Goal: Task Accomplishment & Management: Complete application form

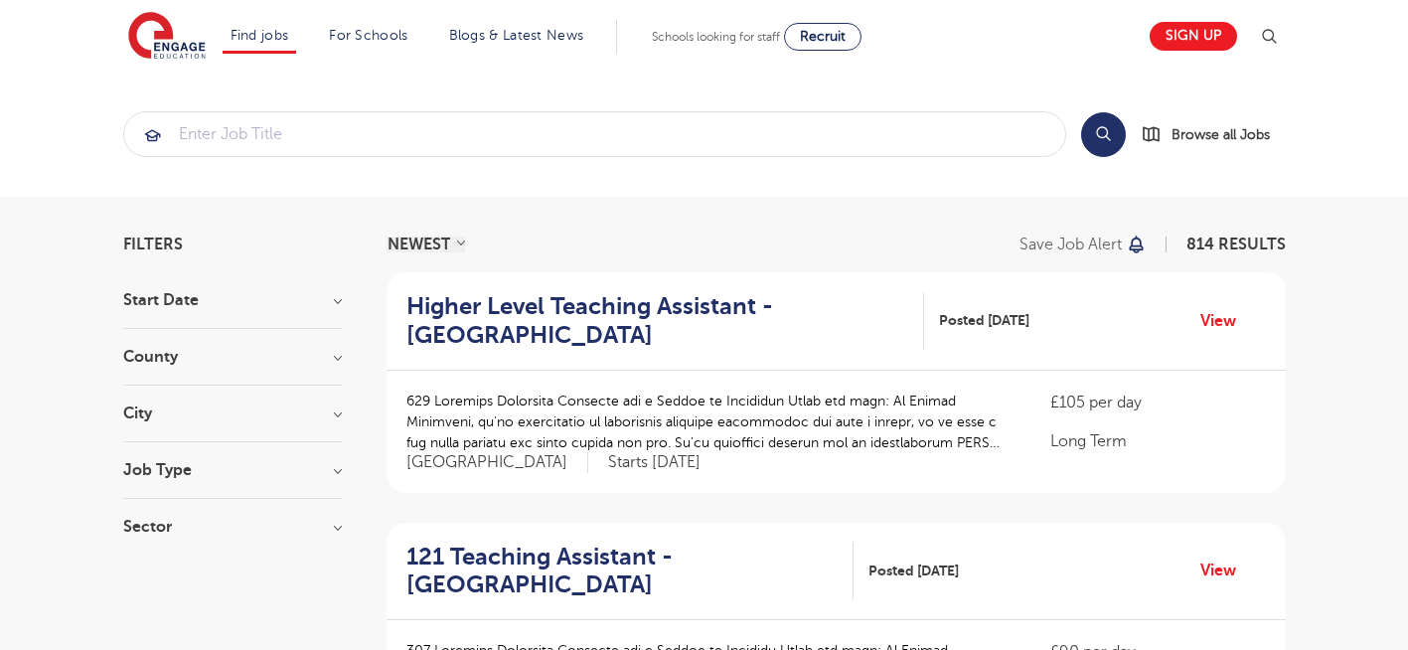
scroll to position [477, 0]
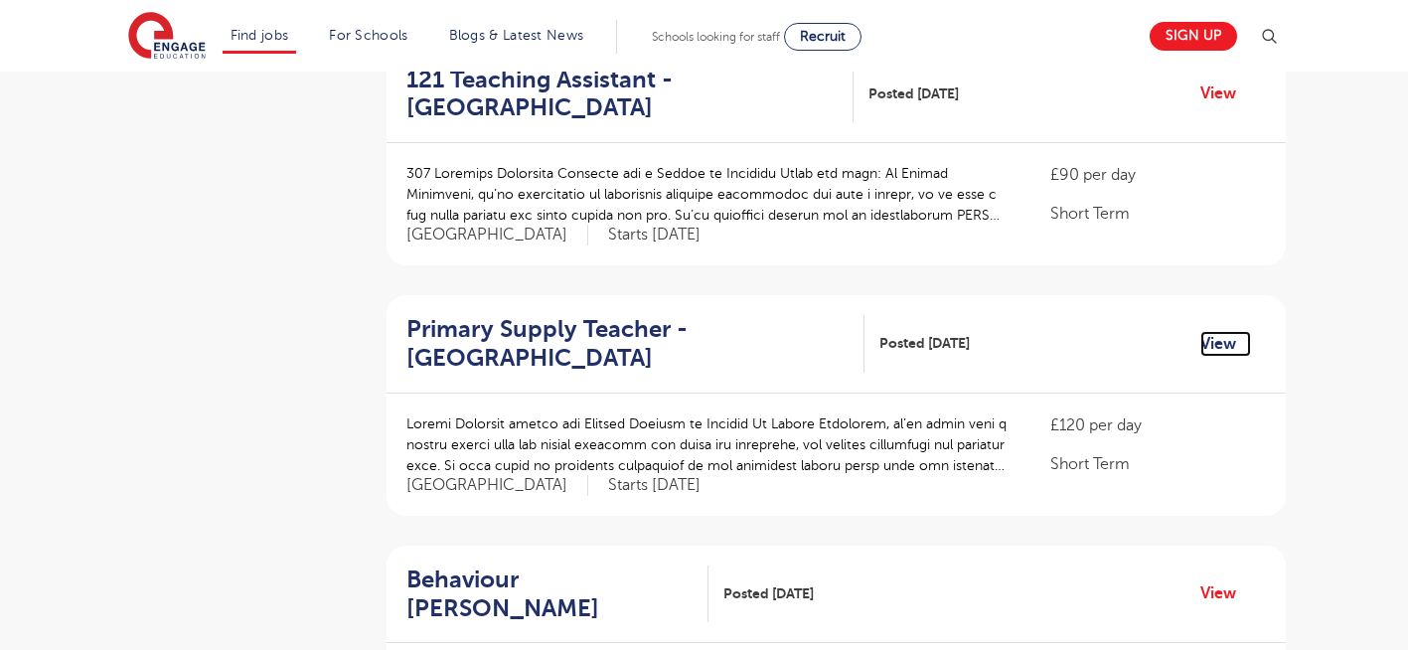
click at [1214, 351] on link "View" at bounding box center [1225, 344] width 51 height 26
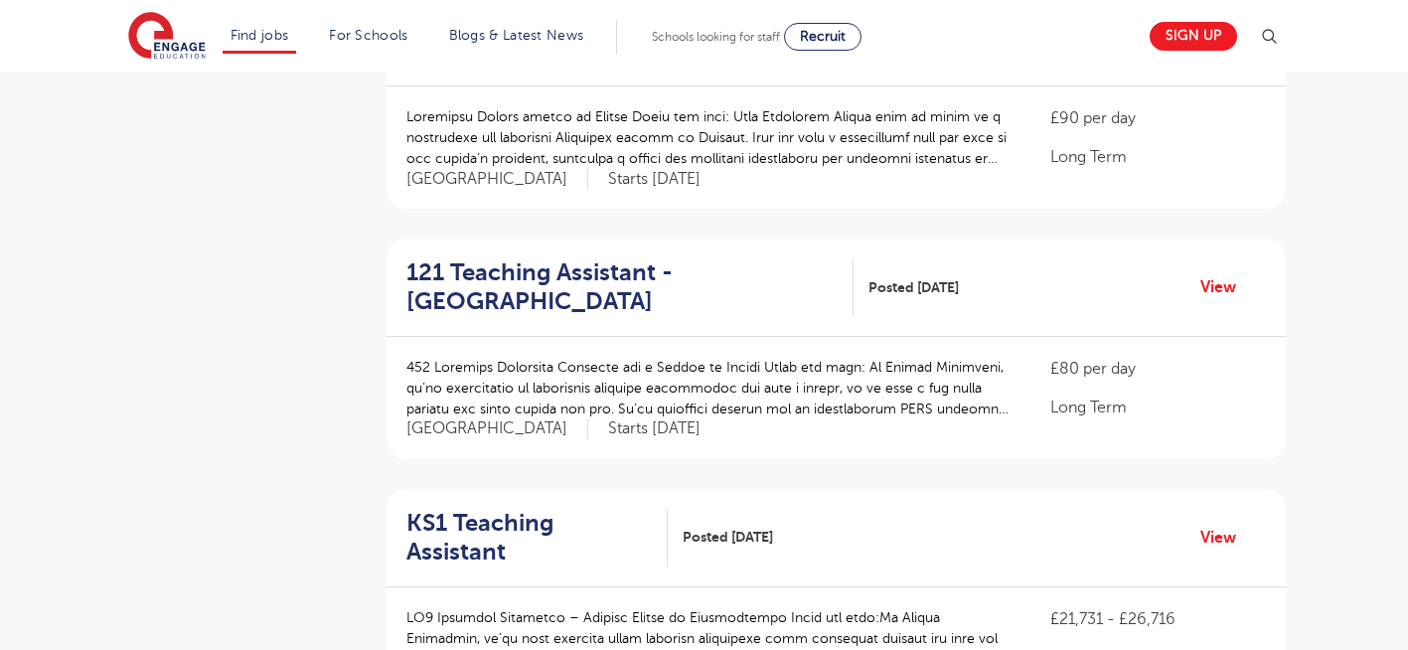
scroll to position [1073, 0]
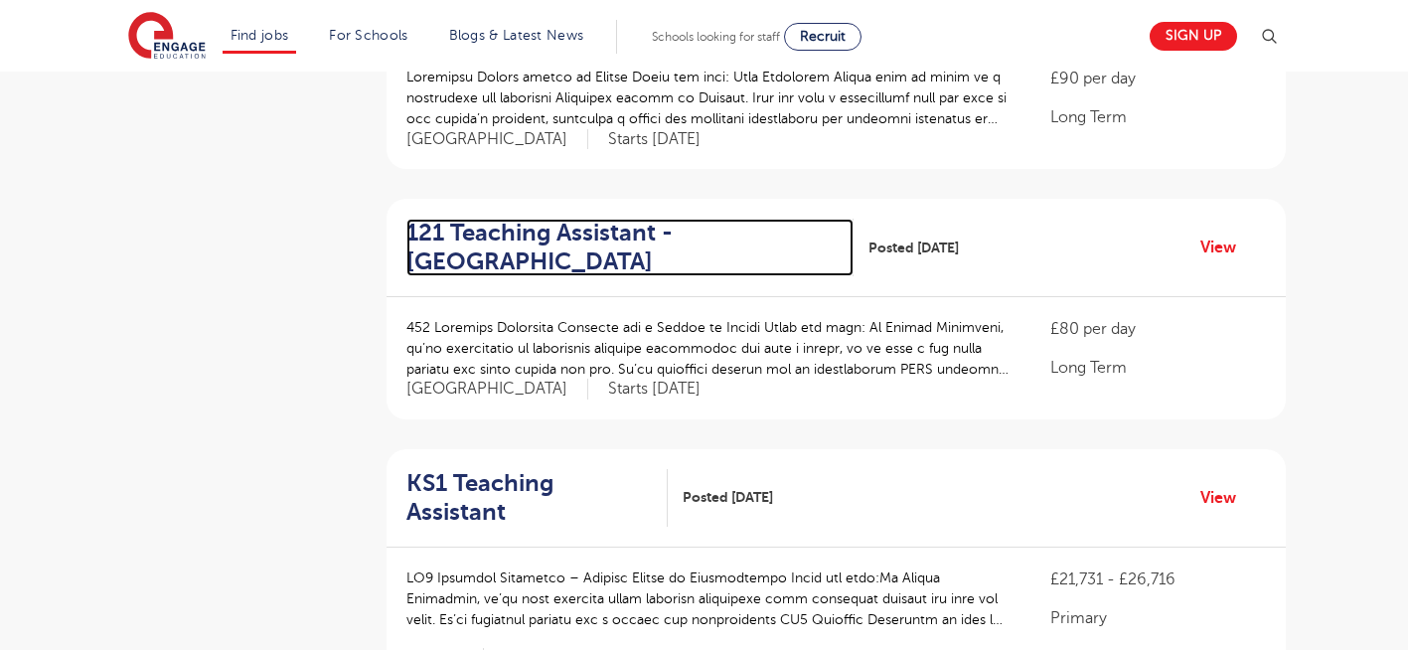
click at [520, 230] on h2 "121 Teaching Assistant - Bexley" at bounding box center [622, 248] width 432 height 58
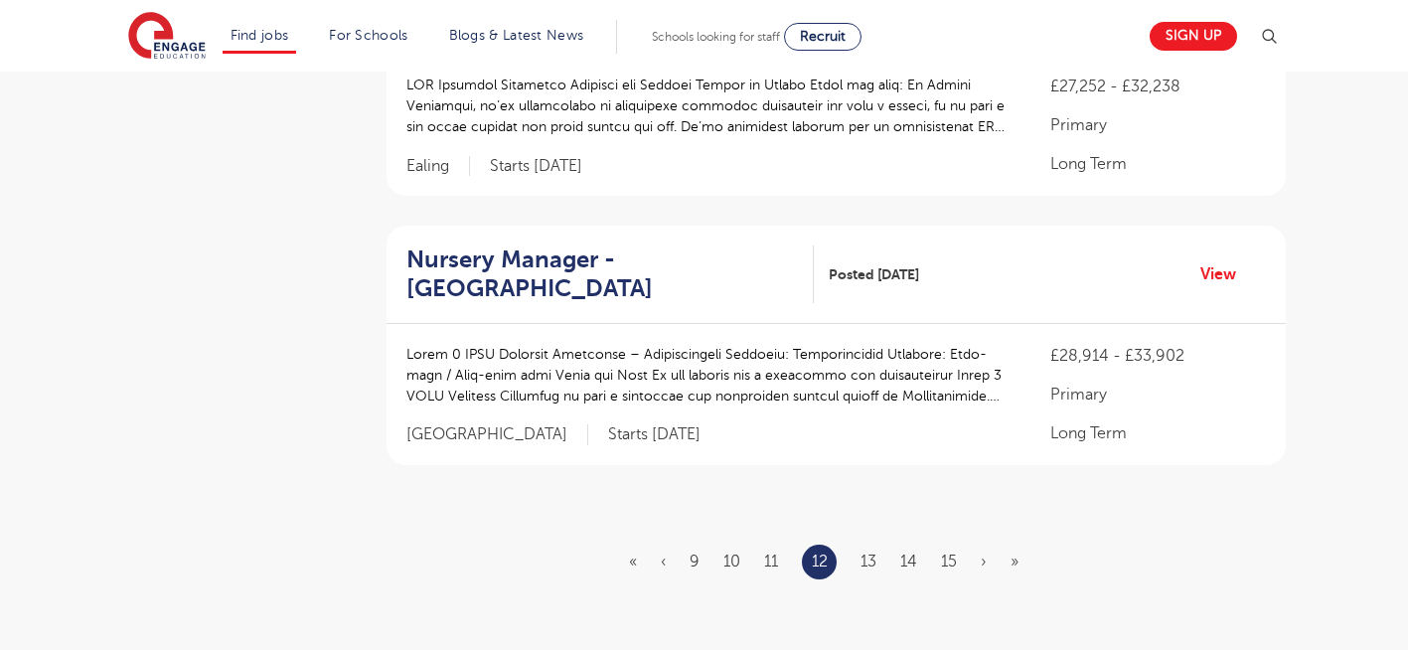
scroll to position [2464, 0]
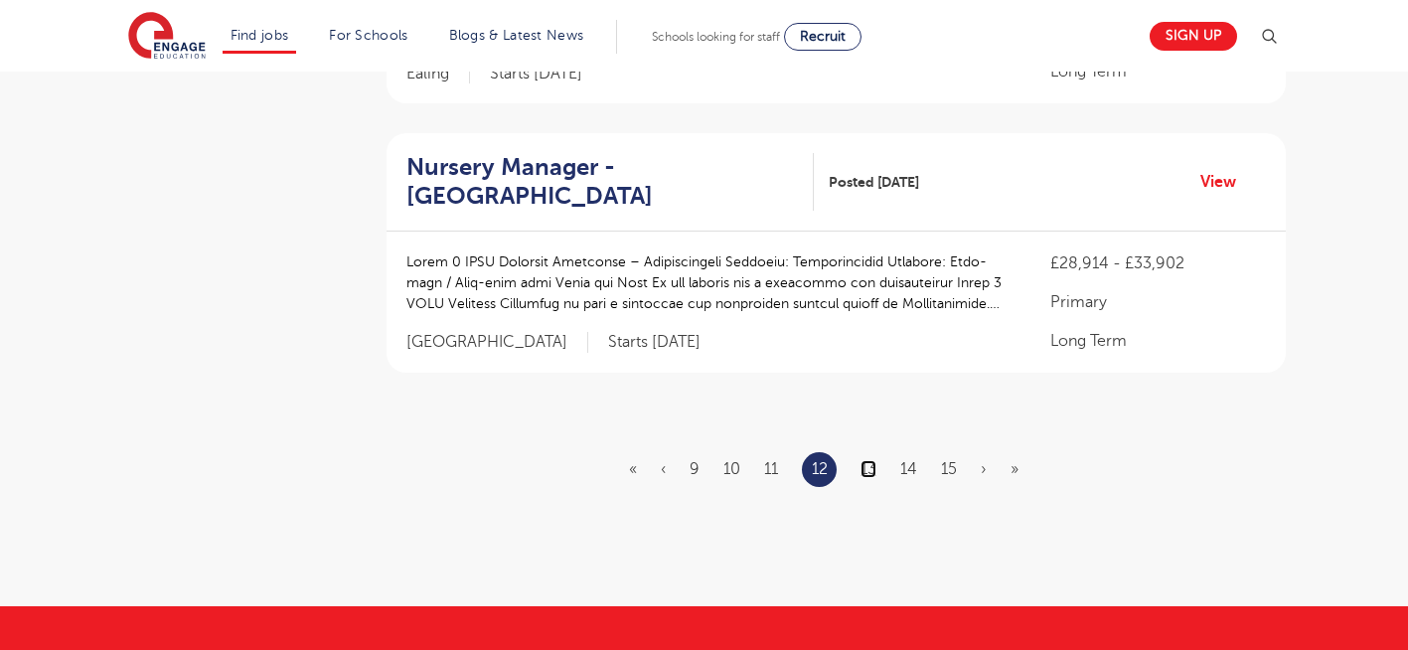
click at [872, 460] on link "13" at bounding box center [868, 469] width 16 height 18
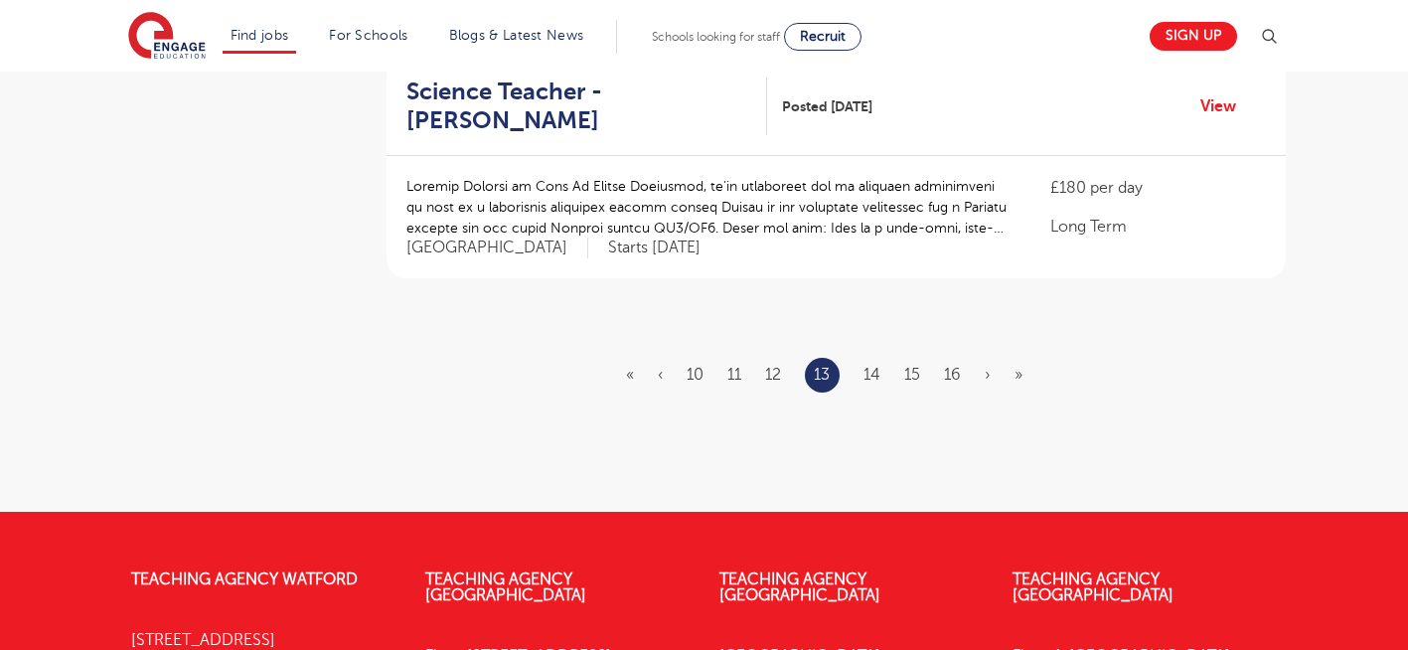
scroll to position [0, 0]
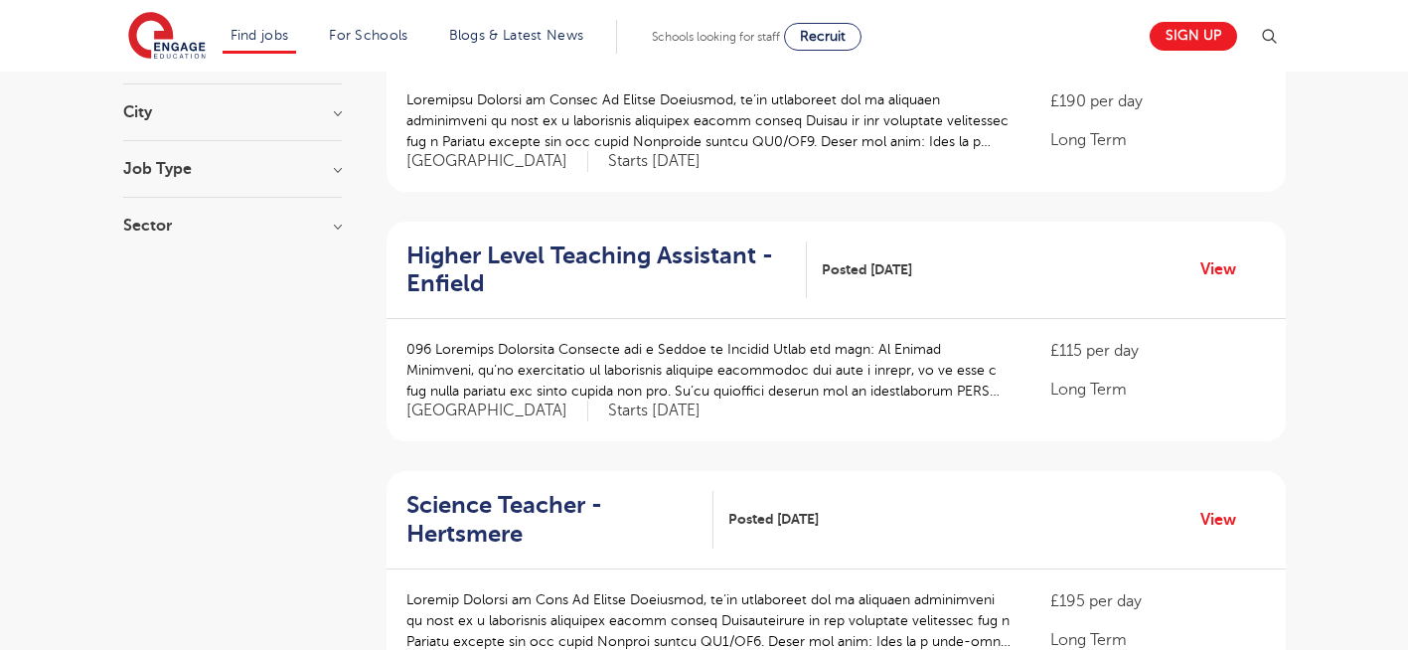
scroll to position [318, 0]
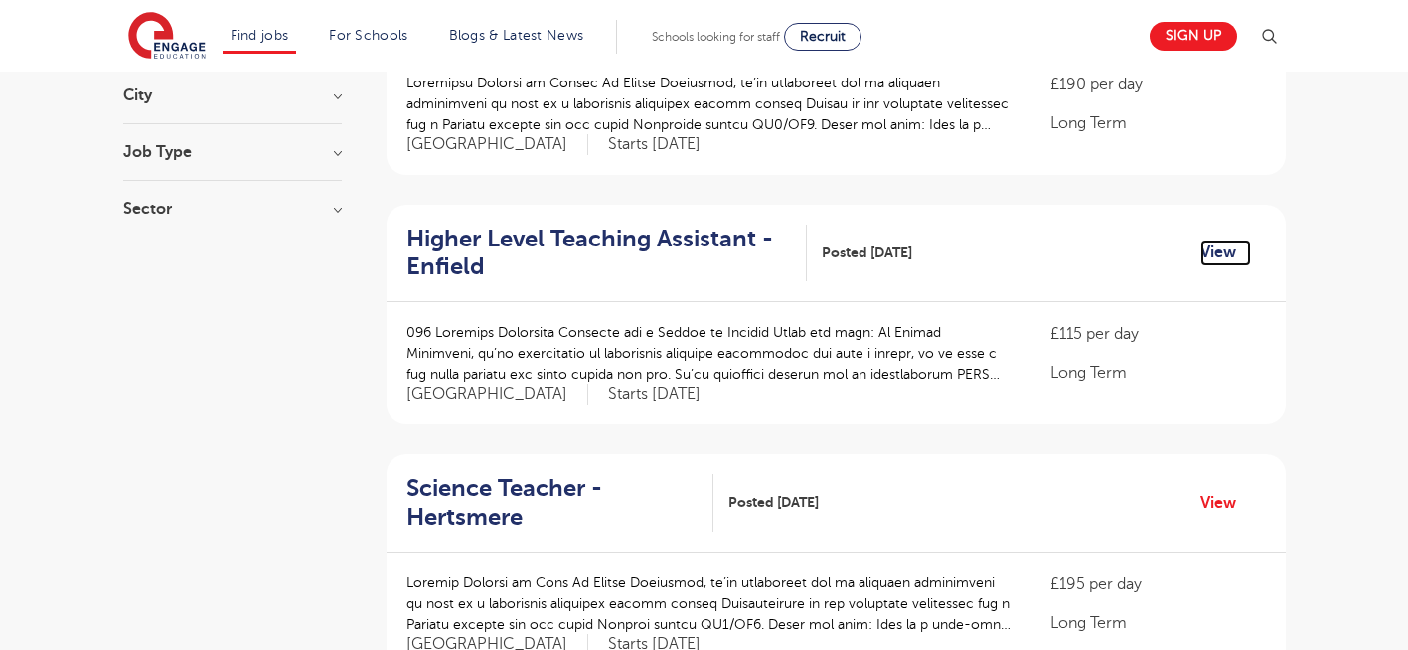
click at [1224, 250] on link "View" at bounding box center [1225, 252] width 51 height 26
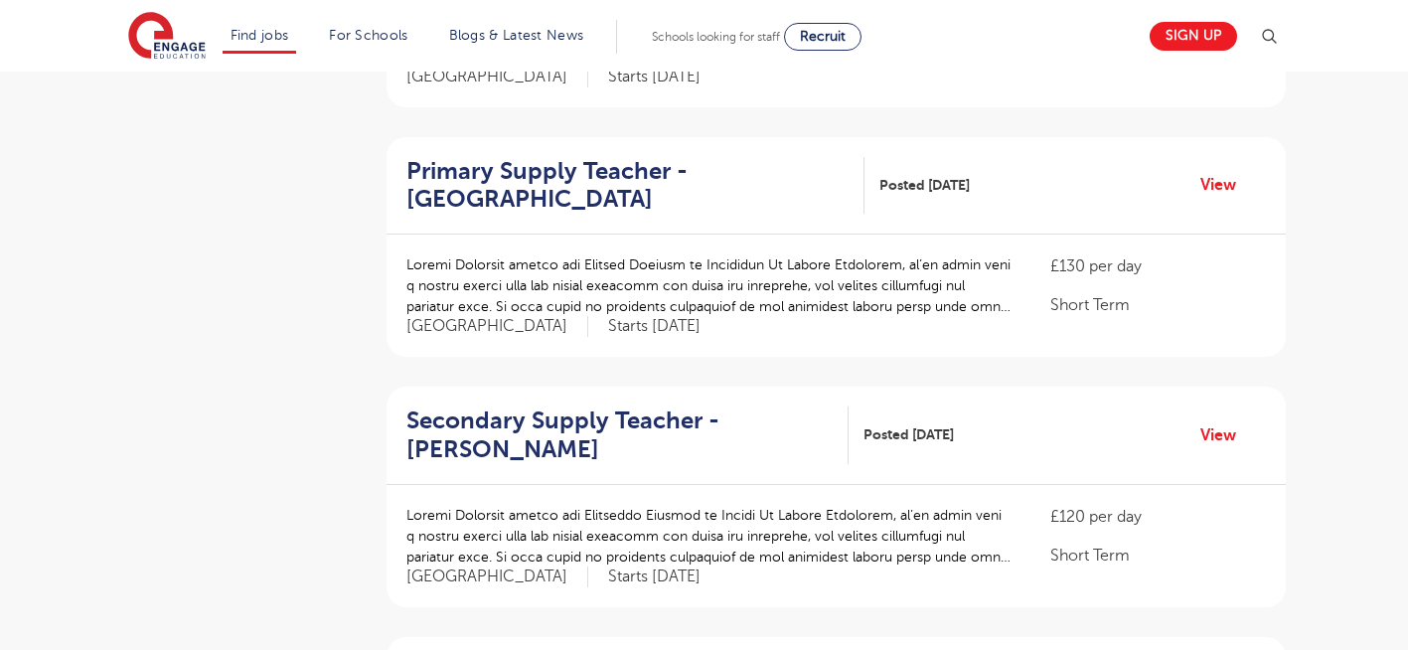
scroll to position [1644, 0]
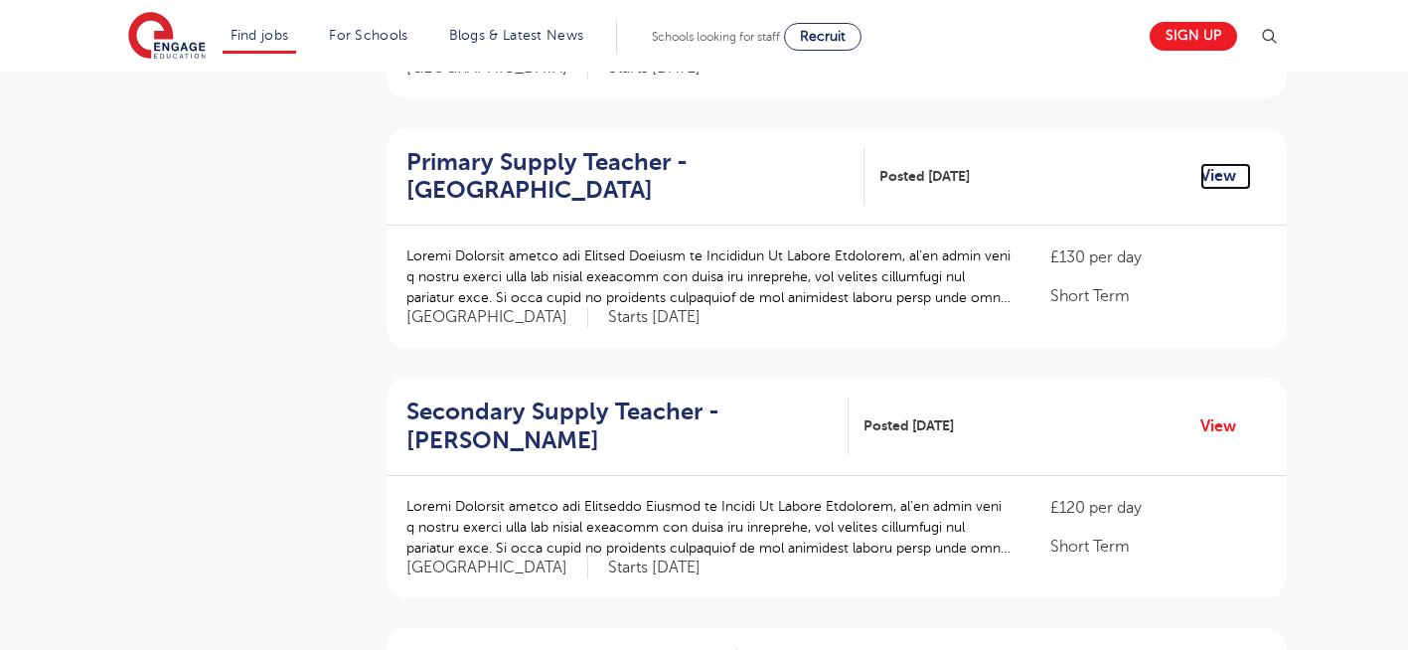
click at [1210, 163] on link "View" at bounding box center [1225, 176] width 51 height 26
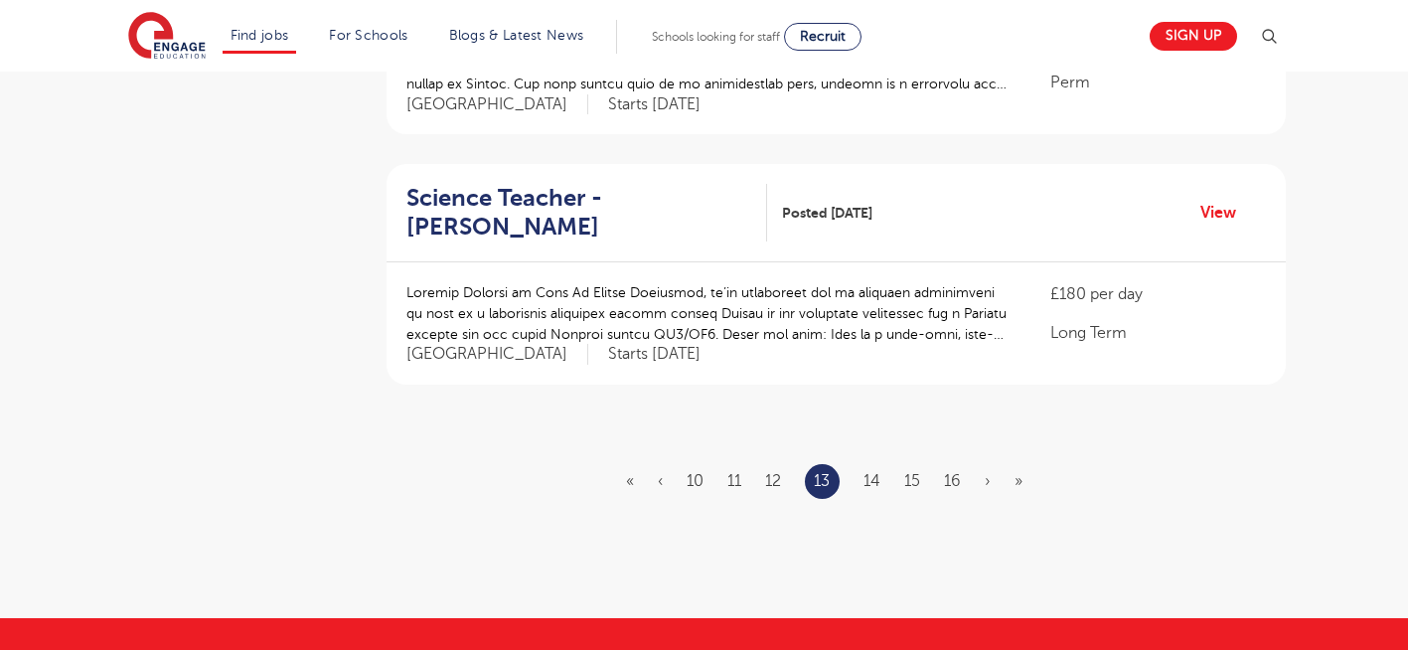
scroll to position [2360, 0]
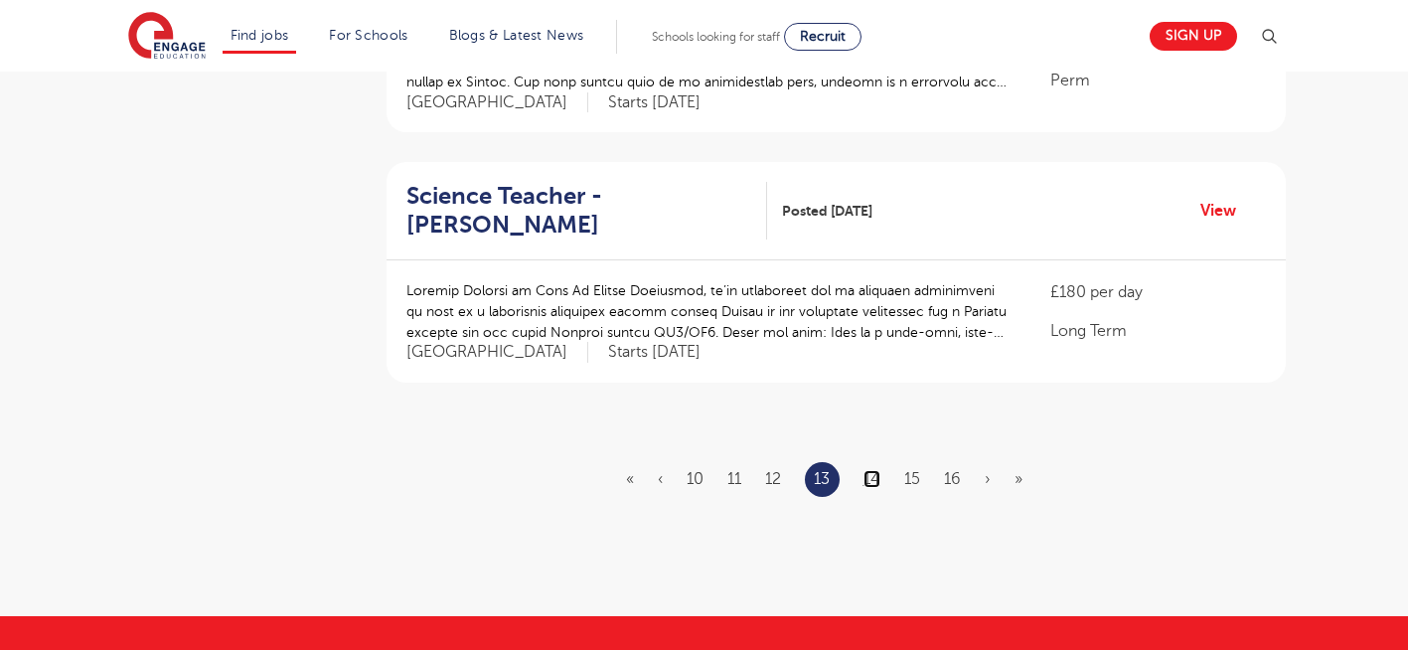
click at [872, 470] on link "14" at bounding box center [871, 479] width 17 height 18
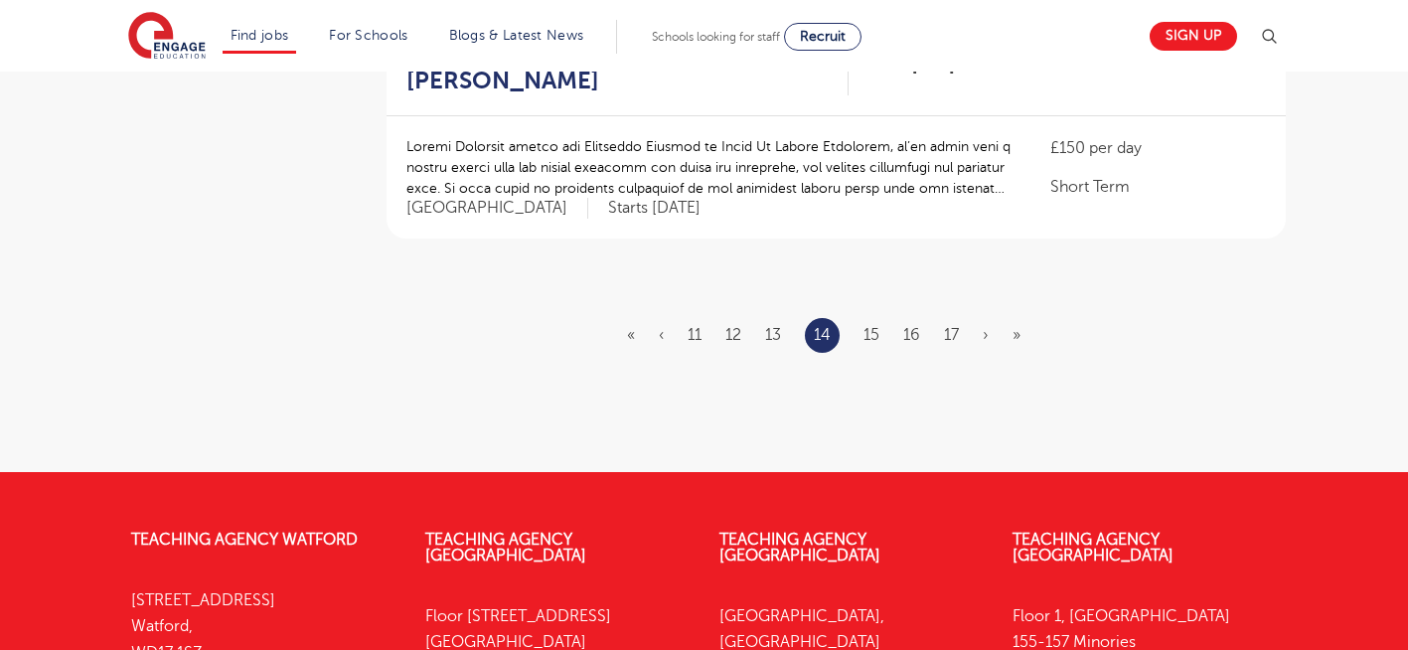
scroll to position [2543, 0]
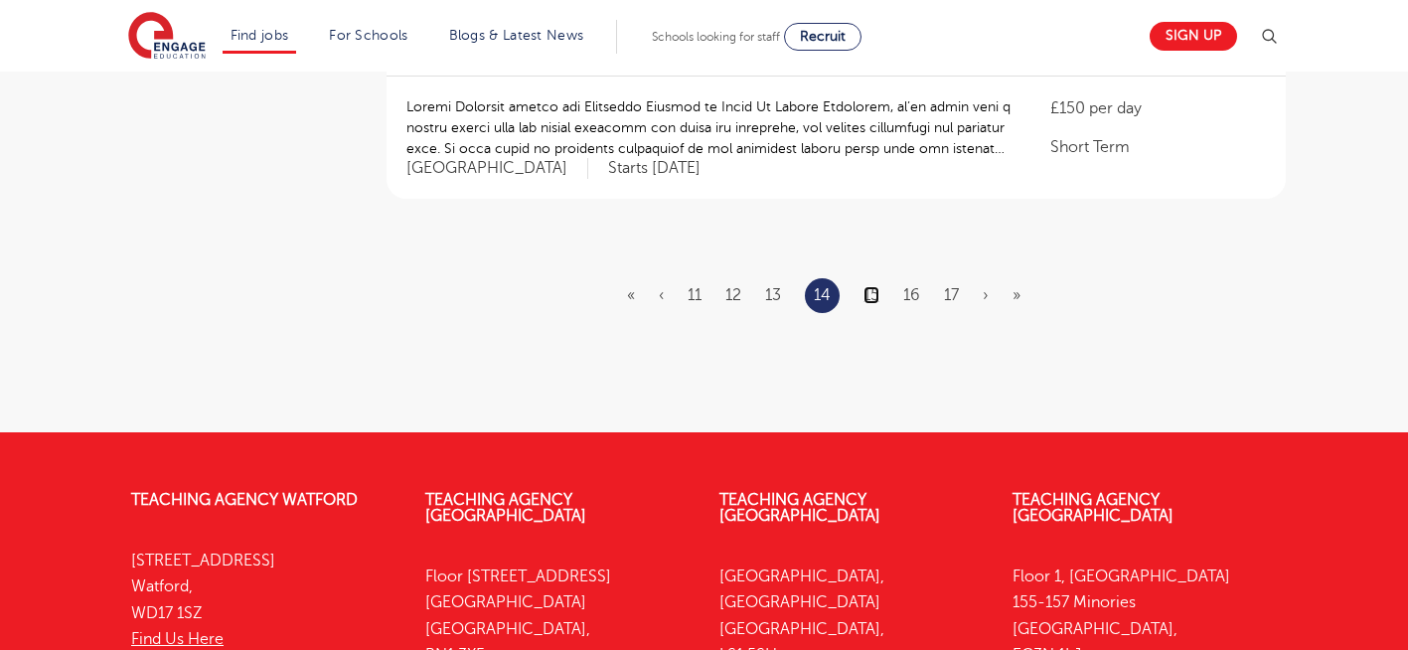
click at [875, 286] on link "15" at bounding box center [871, 295] width 16 height 18
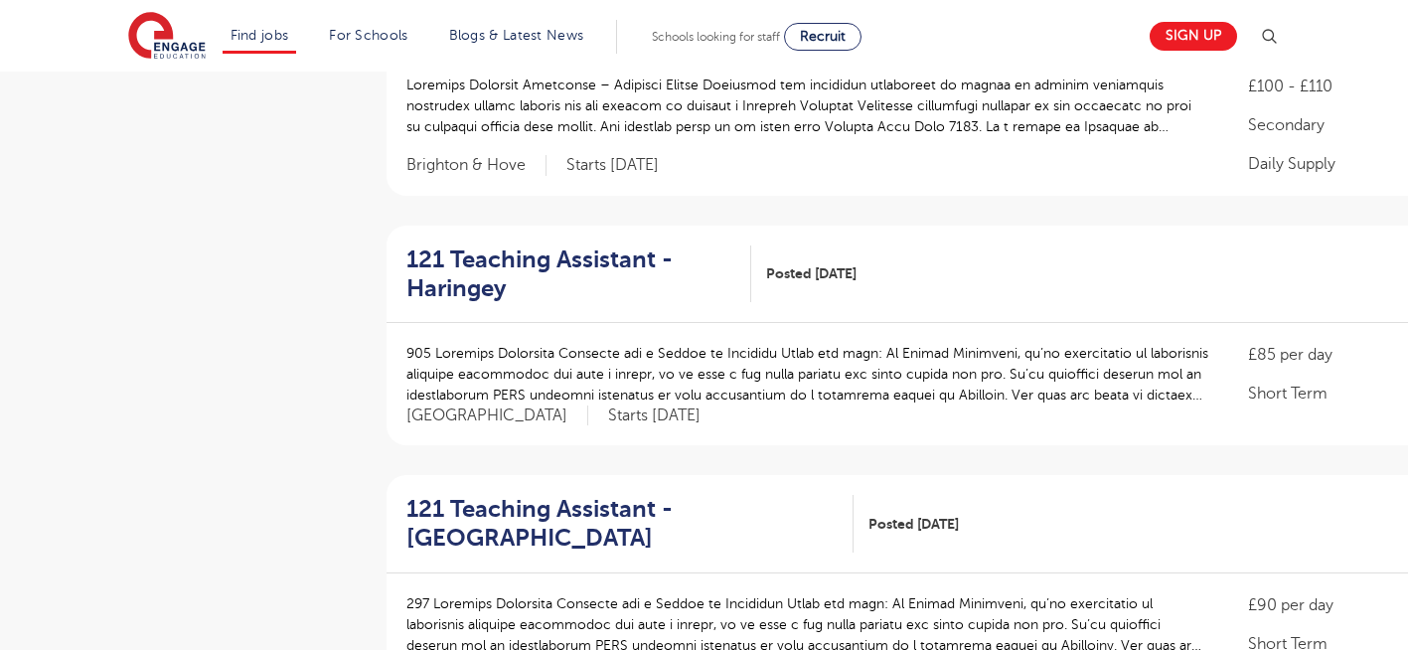
scroll to position [1590, 0]
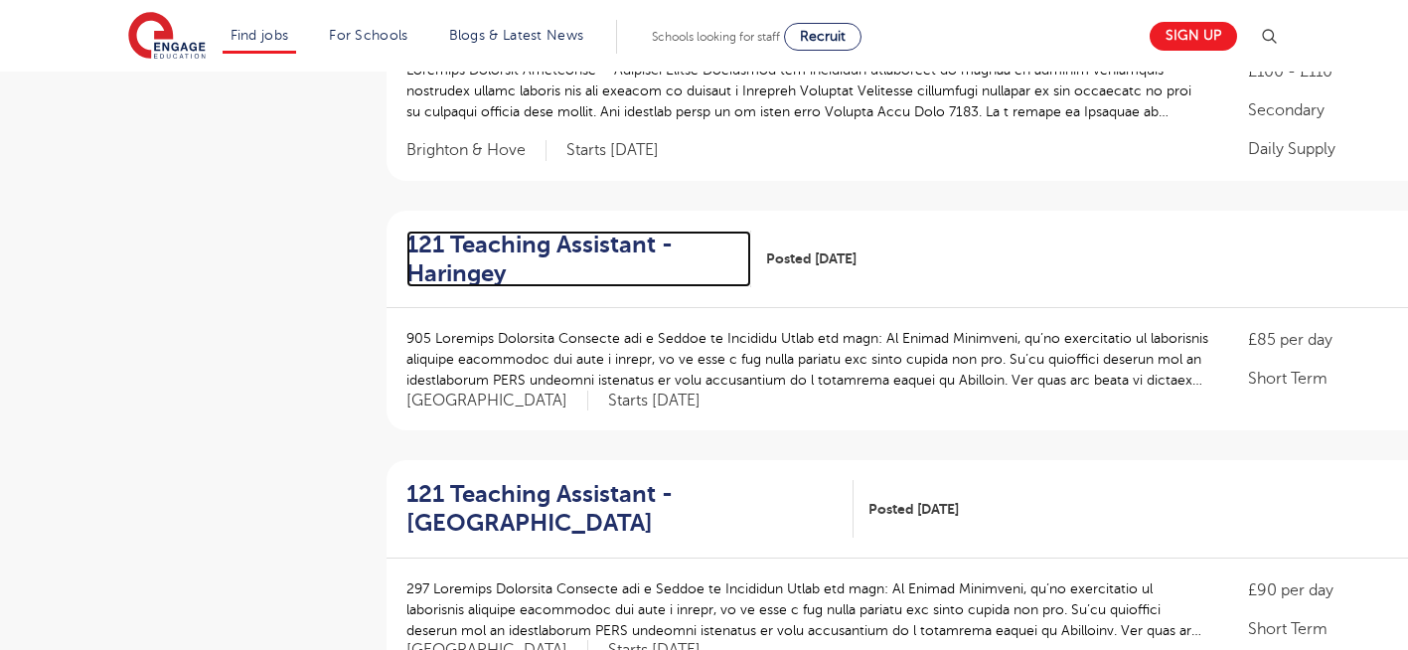
click at [482, 230] on h2 "121 Teaching Assistant - Haringey" at bounding box center [571, 259] width 330 height 58
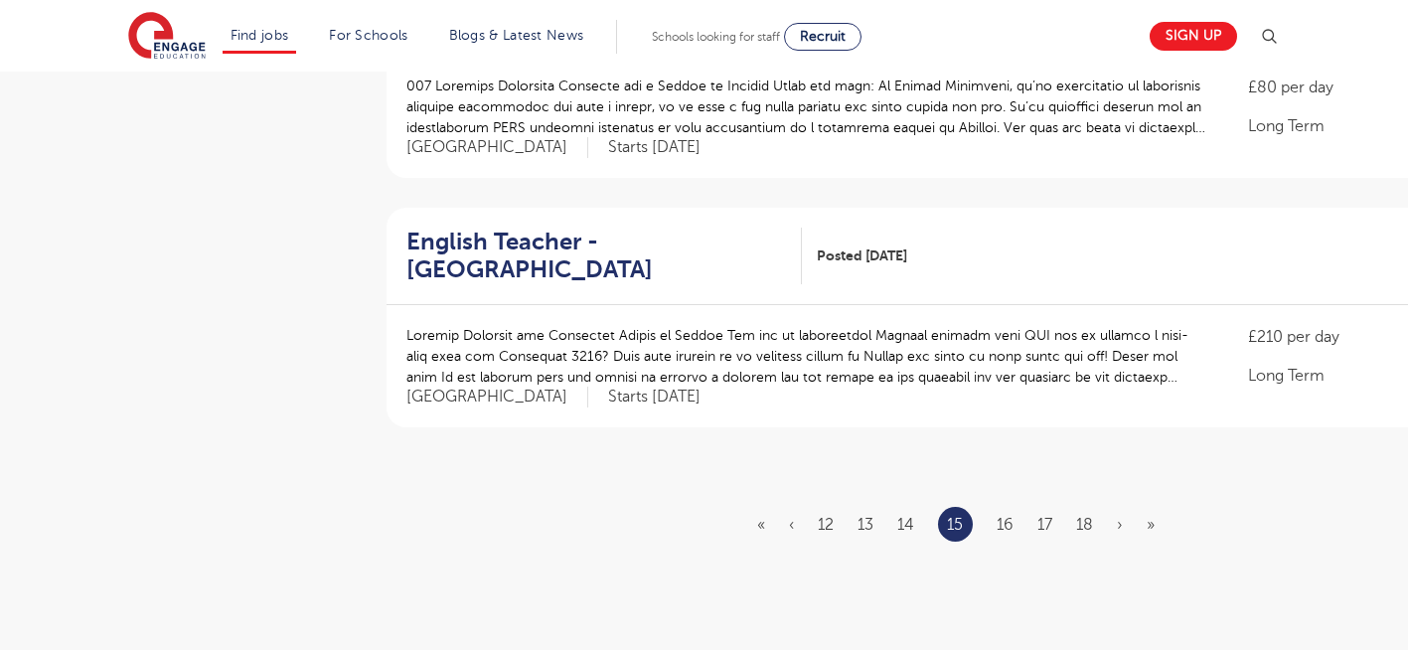
scroll to position [2345, 0]
click at [1002, 514] on link "16" at bounding box center [1005, 523] width 17 height 18
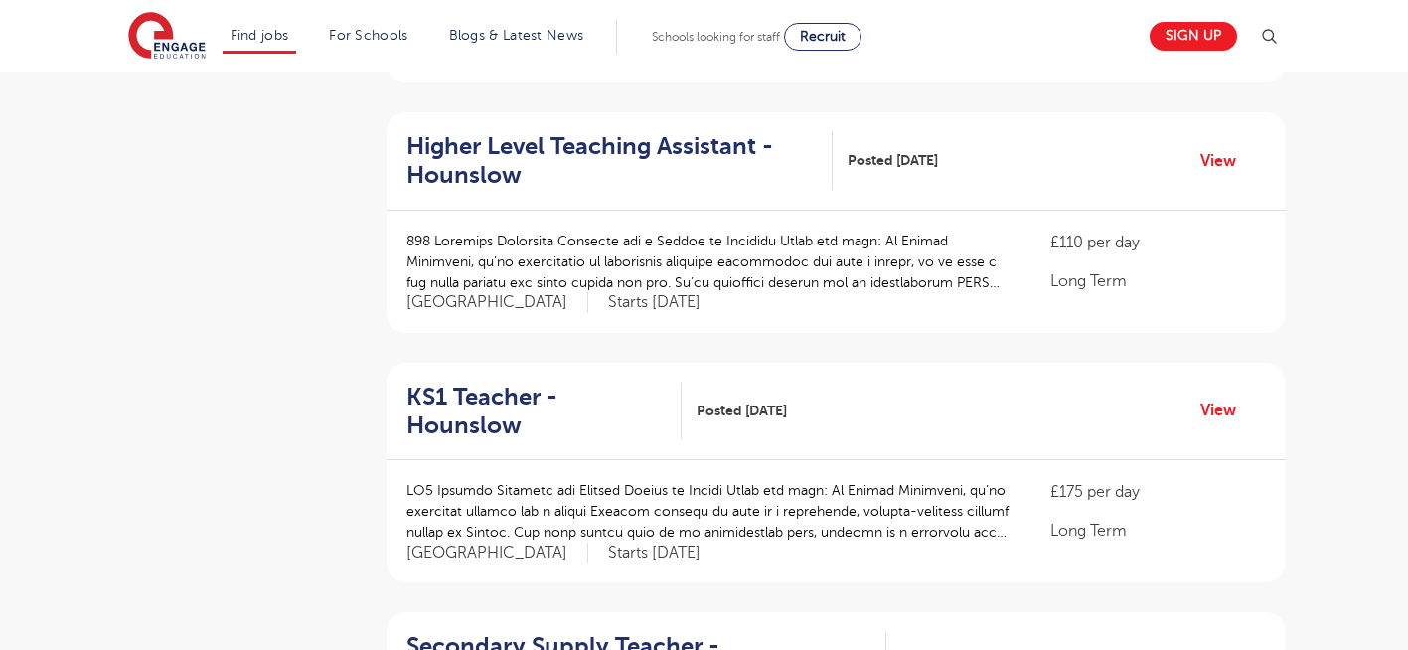
scroll to position [676, 0]
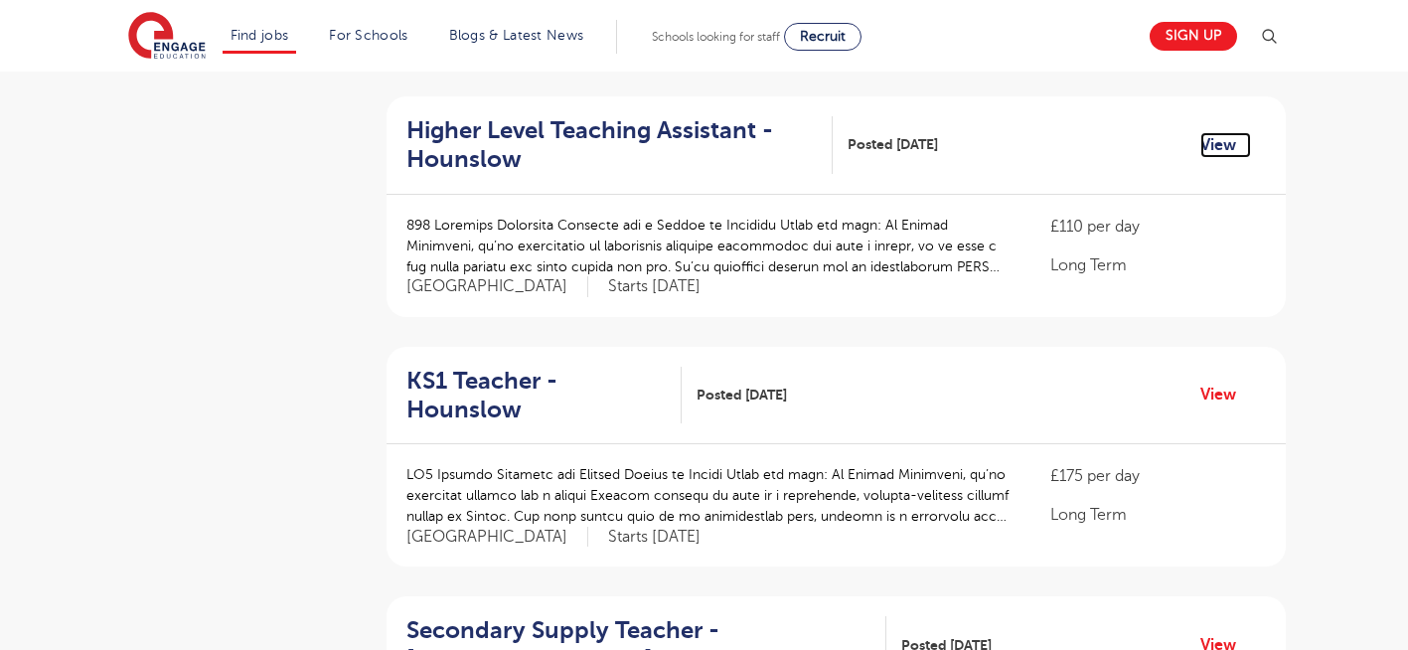
click at [1219, 145] on link "View" at bounding box center [1225, 145] width 51 height 26
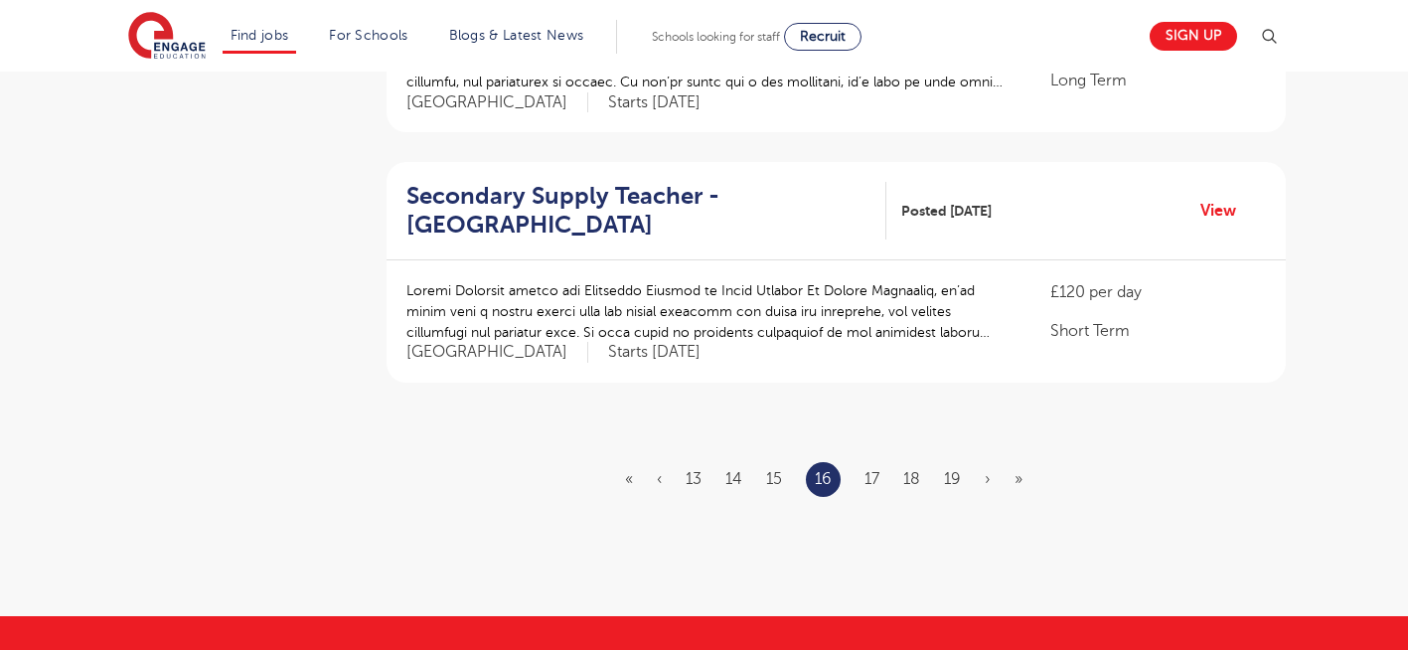
scroll to position [2384, 0]
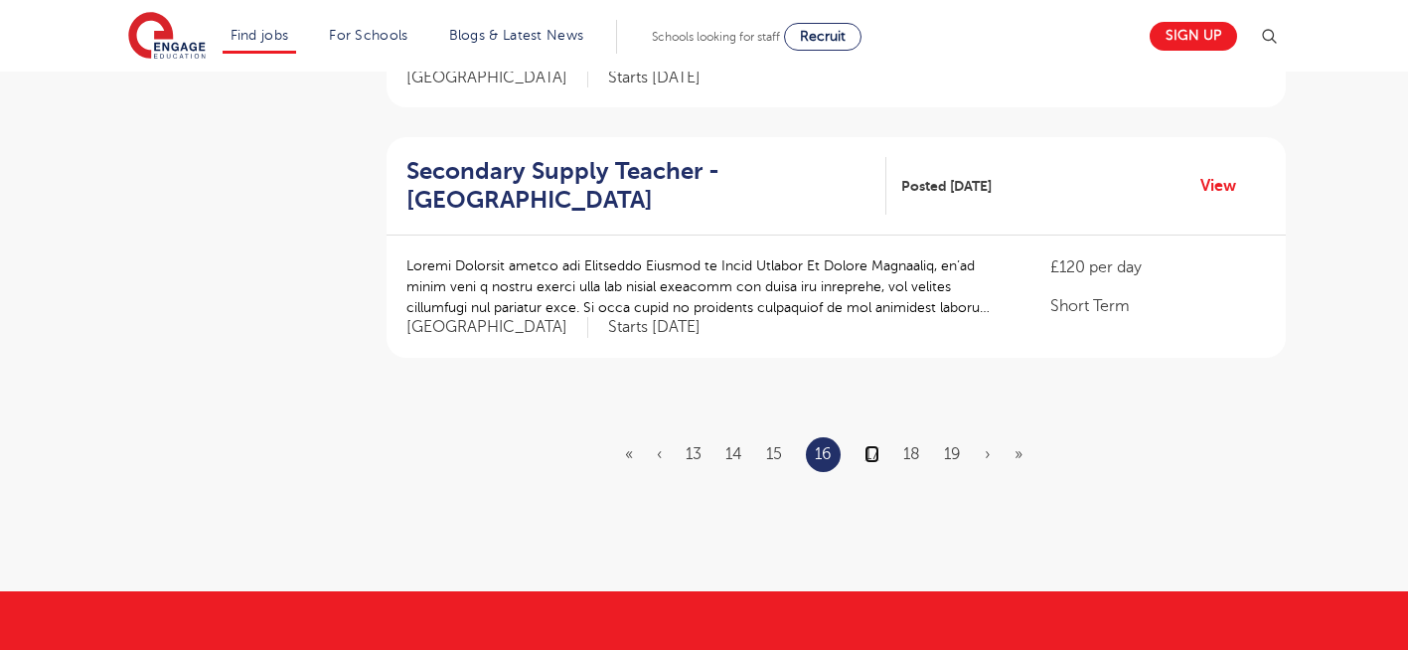
click at [873, 445] on link "17" at bounding box center [871, 454] width 15 height 18
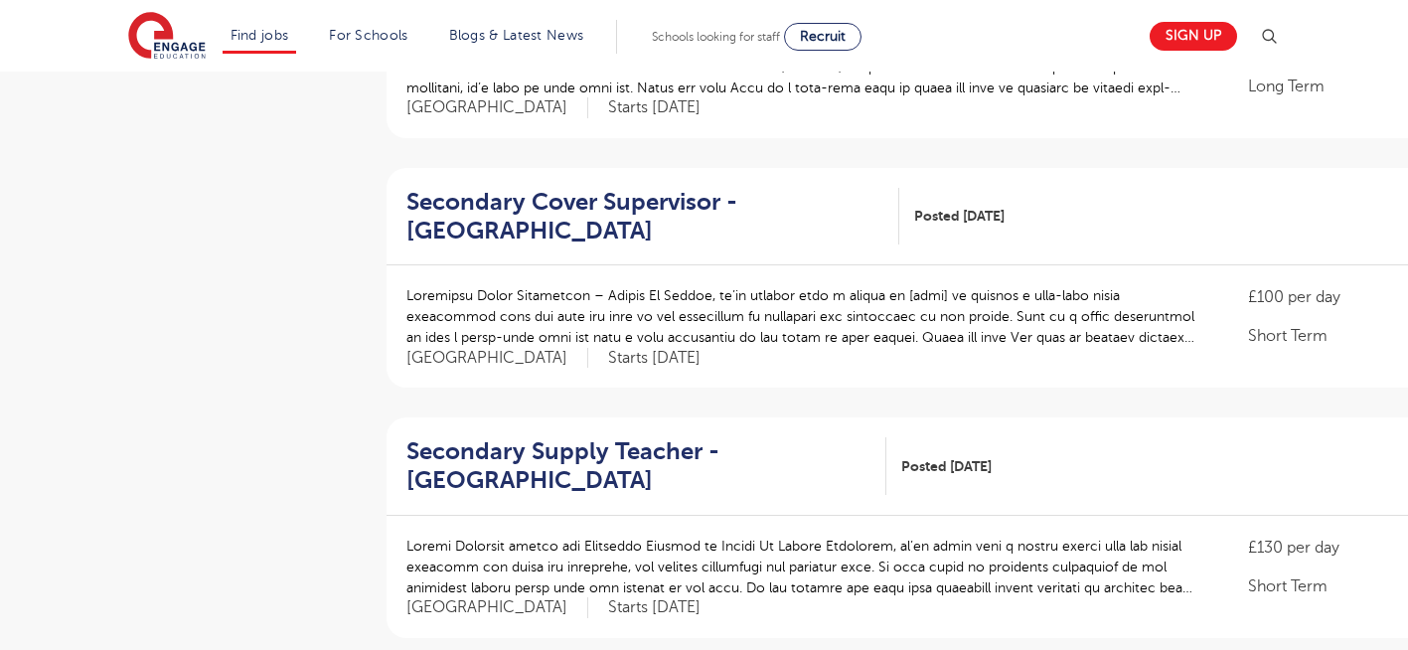
scroll to position [874, 0]
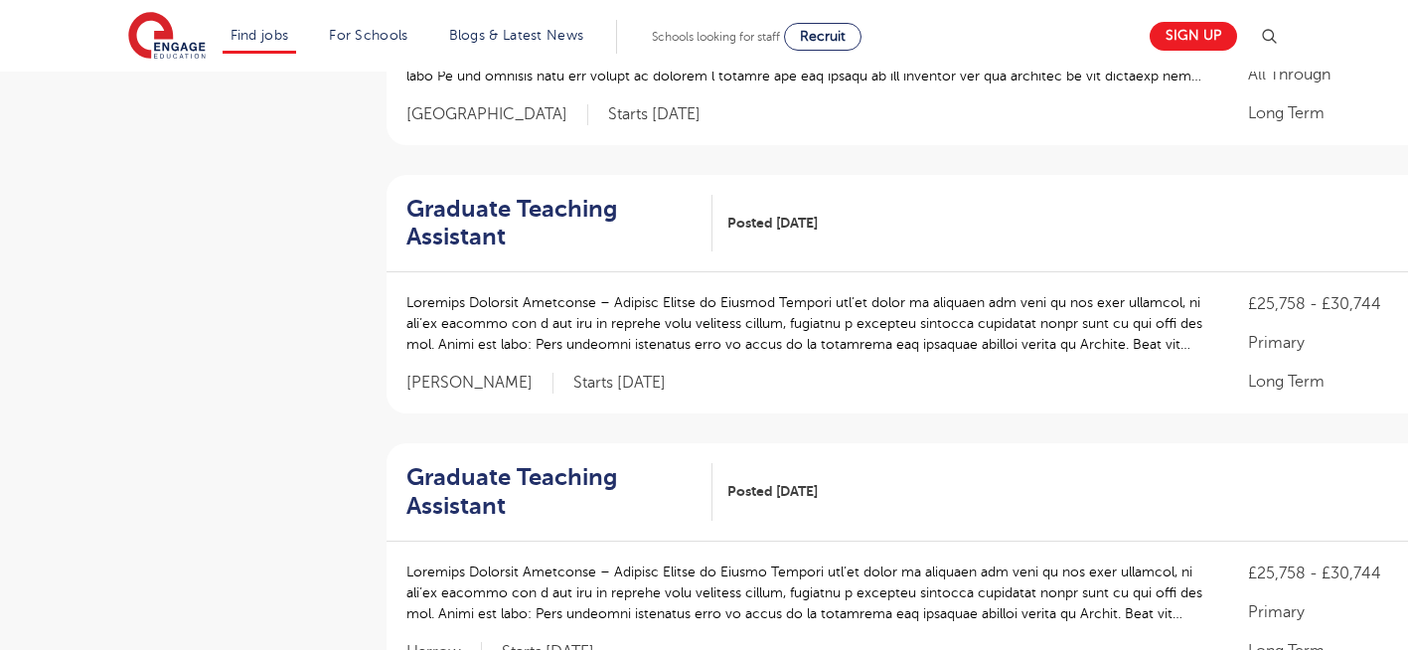
scroll to position [1788, 0]
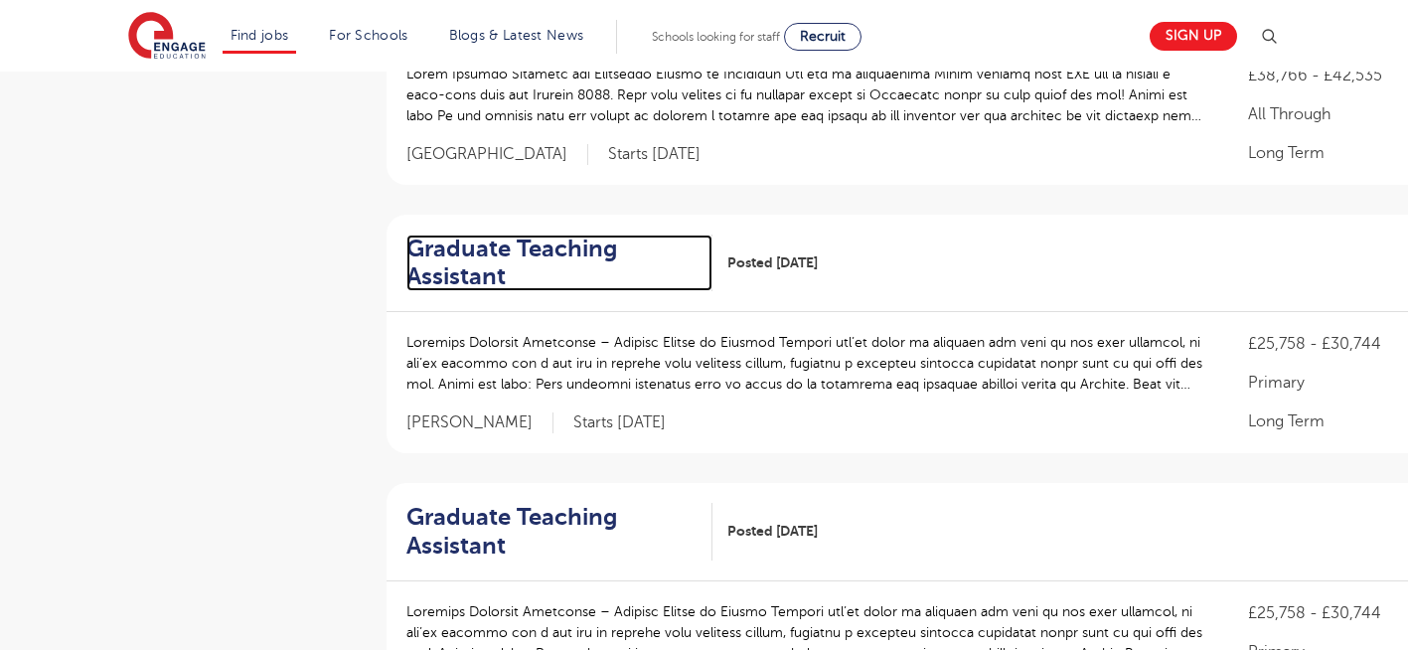
click at [462, 234] on h2 "Graduate Teaching Assistant" at bounding box center [551, 263] width 290 height 58
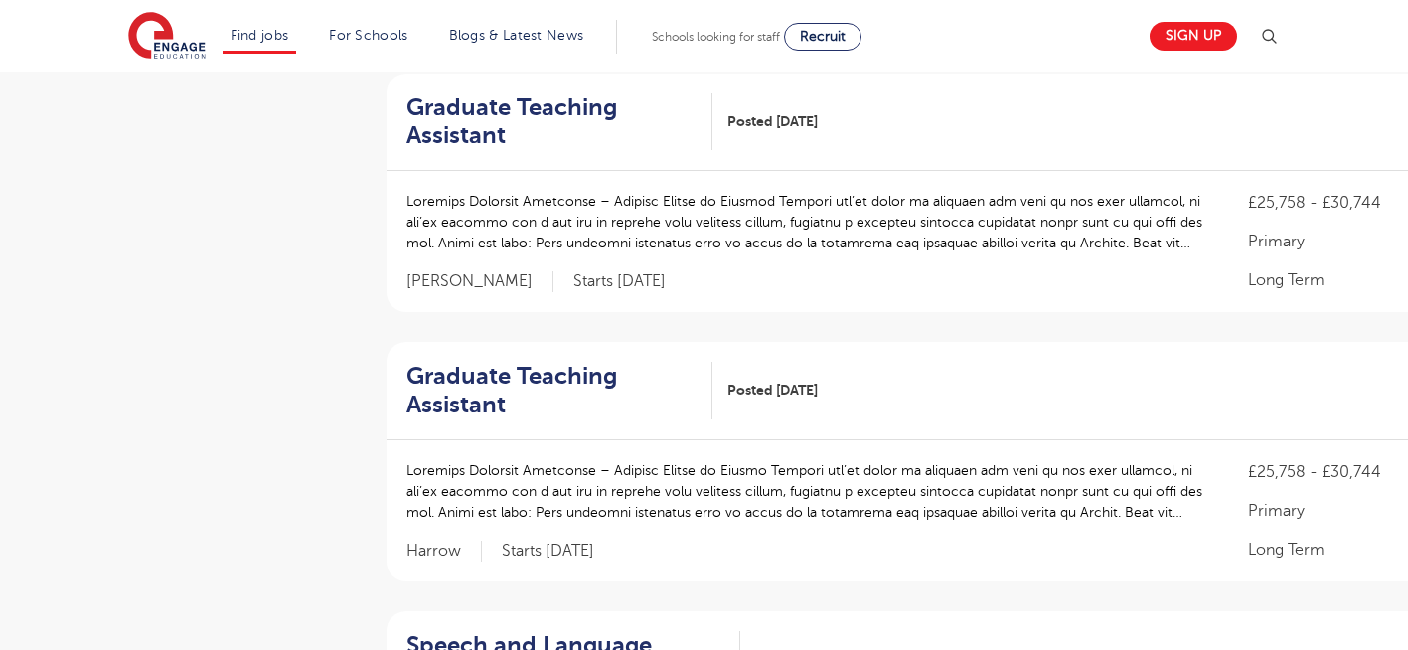
scroll to position [2027, 0]
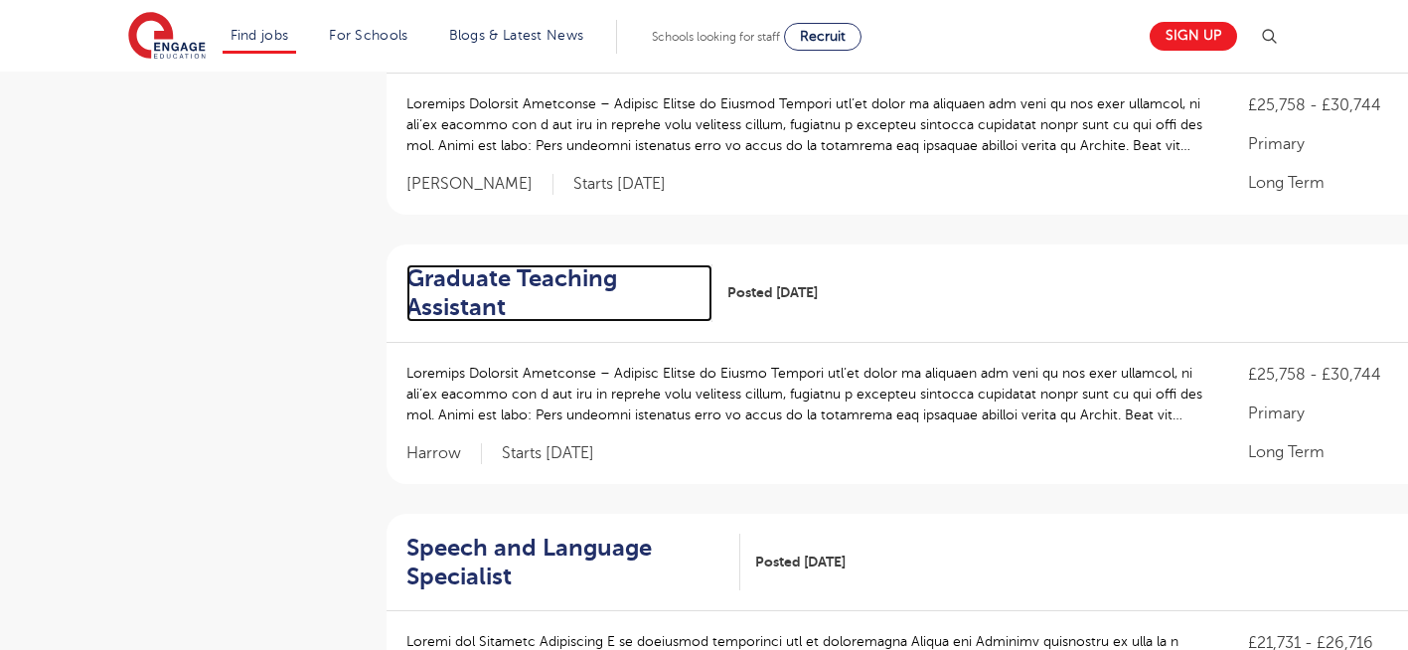
click at [525, 264] on h2 "Graduate Teaching Assistant" at bounding box center [551, 293] width 290 height 58
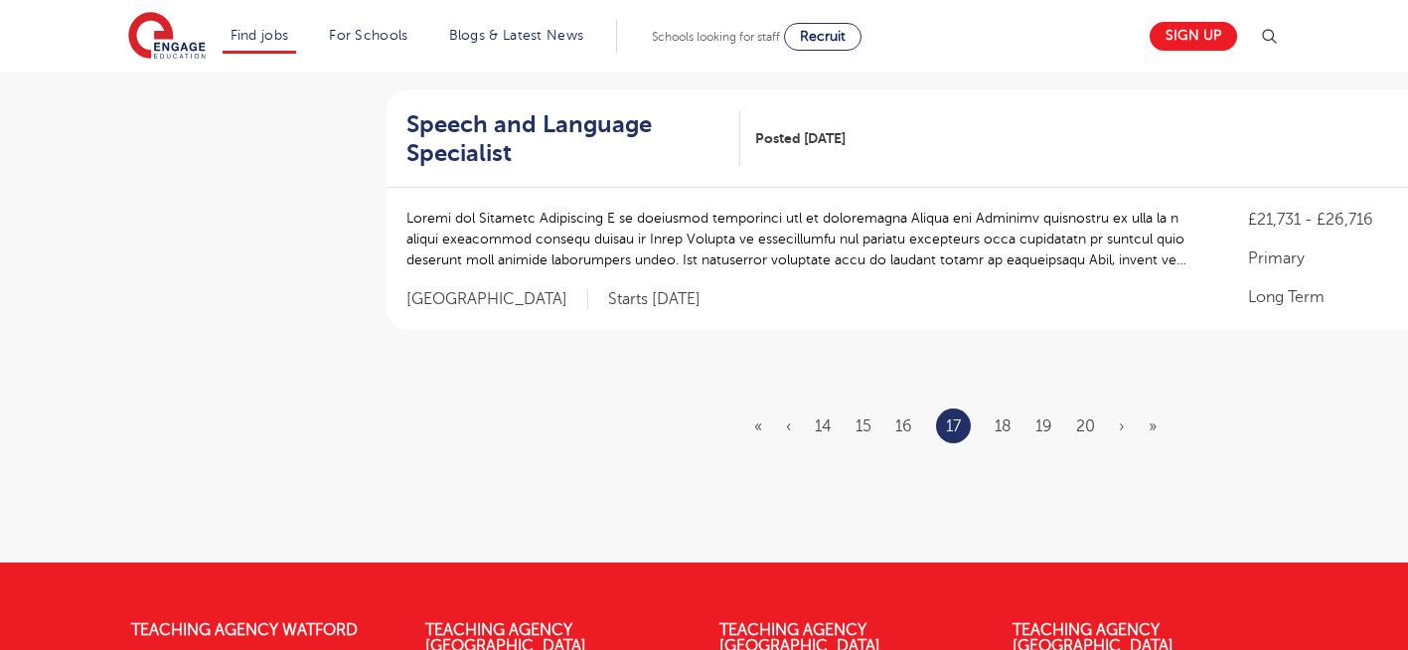
scroll to position [2464, 0]
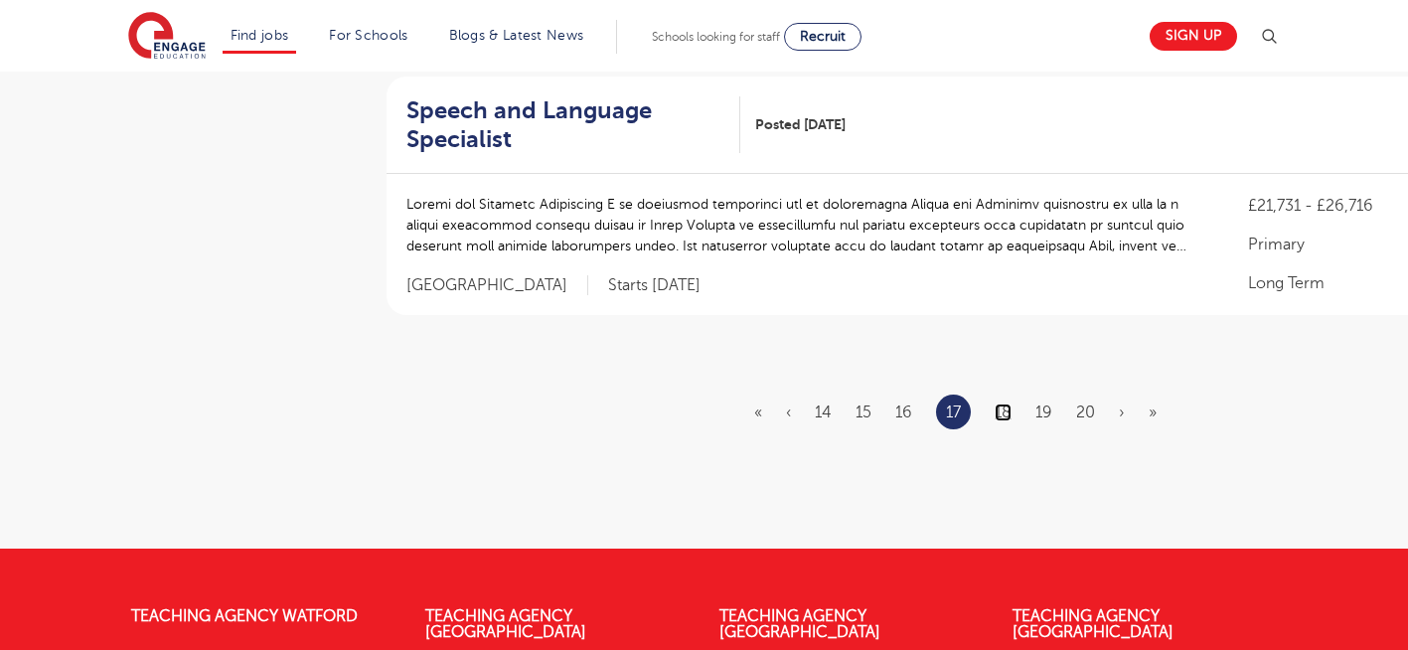
click at [1009, 403] on link "18" at bounding box center [1003, 412] width 17 height 18
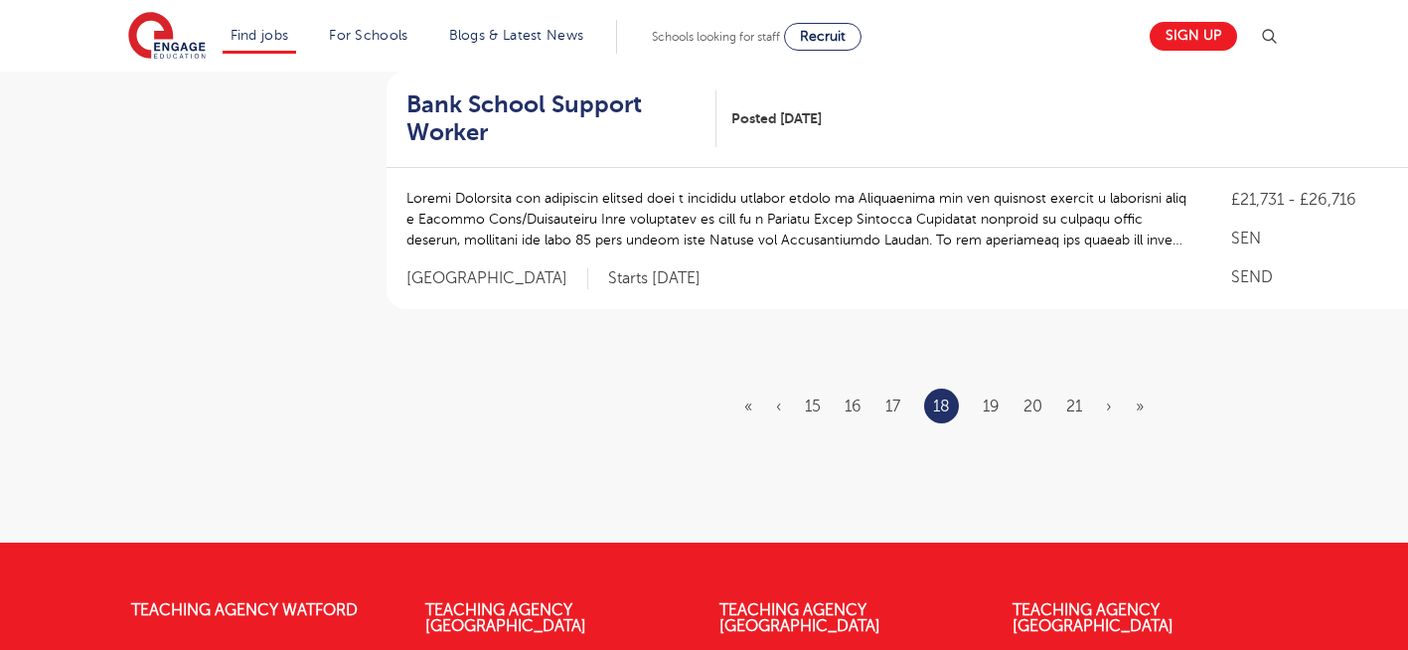
scroll to position [2464, 0]
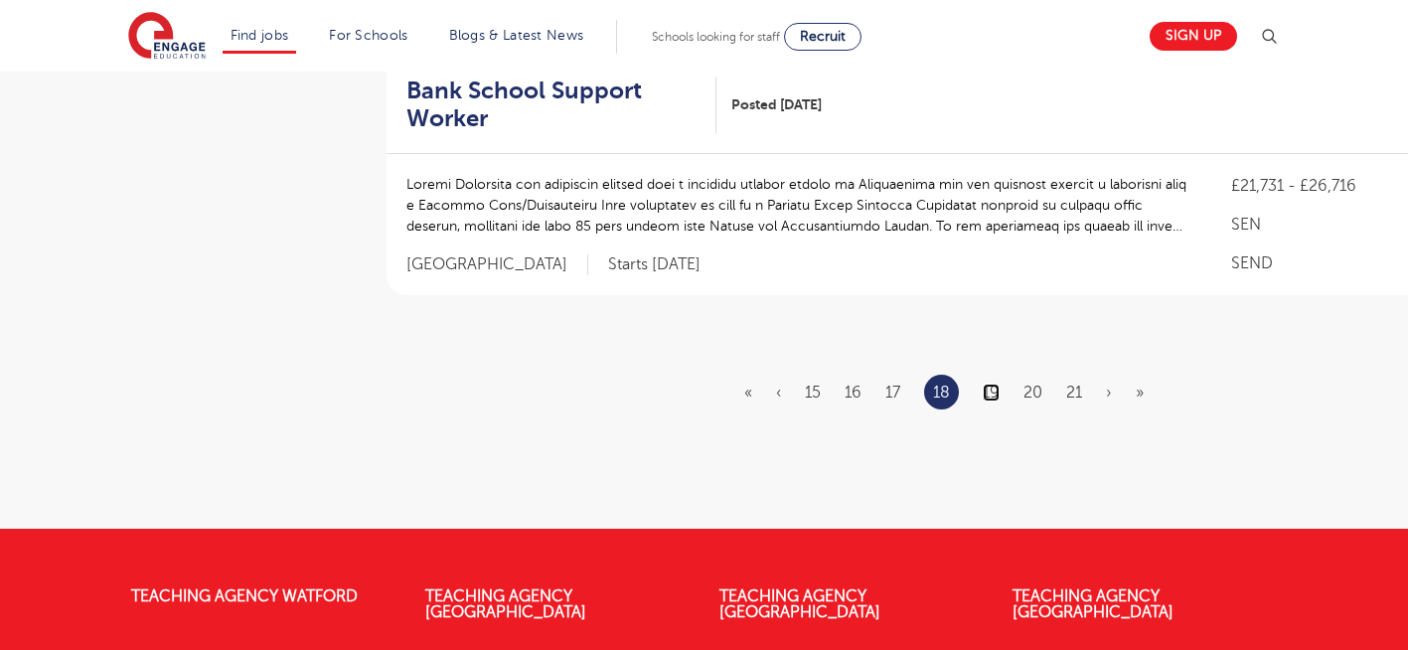
click at [992, 401] on link "19" at bounding box center [991, 392] width 17 height 18
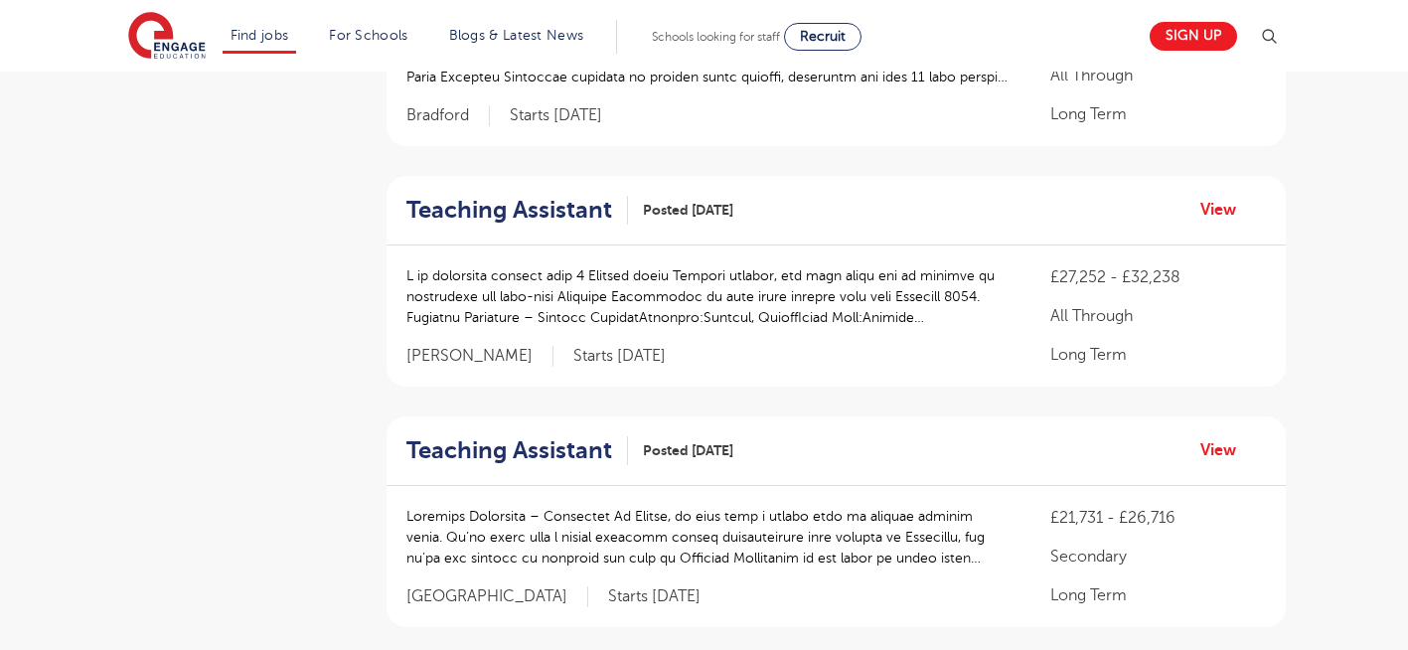
scroll to position [914, 0]
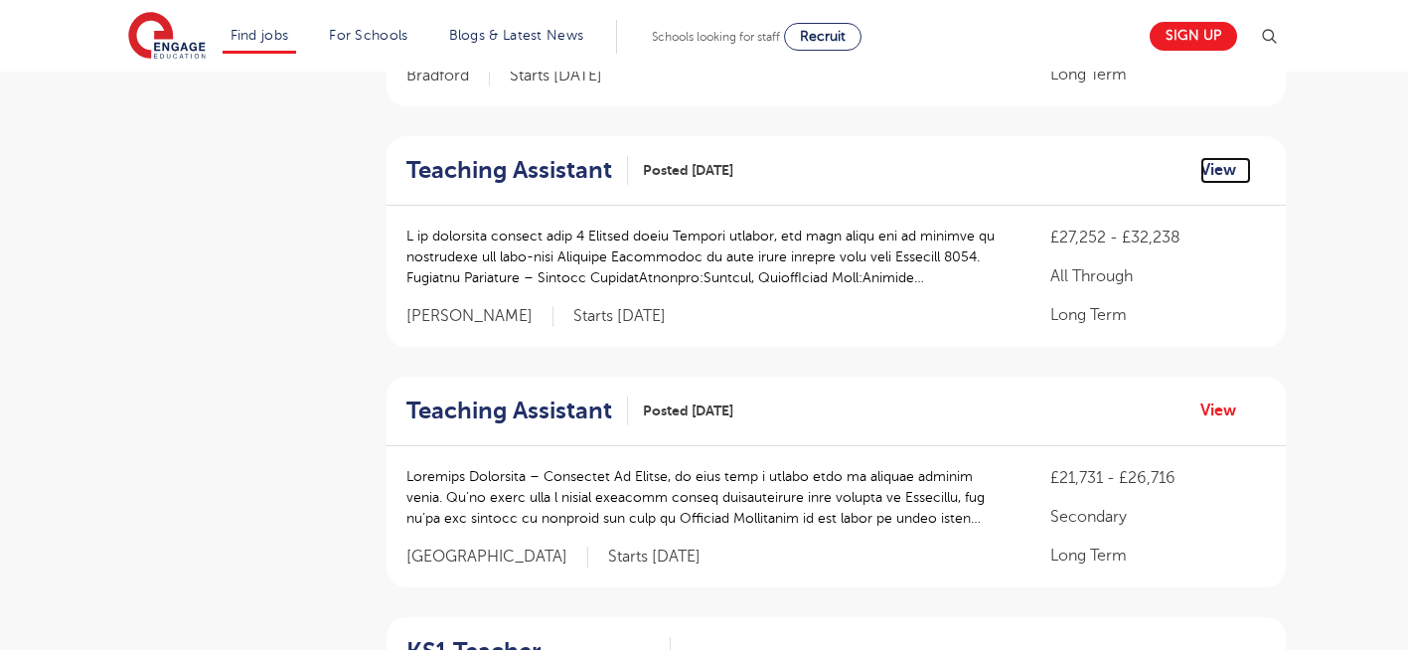
click at [1224, 167] on link "View" at bounding box center [1225, 170] width 51 height 26
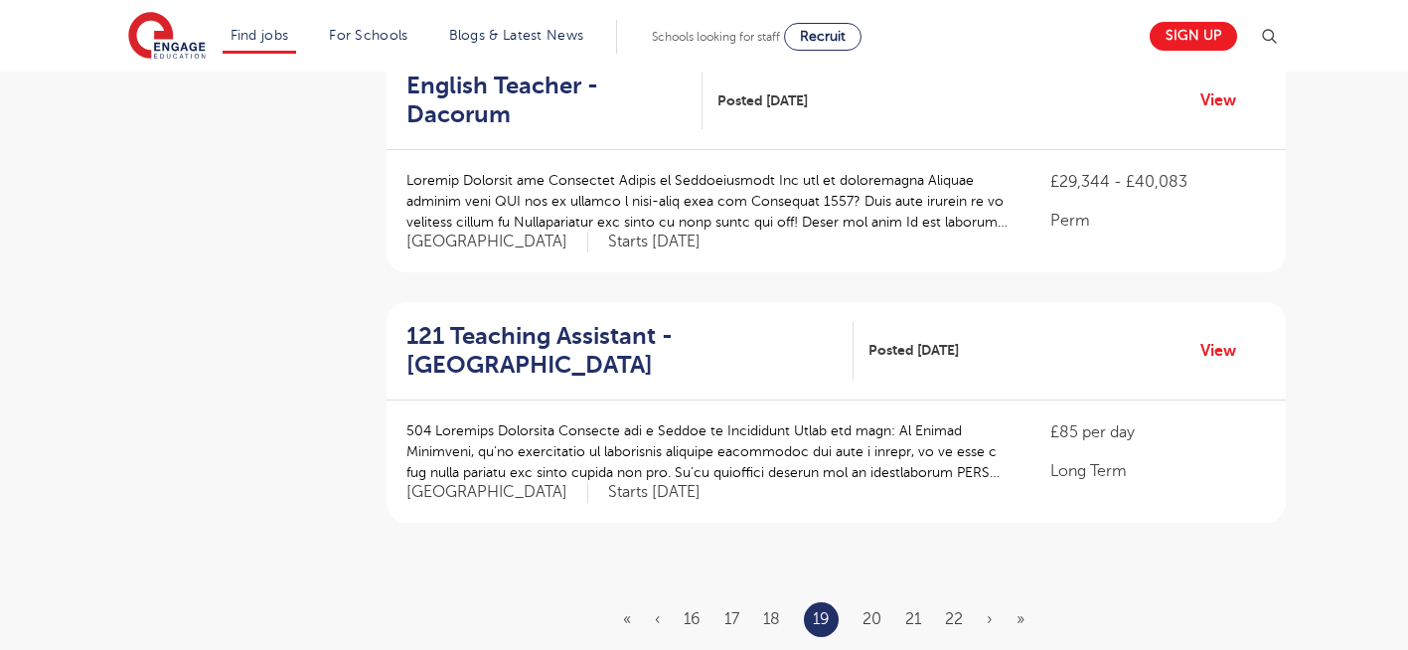
scroll to position [2265, 0]
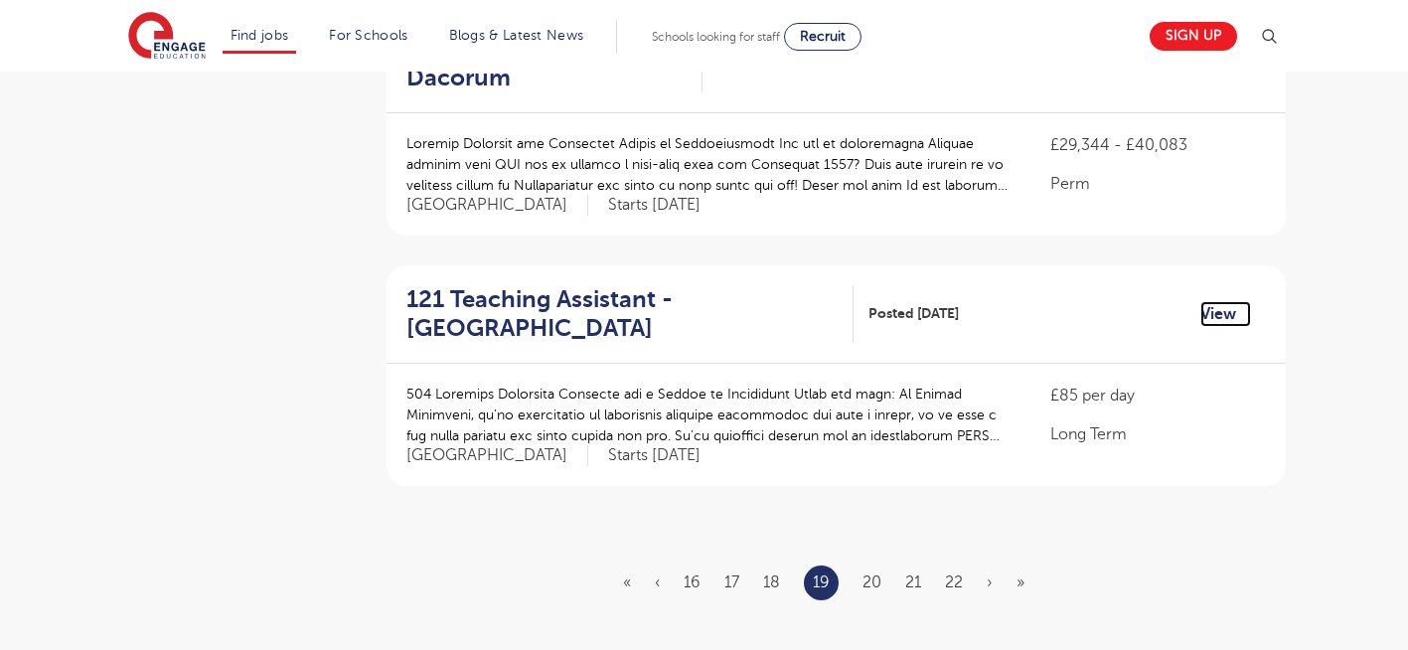
click at [1220, 301] on link "View" at bounding box center [1225, 314] width 51 height 26
click at [873, 573] on link "20" at bounding box center [871, 582] width 19 height 18
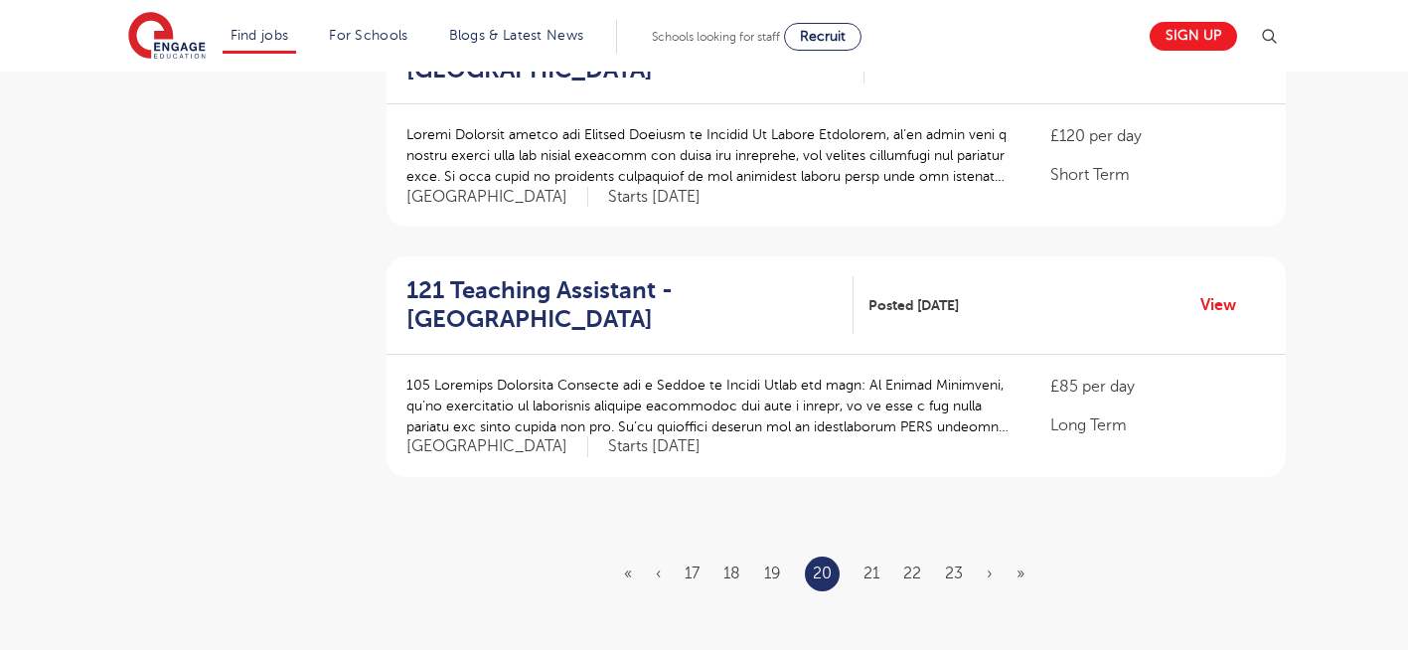
scroll to position [0, 0]
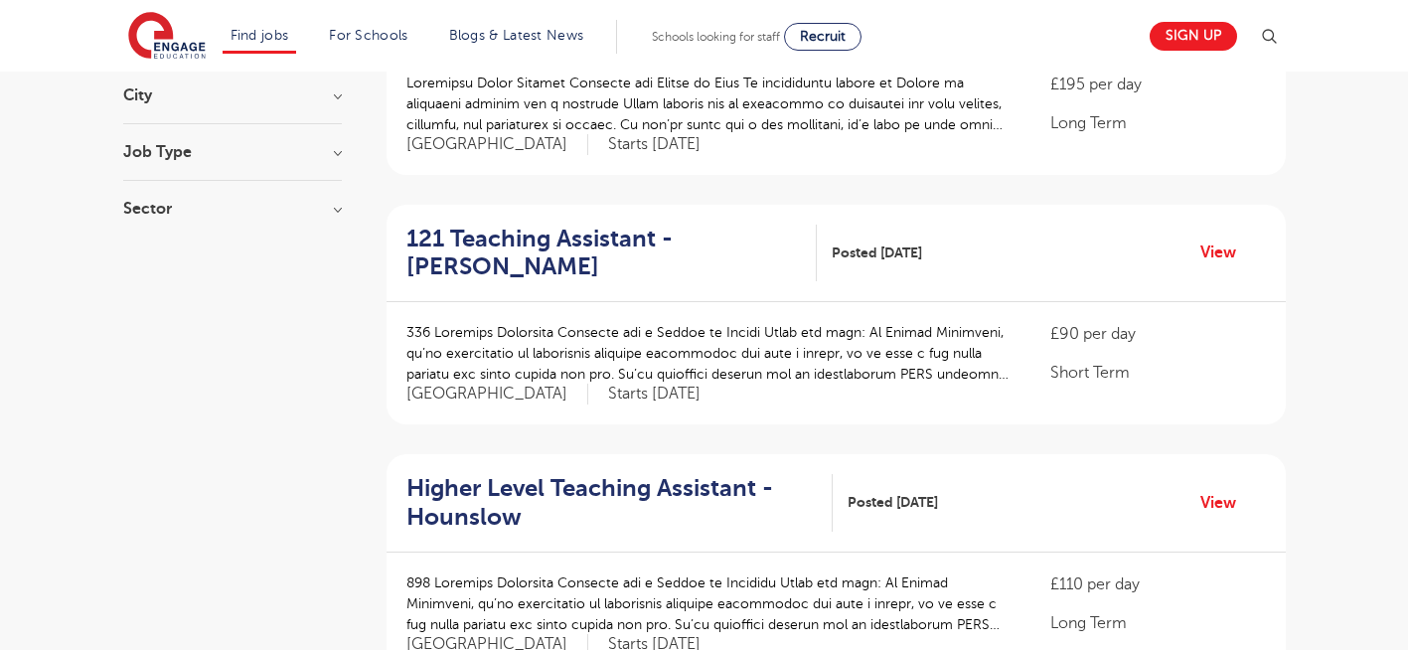
scroll to position [358, 0]
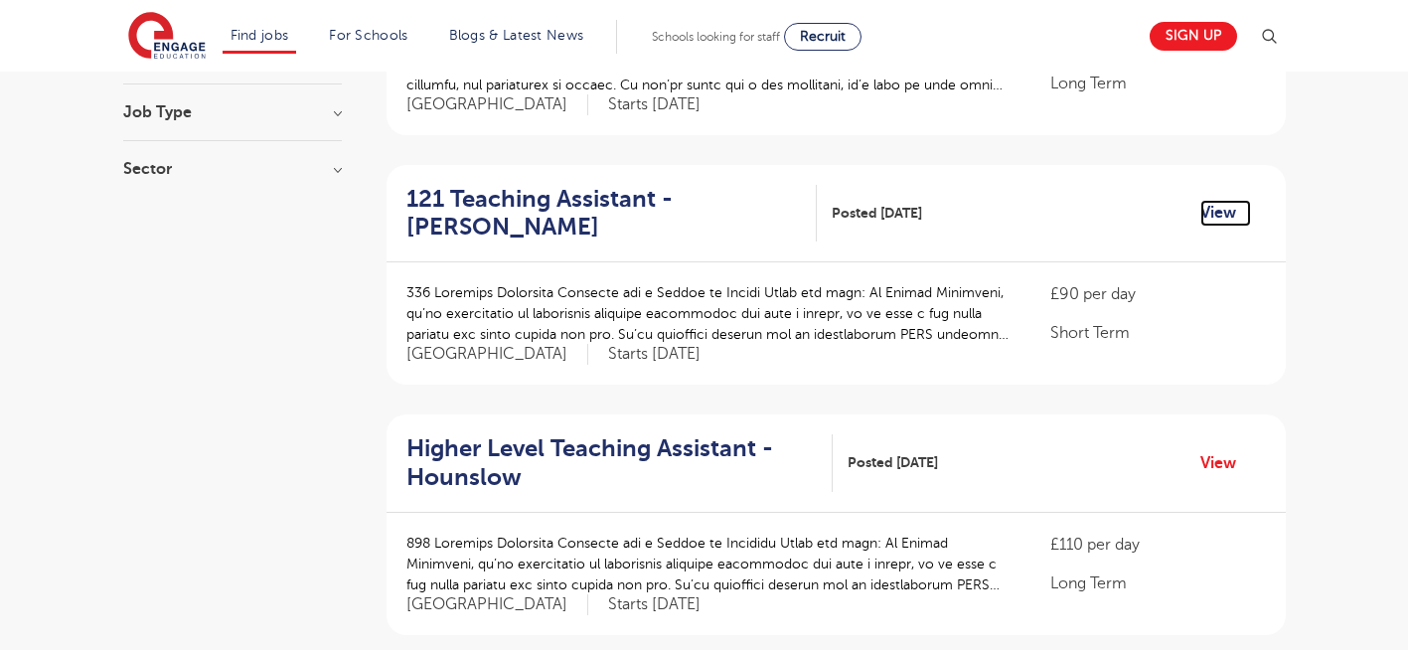
click at [1219, 206] on link "View" at bounding box center [1225, 213] width 51 height 26
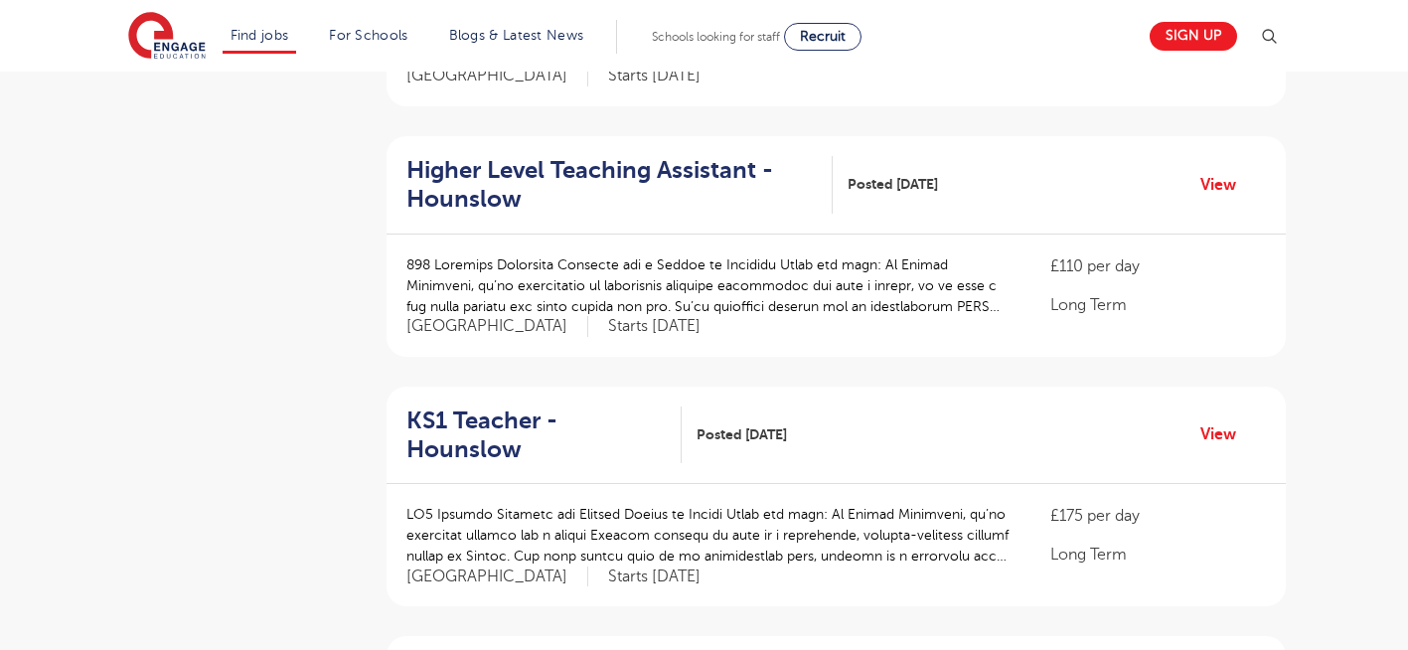
scroll to position [676, 0]
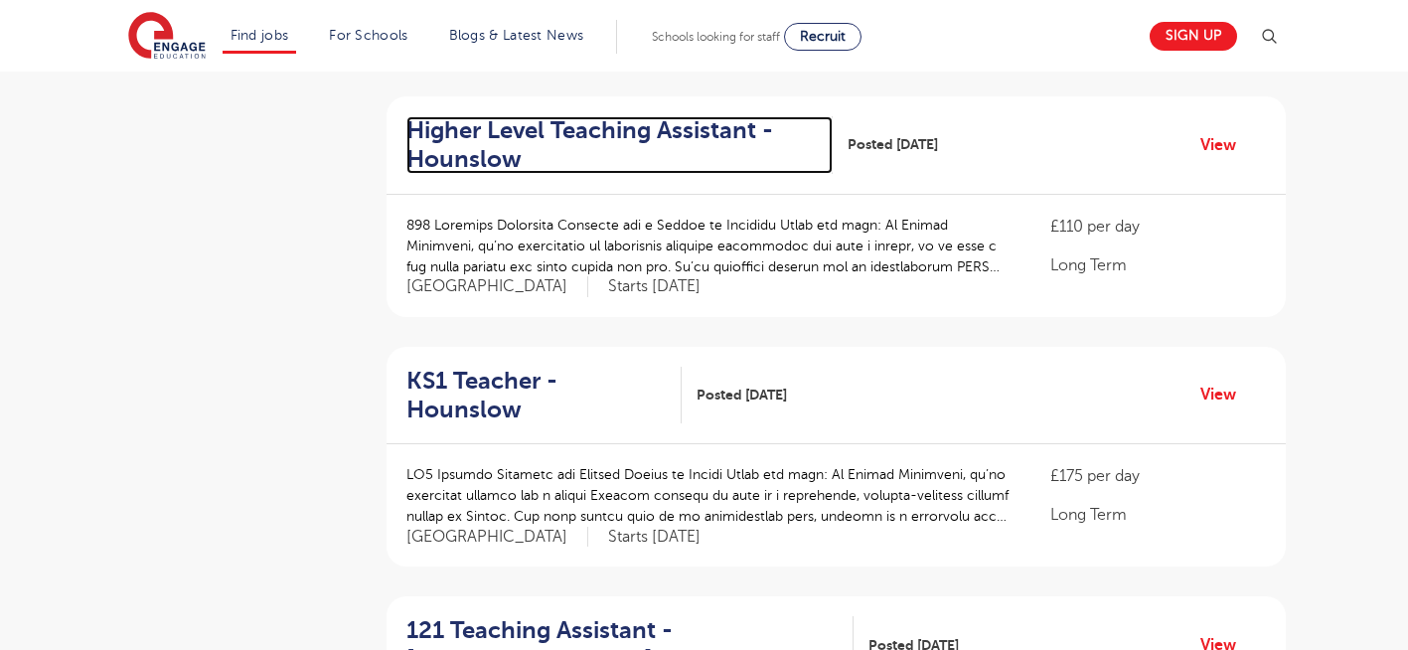
click at [532, 118] on h2 "Higher Level Teaching Assistant - Hounslow" at bounding box center [611, 145] width 410 height 58
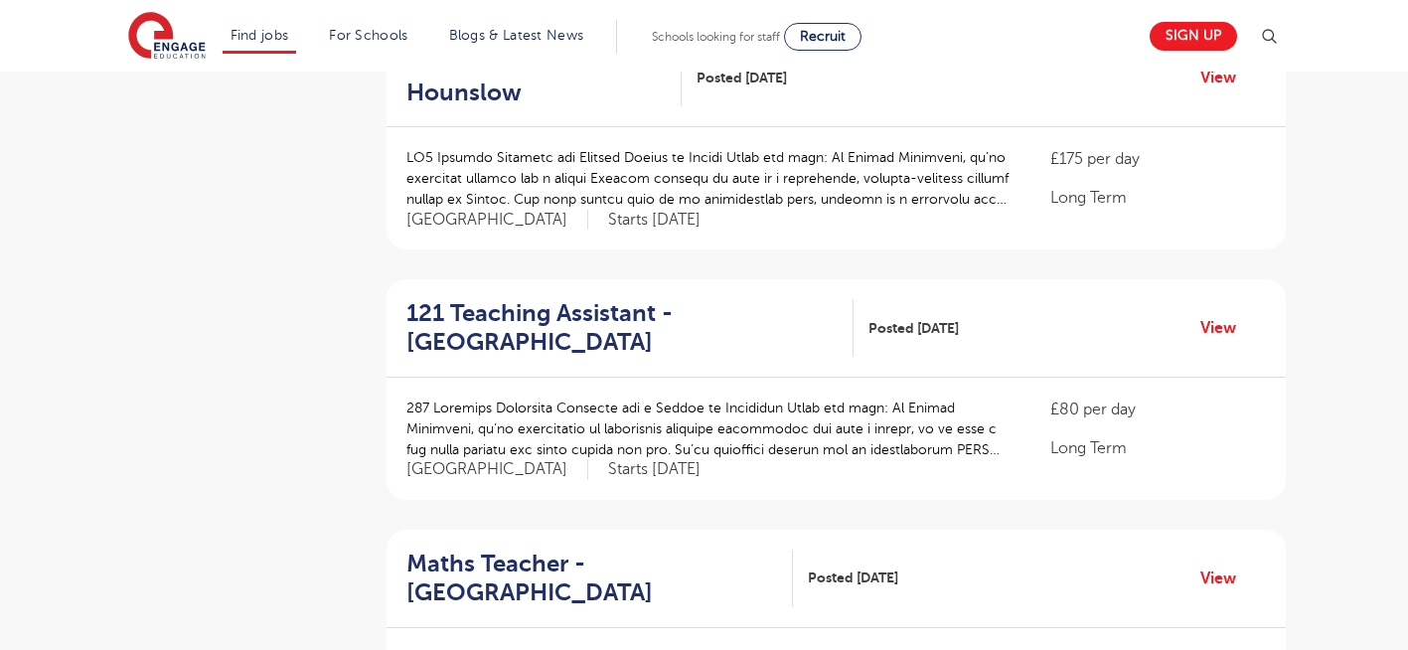
scroll to position [994, 0]
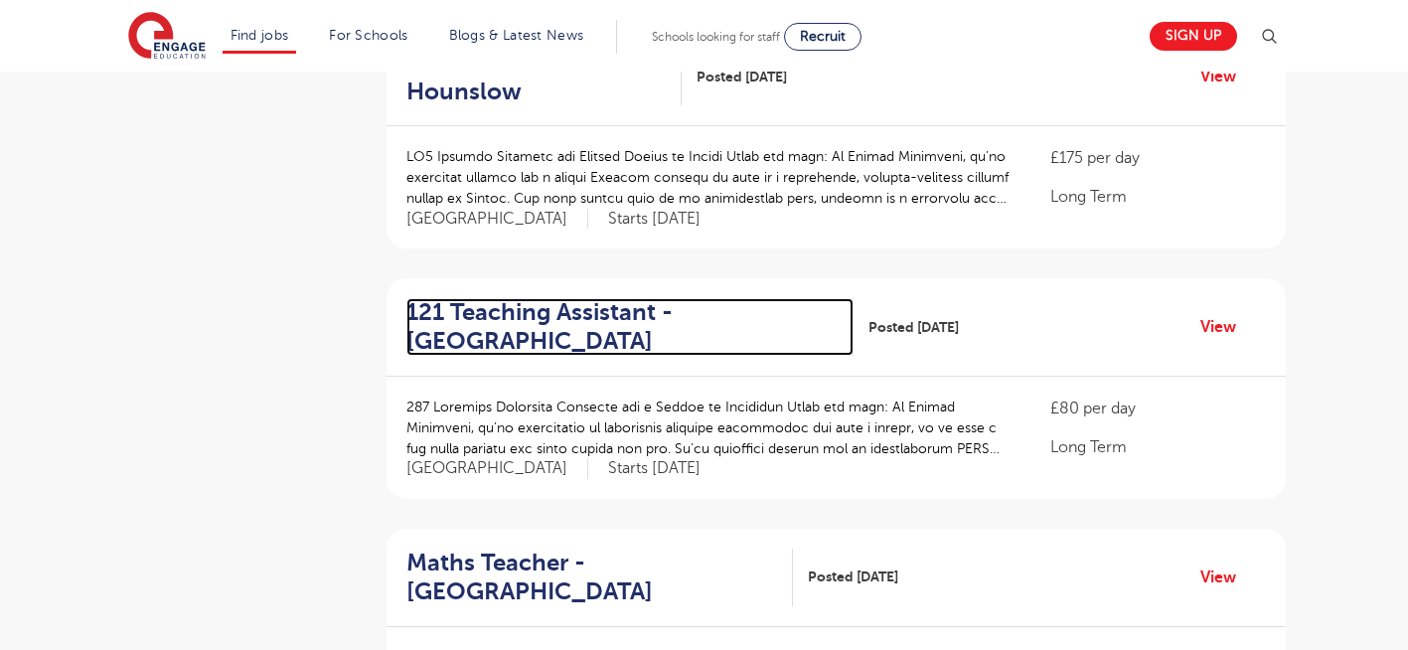
click at [504, 321] on h2 "121 Teaching Assistant - Redbridge" at bounding box center [622, 327] width 432 height 58
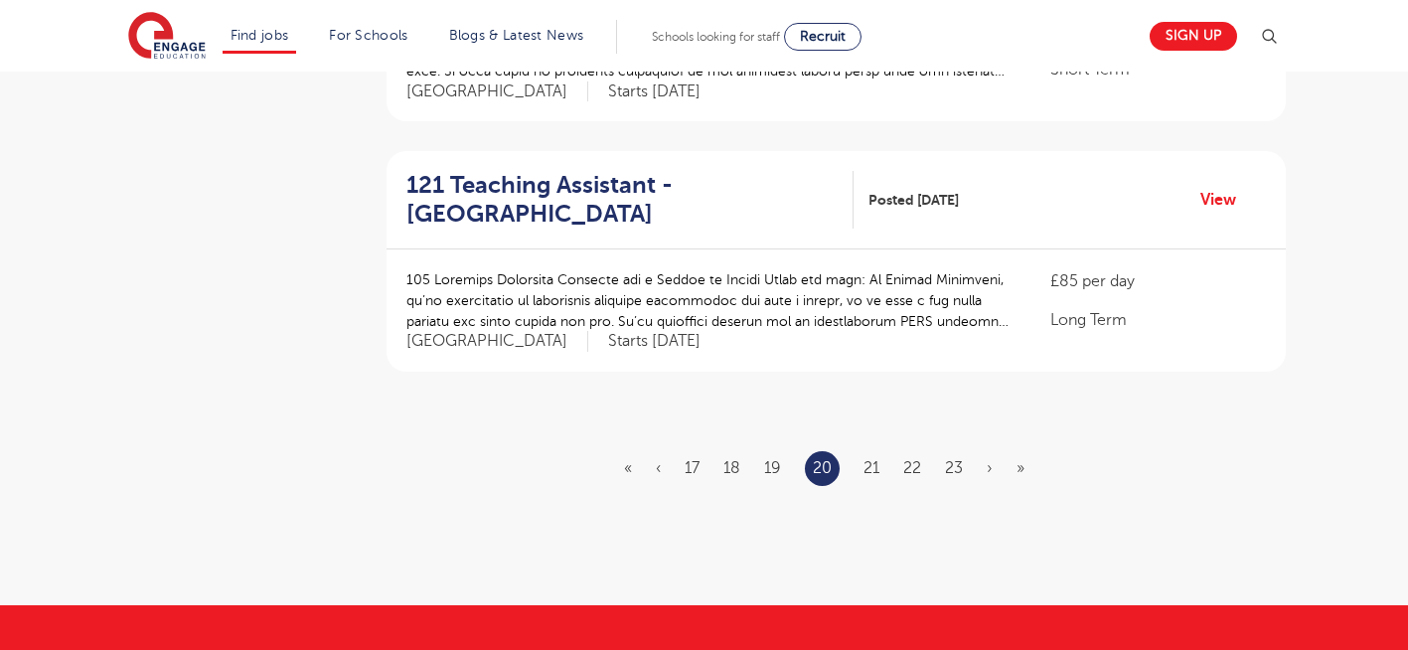
scroll to position [2384, 0]
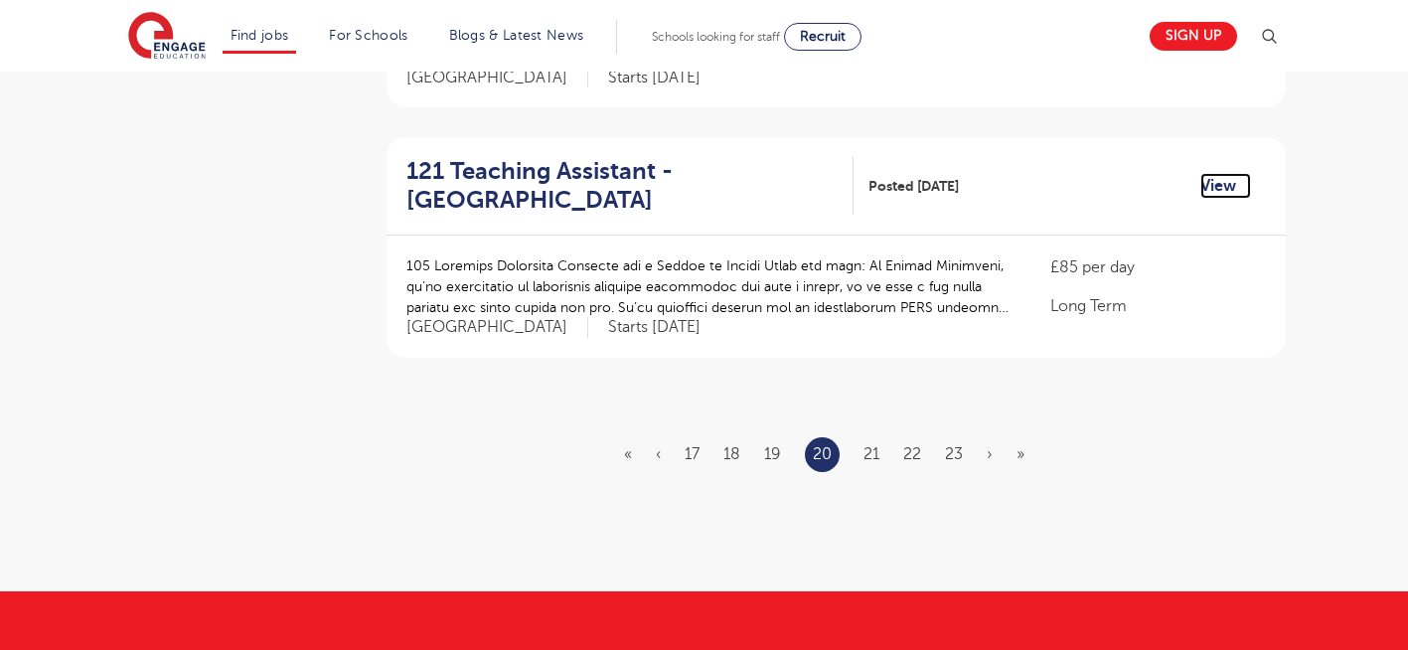
click at [1220, 185] on link "View" at bounding box center [1225, 186] width 51 height 26
click at [867, 447] on link "21" at bounding box center [871, 454] width 16 height 18
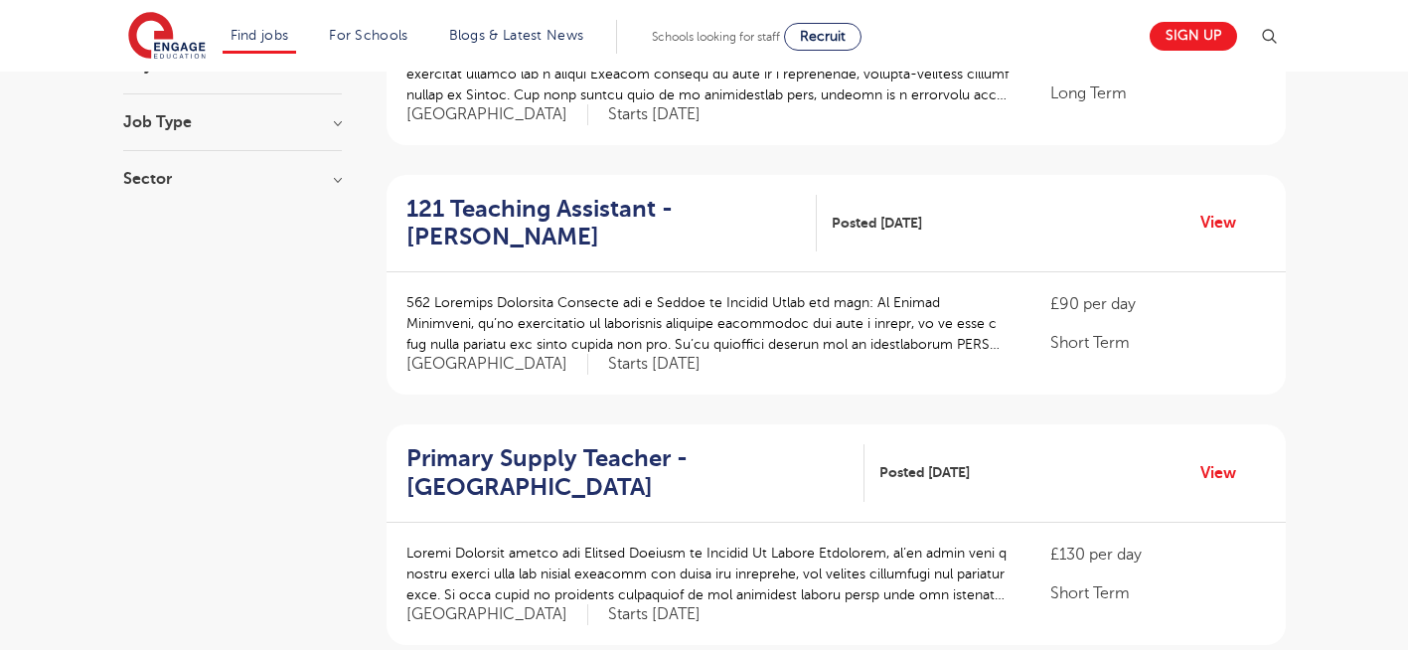
scroll to position [358, 0]
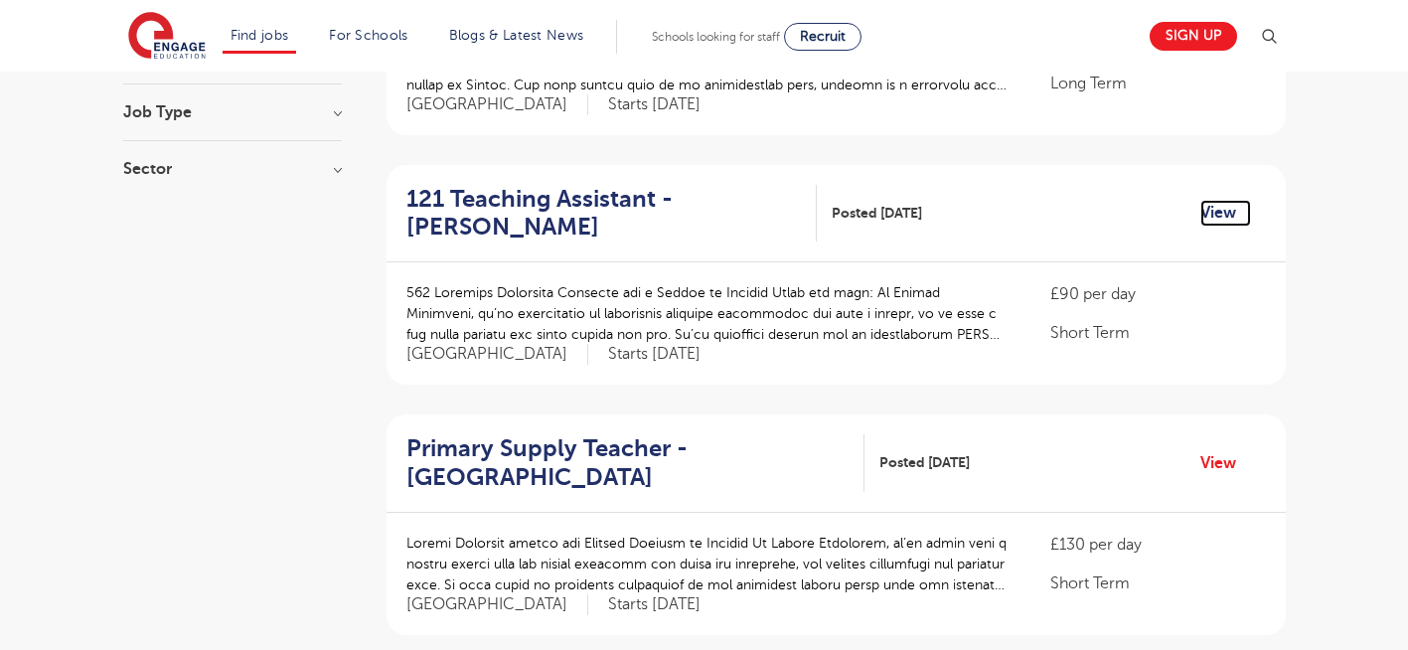
click at [1230, 200] on link "View" at bounding box center [1225, 213] width 51 height 26
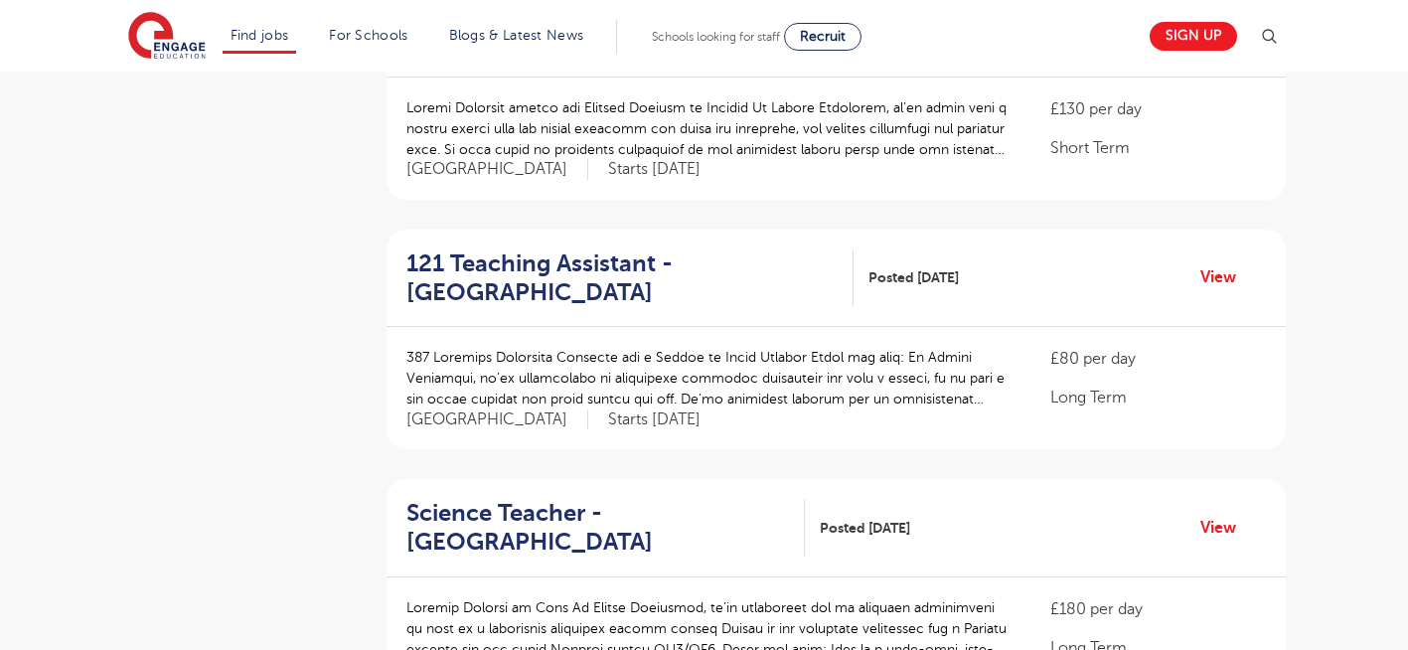
scroll to position [795, 0]
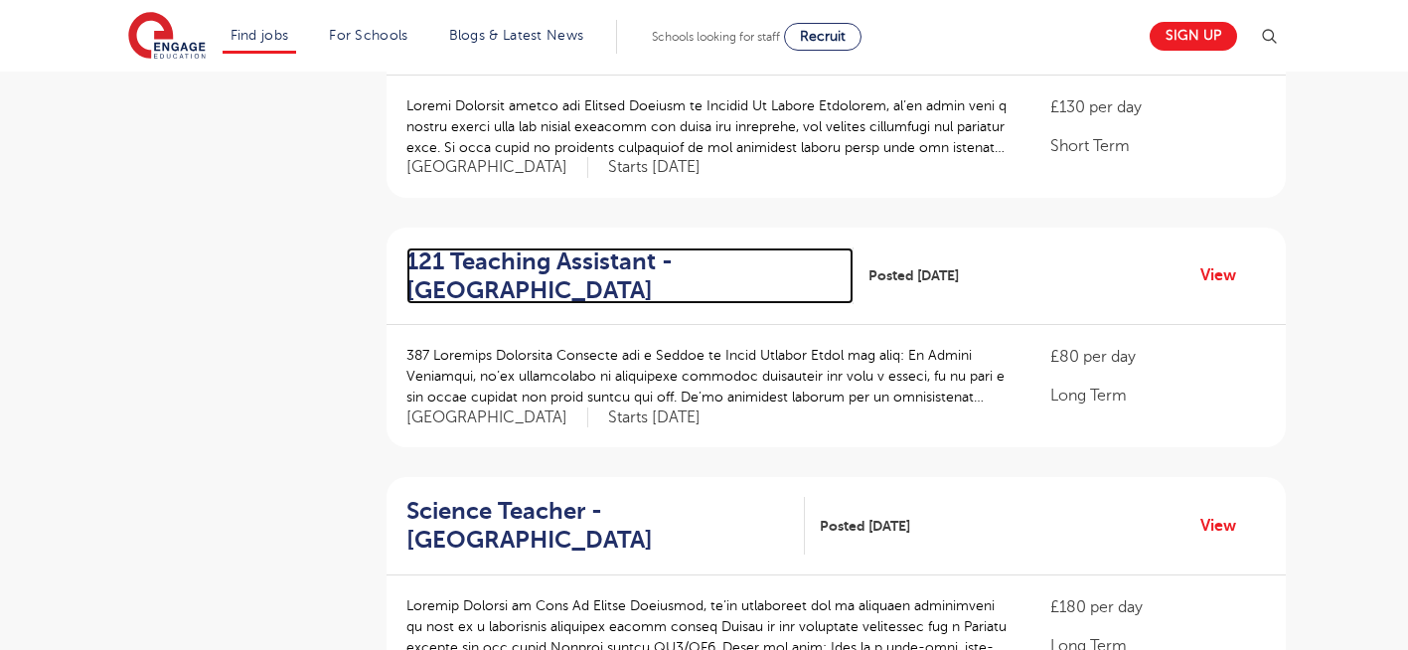
click at [518, 247] on h2 "121 Teaching Assistant - Tower Hamlets" at bounding box center [622, 276] width 432 height 58
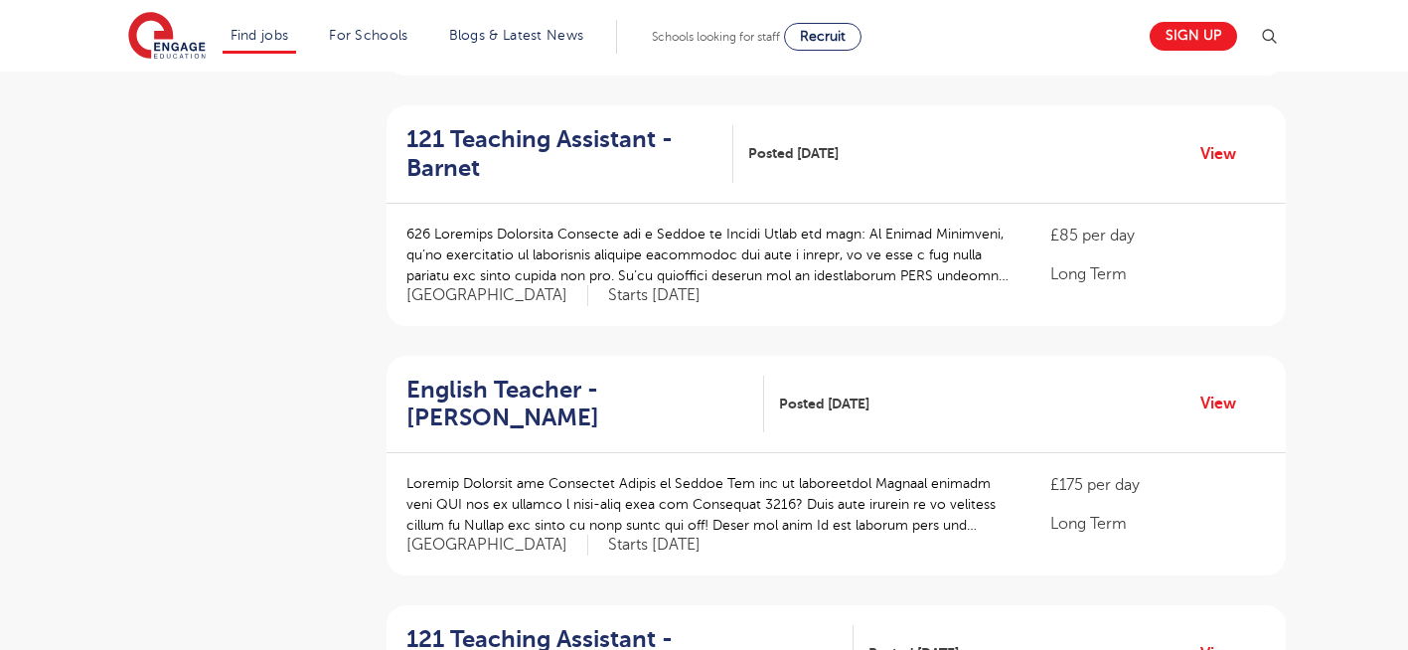
scroll to position [1431, 0]
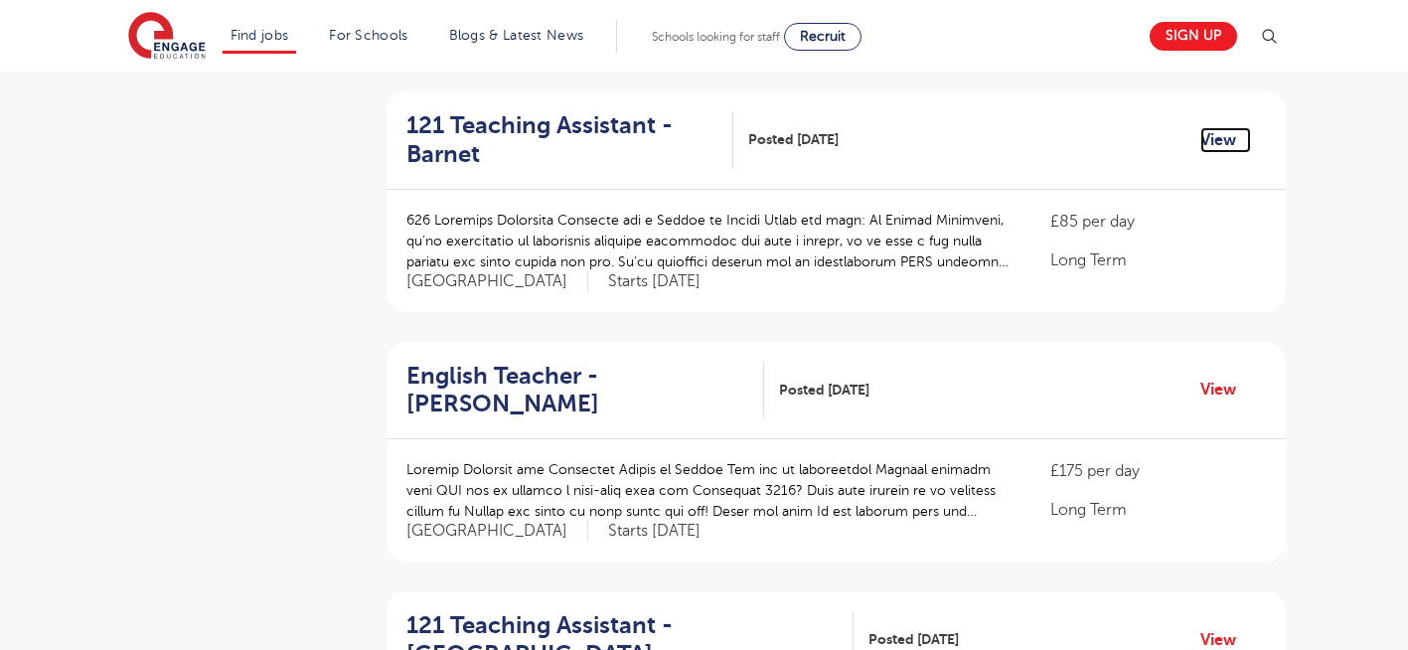
click at [1220, 127] on link "View" at bounding box center [1225, 140] width 51 height 26
click at [204, 367] on aside "Filters Start Date October 112 November 84 January 6 December 1 Show more Count…" at bounding box center [232, 155] width 219 height 2699
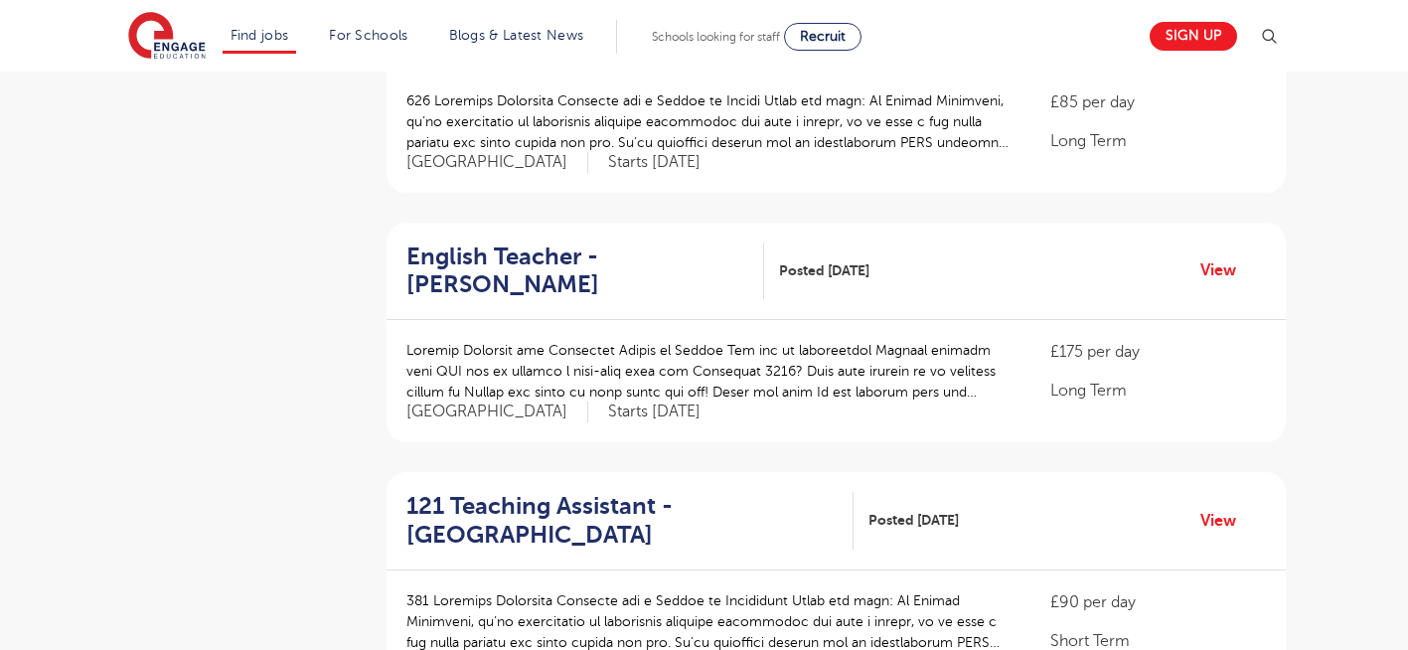
scroll to position [1590, 0]
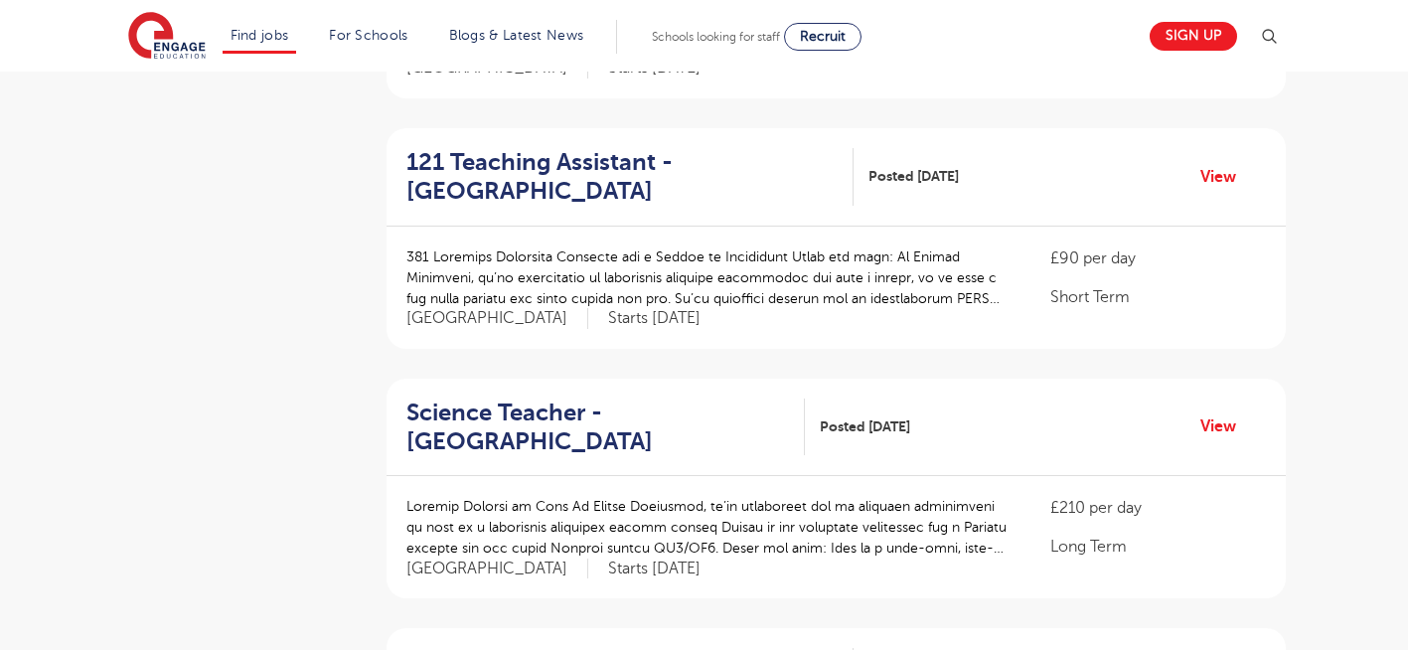
scroll to position [1908, 0]
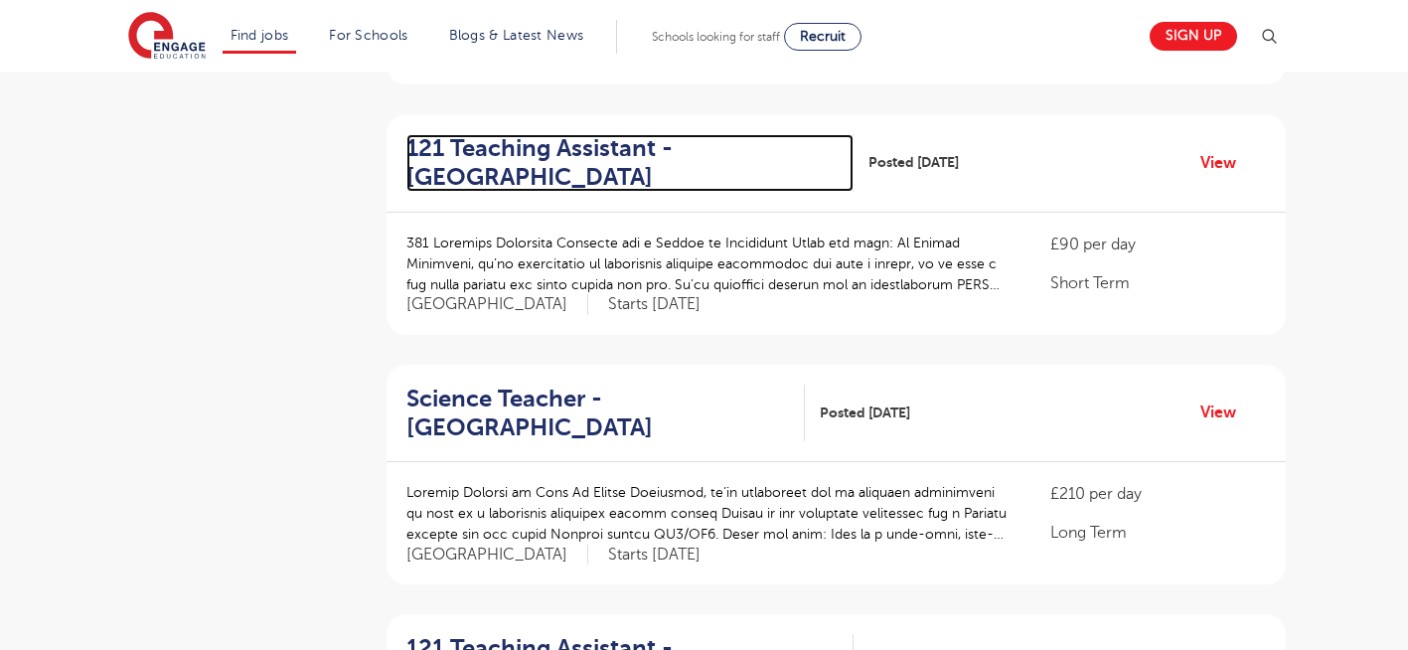
click at [506, 134] on h2 "121 Teaching Assistant - Hillingdon" at bounding box center [622, 163] width 432 height 58
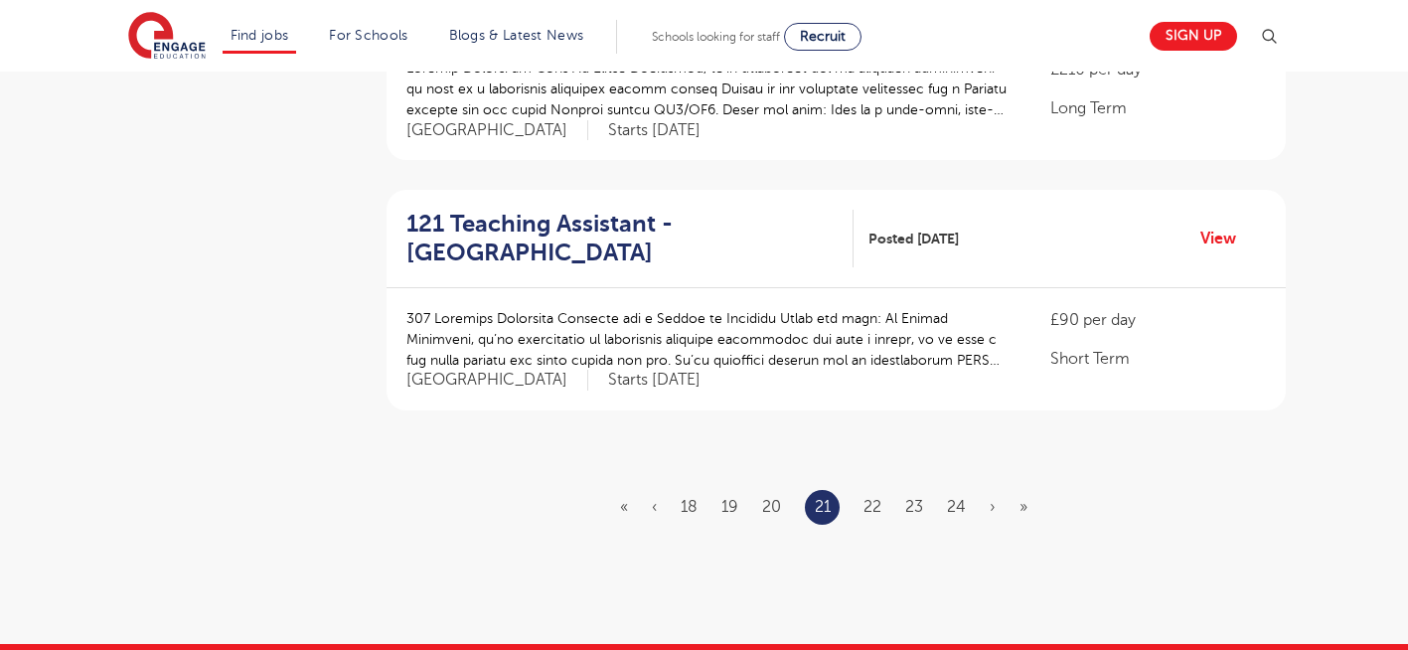
scroll to position [2345, 0]
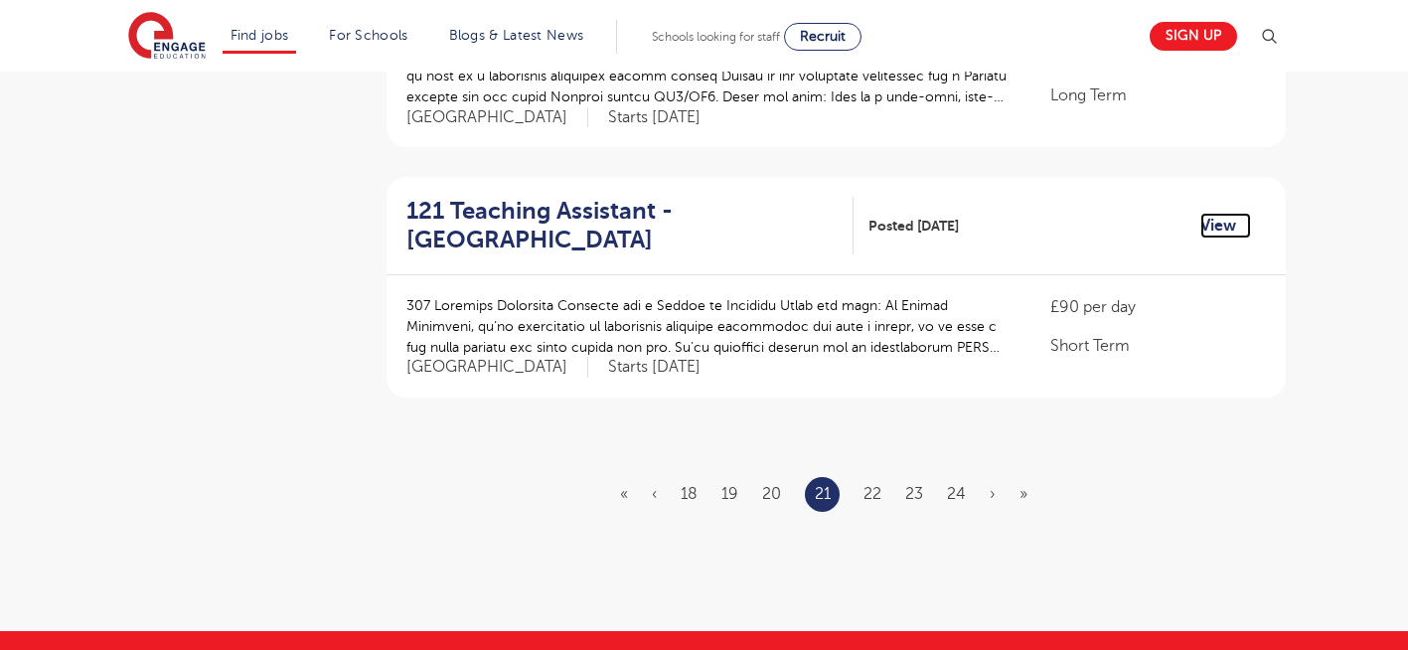
click at [1217, 213] on link "View" at bounding box center [1225, 226] width 51 height 26
click at [879, 485] on link "22" at bounding box center [872, 494] width 18 height 18
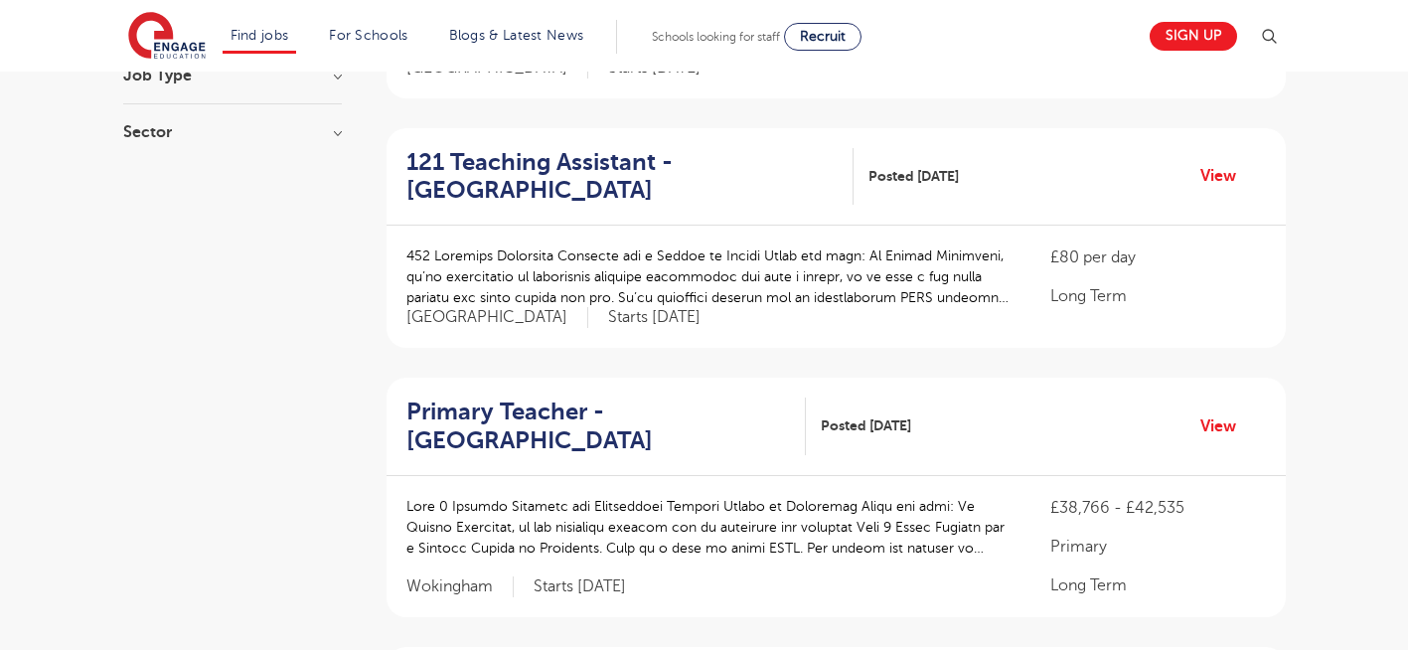
scroll to position [397, 0]
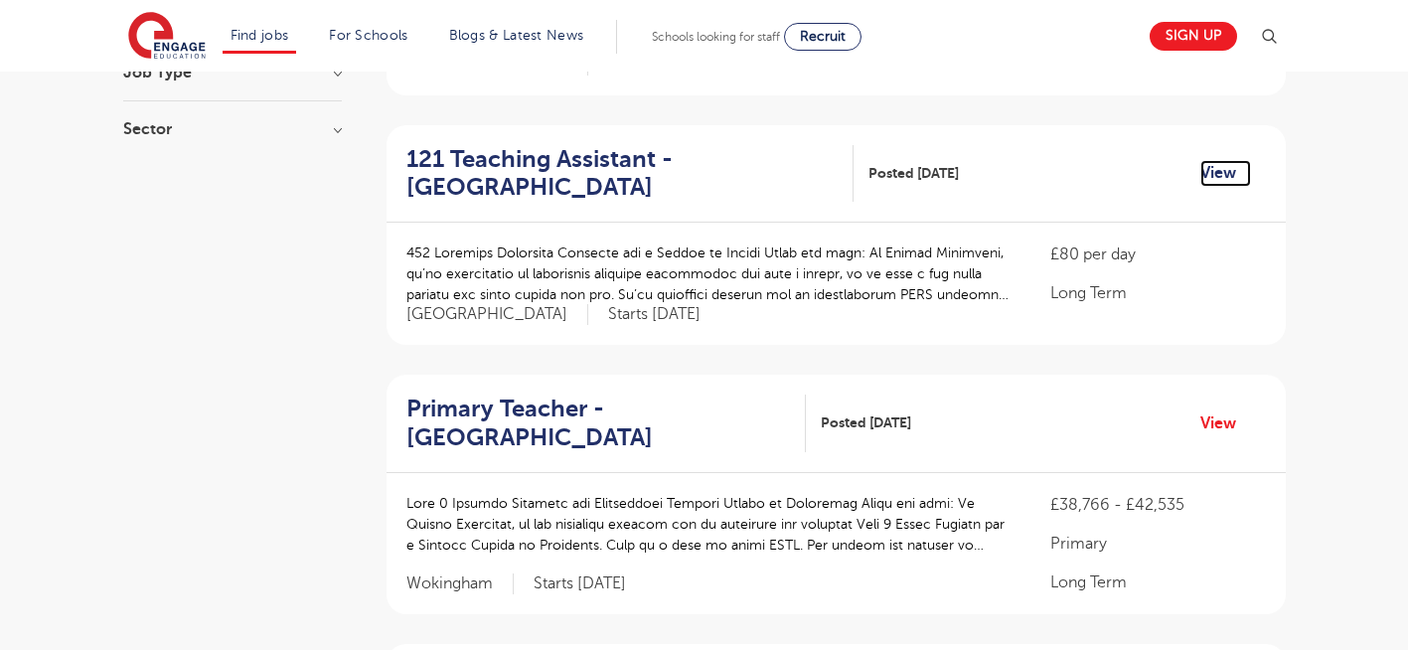
click at [1222, 168] on link "View" at bounding box center [1225, 173] width 51 height 26
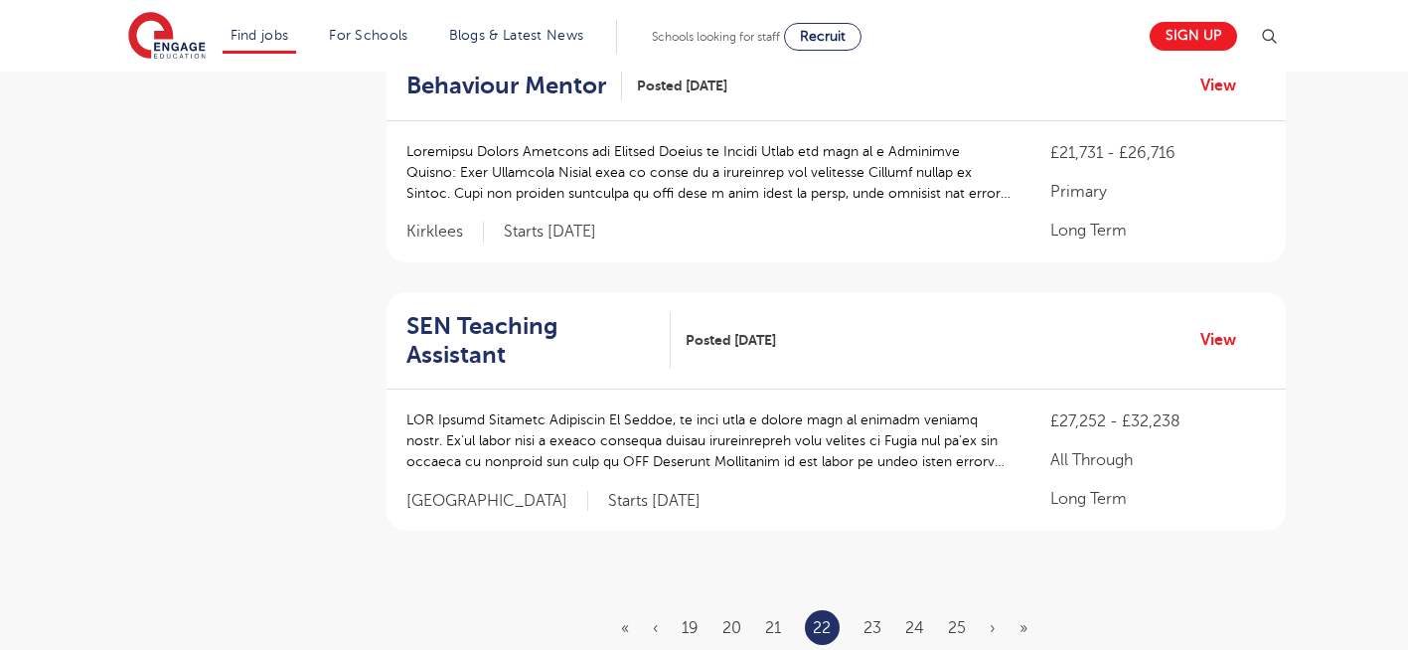
scroll to position [2345, 0]
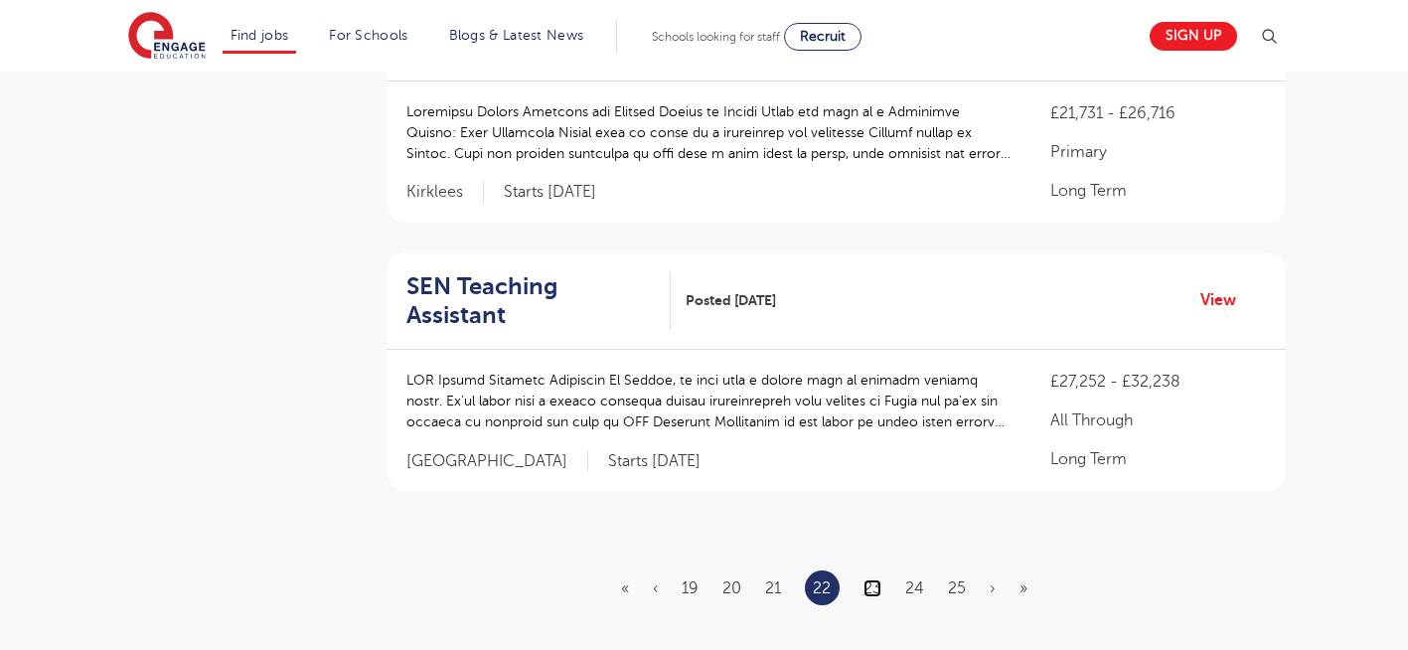
click at [871, 579] on link "23" at bounding box center [872, 588] width 18 height 18
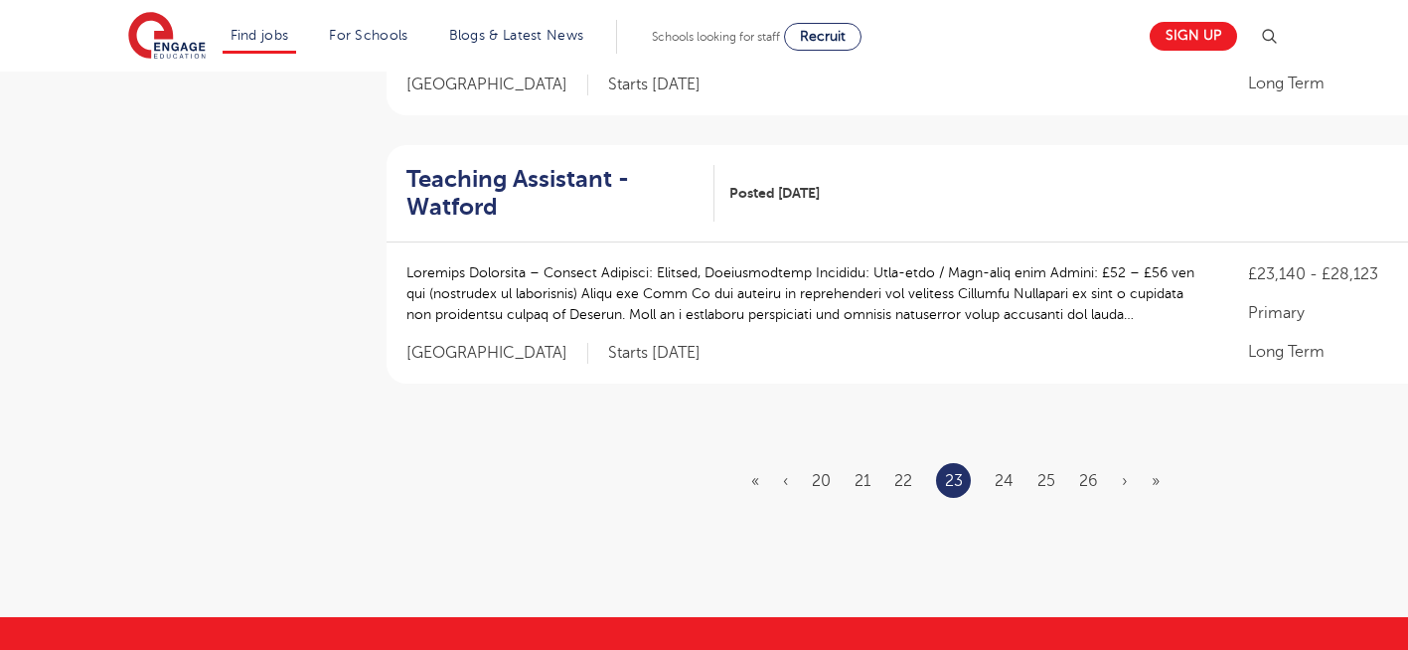
scroll to position [2384, 0]
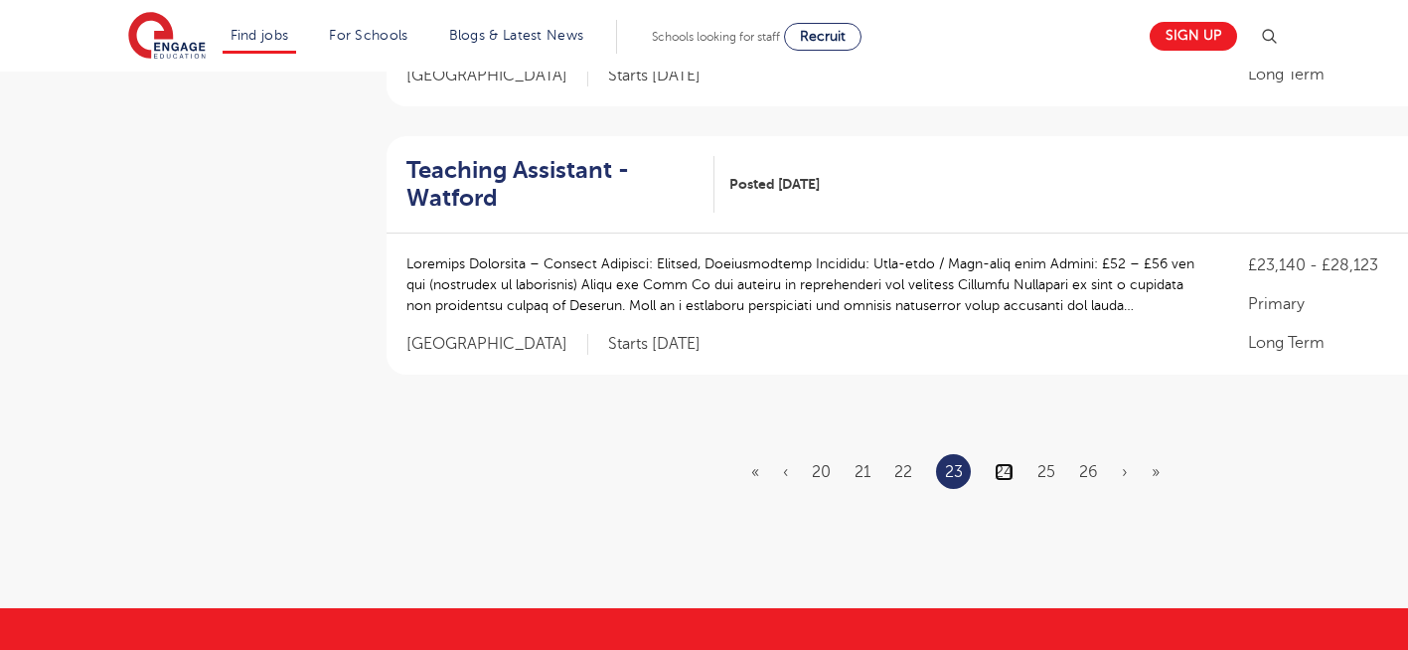
click at [997, 469] on link "24" at bounding box center [1004, 472] width 19 height 18
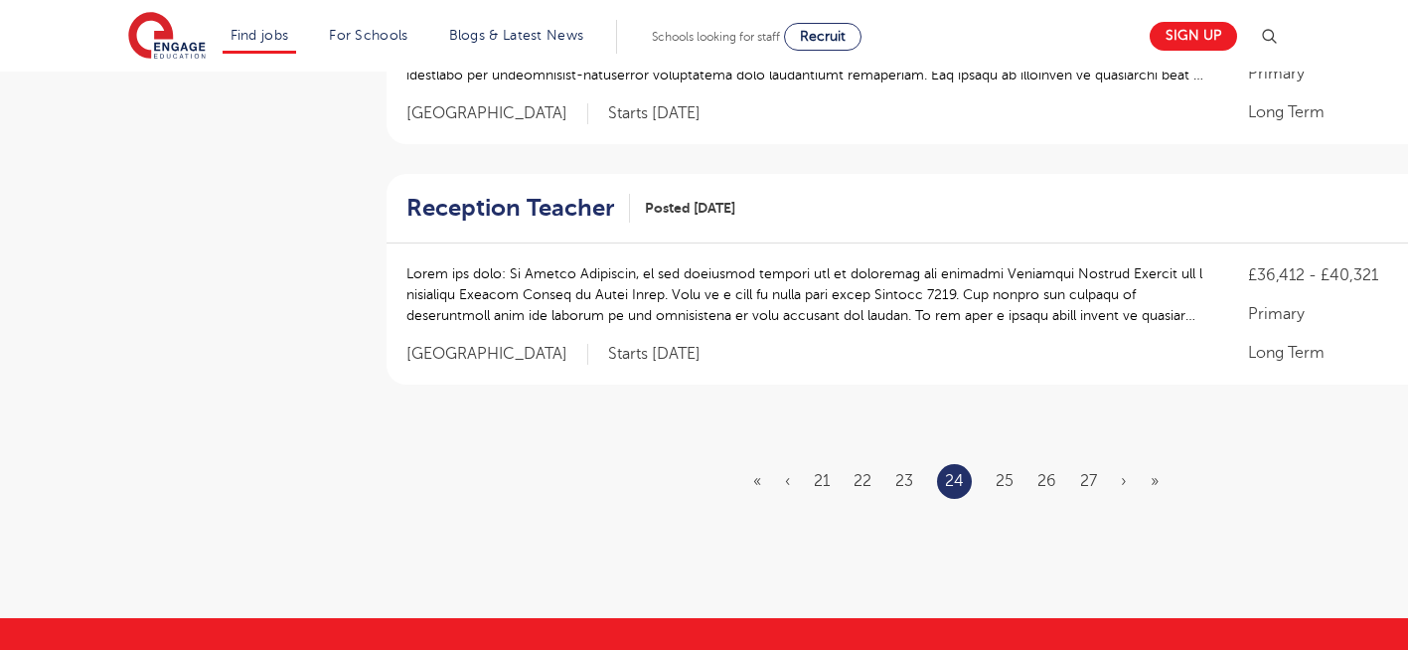
scroll to position [2305, 0]
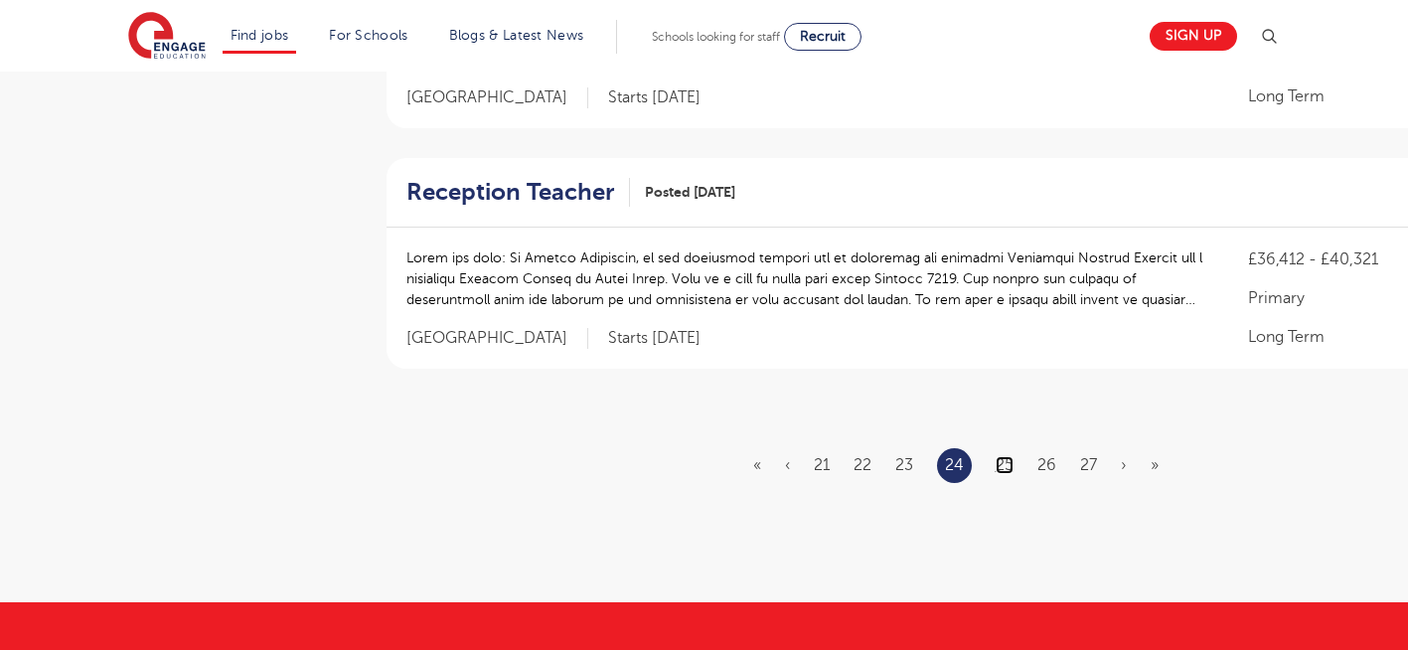
click at [1004, 461] on link "25" at bounding box center [1005, 465] width 18 height 18
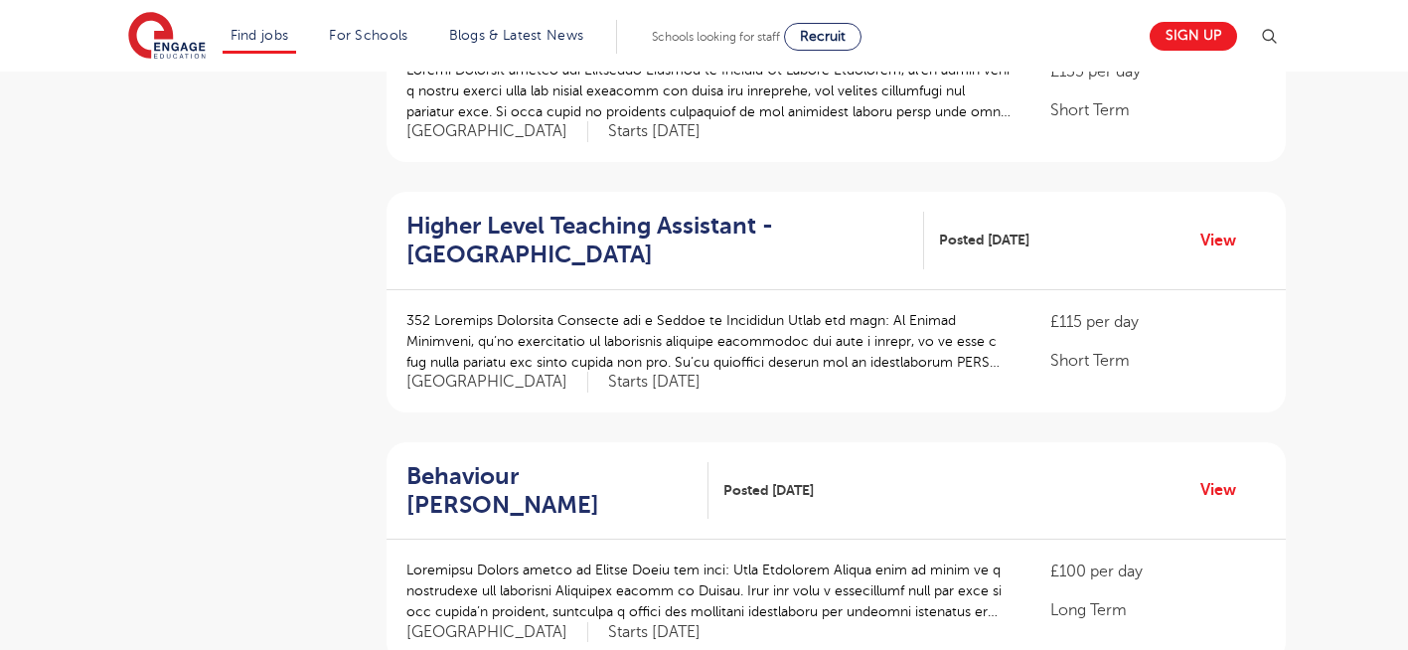
scroll to position [1908, 0]
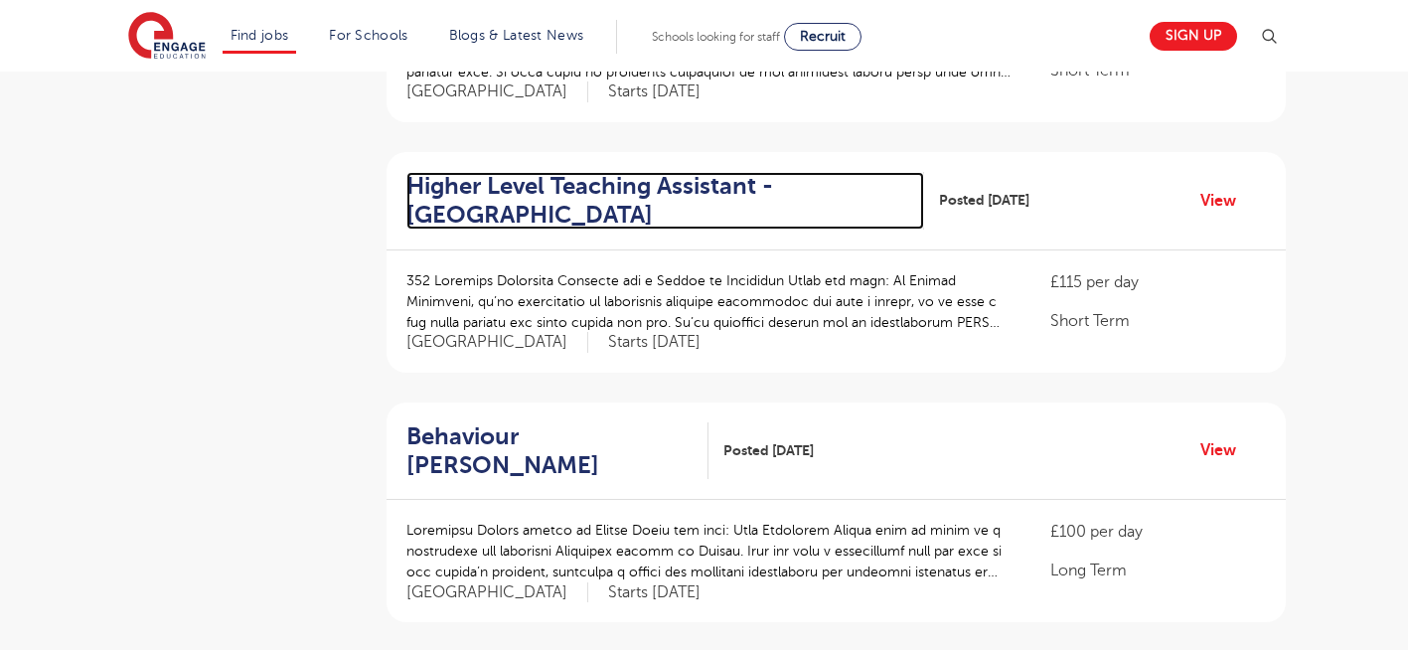
click at [620, 172] on h2 "Higher Level Teaching Assistant - Elmbridge" at bounding box center [657, 201] width 503 height 58
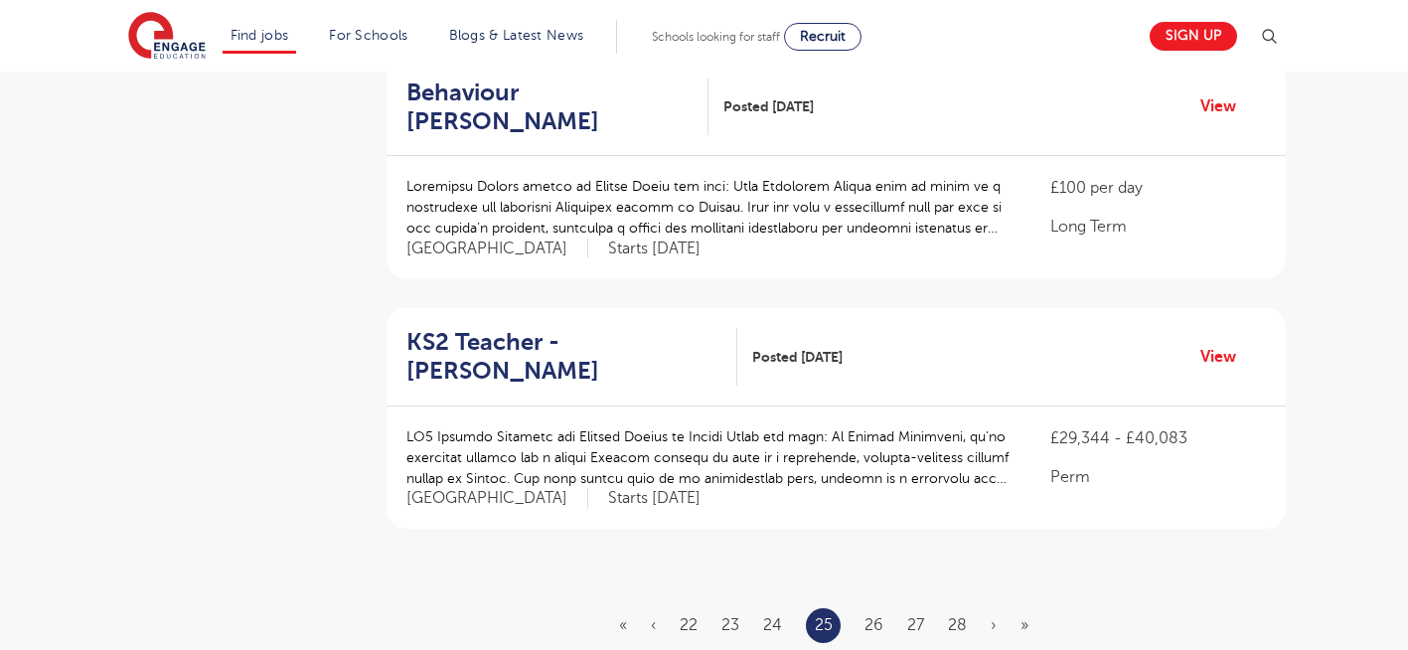
scroll to position [2265, 0]
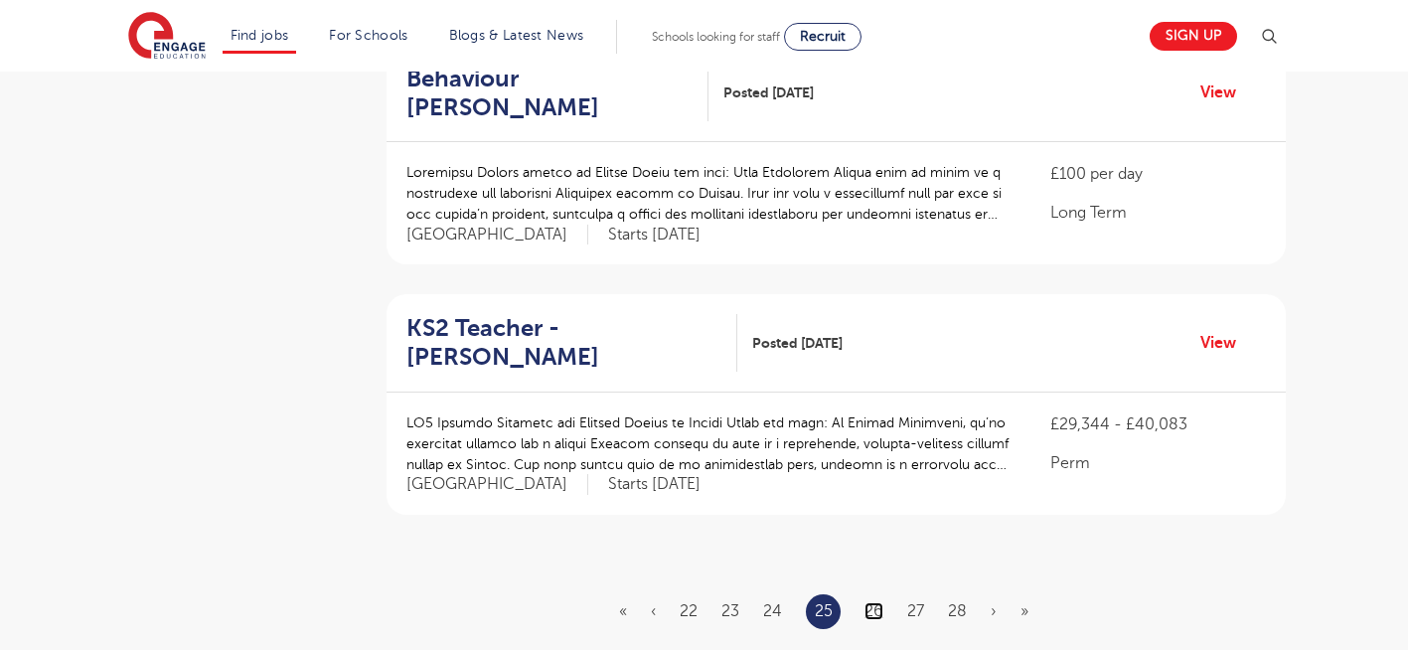
click at [877, 602] on link "26" at bounding box center [873, 611] width 19 height 18
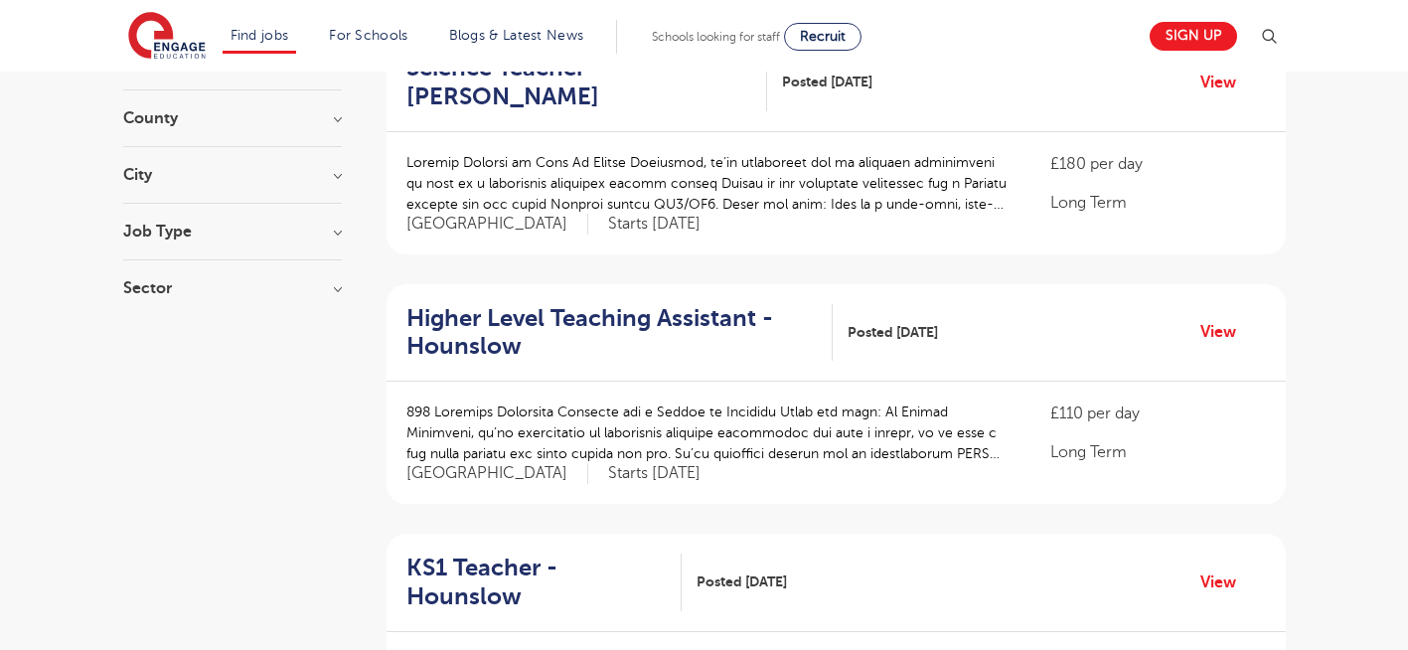
scroll to position [278, 0]
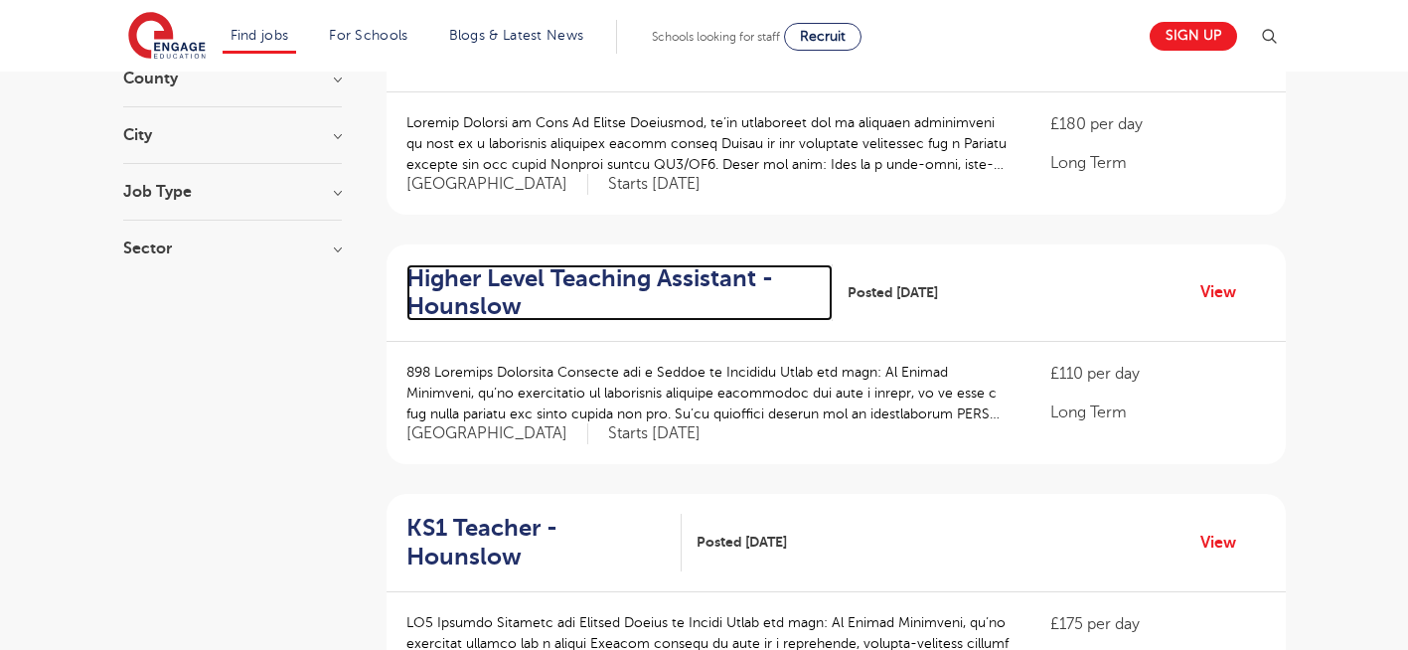
click at [532, 274] on h2 "Higher Level Teaching Assistant - Hounslow" at bounding box center [611, 293] width 410 height 58
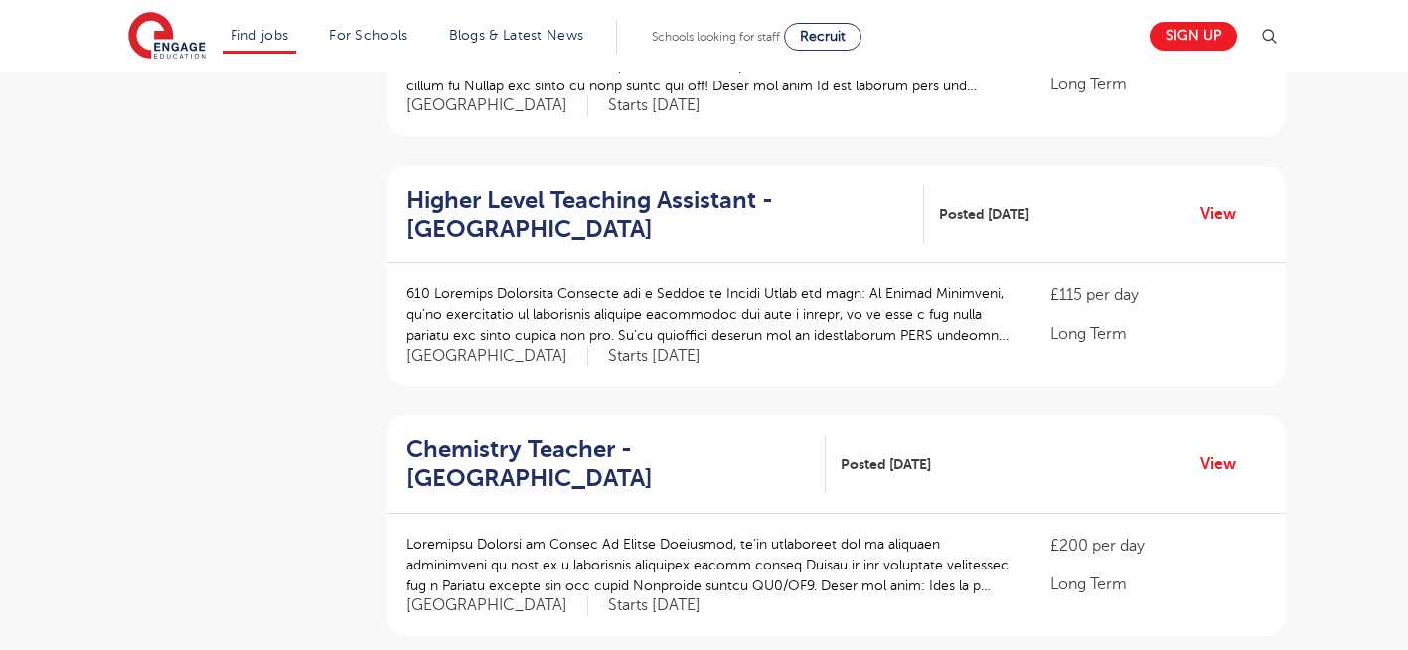
scroll to position [2146, 0]
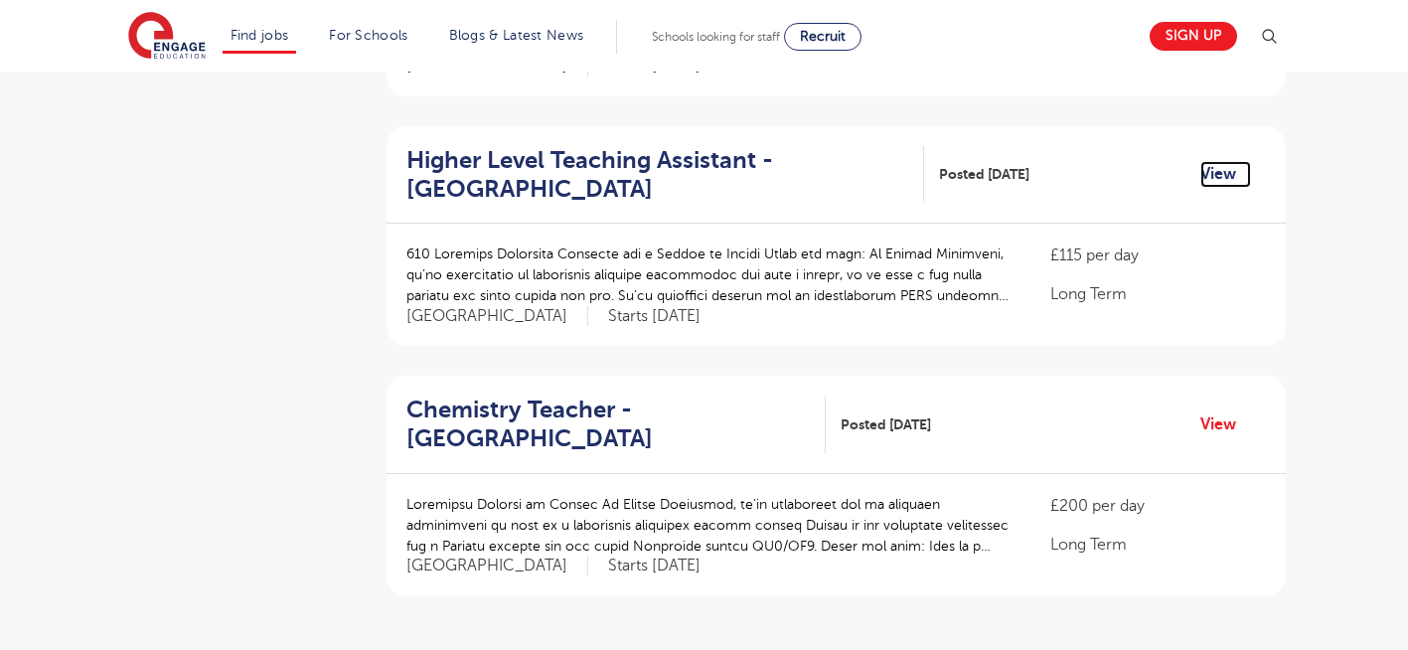
click at [1211, 161] on link "View" at bounding box center [1225, 174] width 51 height 26
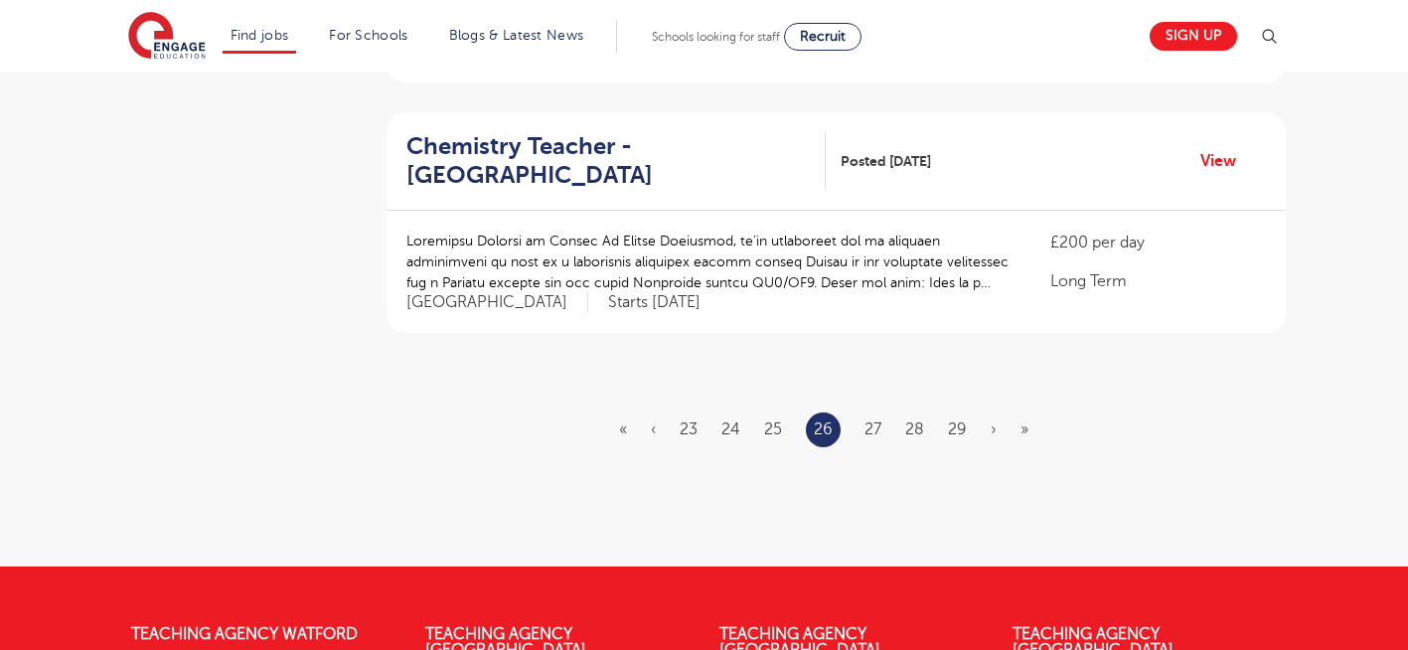
scroll to position [2424, 0]
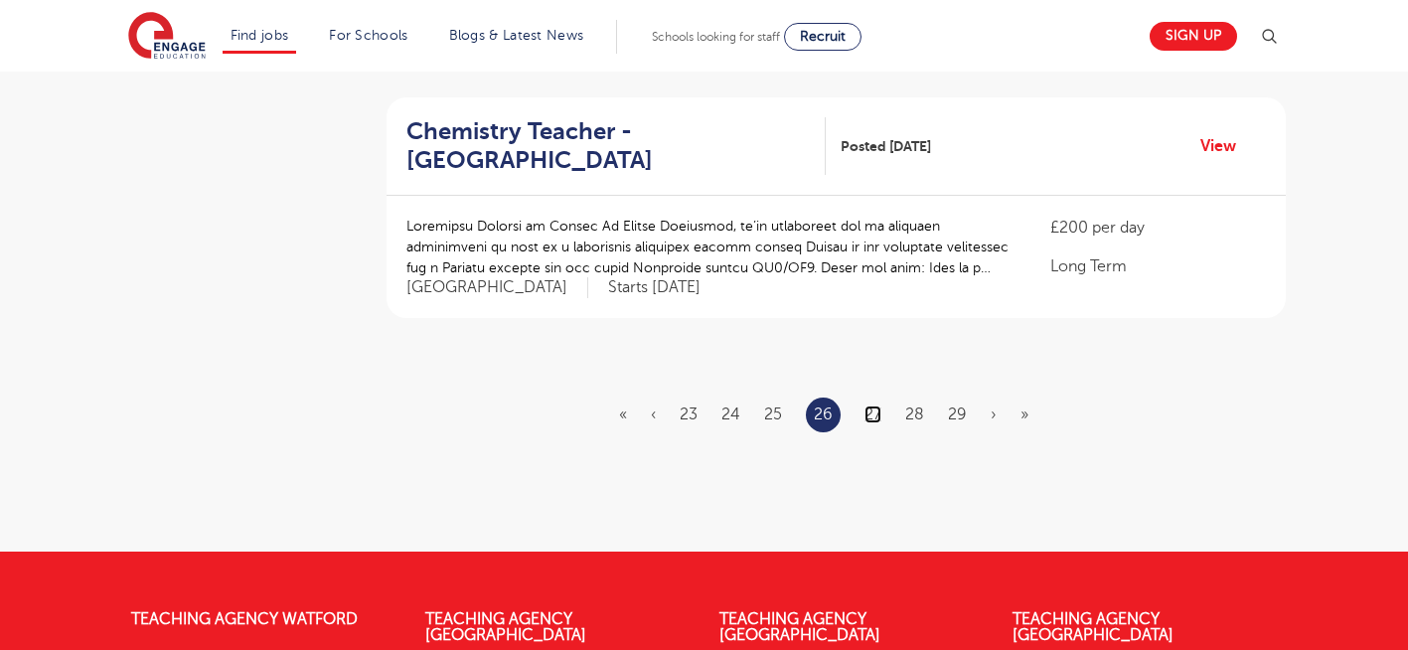
click at [869, 405] on link "27" at bounding box center [872, 414] width 17 height 18
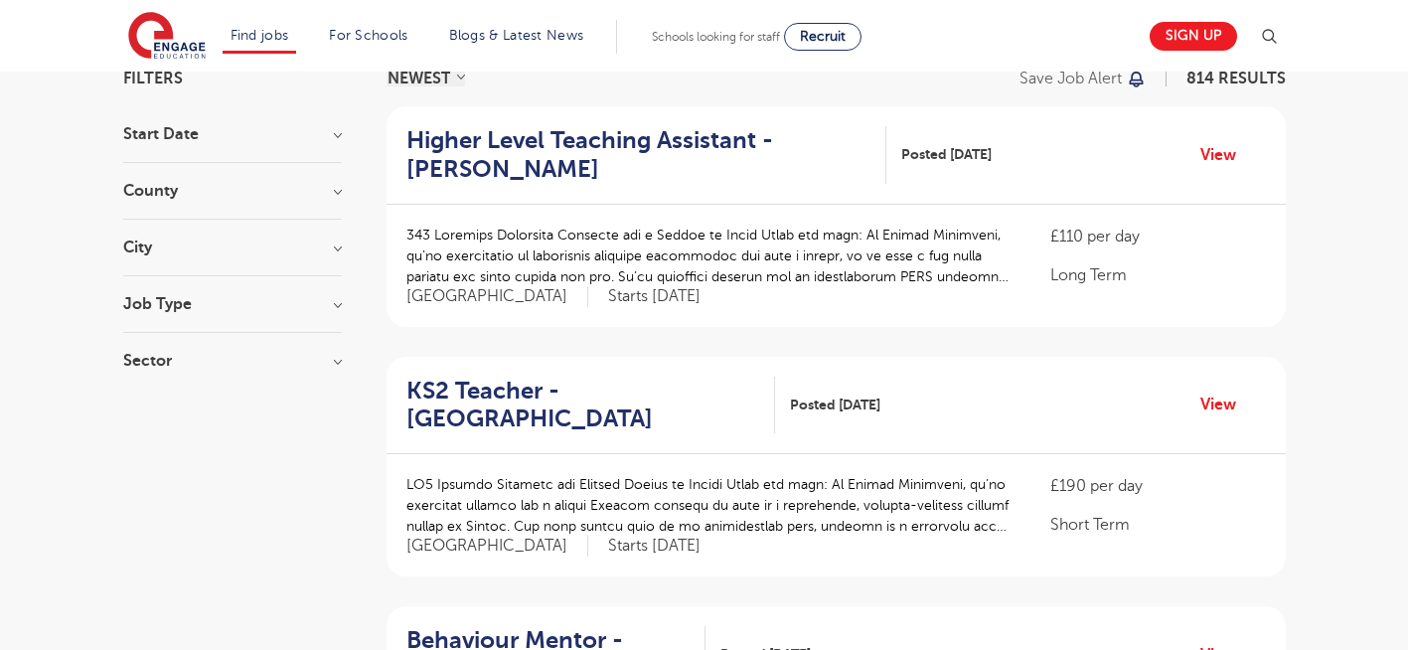
scroll to position [238, 0]
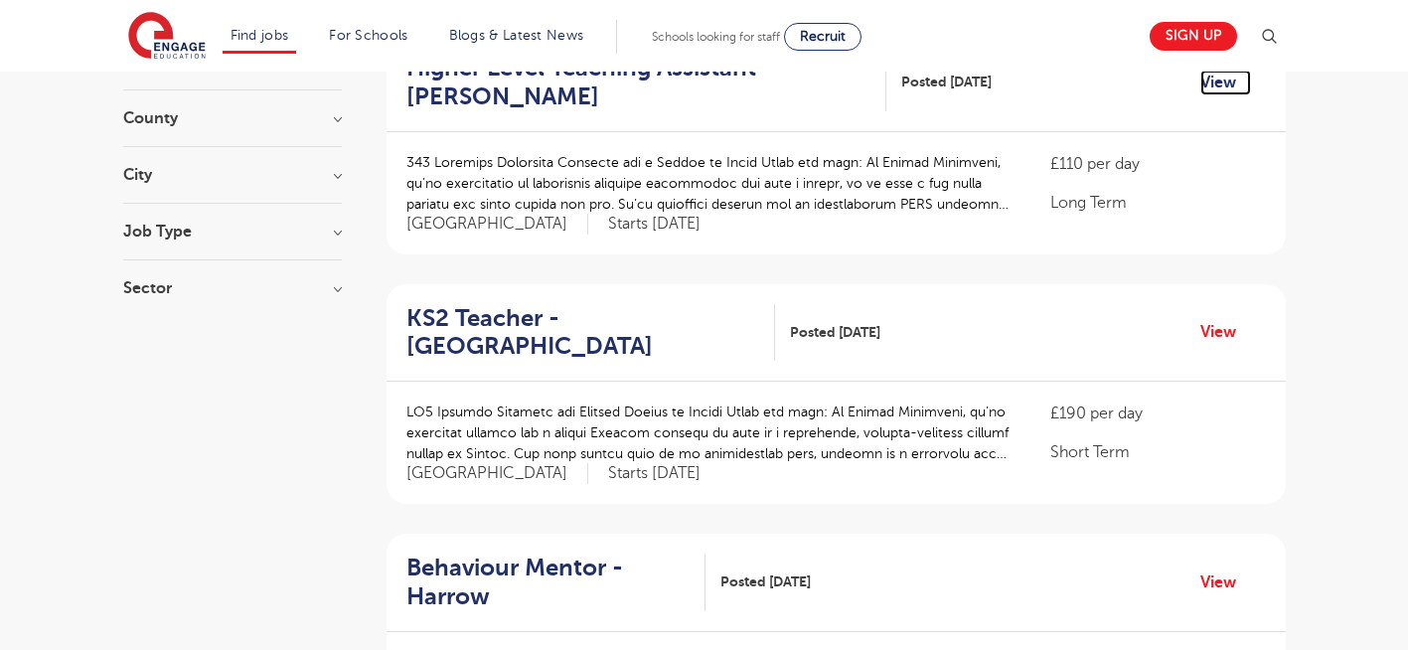
click at [1231, 77] on link "View" at bounding box center [1225, 83] width 51 height 26
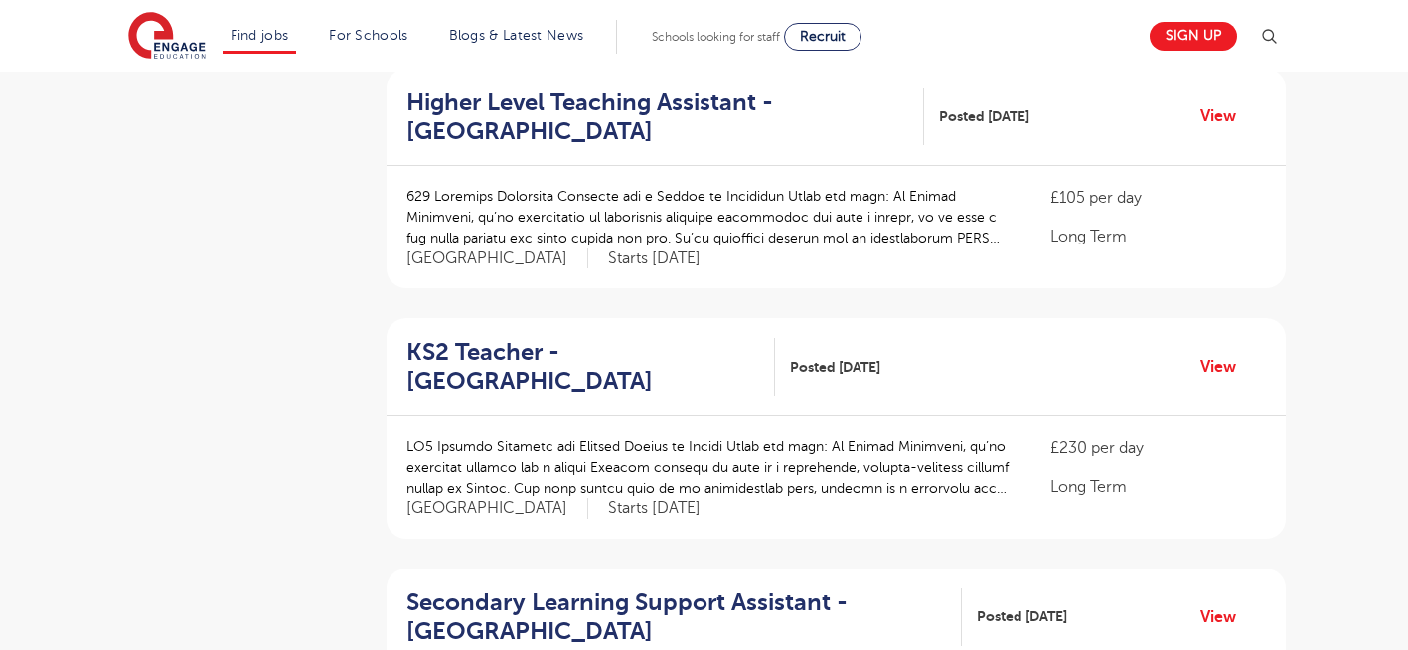
scroll to position [914, 0]
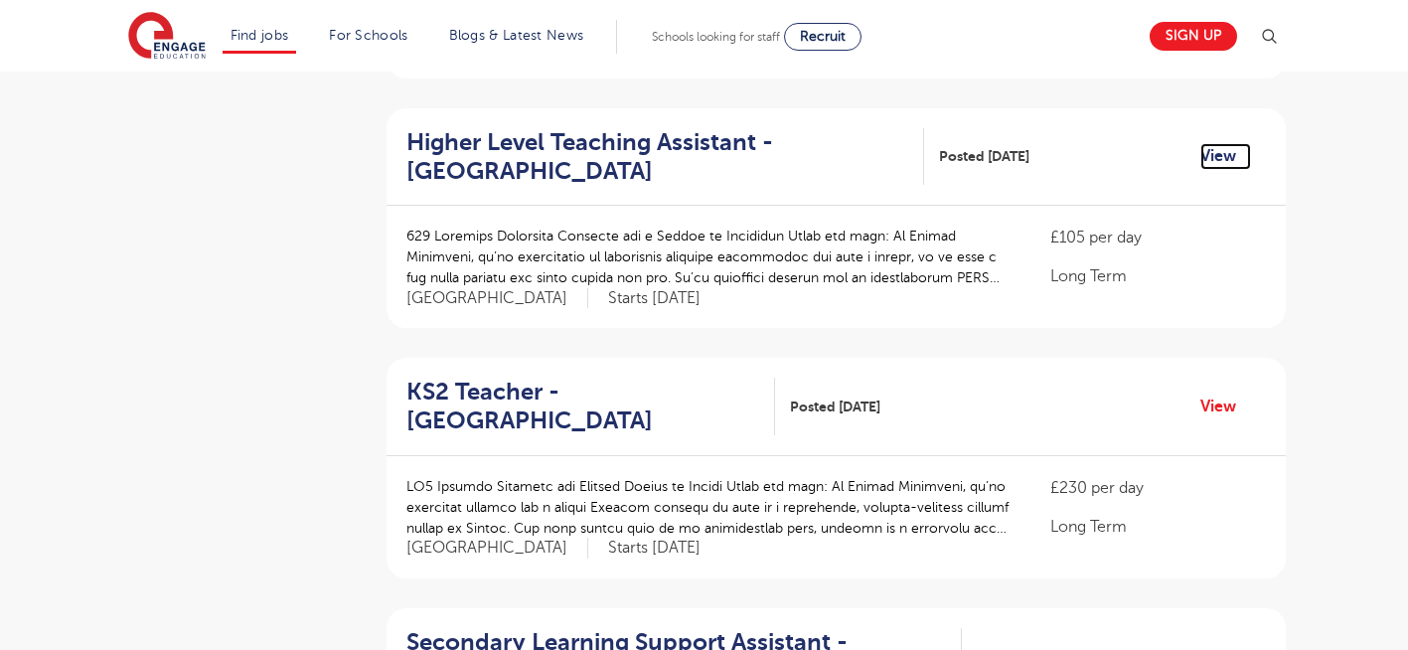
click at [1216, 161] on link "View" at bounding box center [1225, 156] width 51 height 26
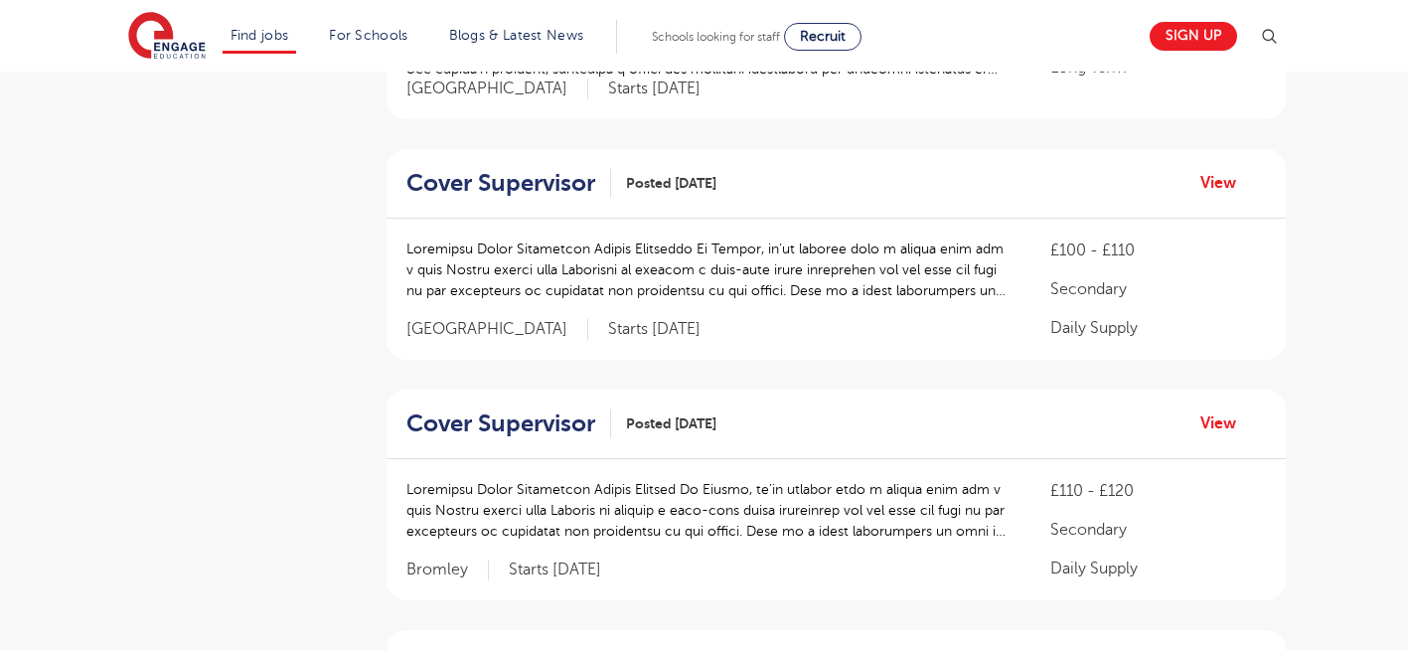
scroll to position [1908, 0]
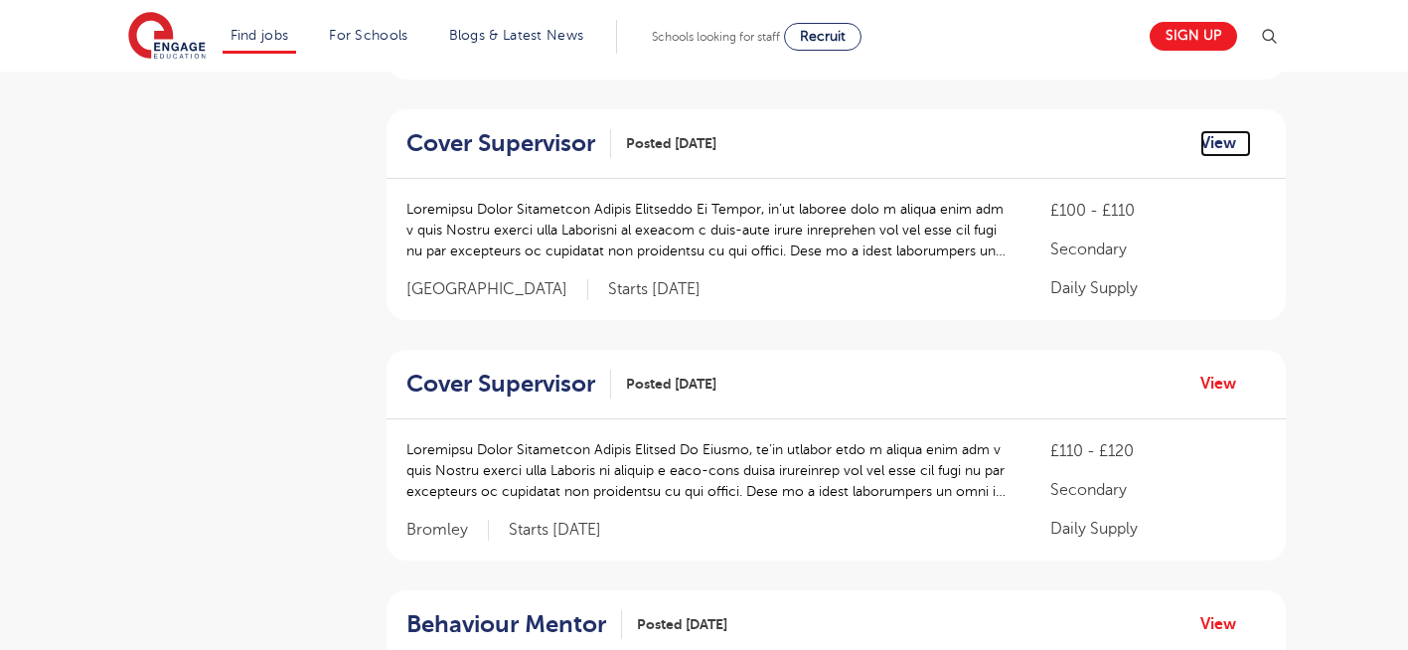
click at [1213, 147] on link "View" at bounding box center [1225, 143] width 51 height 26
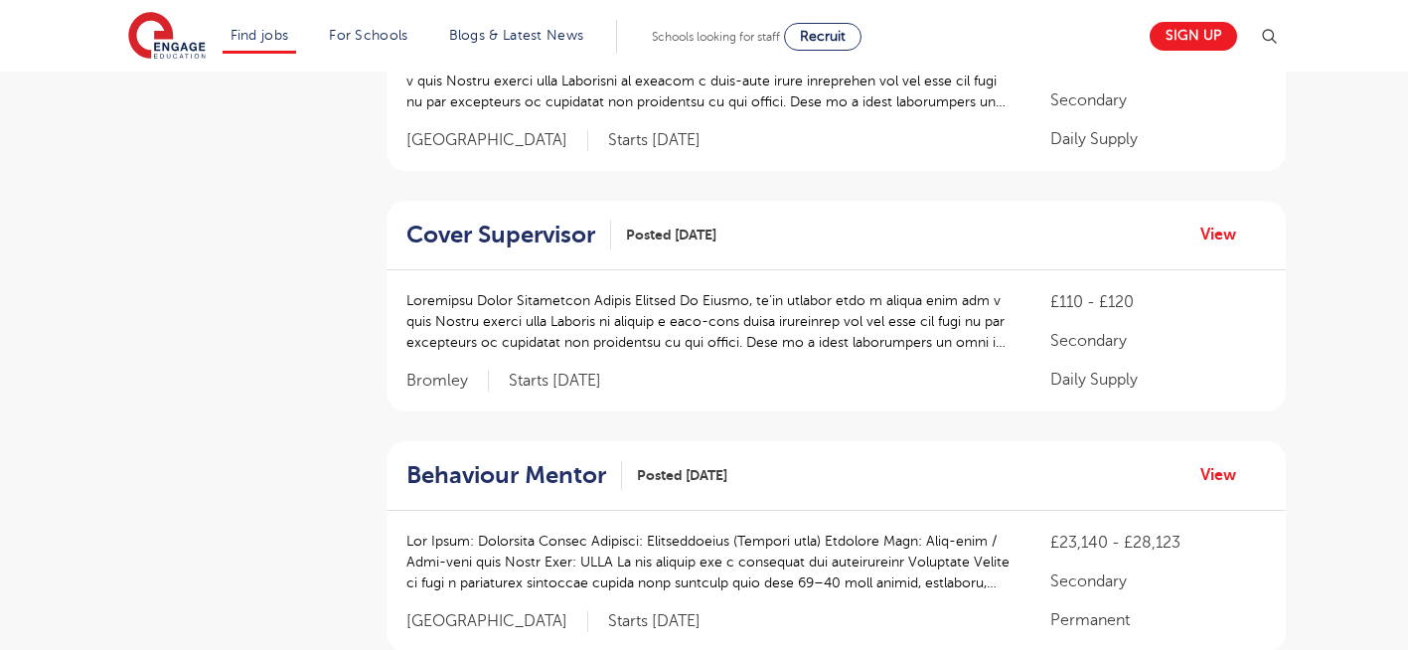
scroll to position [2186, 0]
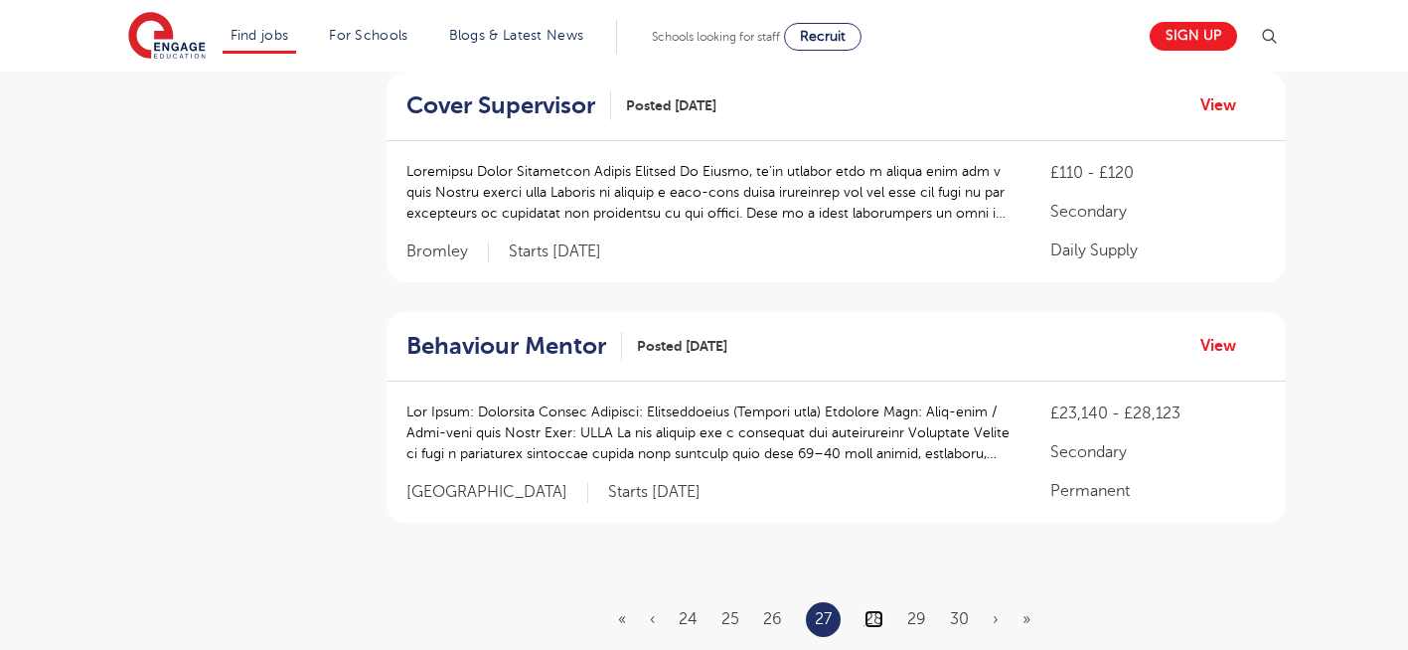
click at [873, 614] on link "28" at bounding box center [873, 619] width 19 height 18
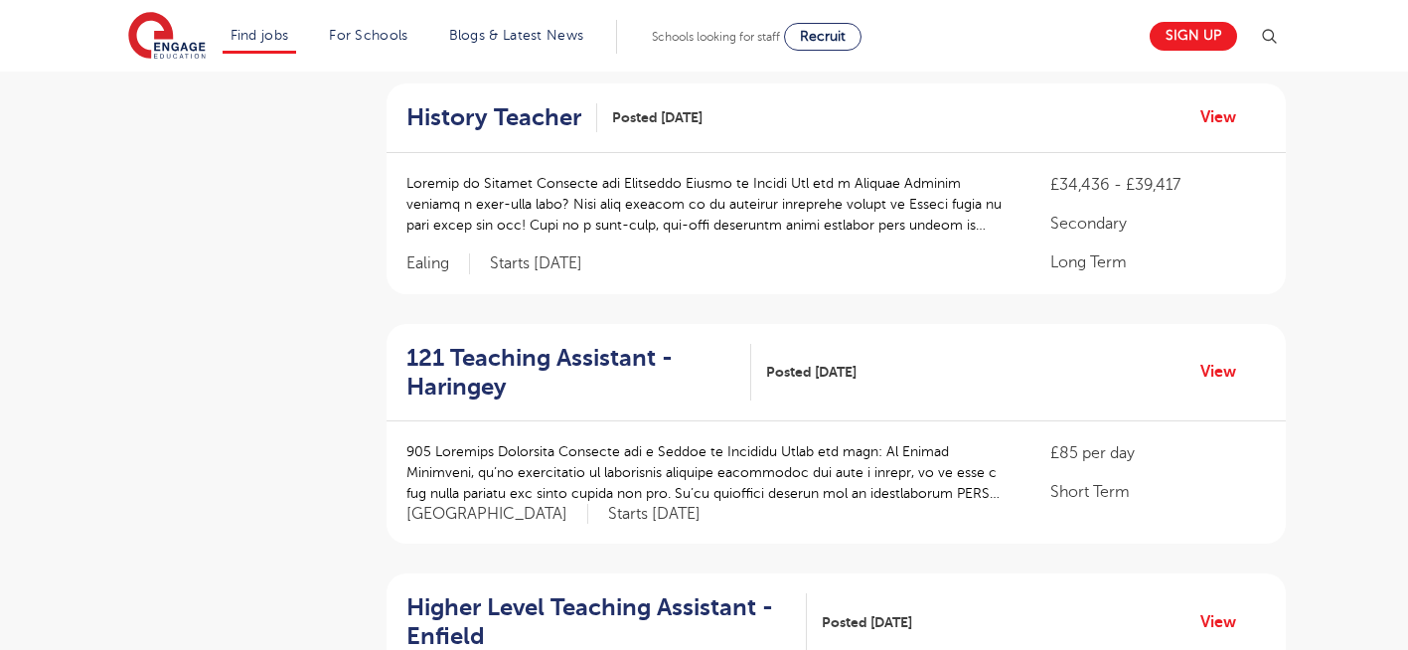
scroll to position [1073, 0]
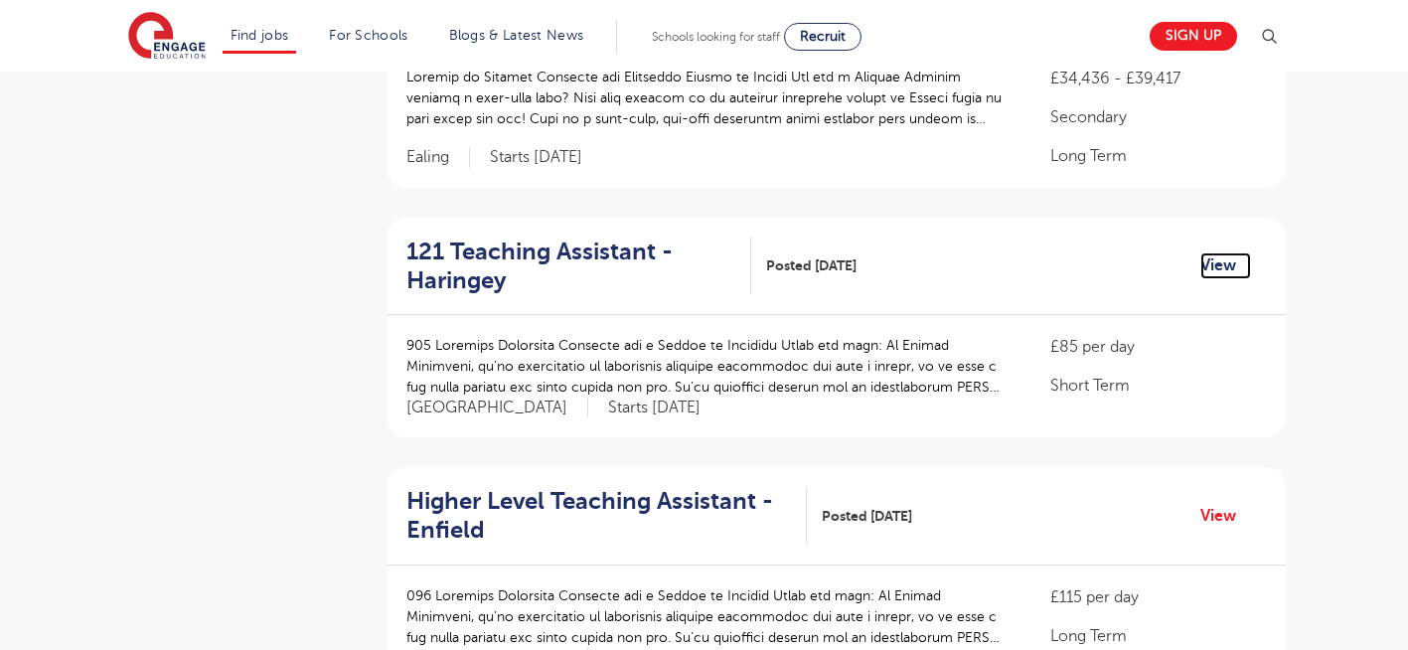
click at [1224, 261] on link "View" at bounding box center [1225, 265] width 51 height 26
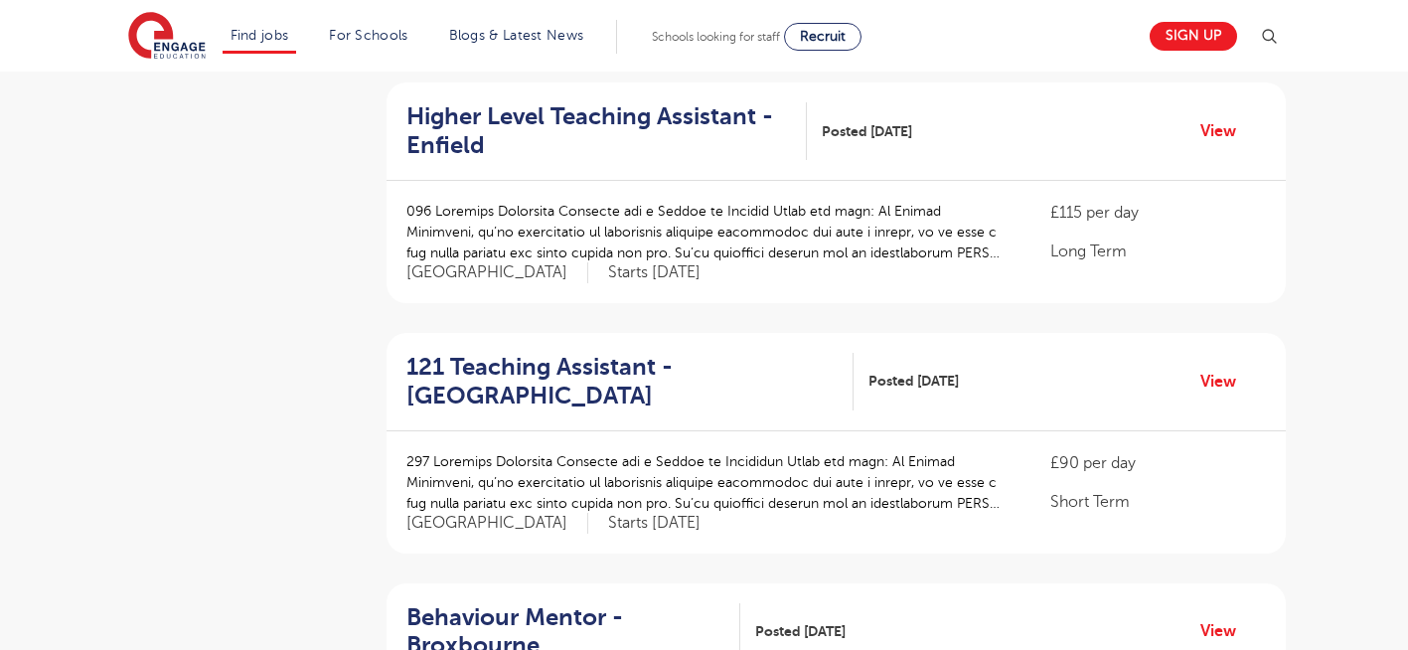
scroll to position [1470, 0]
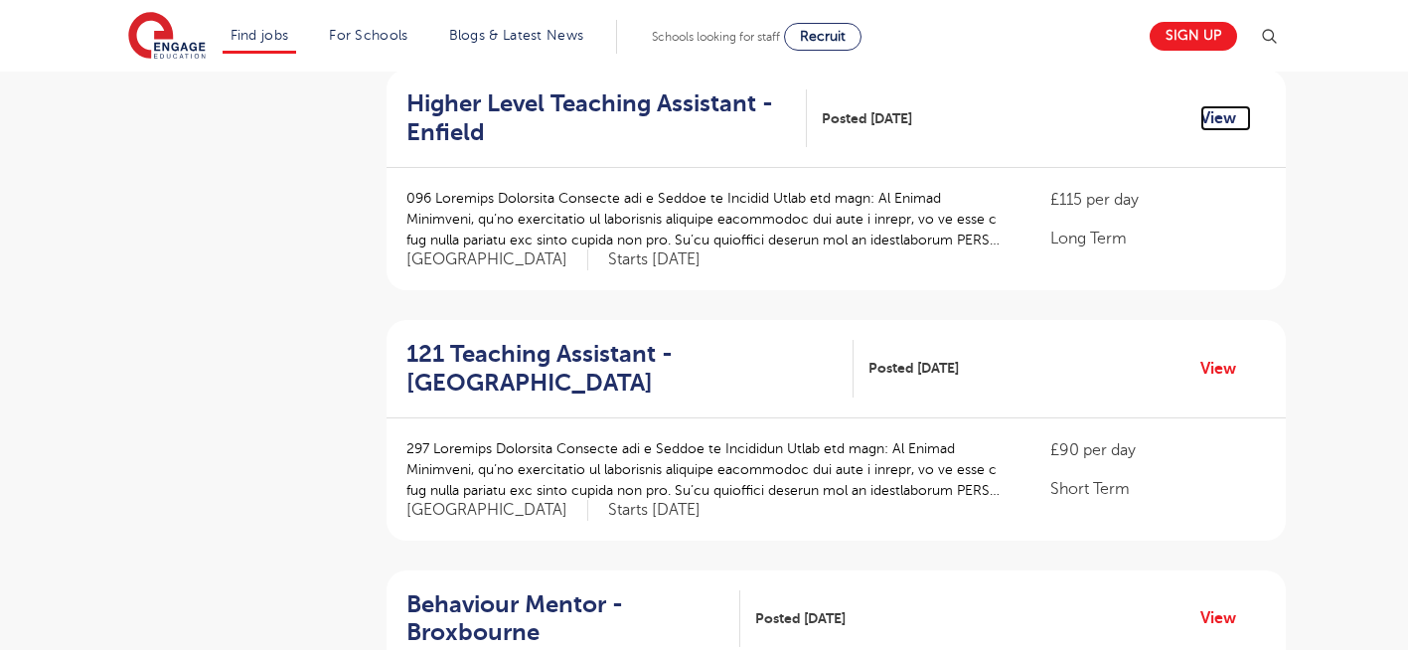
click at [1220, 120] on link "View" at bounding box center [1225, 118] width 51 height 26
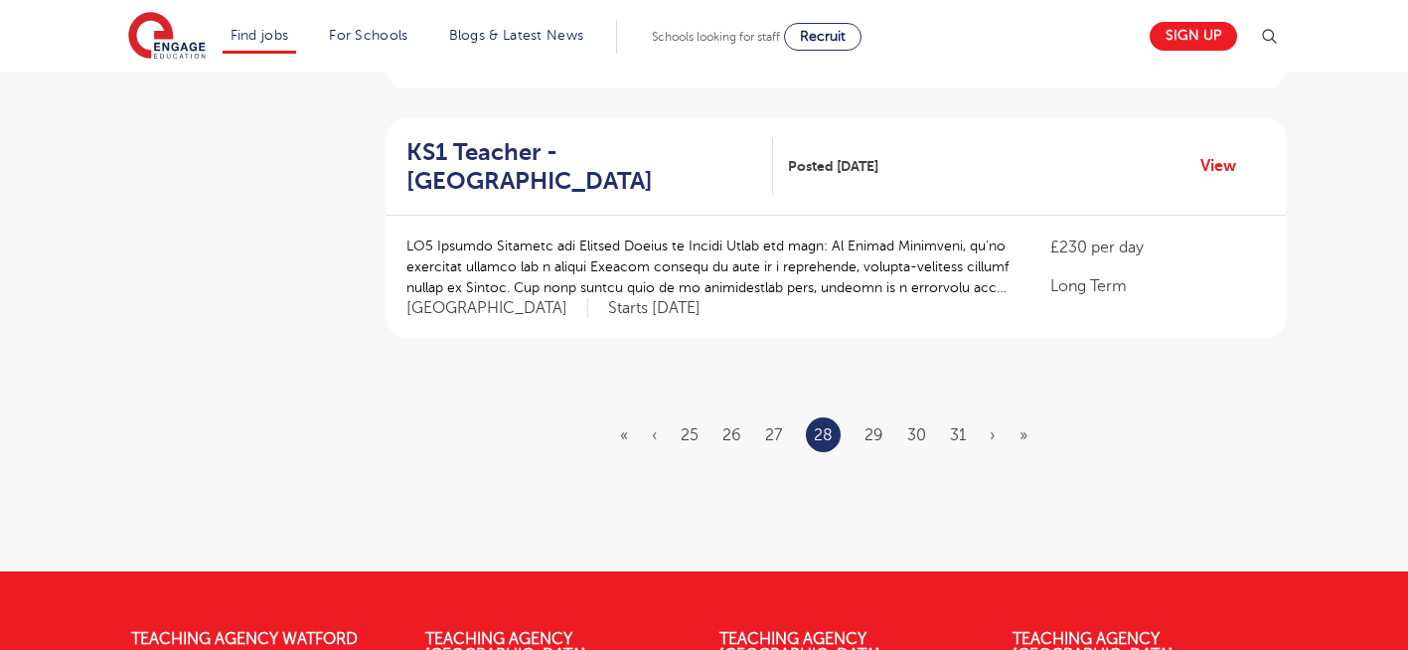
scroll to position [2464, 0]
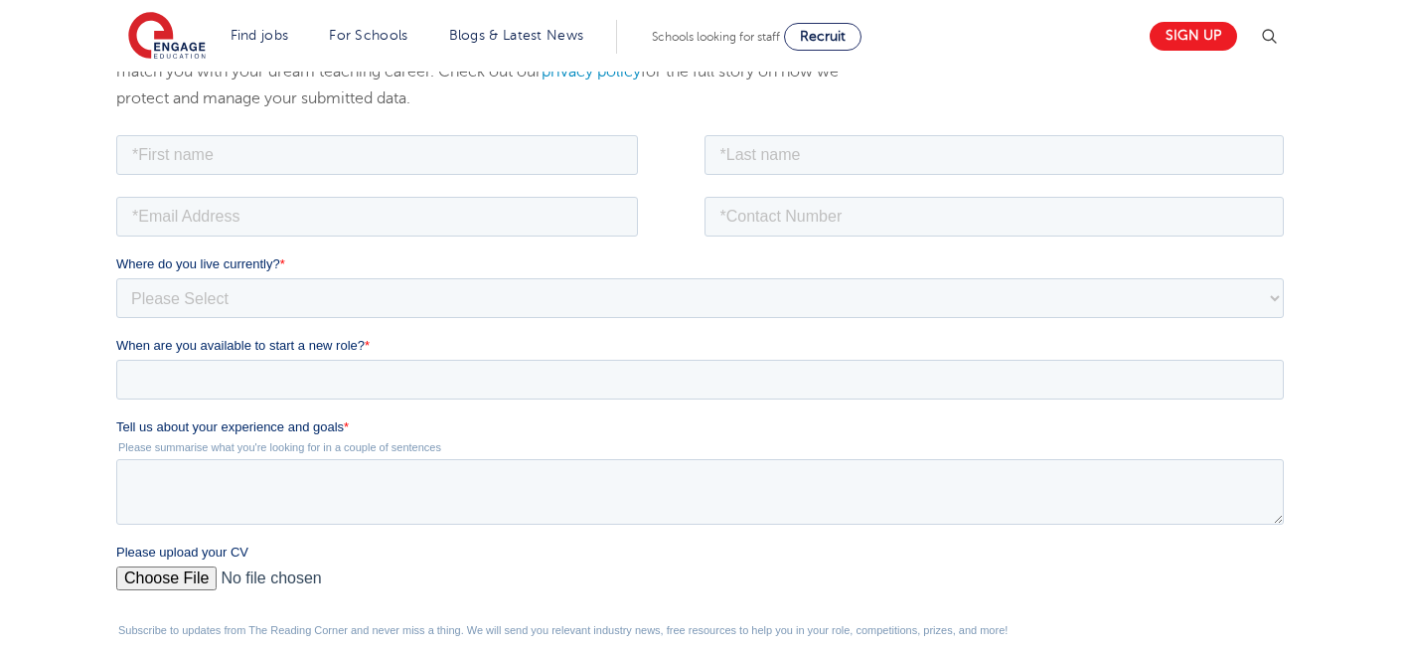
scroll to position [358, 0]
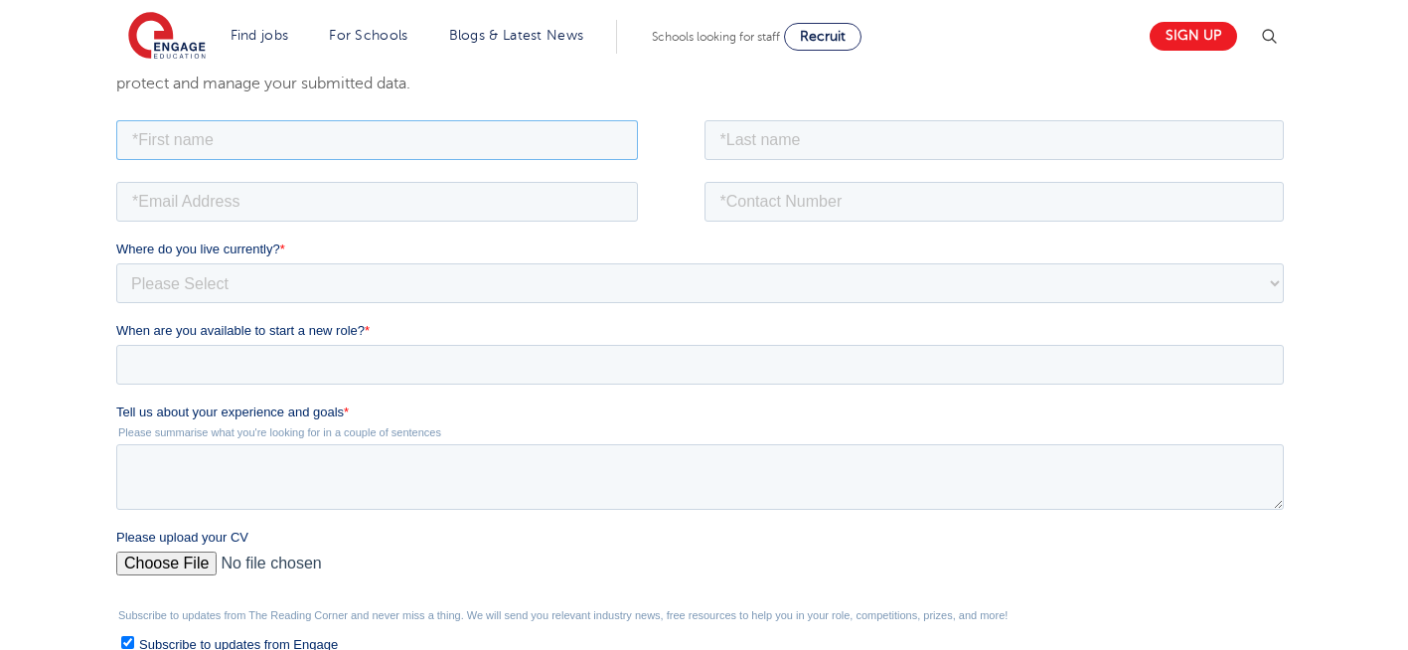
click at [496, 137] on input "text" at bounding box center [377, 139] width 522 height 40
type input "Negin"
click at [808, 142] on input "text" at bounding box center [994, 139] width 580 height 40
type input "Rajool Dezfooli"
click at [379, 194] on input "email" at bounding box center [377, 201] width 522 height 40
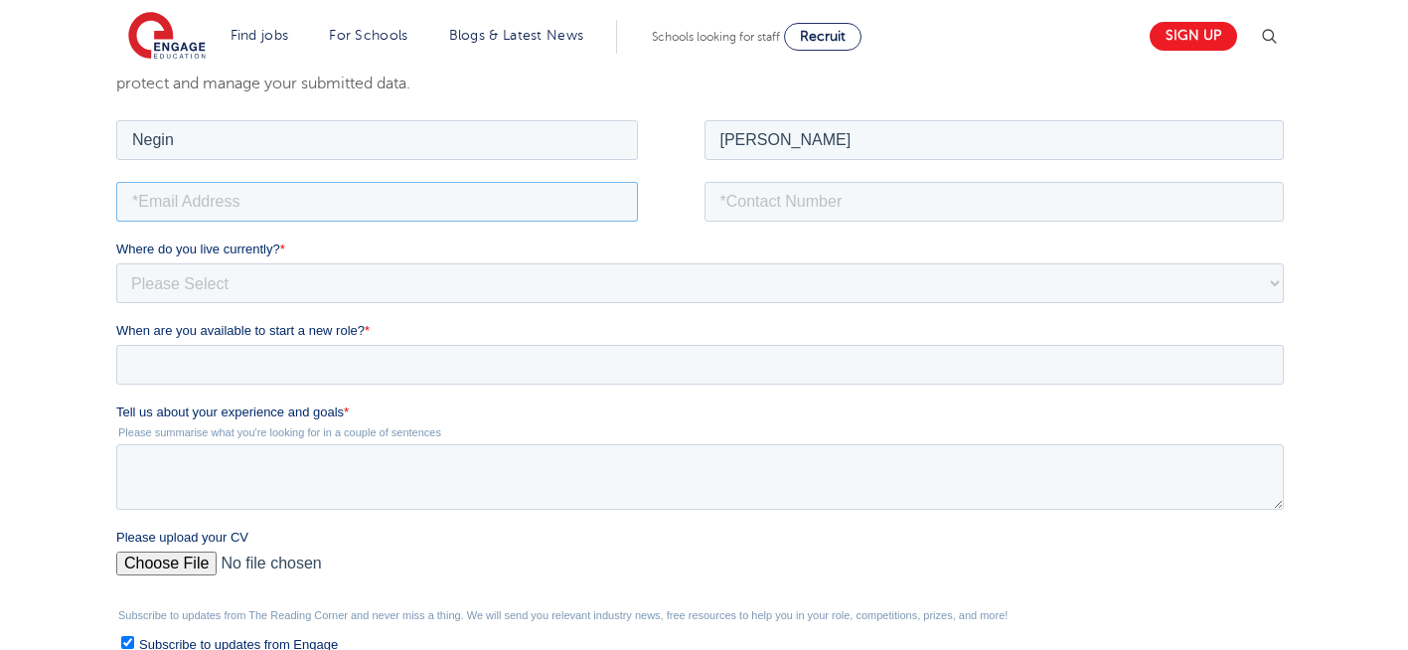
type input "n56375283@gmail.com"
click at [841, 197] on input "tel" at bounding box center [994, 201] width 580 height 40
type input "+447930935556"
click at [266, 287] on select "Please Select UK Canada Ireland Australia New Zealand Europe USA South Africa J…" at bounding box center [699, 282] width 1167 height 40
select select "UK"
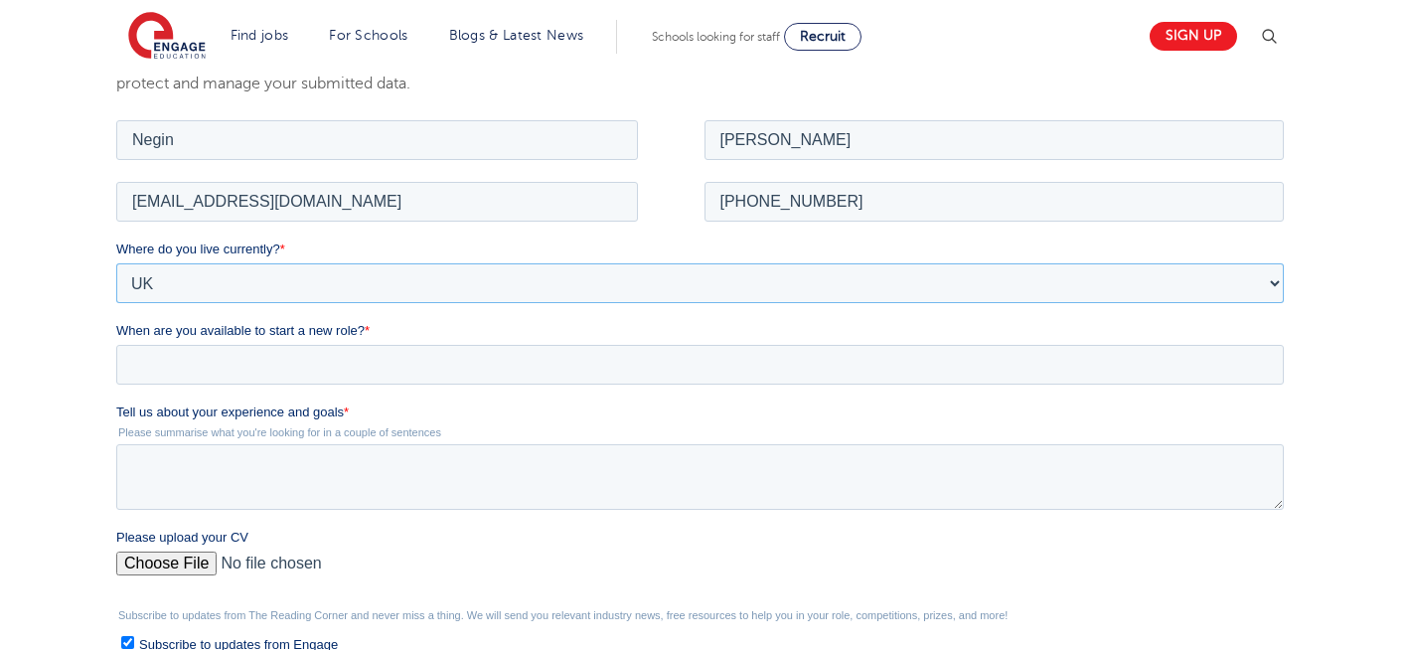
click at [116, 262] on select "Please Select UK Canada Ireland Australia New Zealand Europe USA South Africa J…" at bounding box center [699, 282] width 1167 height 40
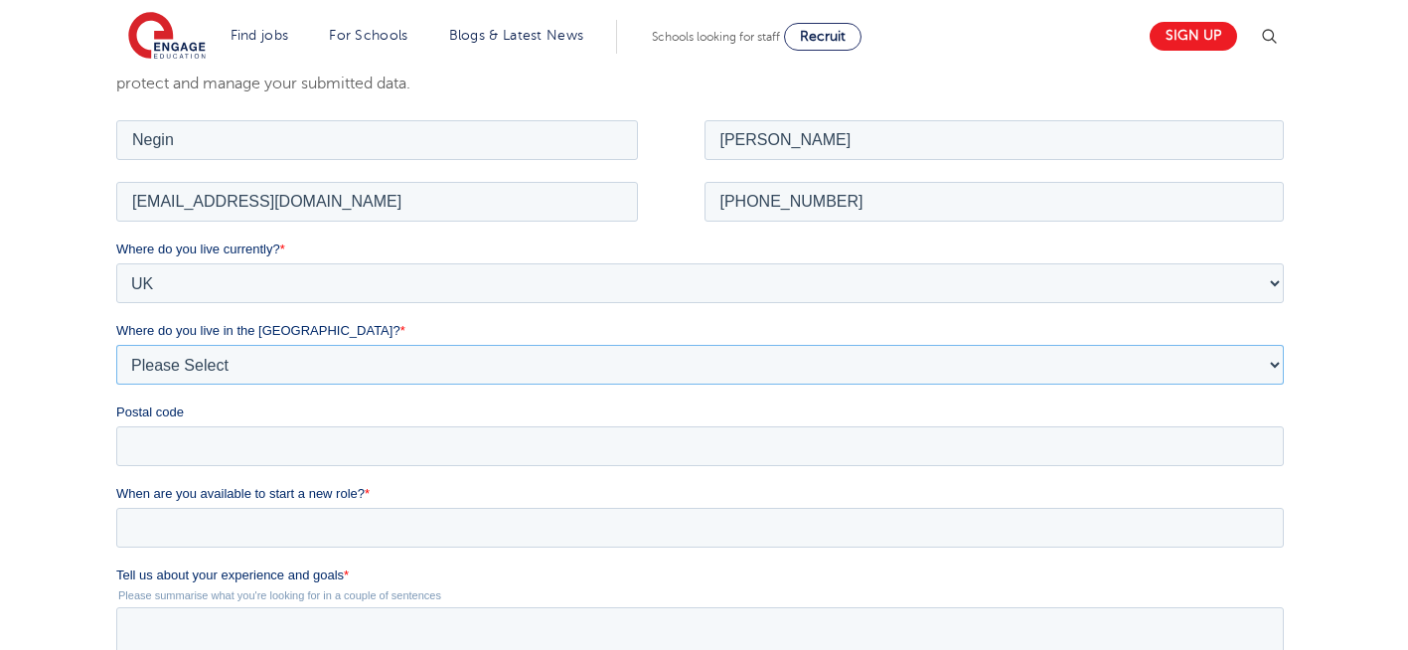
click at [231, 367] on select "Please Select Overseas Barnsley Bedfordshire Berkshire Bournemouth Bracknell Fo…" at bounding box center [699, 364] width 1167 height 40
select select "London"
click at [116, 344] on select "Please Select Overseas Barnsley Bedfordshire Berkshire Bournemouth Bracknell Fo…" at bounding box center [699, 364] width 1167 height 40
click at [155, 446] on input "Postal code" at bounding box center [699, 445] width 1167 height 40
type input "N22 7RS"
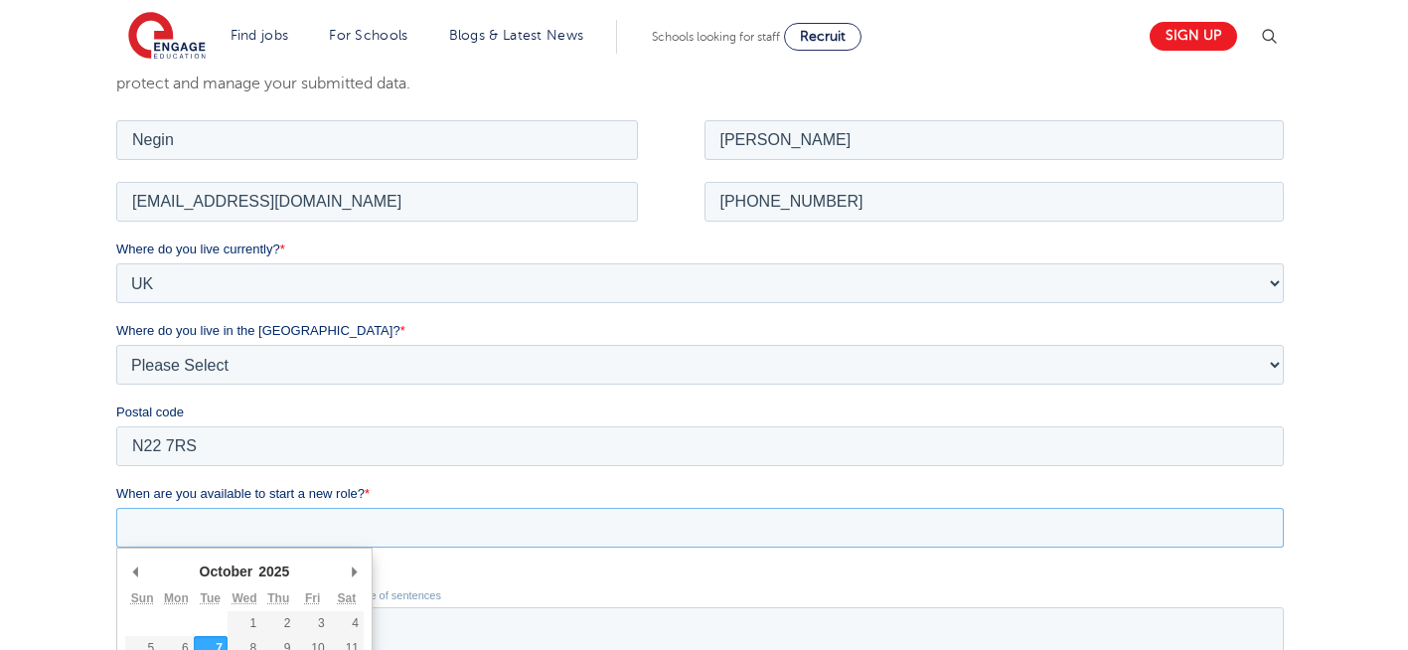
click at [202, 523] on input "When are you available to start a new role? *" at bounding box center [699, 527] width 1167 height 40
type div "[DATE]"
type input "2025/10/07"
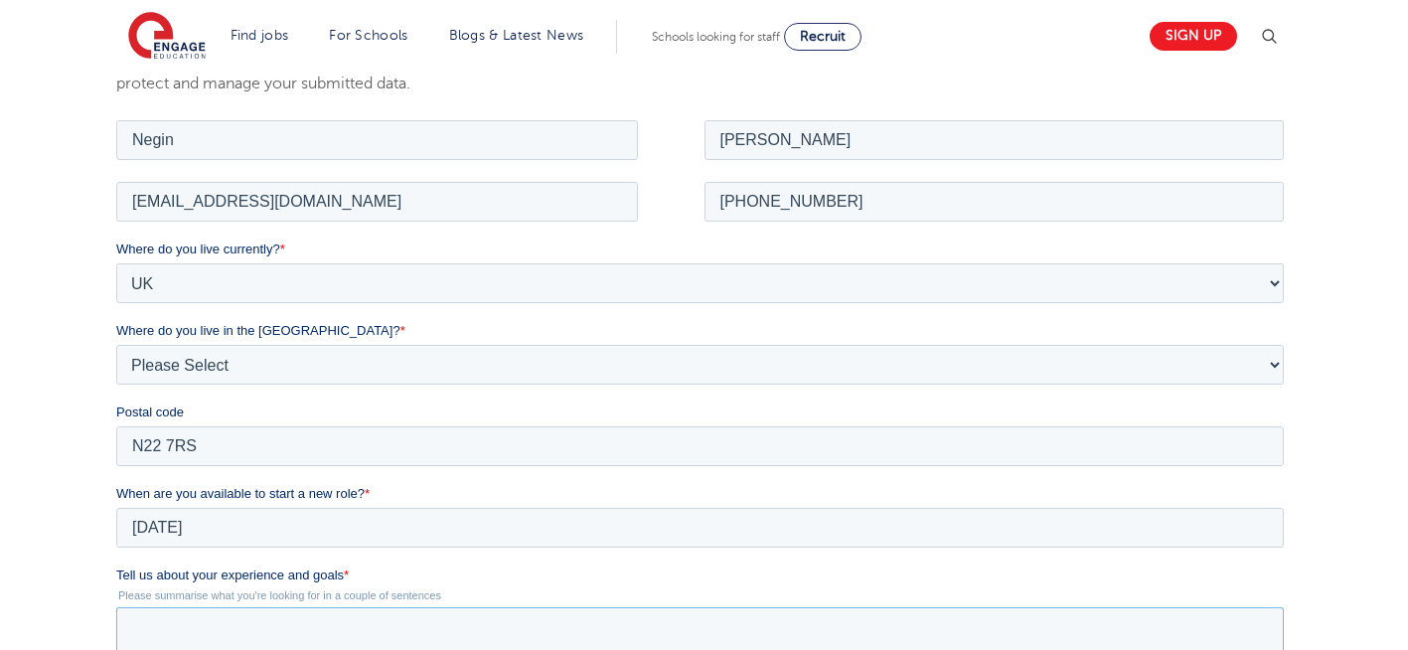
click at [355, 636] on textarea "Tell us about your experience and goals *" at bounding box center [699, 639] width 1167 height 66
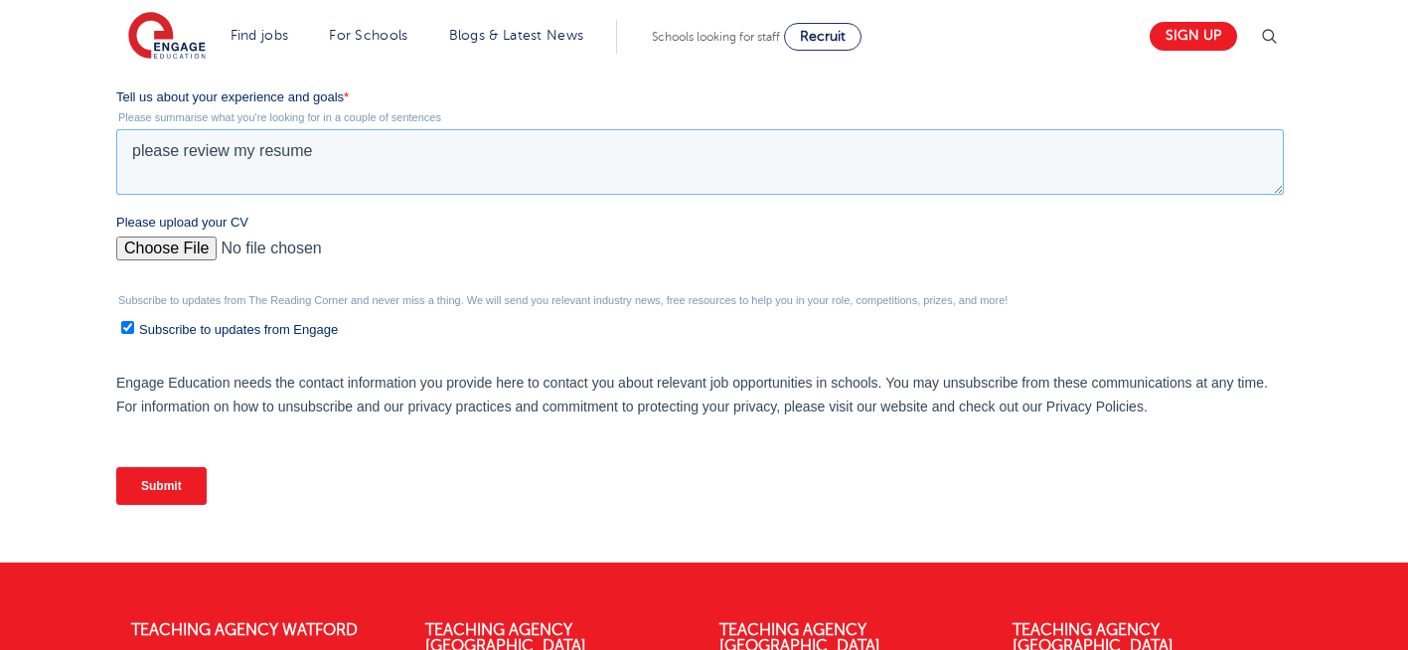
scroll to position [833, 0]
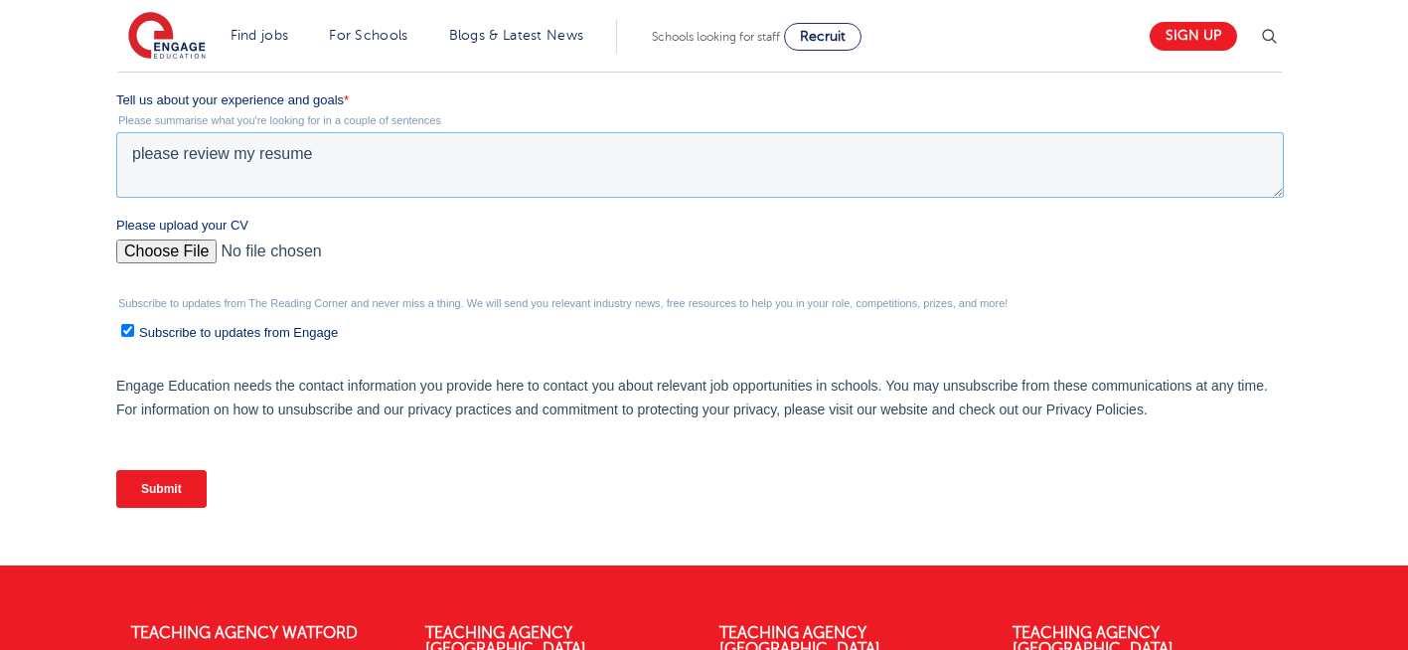
type textarea "please review my resume"
click at [153, 248] on input "Please upload your CV" at bounding box center [699, 259] width 1167 height 40
type input "C:\fakepath\Negin-s-CV-3 (3) 1 (1) 1 1.docx"
click at [156, 493] on input "Submit" at bounding box center [161, 489] width 90 height 38
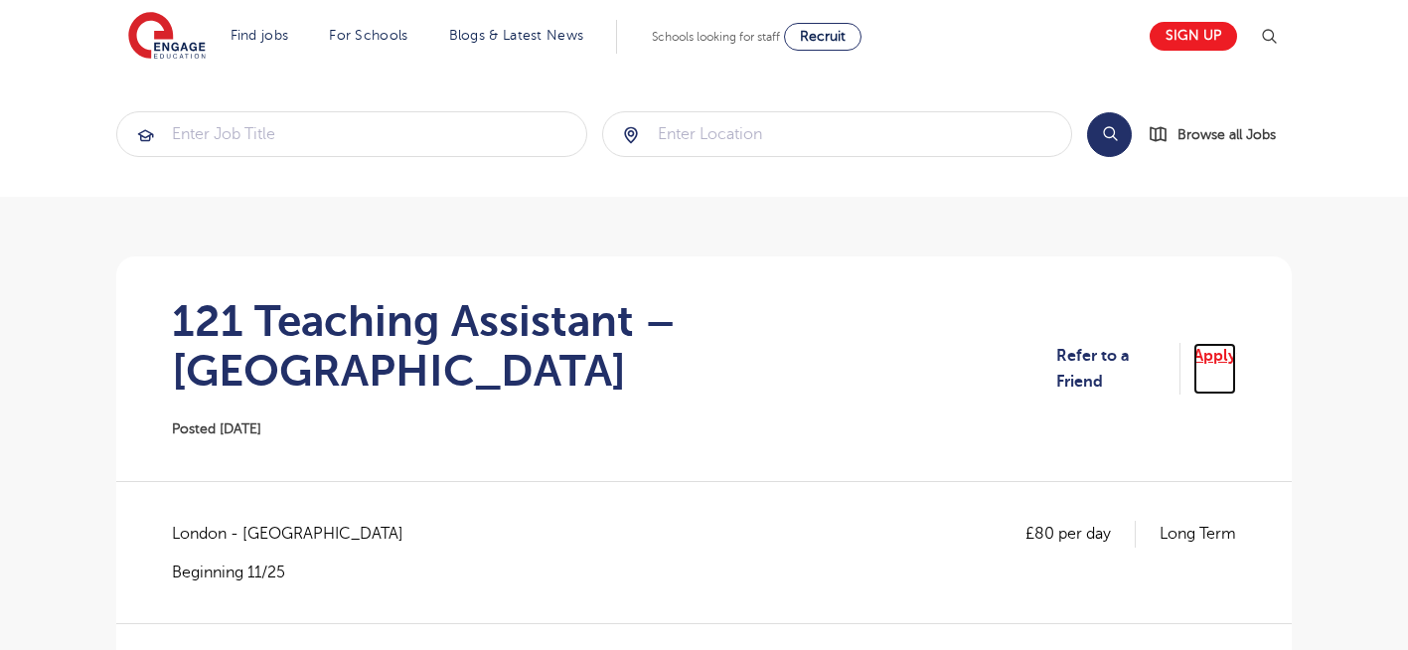
click at [1212, 343] on link "Apply" at bounding box center [1214, 369] width 43 height 53
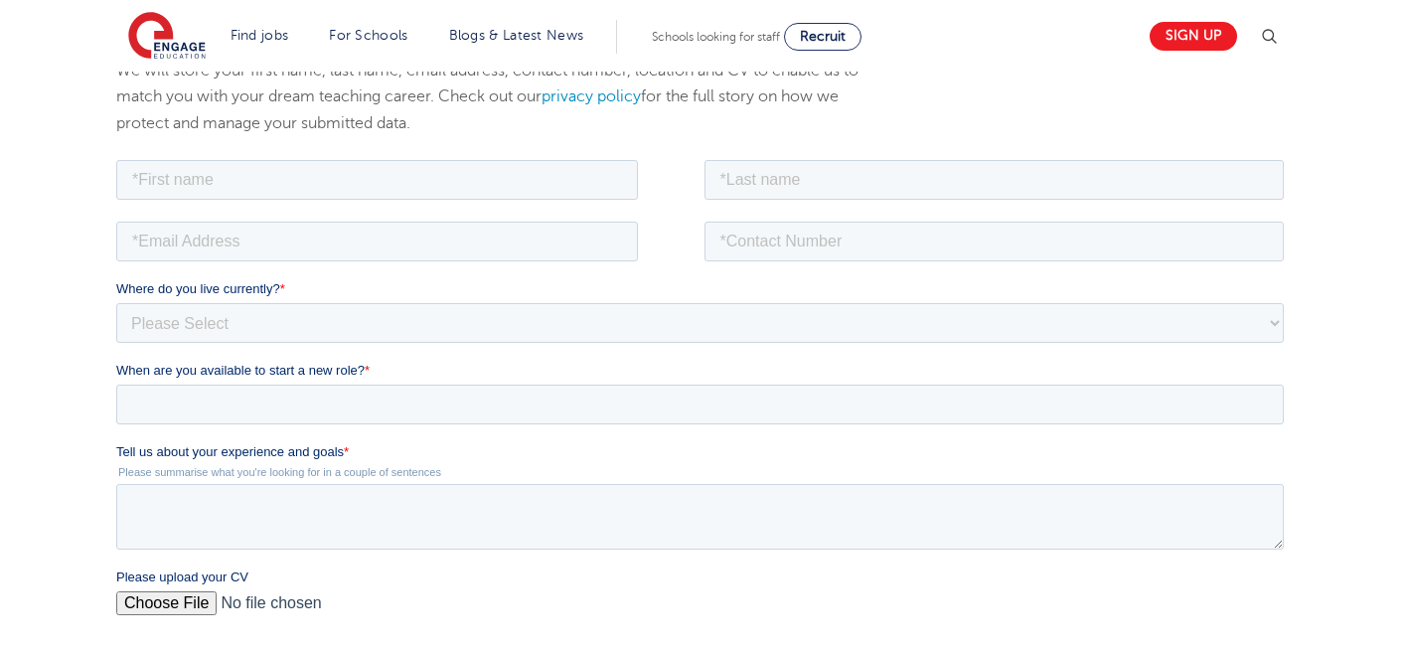
scroll to position [358, 0]
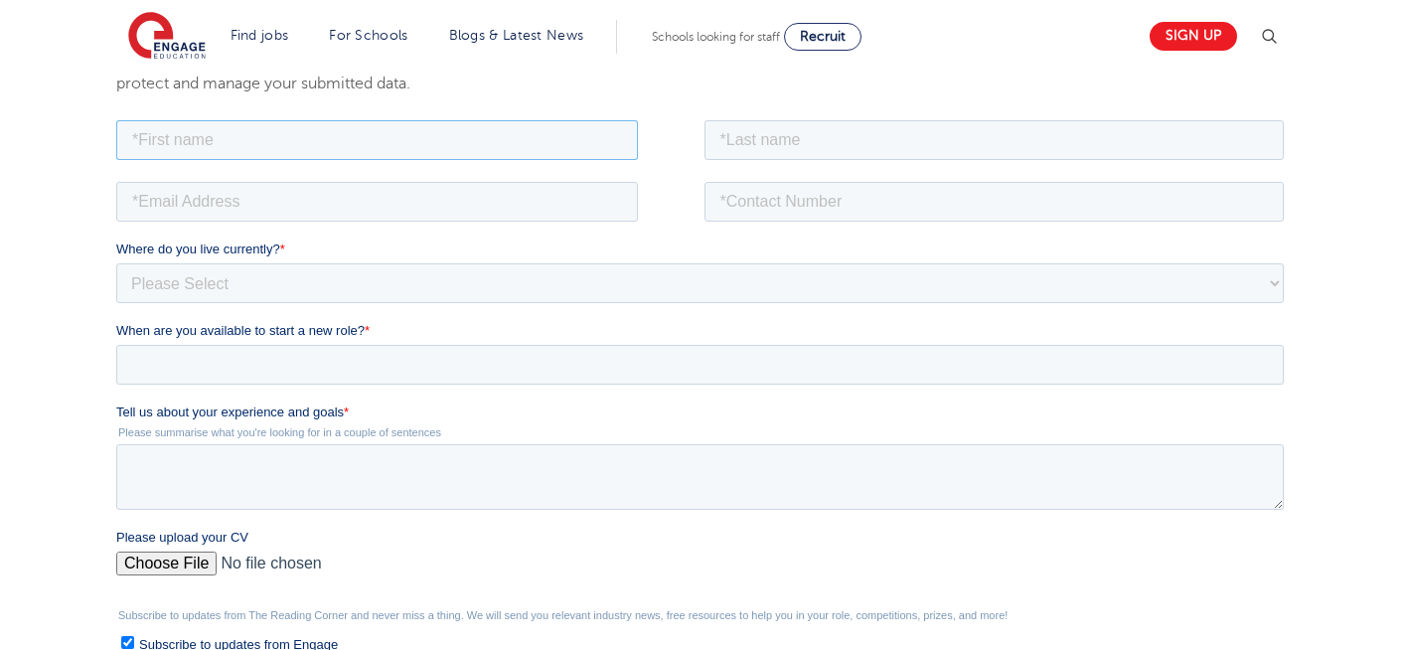
click at [441, 146] on input "text" at bounding box center [377, 139] width 522 height 40
type input "Negin"
click at [859, 149] on input "text" at bounding box center [994, 139] width 580 height 40
type input "Rajool Dezfooli"
click at [358, 191] on input "email" at bounding box center [377, 201] width 522 height 40
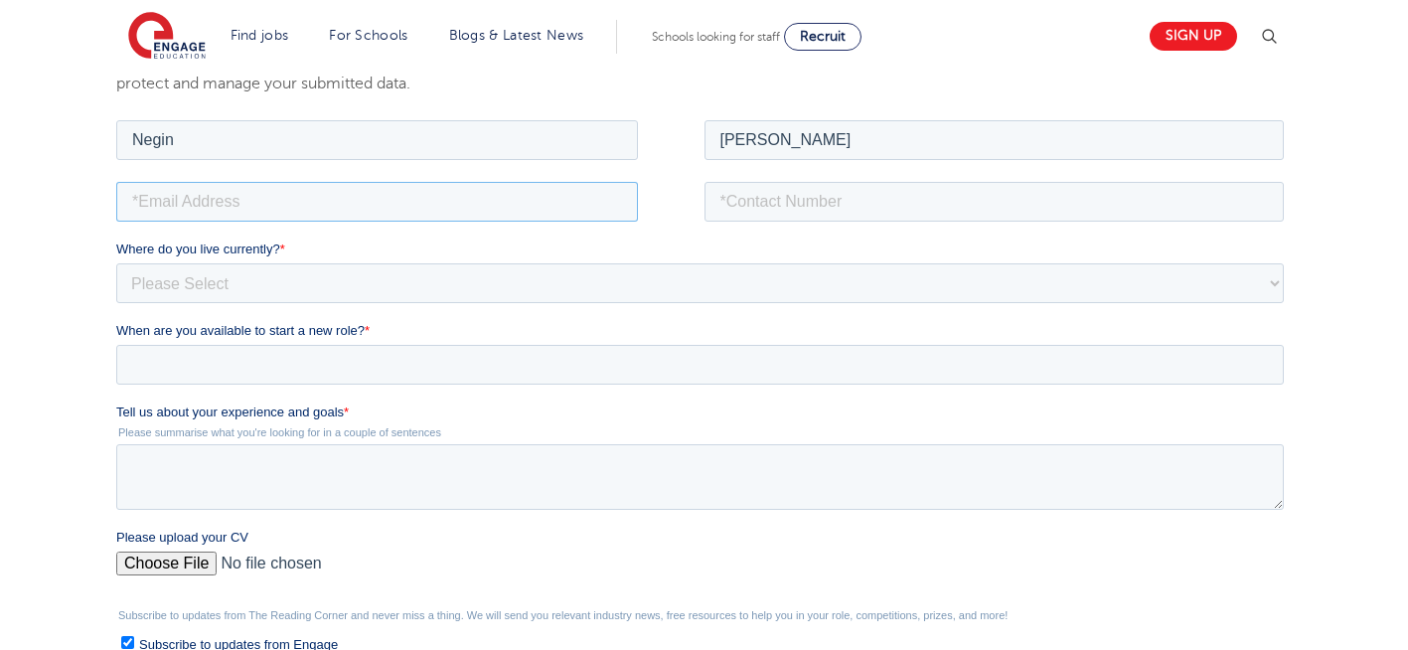
type input "n56375283@gmail.com"
click at [841, 207] on input "tel" at bounding box center [994, 201] width 580 height 40
type input "+447930935556"
click at [318, 296] on select "Please Select UK Canada Ireland Australia New Zealand Europe USA South Africa J…" at bounding box center [699, 282] width 1167 height 40
select select "UK"
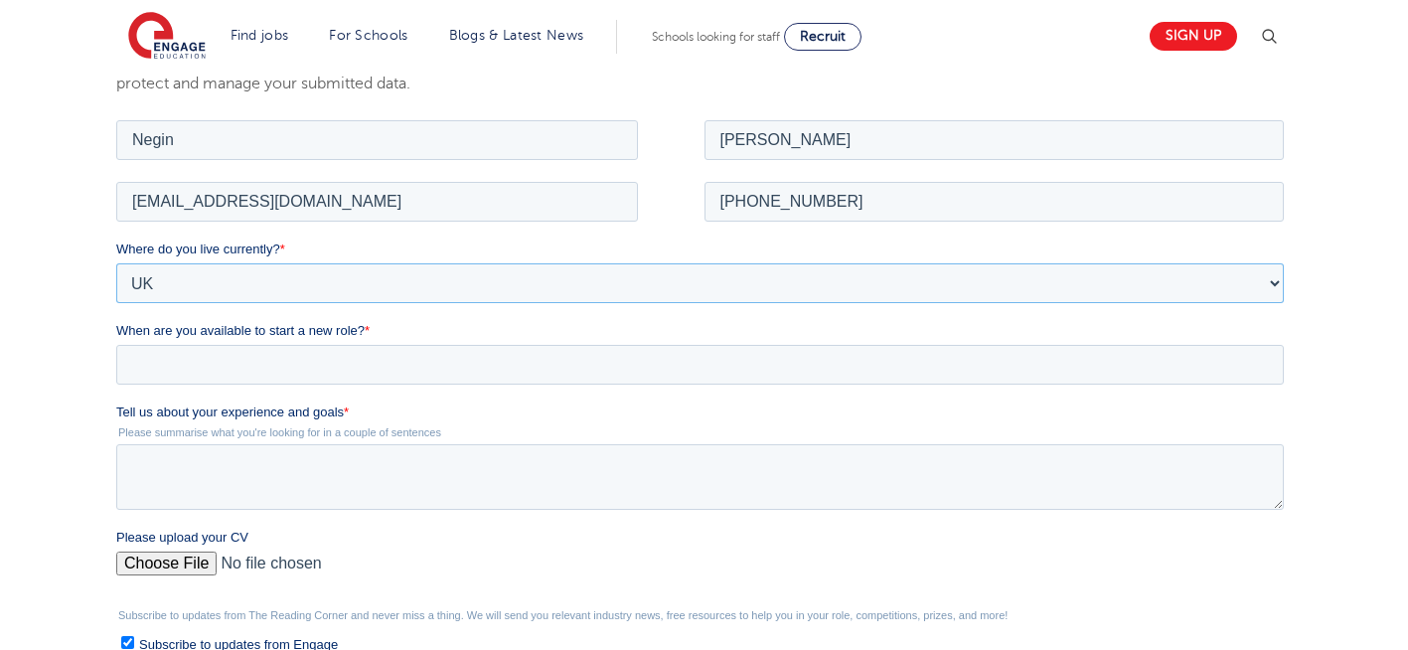
click at [116, 262] on select "Please Select UK Canada Ireland Australia New Zealand Europe USA South Africa J…" at bounding box center [699, 282] width 1167 height 40
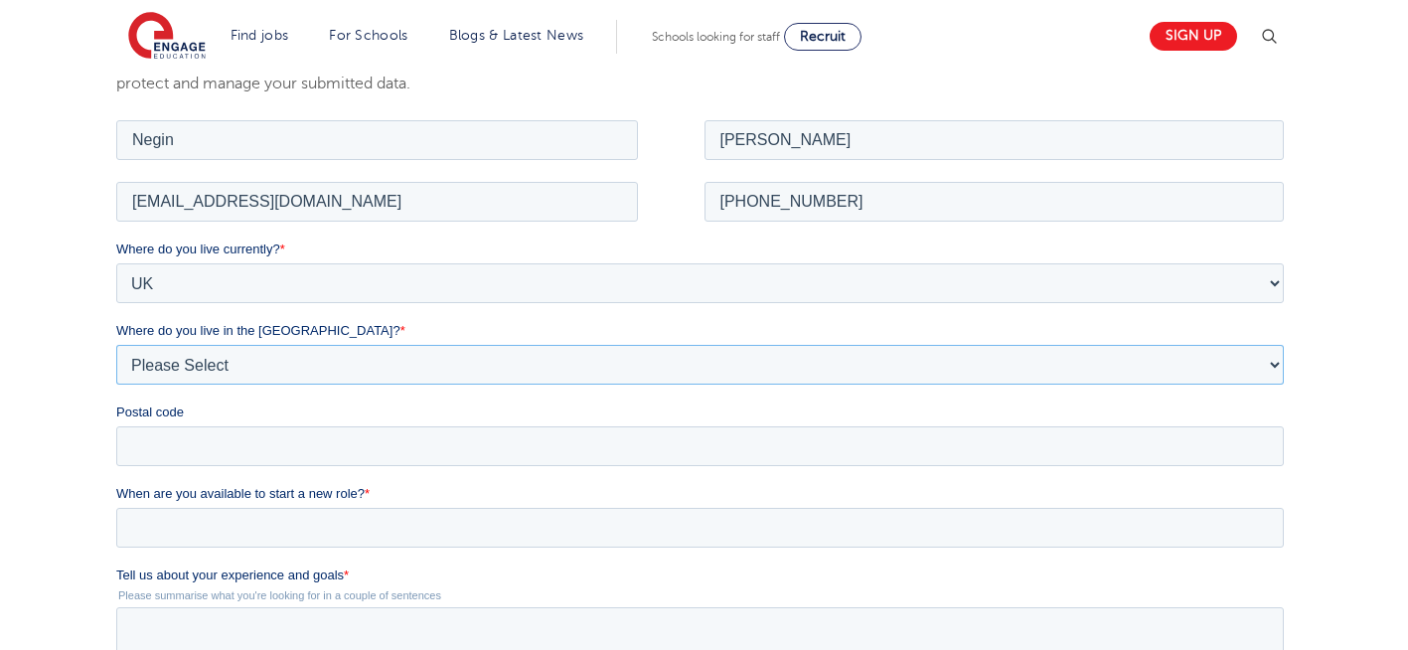
click at [294, 365] on select "Please Select Overseas [GEOGRAPHIC_DATA] [GEOGRAPHIC_DATA] [GEOGRAPHIC_DATA] [G…" at bounding box center [699, 364] width 1167 height 40
select select "[GEOGRAPHIC_DATA]"
click at [116, 344] on select "Please Select Overseas [GEOGRAPHIC_DATA] [GEOGRAPHIC_DATA] [GEOGRAPHIC_DATA] [G…" at bounding box center [699, 364] width 1167 height 40
click at [228, 445] on input "Postal code" at bounding box center [699, 445] width 1167 height 40
type input "N22 7RS"
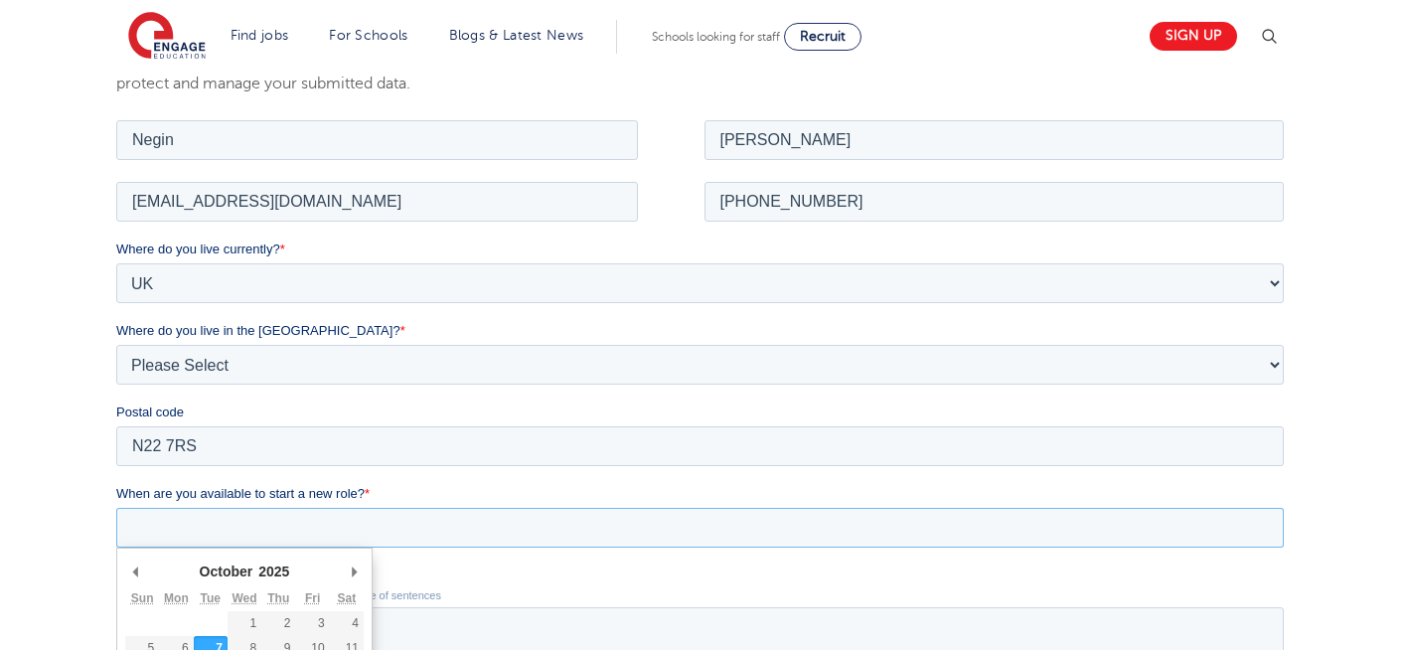
click at [293, 529] on input "When are you available to start a new role? *" at bounding box center [699, 527] width 1167 height 40
type div "2025-10-07"
type input "2025/10/07"
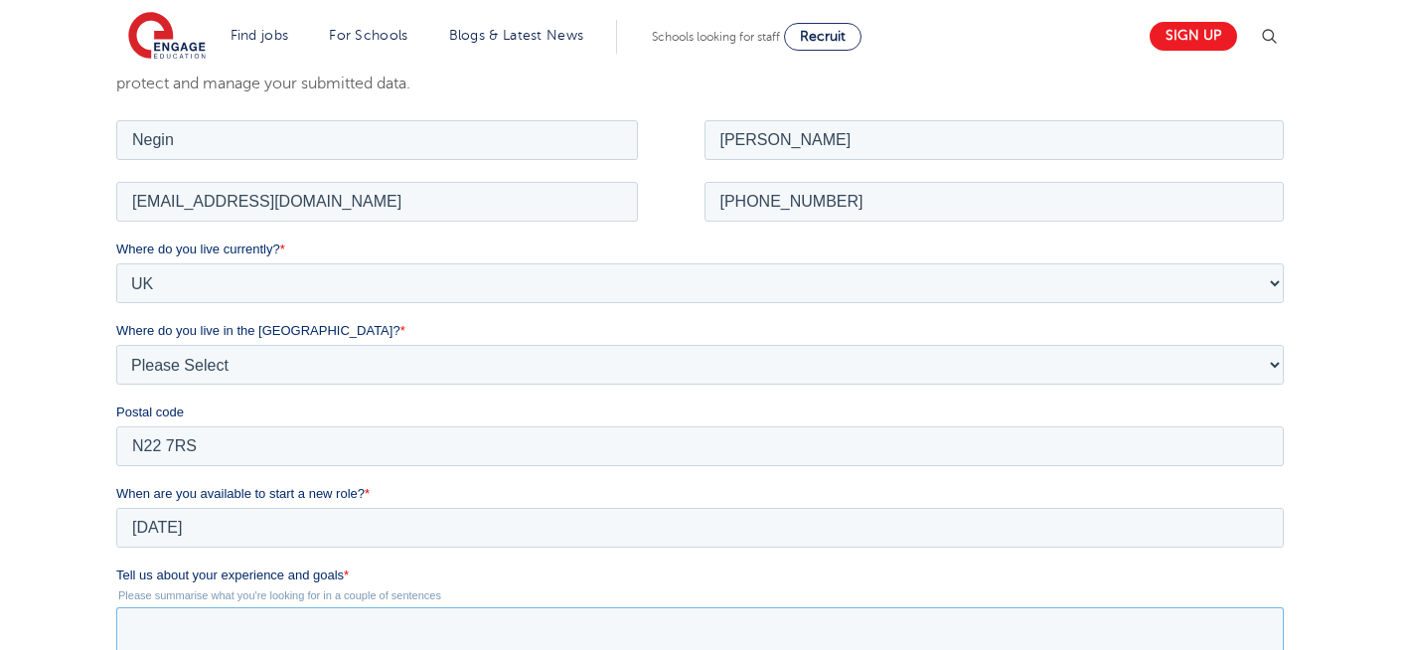
click at [292, 647] on textarea "Tell us about your experience and goals *" at bounding box center [699, 639] width 1167 height 66
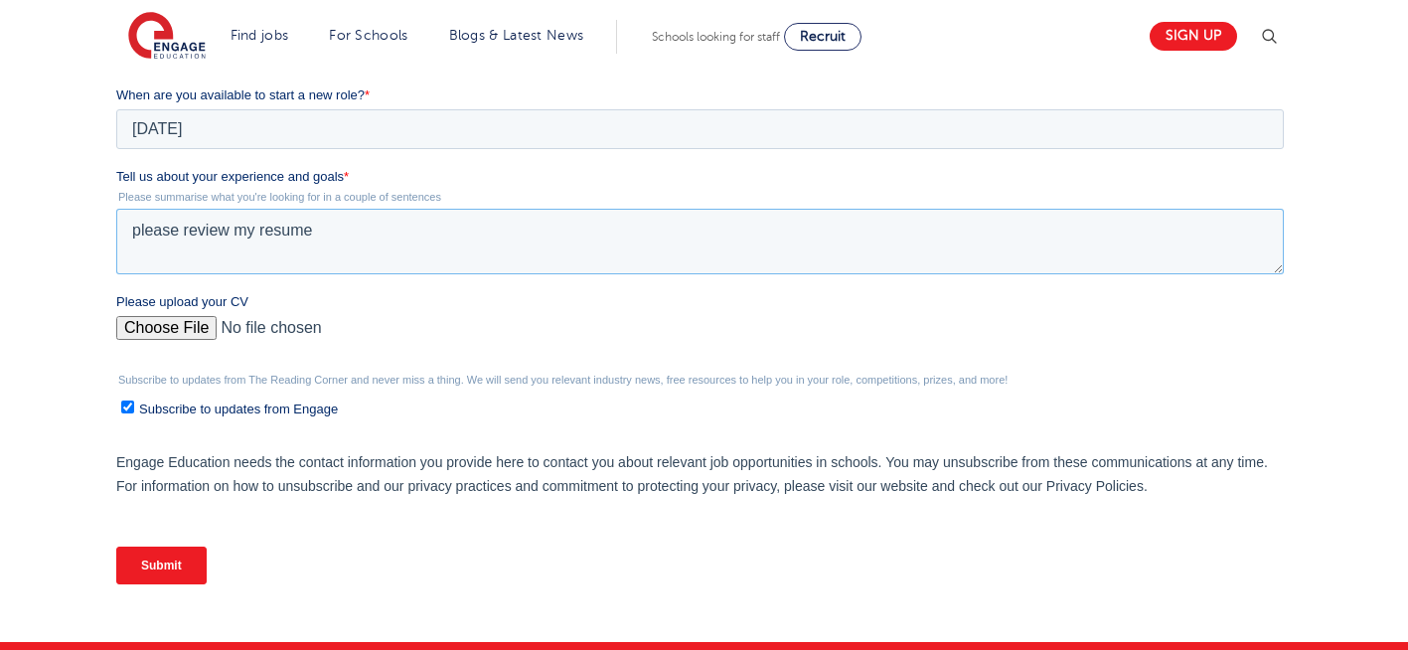
scroll to position [846, 0]
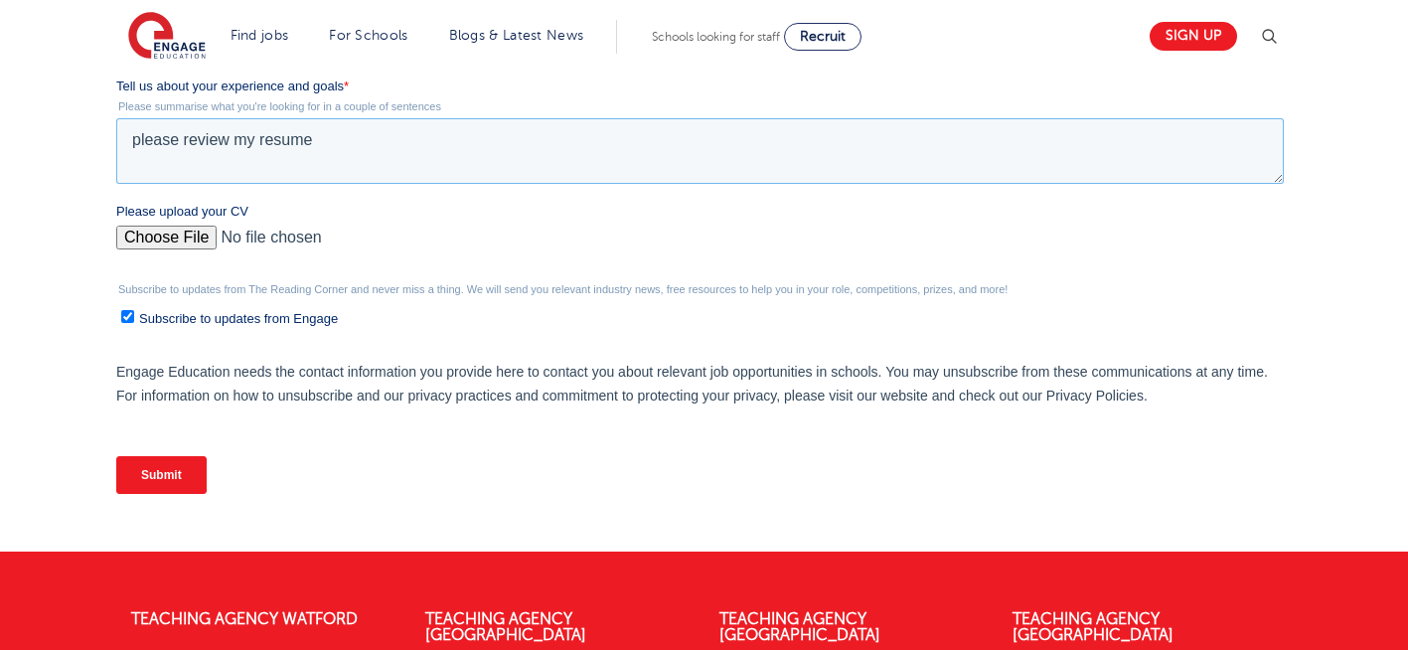
type textarea "please review my resume"
click at [130, 239] on input "Please upload your CV" at bounding box center [699, 246] width 1167 height 40
type input "C:\fakepath\Negin-s-CV-3 (3) 1 (1) 1 1.docx"
click at [161, 473] on input "Submit" at bounding box center [161, 475] width 90 height 38
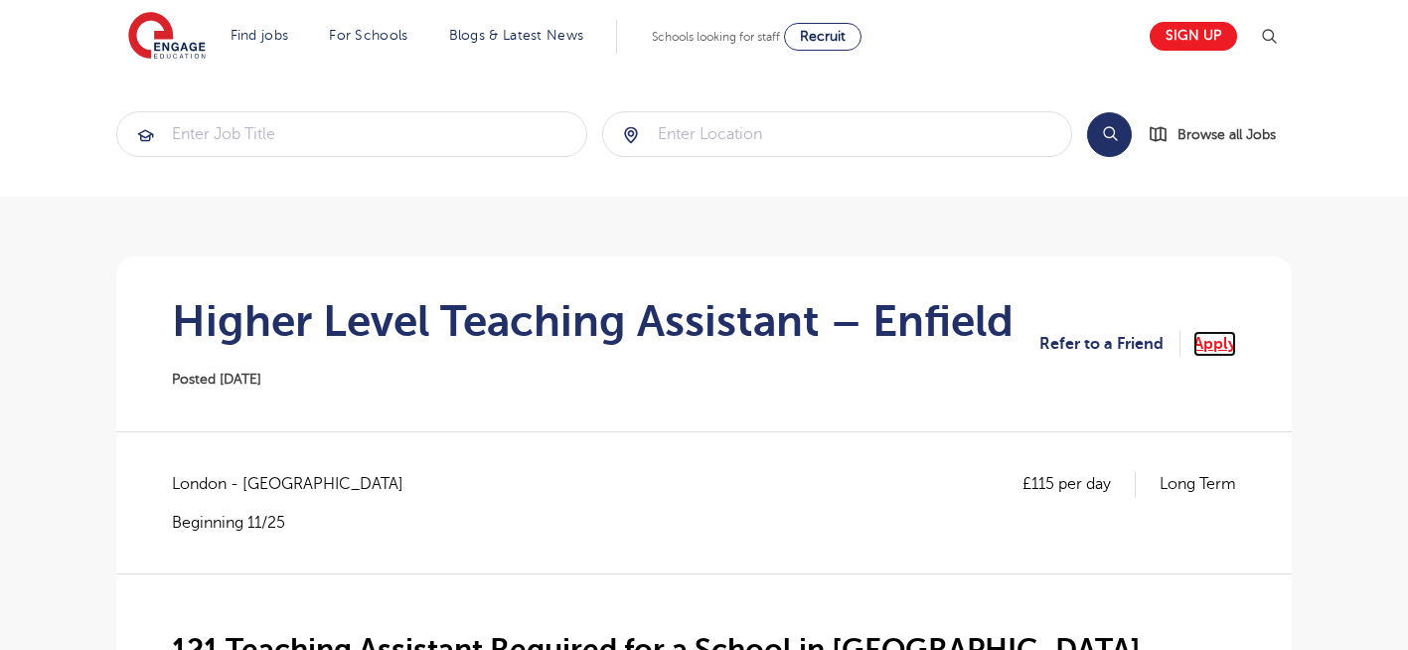
click at [1216, 339] on link "Apply" at bounding box center [1214, 344] width 43 height 26
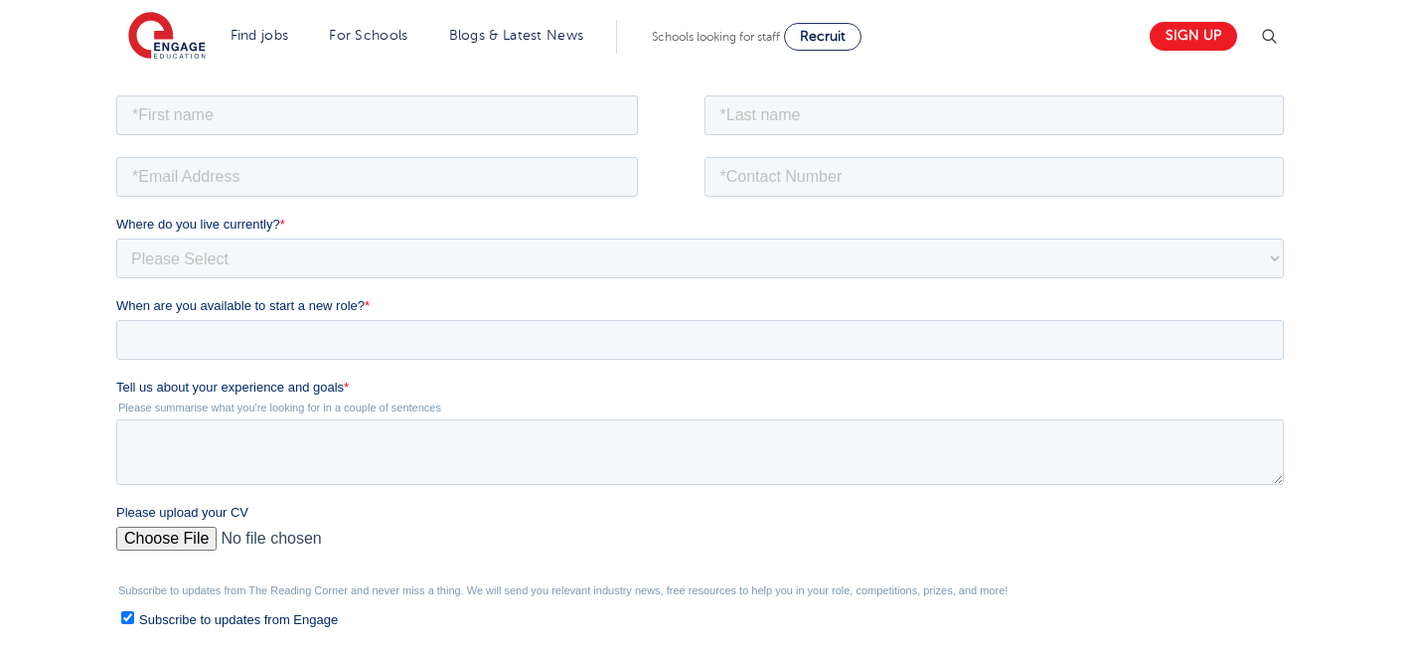
scroll to position [397, 0]
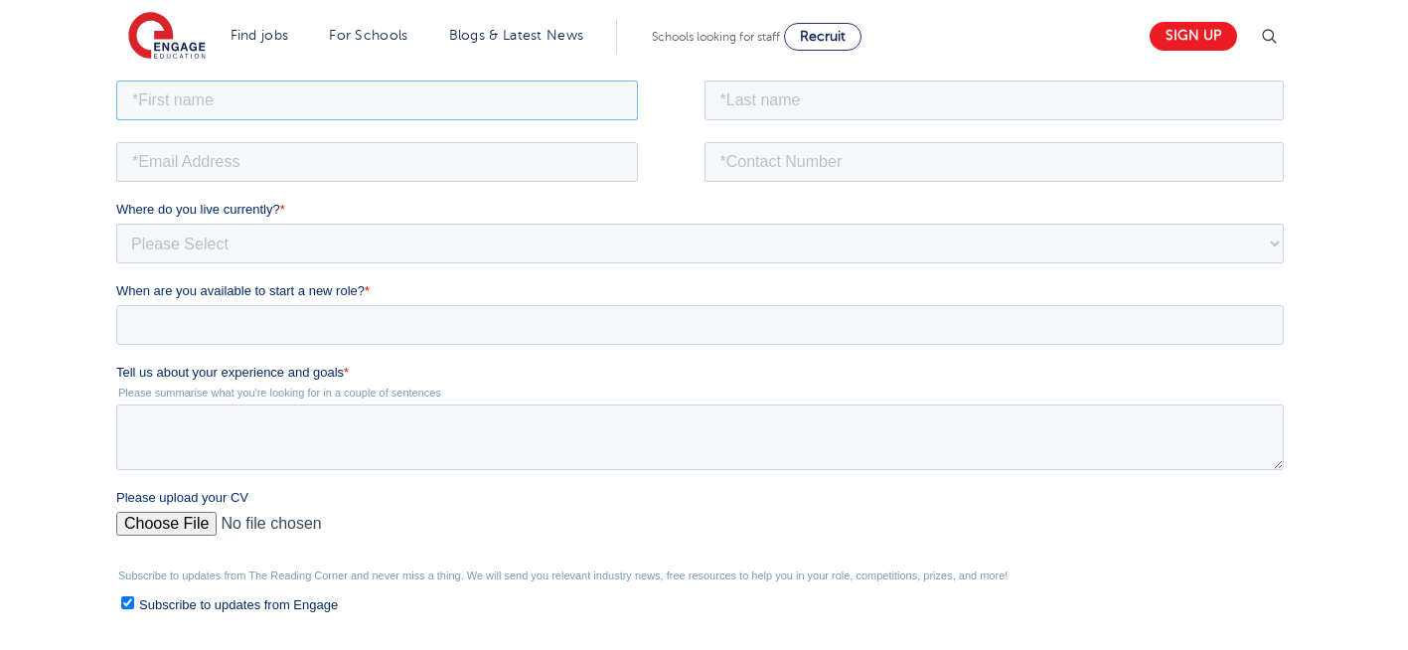
click at [393, 106] on input "text" at bounding box center [377, 99] width 522 height 40
type input "Negin"
click at [855, 95] on input "text" at bounding box center [994, 99] width 580 height 40
type input "Rajool Dezfooli"
click at [422, 173] on input "email" at bounding box center [377, 161] width 522 height 40
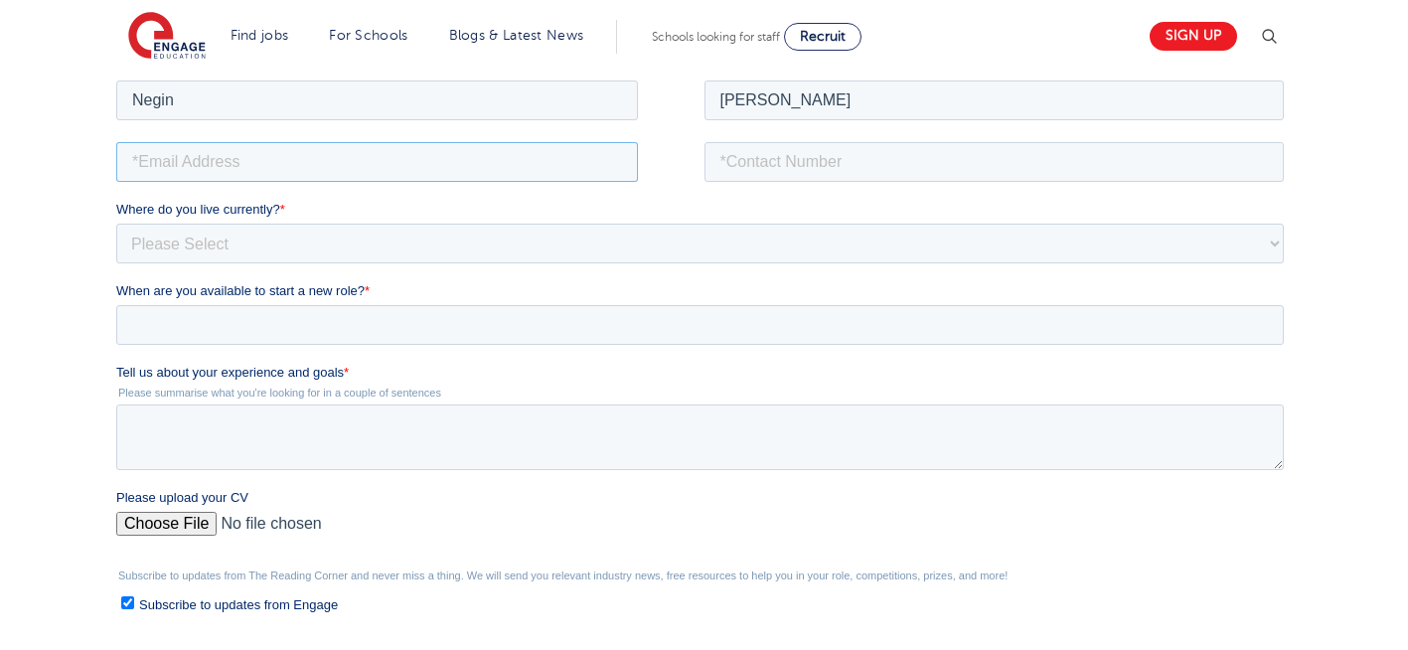
type input "n56375283@gmail.com"
click at [837, 150] on input "tel" at bounding box center [994, 161] width 580 height 40
type input "+447930935556"
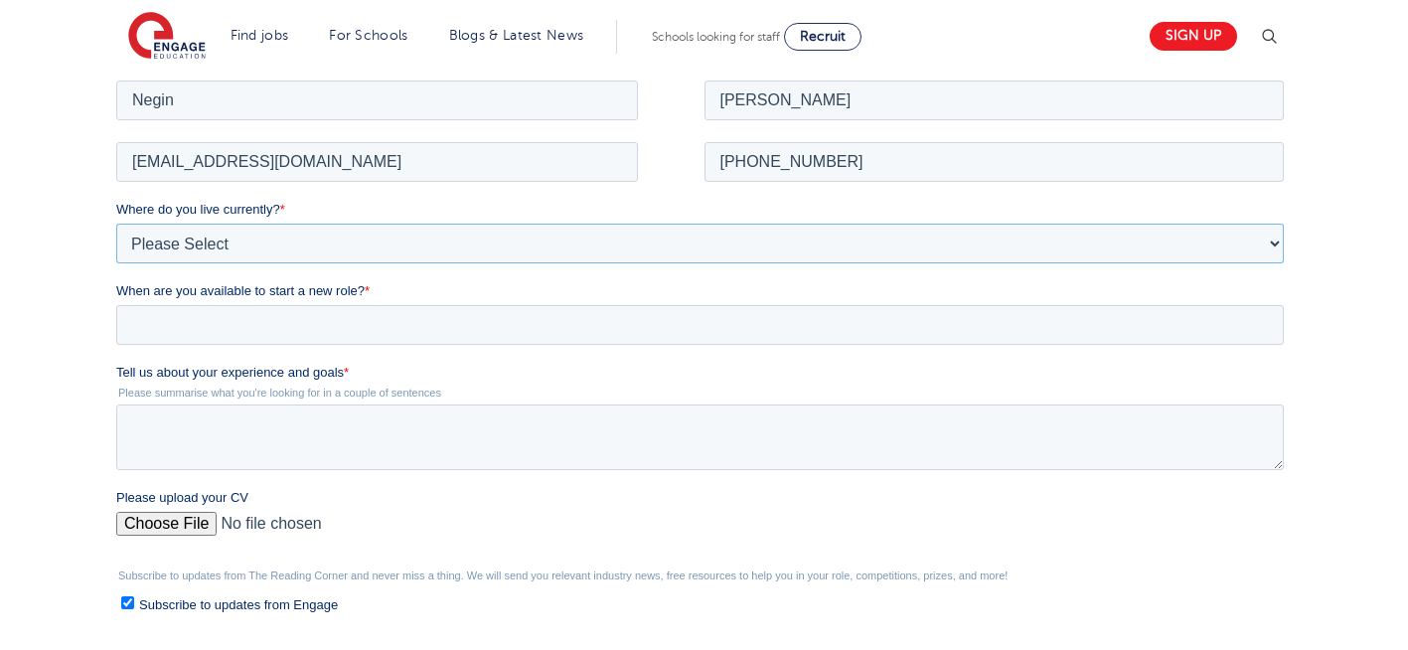
click at [238, 243] on select "Please Select UK Canada Ireland Australia New Zealand Europe USA South Africa J…" at bounding box center [699, 243] width 1167 height 40
select select "UK"
click at [116, 223] on select "Please Select UK Canada Ireland Australia New Zealand Europe USA South Africa J…" at bounding box center [699, 243] width 1167 height 40
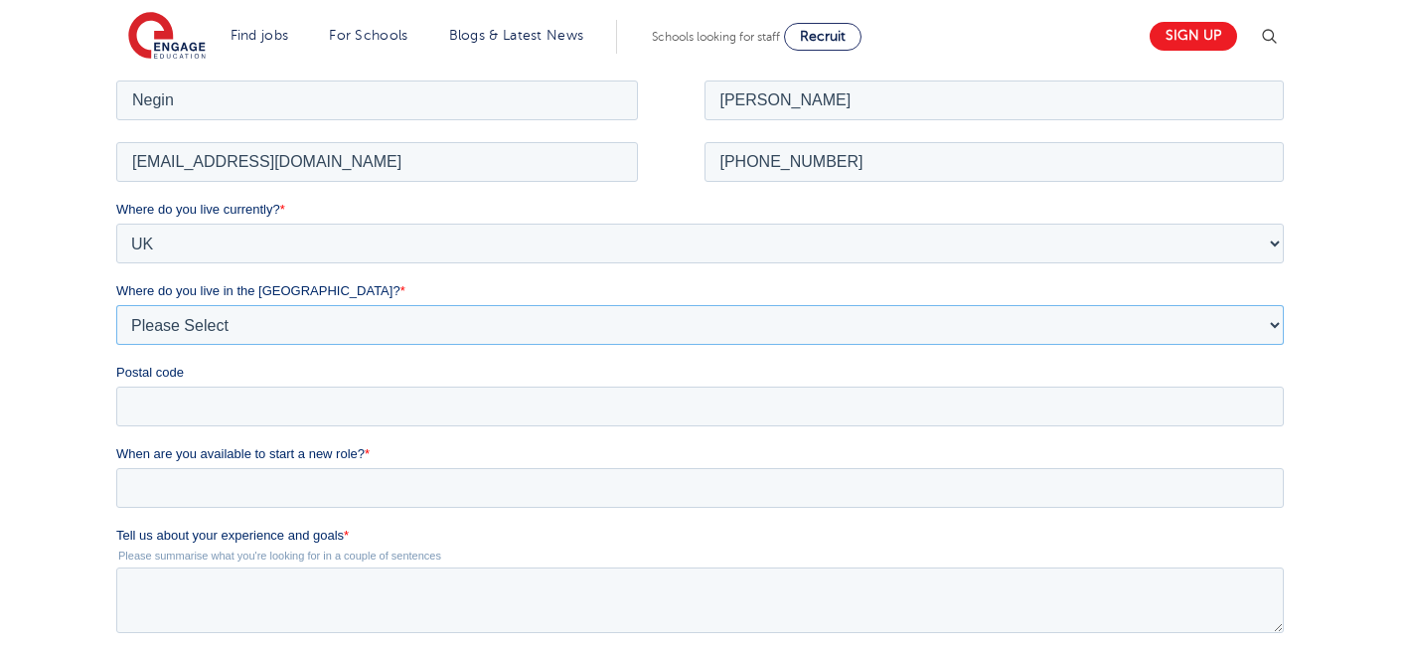
click at [233, 326] on select "Please Select Overseas Barnsley Bedfordshire Berkshire Bournemouth Bracknell Fo…" at bounding box center [699, 324] width 1167 height 40
select select "London"
click at [116, 304] on select "Please Select Overseas Barnsley Bedfordshire Berkshire Bournemouth Bracknell Fo…" at bounding box center [699, 324] width 1167 height 40
click at [192, 407] on input "Postal code" at bounding box center [699, 405] width 1167 height 40
type input "N22 7RS"
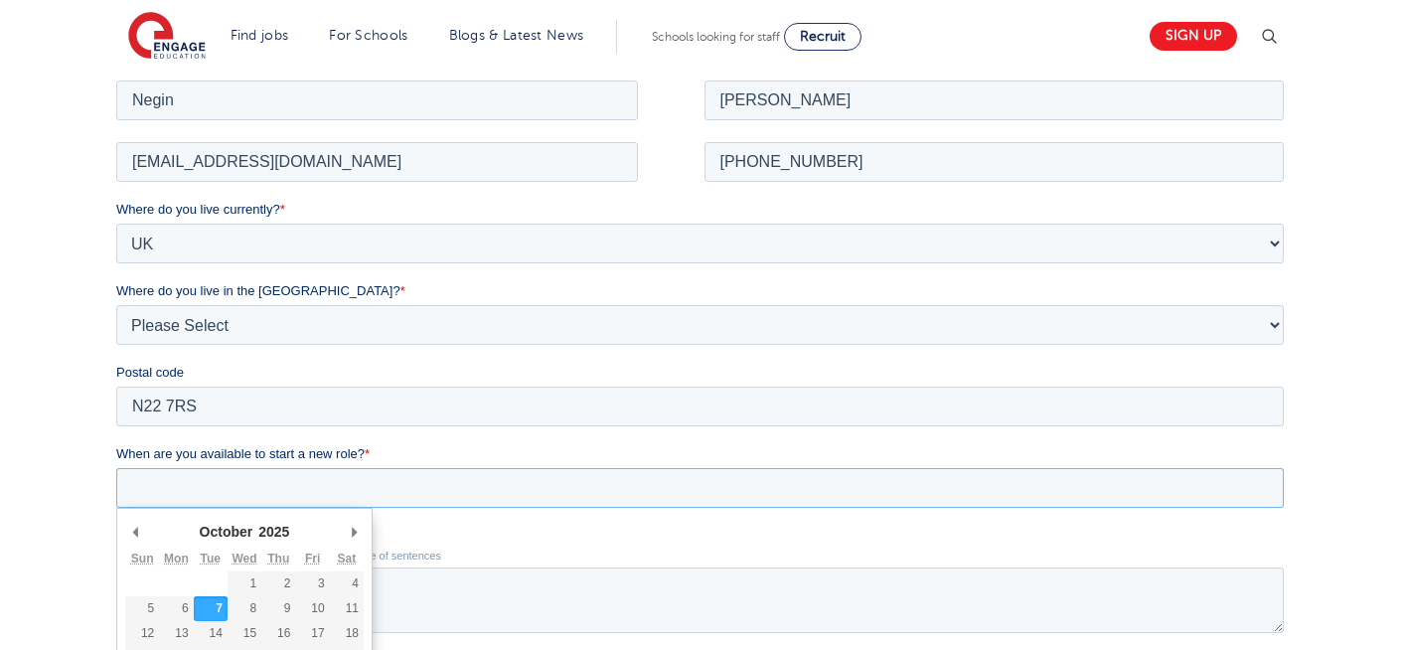
click at [309, 492] on input "When are you available to start a new role? *" at bounding box center [699, 487] width 1167 height 40
type div "2025-10-07"
type input "2025/10/07"
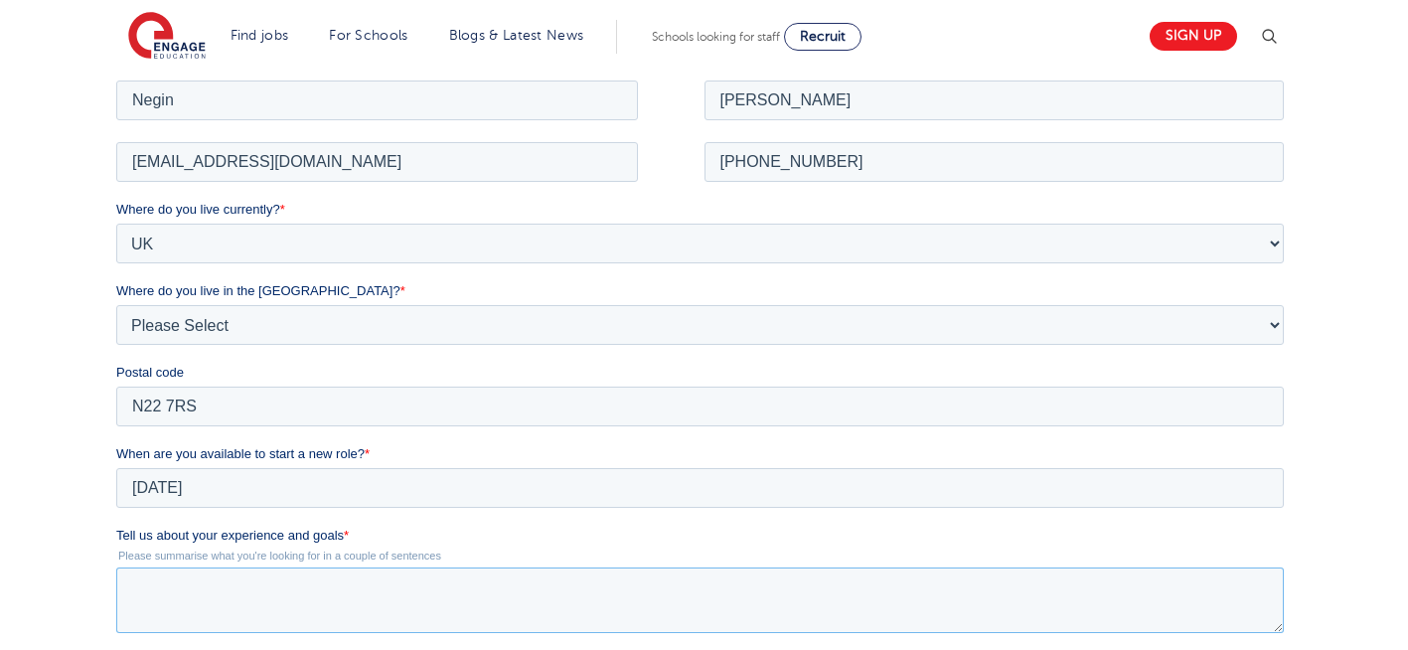
click at [310, 614] on textarea "Tell us about your experience and goals *" at bounding box center [699, 599] width 1167 height 66
drag, startPoint x: 1413, startPoint y: 338, endPoint x: 584, endPoint y: 501, distance: 844.5
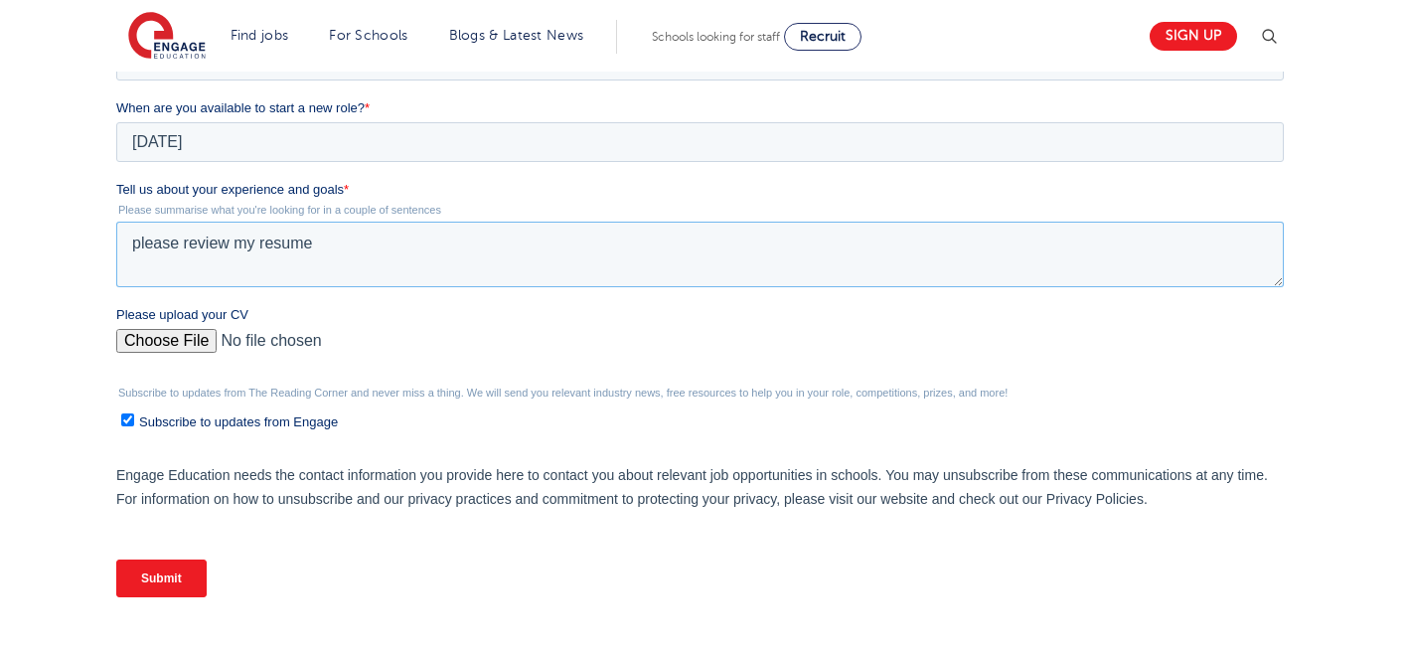
scroll to position [745, 0]
type textarea "please review my resume"
click at [157, 335] on input "Please upload your CV" at bounding box center [699, 347] width 1167 height 40
type input "C:\fakepath\Negin-s-CV-3 (3) 1 (1) 1 1.docx"
click at [161, 576] on input "Submit" at bounding box center [161, 576] width 90 height 38
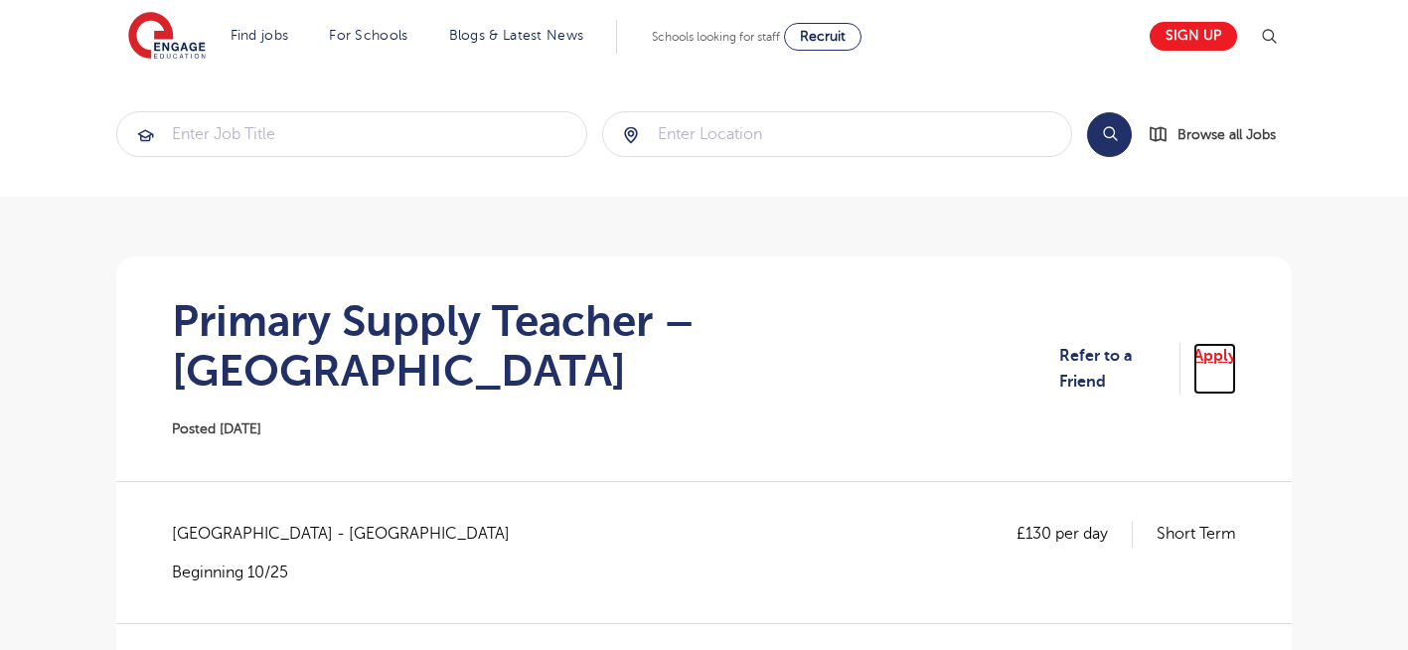
click at [1212, 347] on link "Apply" at bounding box center [1214, 369] width 43 height 53
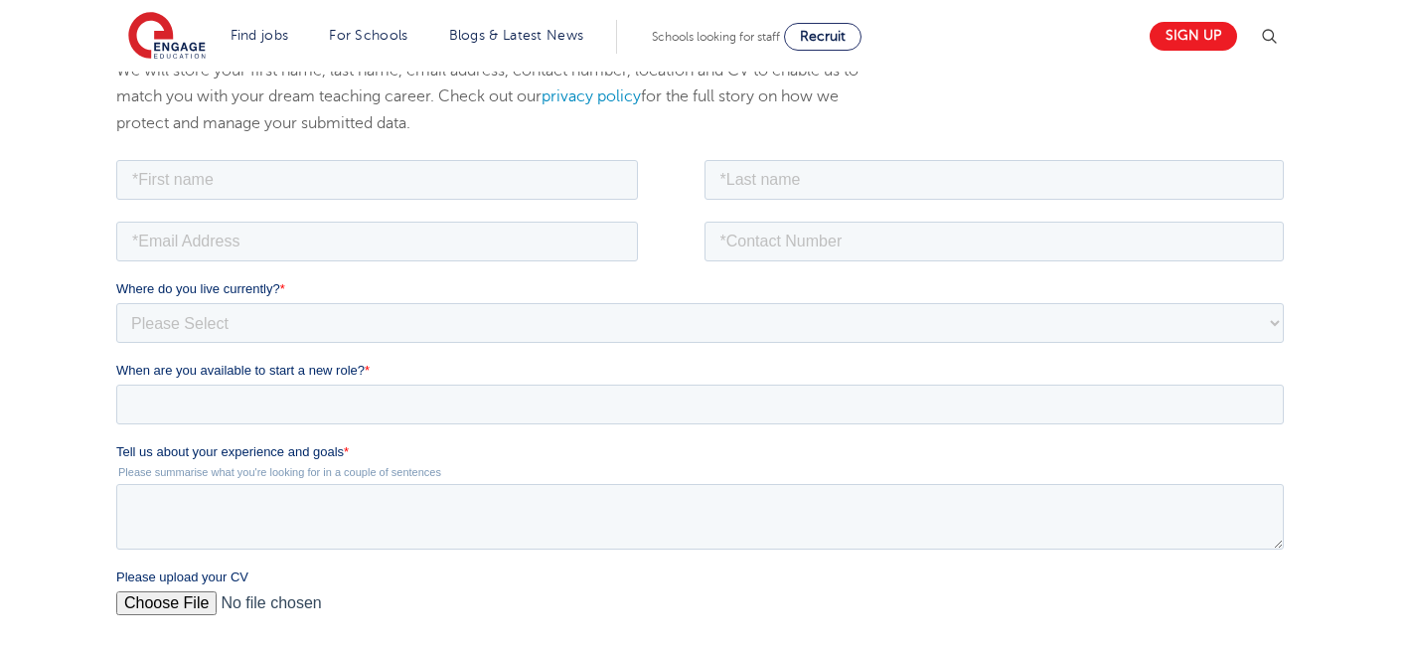
scroll to position [358, 0]
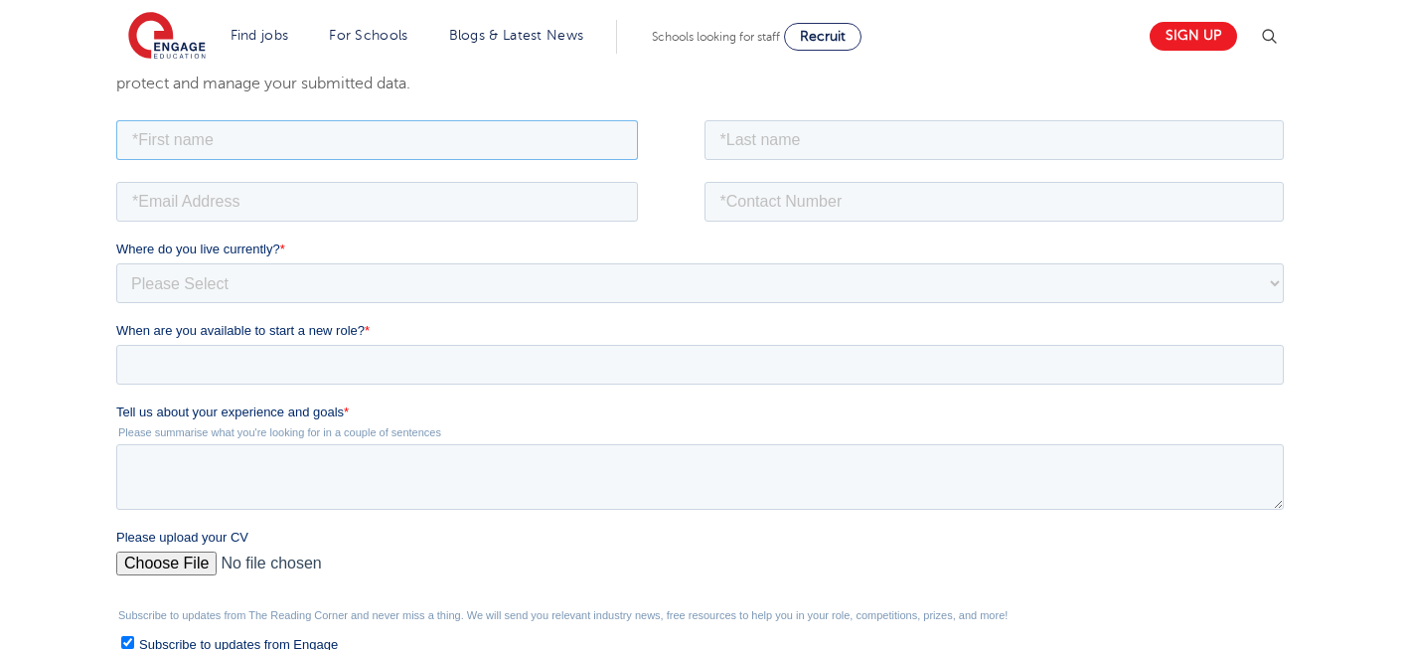
click at [531, 139] on input "text" at bounding box center [377, 139] width 522 height 40
type input "Negin"
click at [832, 140] on input "text" at bounding box center [994, 139] width 580 height 40
type input "Rajool Dezfooli"
click at [306, 190] on input "email" at bounding box center [377, 201] width 522 height 40
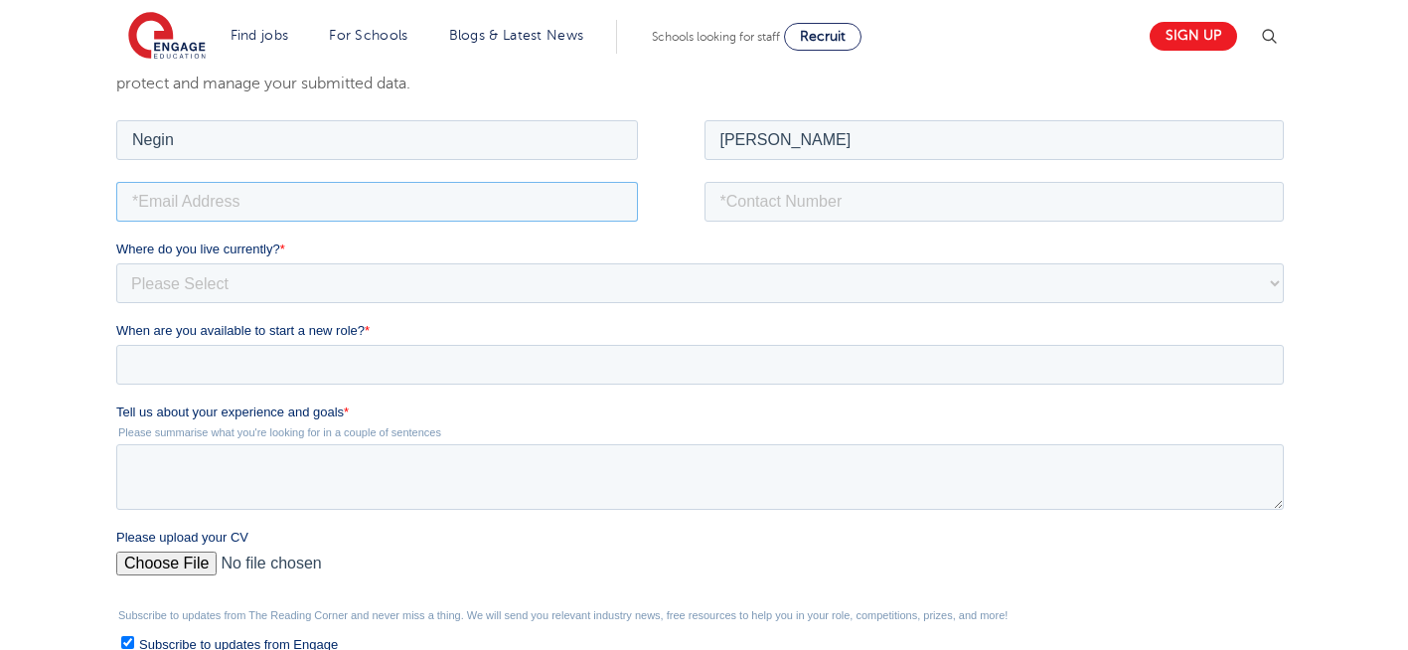
type input "n56375283@gmail.com"
click at [799, 207] on input "tel" at bounding box center [994, 201] width 580 height 40
type input "+447930935556"
click at [388, 268] on select "Please Select UK Canada Ireland Australia New Zealand Europe USA South Africa J…" at bounding box center [699, 282] width 1167 height 40
select select "UK"
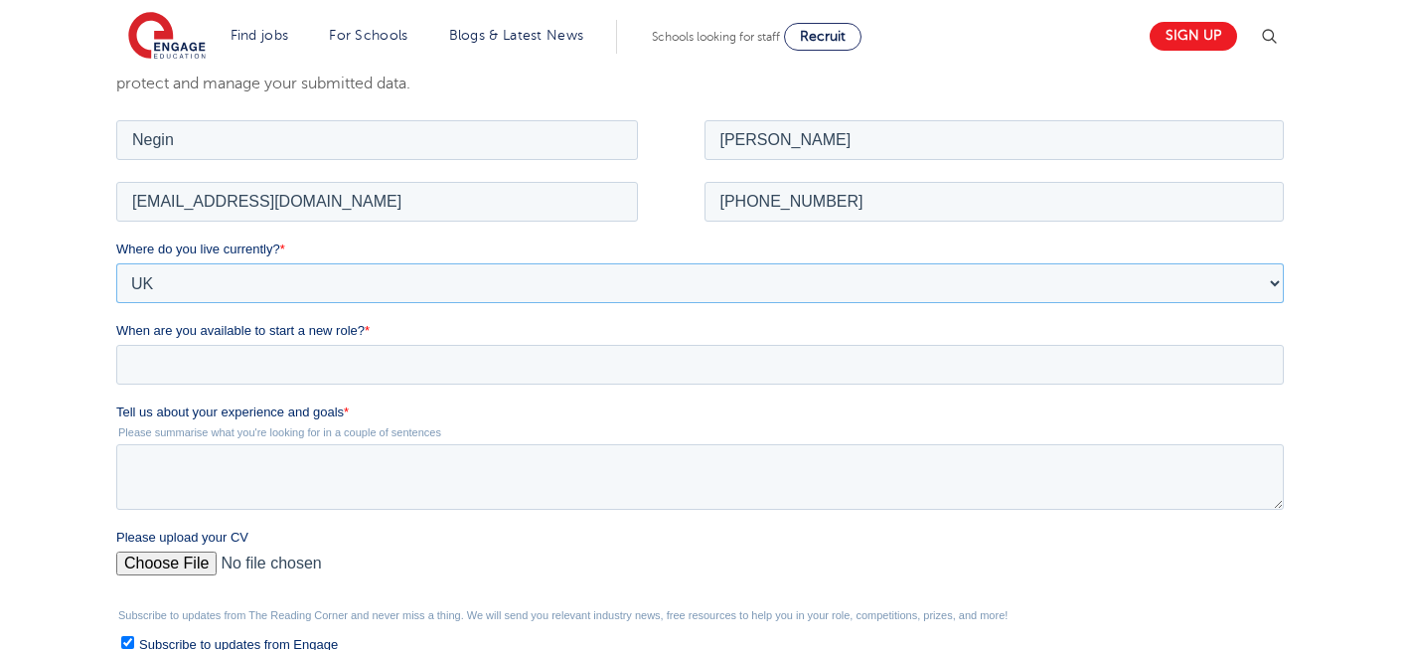
click at [116, 262] on select "Please Select UK Canada Ireland Australia New Zealand Europe USA South Africa J…" at bounding box center [699, 282] width 1167 height 40
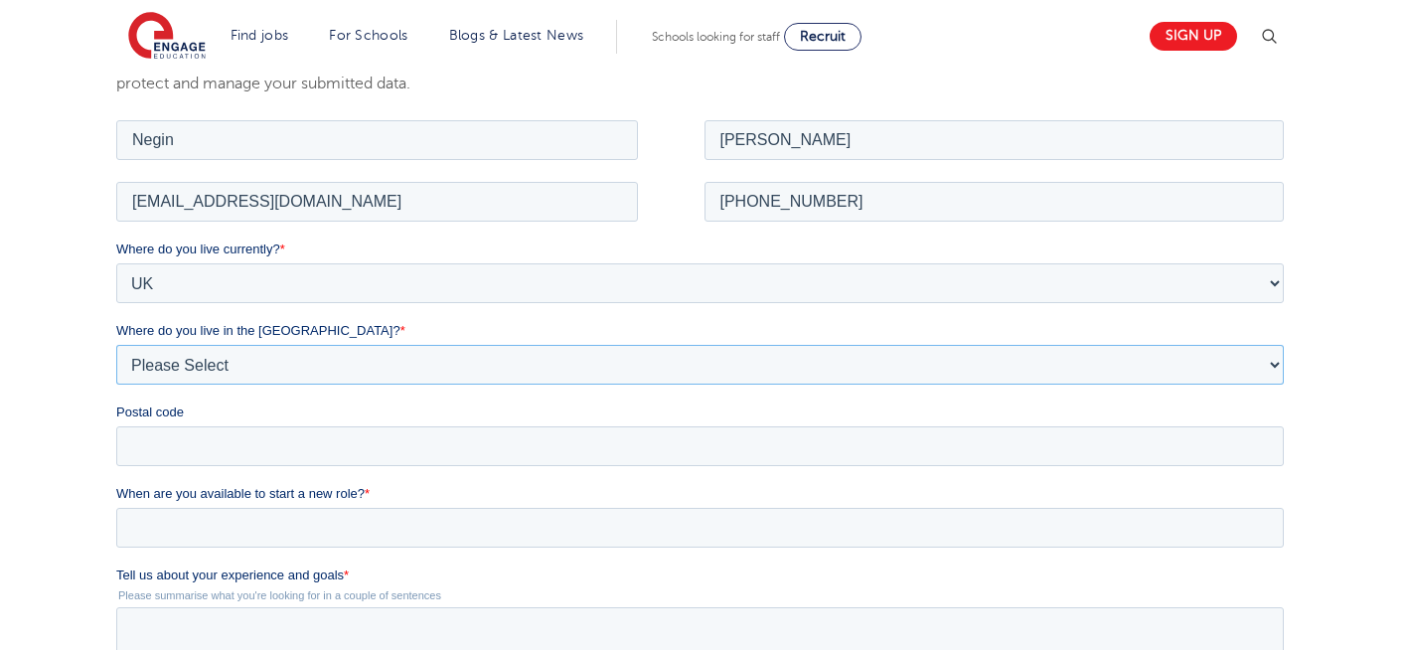
click at [280, 361] on select "Please Select Overseas Barnsley Bedfordshire Berkshire Bournemouth Bracknell Fo…" at bounding box center [699, 364] width 1167 height 40
select select "London"
click at [116, 344] on select "Please Select Overseas Barnsley Bedfordshire Berkshire Bournemouth Bracknell Fo…" at bounding box center [699, 364] width 1167 height 40
click at [140, 454] on input "Postal code" at bounding box center [699, 445] width 1167 height 40
type input "N22 7RS"
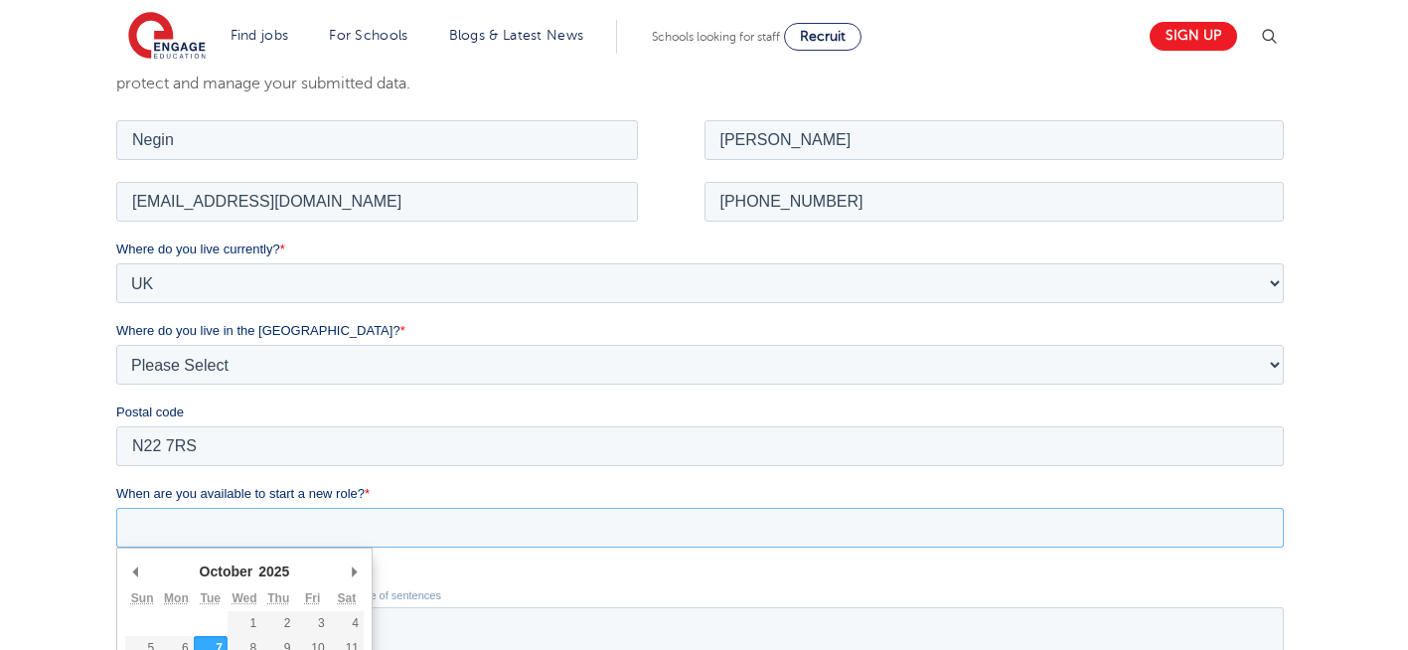
click at [290, 523] on input "When are you available to start a new role? *" at bounding box center [699, 527] width 1167 height 40
type div "[DATE]"
type input "[DATE]"
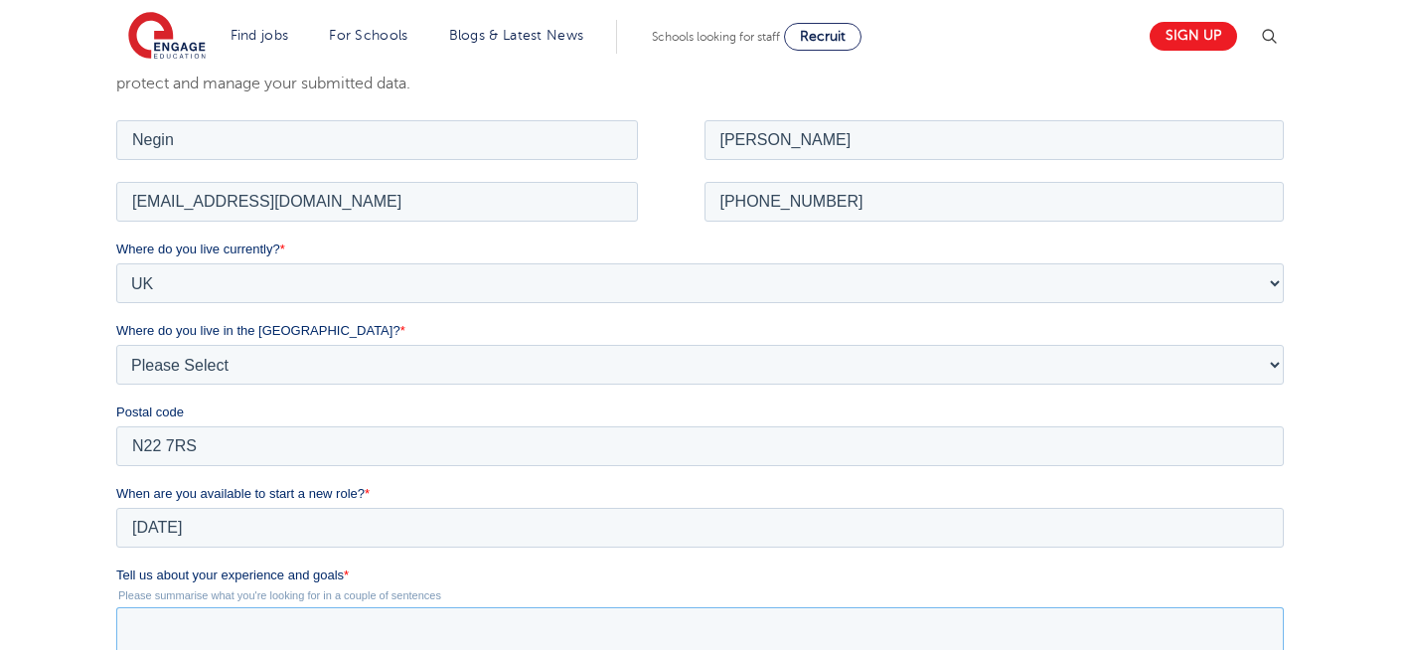
click at [346, 649] on textarea "Tell us about your experience and goals *" at bounding box center [699, 639] width 1167 height 66
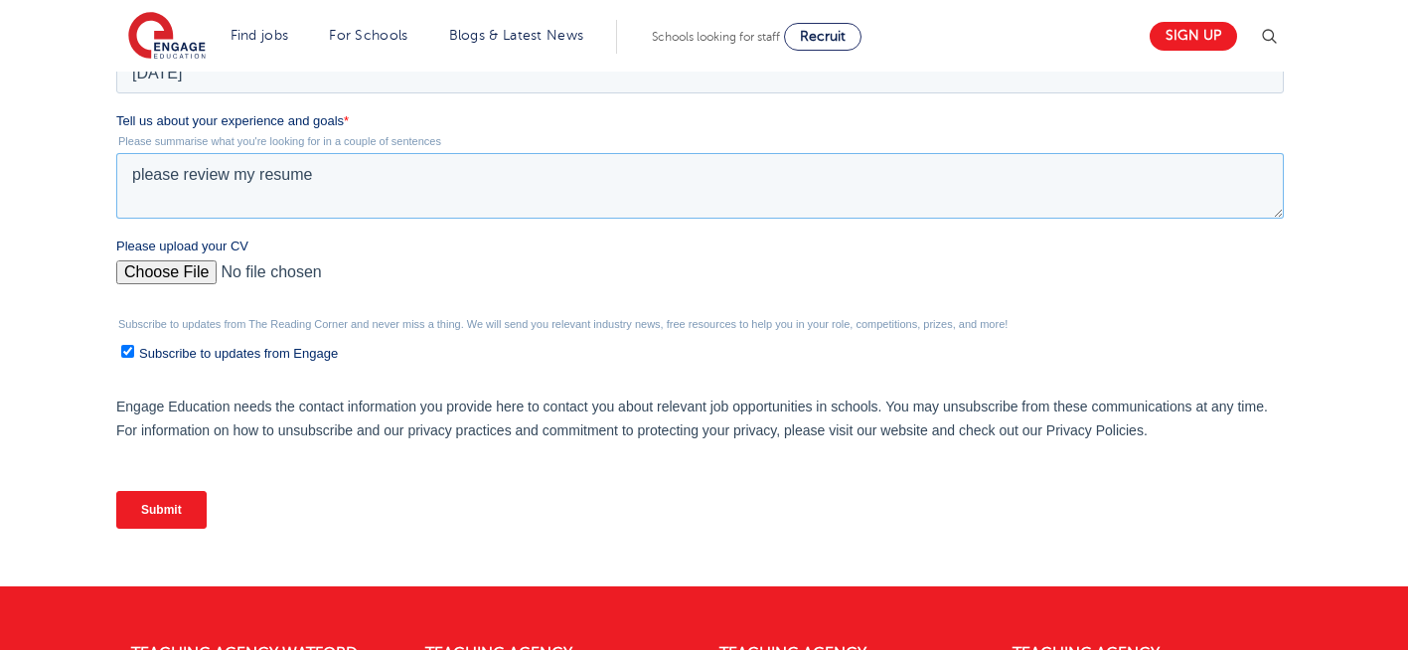
scroll to position [872, 0]
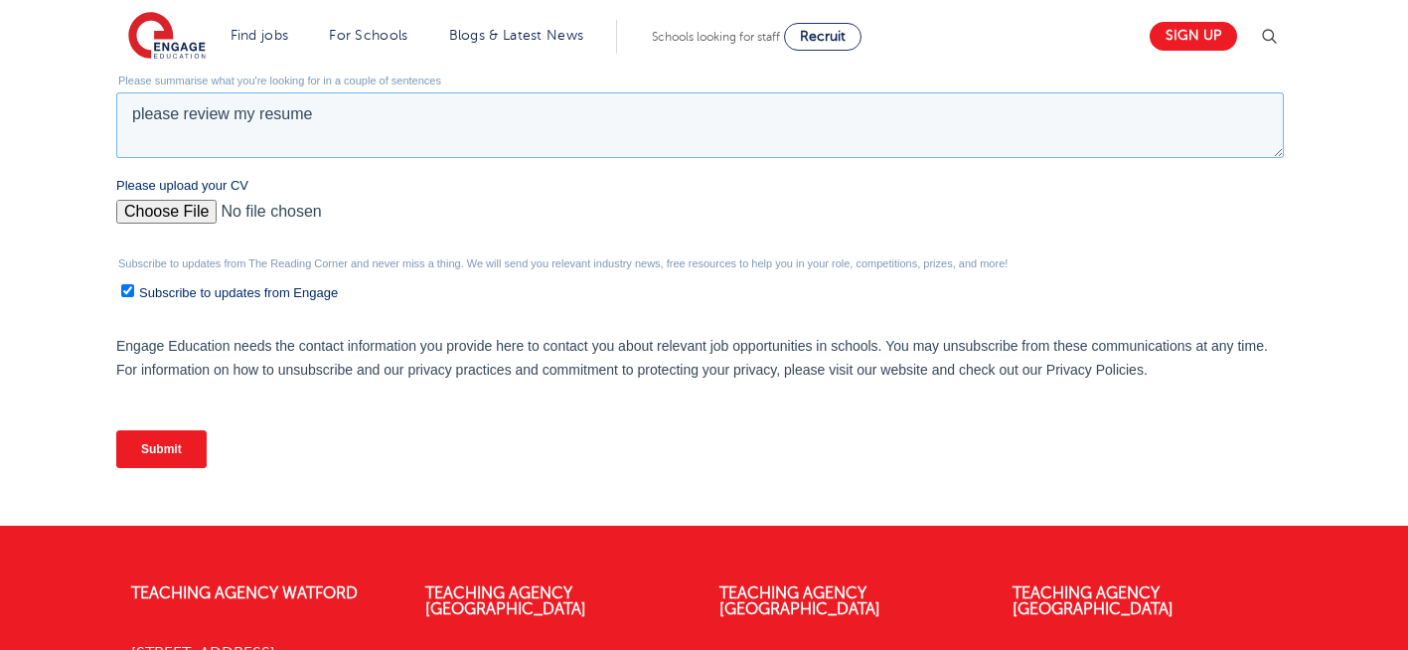
type textarea "please review my resume"
click at [163, 219] on input "Please upload your CV" at bounding box center [699, 220] width 1167 height 40
type input "C:\fakepath\Negin-s-CV-3 (3) 1 (1) 1 1.docx"
click at [173, 464] on input "Submit" at bounding box center [161, 449] width 90 height 38
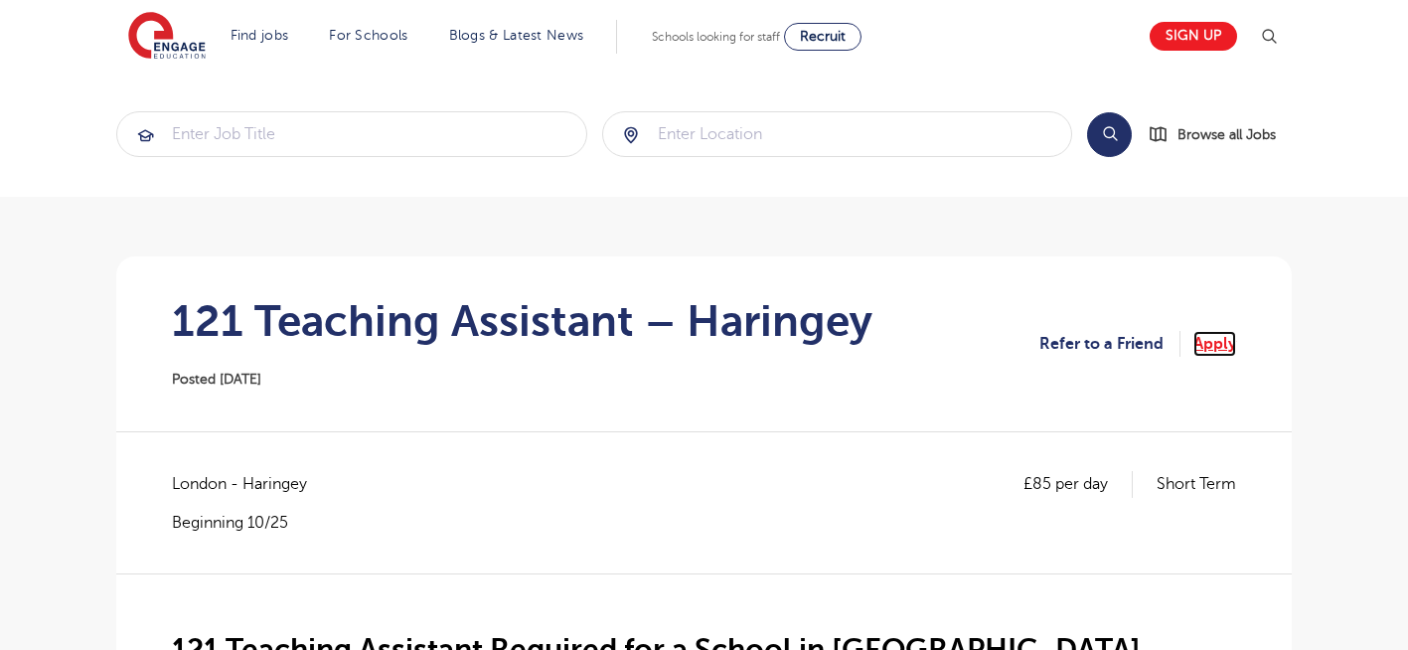
click at [1197, 345] on link "Apply" at bounding box center [1214, 344] width 43 height 26
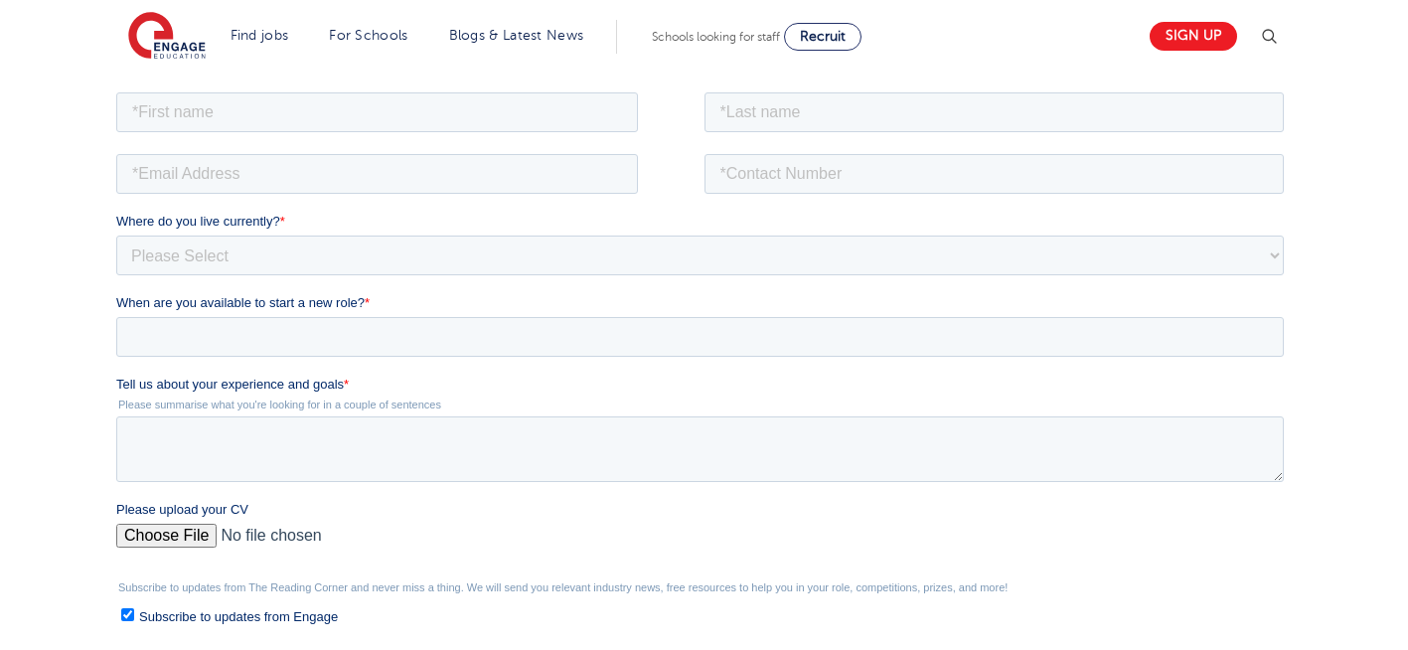
scroll to position [358, 0]
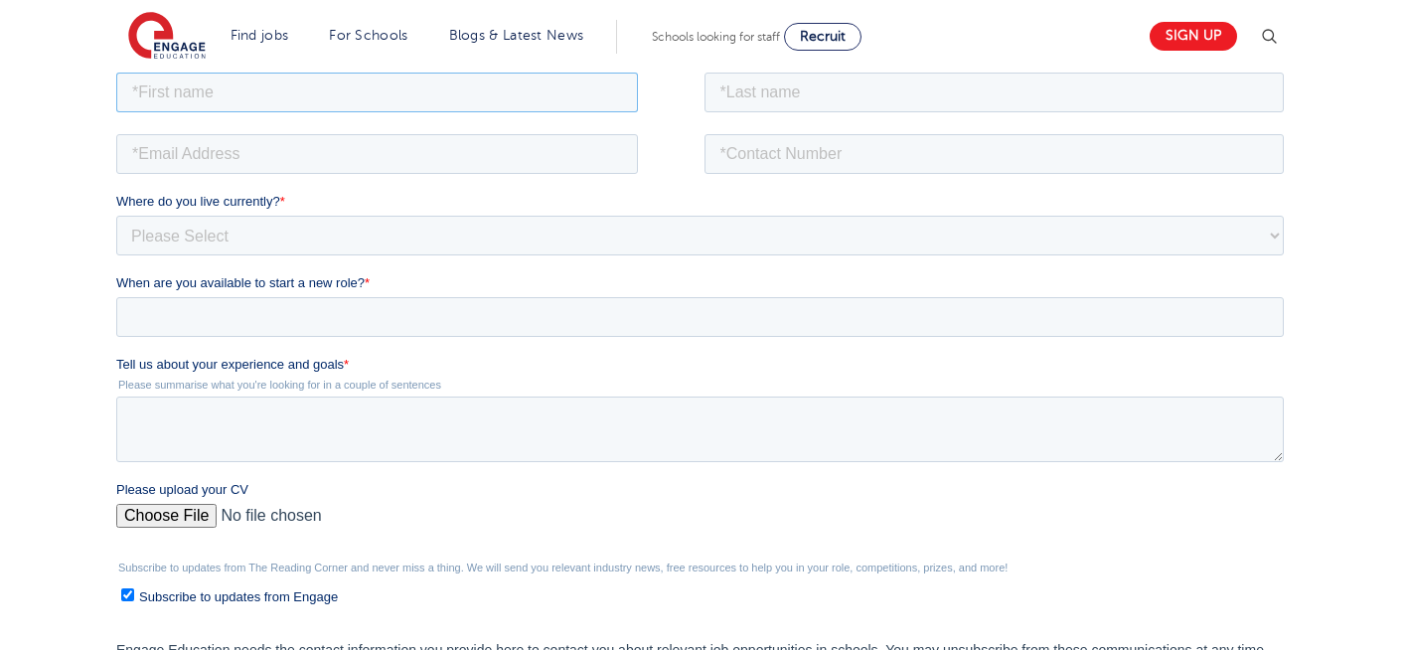
click at [313, 95] on input "text" at bounding box center [377, 92] width 522 height 40
type input "Negin"
click at [784, 94] on input "text" at bounding box center [994, 92] width 580 height 40
type input "[PERSON_NAME]"
click at [364, 145] on input "email" at bounding box center [377, 153] width 522 height 40
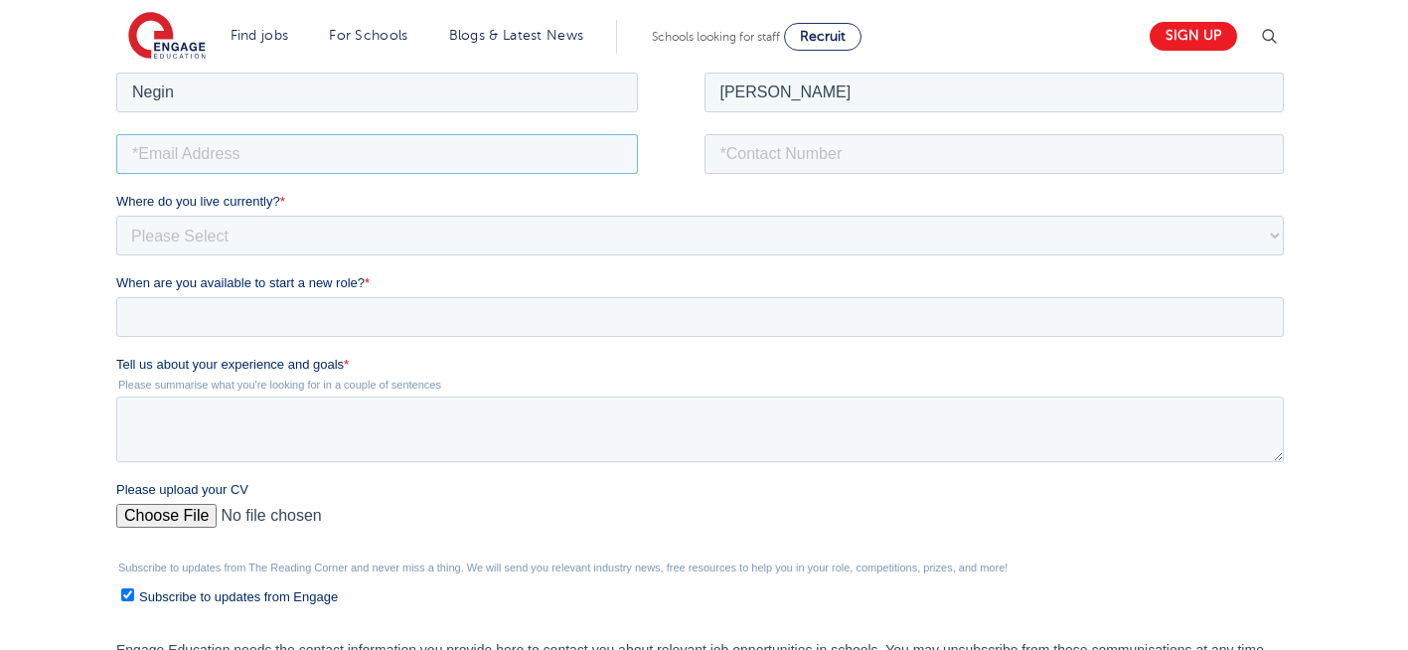
type input "n56375283@gmail.com"
click at [823, 159] on input "tel" at bounding box center [994, 153] width 580 height 40
type input "+447930935556"
click at [217, 239] on select "Please Select UK Canada Ireland Australia New Zealand Europe USA South Africa J…" at bounding box center [699, 235] width 1167 height 40
select select "UK"
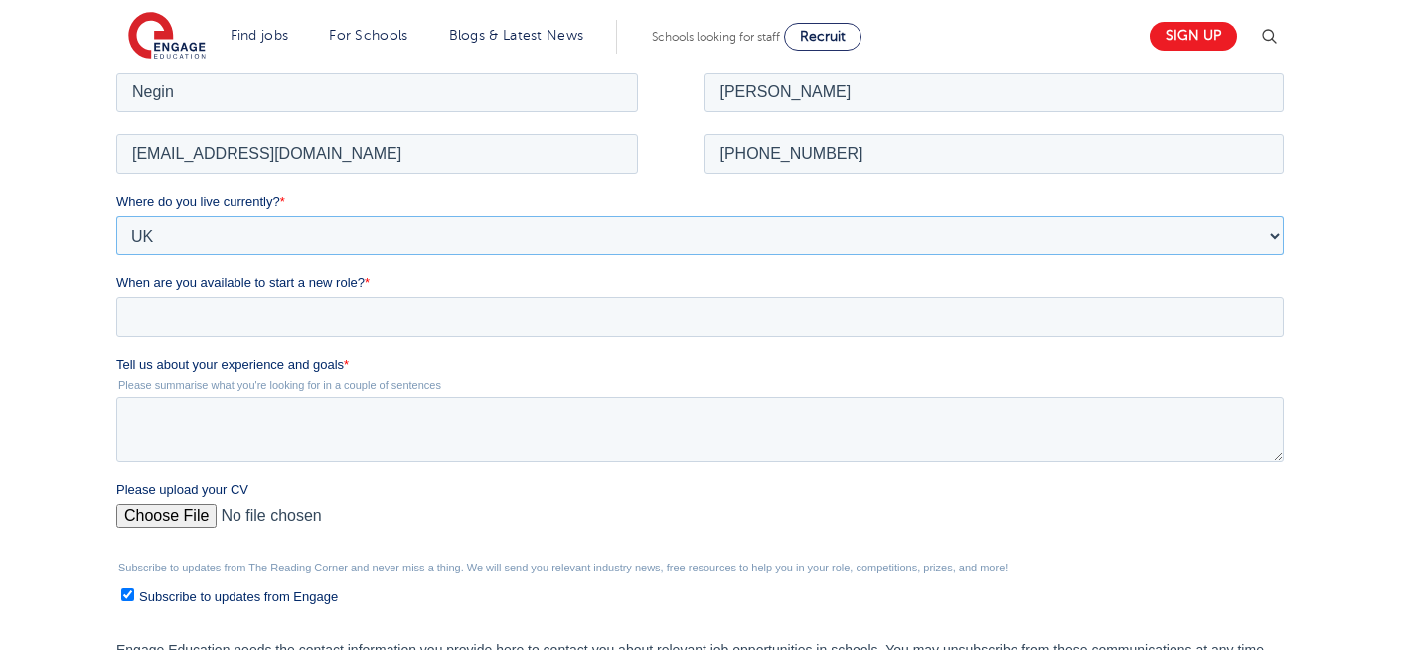
click at [116, 215] on select "Please Select UK Canada Ireland Australia New Zealand Europe USA South Africa J…" at bounding box center [699, 235] width 1167 height 40
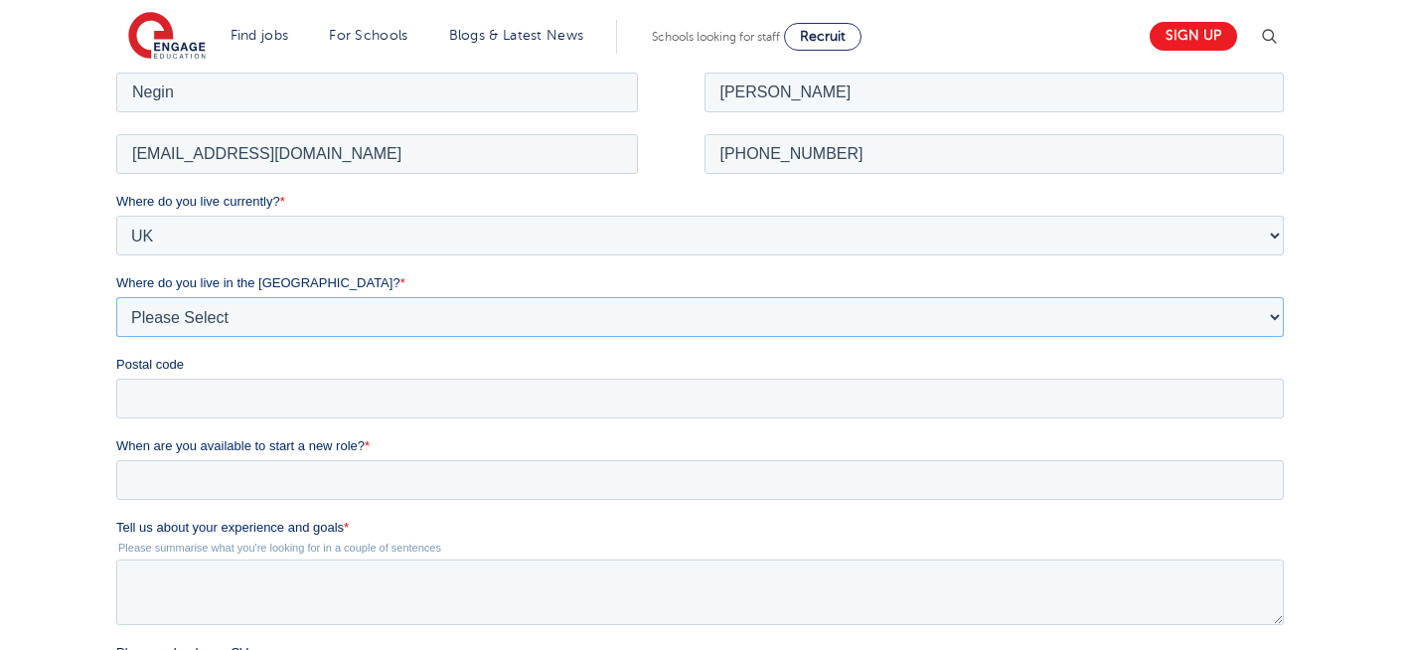
click at [208, 320] on select "Please Select Overseas Barnsley Bedfordshire Berkshire Bournemouth Bracknell Fo…" at bounding box center [699, 316] width 1167 height 40
select select "London"
click at [116, 296] on select "Please Select Overseas Barnsley Bedfordshire Berkshire Bournemouth Bracknell Fo…" at bounding box center [699, 316] width 1167 height 40
click at [265, 393] on input "Postal code" at bounding box center [699, 398] width 1167 height 40
type input "N22 7RS"
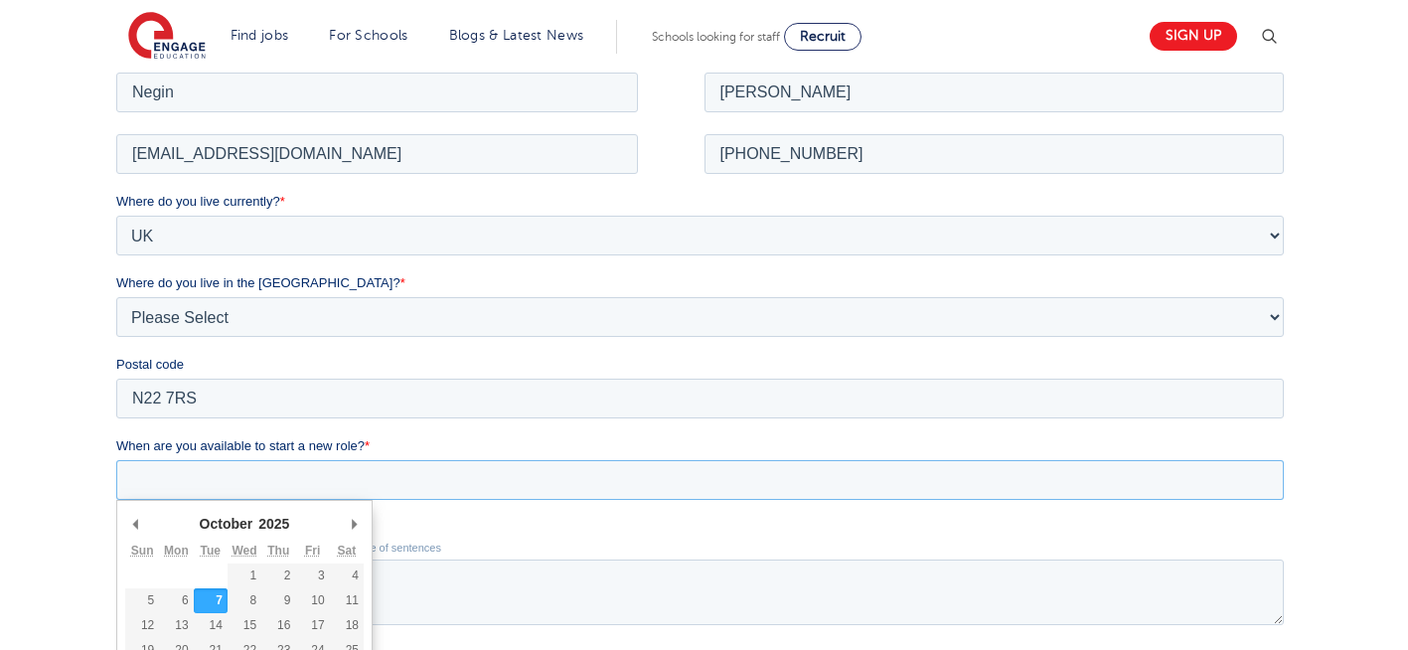
click at [306, 475] on input "When are you available to start a new role? *" at bounding box center [699, 479] width 1167 height 40
type div "[DATE]"
type input "[DATE]"
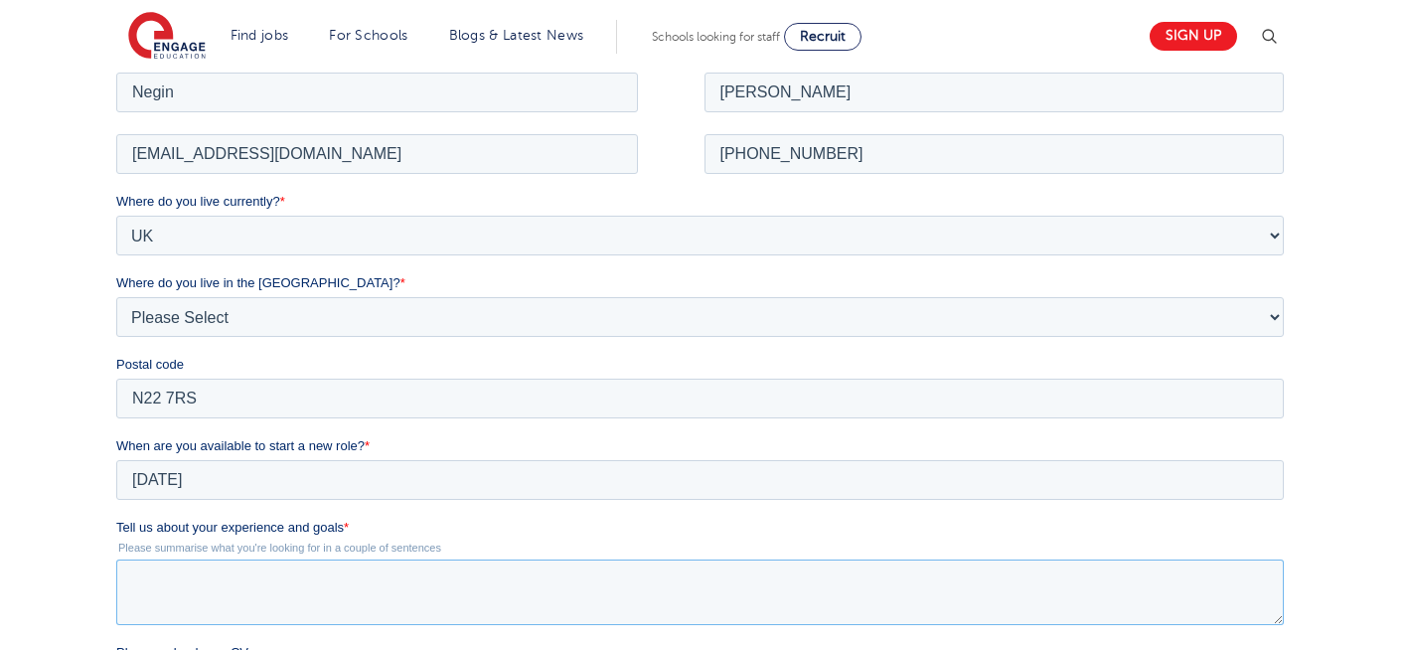
click at [360, 579] on textarea "Tell us about your experience and goals *" at bounding box center [699, 591] width 1167 height 66
type textarea "please review my resume"
drag, startPoint x: 1380, startPoint y: 357, endPoint x: 1413, endPoint y: 340, distance: 36.9
click at [1407, 340] on html "Find jobs All vacancies We have one of the UK's largest database. and with hund…" at bounding box center [704, 584] width 1408 height 1884
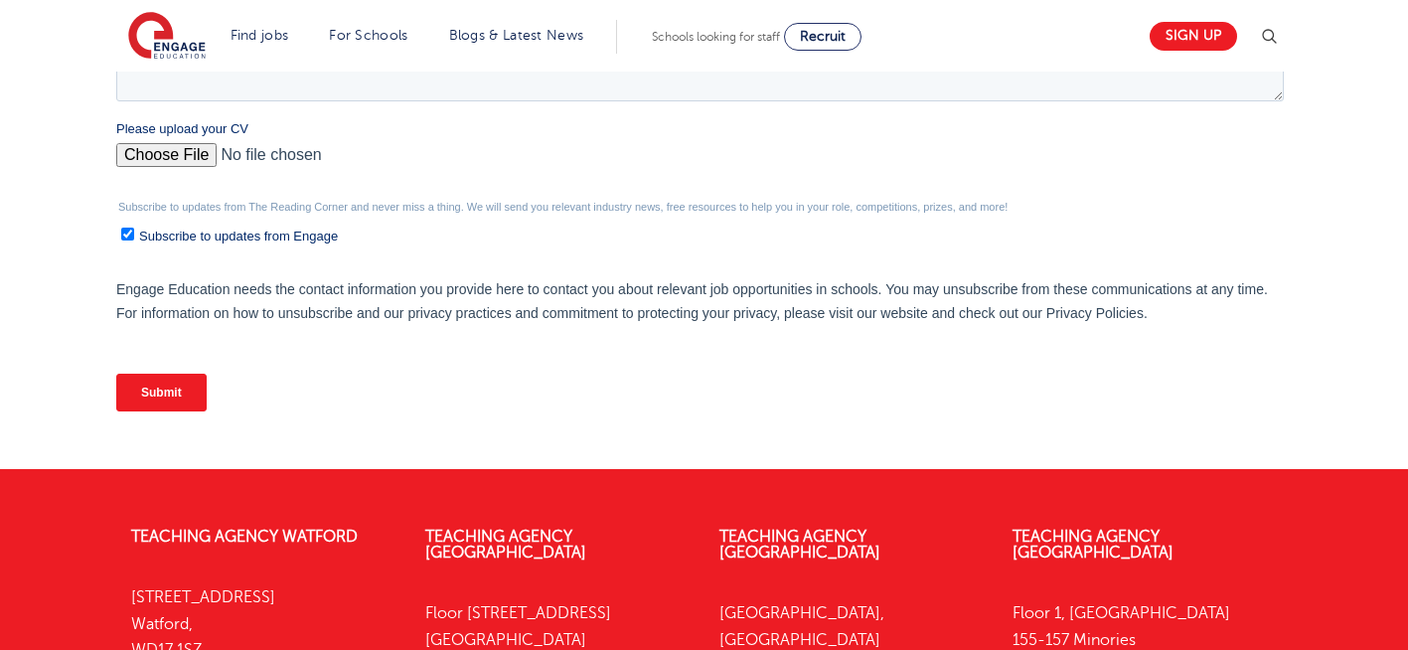
scroll to position [883, 0]
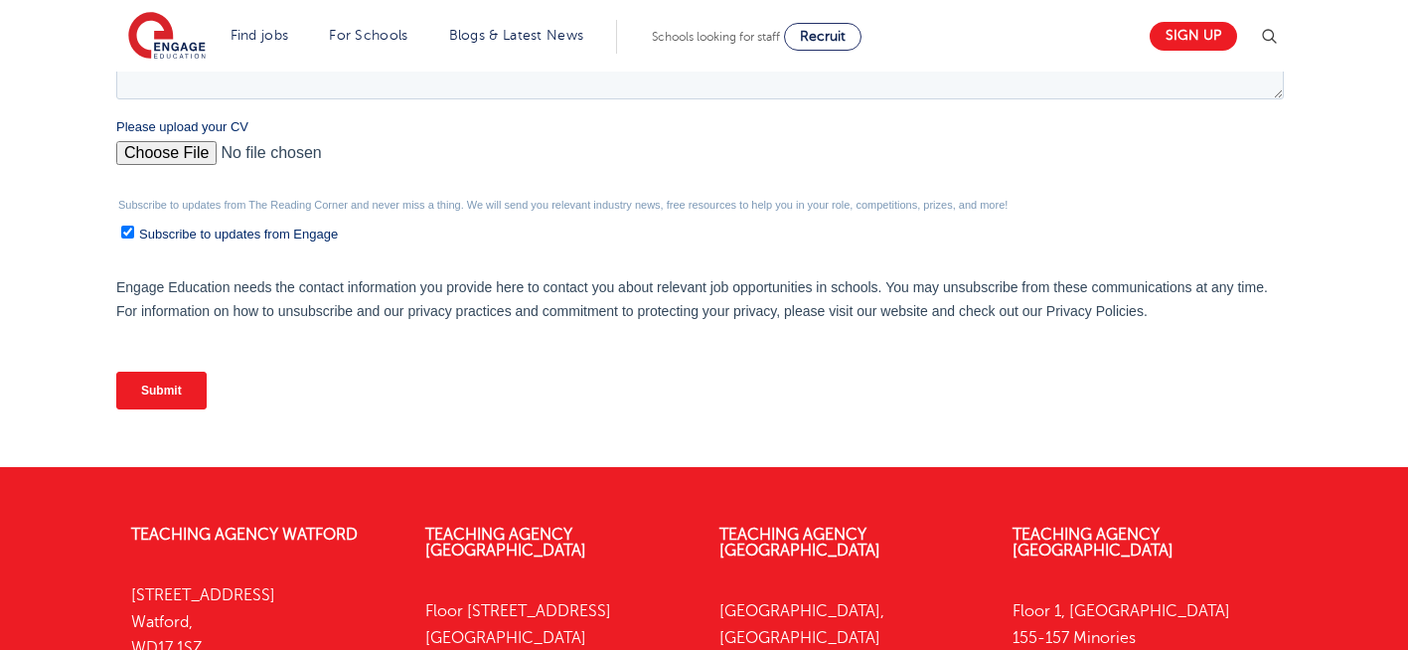
click at [162, 158] on input "Please upload your CV" at bounding box center [699, 161] width 1167 height 40
type input "C:\fakepath\Negin-s-CV-3 (3) 1 (1) 1 1.docx"
click at [148, 392] on input "Submit" at bounding box center [161, 391] width 90 height 38
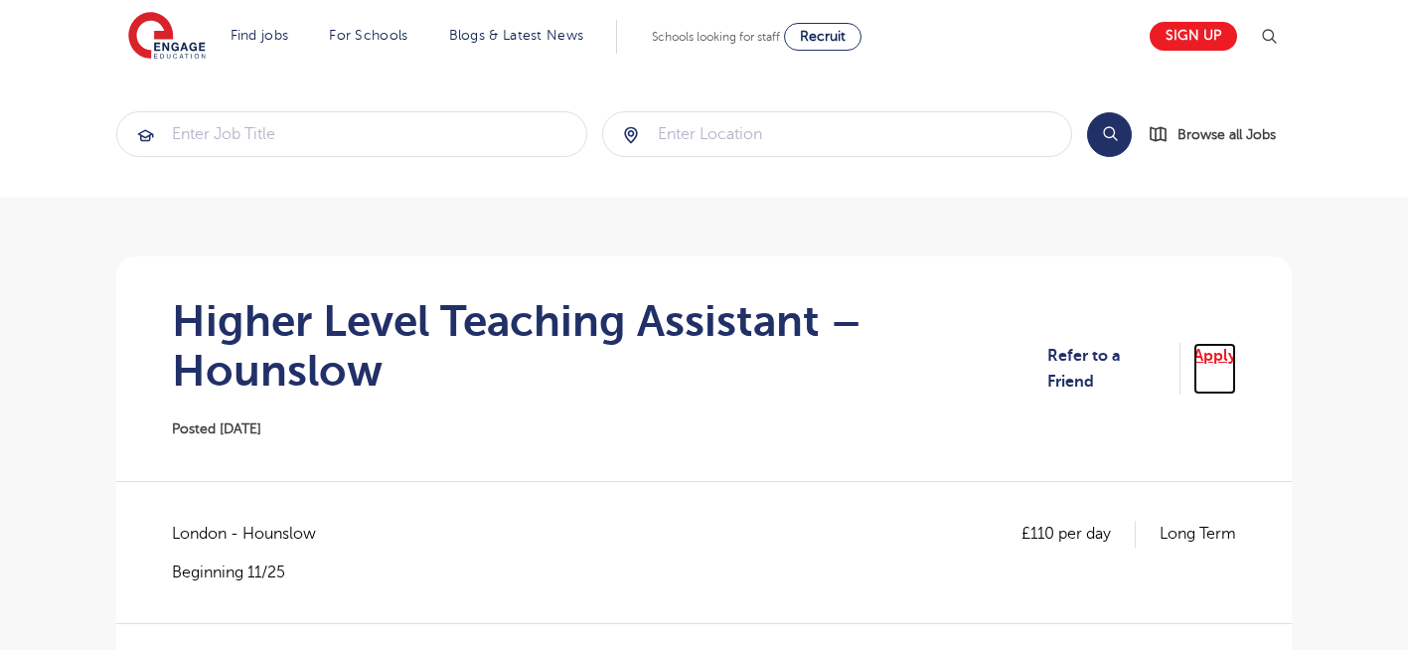
click at [1215, 359] on link "Apply" at bounding box center [1214, 369] width 43 height 53
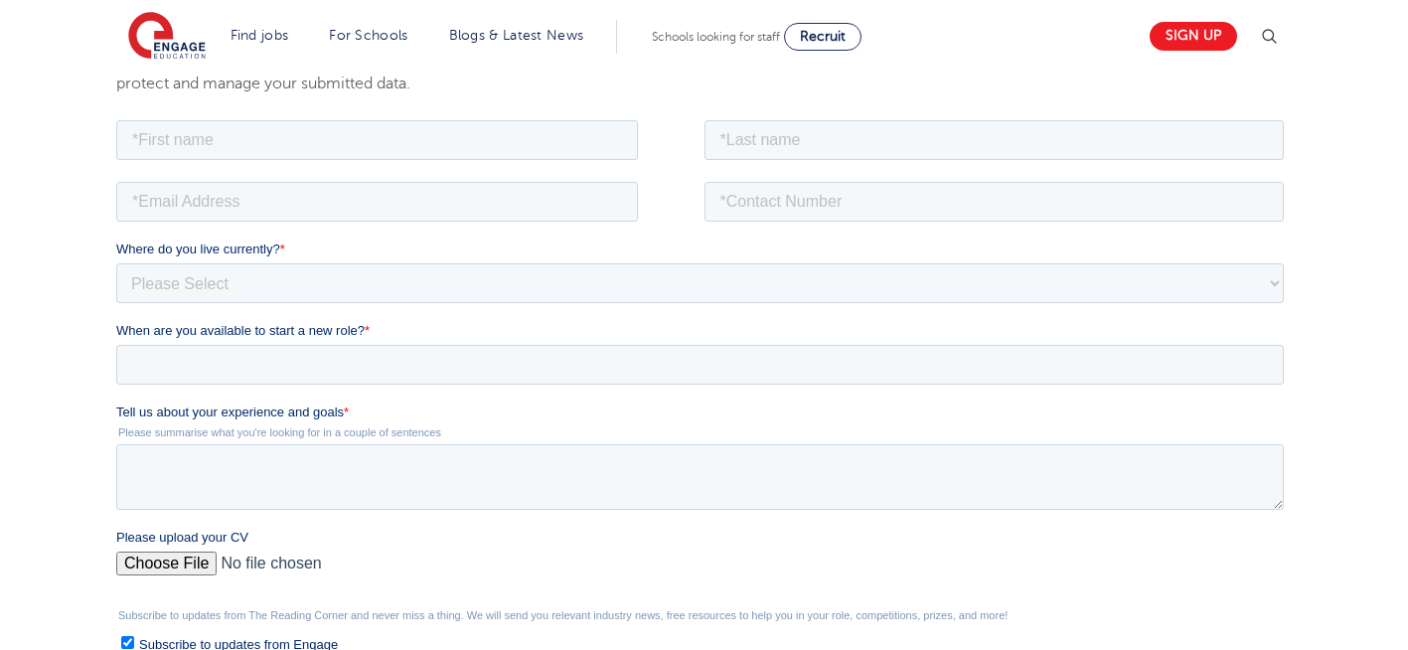
scroll to position [397, 0]
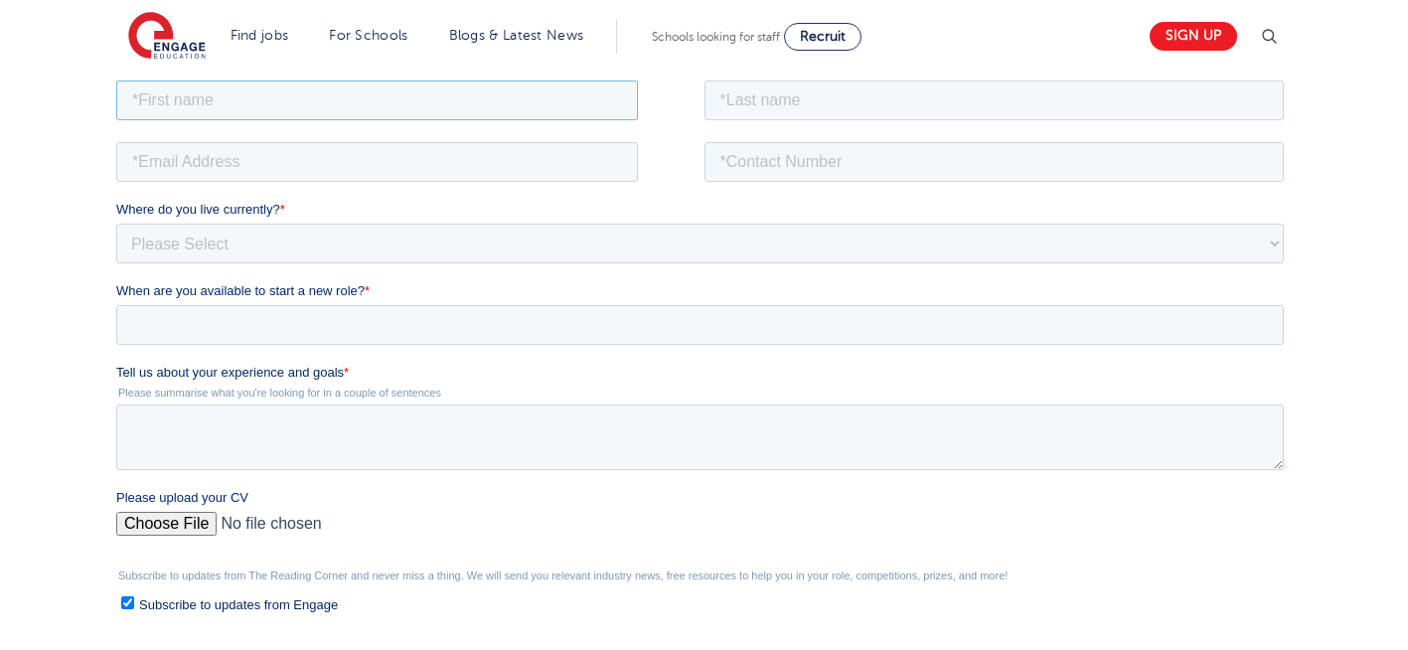
click at [255, 99] on input "text" at bounding box center [377, 99] width 522 height 40
type input "Negin"
click at [848, 91] on input "text" at bounding box center [994, 99] width 580 height 40
type input "[PERSON_NAME]"
click at [376, 159] on input "email" at bounding box center [377, 161] width 522 height 40
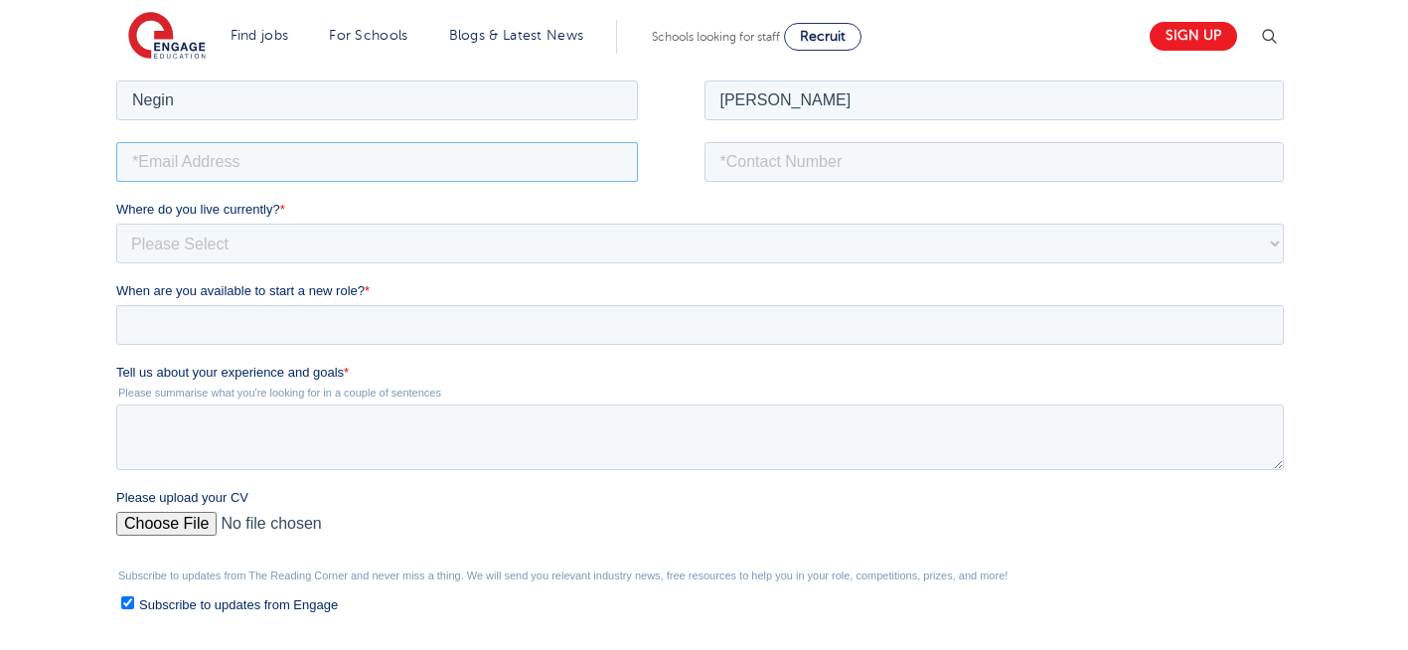
type input "[EMAIL_ADDRESS][DOMAIN_NAME]"
click at [834, 162] on input "tel" at bounding box center [994, 161] width 580 height 40
type input "[PHONE_NUMBER]"
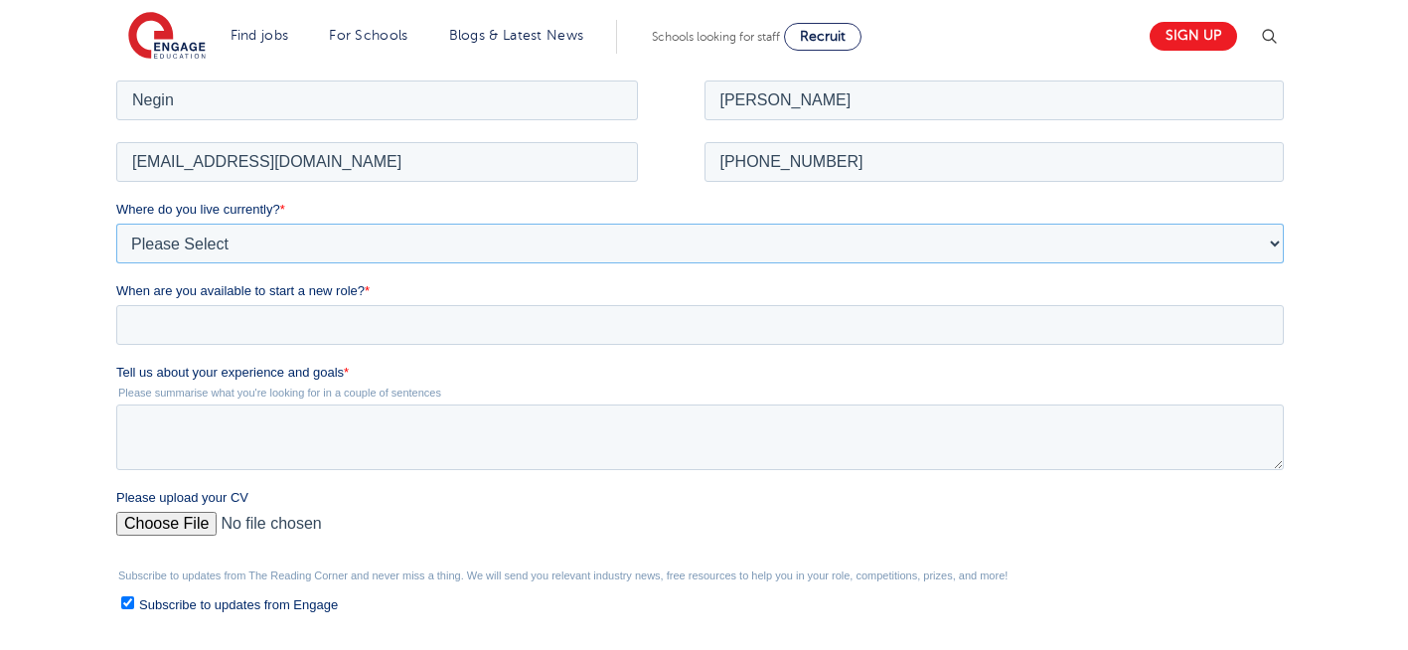
click at [284, 239] on select "Please Select [GEOGRAPHIC_DATA] [GEOGRAPHIC_DATA] [GEOGRAPHIC_DATA] [GEOGRAPHIC…" at bounding box center [699, 243] width 1167 height 40
select select "UK"
click at [116, 223] on select "Please Select [GEOGRAPHIC_DATA] [GEOGRAPHIC_DATA] [GEOGRAPHIC_DATA] [GEOGRAPHIC…" at bounding box center [699, 243] width 1167 height 40
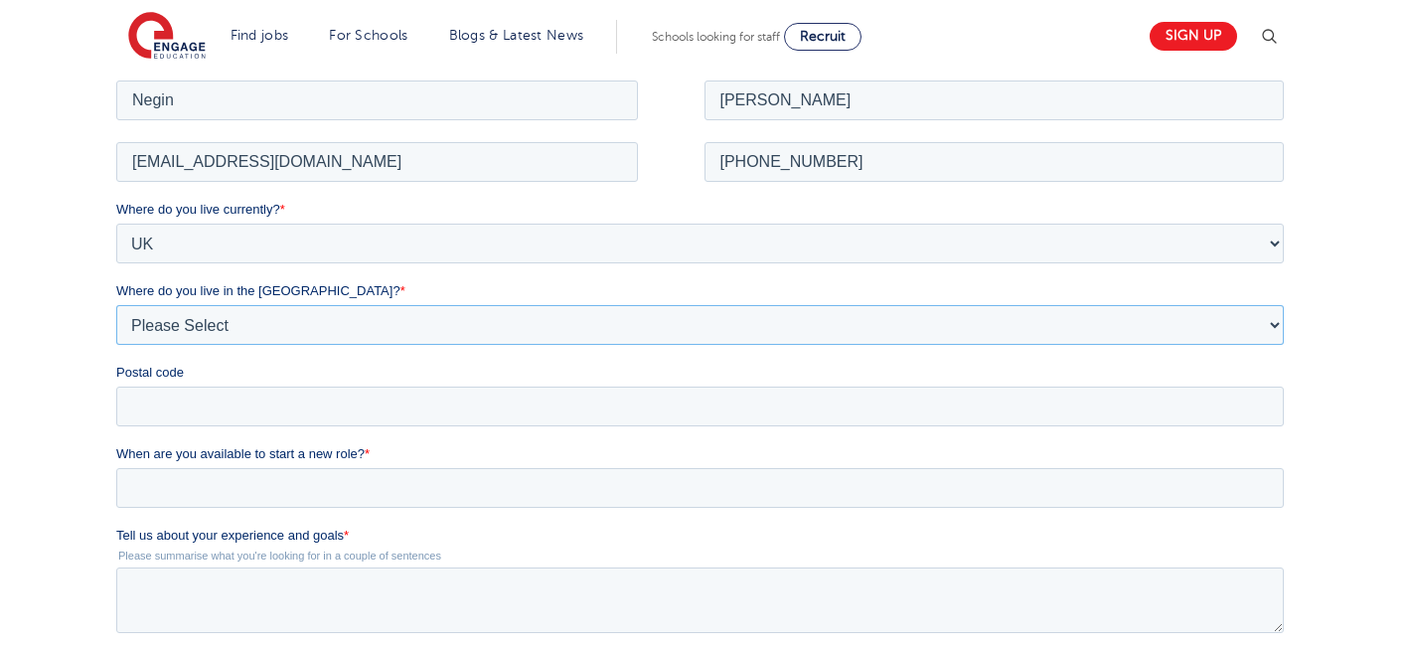
click at [235, 326] on select "Please Select Overseas [GEOGRAPHIC_DATA] [GEOGRAPHIC_DATA] [GEOGRAPHIC_DATA] [G…" at bounding box center [699, 324] width 1167 height 40
select select "[GEOGRAPHIC_DATA]"
click at [116, 304] on select "Please Select Overseas [GEOGRAPHIC_DATA] [GEOGRAPHIC_DATA] [GEOGRAPHIC_DATA] [G…" at bounding box center [699, 324] width 1167 height 40
click at [176, 411] on input "Postal code" at bounding box center [699, 405] width 1167 height 40
type input "N22 7RS"
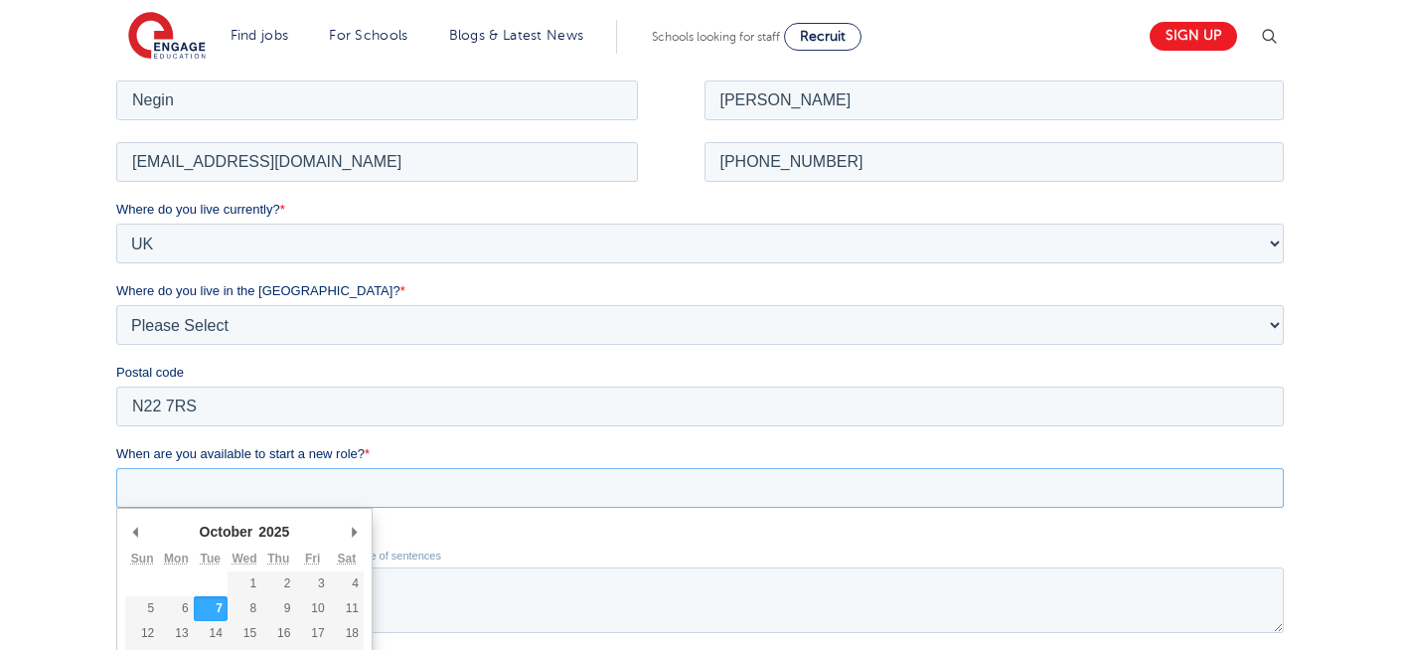
click at [288, 485] on input "When are you available to start a new role? *" at bounding box center [699, 487] width 1167 height 40
type div "[DATE]"
type input "[DATE]"
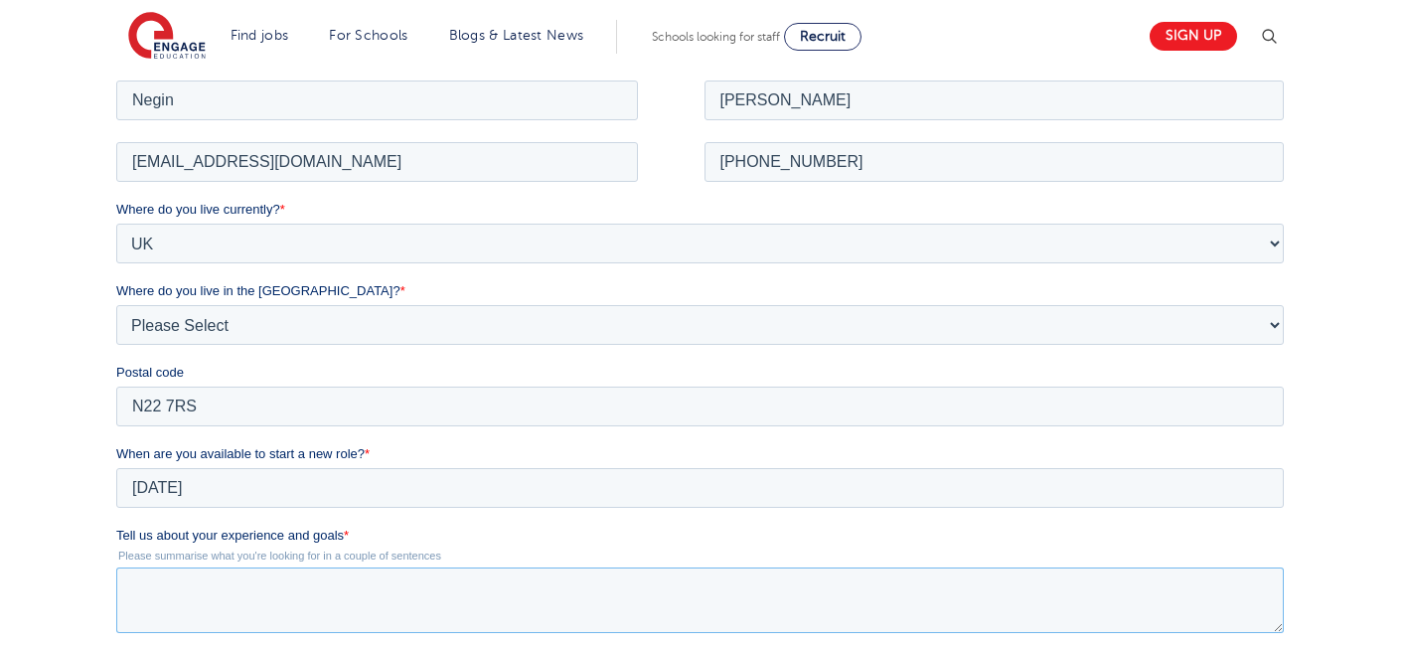
click at [311, 601] on textarea "Tell us about your experience and goals *" at bounding box center [699, 599] width 1167 height 66
type textarea "["
type textarea "please review my resume"
drag, startPoint x: 1381, startPoint y: 399, endPoint x: 1412, endPoint y: 345, distance: 62.7
click at [1407, 345] on html "Find jobs All vacancies We have one of the UK's largest database. and with hund…" at bounding box center [704, 568] width 1408 height 1931
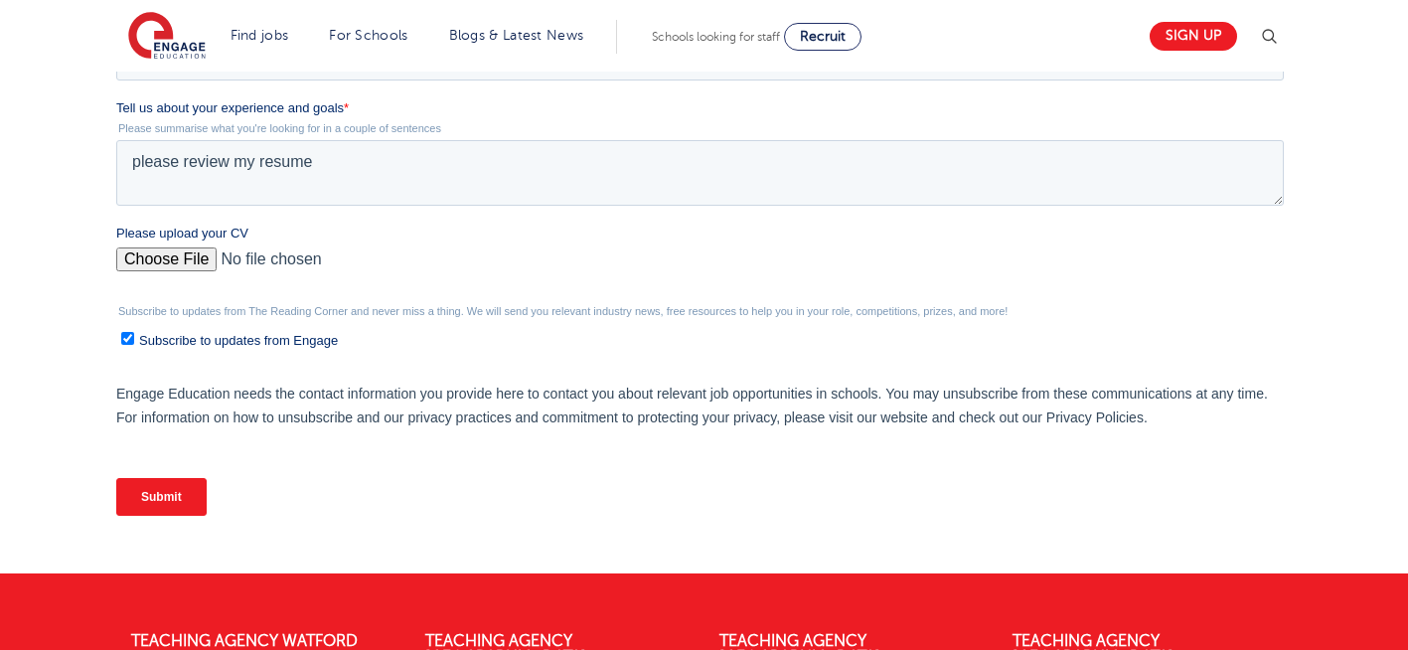
scroll to position [828, 0]
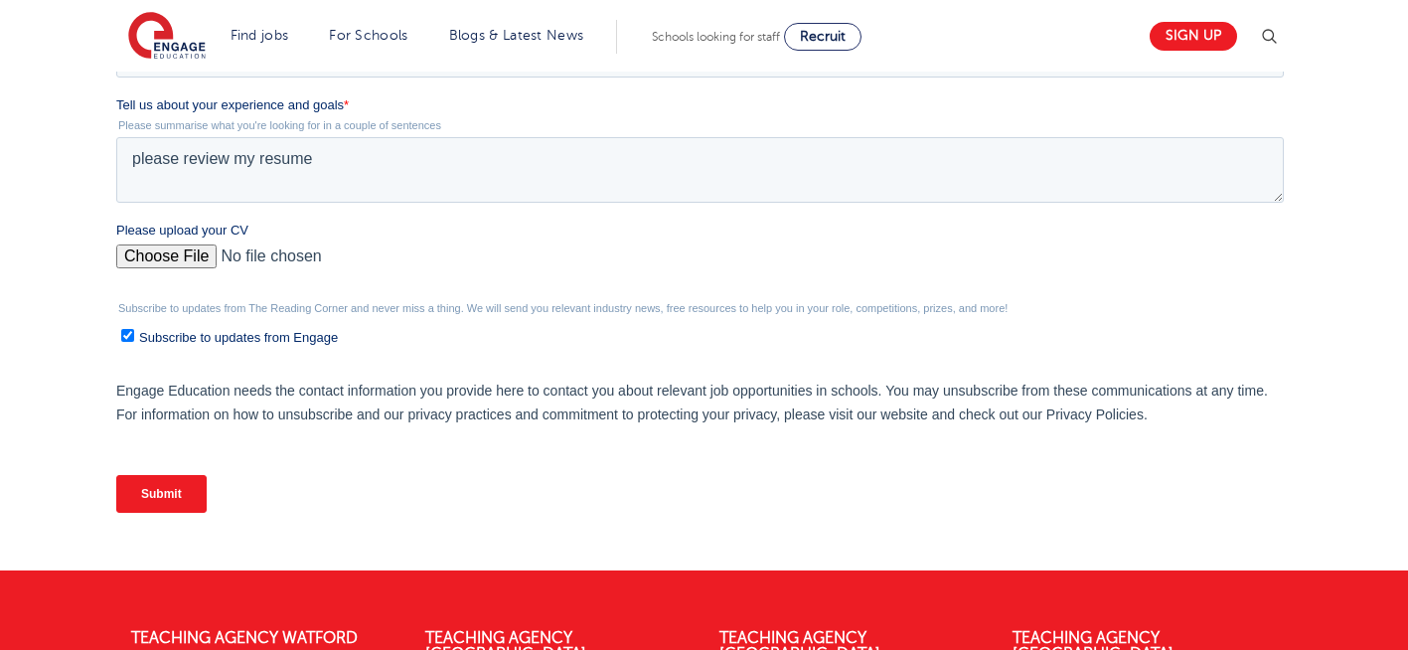
click at [160, 250] on input "Please upload your CV" at bounding box center [699, 264] width 1167 height 40
type input "C:\fakepath\Negin-s-CV-3 (3) 1 (1) 1 1.docx"
click at [156, 493] on input "Submit" at bounding box center [161, 494] width 90 height 38
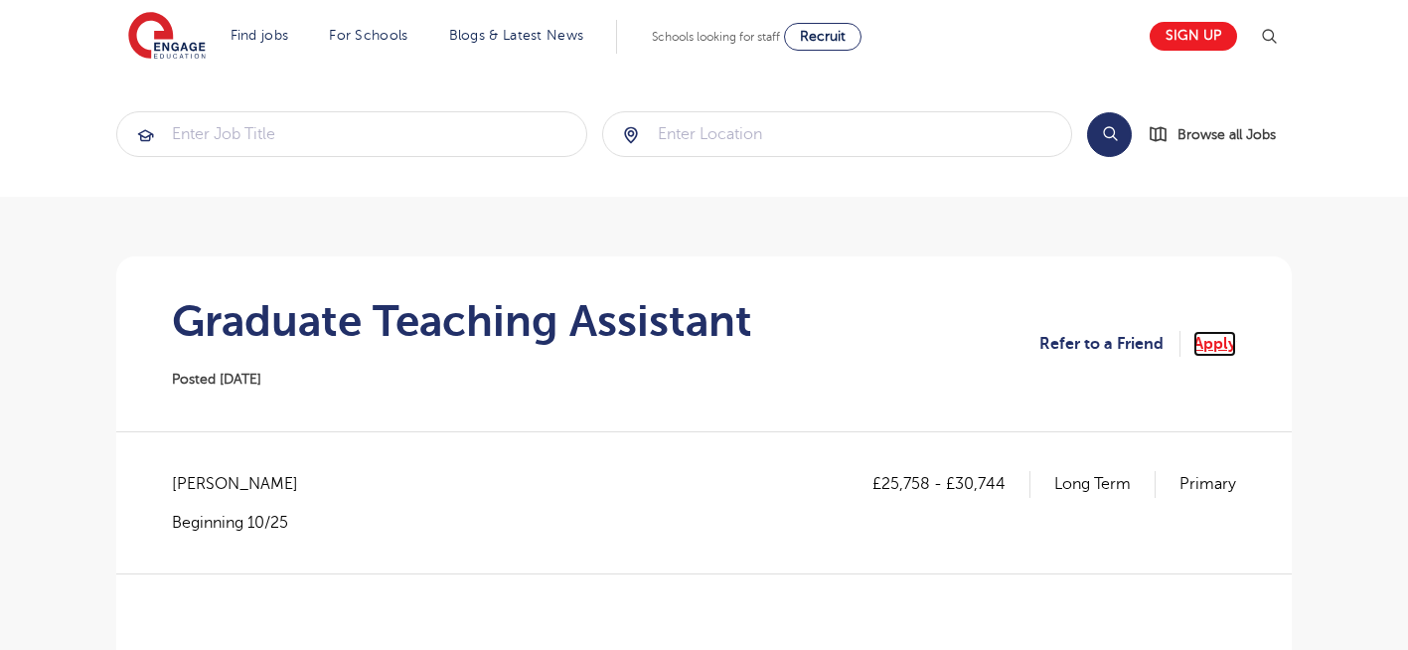
click at [1230, 347] on link "Apply" at bounding box center [1214, 344] width 43 height 26
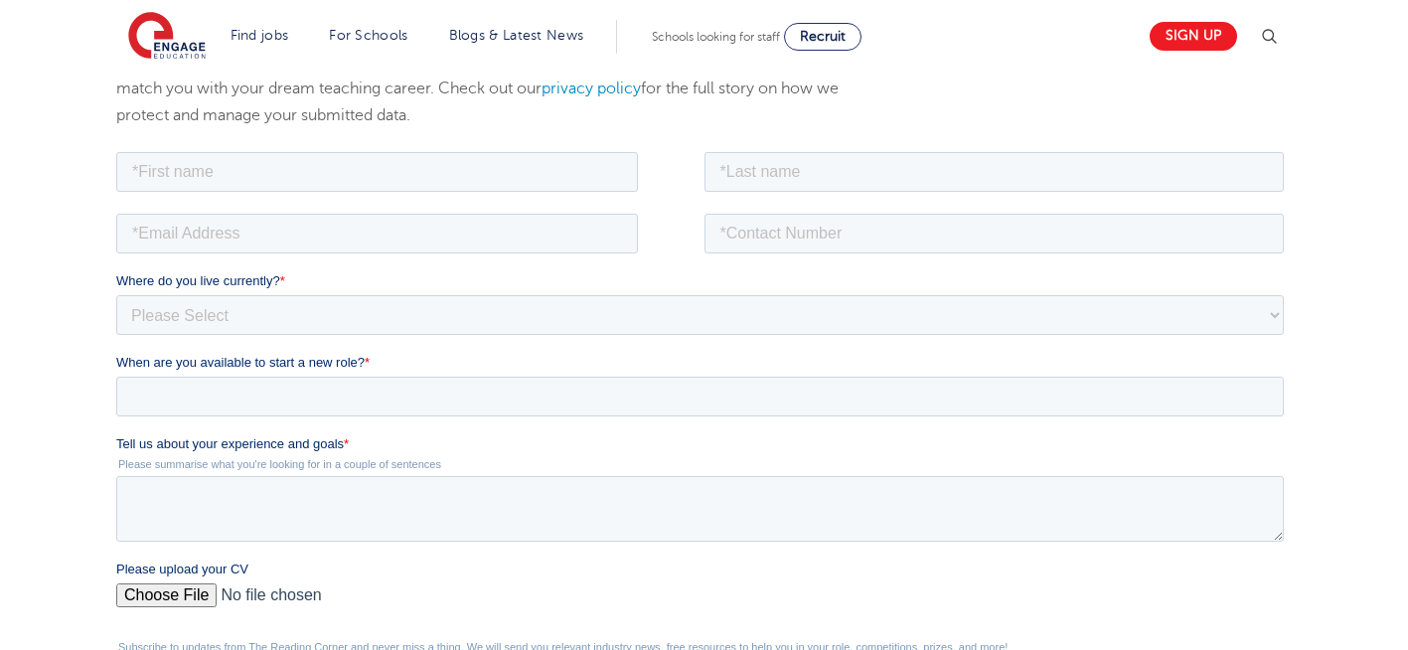
scroll to position [318, 0]
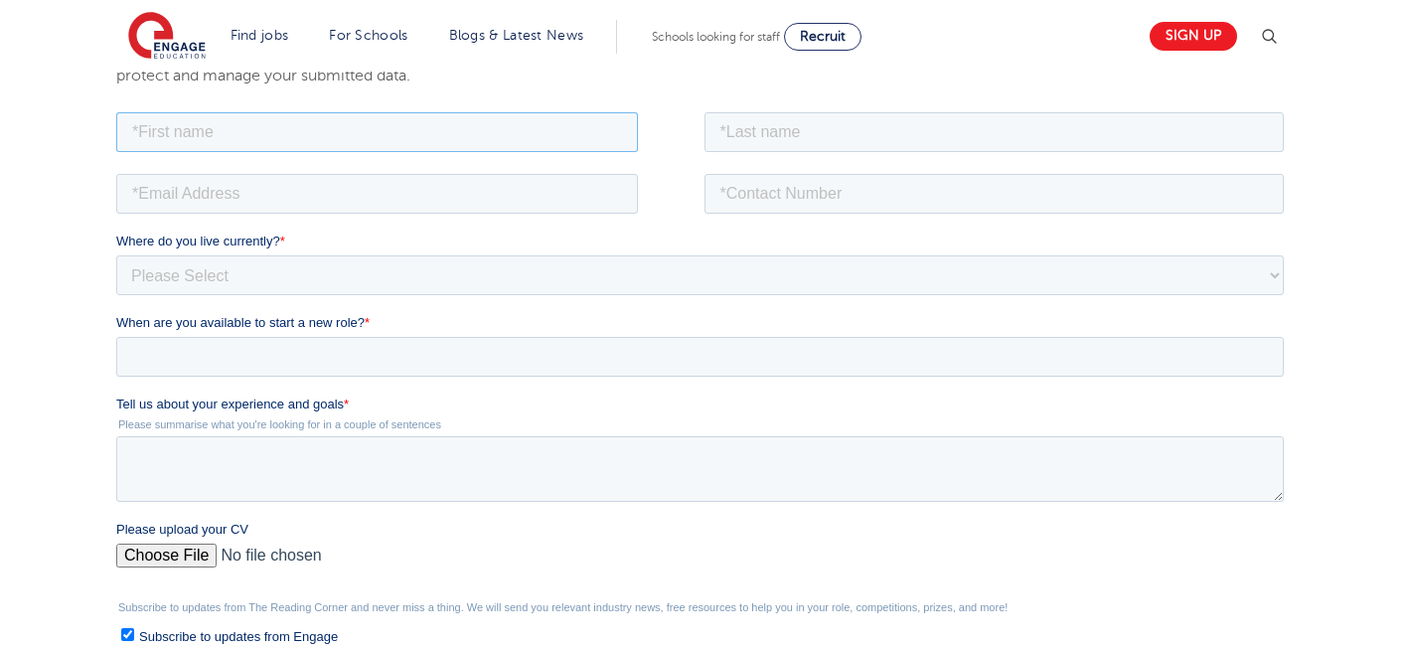
click at [346, 135] on input "text" at bounding box center [377, 131] width 522 height 40
type input "Negin"
click at [891, 135] on input "text" at bounding box center [994, 131] width 580 height 40
type input "[PERSON_NAME]"
click at [432, 203] on input "email" at bounding box center [377, 193] width 522 height 40
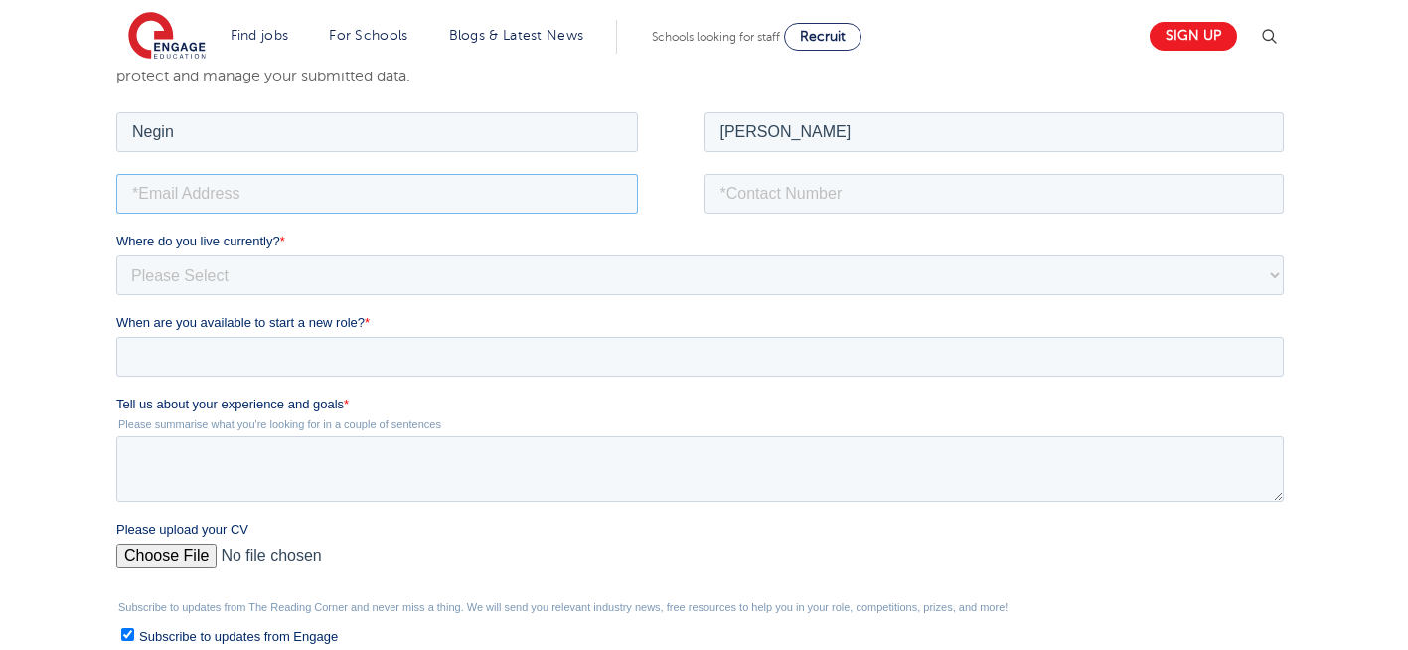
type input "[EMAIL_ADDRESS][DOMAIN_NAME]"
drag, startPoint x: 852, startPoint y: 189, endPoint x: 818, endPoint y: 264, distance: 83.1
click at [818, 264] on form "Job Position Job Sector Job ID Job Number Job Owner Negin Rajool Dezfooli n5637…" at bounding box center [703, 467] width 1175 height 720
type input "+447930935556"
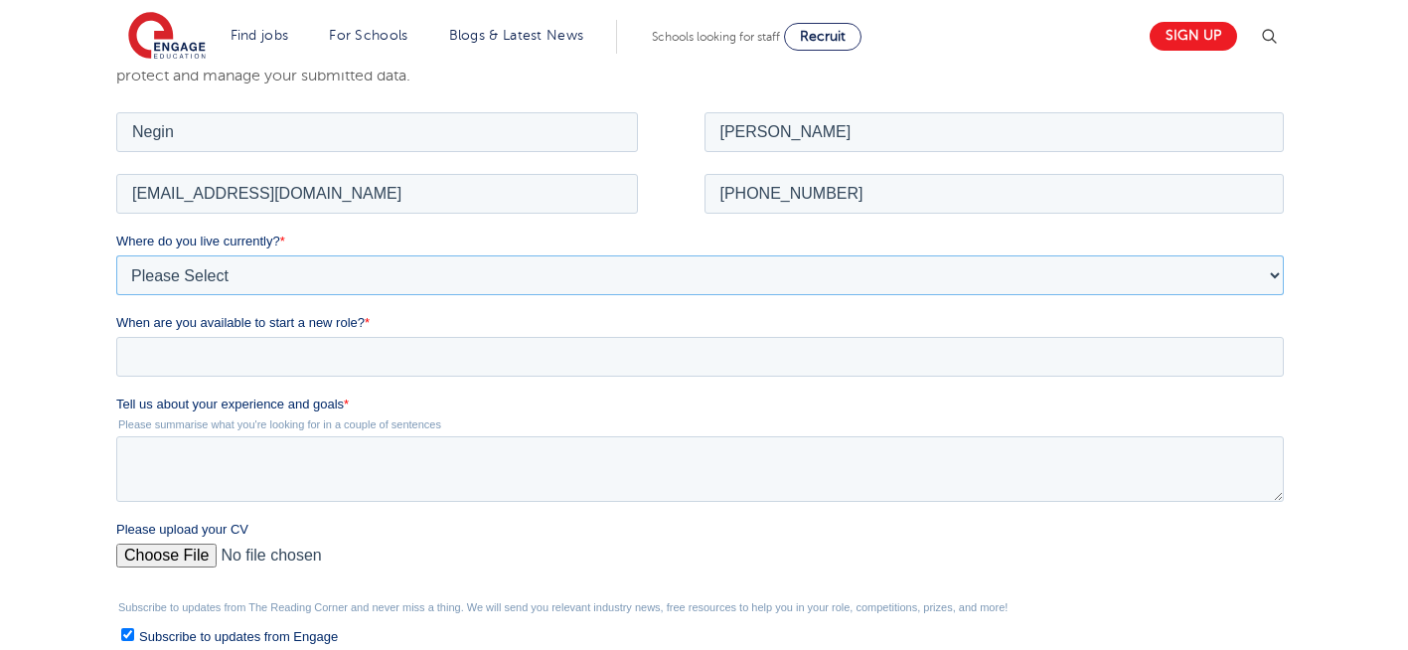
click at [253, 260] on select "Please Select [GEOGRAPHIC_DATA] [GEOGRAPHIC_DATA] [GEOGRAPHIC_DATA] [GEOGRAPHIC…" at bounding box center [699, 274] width 1167 height 40
select select "UK"
click at [116, 254] on select "Please Select [GEOGRAPHIC_DATA] [GEOGRAPHIC_DATA] [GEOGRAPHIC_DATA] [GEOGRAPHIC…" at bounding box center [699, 274] width 1167 height 40
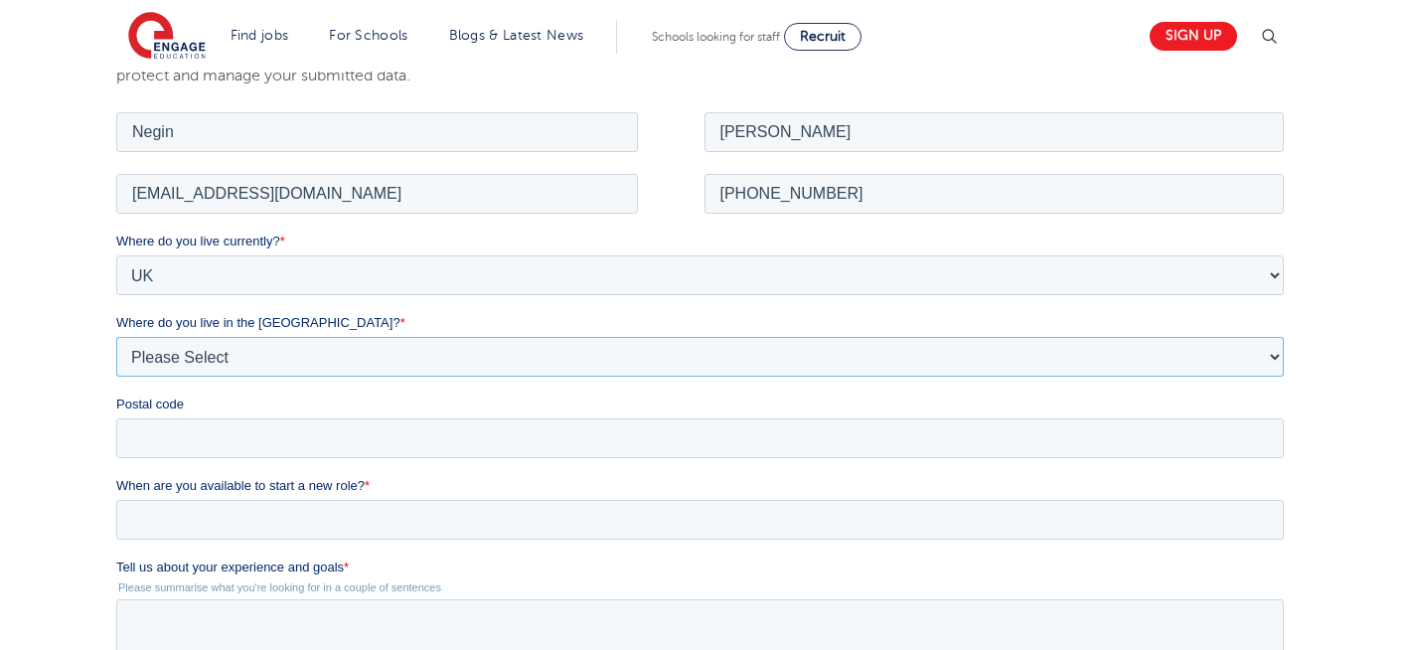
click at [230, 363] on select "Please Select Overseas [GEOGRAPHIC_DATA] [GEOGRAPHIC_DATA] [GEOGRAPHIC_DATA] [G…" at bounding box center [699, 356] width 1167 height 40
select select "[GEOGRAPHIC_DATA]"
click at [116, 336] on select "Please Select Overseas [GEOGRAPHIC_DATA] [GEOGRAPHIC_DATA] [GEOGRAPHIC_DATA] [G…" at bounding box center [699, 356] width 1167 height 40
click at [200, 427] on input "Postal code" at bounding box center [699, 437] width 1167 height 40
type input "N22 7RS"
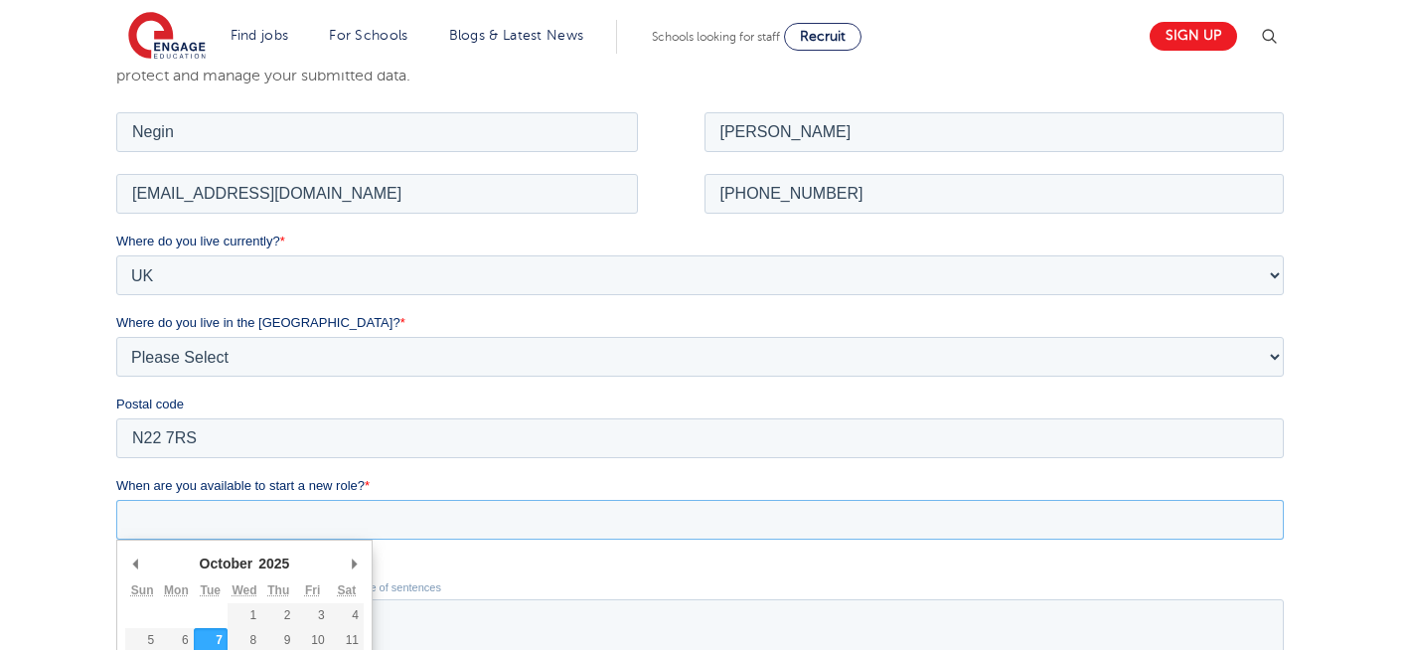
click at [286, 520] on input "When are you available to start a new role? *" at bounding box center [699, 519] width 1167 height 40
type div "[DATE]"
type input "2025/10/07"
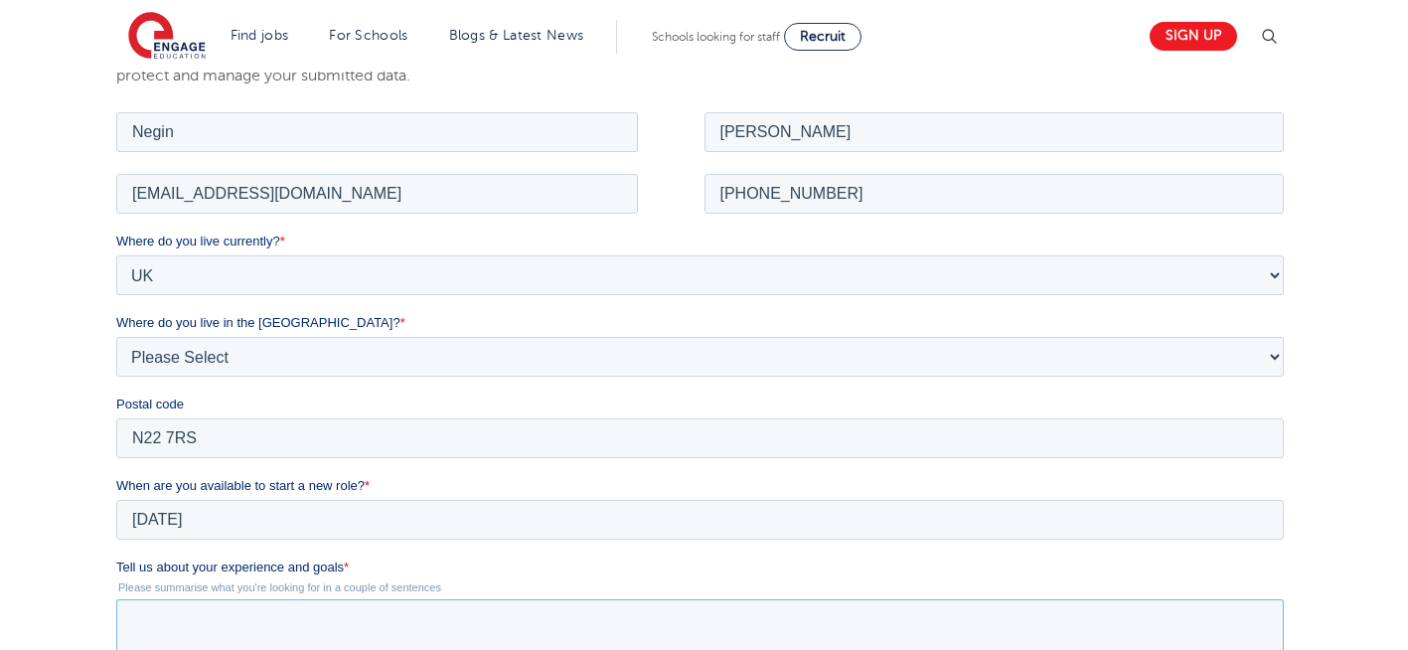
click at [346, 620] on textarea "Tell us about your experience and goals *" at bounding box center [699, 631] width 1167 height 66
type textarea "please review my resume"
click at [1380, 496] on div "We will store your first name, last name, email address, contact number, locati…" at bounding box center [704, 501] width 1408 height 1062
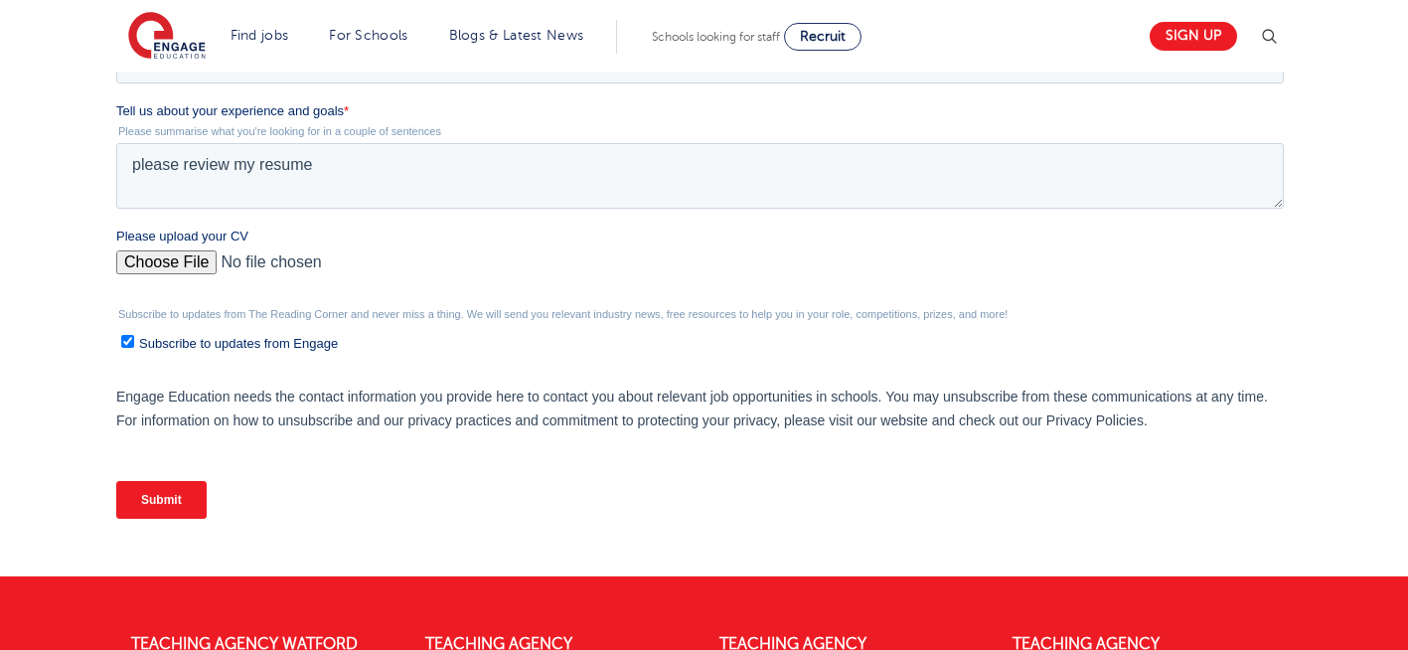
scroll to position [772, 0]
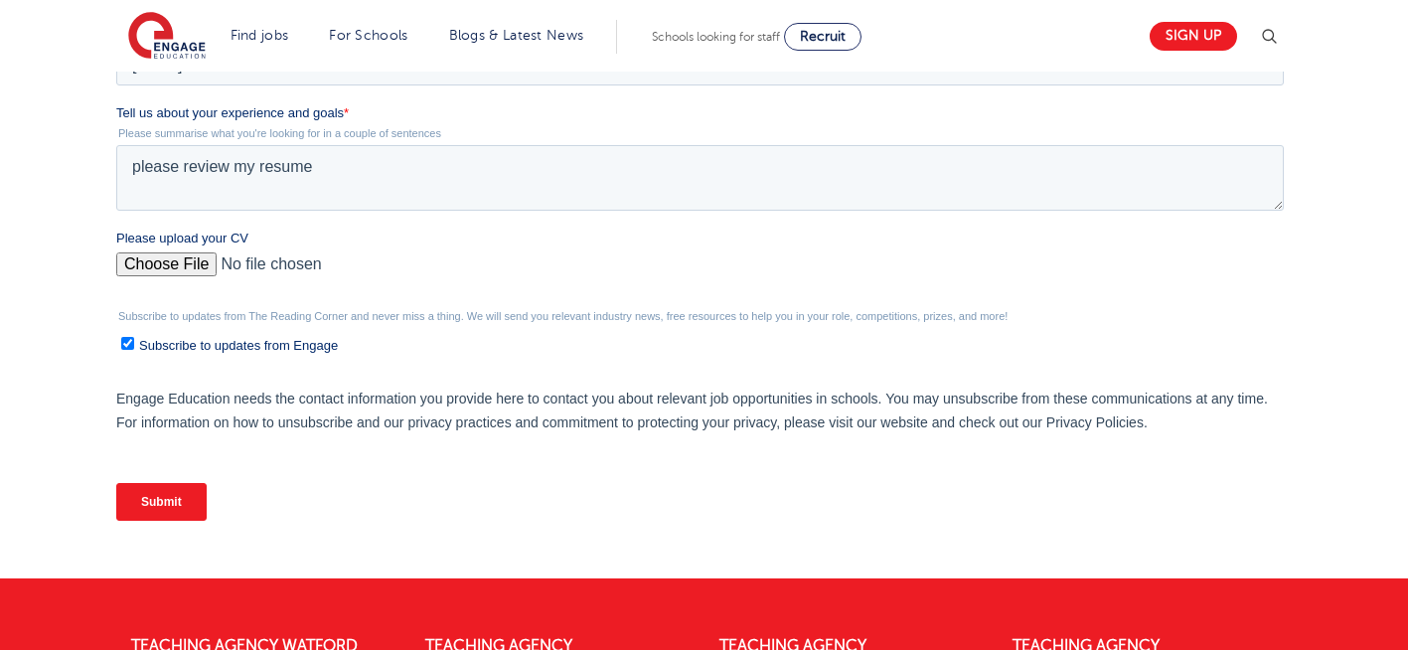
click at [182, 257] on input "Please upload your CV" at bounding box center [699, 272] width 1167 height 40
type input "C:\fakepath\Negin-s-CV-3 (3) 1 (1) 1 1.docx"
click at [169, 501] on input "Submit" at bounding box center [161, 502] width 90 height 38
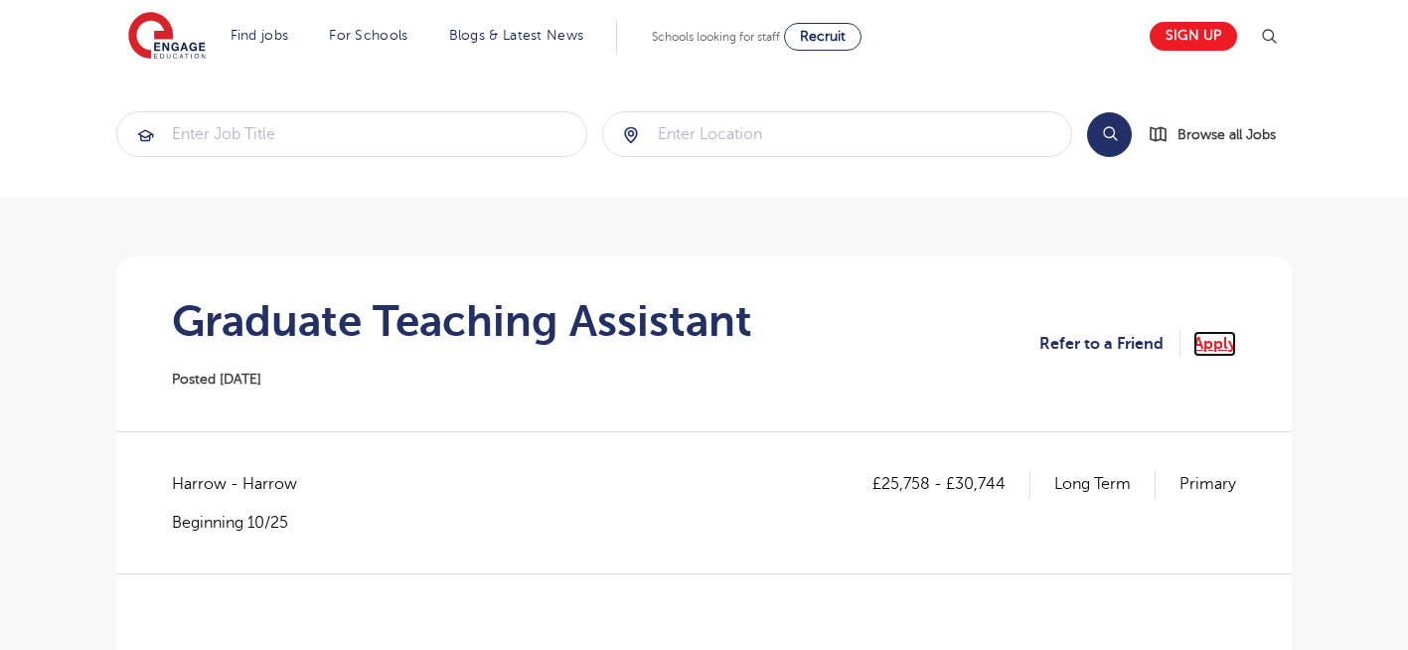
click at [1214, 336] on link "Apply" at bounding box center [1214, 344] width 43 height 26
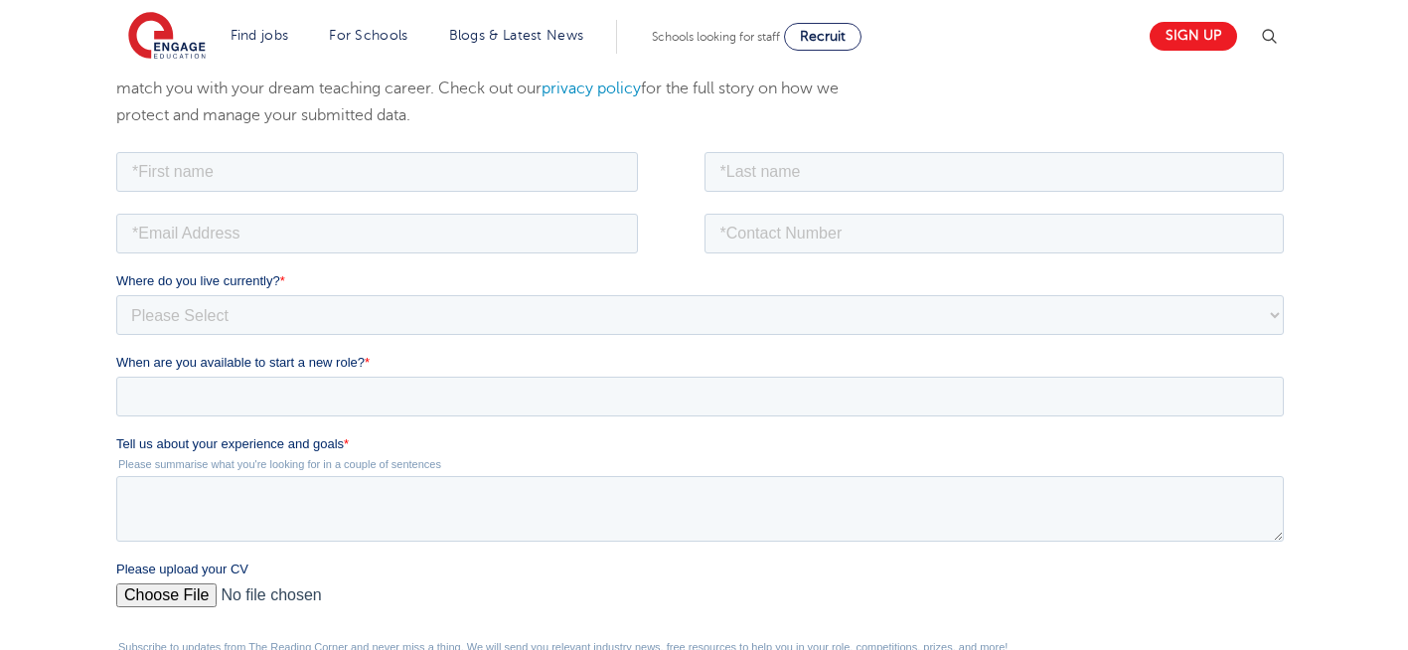
scroll to position [318, 0]
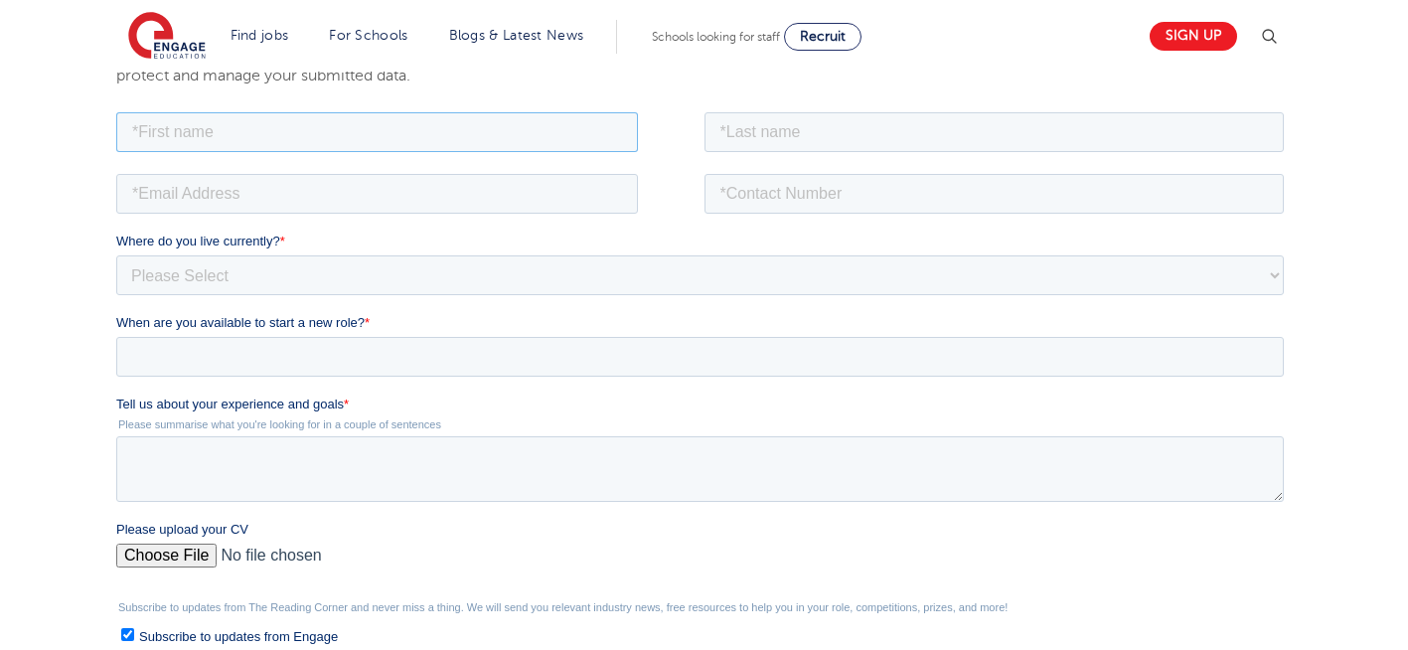
click at [548, 130] on input "text" at bounding box center [377, 131] width 522 height 40
type input "Negin"
drag, startPoint x: 809, startPoint y: 132, endPoint x: 801, endPoint y: 207, distance: 74.9
click at [801, 207] on form "Job Position Job Sector Job ID Job Number Job Owner Negin Where do you live cur…" at bounding box center [703, 467] width 1175 height 720
type input "[PERSON_NAME]"
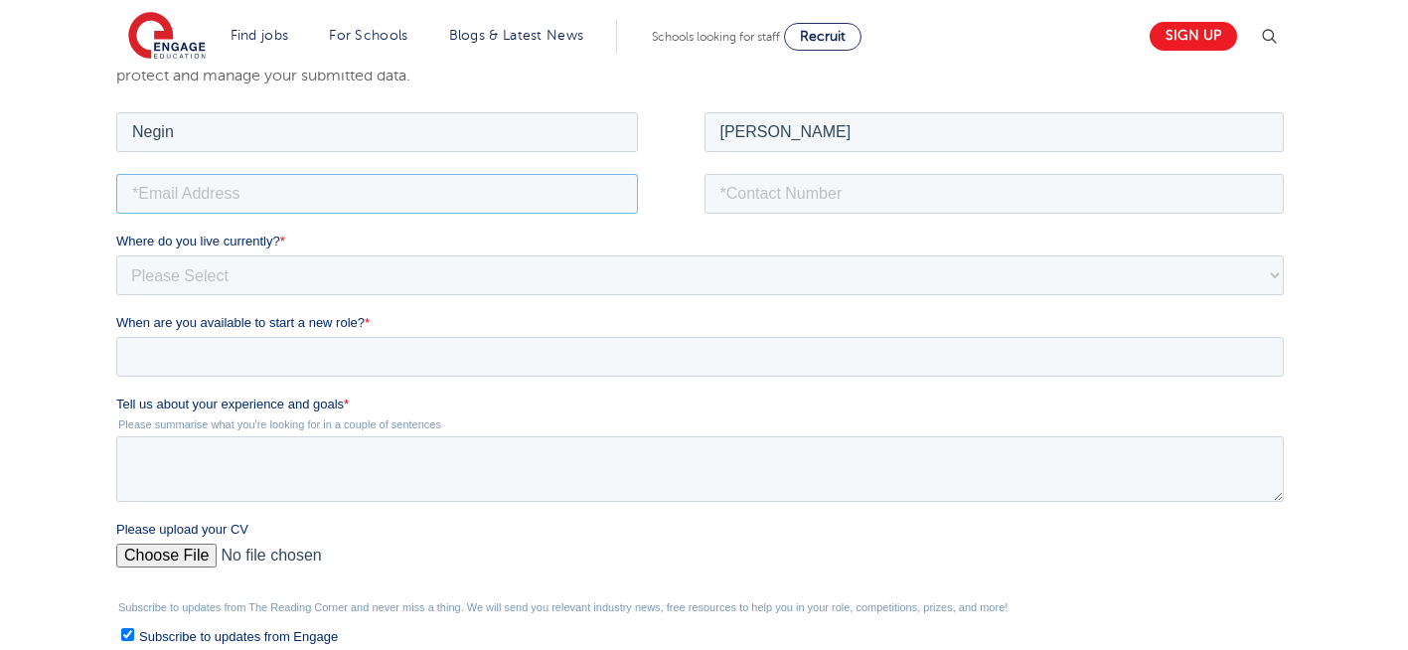
click at [207, 194] on input "email" at bounding box center [377, 193] width 522 height 40
type input "[EMAIL_ADDRESS][DOMAIN_NAME]"
click at [848, 193] on input "tel" at bounding box center [994, 193] width 580 height 40
type input "+447930935556"
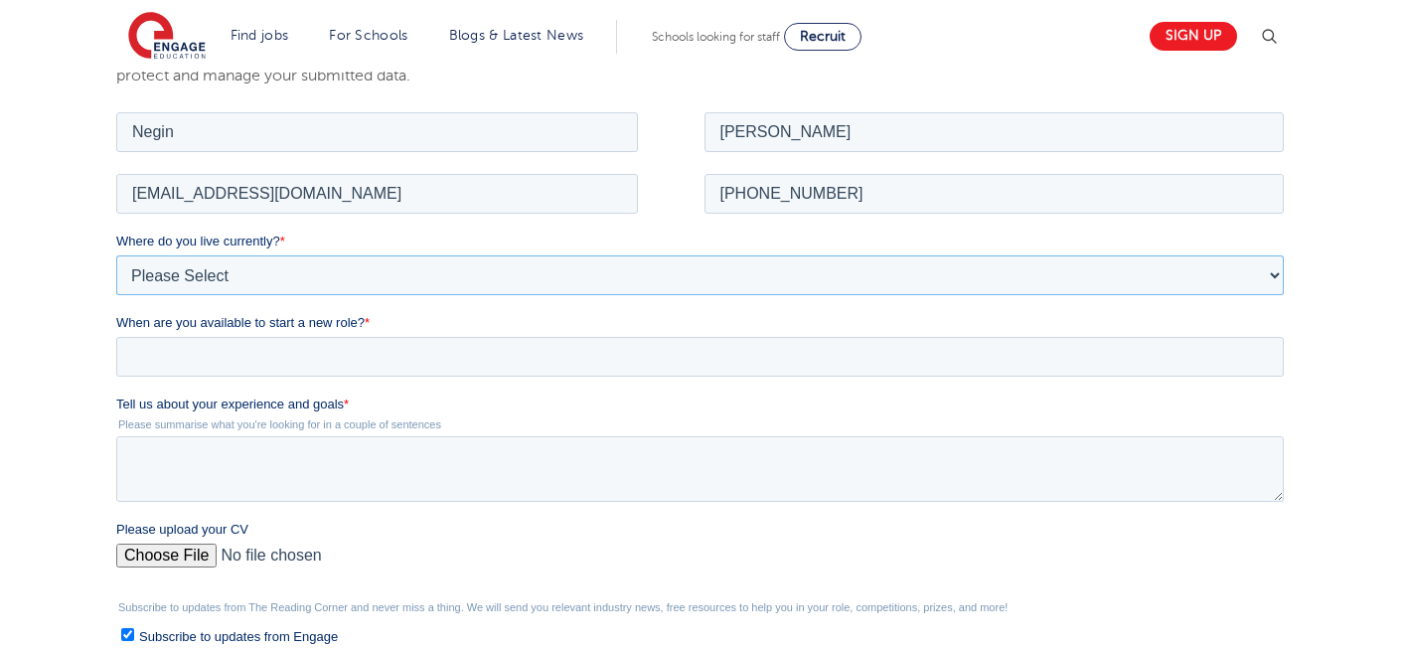
click at [284, 275] on select "Please Select UK Canada Ireland Australia New Zealand Europe USA South Africa J…" at bounding box center [699, 274] width 1167 height 40
select select "UK"
click at [116, 254] on select "Please Select UK Canada Ireland Australia New Zealand Europe USA South Africa J…" at bounding box center [699, 274] width 1167 height 40
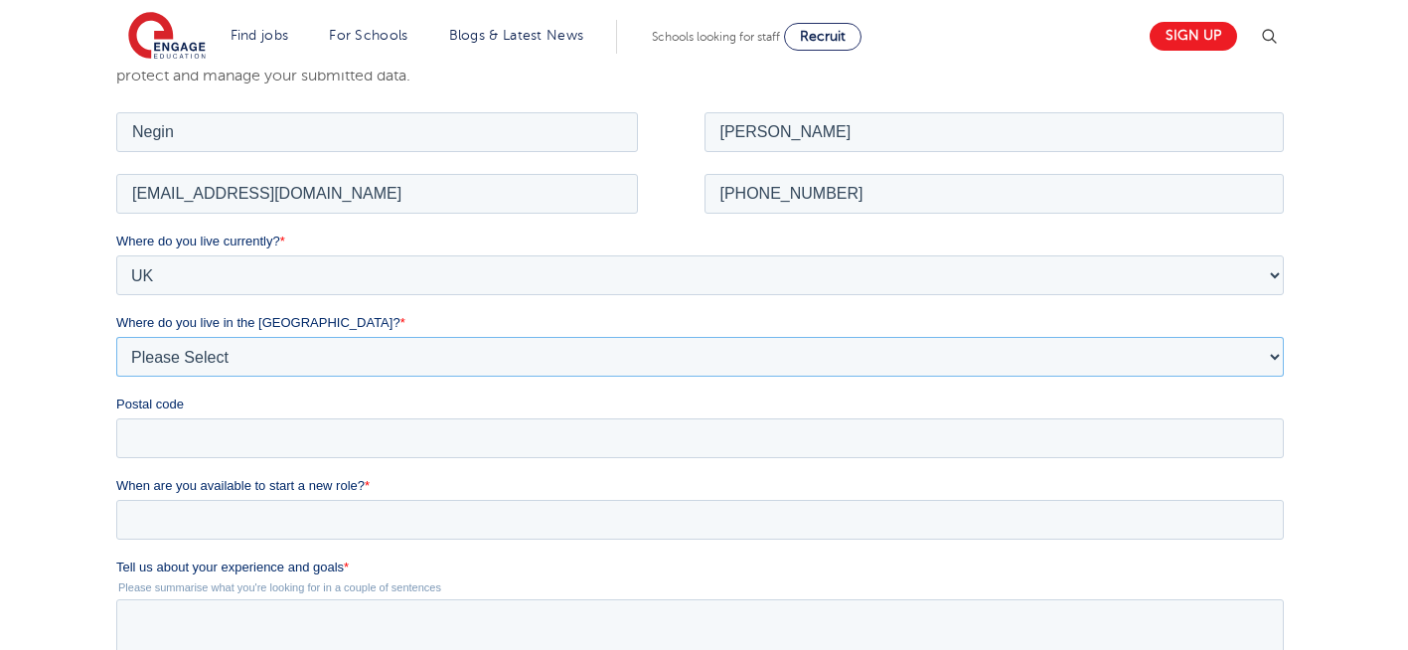
click at [357, 369] on select "Please Select Overseas Barnsley Bedfordshire Berkshire Bournemouth Bracknell Fo…" at bounding box center [699, 356] width 1167 height 40
select select "London"
click at [116, 336] on select "Please Select Overseas Barnsley Bedfordshire Berkshire Bournemouth Bracknell Fo…" at bounding box center [699, 356] width 1167 height 40
click at [180, 424] on input "Postal code" at bounding box center [699, 437] width 1167 height 40
type input "N22 7RS"
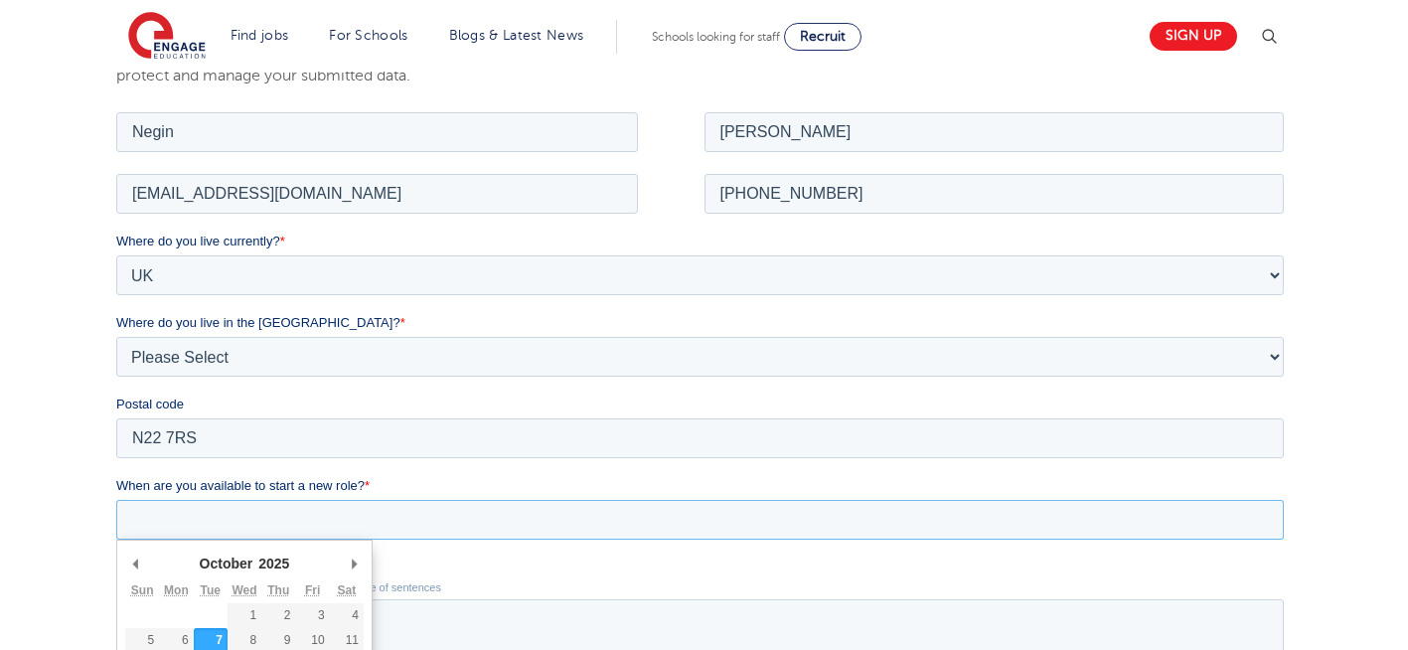
click at [280, 504] on input "When are you available to start a new role? *" at bounding box center [699, 519] width 1167 height 40
type div "2025-10-07"
type input "2025/10/07"
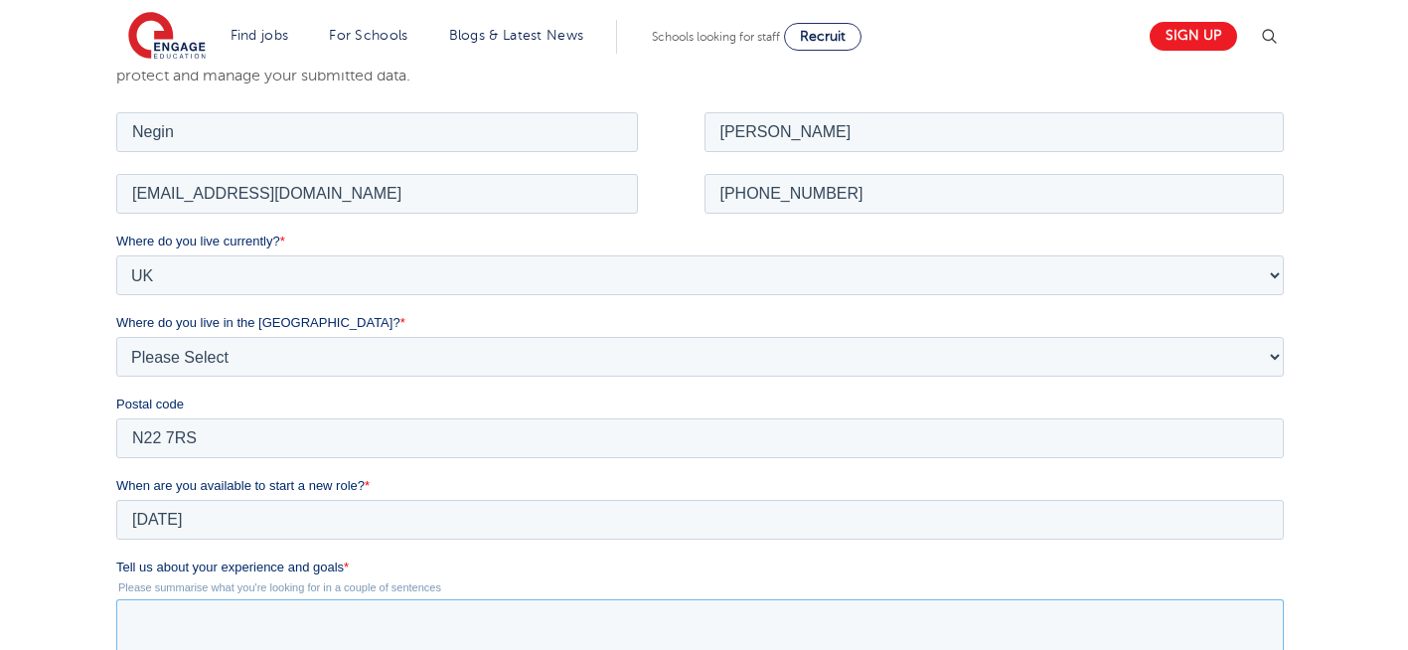
click at [332, 618] on textarea "Tell us about your experience and goals *" at bounding box center [699, 631] width 1167 height 66
type textarea "please review my resume"
click at [1327, 450] on div "We will store your first name, last name, email address, contact number, locati…" at bounding box center [704, 501] width 1408 height 1062
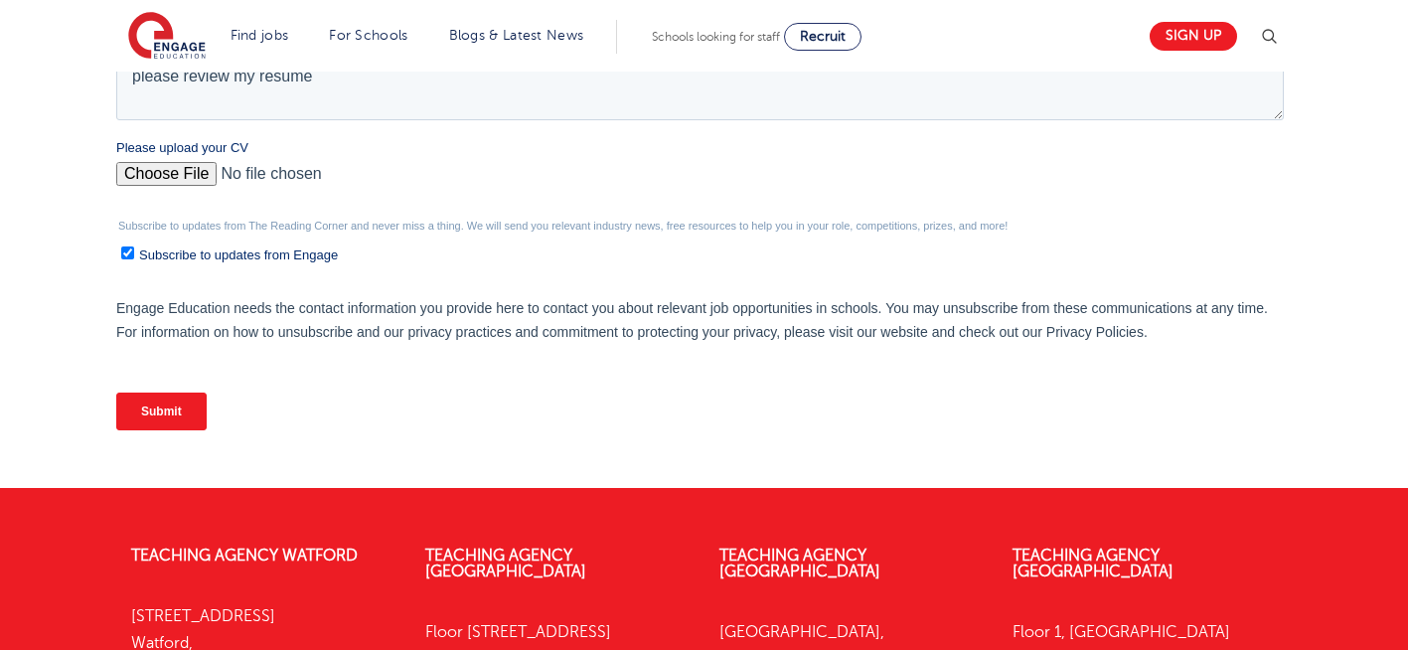
scroll to position [865, 0]
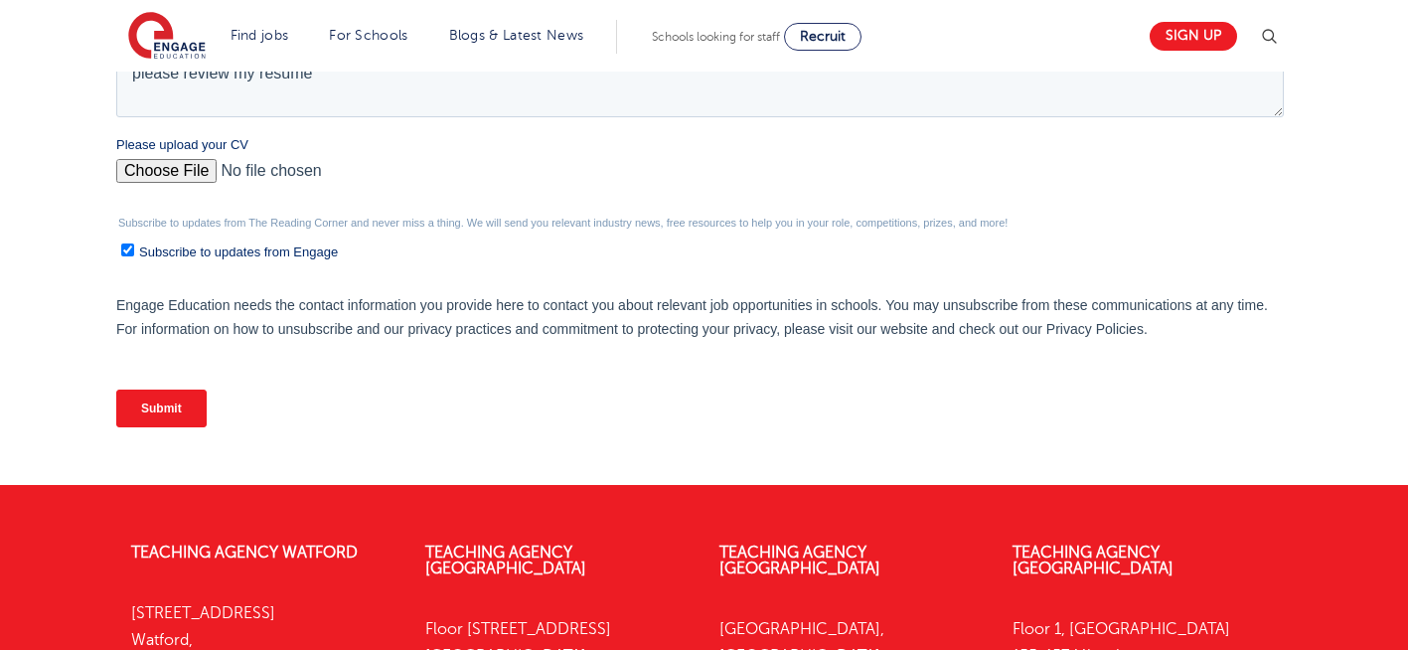
click at [185, 171] on input "Please upload your CV" at bounding box center [699, 179] width 1167 height 40
type input "C:\fakepath\Negin-s-CV-3 (3) 1 (1) 1 1.docx"
click at [158, 408] on input "Submit" at bounding box center [161, 408] width 90 height 38
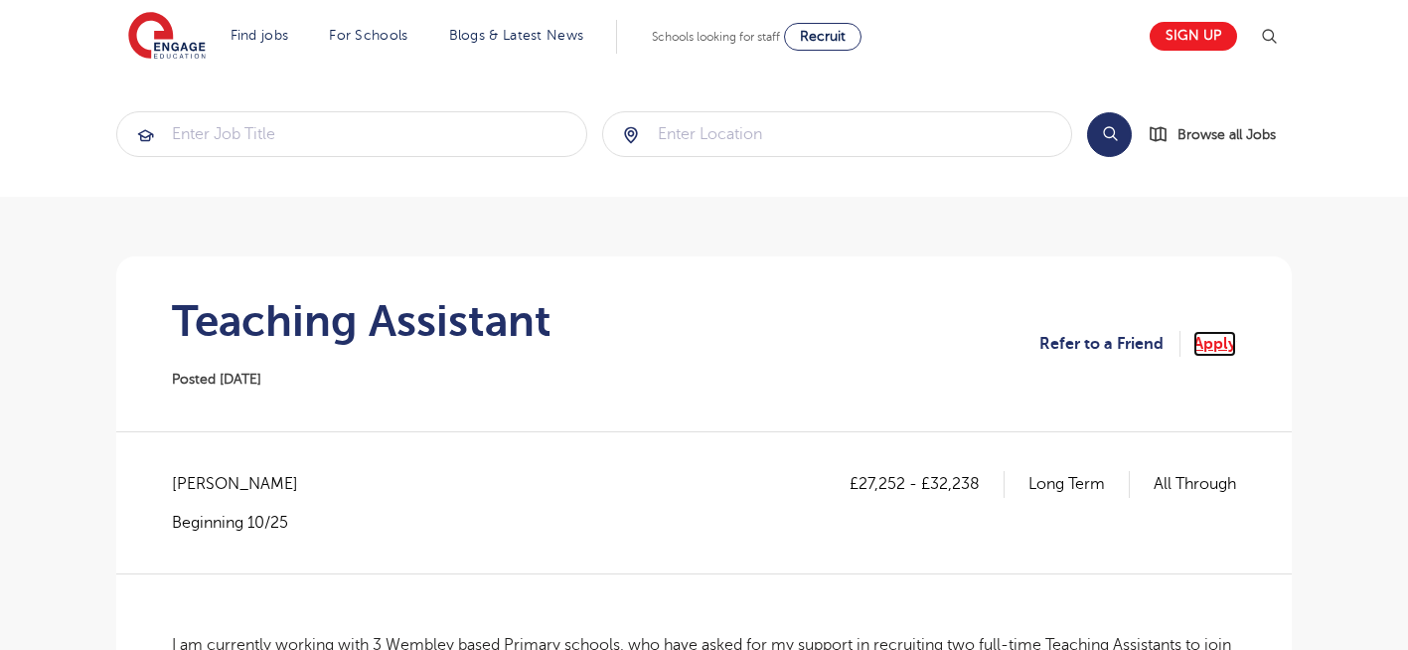
click at [1203, 344] on link "Apply" at bounding box center [1214, 344] width 43 height 26
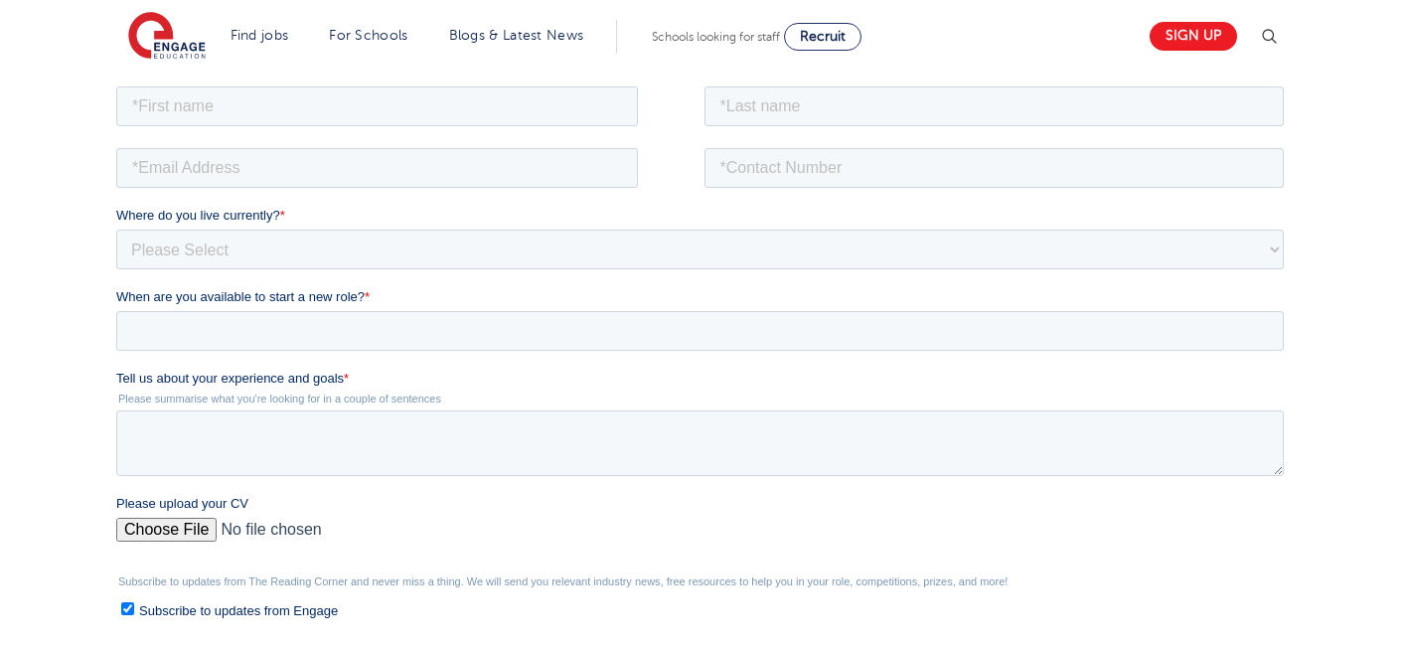
scroll to position [358, 0]
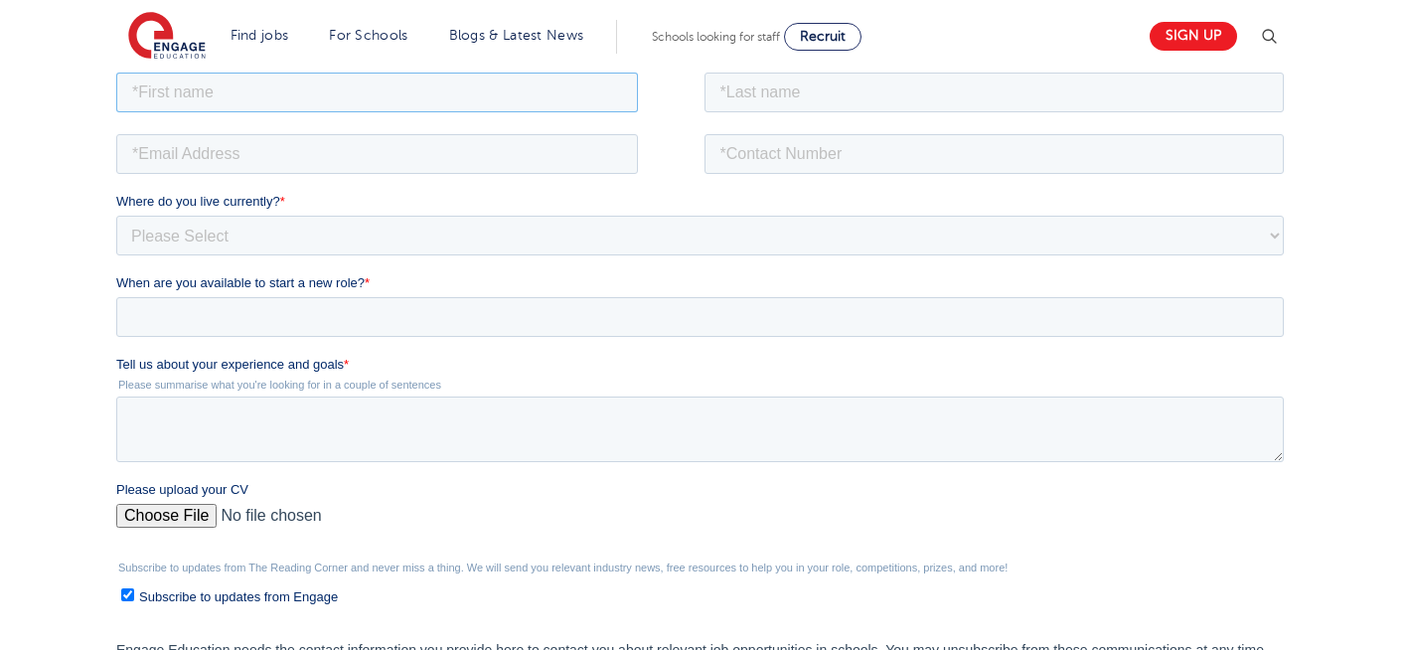
click at [219, 97] on input "text" at bounding box center [377, 92] width 522 height 40
type input "Negin"
click at [870, 101] on input "text" at bounding box center [994, 92] width 580 height 40
type input "Rajool Dezfooli"
click at [425, 143] on input "email" at bounding box center [377, 153] width 522 height 40
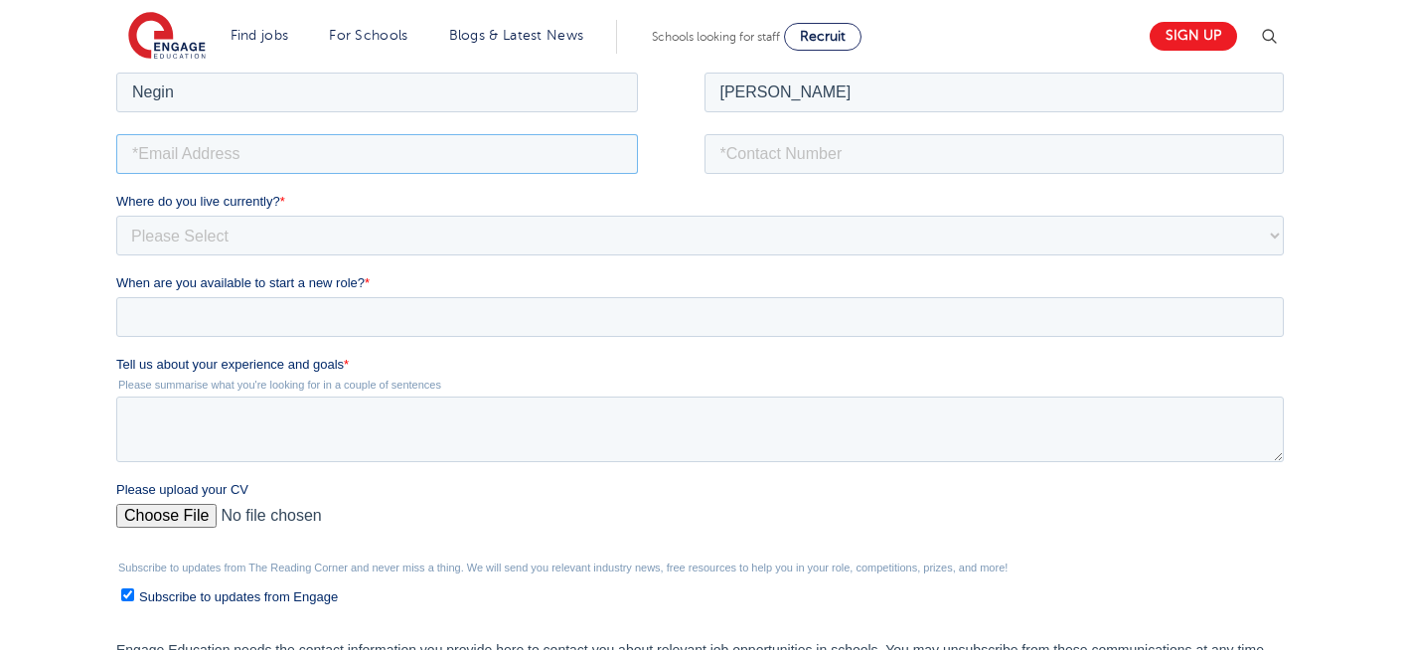
type input "n56375283@gmail.com"
click at [855, 152] on input "tel" at bounding box center [994, 153] width 580 height 40
type input "+447930935556"
click at [393, 232] on select "Please Select UK Canada Ireland Australia New Zealand Europe USA South Africa J…" at bounding box center [699, 235] width 1167 height 40
select select "UK"
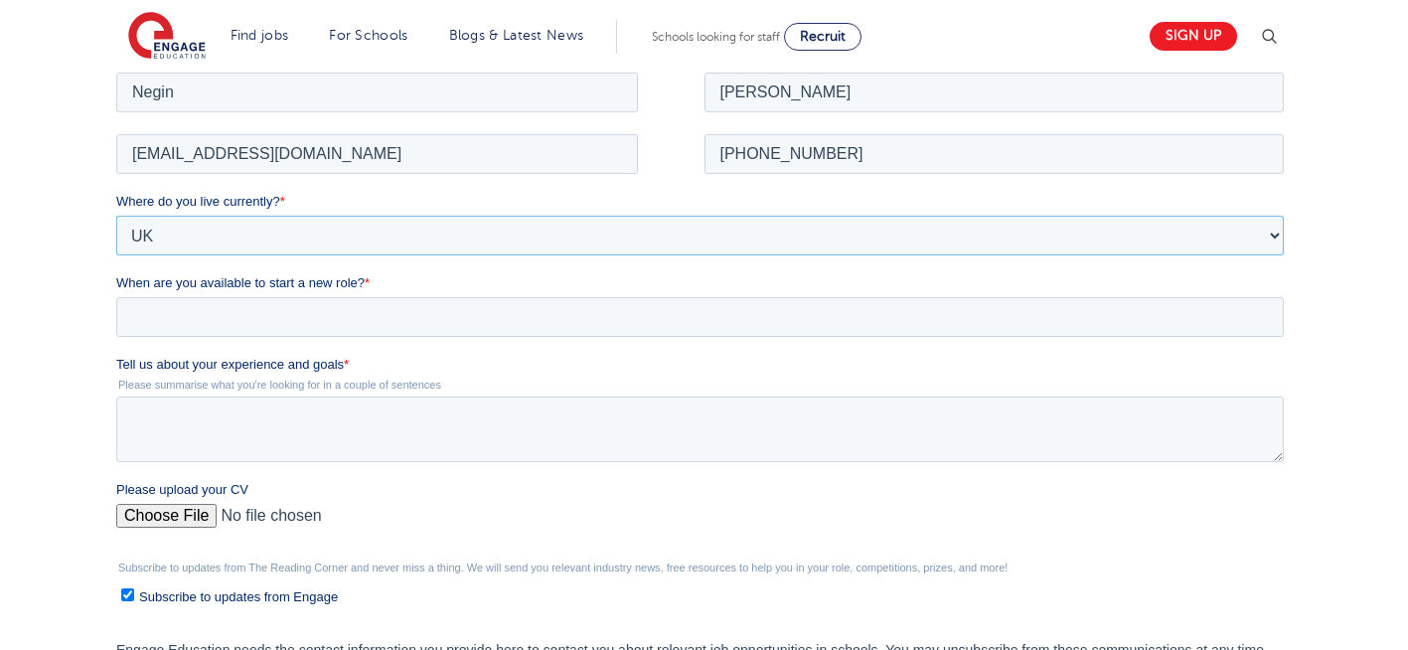
click at [116, 215] on select "Please Select UK Canada Ireland Australia New Zealand Europe USA South Africa J…" at bounding box center [699, 235] width 1167 height 40
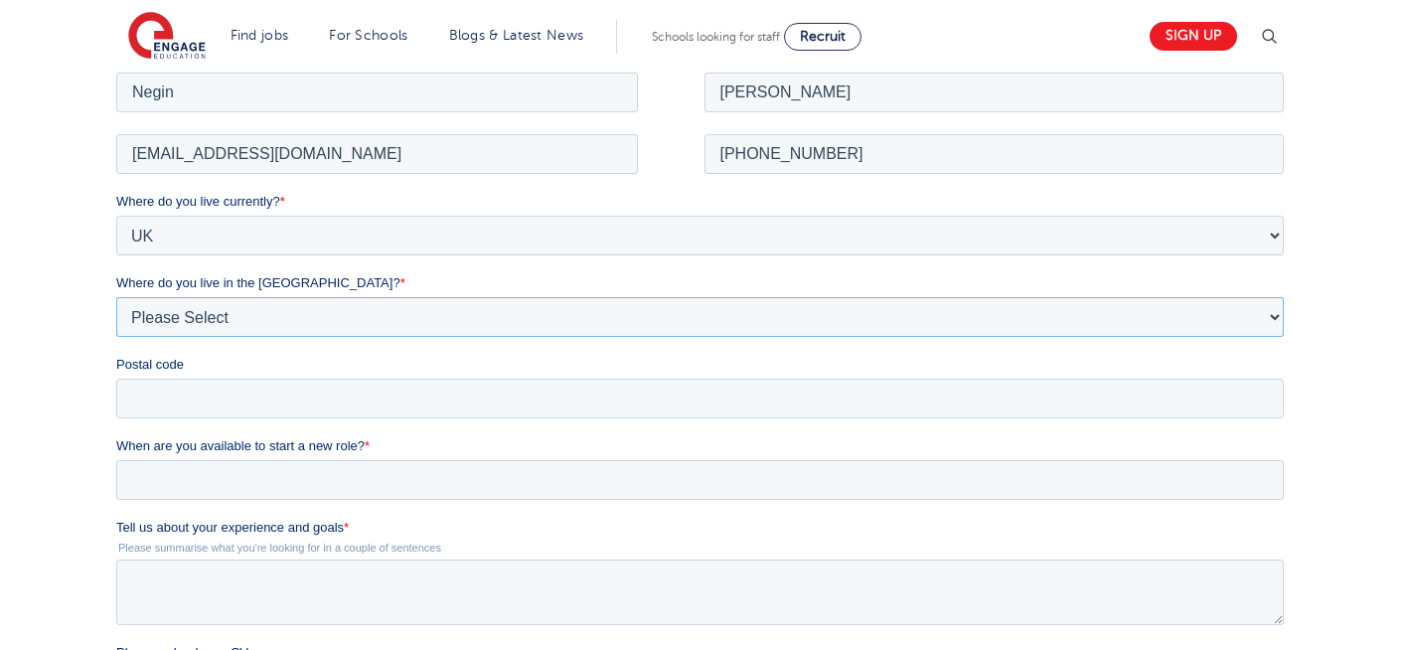
click at [237, 329] on select "Please Select Overseas [GEOGRAPHIC_DATA] [GEOGRAPHIC_DATA] [GEOGRAPHIC_DATA] [G…" at bounding box center [699, 316] width 1167 height 40
select select "[GEOGRAPHIC_DATA]"
click at [116, 296] on select "Please Select Overseas [GEOGRAPHIC_DATA] [GEOGRAPHIC_DATA] [GEOGRAPHIC_DATA] [G…" at bounding box center [699, 316] width 1167 height 40
click at [181, 400] on input "Postal code" at bounding box center [699, 398] width 1167 height 40
type input "N22 7RS"
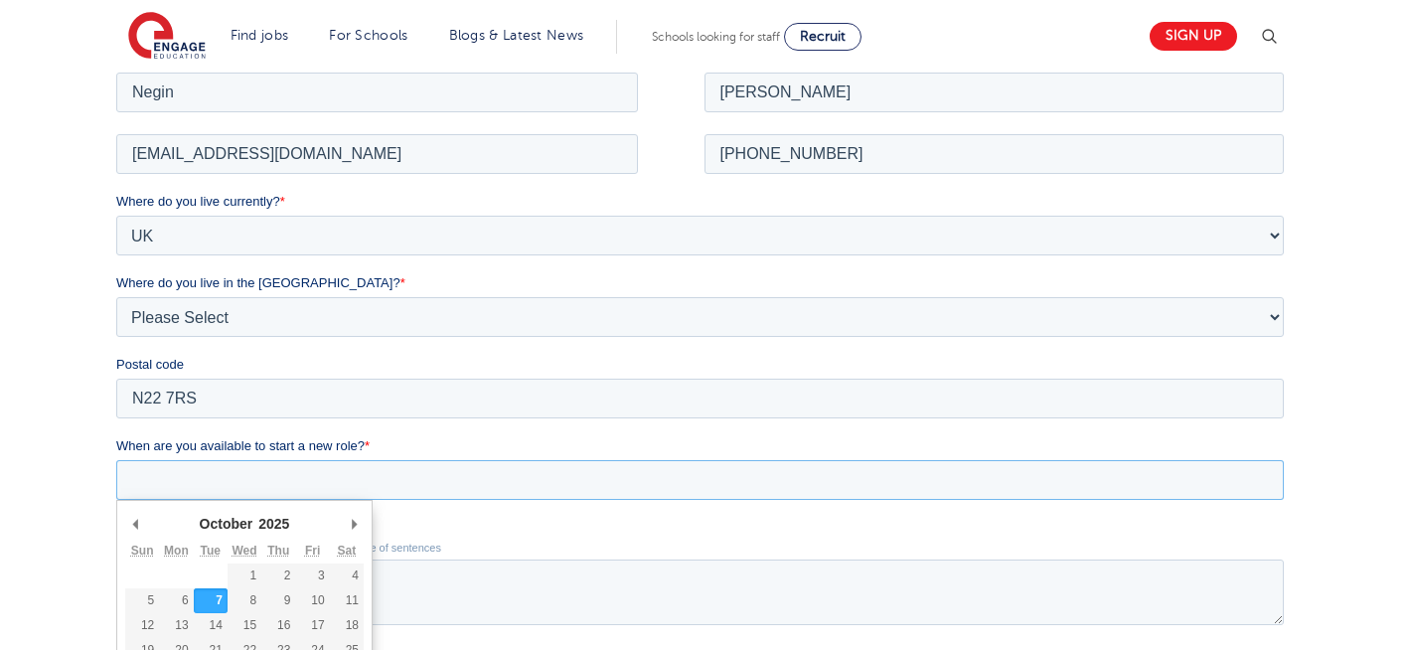
click at [282, 484] on input "When are you available to start a new role? *" at bounding box center [699, 479] width 1167 height 40
type div "[DATE]"
type input "[DATE]"
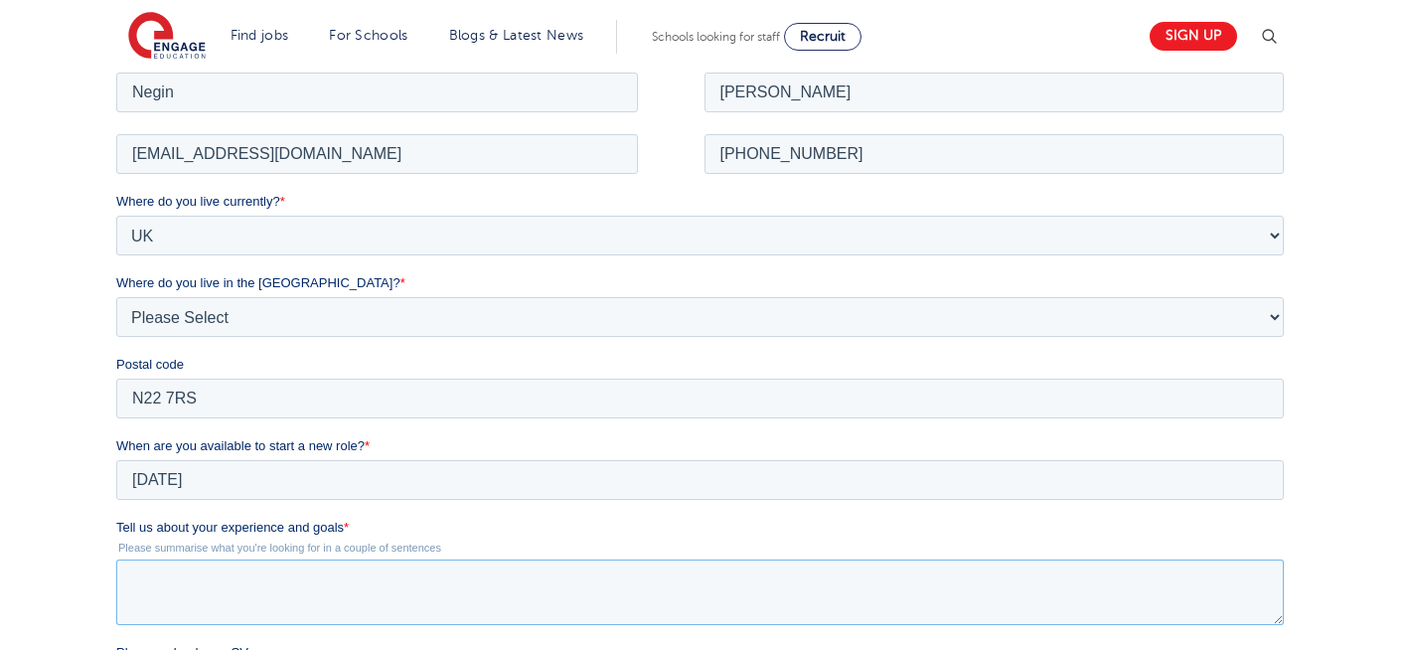
click at [265, 601] on textarea "Tell us about your experience and goals *" at bounding box center [699, 591] width 1167 height 66
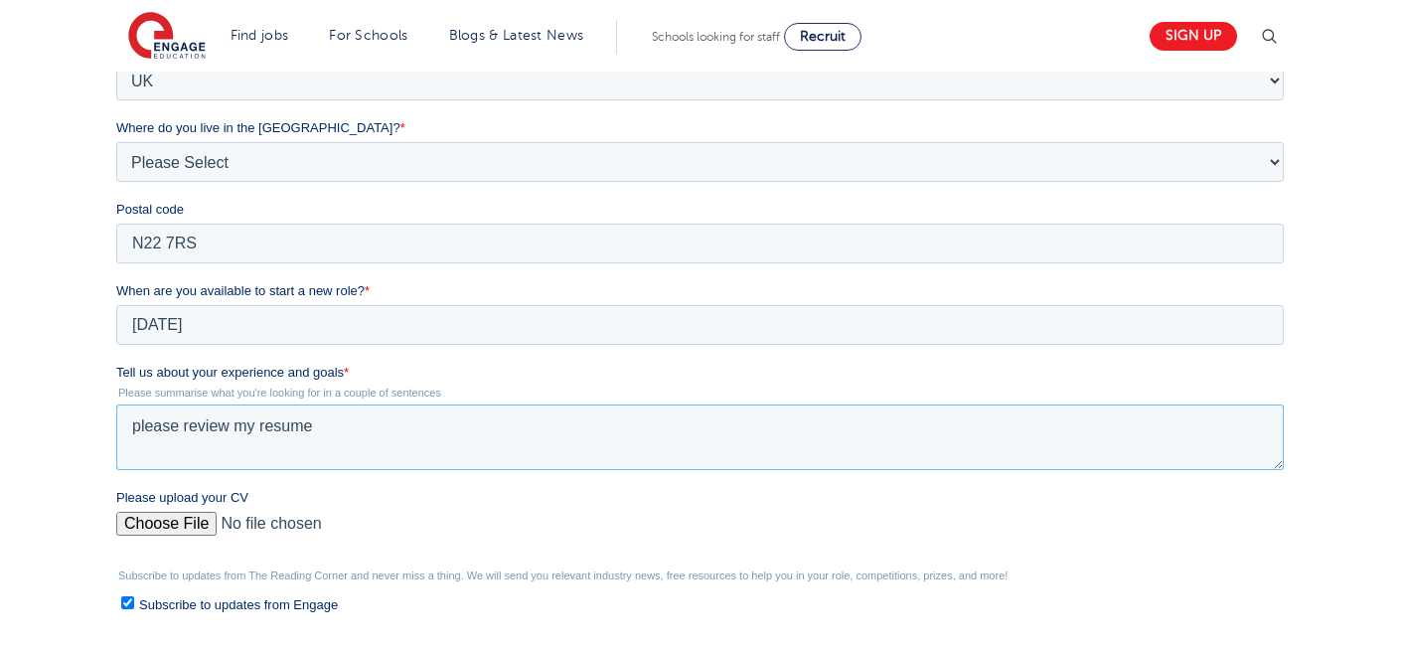
scroll to position [517, 0]
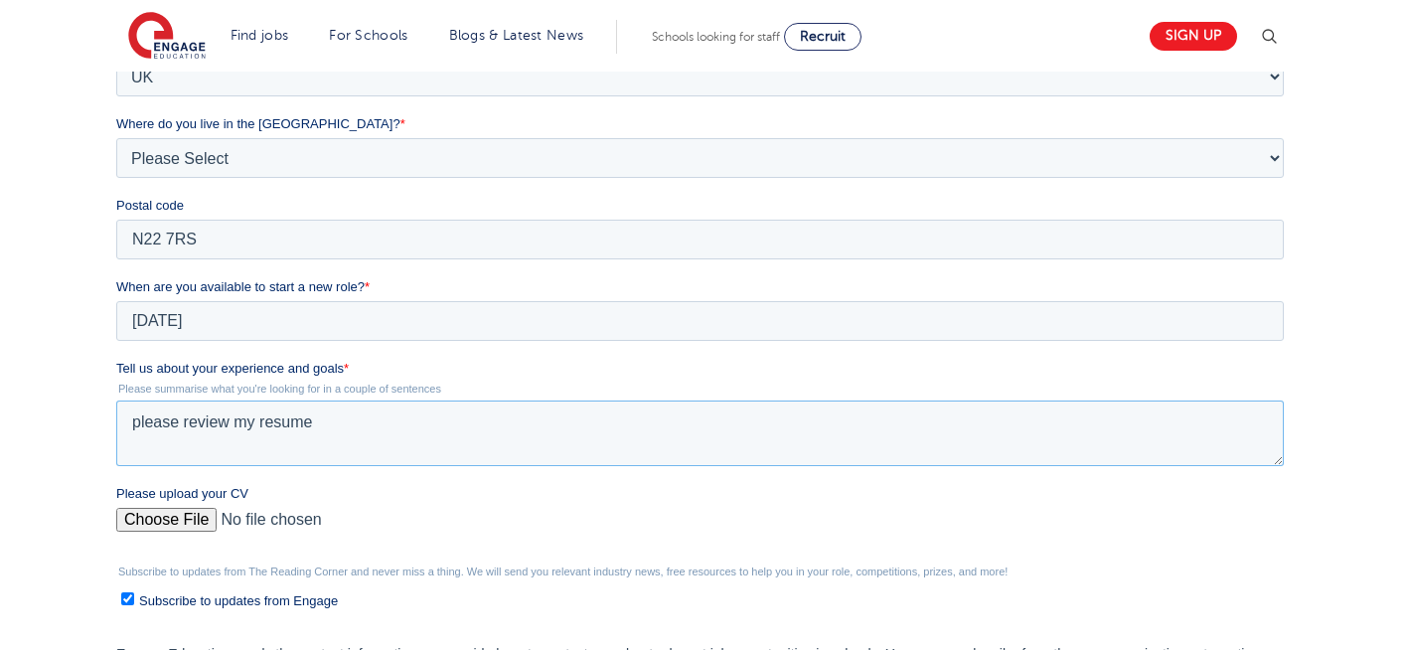
type textarea "please review my resume"
click at [150, 528] on input "Please upload your CV" at bounding box center [699, 528] width 1167 height 40
type input "C:\fakepath\Negin-s-CV-3 (3) 1 (1) 1 1.docx"
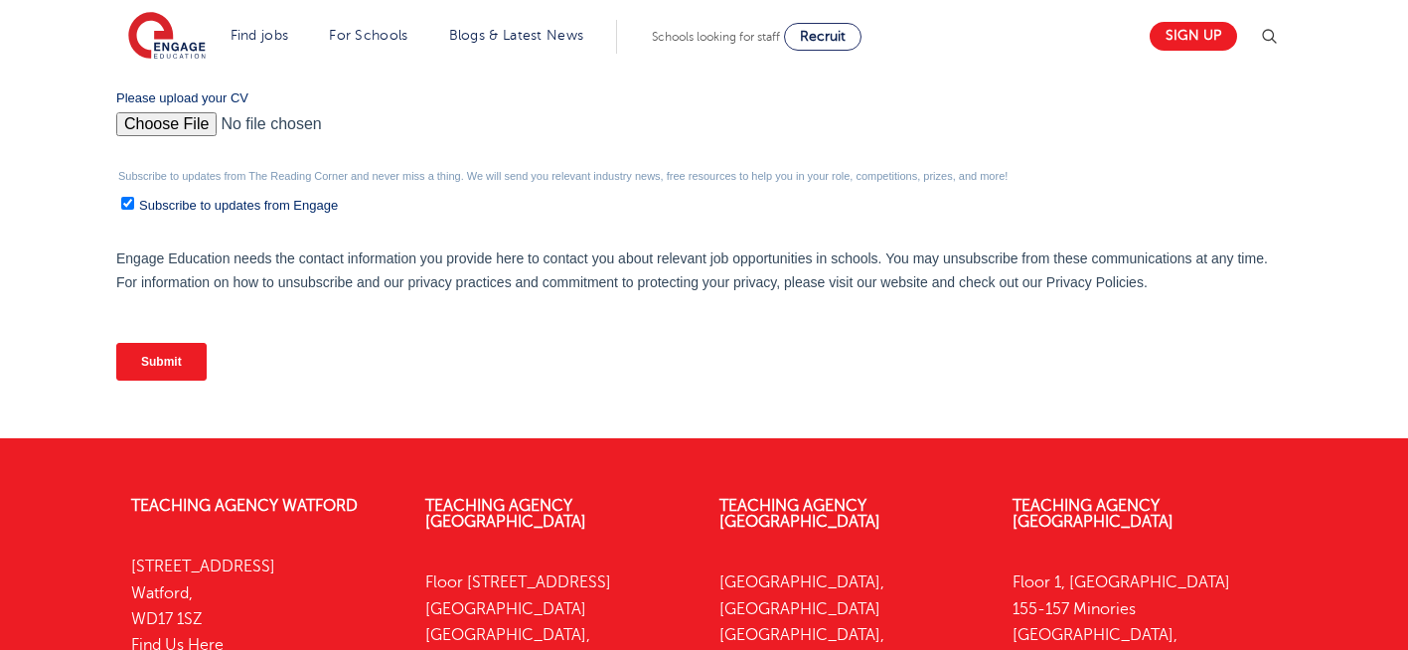
scroll to position [915, 0]
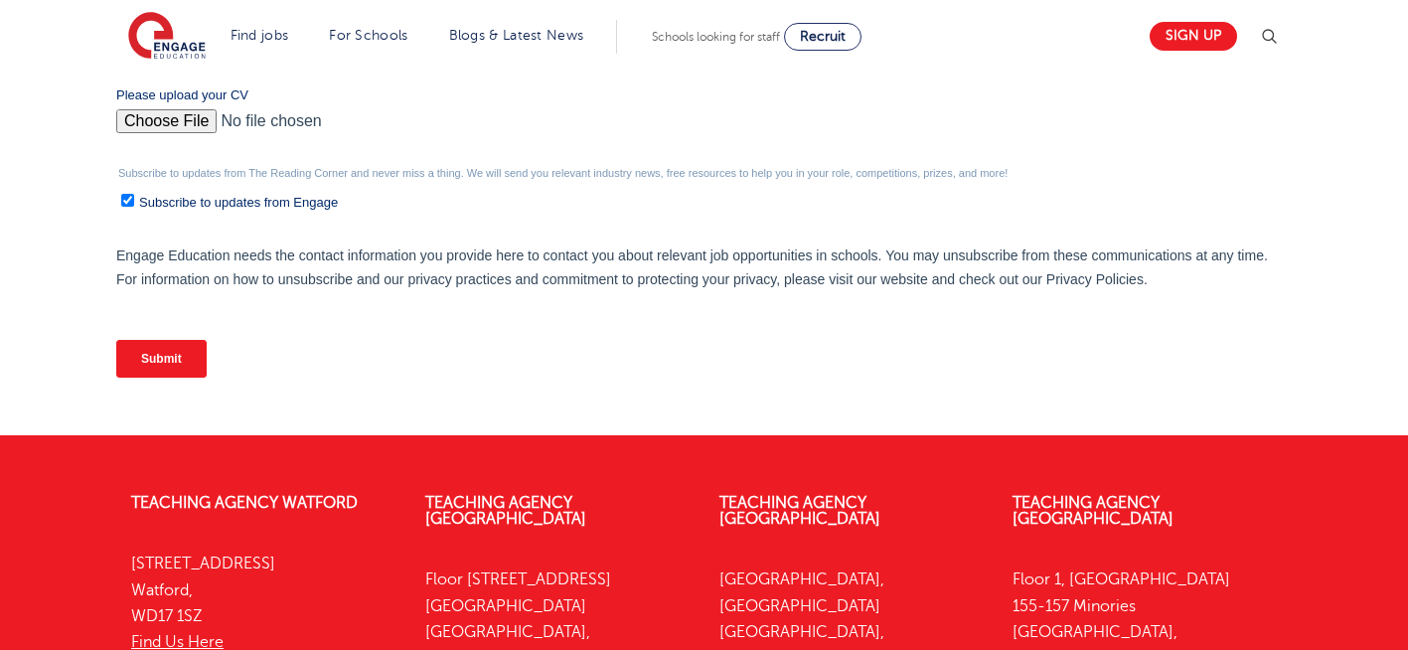
click at [155, 372] on input "Submit" at bounding box center [161, 359] width 90 height 38
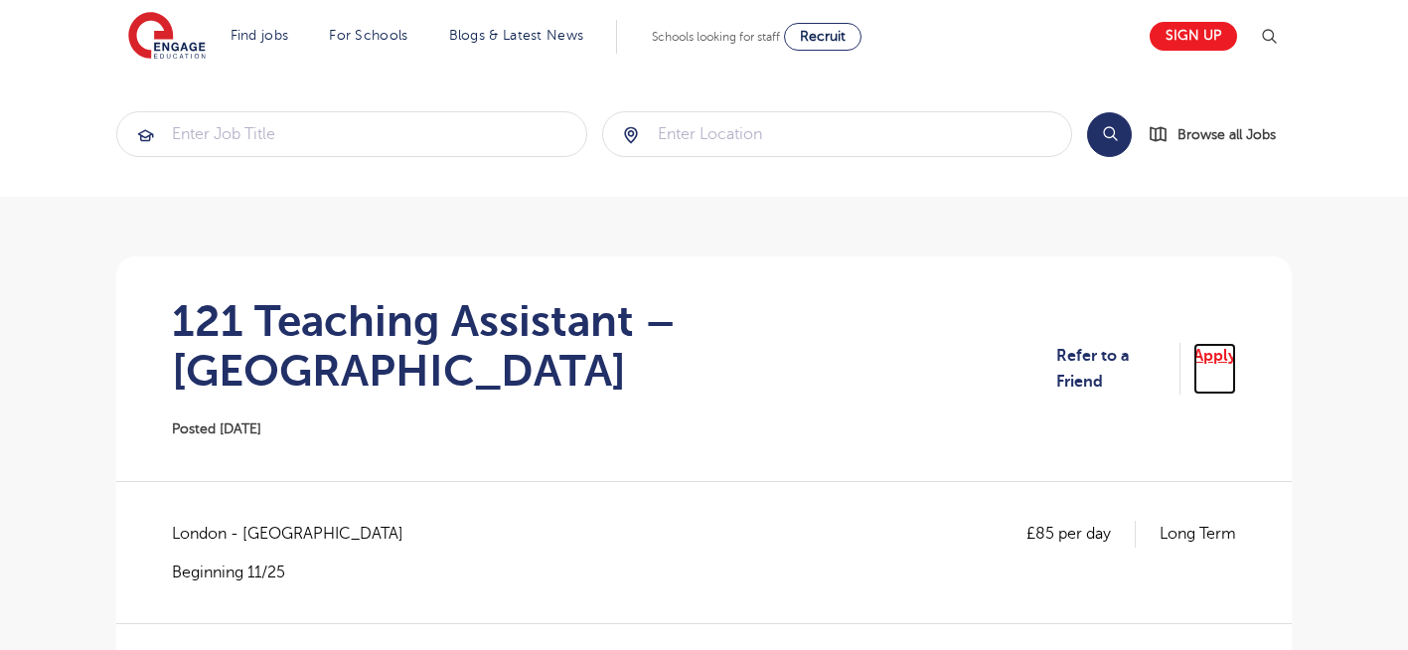
click at [1209, 343] on link "Apply" at bounding box center [1214, 369] width 43 height 53
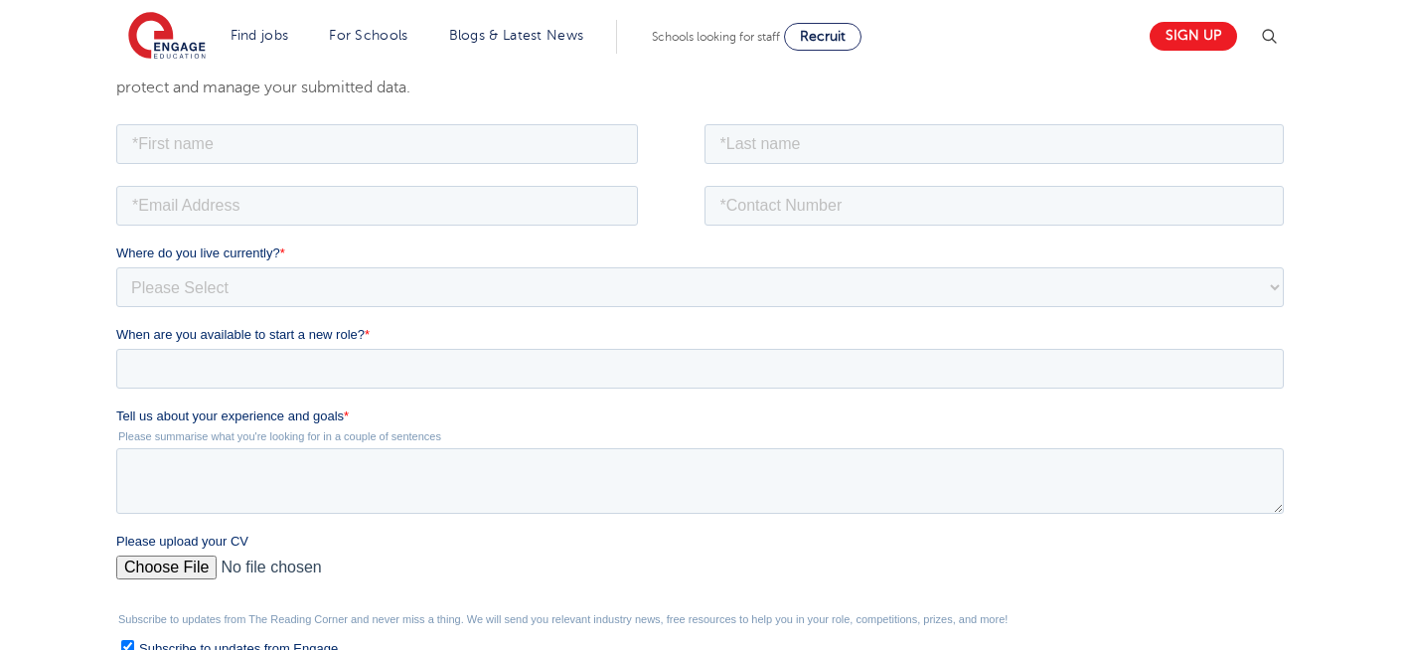
scroll to position [358, 0]
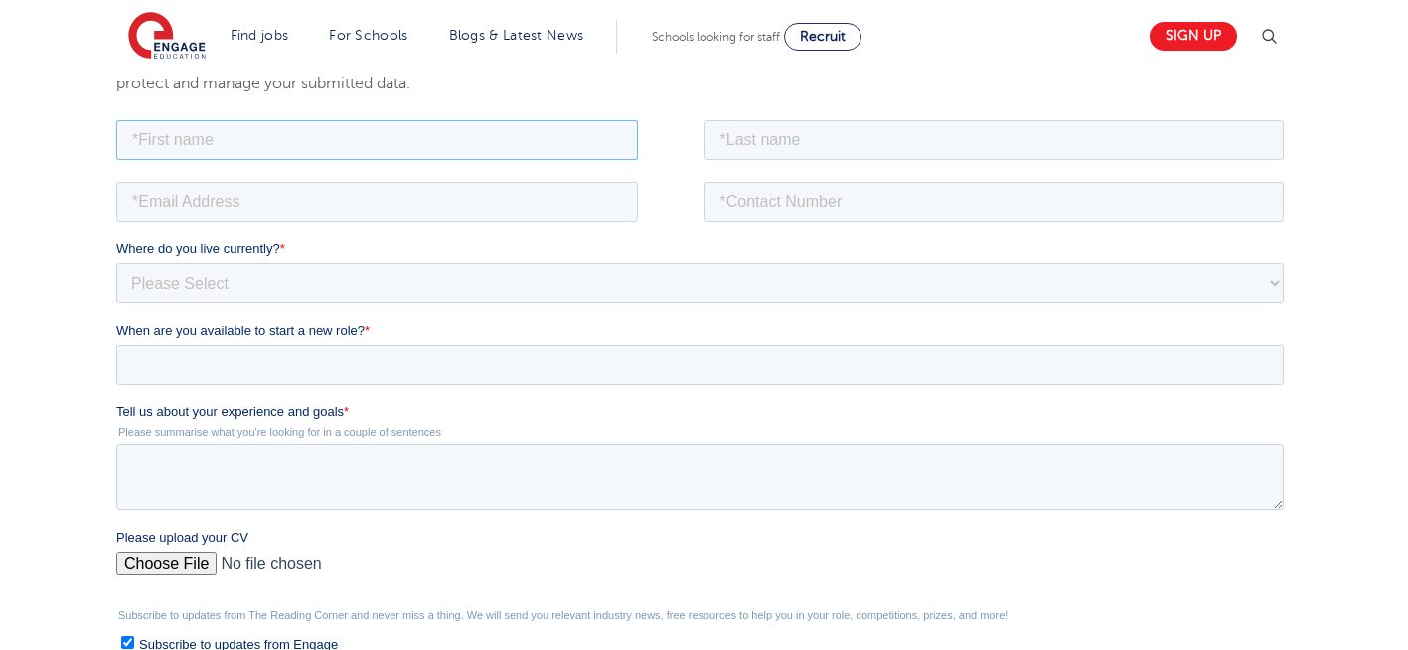
click at [265, 134] on input "text" at bounding box center [377, 139] width 522 height 40
type input "Negin"
click at [822, 136] on input "text" at bounding box center [994, 139] width 580 height 40
type input "[PERSON_NAME]"
click at [210, 204] on input "email" at bounding box center [377, 201] width 522 height 40
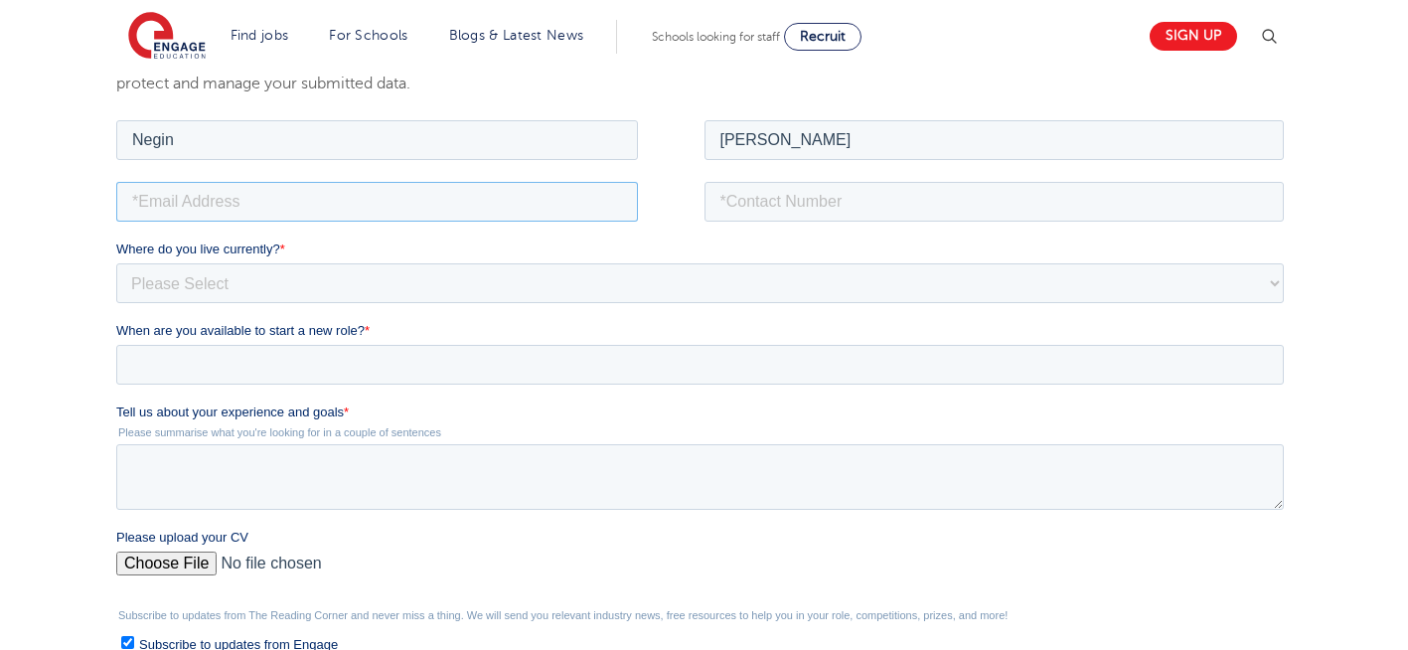
type input "[EMAIL_ADDRESS][DOMAIN_NAME]"
click at [841, 196] on input "tel" at bounding box center [994, 201] width 580 height 40
type input "[PHONE_NUMBER]"
click at [231, 282] on select "Please Select [GEOGRAPHIC_DATA] [GEOGRAPHIC_DATA] [GEOGRAPHIC_DATA] [GEOGRAPHIC…" at bounding box center [699, 282] width 1167 height 40
select select "UK"
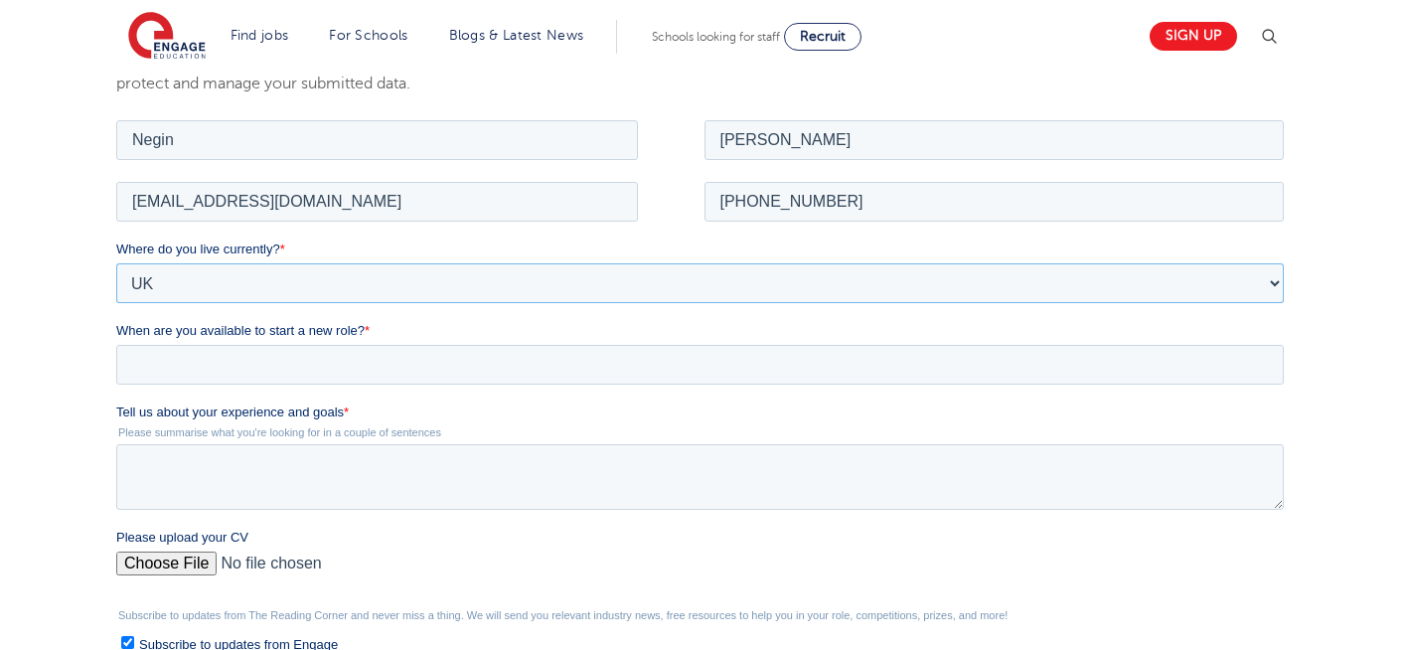
click at [116, 262] on select "Please Select [GEOGRAPHIC_DATA] [GEOGRAPHIC_DATA] [GEOGRAPHIC_DATA] [GEOGRAPHIC…" at bounding box center [699, 282] width 1167 height 40
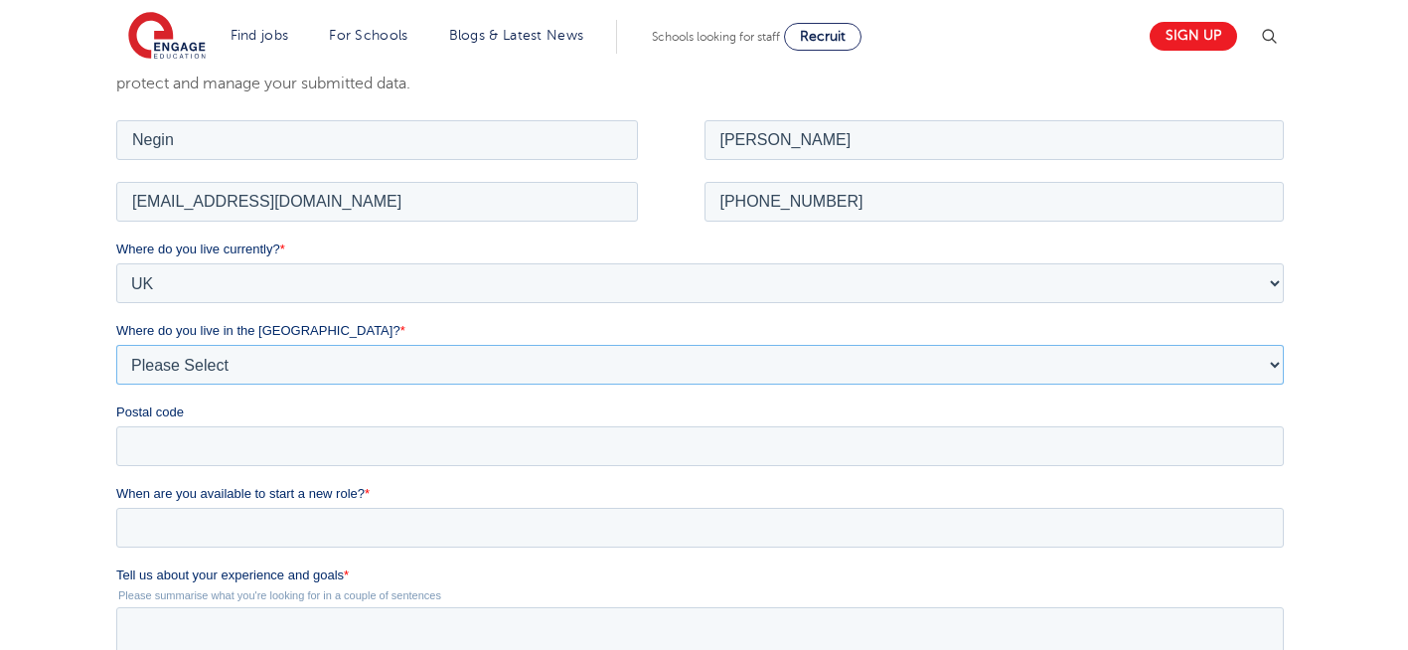
click at [245, 365] on select "Please Select Overseas [GEOGRAPHIC_DATA] [GEOGRAPHIC_DATA] [GEOGRAPHIC_DATA] [G…" at bounding box center [699, 364] width 1167 height 40
select select "[GEOGRAPHIC_DATA]"
click at [116, 344] on select "Please Select Overseas [GEOGRAPHIC_DATA] [GEOGRAPHIC_DATA] [GEOGRAPHIC_DATA] [G…" at bounding box center [699, 364] width 1167 height 40
drag, startPoint x: 194, startPoint y: 438, endPoint x: 193, endPoint y: 511, distance: 72.5
click at [193, 511] on form "Job Position Job Sector Job ID Job Number Job Owner [PERSON_NAME] [EMAIL_ADDRES…" at bounding box center [703, 556] width 1175 height 883
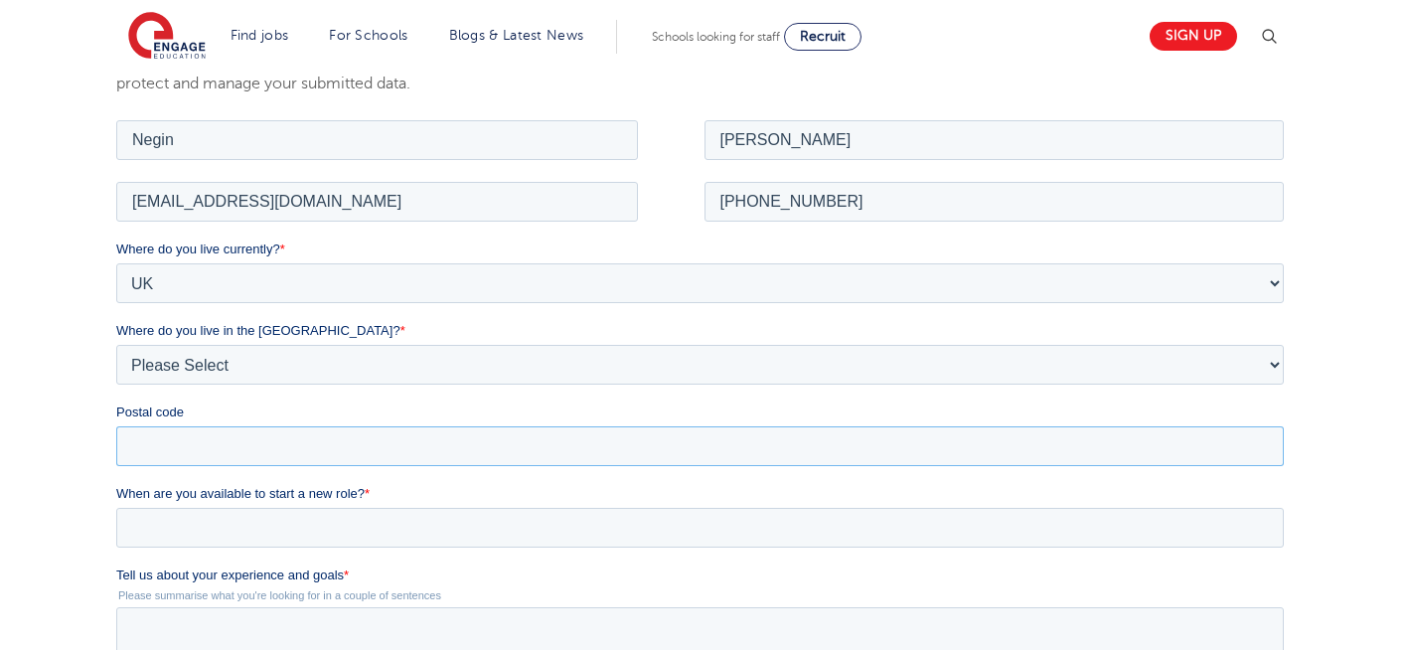
type input "N22 7RS"
click at [221, 531] on input "When are you available to start a new role? *" at bounding box center [699, 527] width 1167 height 40
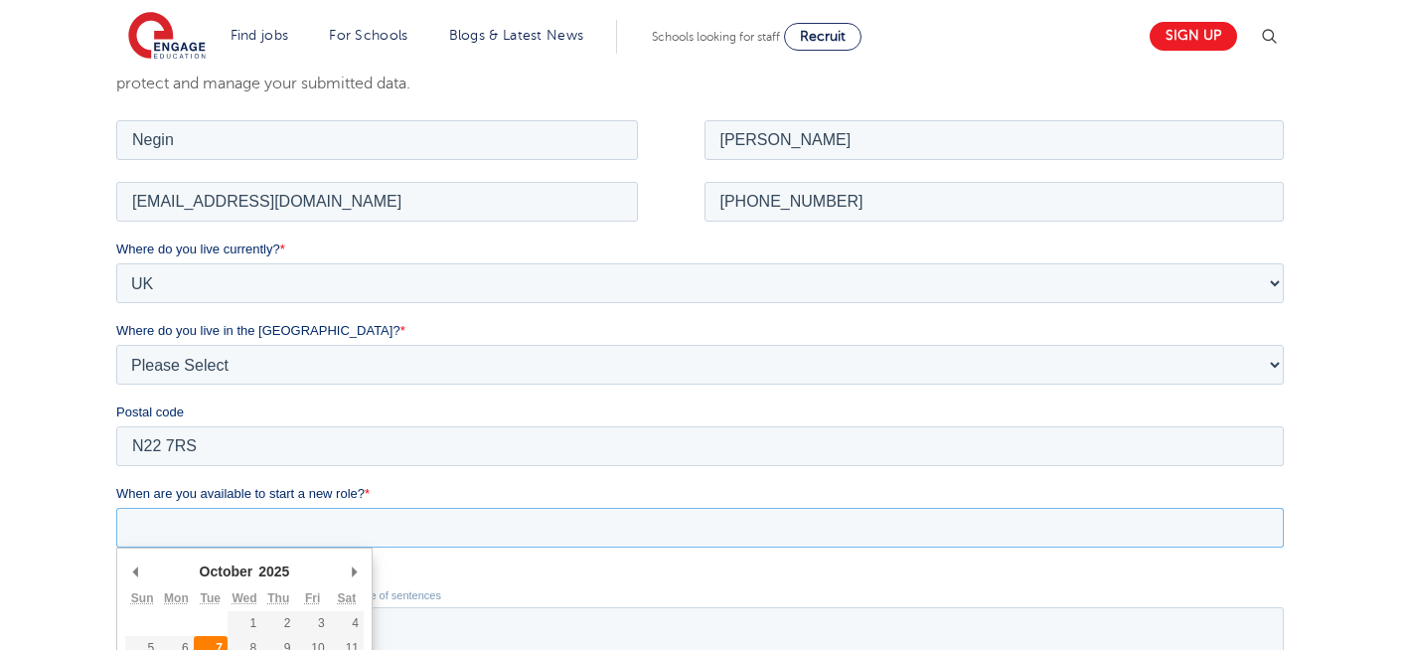
type div "[DATE]"
type input "[DATE]"
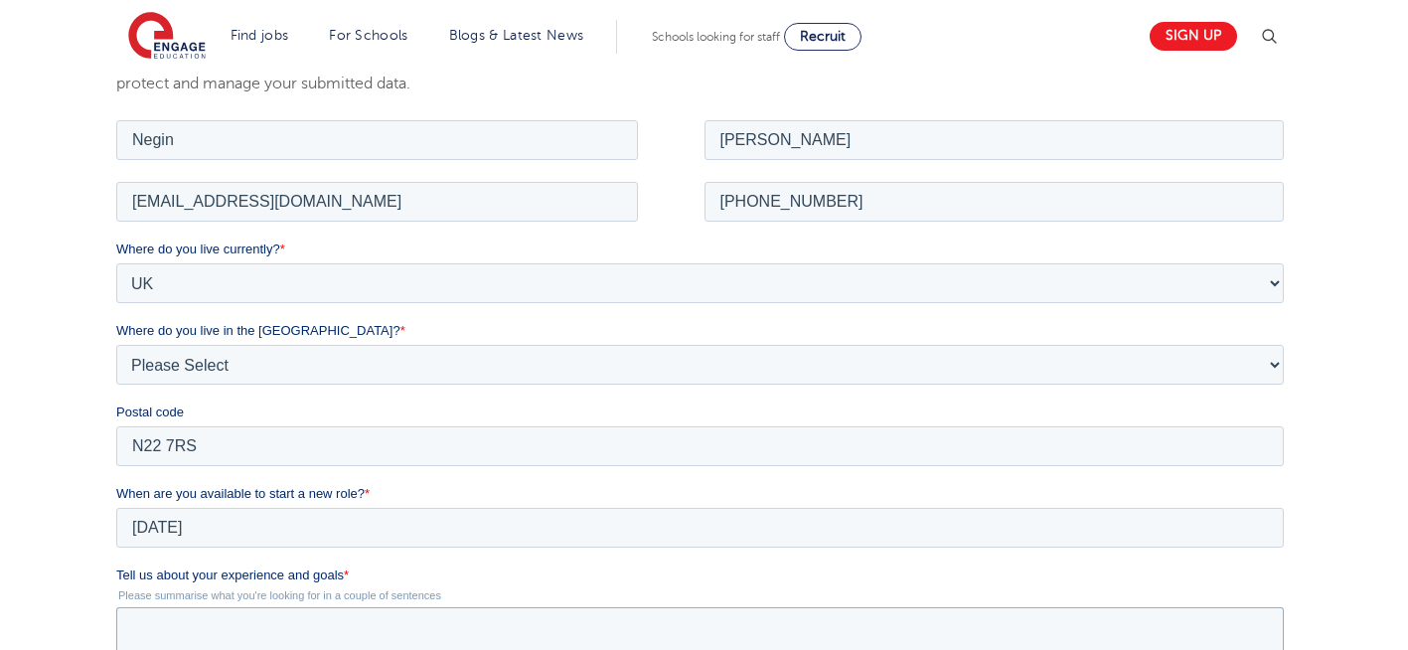
click at [329, 637] on textarea "Tell us about your experience and goals *" at bounding box center [699, 639] width 1167 height 66
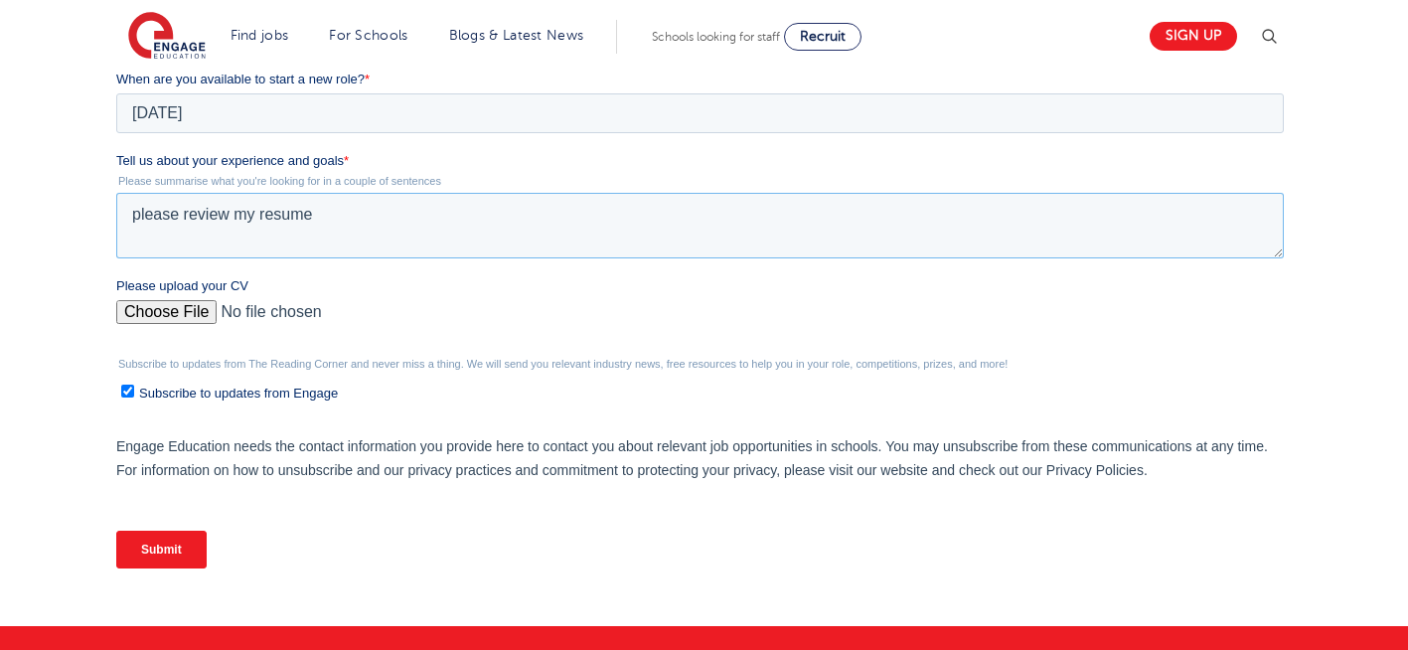
scroll to position [778, 0]
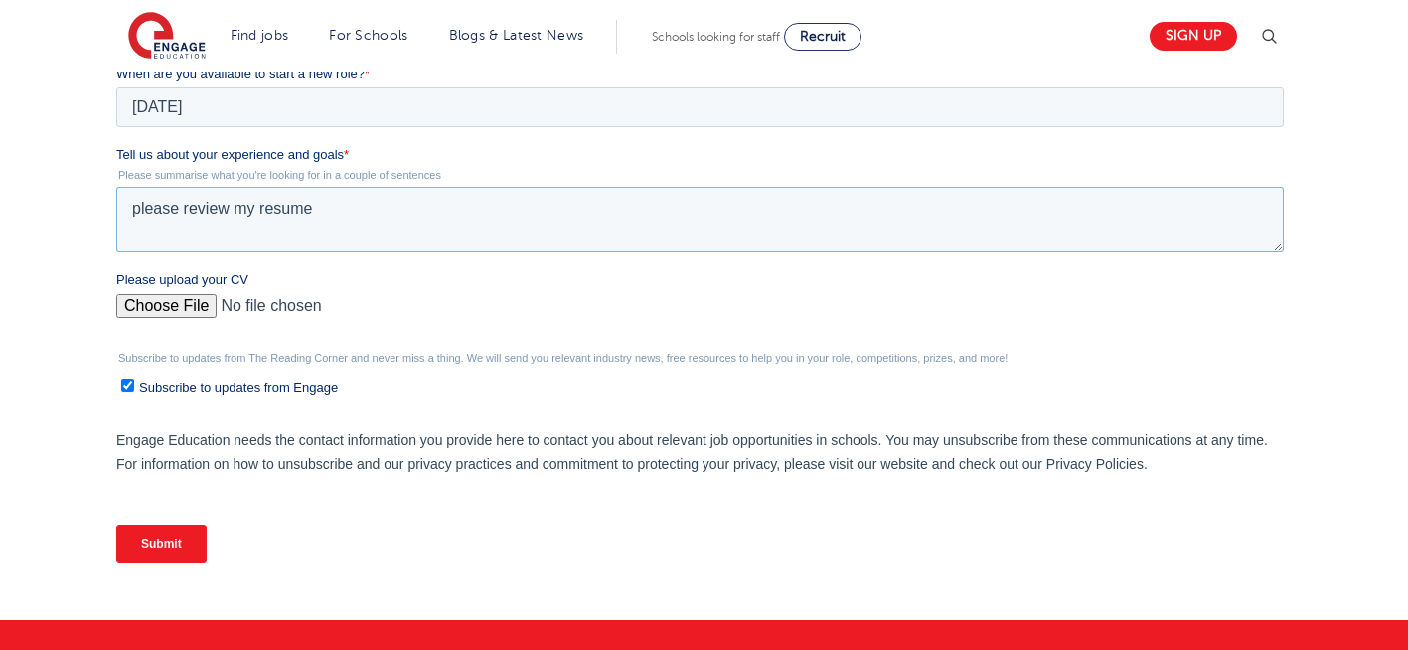
type textarea "please review my resume"
click at [180, 302] on input "Please upload your CV" at bounding box center [699, 314] width 1167 height 40
type input "C:\fakepath\Negin-s-CV-3 (3) 1 (1) 1 1.docx"
click at [164, 534] on input "Submit" at bounding box center [161, 544] width 90 height 38
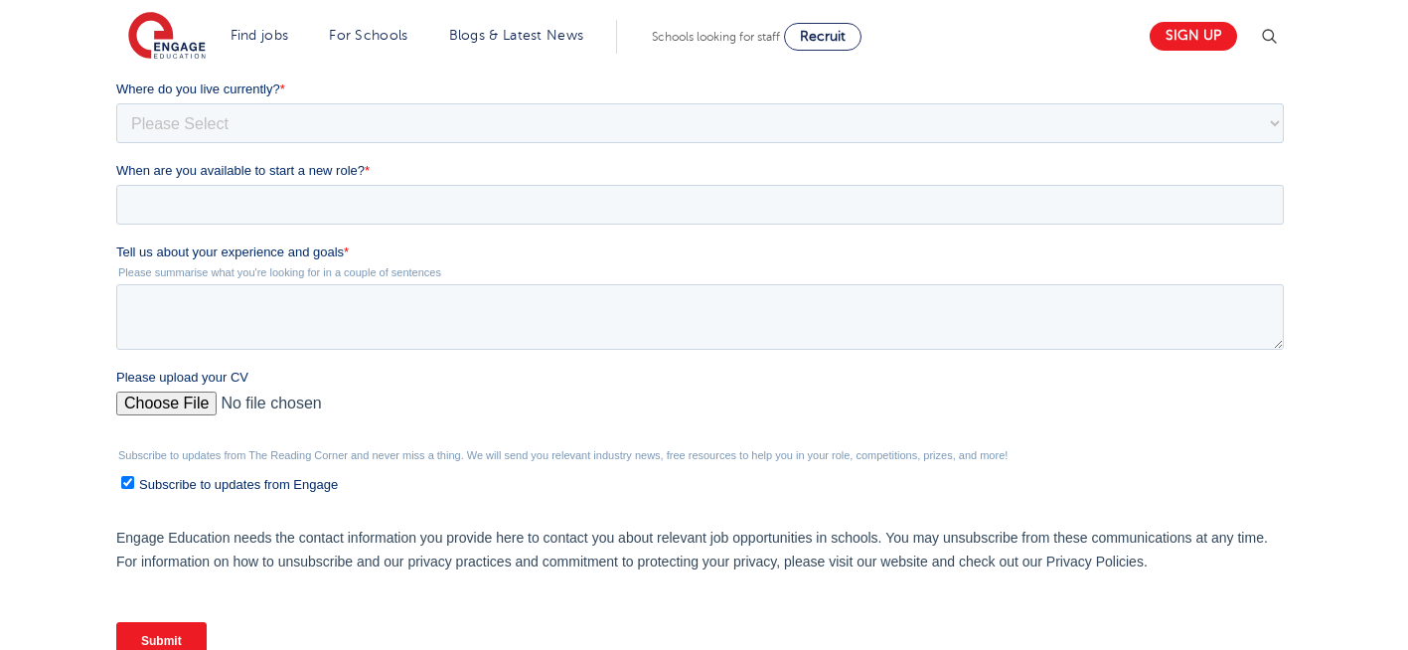
scroll to position [465, 0]
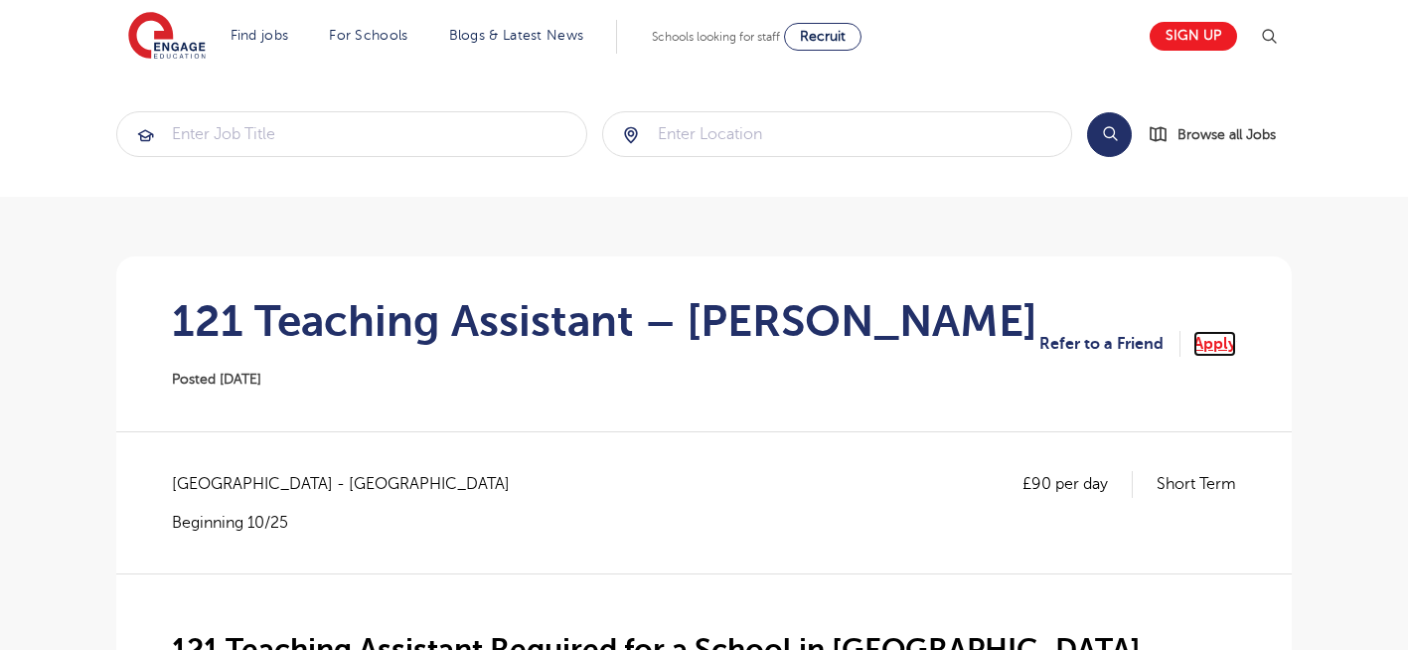
click at [1220, 332] on link "Apply" at bounding box center [1214, 344] width 43 height 26
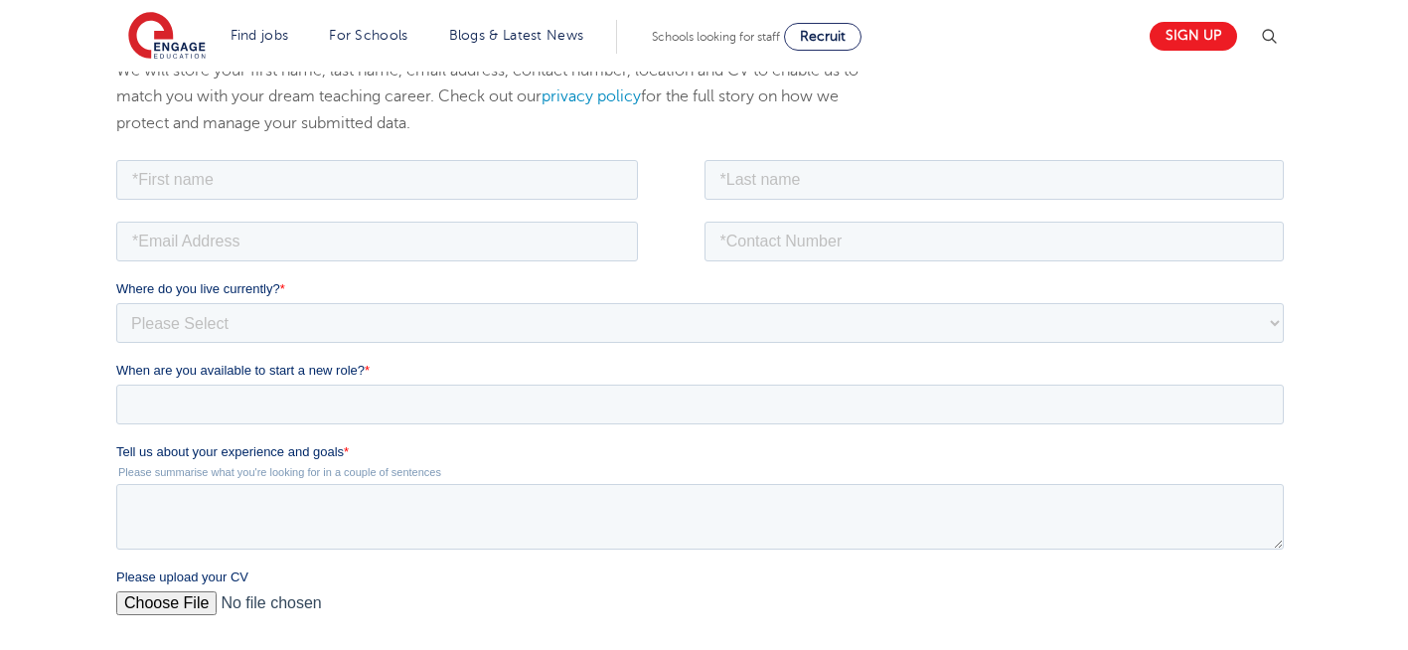
scroll to position [358, 0]
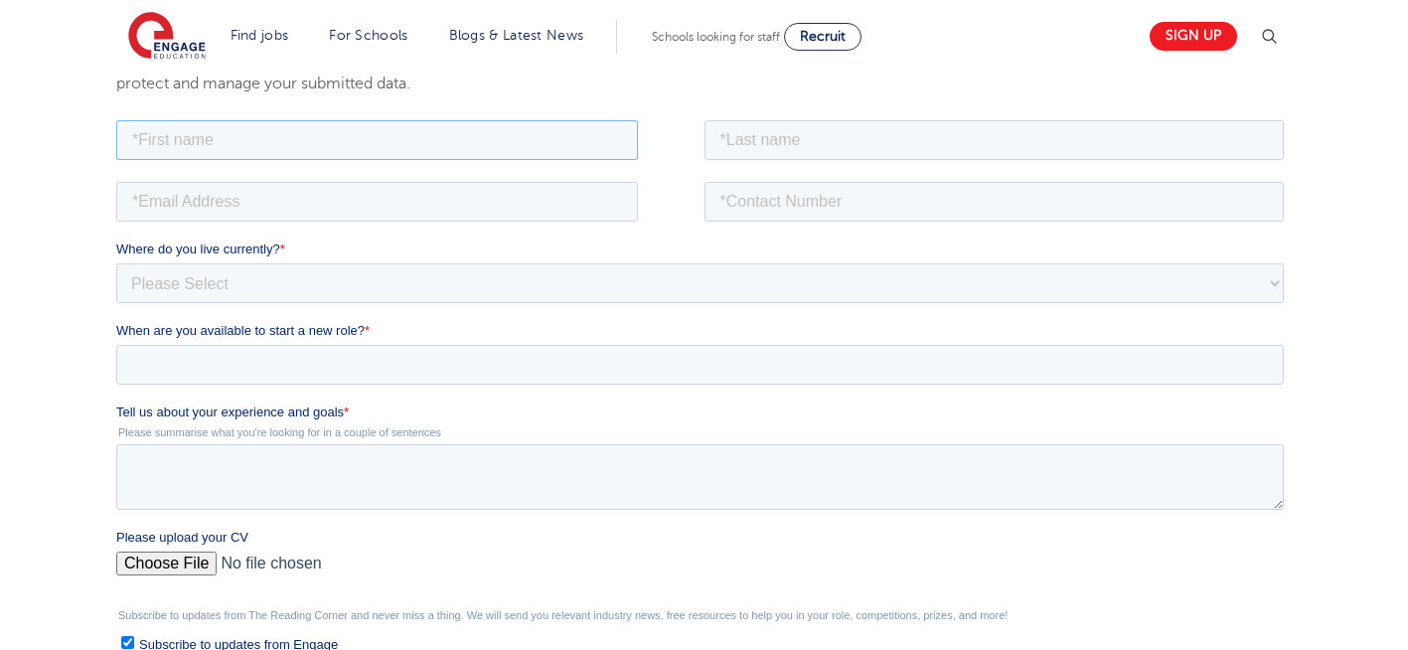
click at [494, 144] on input "text" at bounding box center [377, 139] width 522 height 40
type input "Negin"
drag, startPoint x: 799, startPoint y: 152, endPoint x: 787, endPoint y: 217, distance: 65.7
click at [787, 217] on form "Job Position Job Sector Job ID Job Number Job Owner Negin Where do you live cur…" at bounding box center [703, 475] width 1175 height 720
type input "Rajool Dezfooli"
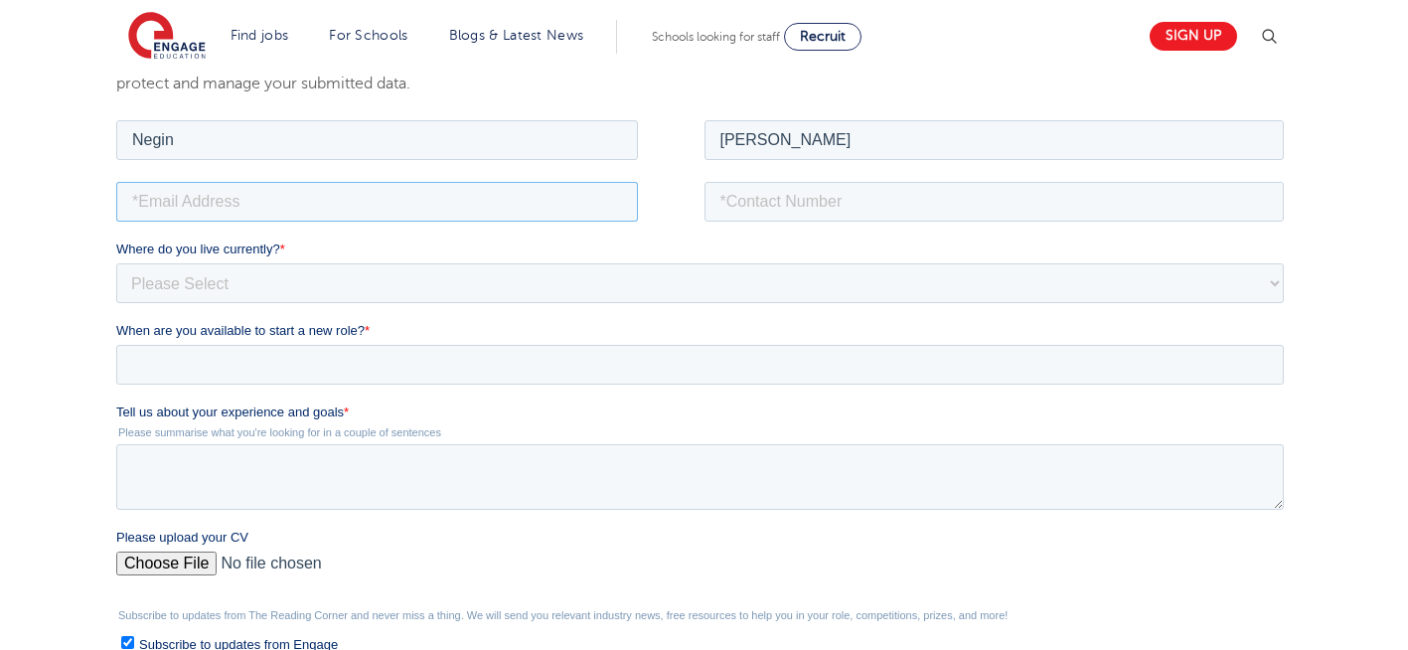
click at [290, 205] on input "email" at bounding box center [377, 201] width 522 height 40
type input "n56375283@gmail.com"
click at [834, 204] on input "tel" at bounding box center [994, 201] width 580 height 40
type input "+447930935556"
click at [377, 298] on select "Please Select UK Canada Ireland Australia New Zealand Europe USA South Africa J…" at bounding box center [699, 282] width 1167 height 40
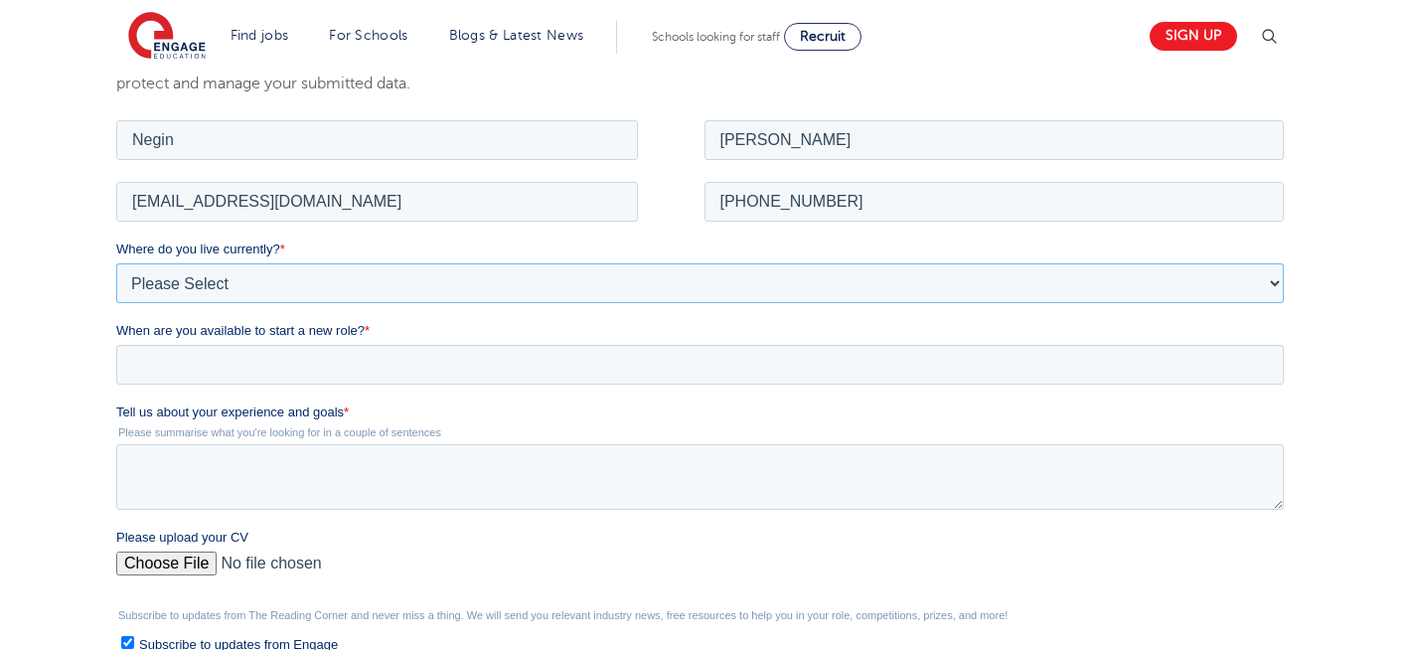
select select "UK"
click at [116, 262] on select "Please Select [GEOGRAPHIC_DATA] [GEOGRAPHIC_DATA] [GEOGRAPHIC_DATA] [GEOGRAPHIC…" at bounding box center [699, 282] width 1167 height 40
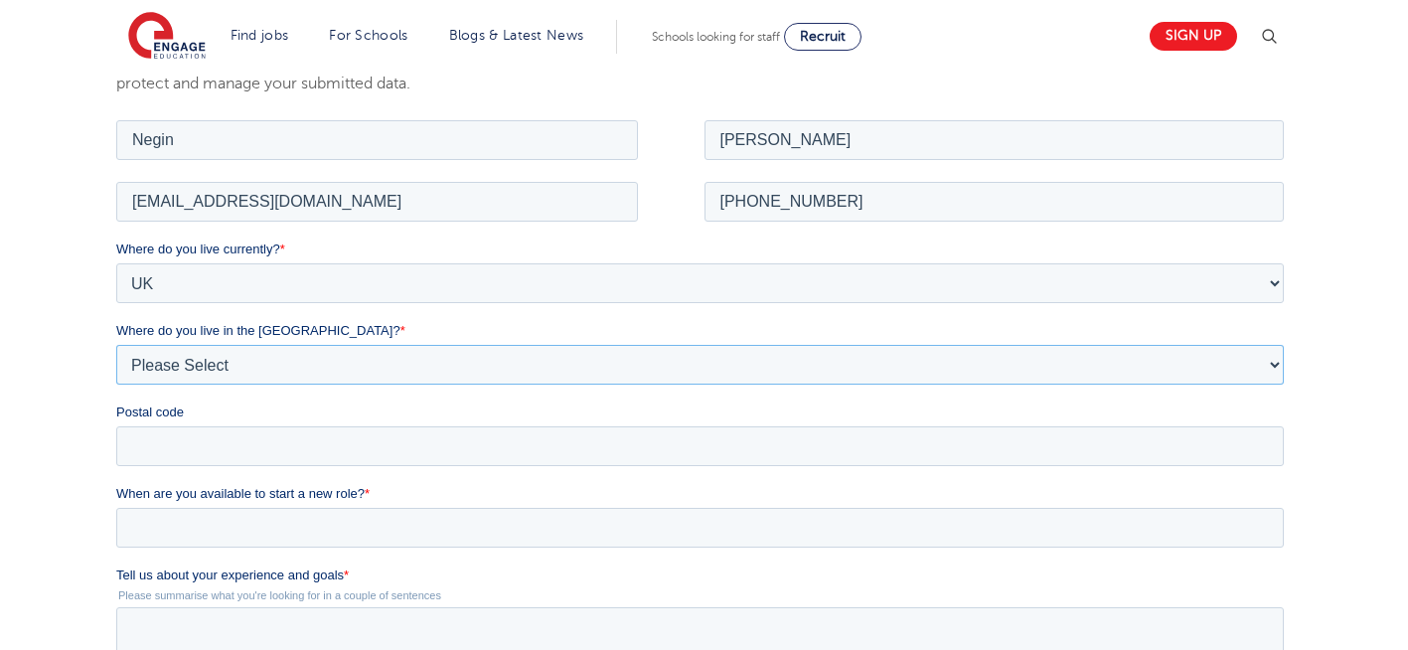
click at [264, 356] on select "Please Select Overseas [GEOGRAPHIC_DATA] [GEOGRAPHIC_DATA] [GEOGRAPHIC_DATA] [G…" at bounding box center [699, 364] width 1167 height 40
select select "[GEOGRAPHIC_DATA]"
click at [116, 344] on select "Please Select Overseas [GEOGRAPHIC_DATA] [GEOGRAPHIC_DATA] [GEOGRAPHIC_DATA] [G…" at bounding box center [699, 364] width 1167 height 40
click at [213, 444] on input "Postal code" at bounding box center [699, 445] width 1167 height 40
type input "N22 7RS"
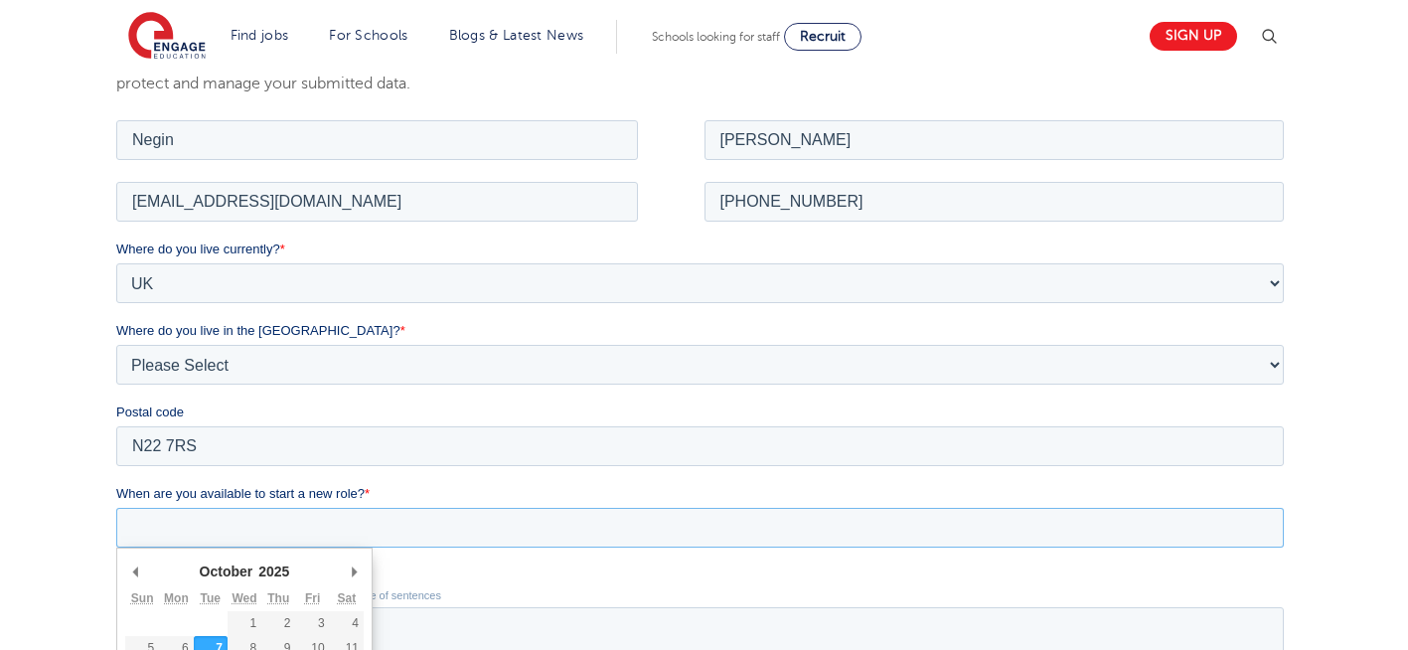
click at [240, 529] on input "When are you available to start a new role? *" at bounding box center [699, 527] width 1167 height 40
type div "[DATE]"
type input "[DATE]"
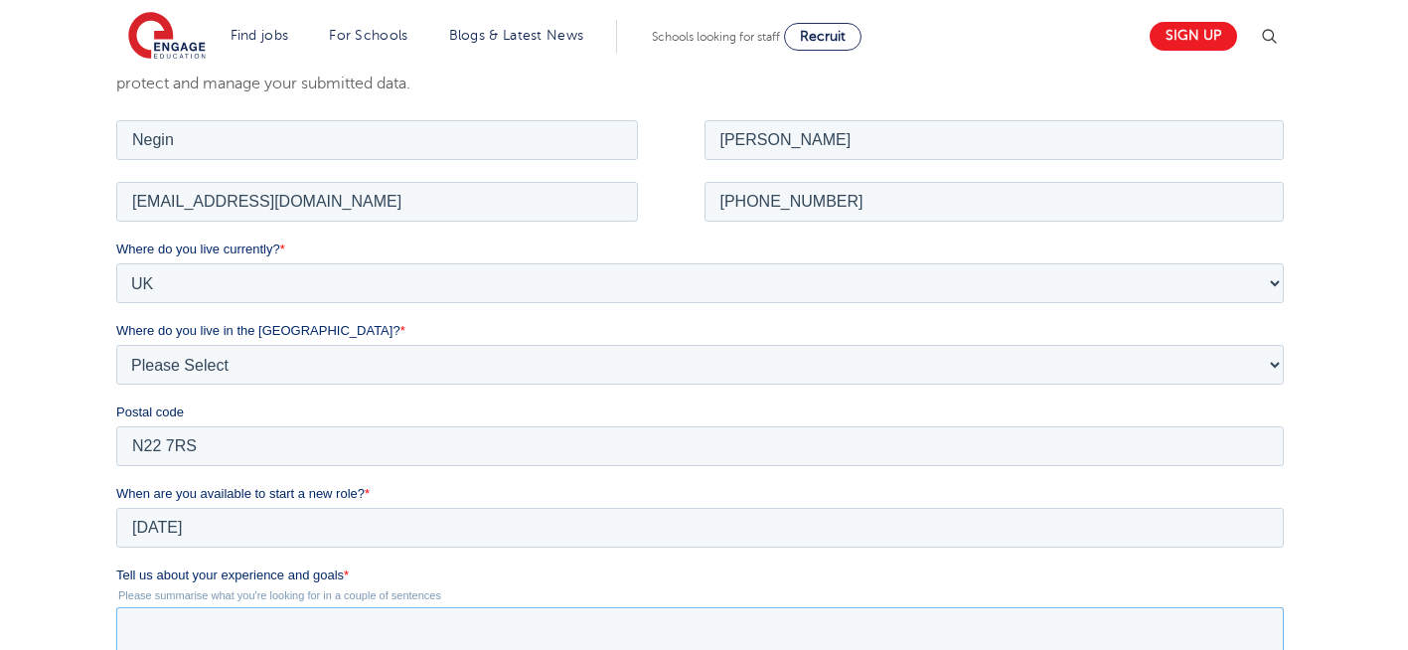
click at [248, 649] on textarea "Tell us about your experience and goals *" at bounding box center [699, 639] width 1167 height 66
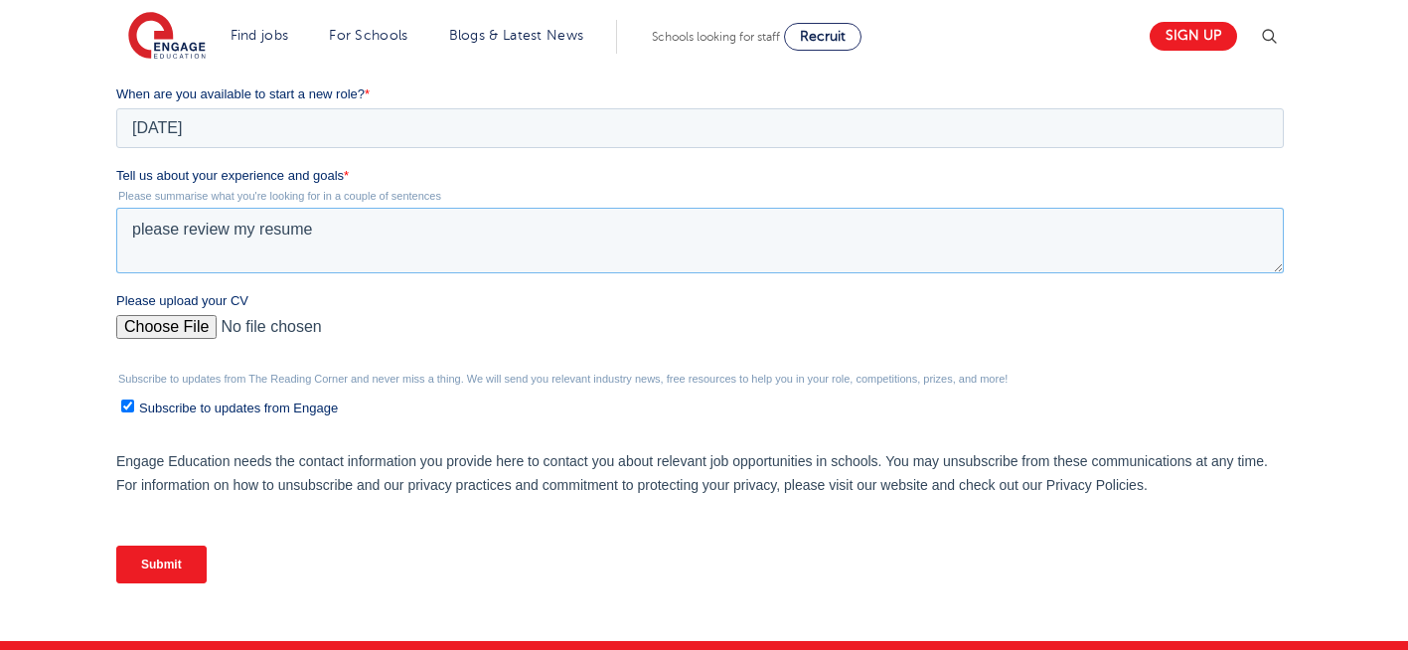
scroll to position [801, 0]
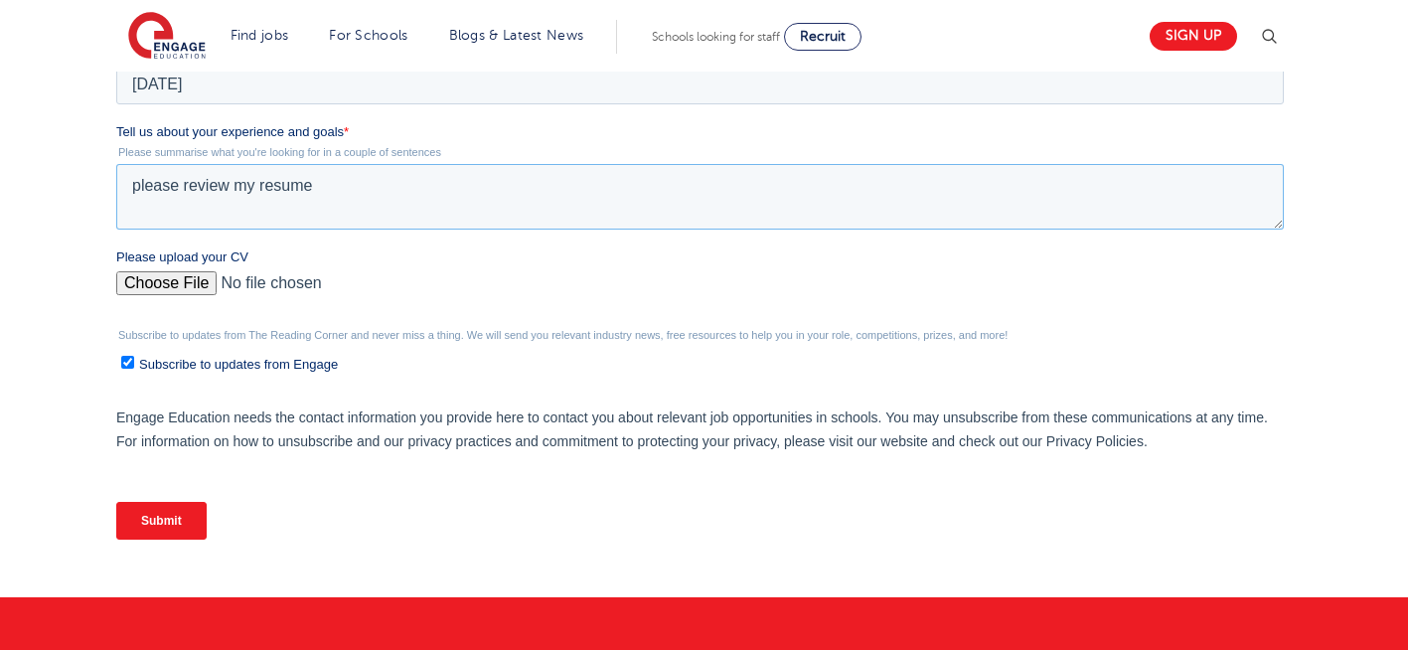
type textarea "please review my resume"
click at [179, 281] on input "Please upload your CV" at bounding box center [699, 291] width 1167 height 40
type input "C:\fakepath\Negin-s-CV-3 (3) 1 (1) 1 1.docx"
click at [172, 506] on input "Submit" at bounding box center [161, 521] width 90 height 38
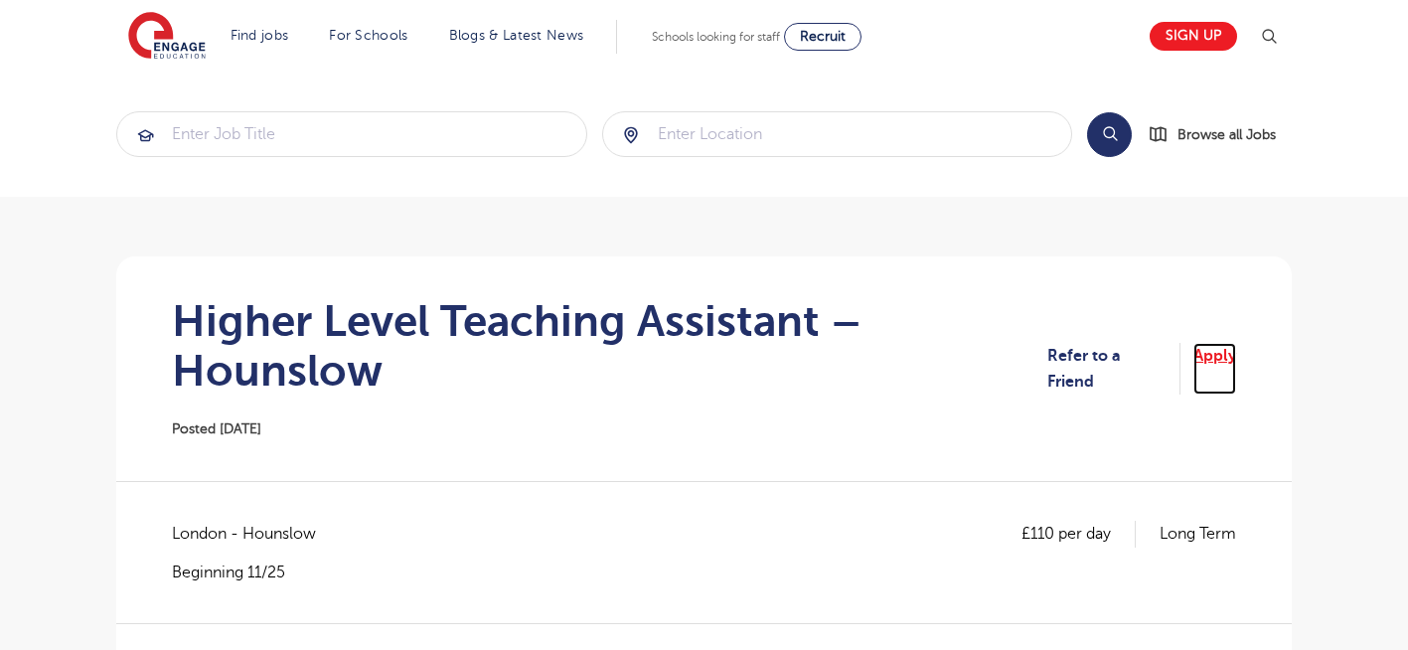
click at [1205, 356] on link "Apply" at bounding box center [1214, 369] width 43 height 53
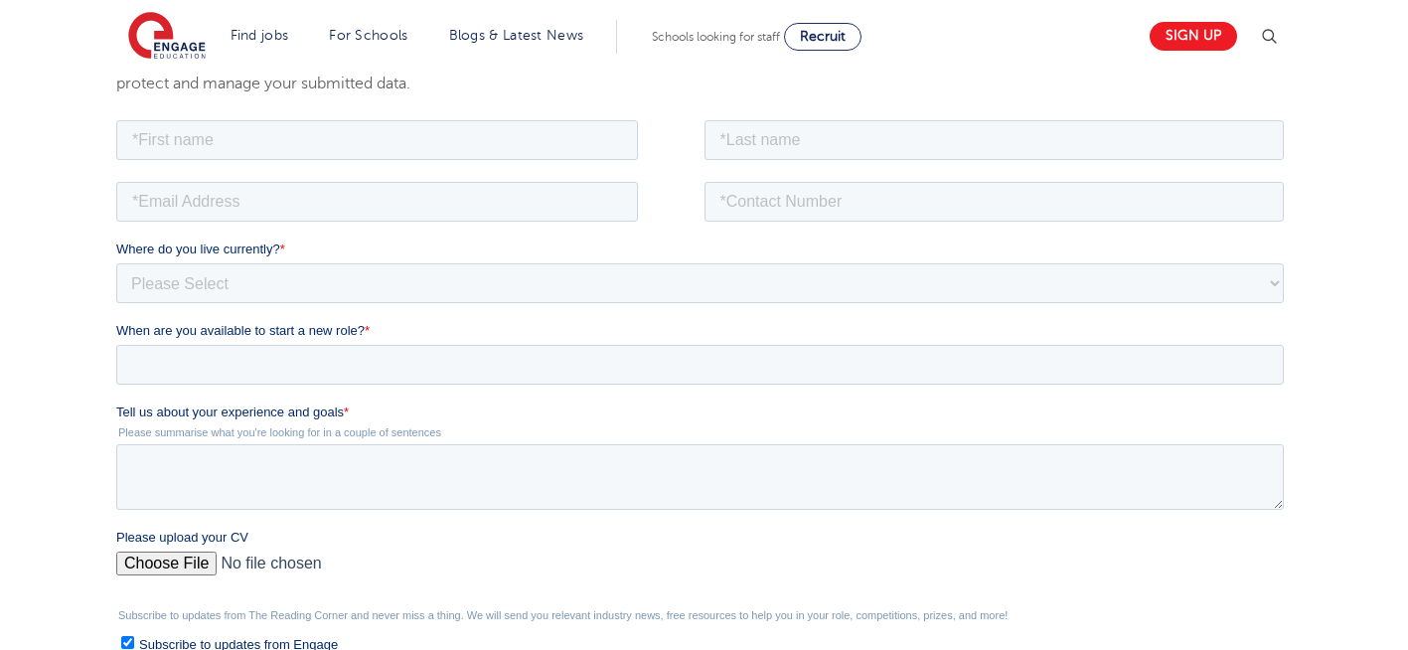
scroll to position [397, 0]
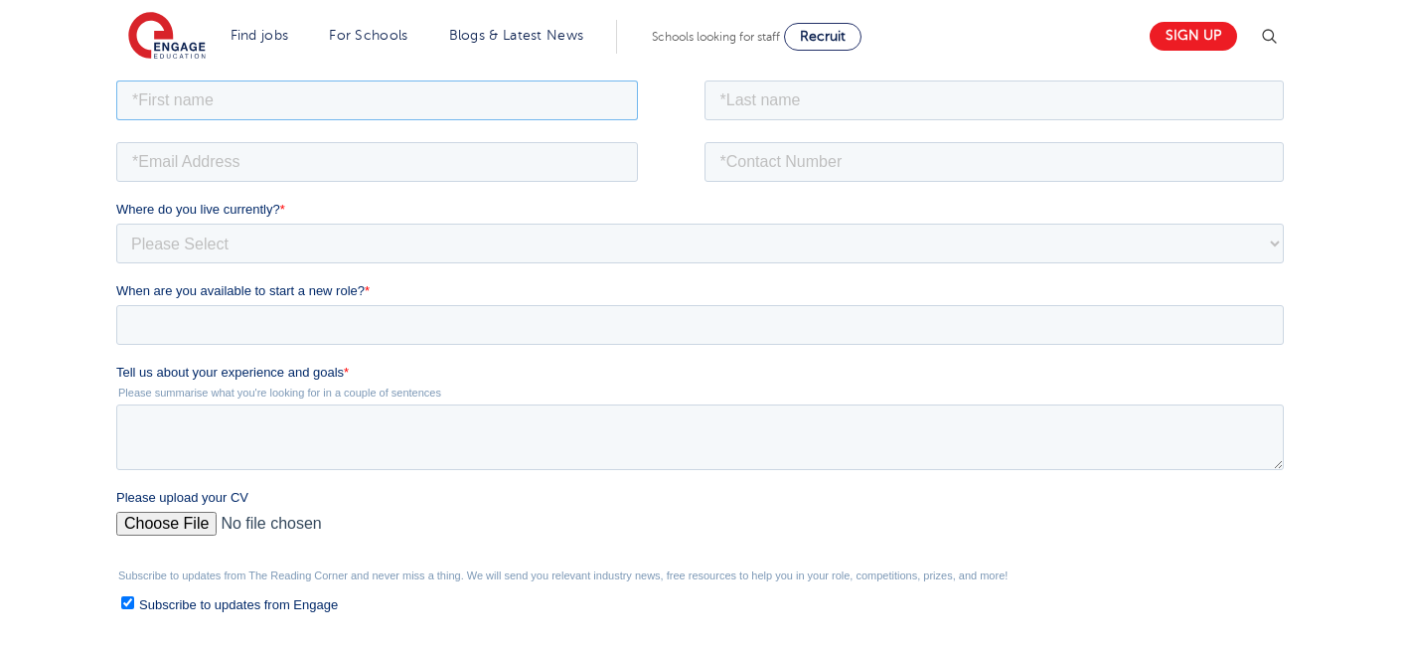
click at [506, 100] on input "text" at bounding box center [377, 99] width 522 height 40
type input "Negin"
click at [837, 96] on input "text" at bounding box center [994, 99] width 580 height 40
type input "[PERSON_NAME]"
click at [396, 168] on input "email" at bounding box center [377, 161] width 522 height 40
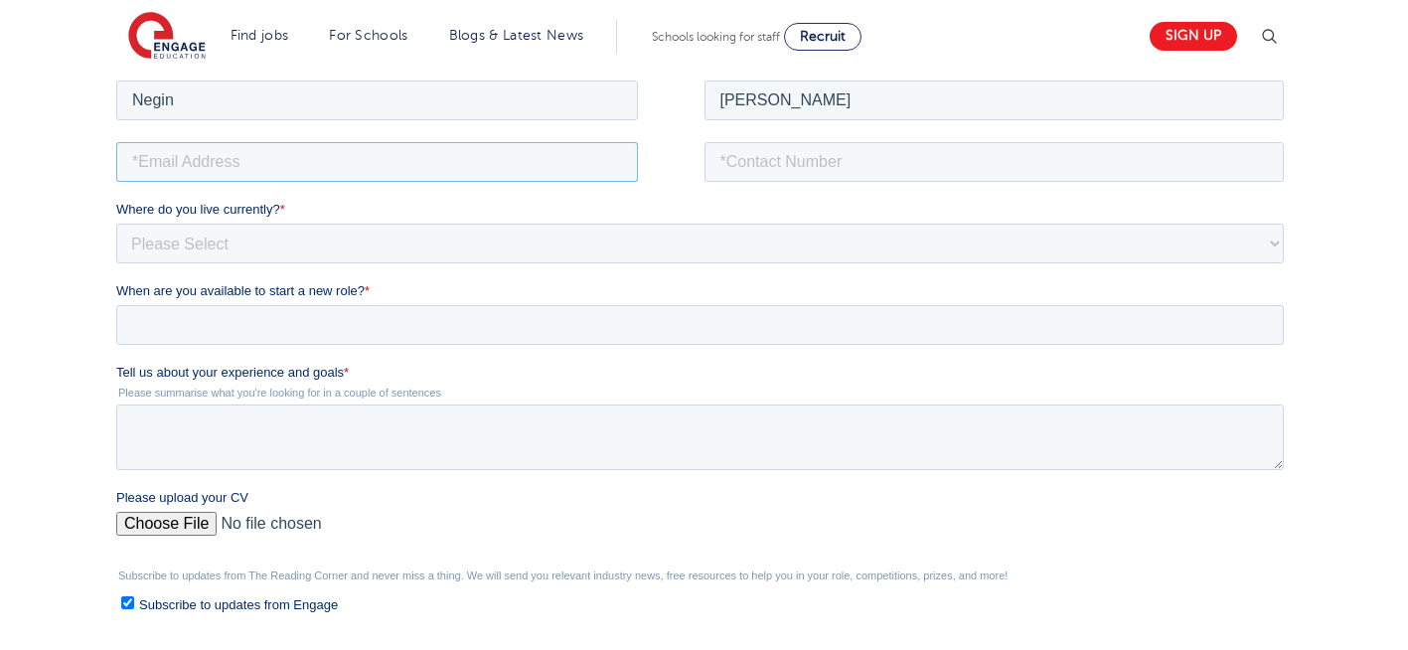
type input "[EMAIL_ADDRESS][DOMAIN_NAME]"
drag, startPoint x: 815, startPoint y: 166, endPoint x: 833, endPoint y: 242, distance: 78.6
click at [833, 242] on form "Job Position Job Sector Job ID Job Number Job Owner [PERSON_NAME] [EMAIL_ADDRES…" at bounding box center [703, 436] width 1175 height 720
type input "[PHONE_NUMBER]"
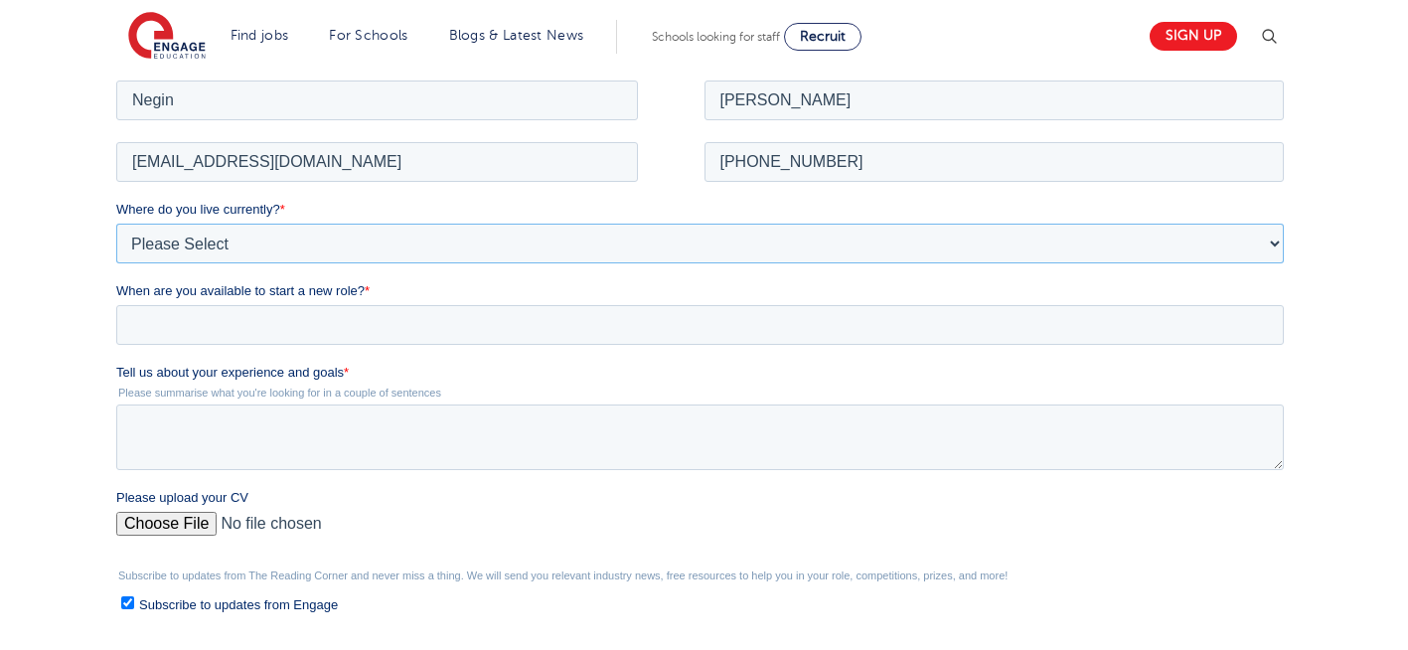
click at [451, 257] on select "Please Select [GEOGRAPHIC_DATA] [GEOGRAPHIC_DATA] [GEOGRAPHIC_DATA] [GEOGRAPHIC…" at bounding box center [699, 243] width 1167 height 40
select select "UK"
click at [116, 223] on select "Please Select UK Canada Ireland Australia New Zealand Europe USA South Africa J…" at bounding box center [699, 243] width 1167 height 40
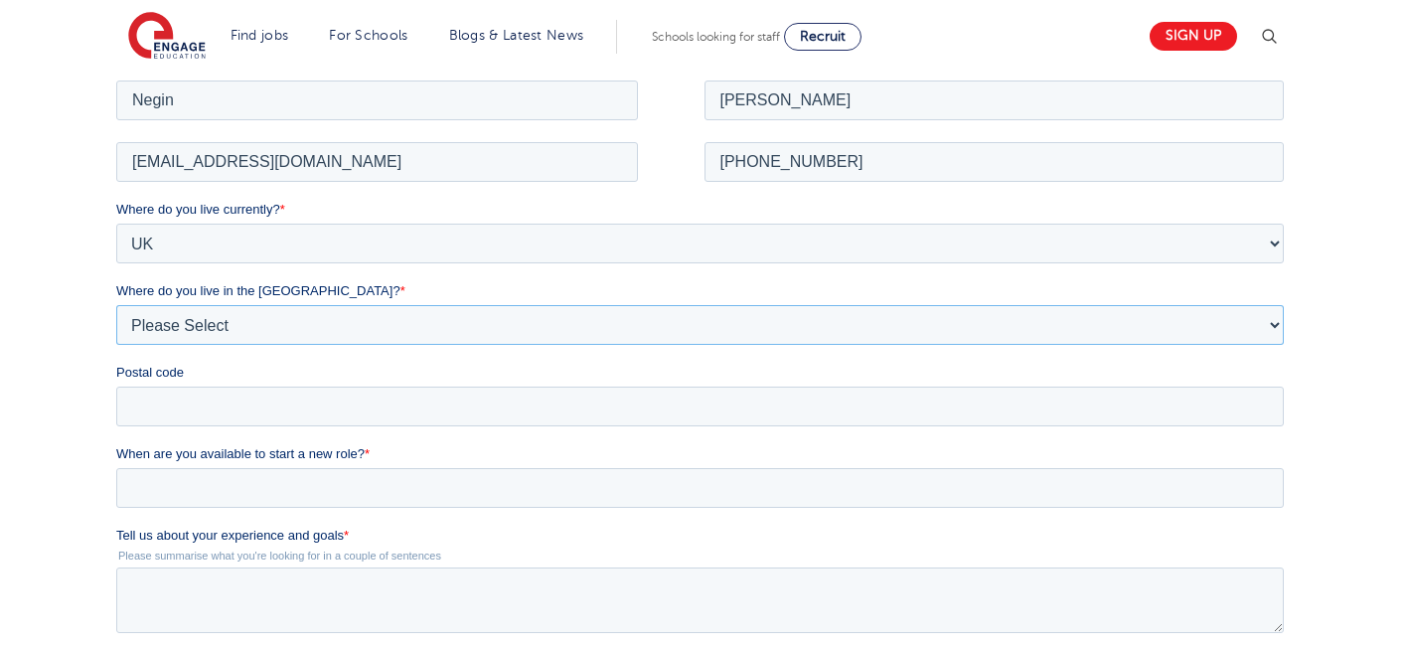
click at [202, 326] on select "Please Select Overseas Barnsley Bedfordshire Berkshire Bournemouth Bracknell Fo…" at bounding box center [699, 324] width 1167 height 40
select select "London"
click at [116, 304] on select "Please Select Overseas Barnsley Bedfordshire Berkshire Bournemouth Bracknell Fo…" at bounding box center [699, 324] width 1167 height 40
click at [189, 400] on input "Postal code" at bounding box center [699, 405] width 1167 height 40
type input "N22 7RS"
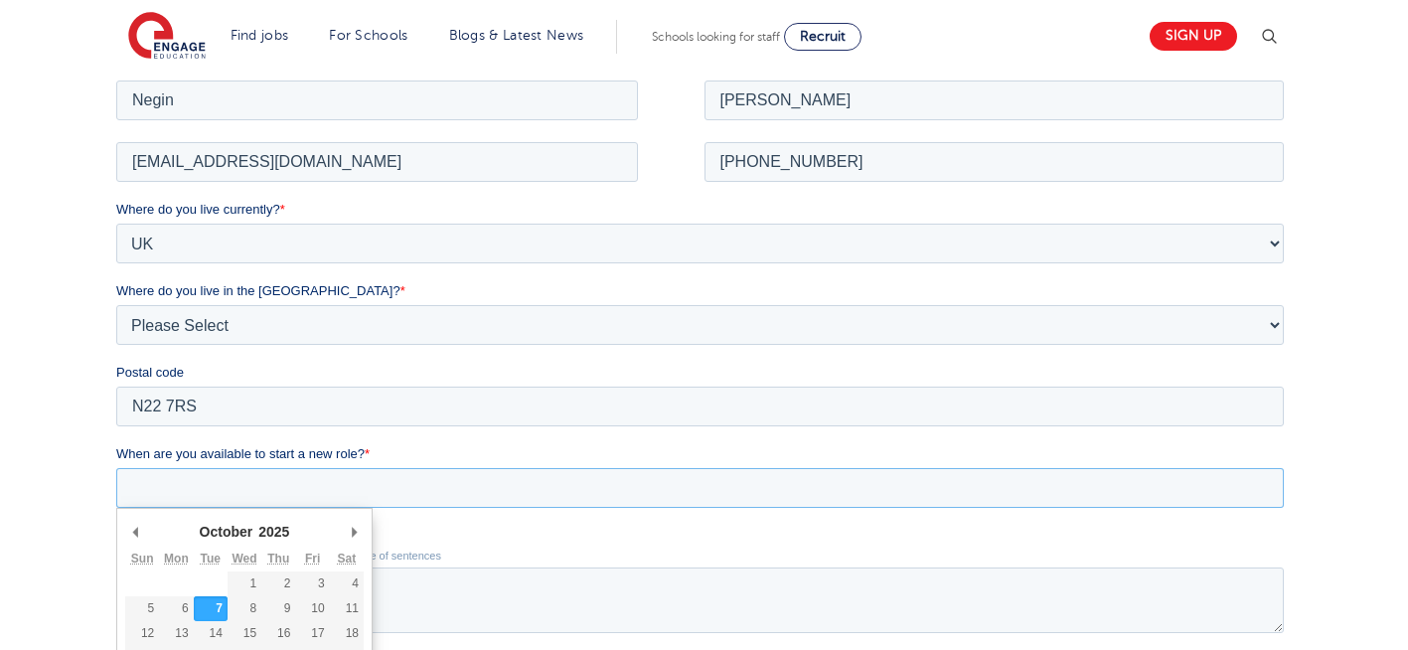
click at [246, 467] on input "When are you available to start a new role? *" at bounding box center [699, 487] width 1167 height 40
type div "2025-10-07"
type input "2025/10/07"
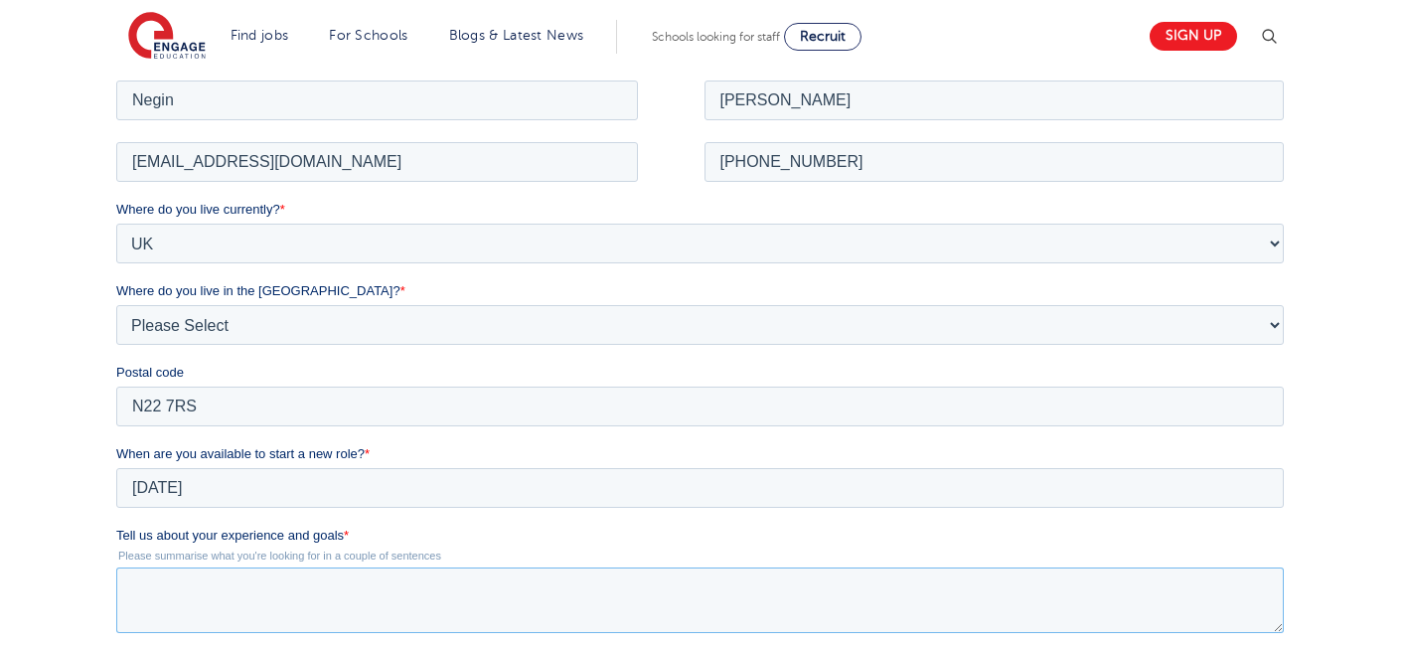
click at [251, 608] on textarea "Tell us about your experience and goals *" at bounding box center [699, 599] width 1167 height 66
type textarea "p"
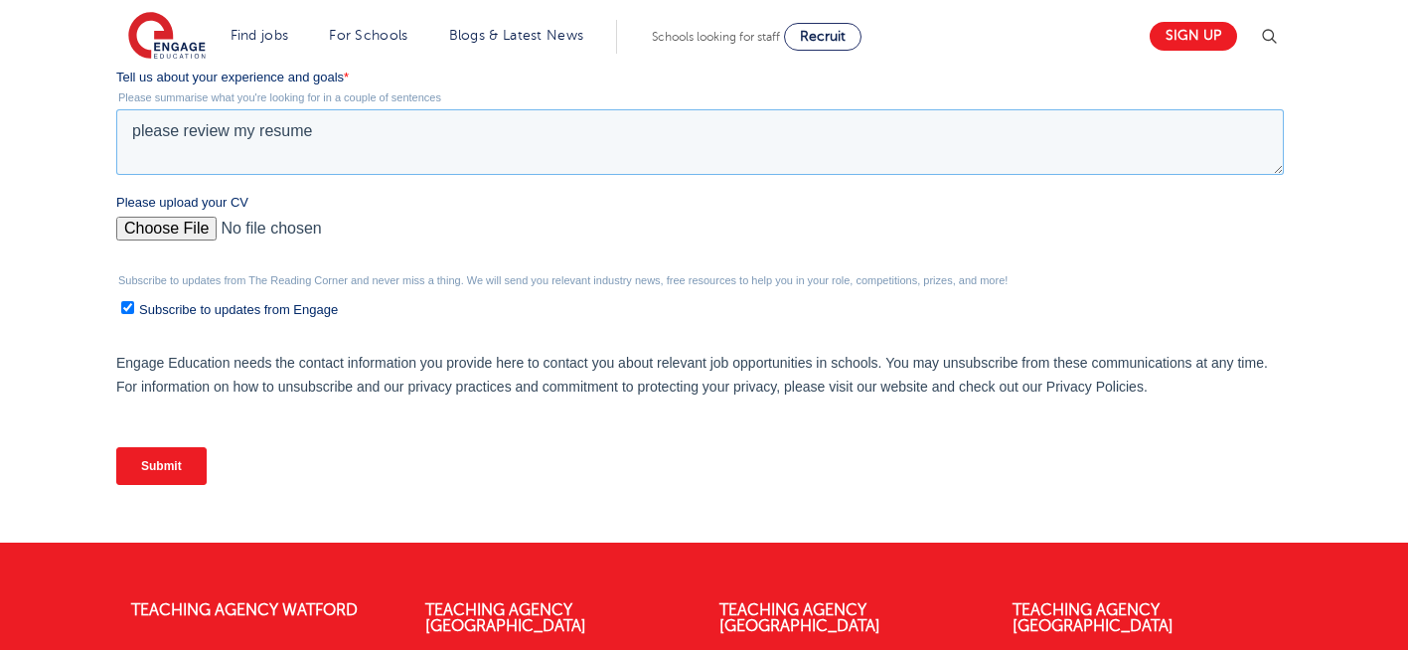
scroll to position [881, 0]
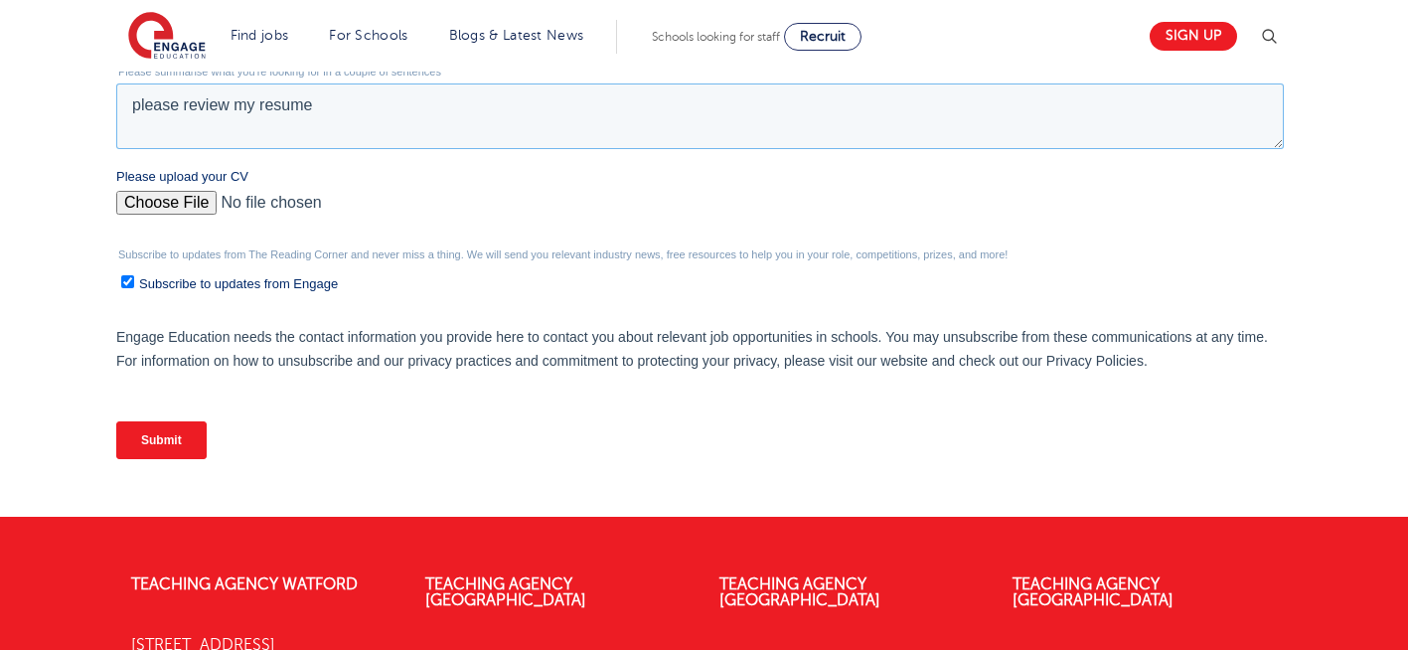
type textarea "please review my resume"
click at [166, 208] on input "Please upload your CV" at bounding box center [699, 211] width 1167 height 40
type input "C:\fakepath\Negin-s-CV-3 (3) 1 (1) 1 1.docx"
click at [184, 439] on input "Submit" at bounding box center [161, 440] width 90 height 38
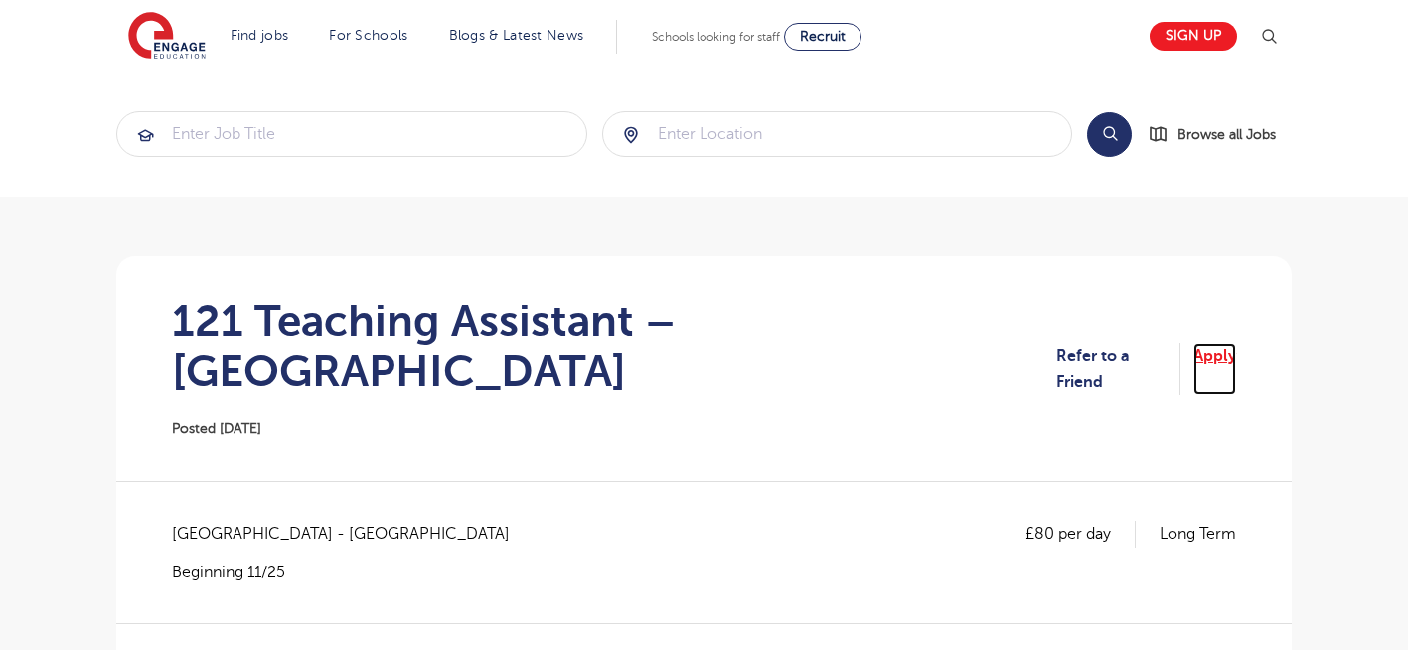
click at [1220, 351] on link "Apply" at bounding box center [1214, 369] width 43 height 53
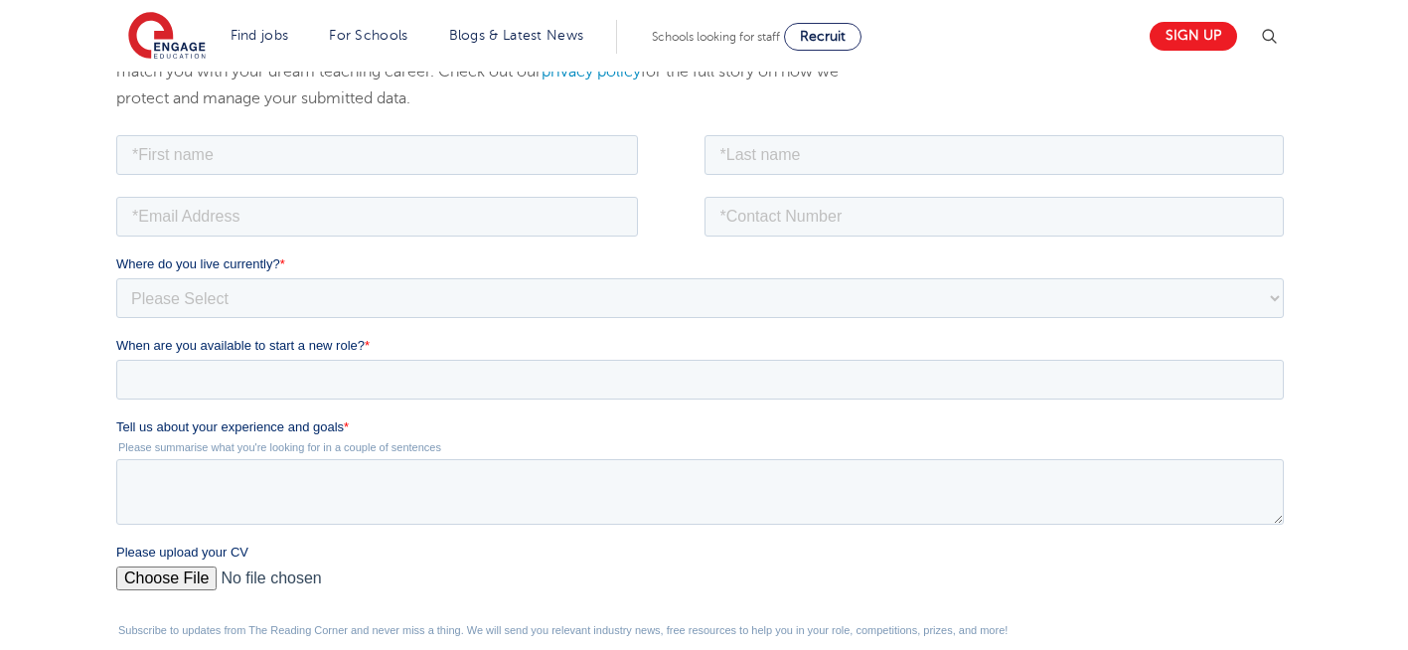
scroll to position [358, 0]
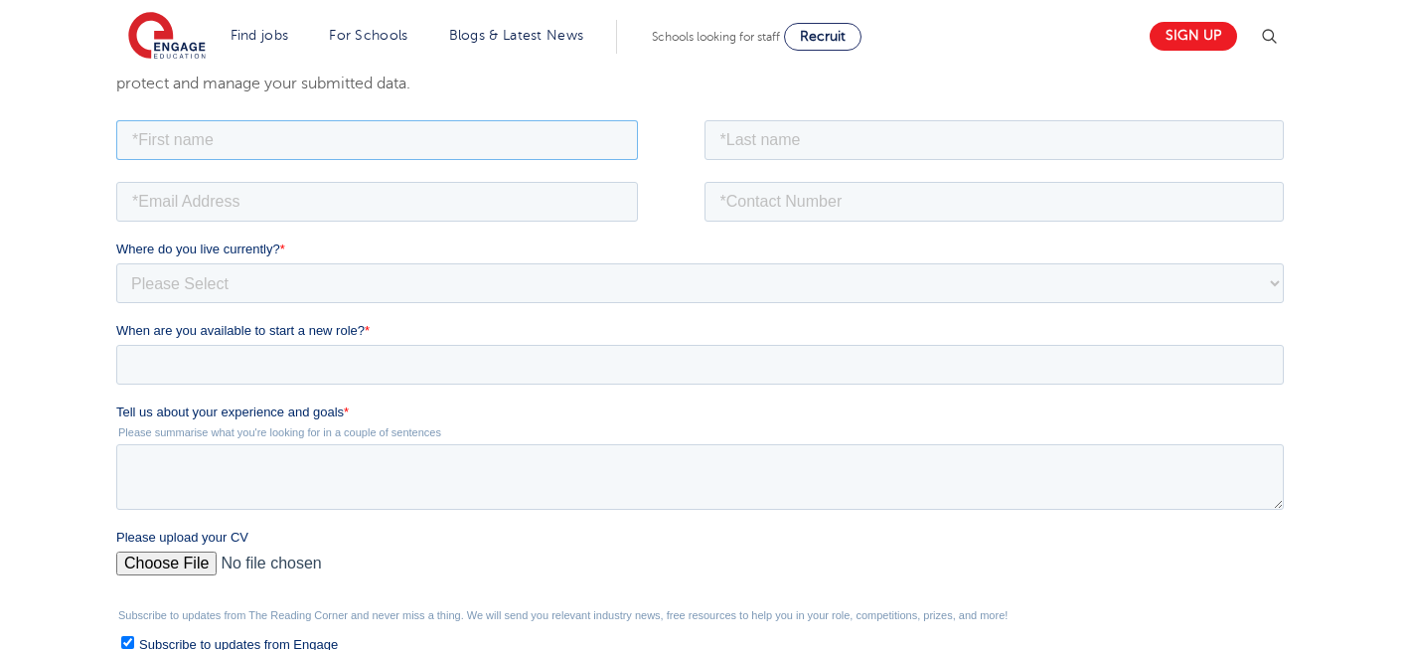
click at [252, 136] on input "text" at bounding box center [377, 139] width 522 height 40
type input "Negin"
click at [788, 145] on input "text" at bounding box center [994, 139] width 580 height 40
type input "Rajool Dezfooli"
click at [446, 204] on input "email" at bounding box center [377, 201] width 522 height 40
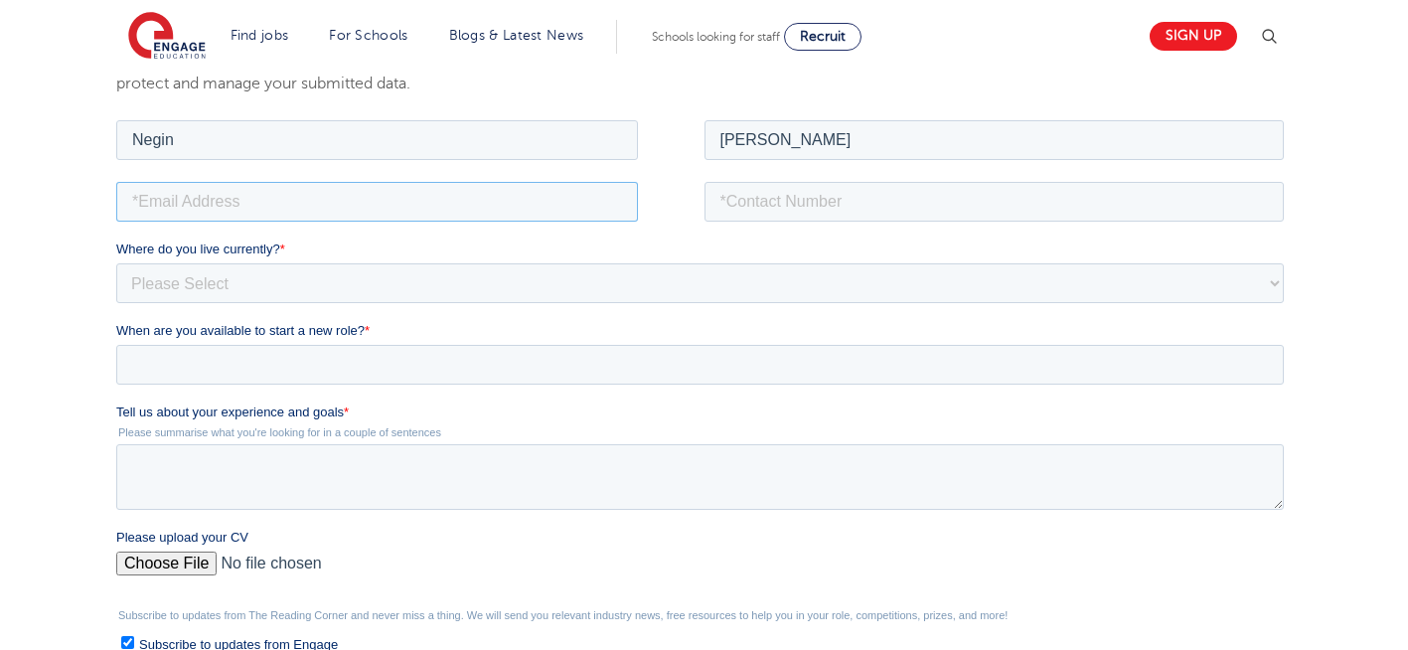
type input "n56375283@gmail.com"
click at [840, 200] on input "tel" at bounding box center [994, 201] width 580 height 40
type input "+447930935556"
click at [458, 278] on select "Please Select UK Canada Ireland Australia New Zealand Europe USA South Africa J…" at bounding box center [699, 282] width 1167 height 40
select select "UK"
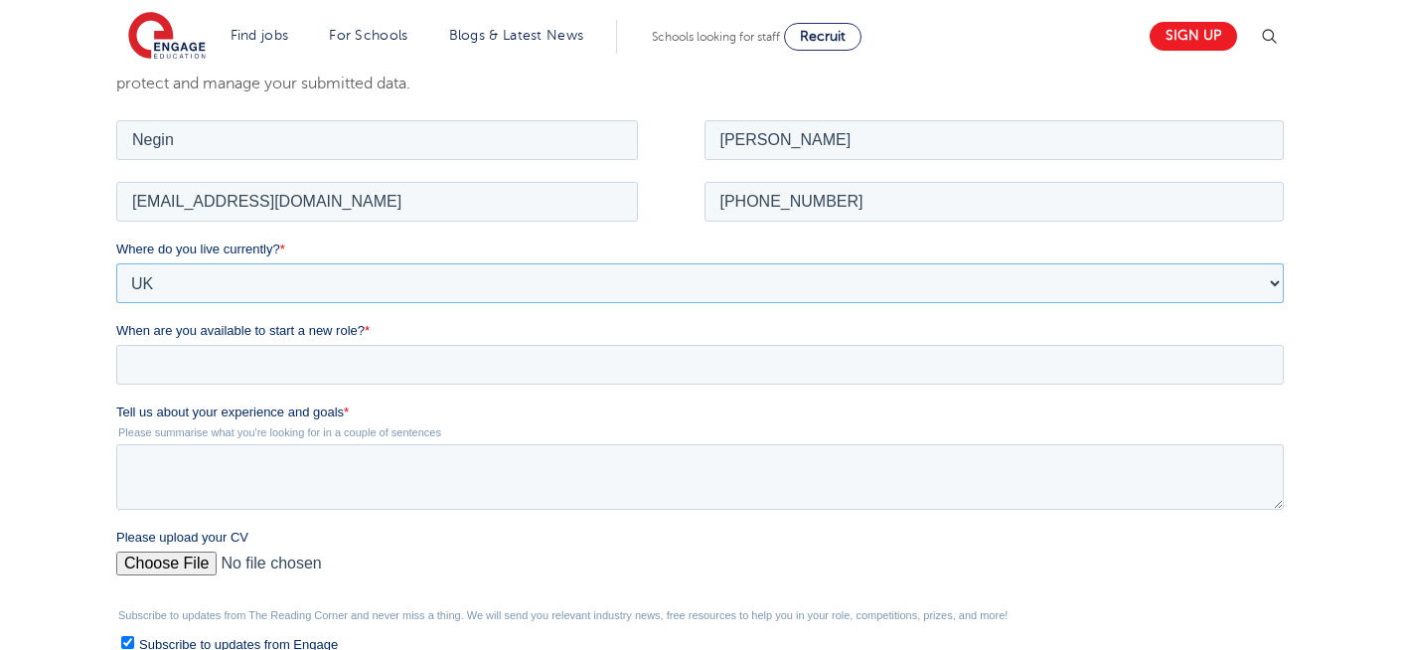
click at [116, 262] on select "Please Select UK Canada Ireland Australia New Zealand Europe USA South Africa J…" at bounding box center [699, 282] width 1167 height 40
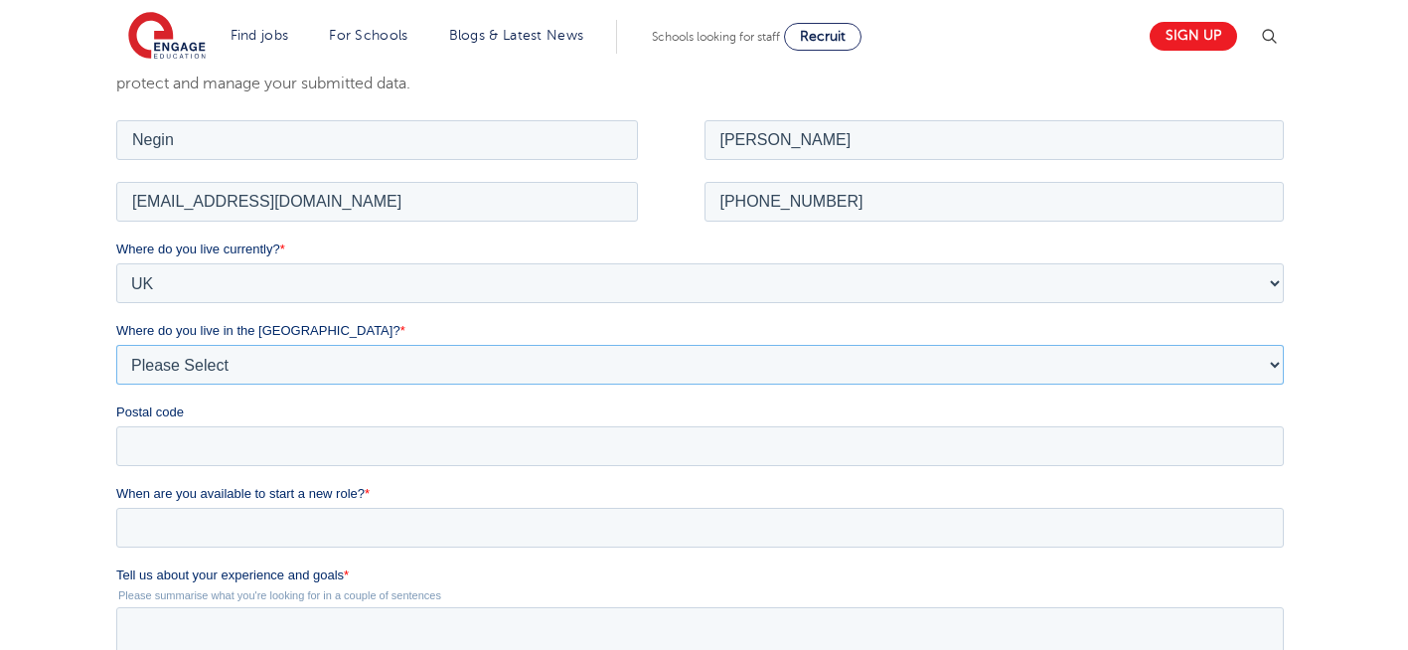
click at [198, 358] on select "Please Select Overseas Barnsley Bedfordshire Berkshire Bournemouth Bracknell Fo…" at bounding box center [699, 364] width 1167 height 40
select select "London"
click at [116, 344] on select "Please Select Overseas Barnsley Bedfordshire Berkshire Bournemouth Bracknell Fo…" at bounding box center [699, 364] width 1167 height 40
click at [210, 446] on input "Postal code" at bounding box center [699, 445] width 1167 height 40
type input "N22 7RS"
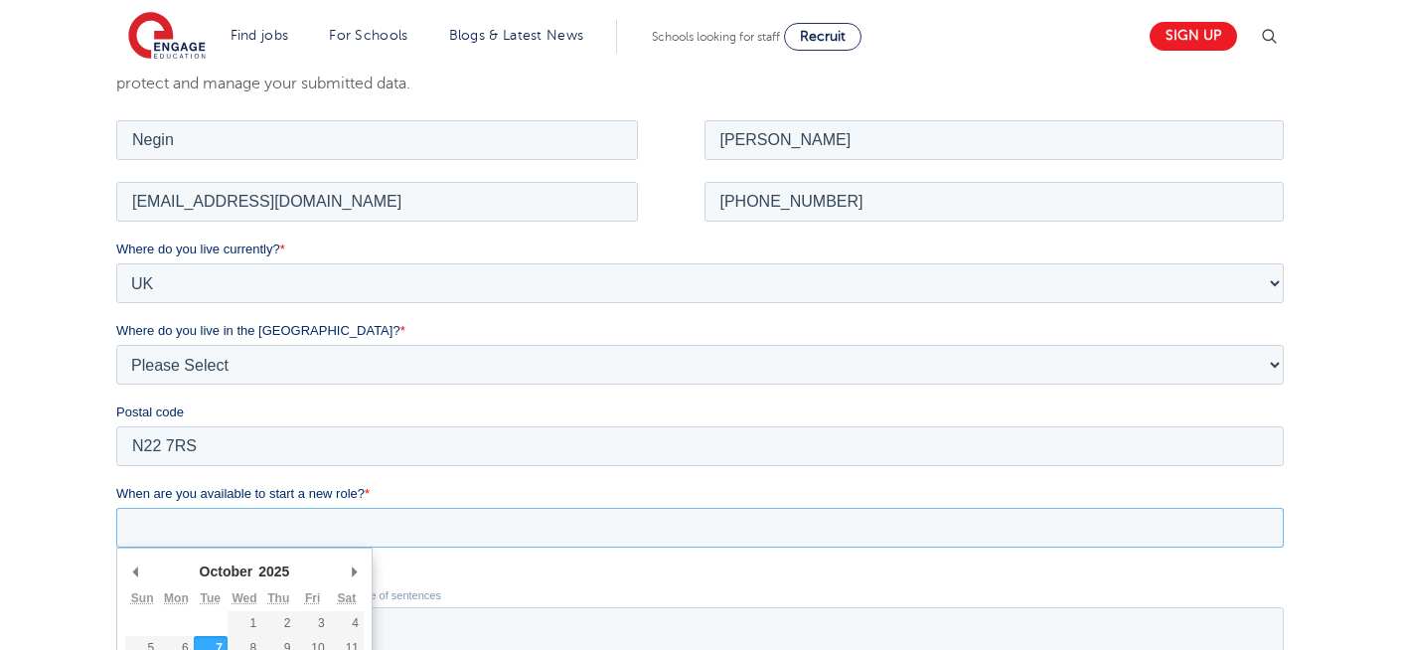
click at [224, 526] on input "When are you available to start a new role? *" at bounding box center [699, 527] width 1167 height 40
type div "2025-10-07"
type input "2025/10/07"
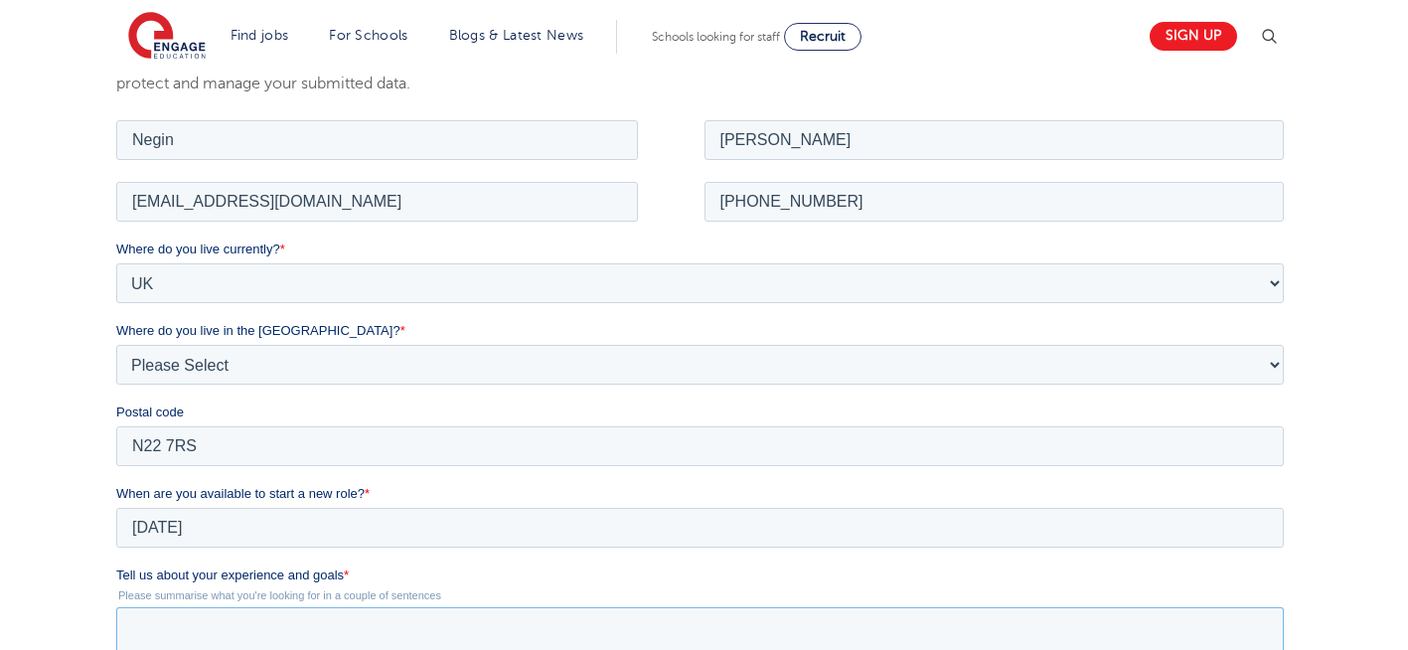
click at [282, 642] on textarea "Tell us about your experience and goals *" at bounding box center [699, 639] width 1167 height 66
click at [1360, 487] on div "We will store your first name, last name, email address, contact number, locati…" at bounding box center [704, 518] width 1408 height 1080
click at [521, 649] on textarea "Tell us about your experience and goals *" at bounding box center [699, 639] width 1167 height 66
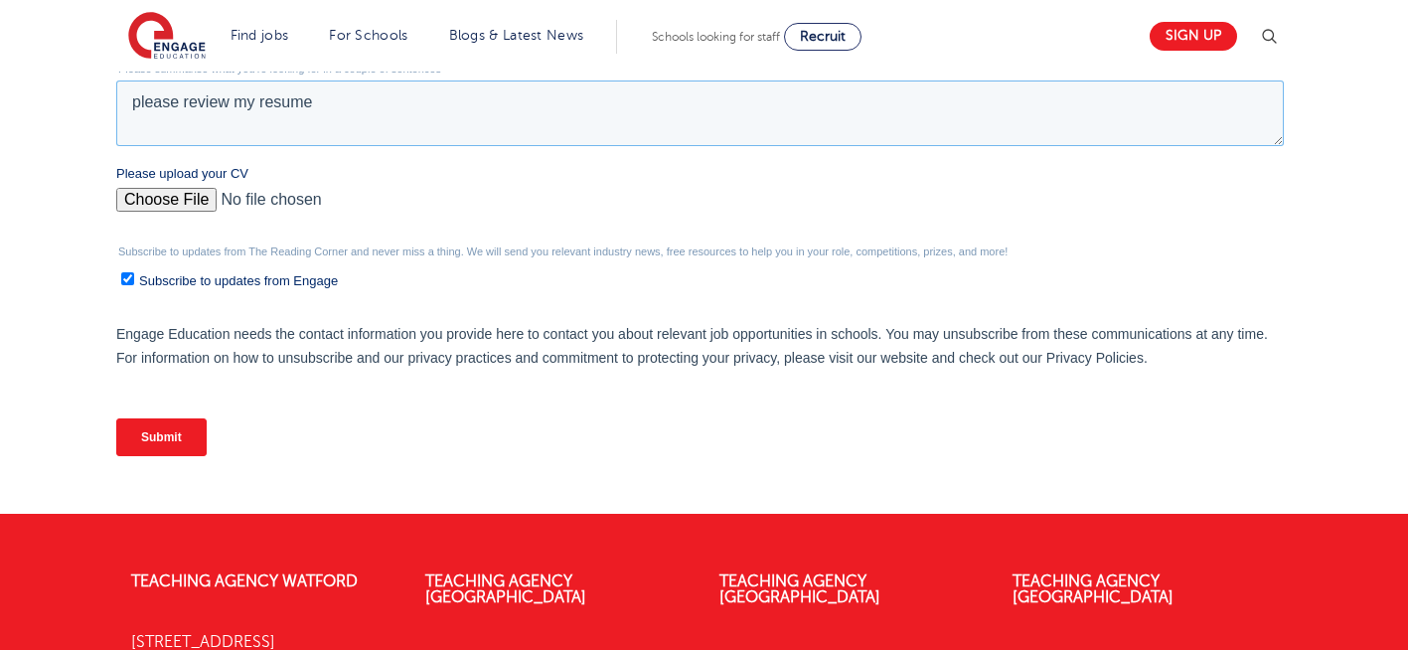
scroll to position [890, 0]
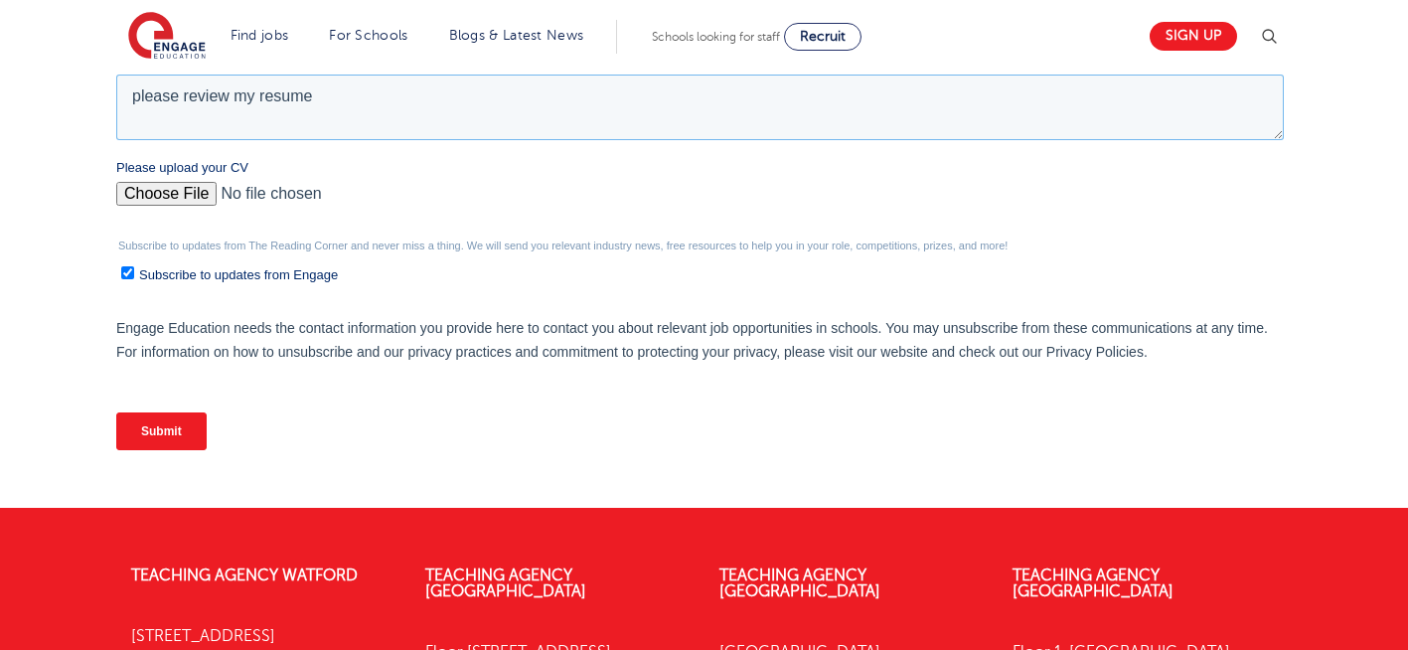
type textarea "please review my resume"
click at [181, 199] on input "Please upload your CV" at bounding box center [699, 202] width 1167 height 40
type input "C:\fakepath\Negin-s-CV-3 (3) 1 (1) 1 1.docx"
click at [159, 440] on input "Submit" at bounding box center [161, 431] width 90 height 38
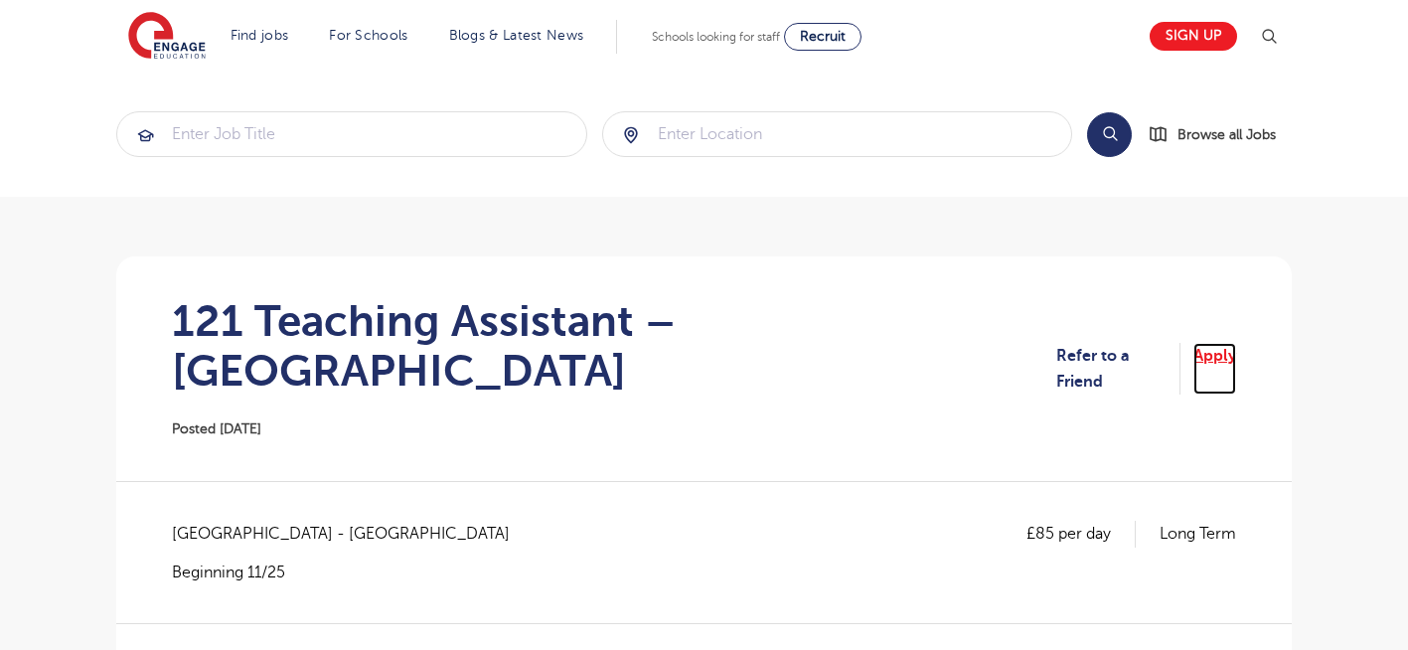
click at [1213, 349] on link "Apply" at bounding box center [1214, 369] width 43 height 53
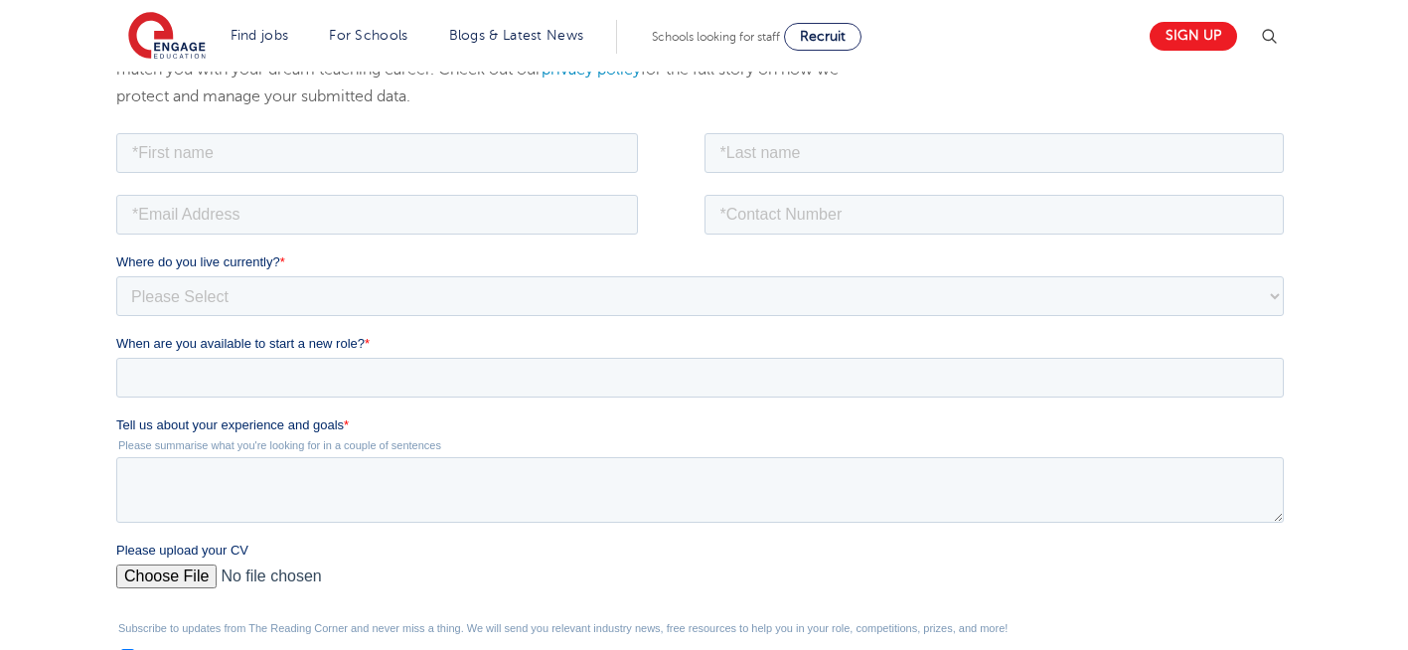
scroll to position [359, 0]
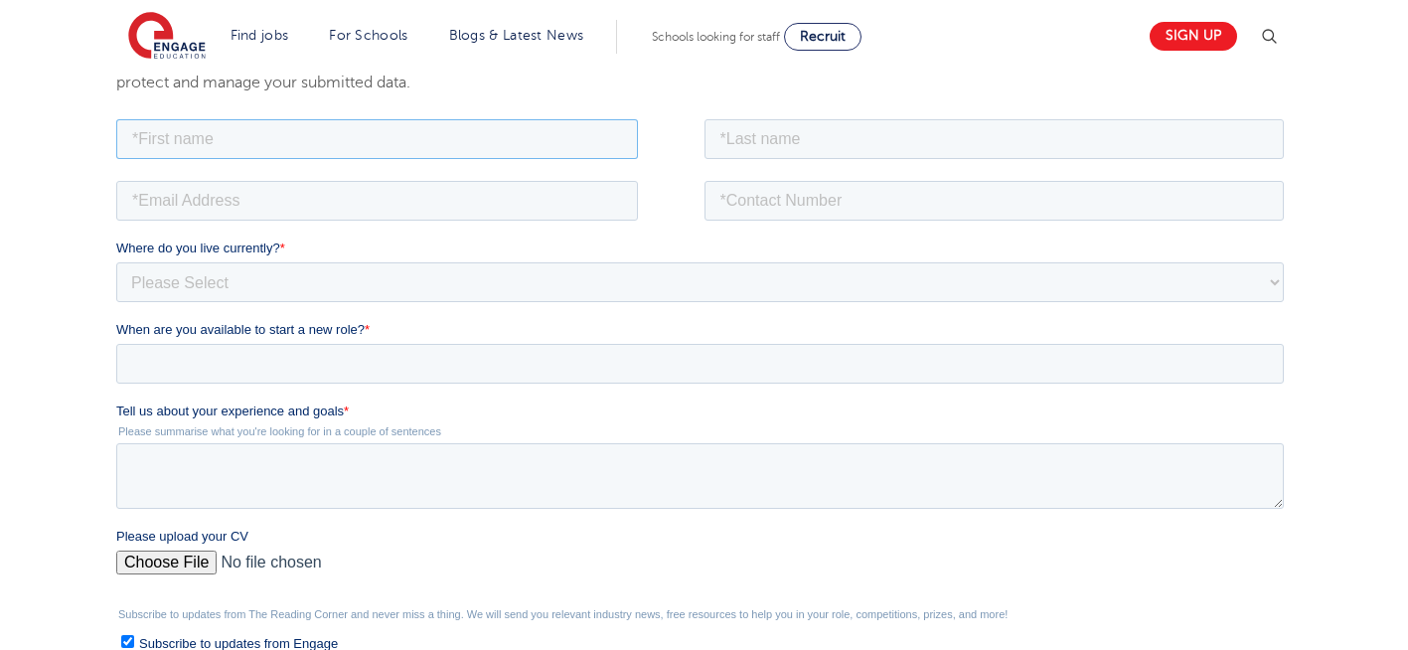
click at [440, 138] on input "text" at bounding box center [377, 138] width 522 height 40
type input "Negin"
click at [900, 147] on input "text" at bounding box center [994, 138] width 580 height 40
type input "[PERSON_NAME]"
click at [282, 204] on input "email" at bounding box center [377, 200] width 522 height 40
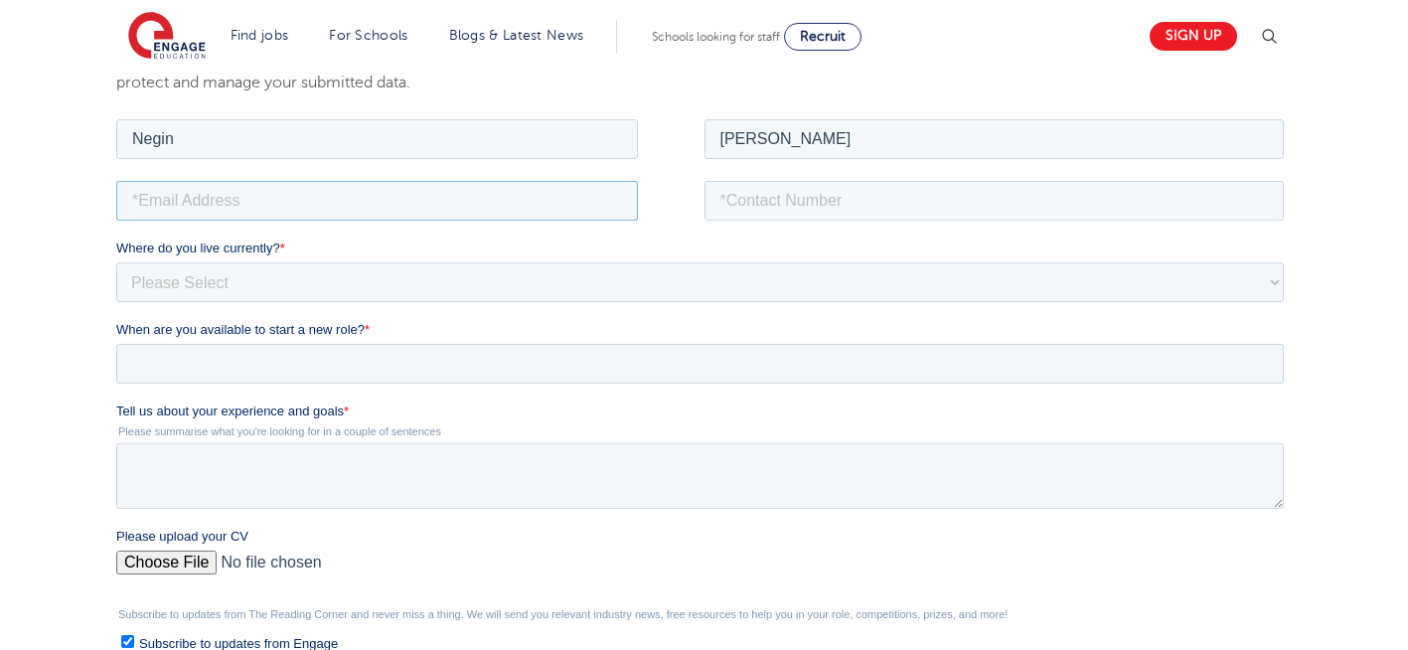
type input "n56375283@gmail.com"
drag, startPoint x: 898, startPoint y: 208, endPoint x: 790, endPoint y: 271, distance: 125.6
click at [790, 271] on form "Job Position Job Sector Job ID Job Number Job Owner Negin Rajool Dezfooli n5637…" at bounding box center [703, 474] width 1175 height 720
type input "+447930935556"
click at [279, 290] on select "Please Select UK Canada Ireland Australia New Zealand Europe USA South Africa J…" at bounding box center [699, 281] width 1167 height 40
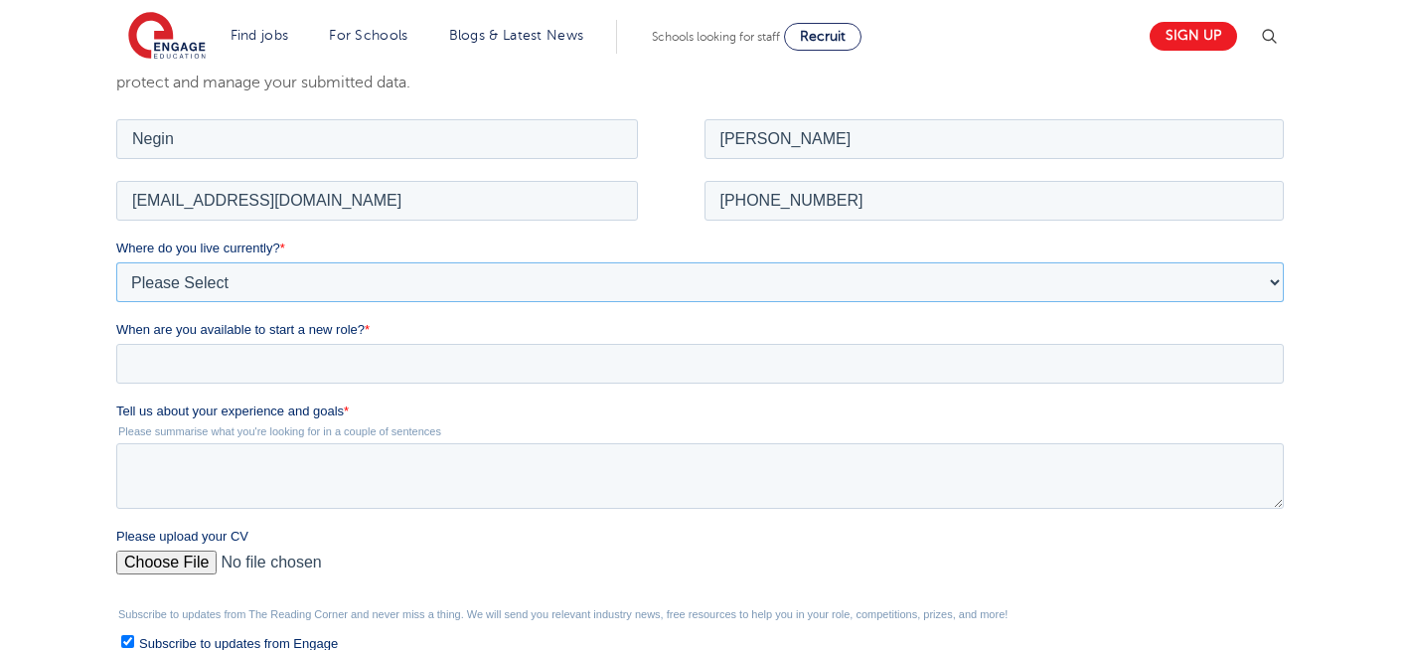
select select "UK"
click at [116, 261] on select "Please Select UK Canada Ireland Australia New Zealand Europe USA South Africa J…" at bounding box center [699, 281] width 1167 height 40
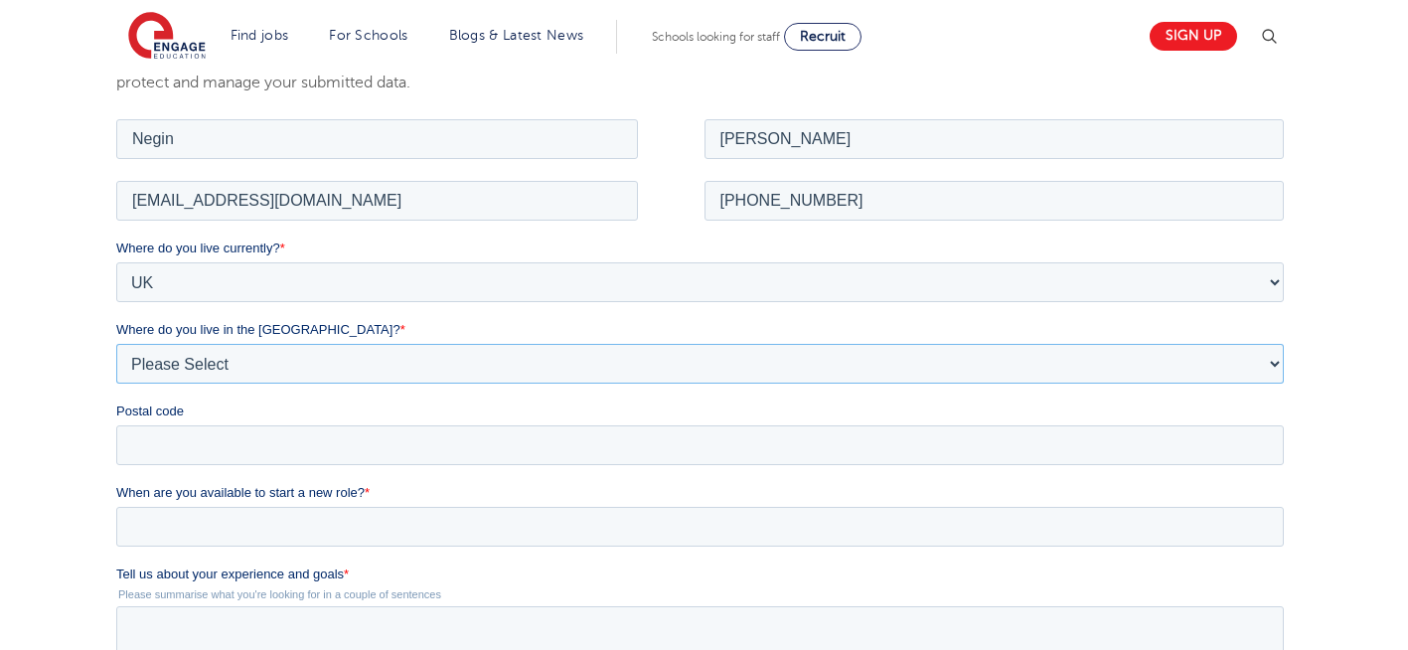
click at [263, 361] on select "Please Select Overseas Barnsley Bedfordshire Berkshire Bournemouth Bracknell Fo…" at bounding box center [699, 363] width 1167 height 40
select select "London"
click at [116, 343] on select "Please Select Overseas Barnsley Bedfordshire Berkshire Bournemouth Bracknell Fo…" at bounding box center [699, 363] width 1167 height 40
click at [176, 440] on input "Postal code" at bounding box center [699, 444] width 1167 height 40
type input "N22 7RS"
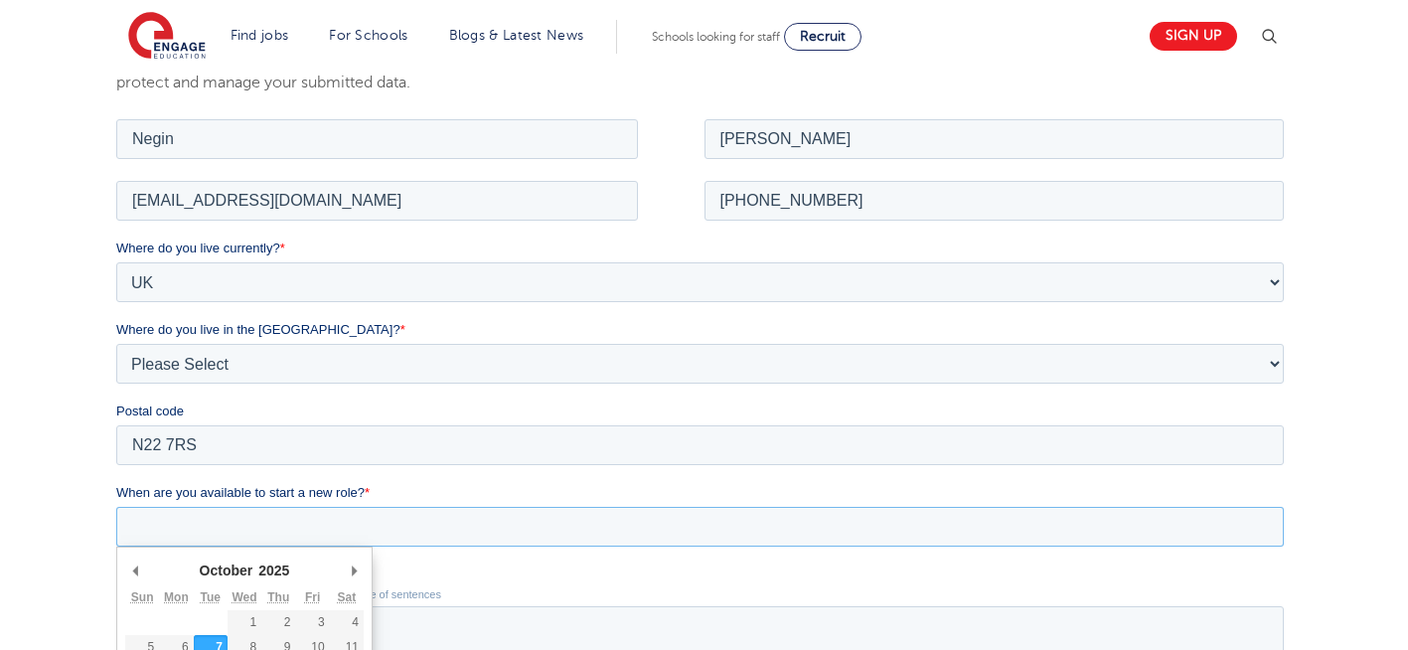
click at [250, 539] on input "When are you available to start a new role? *" at bounding box center [699, 526] width 1167 height 40
type div "2025-10-07"
type input "2025/10/07"
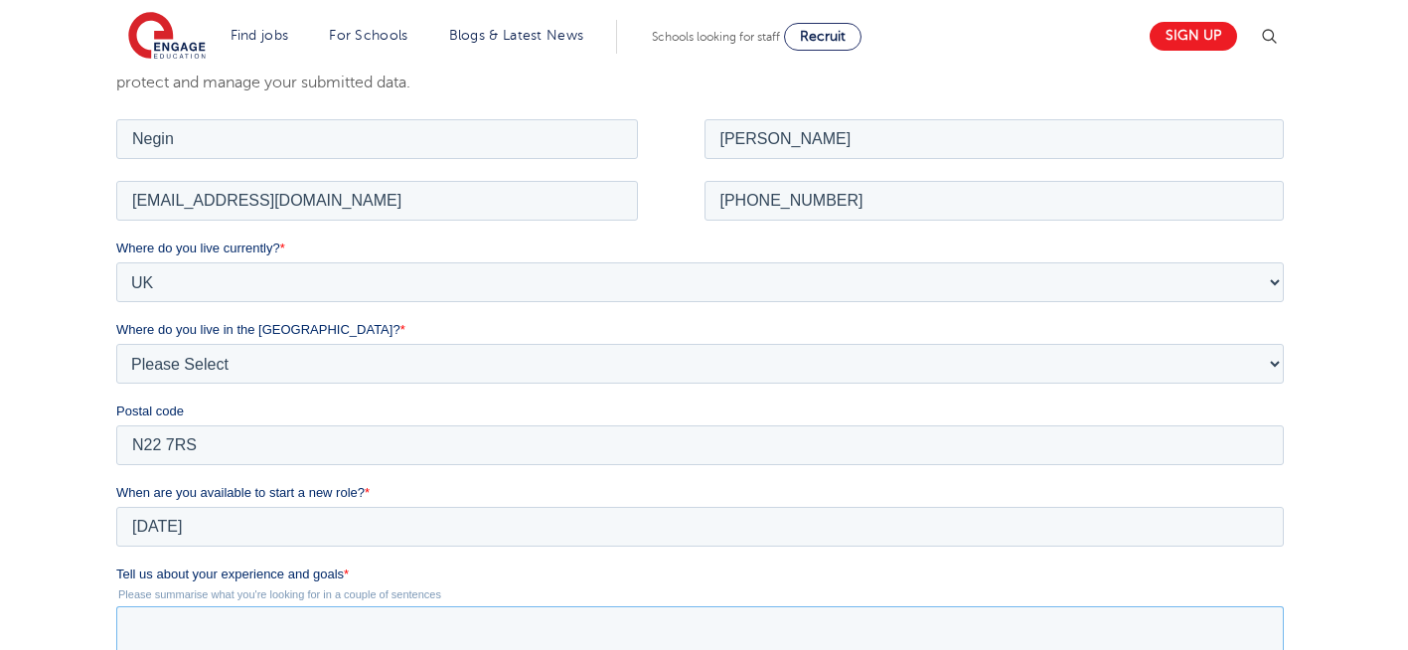
click at [282, 647] on textarea "Tell us about your experience and goals *" at bounding box center [699, 638] width 1167 height 66
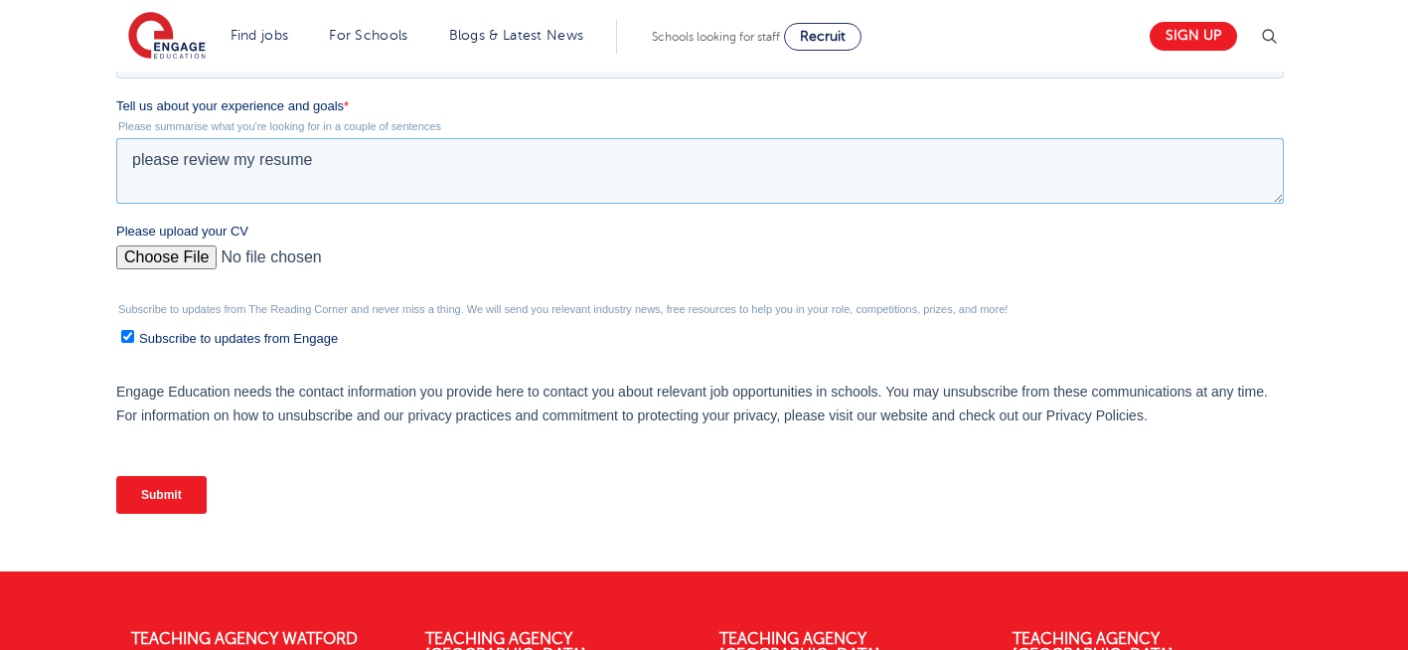
scroll to position [853, 0]
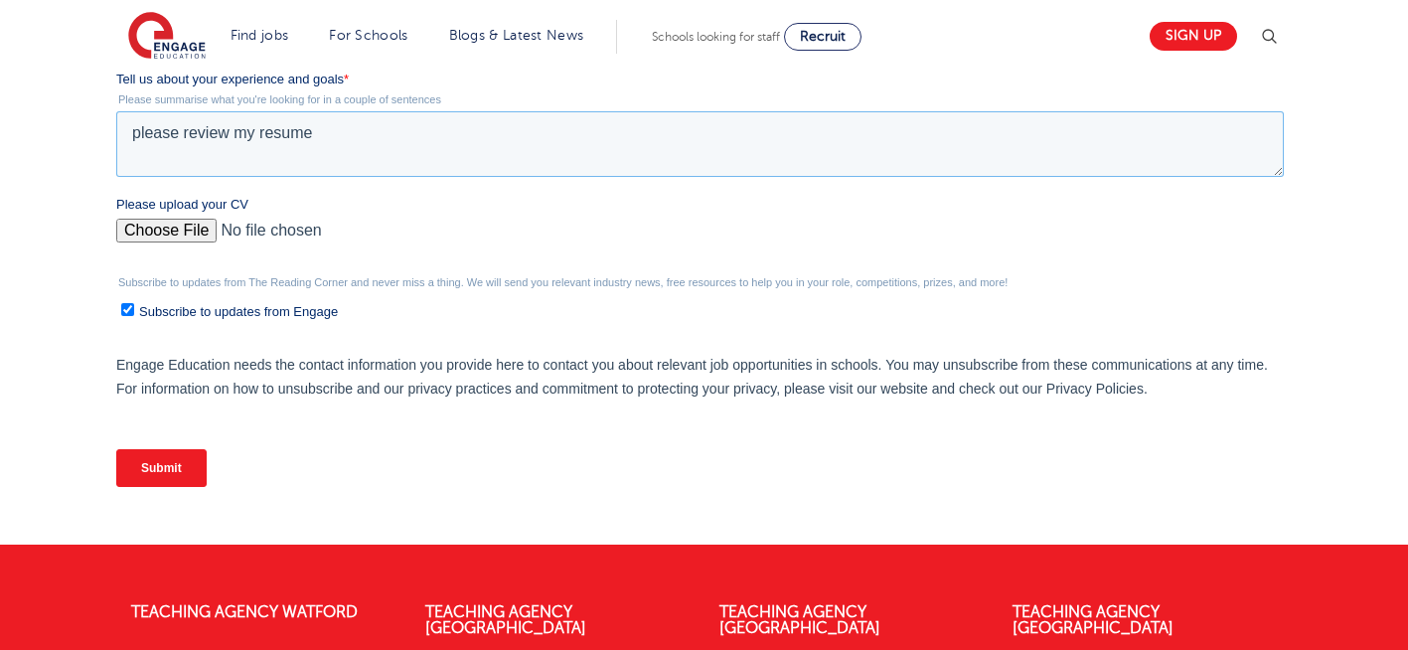
type textarea "please review my resume"
click at [156, 234] on input "Please upload your CV" at bounding box center [699, 239] width 1167 height 40
type input "C:\fakepath\Negin-s-CV-3 (3) 1 (1) 1 1.docx"
click at [136, 467] on input "Submit" at bounding box center [161, 468] width 90 height 38
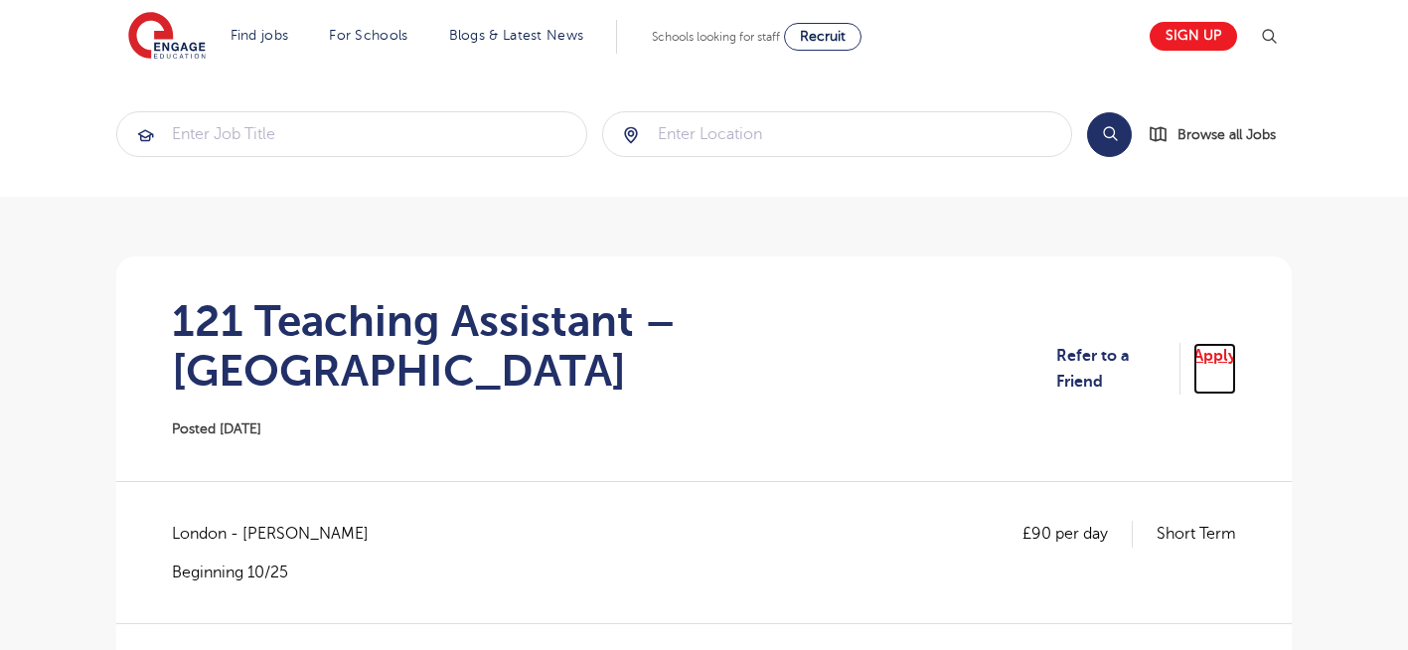
click at [1216, 344] on link "Apply" at bounding box center [1214, 369] width 43 height 53
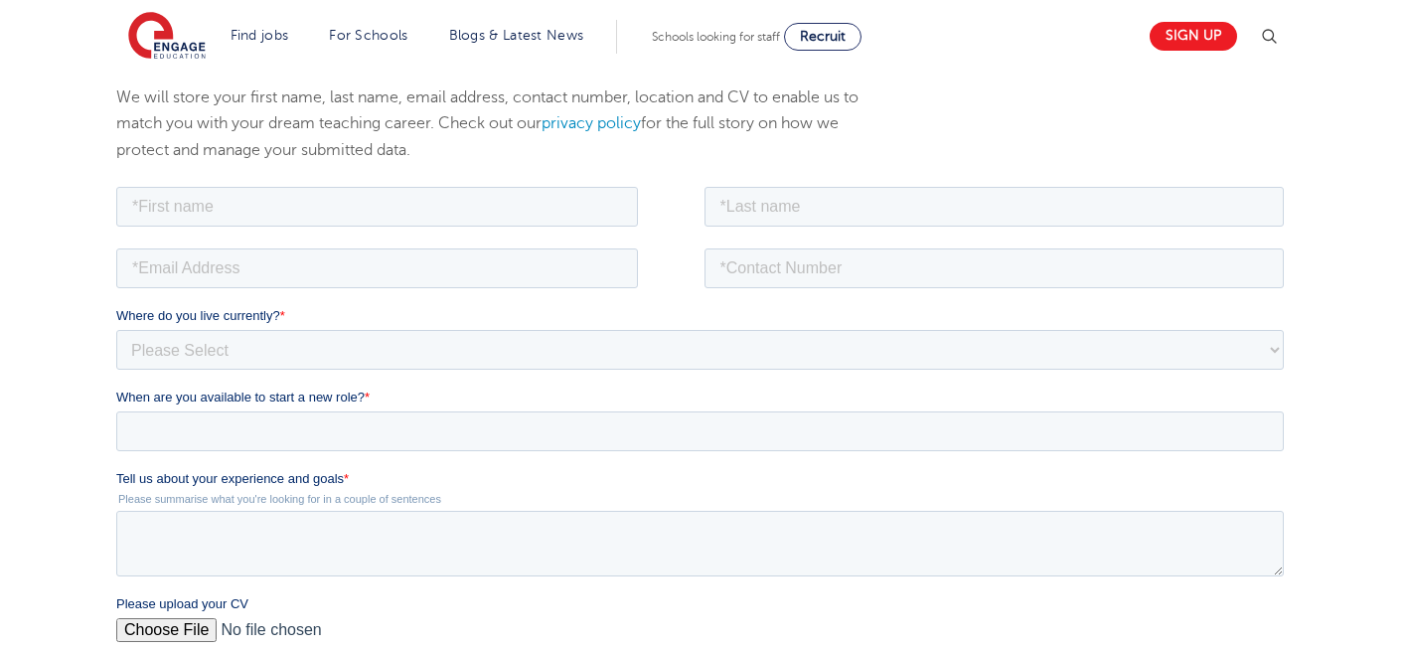
scroll to position [318, 0]
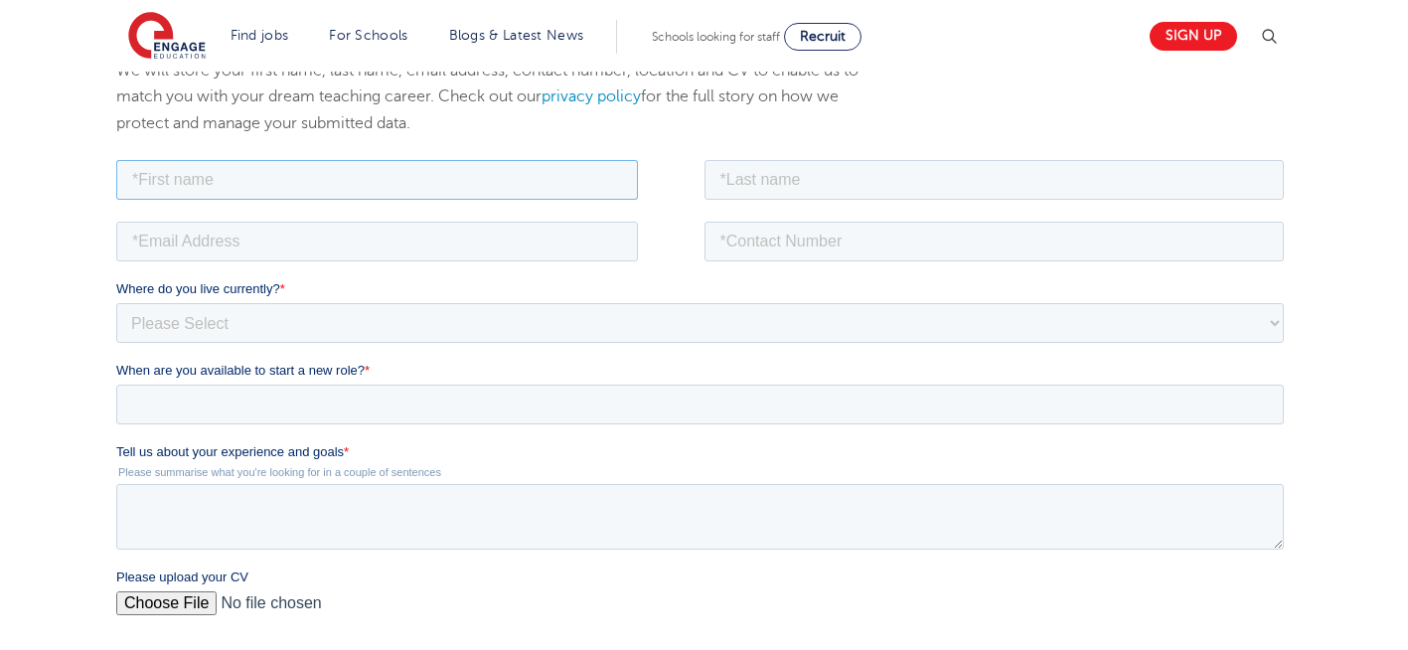
click at [243, 180] on input "text" at bounding box center [377, 179] width 522 height 40
type input "Negin"
click at [835, 183] on input "text" at bounding box center [994, 179] width 580 height 40
type input "Rajool Dezfooli"
click at [330, 244] on input "email" at bounding box center [377, 241] width 522 height 40
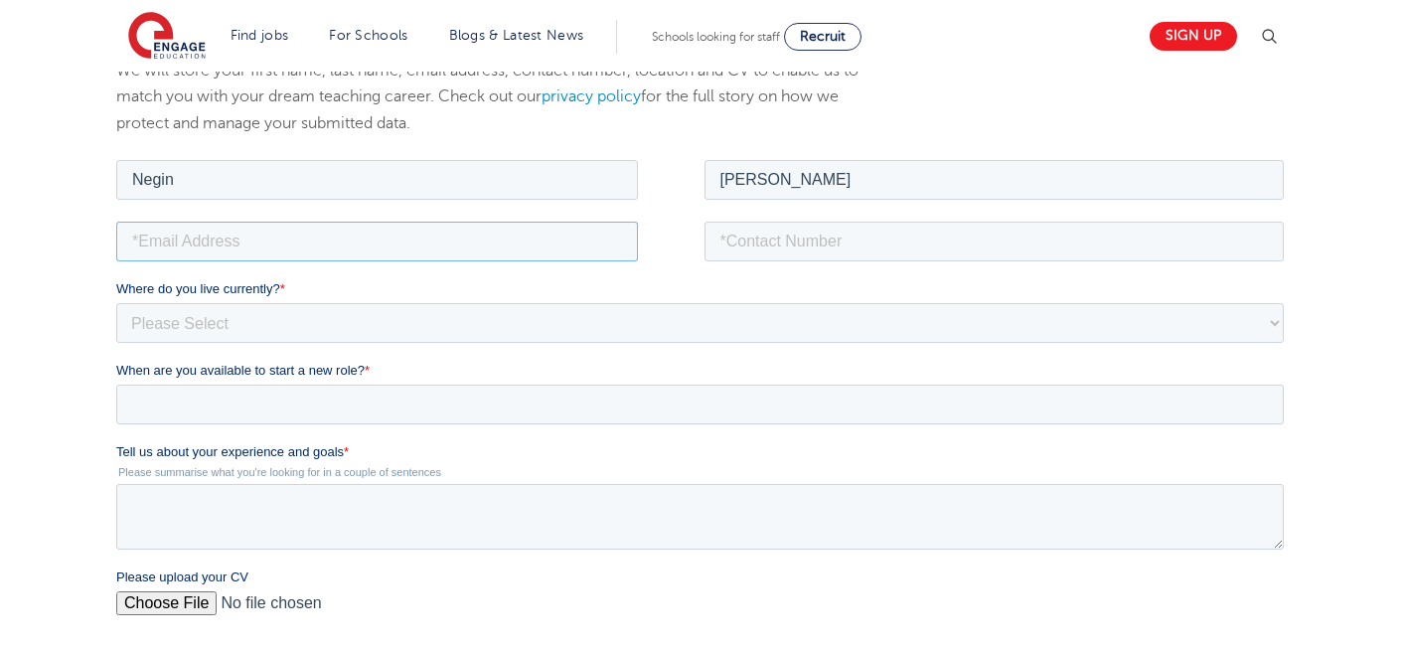
type input "n56375283@gmail.com"
click at [856, 242] on input "tel" at bounding box center [994, 241] width 580 height 40
type input "[PHONE_NUMBER]"
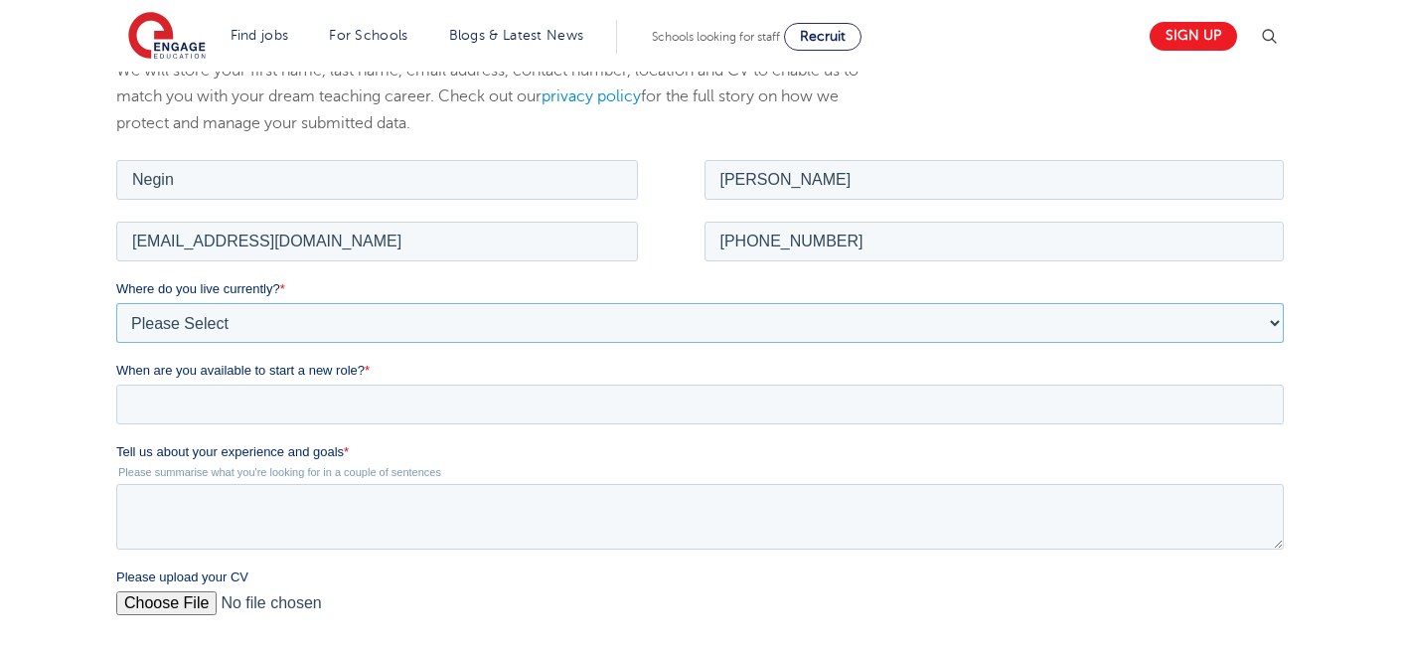
click at [425, 314] on select "Please Select [GEOGRAPHIC_DATA] [GEOGRAPHIC_DATA] [GEOGRAPHIC_DATA] [GEOGRAPHIC…" at bounding box center [699, 322] width 1167 height 40
select select "UK"
click at [116, 302] on select "Please Select UK Canada Ireland Australia New Zealand Europe USA South Africa J…" at bounding box center [699, 322] width 1167 height 40
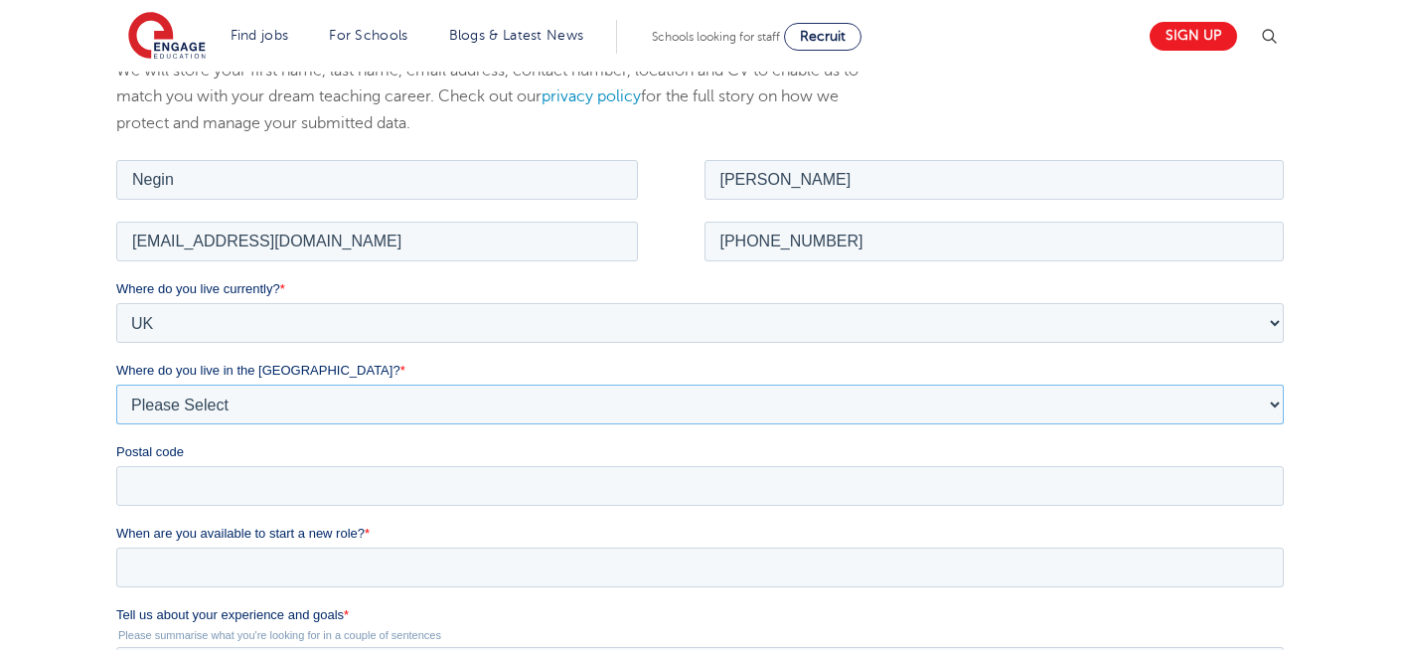
click at [308, 401] on select "Please Select Overseas Barnsley Bedfordshire Berkshire Bournemouth Bracknell Fo…" at bounding box center [699, 403] width 1167 height 40
select select "London"
click at [116, 383] on select "Please Select Overseas Barnsley Bedfordshire Berkshire Bournemouth Bracknell Fo…" at bounding box center [699, 403] width 1167 height 40
click at [181, 483] on input "Postal code" at bounding box center [699, 485] width 1167 height 40
type input "N22 7RS"
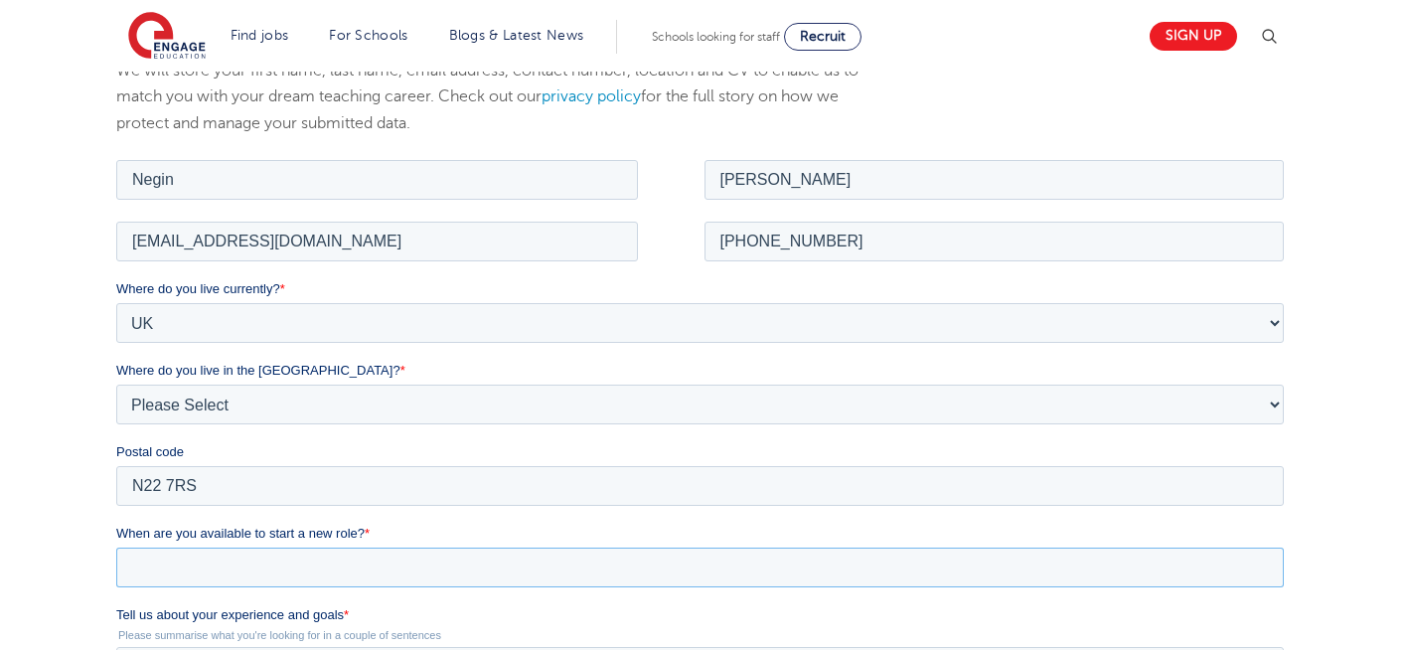
click at [261, 557] on input "When are you available to start a new role? *" at bounding box center [699, 566] width 1167 height 40
type div "2025-10-07"
type input "2025/10/07"
type textarea "please review my resume"
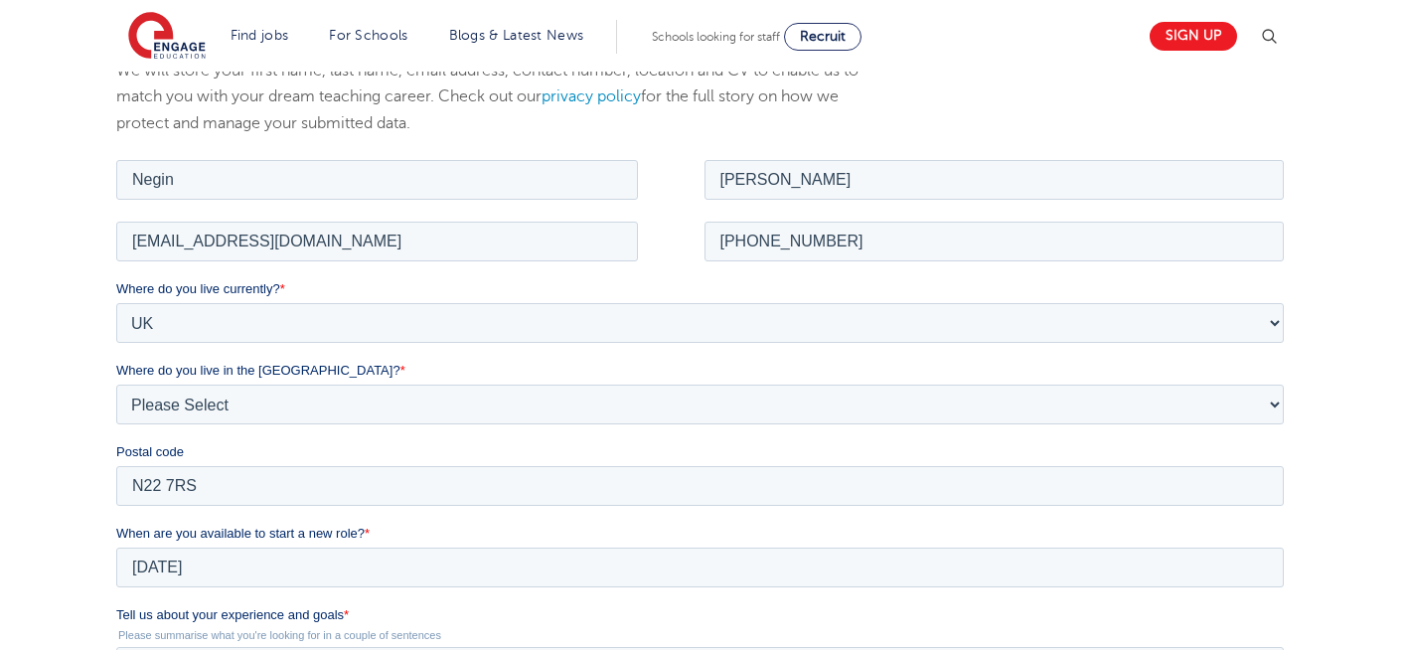
click at [1360, 414] on div "We will store your first name, last name, email address, contact number, locati…" at bounding box center [704, 549] width 1408 height 1062
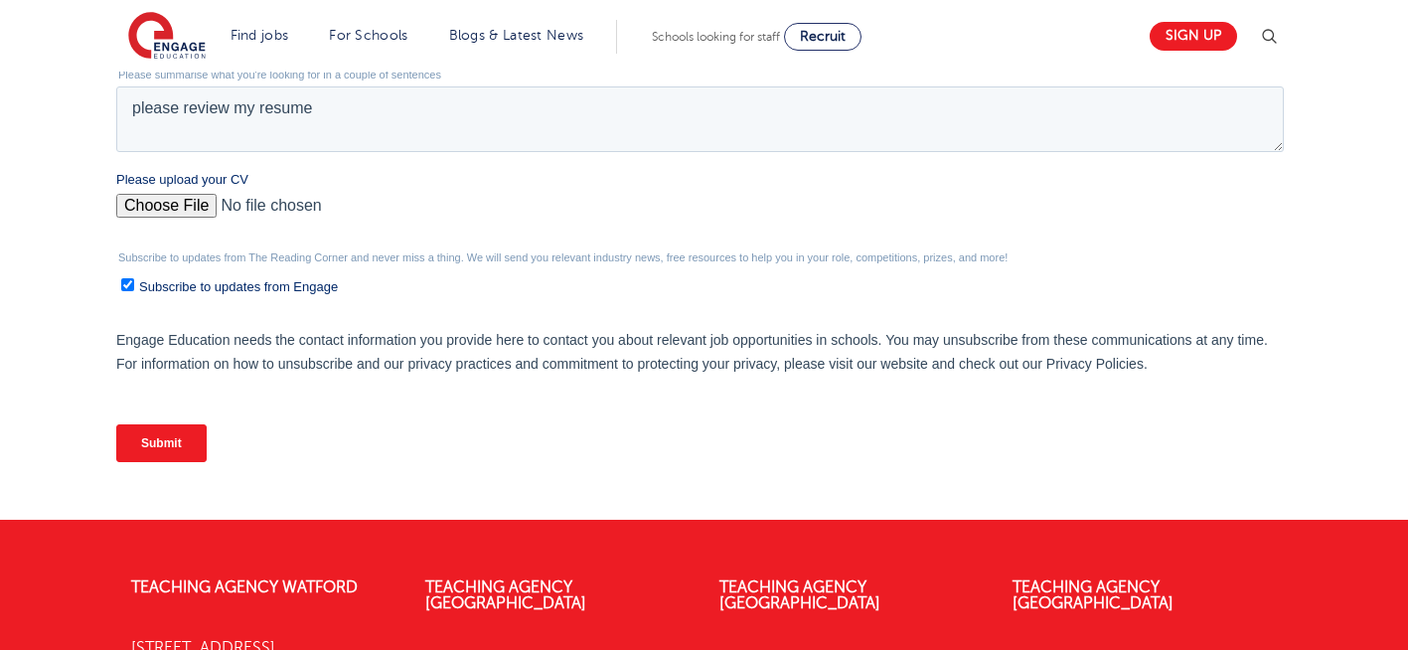
scroll to position [907, 0]
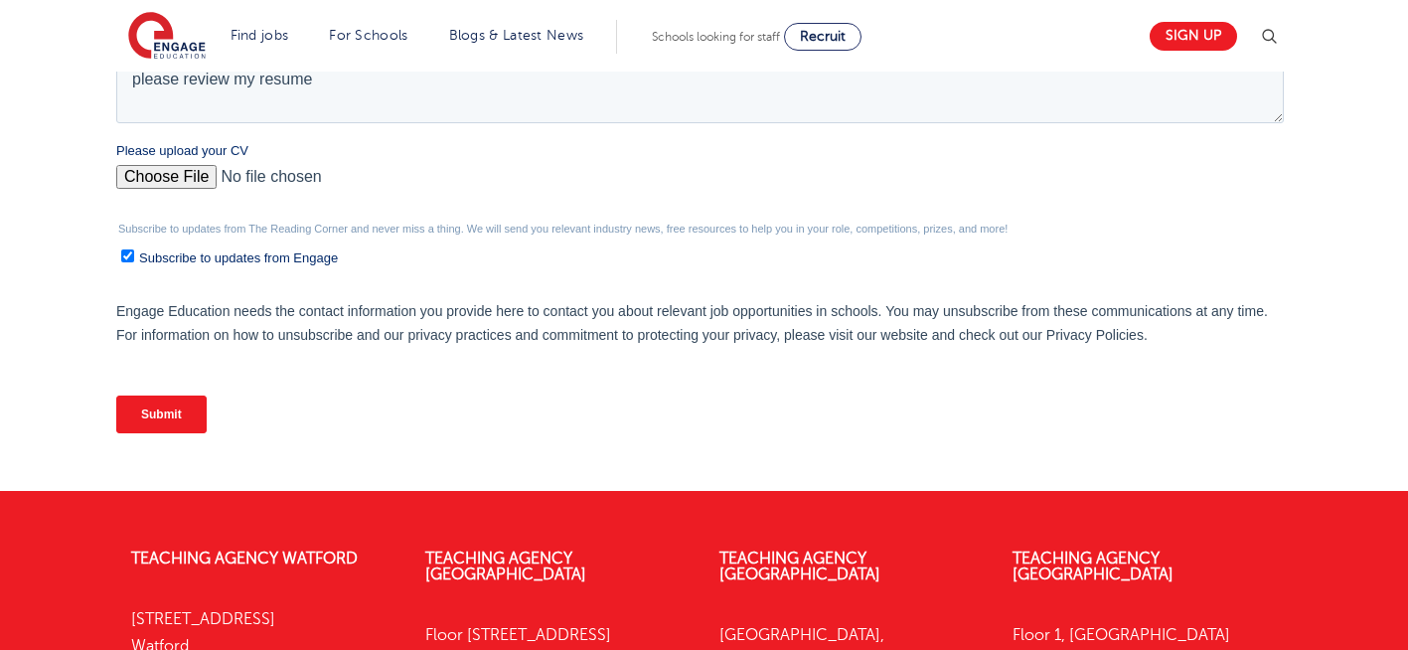
click at [181, 182] on input "Please upload your CV" at bounding box center [699, 185] width 1167 height 40
type input "C:\fakepath\Negin-s-CV-3 (3) 1 (1) 1 1.docx"
click at [193, 418] on input "Submit" at bounding box center [161, 414] width 90 height 38
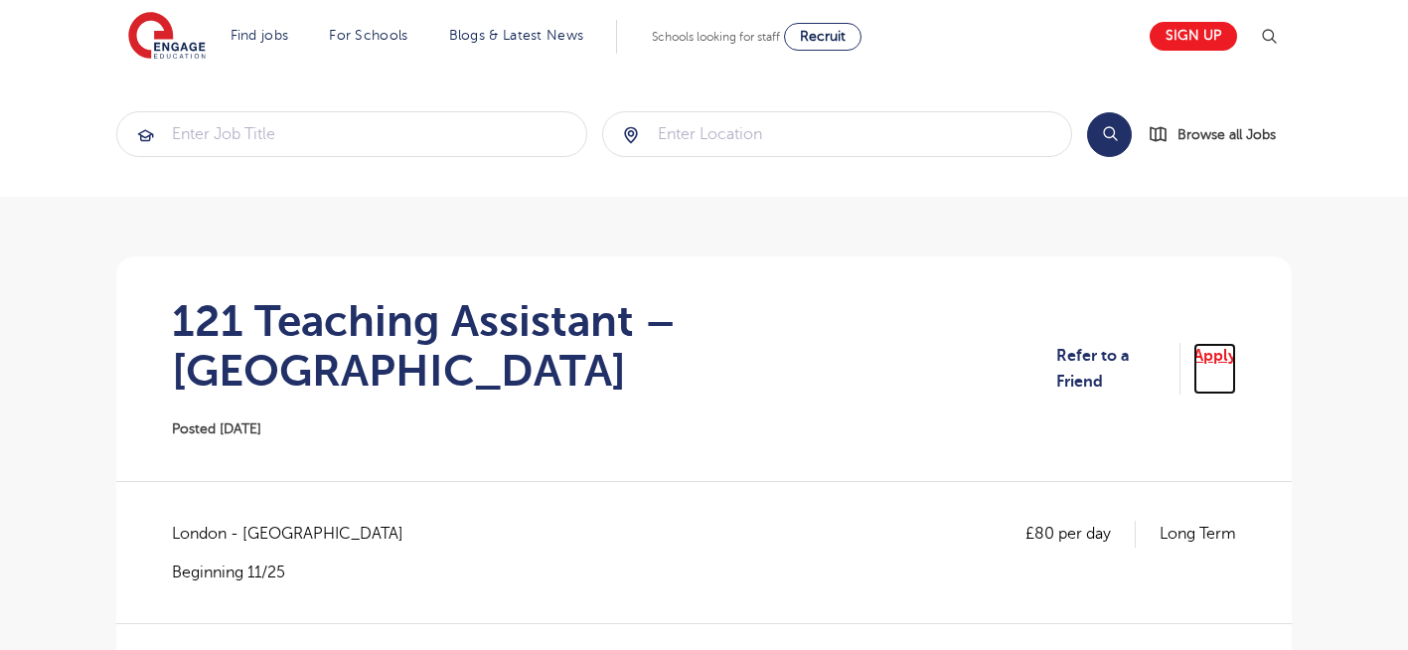
click at [1211, 346] on link "Apply" at bounding box center [1214, 369] width 43 height 53
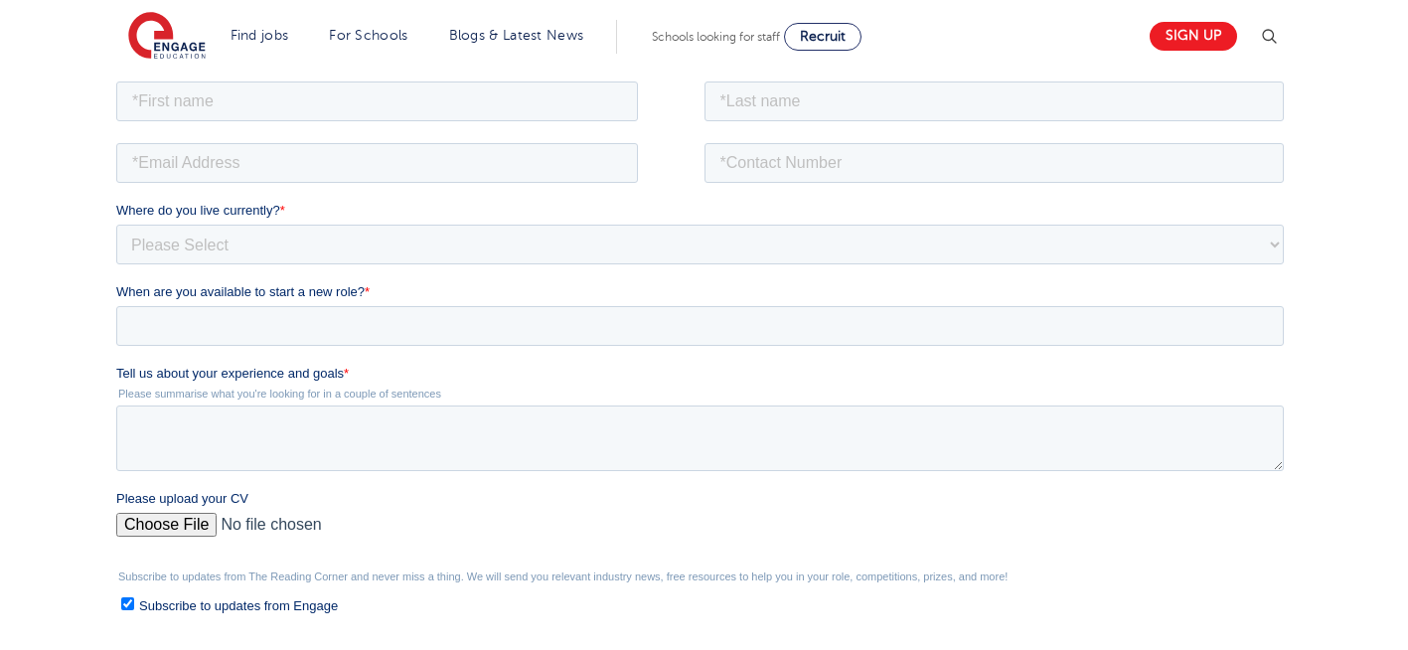
scroll to position [393, 0]
click at [293, 111] on input "text" at bounding box center [377, 103] width 522 height 40
type input "Negin"
click at [818, 100] on input "text" at bounding box center [994, 103] width 580 height 40
type input "Rajool Dezfooli"
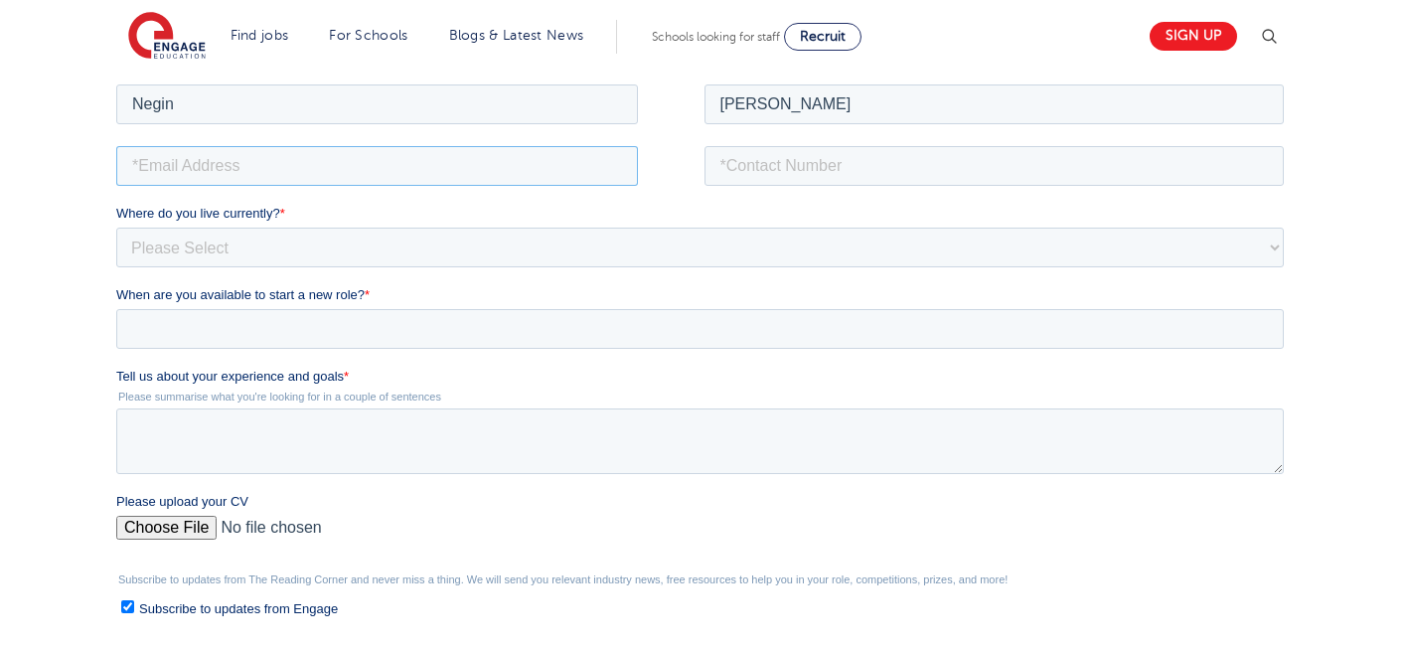
click at [361, 165] on input "email" at bounding box center [377, 165] width 522 height 40
type input "n56375283@gmail.com"
click at [856, 172] on input "tel" at bounding box center [994, 165] width 580 height 40
type input "+447930935556"
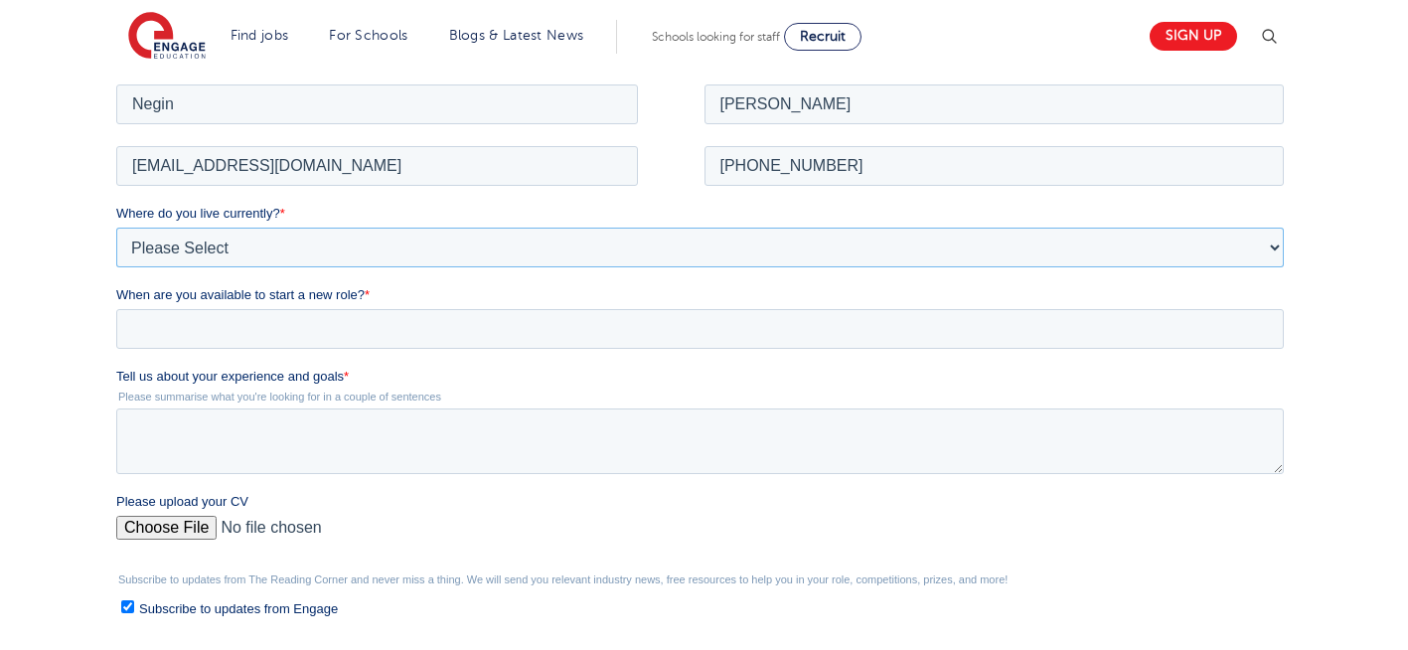
click at [399, 242] on select "Please Select UK Canada Ireland Australia New Zealand Europe USA South Africa J…" at bounding box center [699, 247] width 1167 height 40
select select "UK"
click at [116, 227] on select "Please Select UK Canada Ireland Australia New Zealand Europe USA South Africa J…" at bounding box center [699, 247] width 1167 height 40
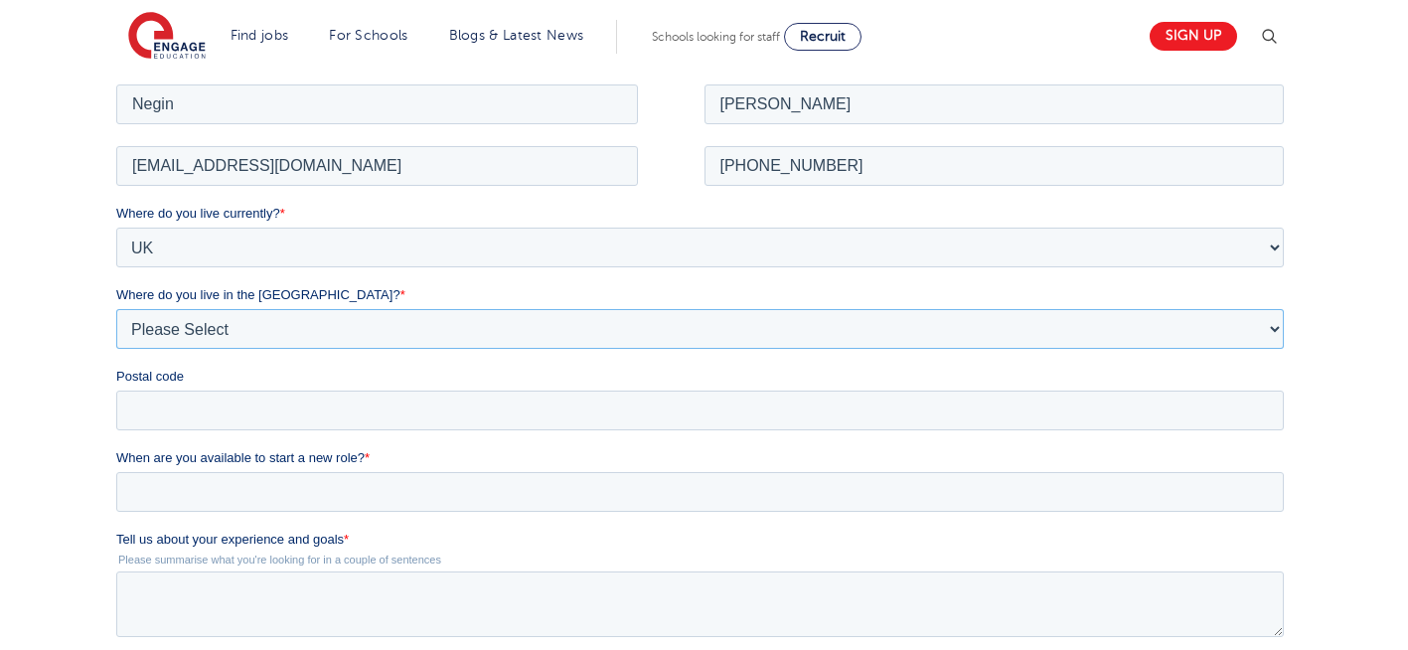
click at [297, 336] on select "Please Select Overseas Barnsley Bedfordshire Berkshire Bournemouth Bracknell Fo…" at bounding box center [699, 328] width 1167 height 40
select select "London"
click at [116, 308] on select "Please Select Overseas Barnsley Bedfordshire Berkshire Bournemouth Bracknell Fo…" at bounding box center [699, 328] width 1167 height 40
click at [197, 414] on input "Postal code" at bounding box center [699, 409] width 1167 height 40
type input "N22 7RS"
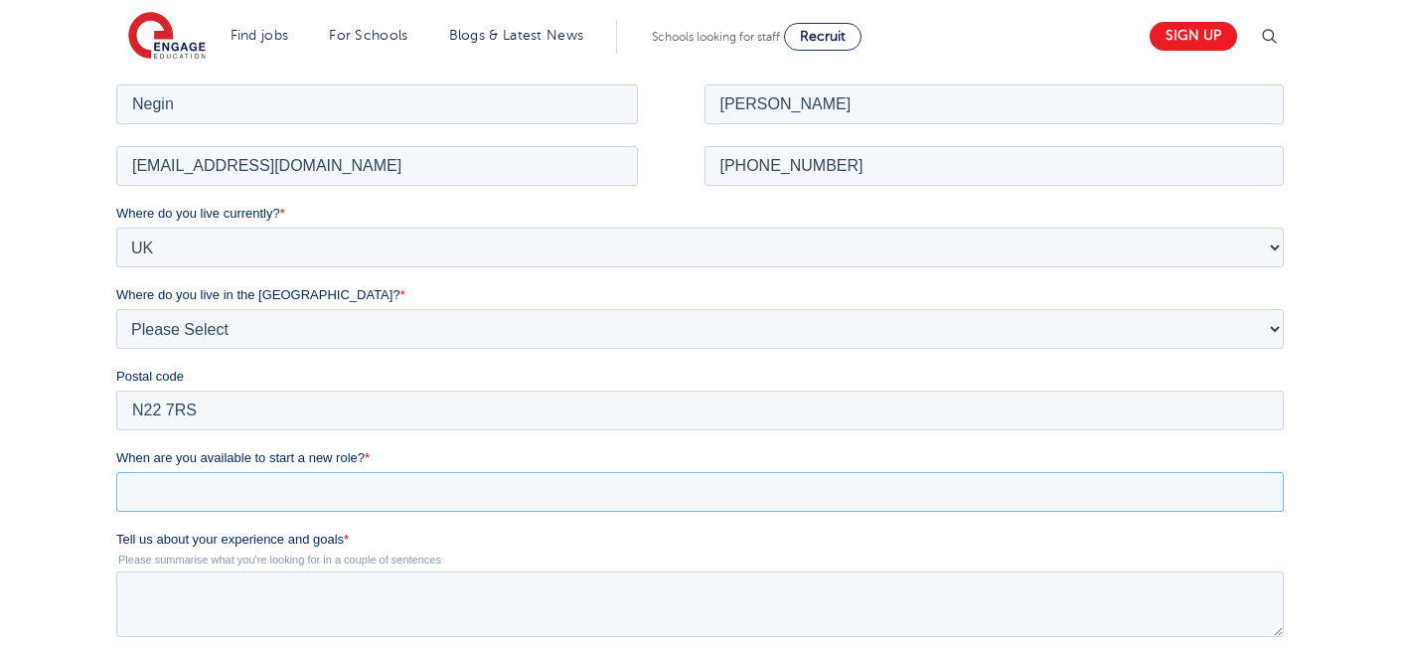
click at [336, 493] on input "When are you available to start a new role? *" at bounding box center [699, 491] width 1167 height 40
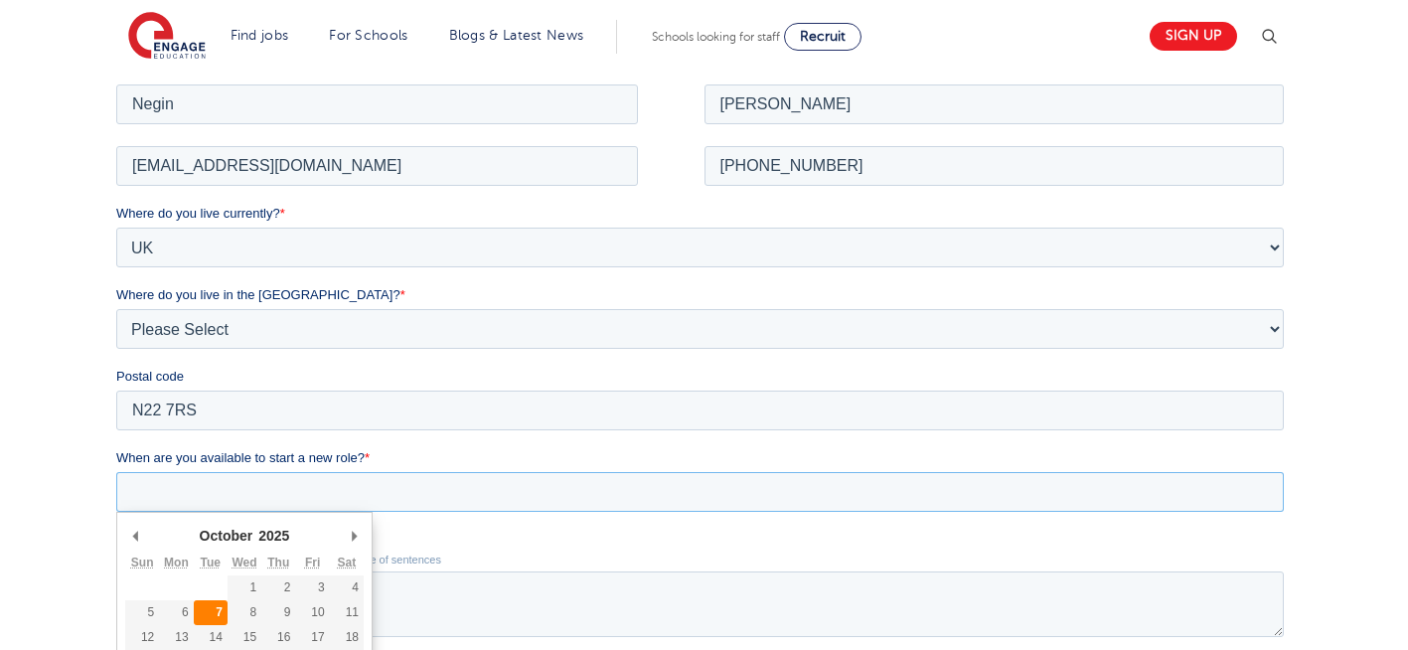
type div "2025-10-07"
type input "2025/10/07"
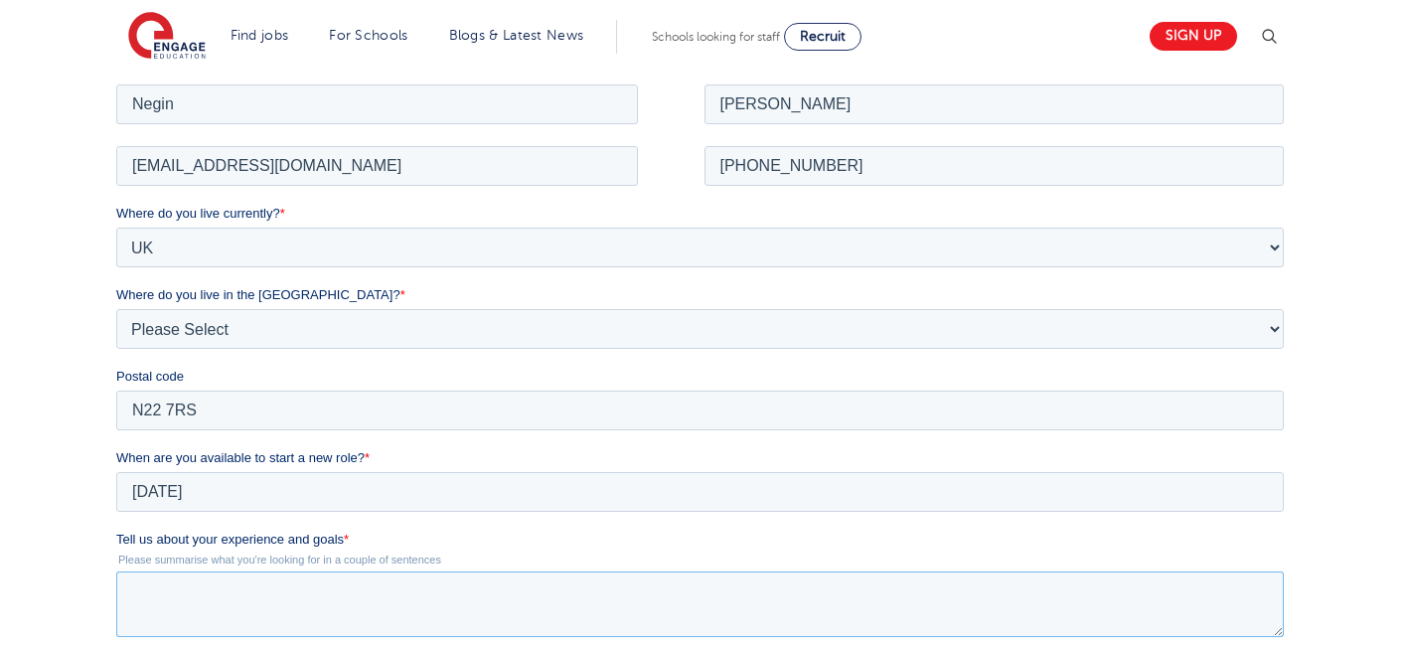
click at [279, 608] on textarea "Tell us about your experience and goals *" at bounding box center [699, 603] width 1167 height 66
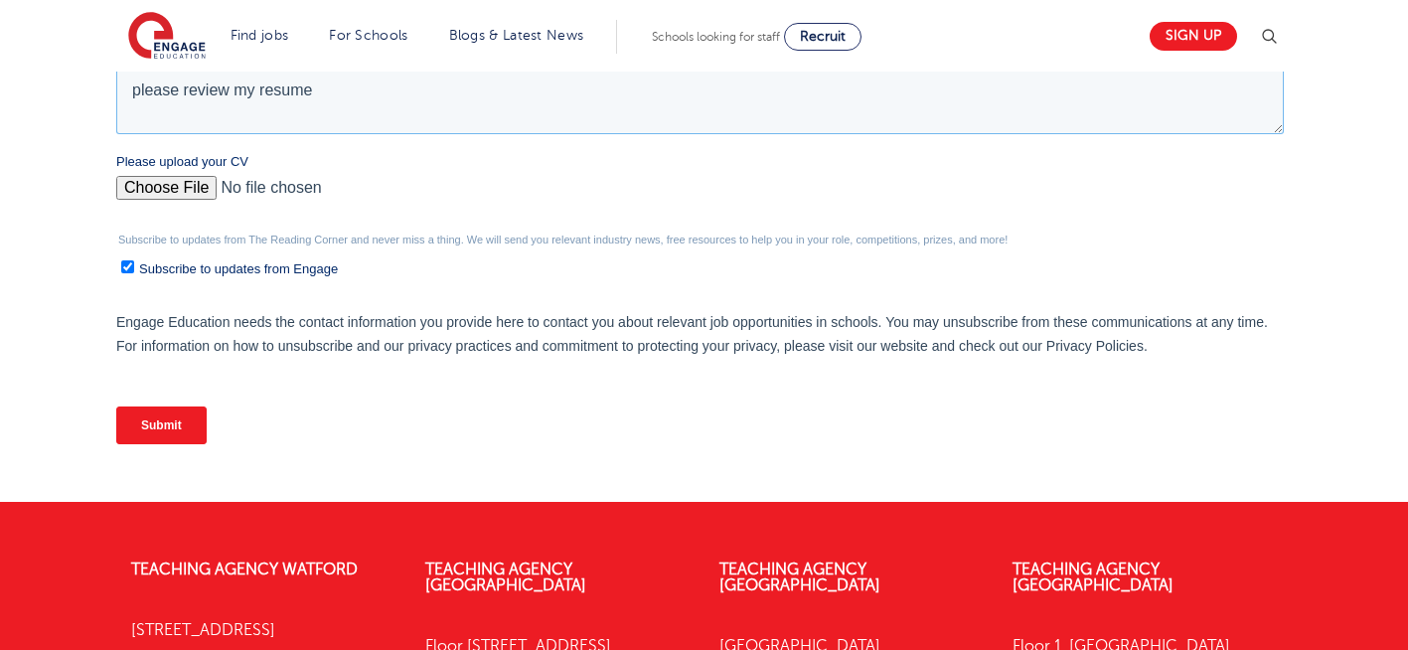
scroll to position [913, 0]
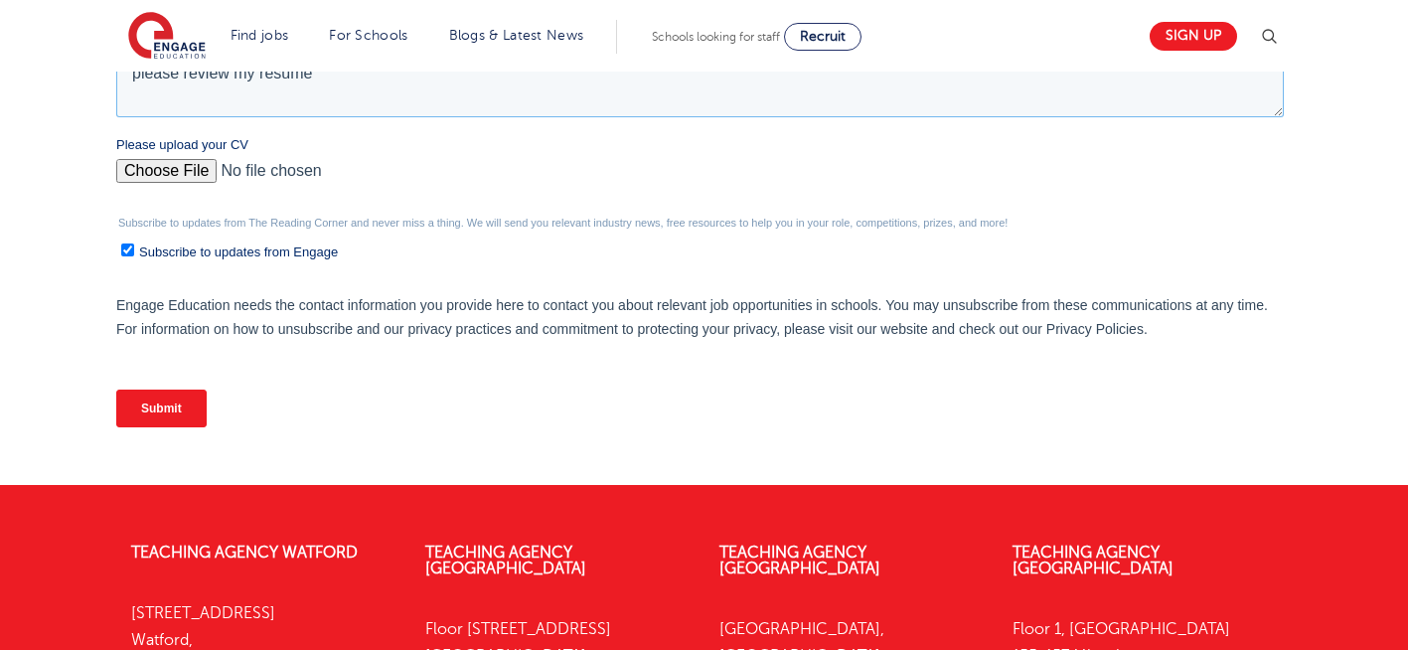
type textarea "please review my resume"
click at [166, 172] on input "Please upload your CV" at bounding box center [699, 179] width 1167 height 40
type input "C:\fakepath\Negin-s-CV-3 (3) 1 (1) 1 1.docx"
click at [191, 415] on input "Submit" at bounding box center [161, 408] width 90 height 38
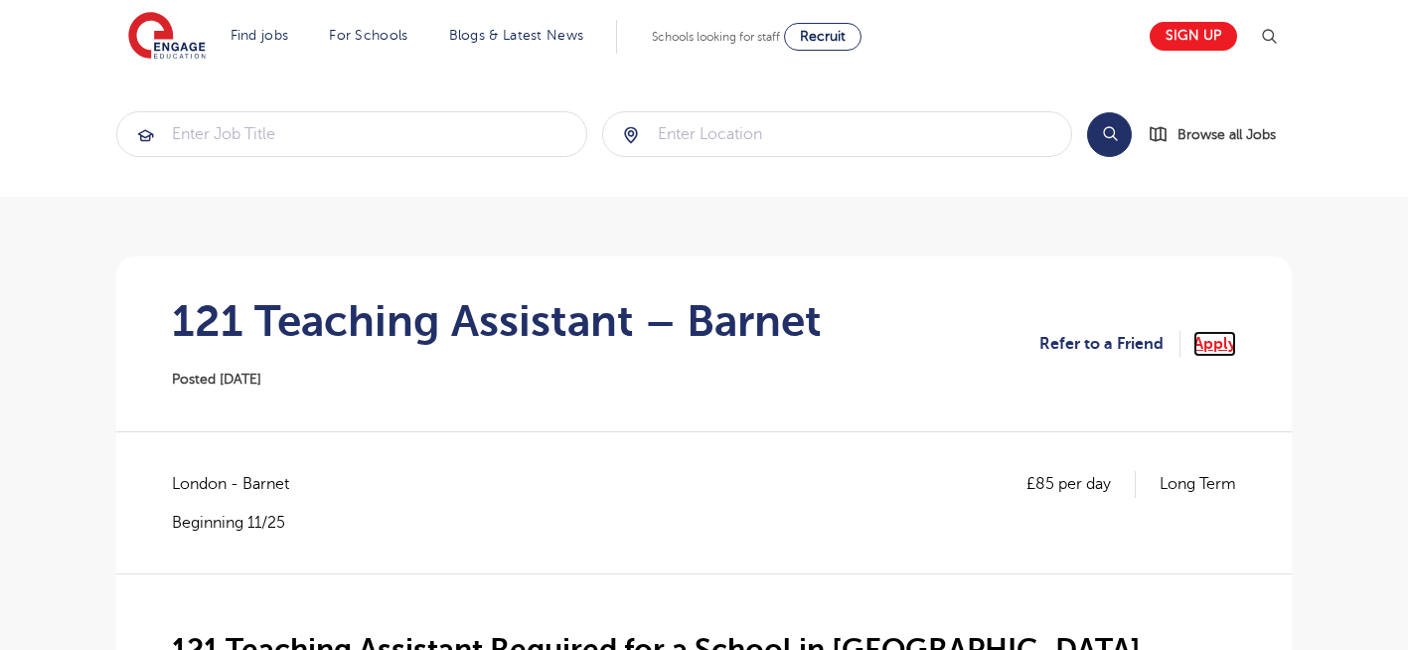
click at [1206, 341] on link "Apply" at bounding box center [1214, 344] width 43 height 26
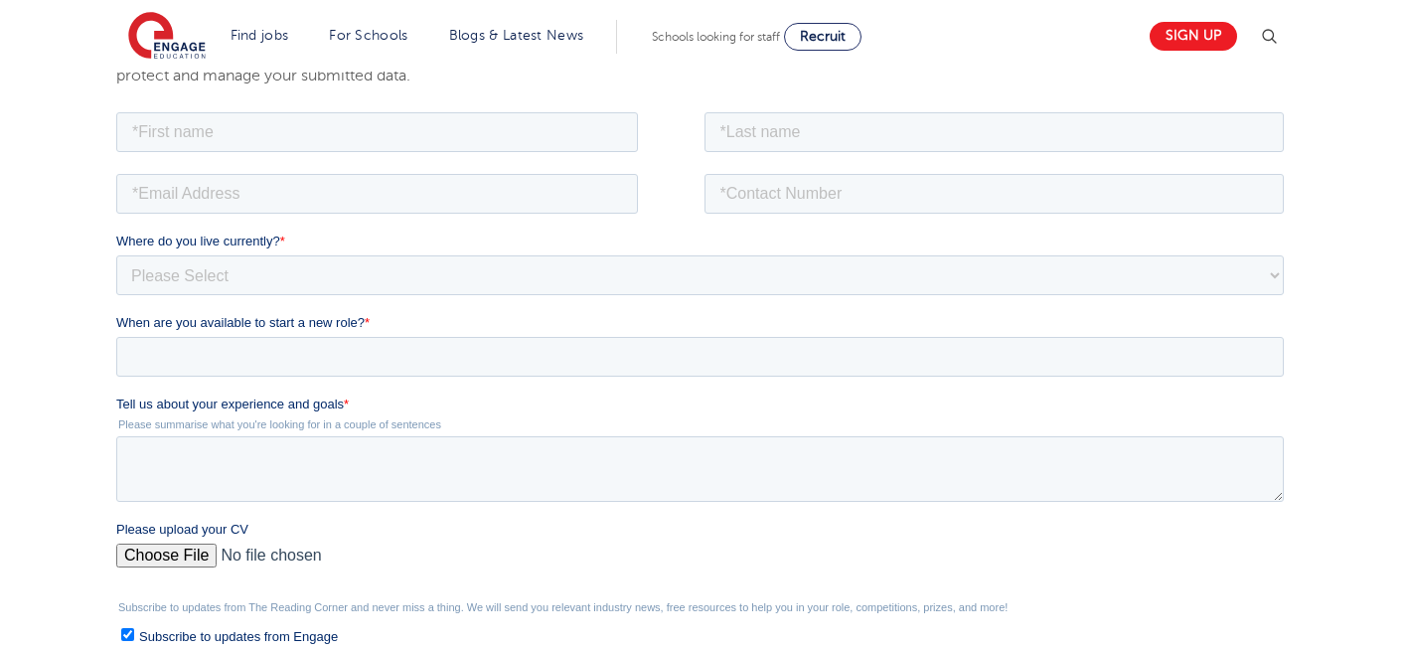
scroll to position [358, 0]
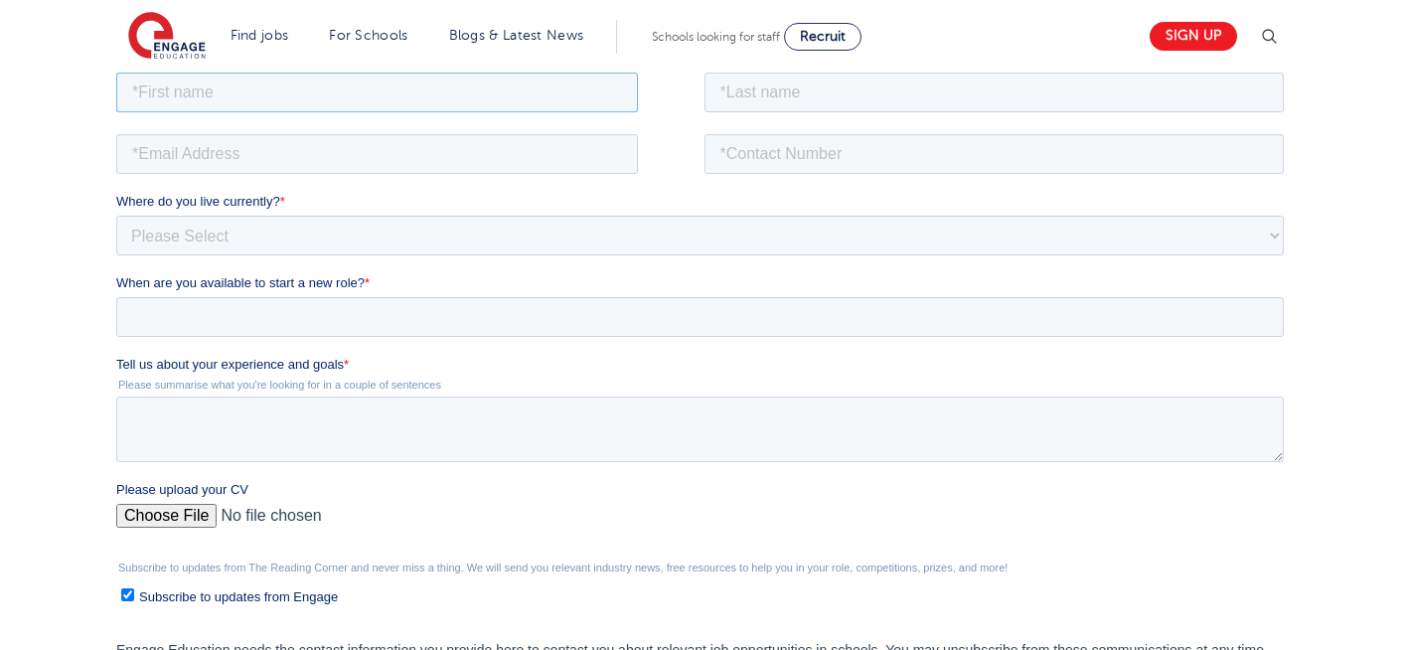
click at [269, 84] on input "text" at bounding box center [377, 92] width 522 height 40
type input "Negin"
click at [859, 85] on input "text" at bounding box center [994, 92] width 580 height 40
type input "Rajool Dezfooli"
click at [446, 148] on input "email" at bounding box center [377, 153] width 522 height 40
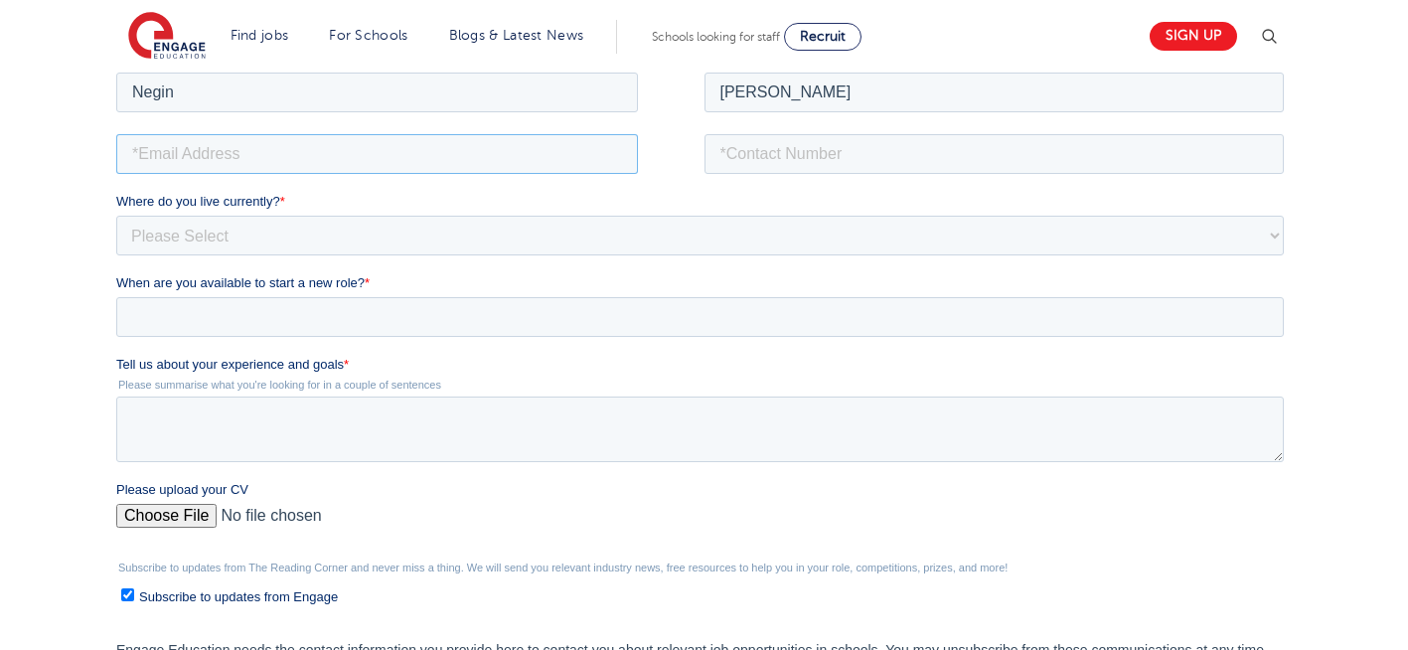
type input "n56375283@gmail.com"
click at [883, 153] on input "tel" at bounding box center [994, 153] width 580 height 40
type input "+447930935556"
click at [352, 238] on select "Please Select UK Canada Ireland Australia New Zealand Europe USA South Africa J…" at bounding box center [699, 235] width 1167 height 40
select select "UK"
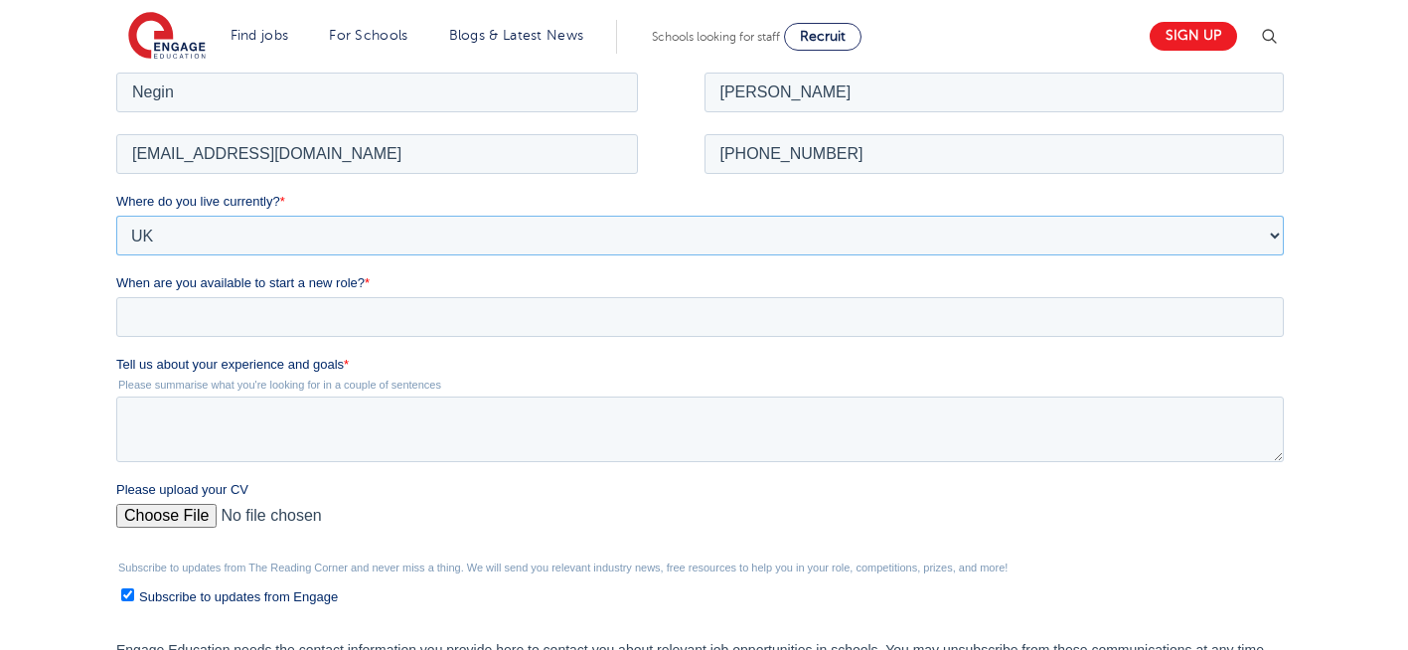
click at [116, 215] on select "Please Select UK Canada Ireland Australia New Zealand Europe USA South Africa J…" at bounding box center [699, 235] width 1167 height 40
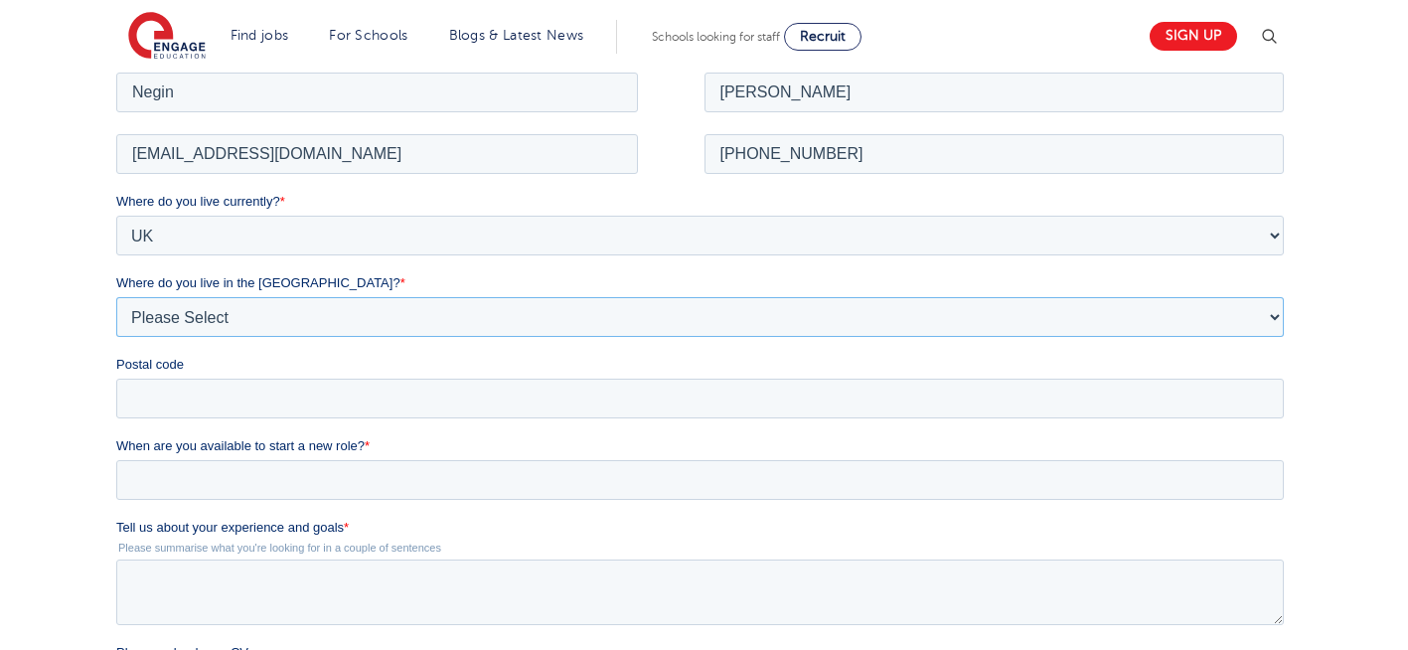
click at [344, 319] on select "Please Select Overseas Barnsley Bedfordshire Berkshire Bournemouth Bracknell Fo…" at bounding box center [699, 316] width 1167 height 40
select select "London"
click at [116, 296] on select "Please Select Overseas Barnsley Bedfordshire Berkshire Bournemouth Bracknell Fo…" at bounding box center [699, 316] width 1167 height 40
click at [278, 400] on input "Postal code" at bounding box center [699, 398] width 1167 height 40
type input "N22 7RS"
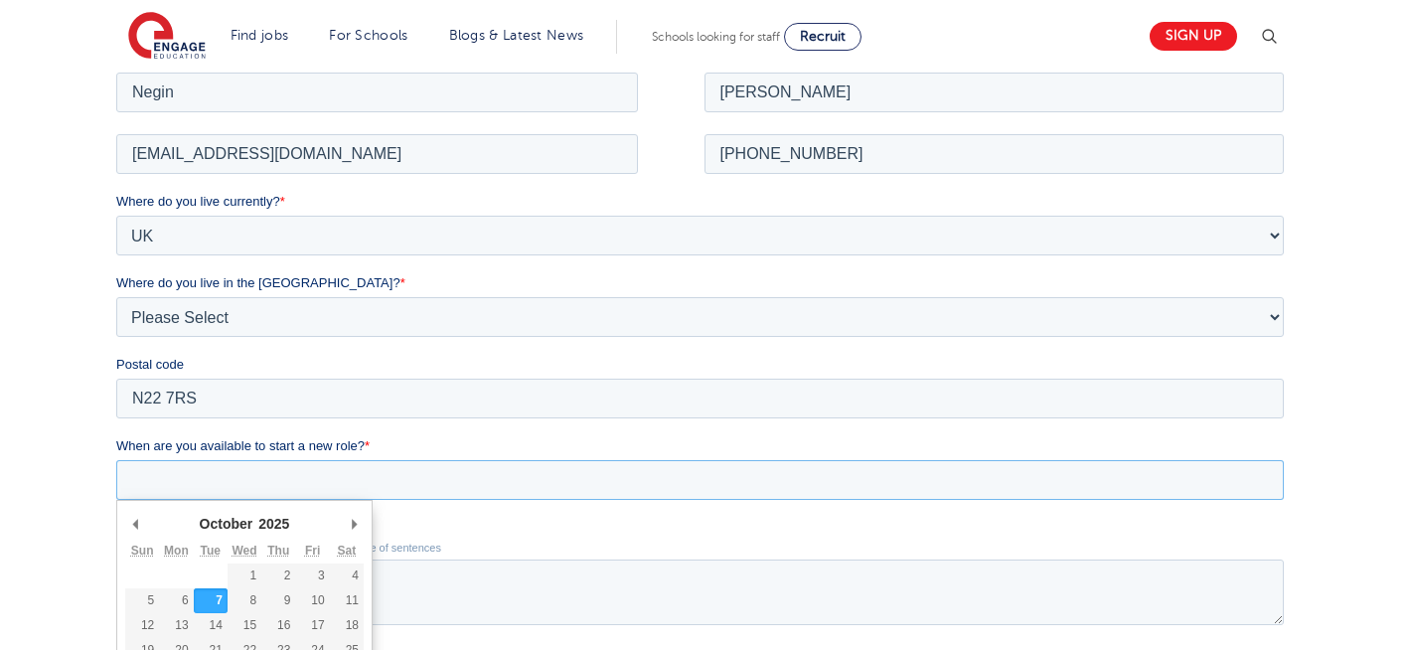
click at [249, 487] on input "When are you available to start a new role? *" at bounding box center [699, 479] width 1167 height 40
type div "[DATE]"
type input "[DATE]"
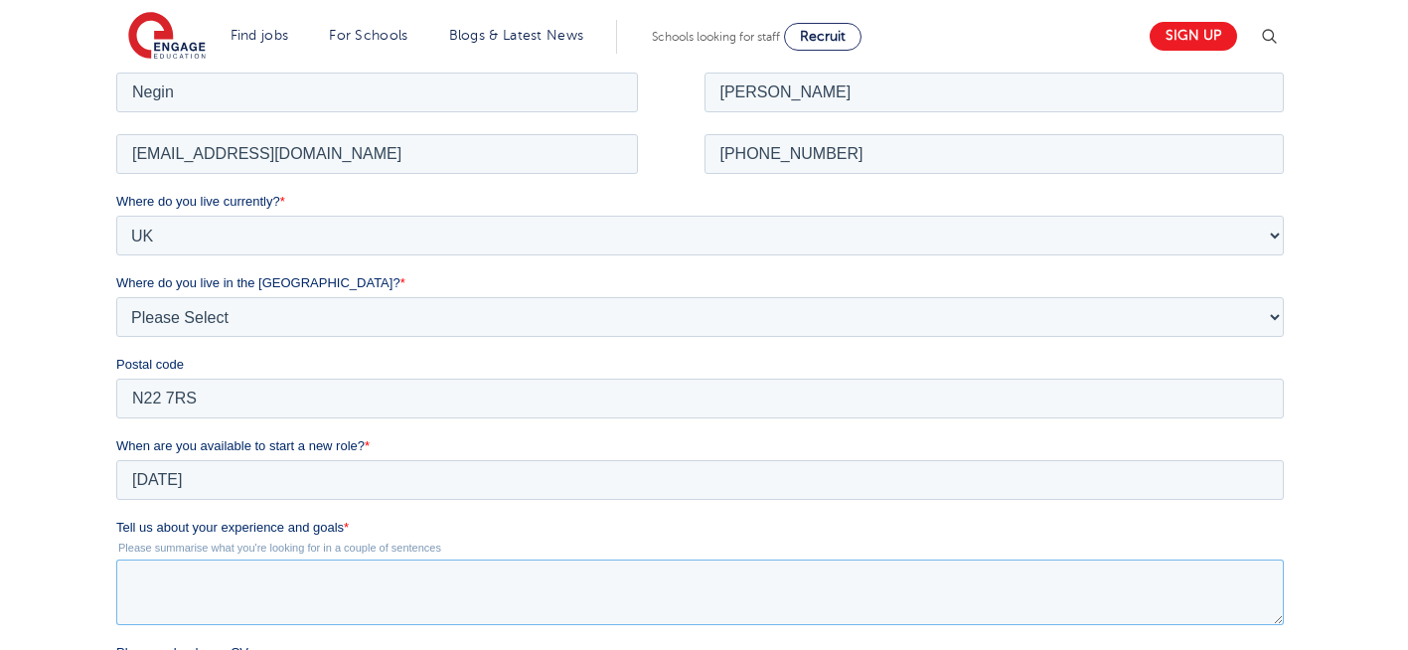
click at [303, 610] on textarea "Tell us about your experience and goals *" at bounding box center [699, 591] width 1167 height 66
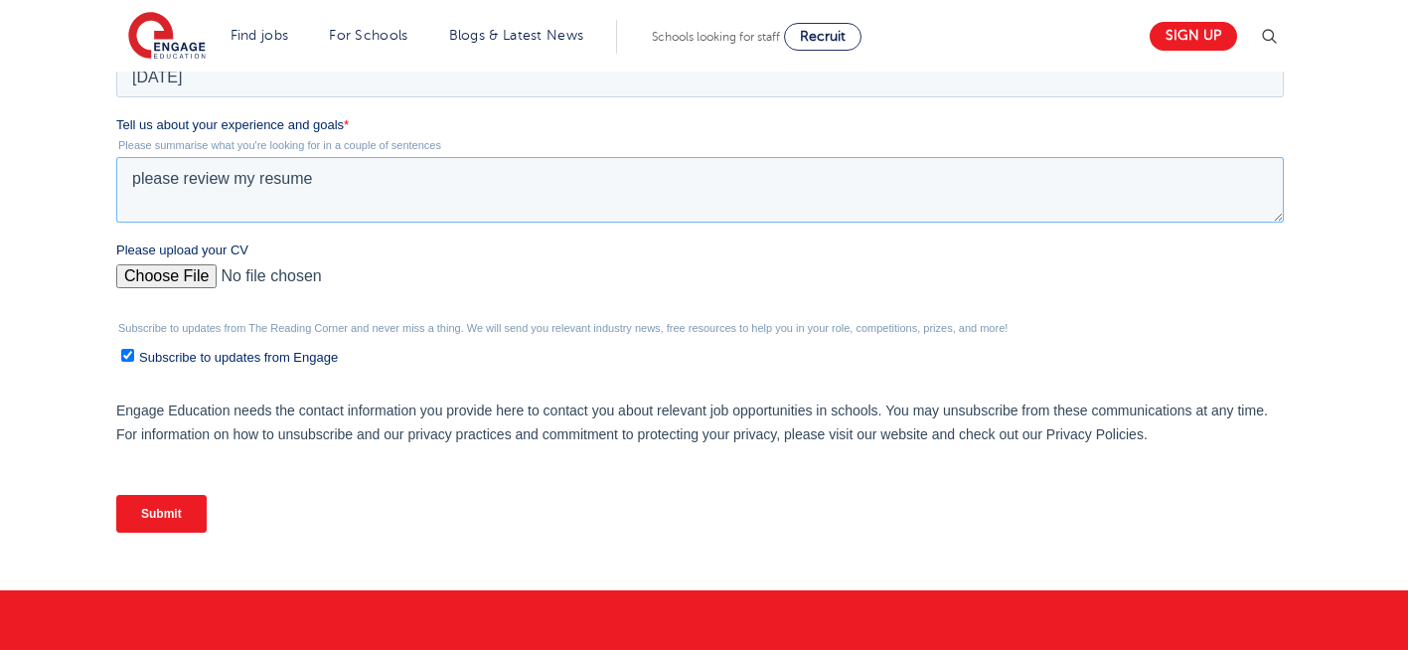
scroll to position [846, 0]
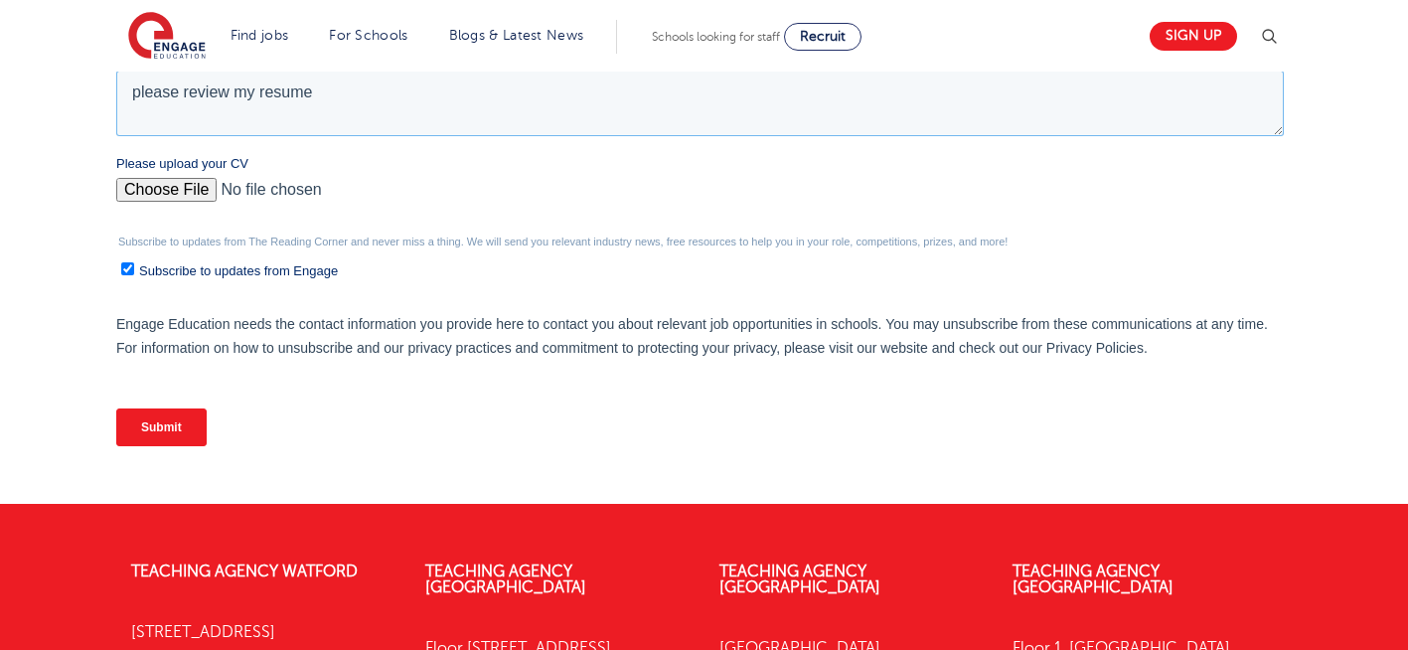
type textarea "please review my resume"
click at [177, 194] on input "Please upload your CV" at bounding box center [699, 198] width 1167 height 40
type input "C:\fakepath\Negin-s-CV-3 (3) 1 (1) 1 1.docx"
click at [170, 435] on input "Submit" at bounding box center [161, 427] width 90 height 38
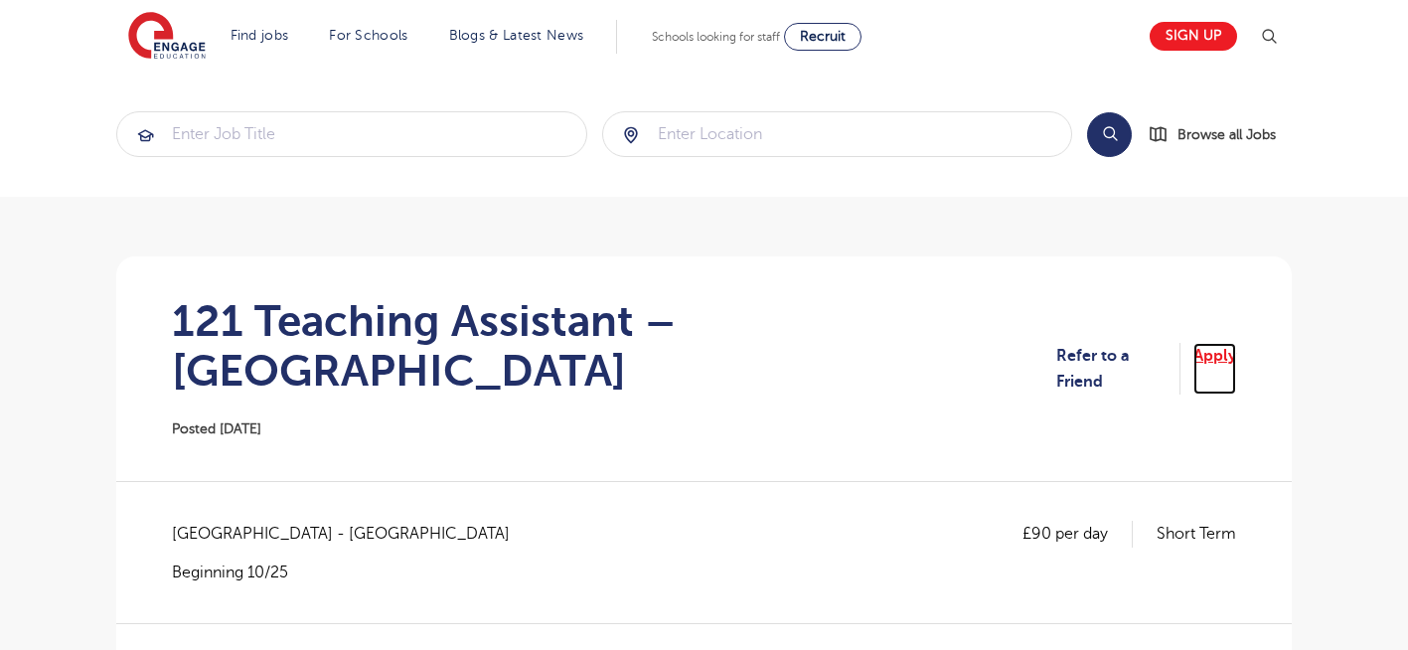
click at [1214, 343] on link "Apply" at bounding box center [1214, 369] width 43 height 53
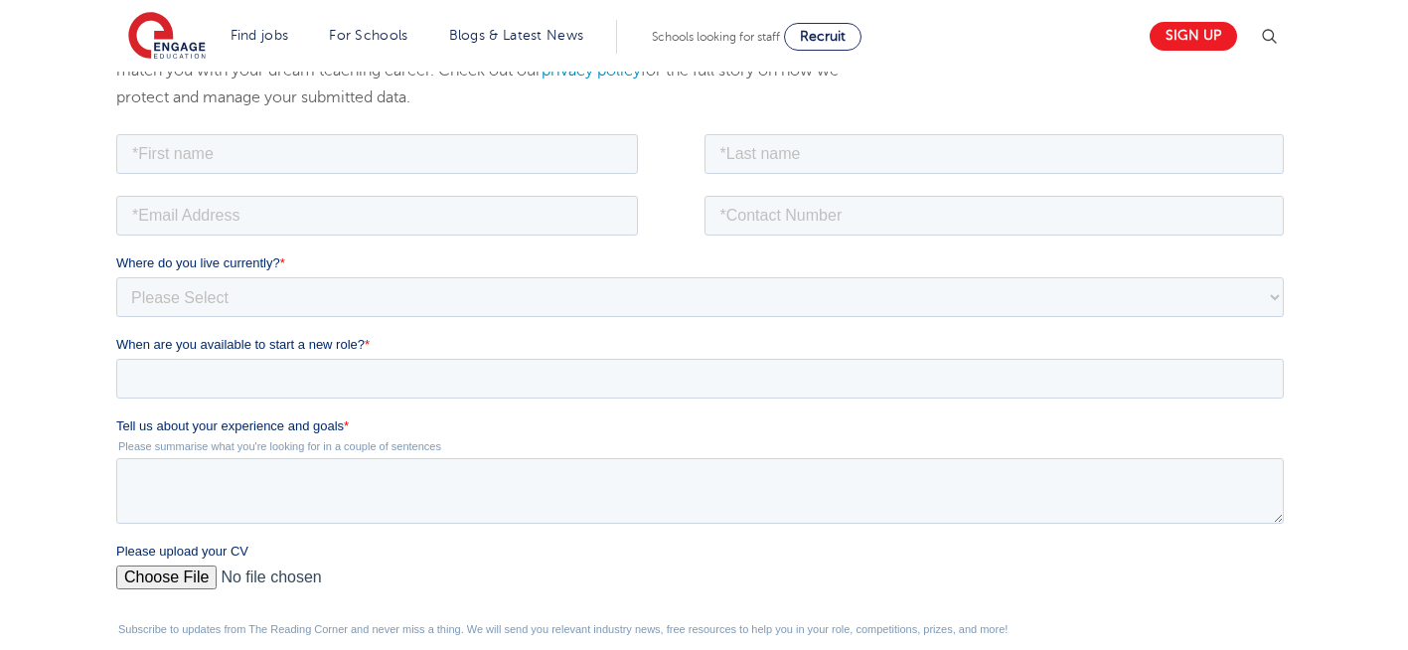
scroll to position [358, 0]
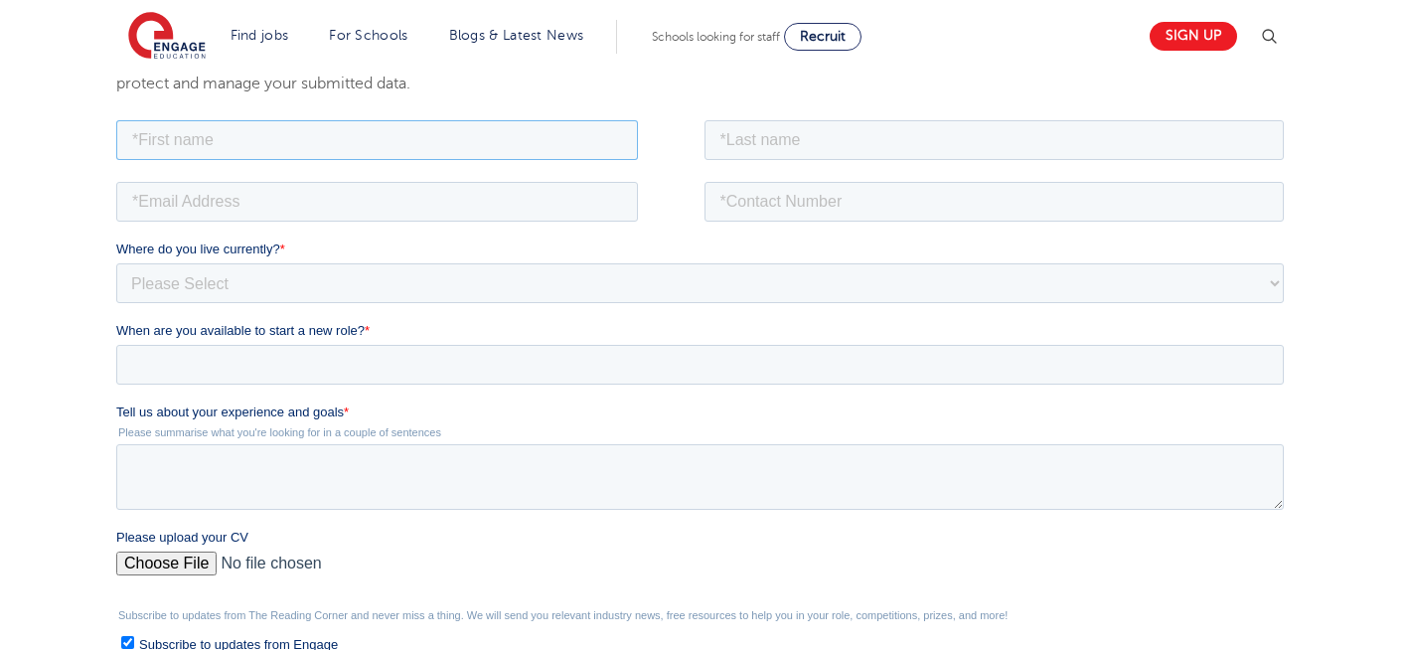
click at [357, 123] on input "text" at bounding box center [377, 139] width 522 height 40
type input "Negin"
click at [796, 147] on input "text" at bounding box center [994, 139] width 580 height 40
type input "Rajool Dezfooli"
click at [356, 198] on input "email" at bounding box center [377, 201] width 522 height 40
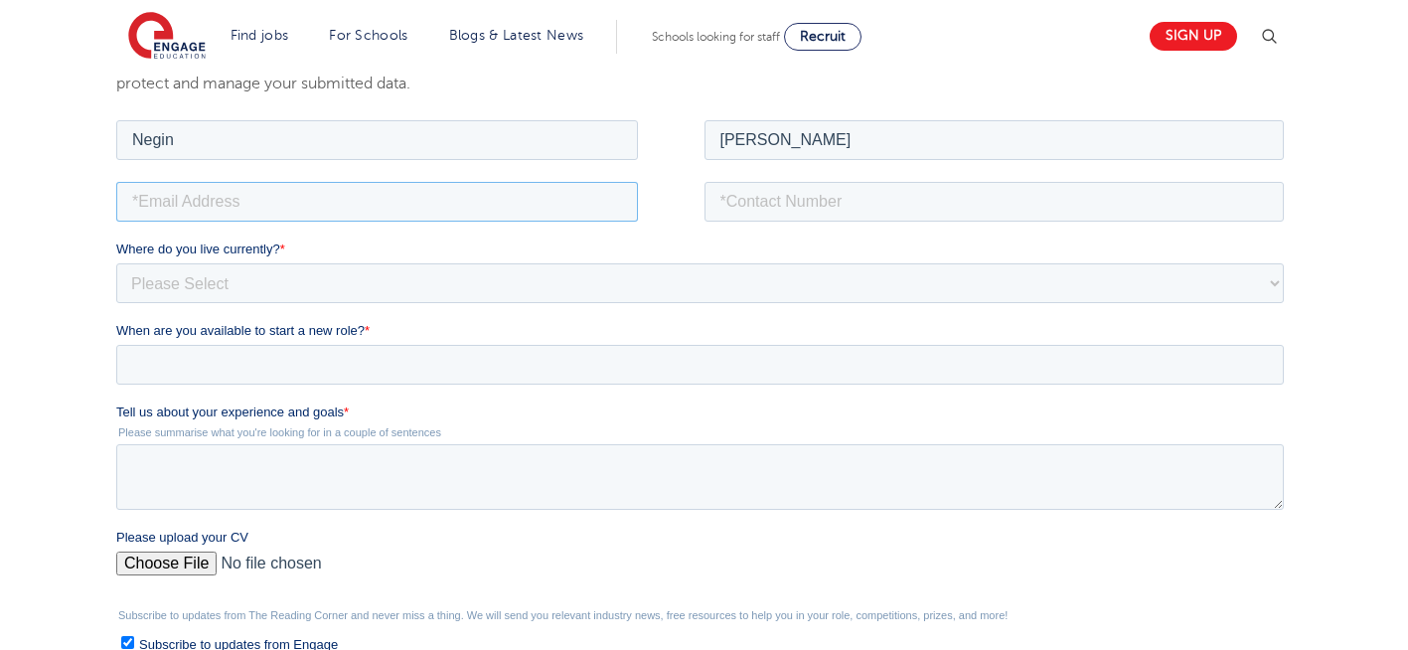
type input "n56375283@gmail.com"
drag, startPoint x: 848, startPoint y: 204, endPoint x: 810, endPoint y: 267, distance: 74.5
click at [810, 267] on form "Job Position Job Sector Job ID Job Number Job Owner Negin Rajool Dezfooli n5637…" at bounding box center [703, 475] width 1175 height 720
type input "+447930935556"
click at [578, 285] on select "Please Select [GEOGRAPHIC_DATA] [GEOGRAPHIC_DATA] [GEOGRAPHIC_DATA] [GEOGRAPHIC…" at bounding box center [699, 282] width 1167 height 40
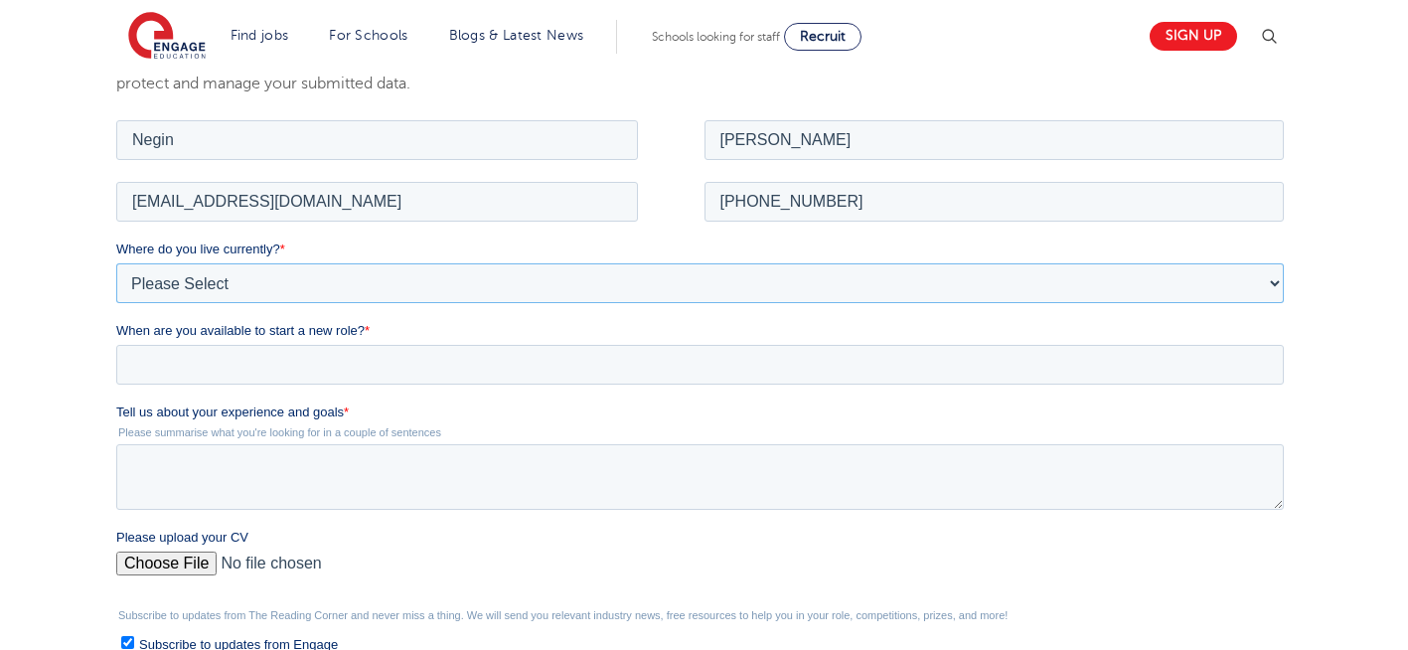
select select "UK"
click at [116, 262] on select "Please Select [GEOGRAPHIC_DATA] [GEOGRAPHIC_DATA] [GEOGRAPHIC_DATA] [GEOGRAPHIC…" at bounding box center [699, 282] width 1167 height 40
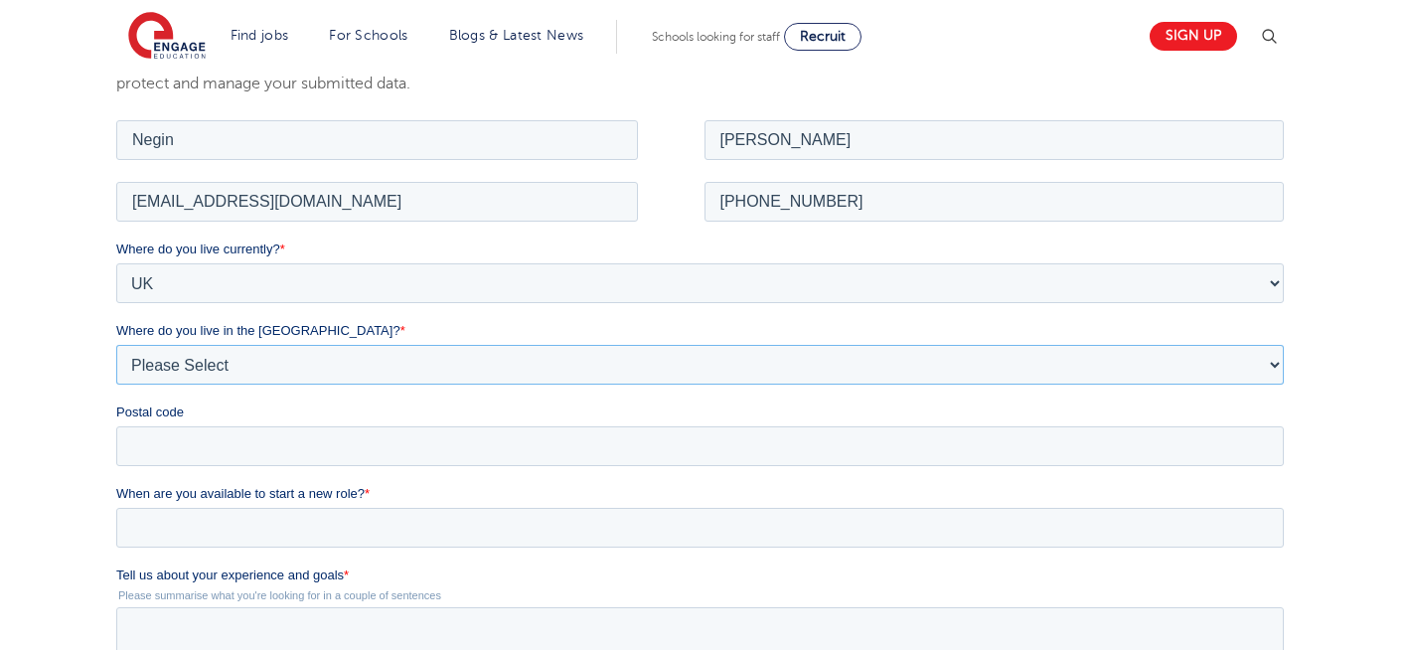
click at [284, 373] on select "Please Select Overseas [GEOGRAPHIC_DATA] [GEOGRAPHIC_DATA] [GEOGRAPHIC_DATA] [G…" at bounding box center [699, 364] width 1167 height 40
select select "[GEOGRAPHIC_DATA]"
click at [116, 344] on select "Please Select Overseas [GEOGRAPHIC_DATA] [GEOGRAPHIC_DATA] [GEOGRAPHIC_DATA] [G…" at bounding box center [699, 364] width 1167 height 40
click at [169, 443] on input "Postal code" at bounding box center [699, 445] width 1167 height 40
type input "N22 7RS"
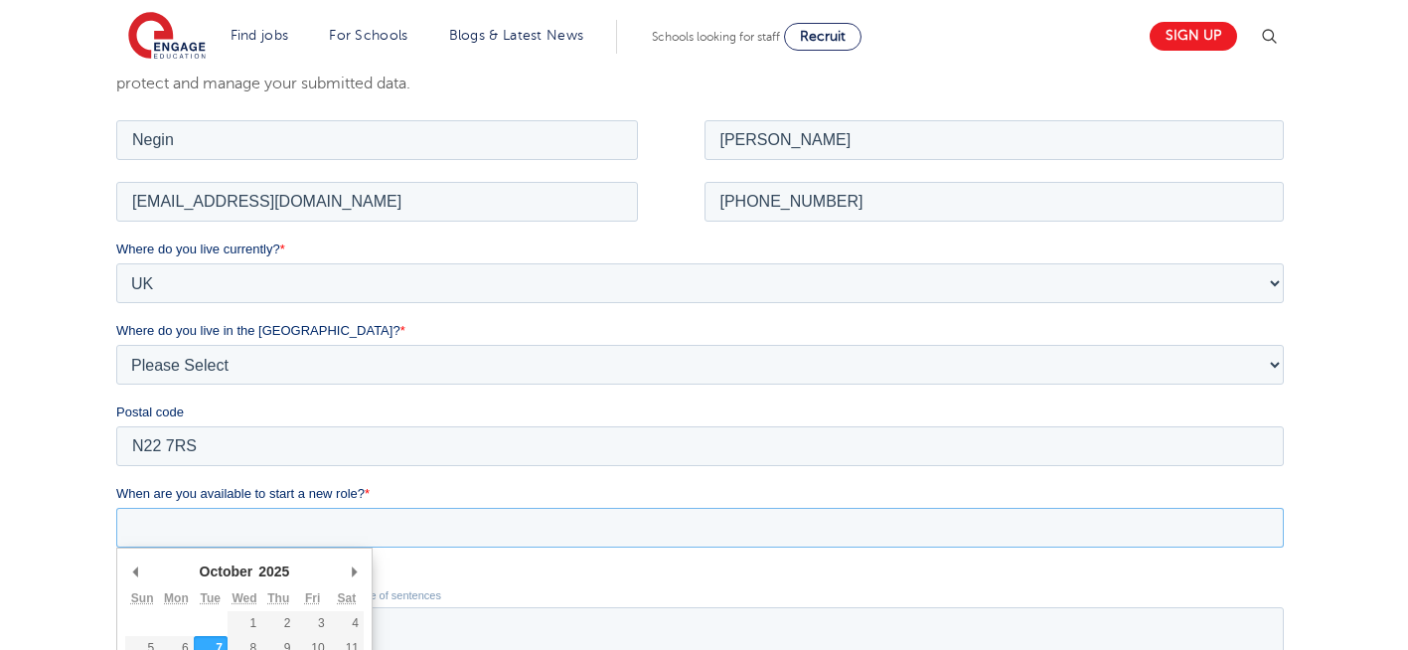
click at [266, 542] on input "When are you available to start a new role? *" at bounding box center [699, 527] width 1167 height 40
type div "[DATE]"
type input "[DATE]"
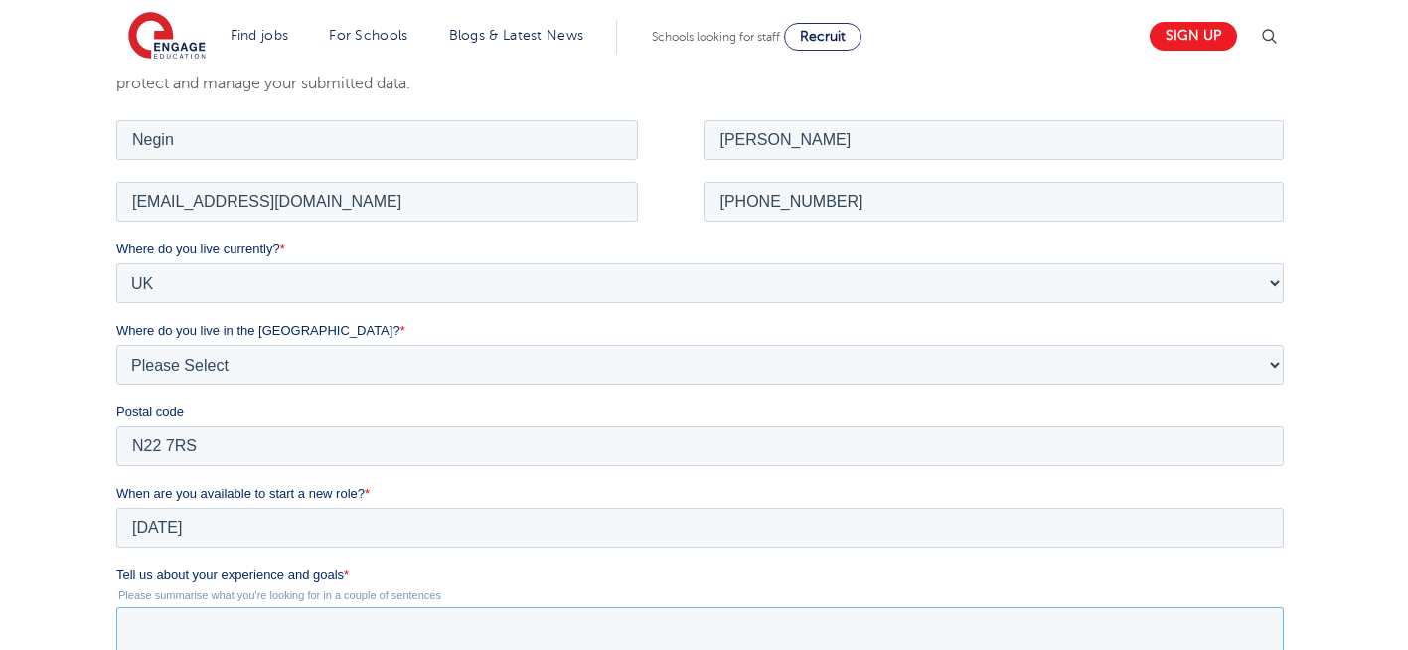
click at [290, 648] on textarea "Tell us about your experience and goals *" at bounding box center [699, 639] width 1167 height 66
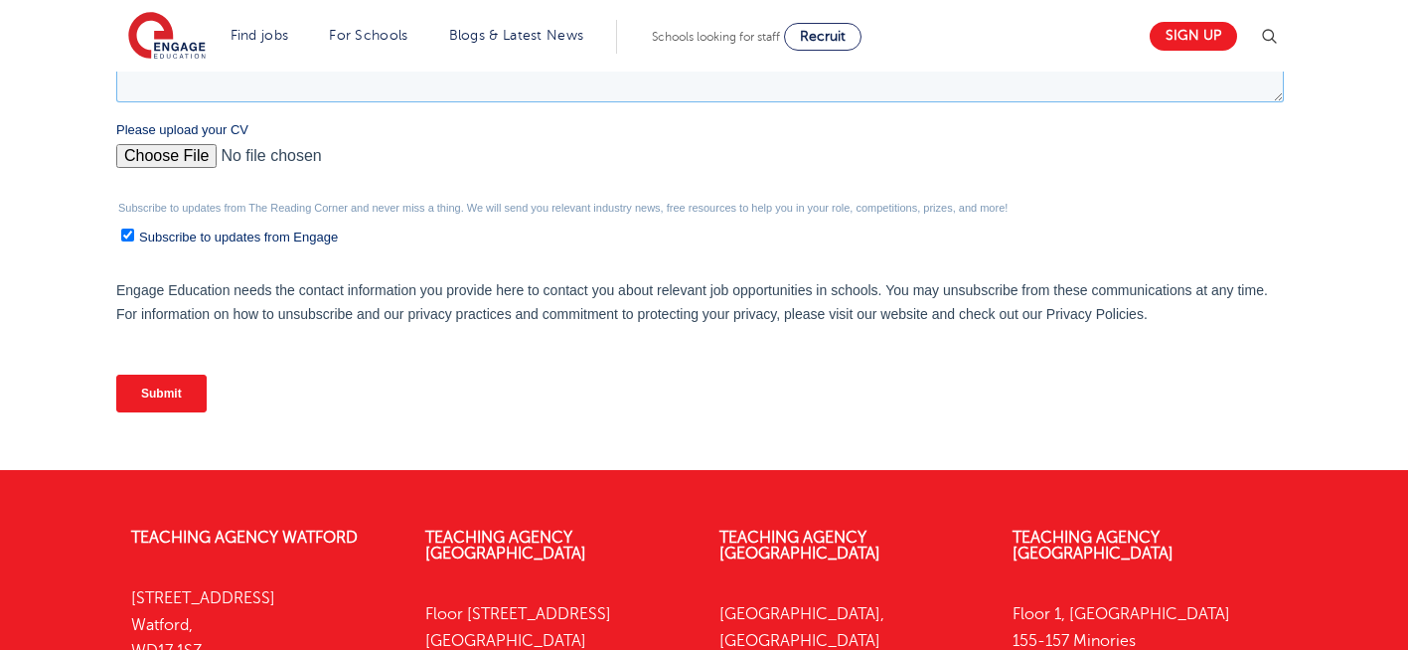
scroll to position [942, 0]
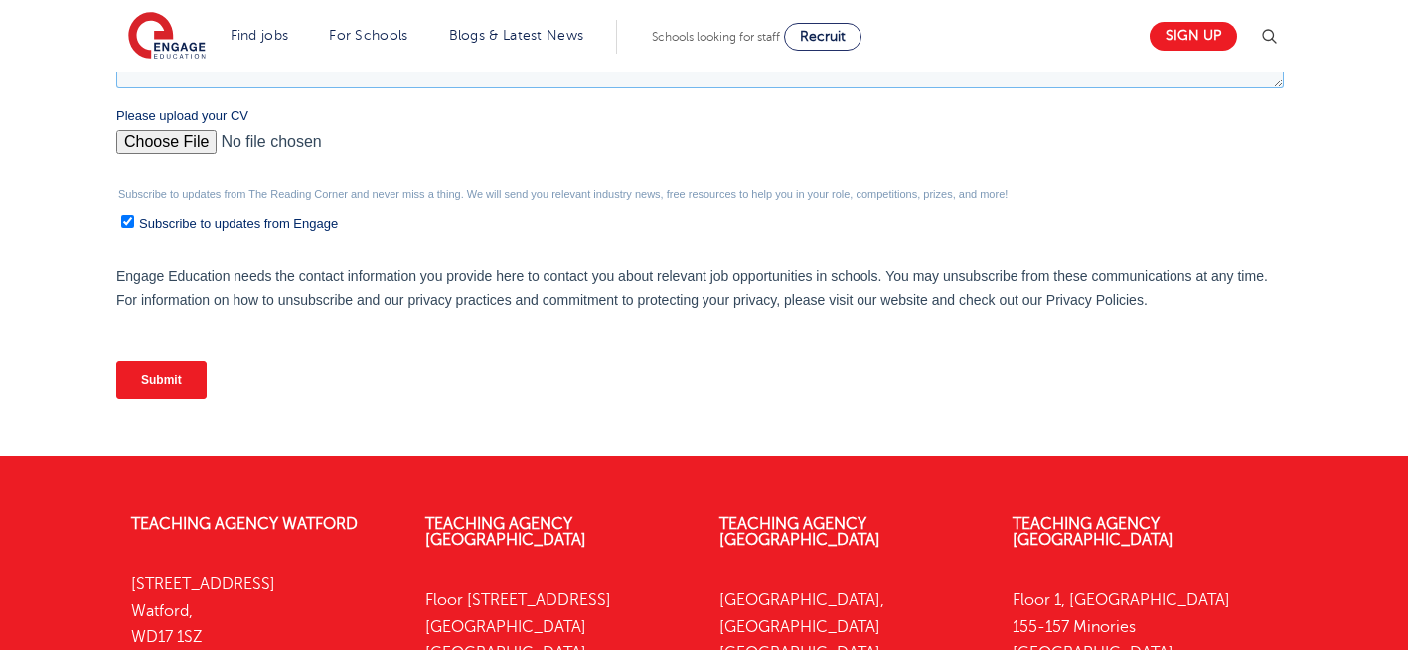
type textarea "please review my resume"
click at [178, 143] on input "Please upload your CV" at bounding box center [699, 150] width 1167 height 40
type input "C:\fakepath\Negin-s-CV-3 (3) 1 (1) 1 1.docx"
click at [165, 385] on input "Submit" at bounding box center [161, 380] width 90 height 38
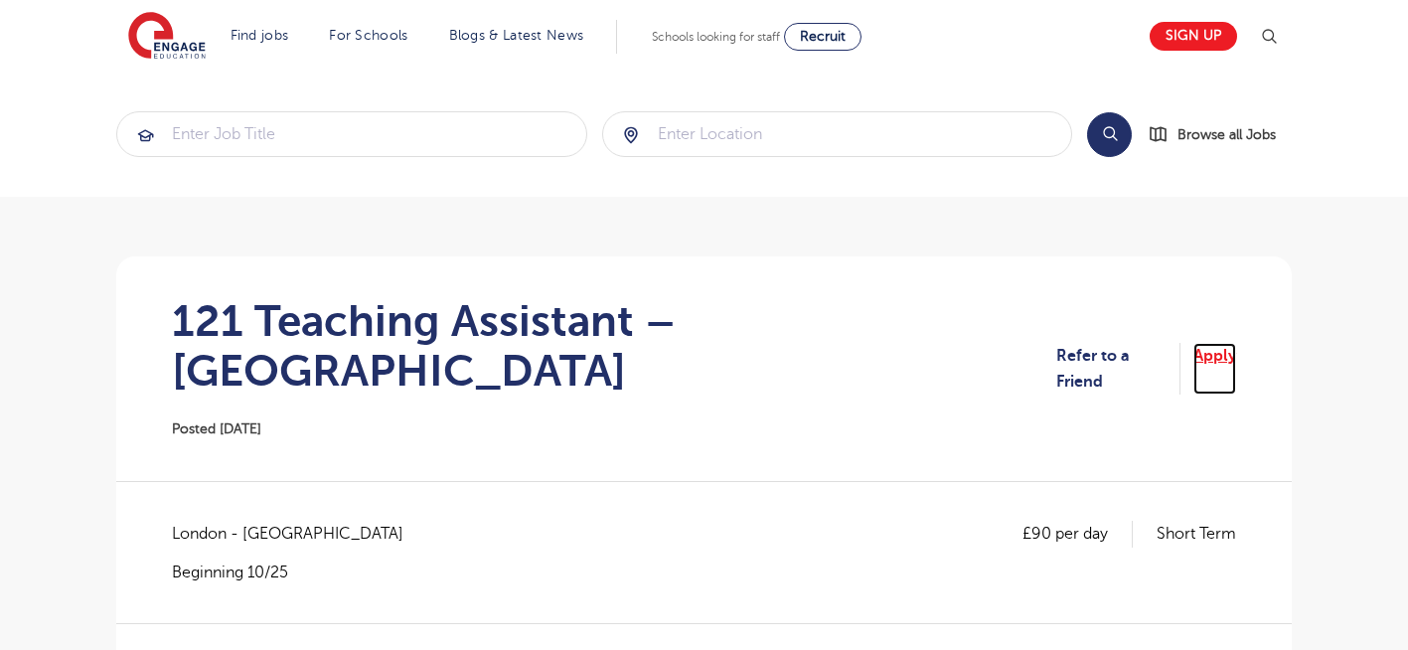
click at [1216, 343] on link "Apply" at bounding box center [1214, 369] width 43 height 53
click at [1213, 343] on link "Apply" at bounding box center [1214, 369] width 43 height 53
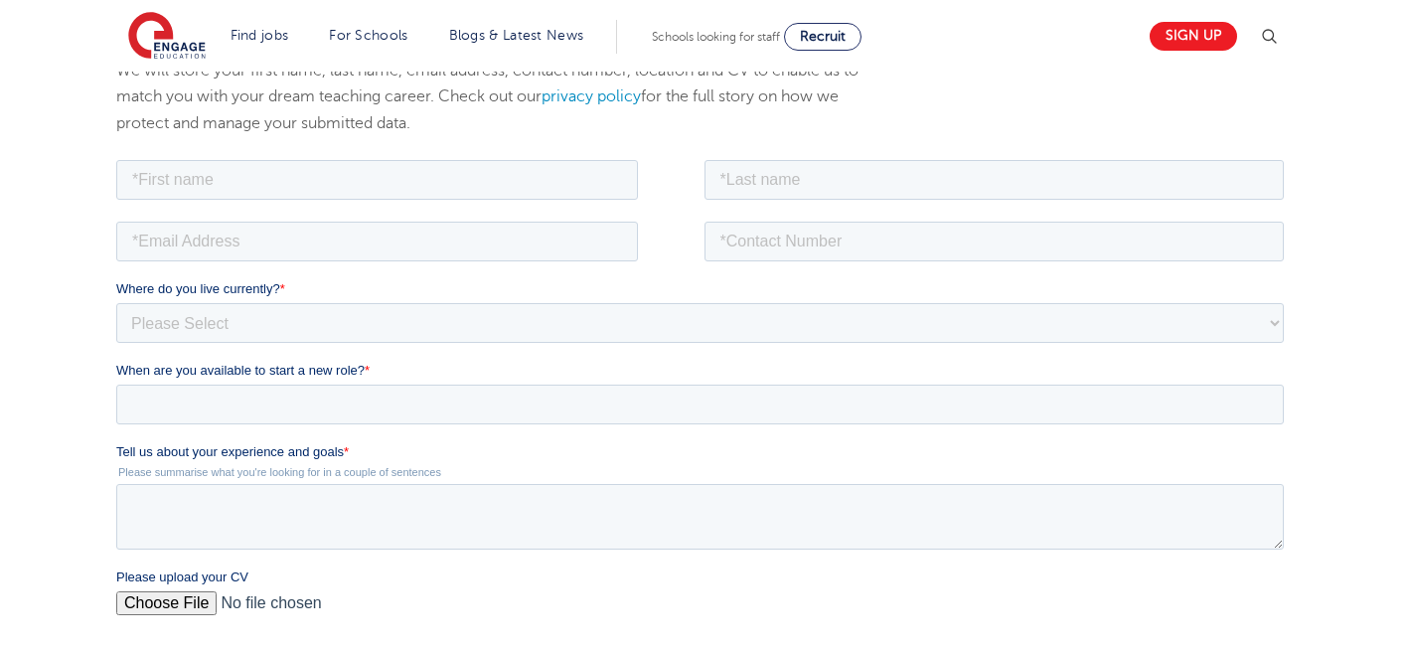
scroll to position [358, 0]
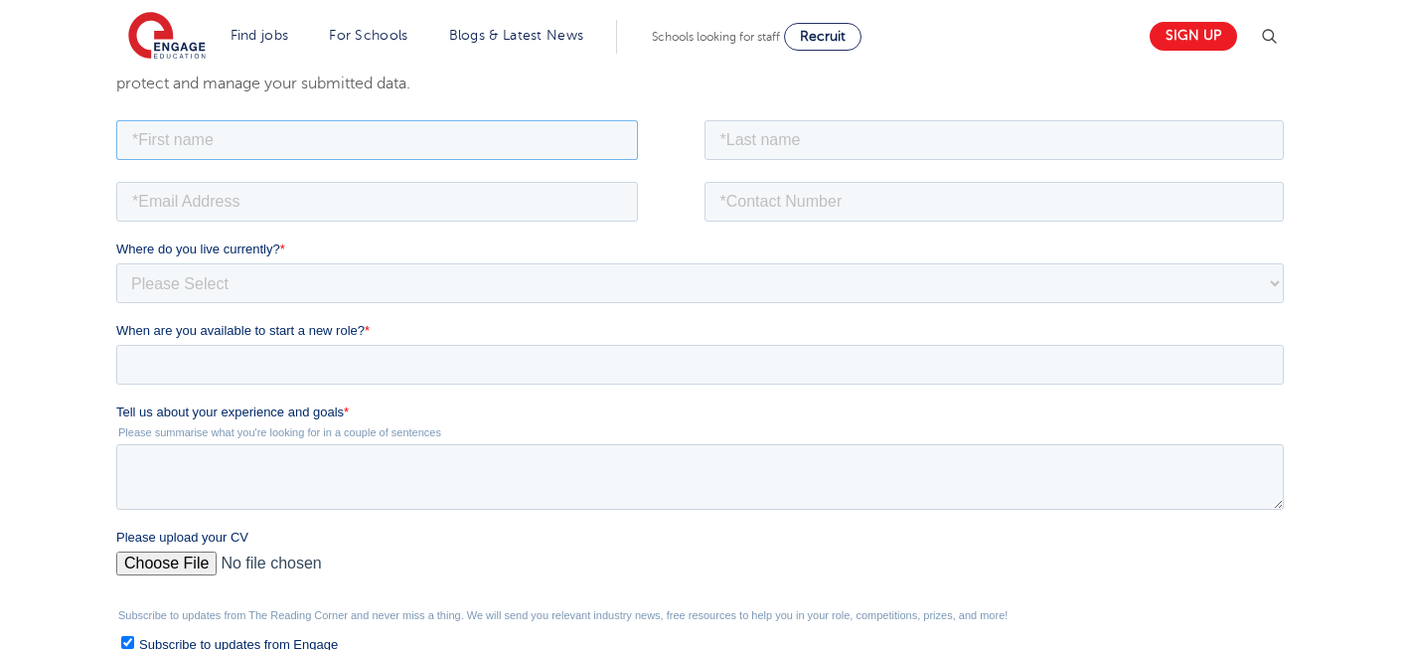
click at [525, 145] on input "text" at bounding box center [377, 139] width 522 height 40
type input "Negin"
click at [836, 147] on input "text" at bounding box center [994, 139] width 580 height 40
type input "[PERSON_NAME]"
click at [324, 207] on input "email" at bounding box center [377, 201] width 522 height 40
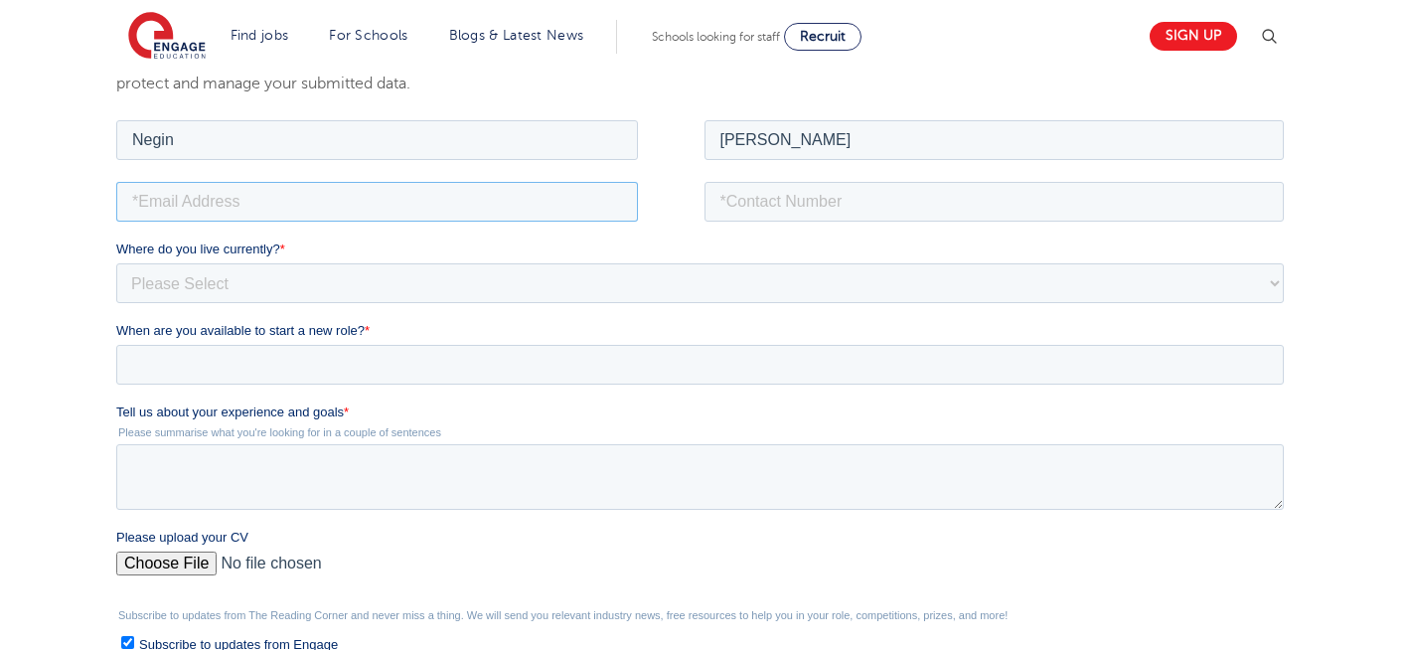
type input "[EMAIL_ADDRESS][DOMAIN_NAME]"
click at [865, 200] on input "tel" at bounding box center [994, 201] width 580 height 40
type input "[PHONE_NUMBER]"
click at [605, 293] on select "Please Select [GEOGRAPHIC_DATA] [GEOGRAPHIC_DATA] [GEOGRAPHIC_DATA] [GEOGRAPHIC…" at bounding box center [699, 282] width 1167 height 40
select select "UK"
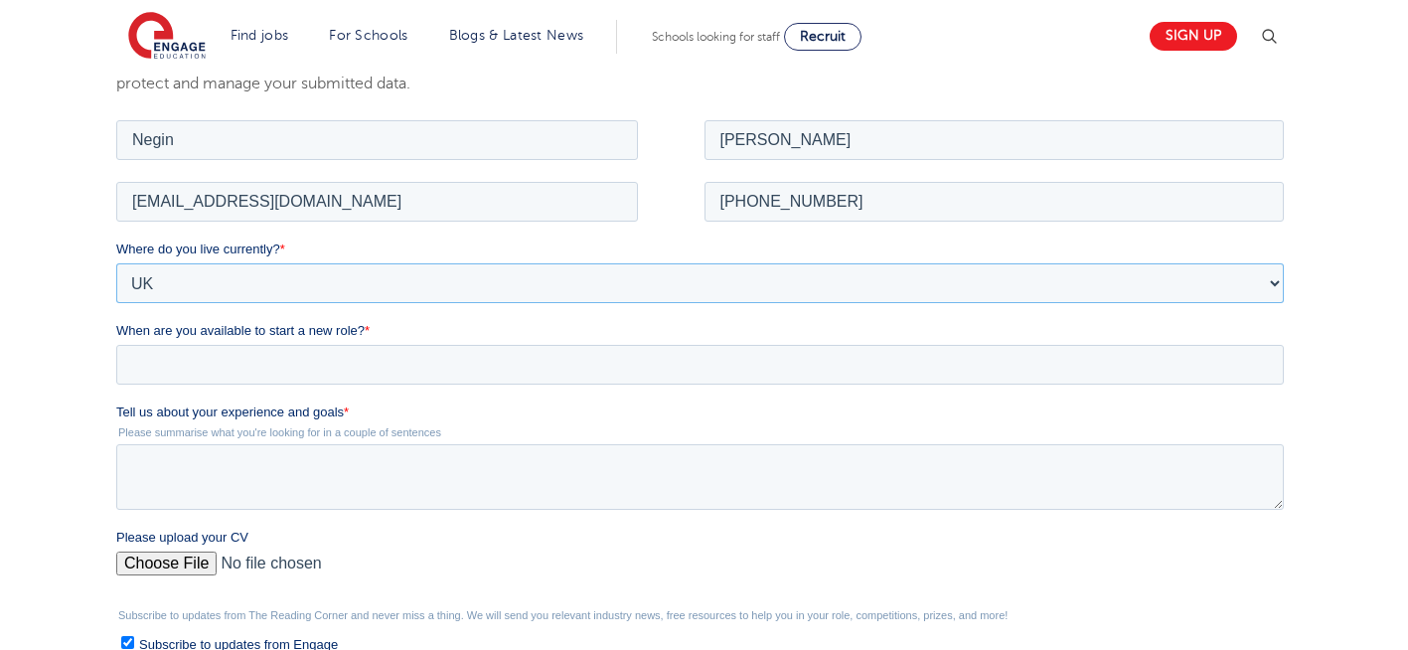
click at [116, 262] on select "Please Select [GEOGRAPHIC_DATA] [GEOGRAPHIC_DATA] [GEOGRAPHIC_DATA] [GEOGRAPHIC…" at bounding box center [699, 282] width 1167 height 40
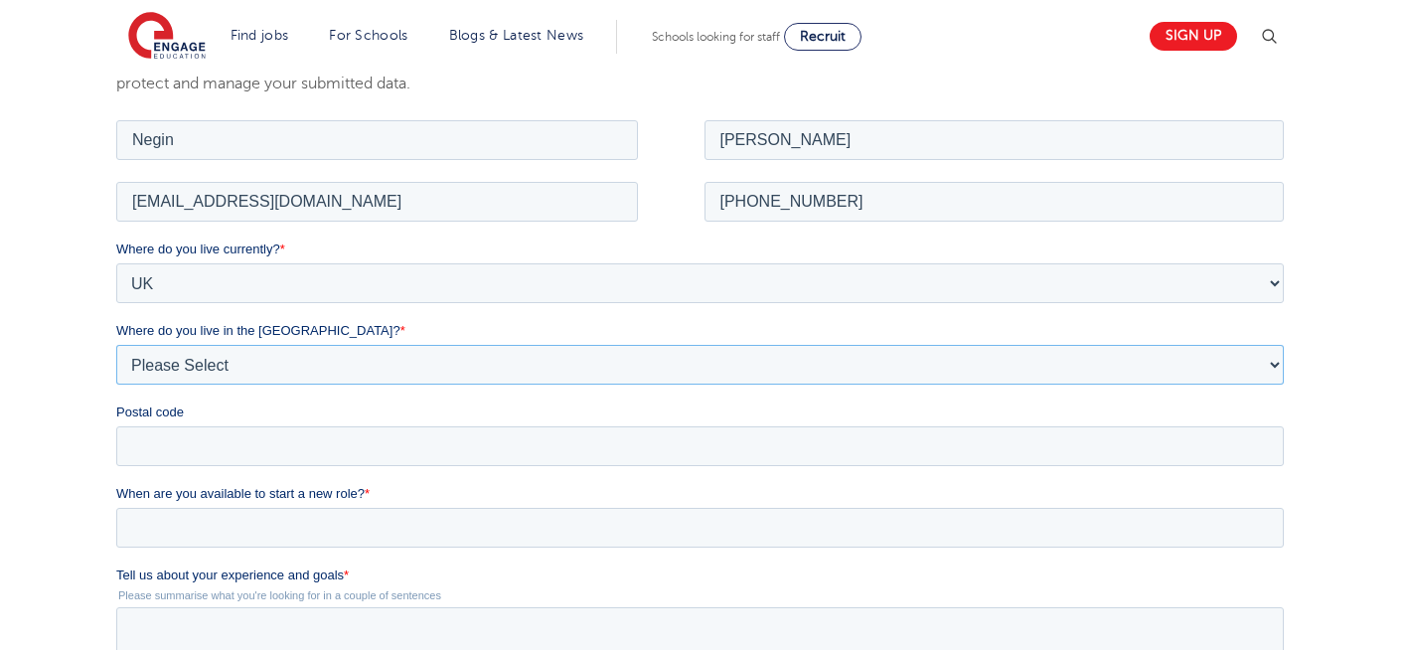
click at [233, 352] on select "Please Select Overseas Barnsley Bedfordshire Berkshire Bournemouth Bracknell Fo…" at bounding box center [699, 364] width 1167 height 40
select select "London"
click at [116, 344] on select "Please Select Overseas Barnsley Bedfordshire Berkshire Bournemouth Bracknell Fo…" at bounding box center [699, 364] width 1167 height 40
click at [206, 462] on input "Postal code" at bounding box center [699, 445] width 1167 height 40
type input "N22 7RS"
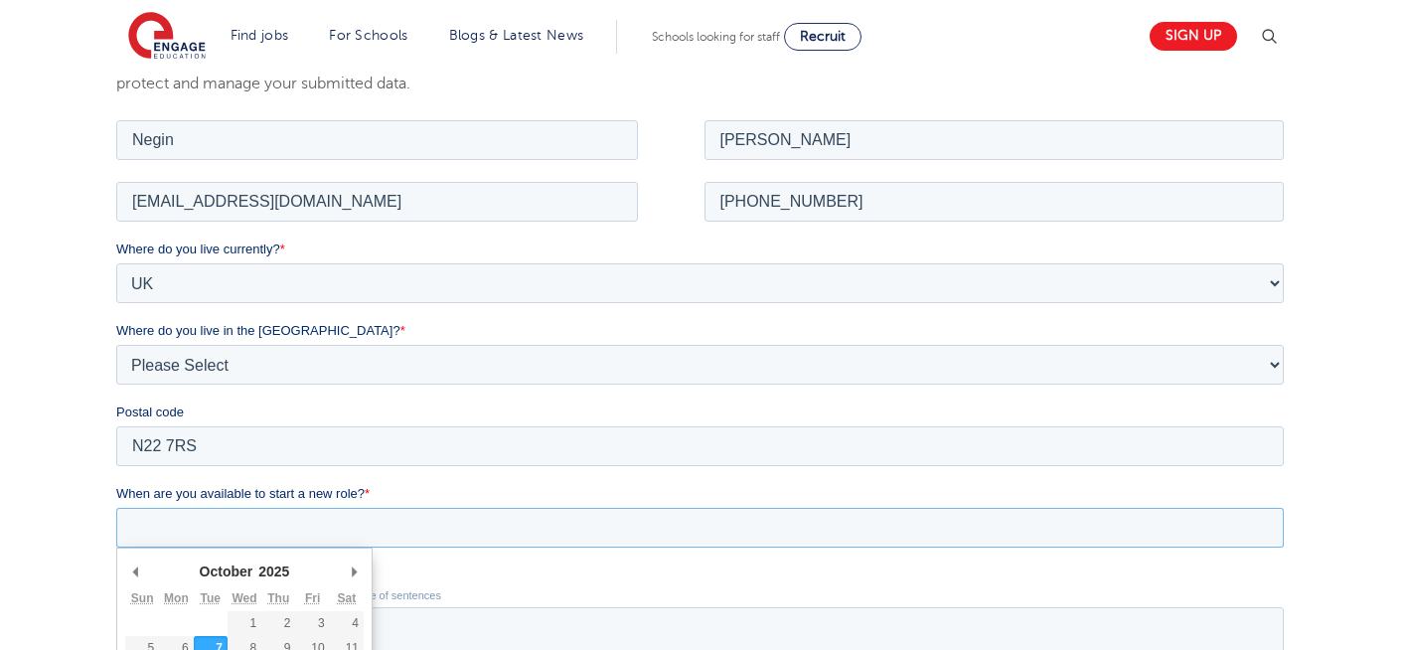
click at [172, 525] on input "When are you available to start a new role? *" at bounding box center [699, 527] width 1167 height 40
type div "2025-10-07"
type input "2025/10/07"
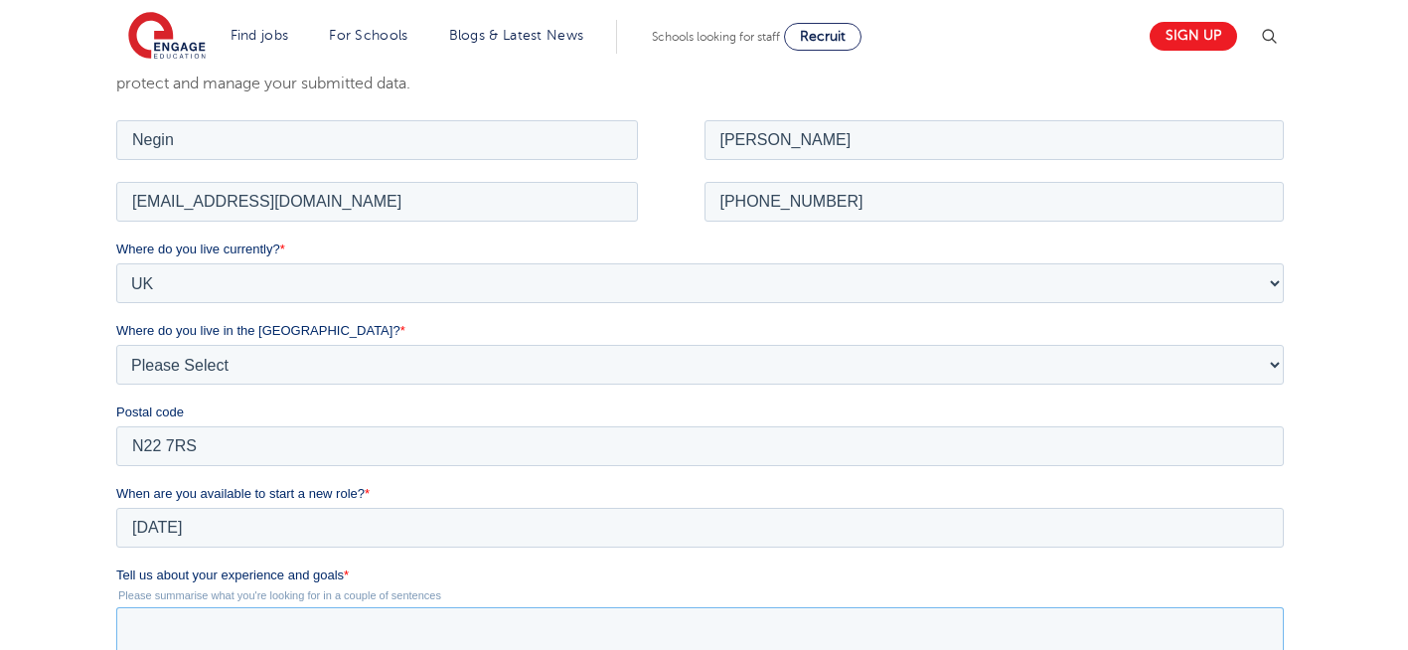
click at [343, 636] on textarea "Tell us about your experience and goals *" at bounding box center [699, 639] width 1167 height 66
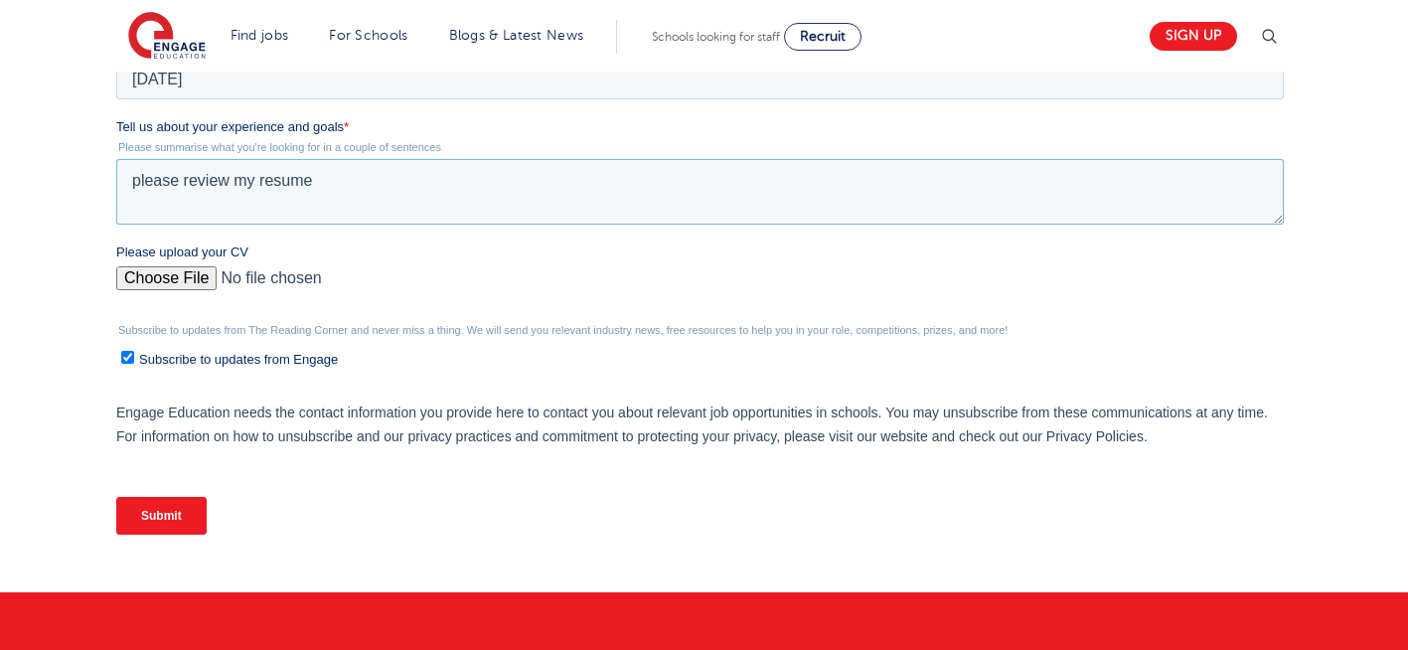
scroll to position [817, 0]
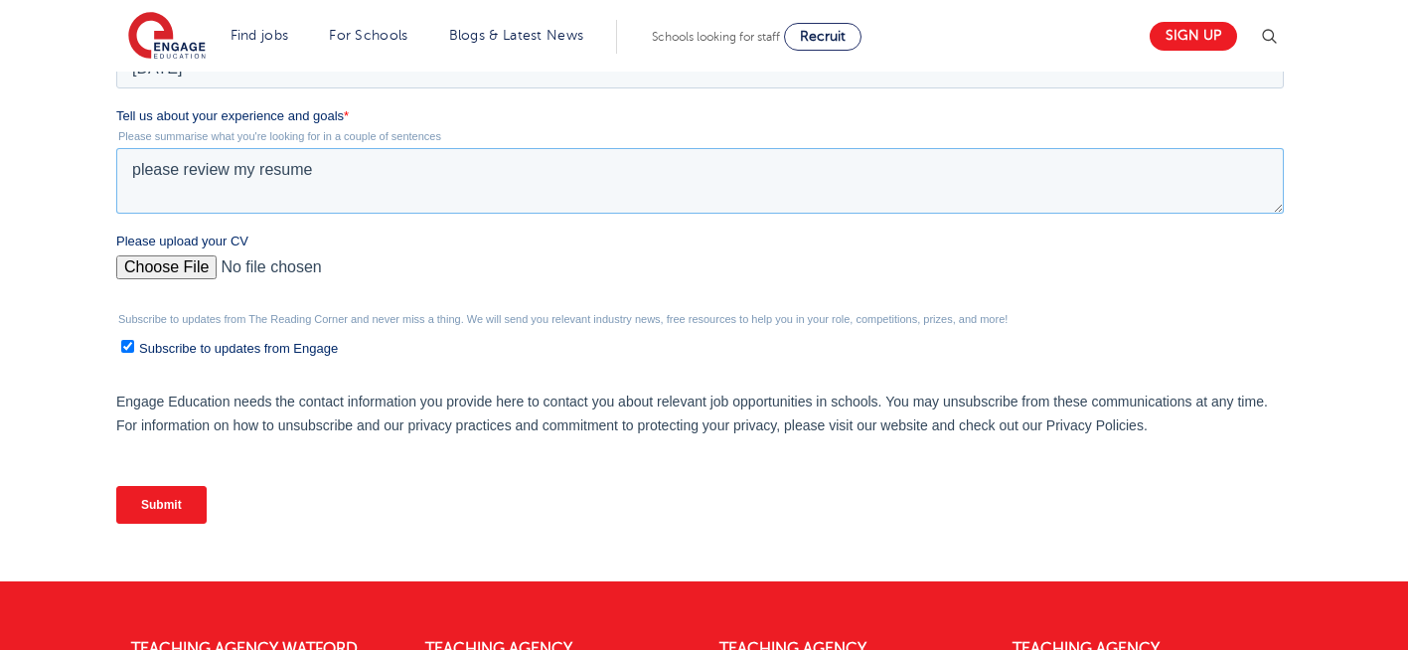
type textarea "please review my resume"
click at [141, 263] on input "Please upload your CV" at bounding box center [699, 275] width 1167 height 40
type input "C:\fakepath\Negin-s-CV-3 (3) 1 (1) 1 1.docx"
click at [136, 516] on input "Submit" at bounding box center [161, 505] width 90 height 38
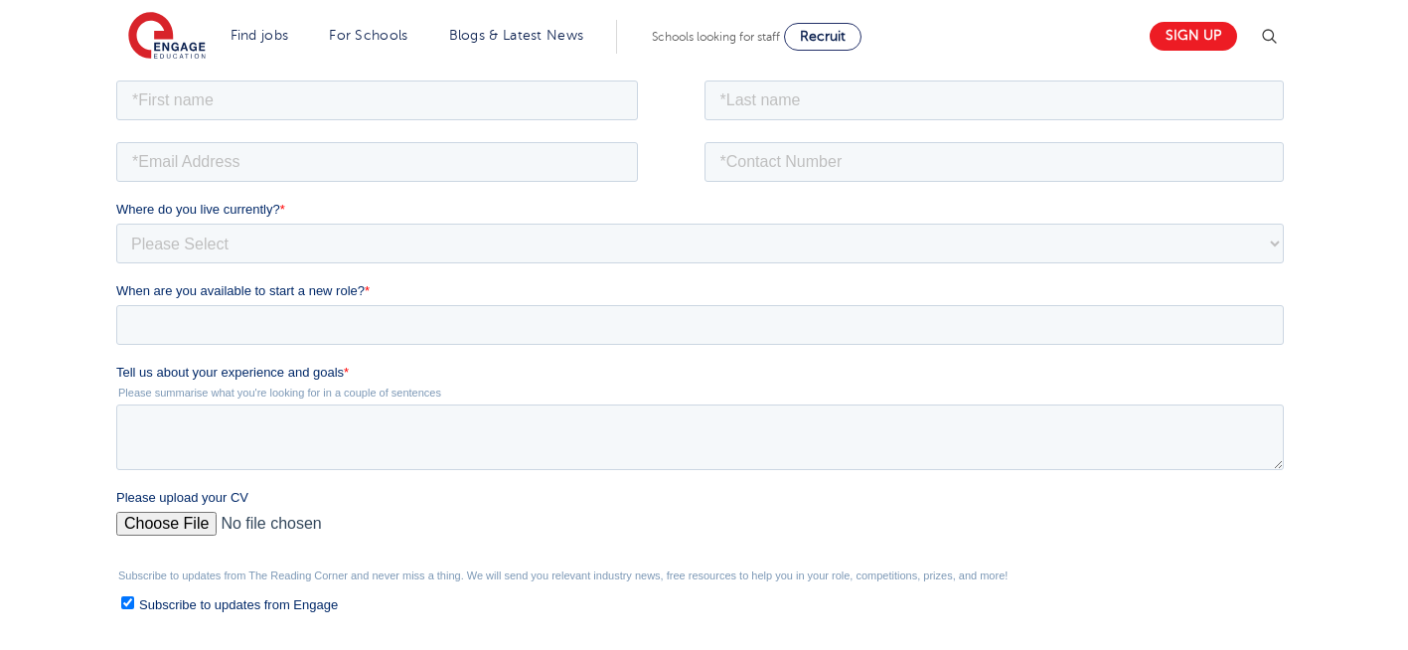
scroll to position [358, 0]
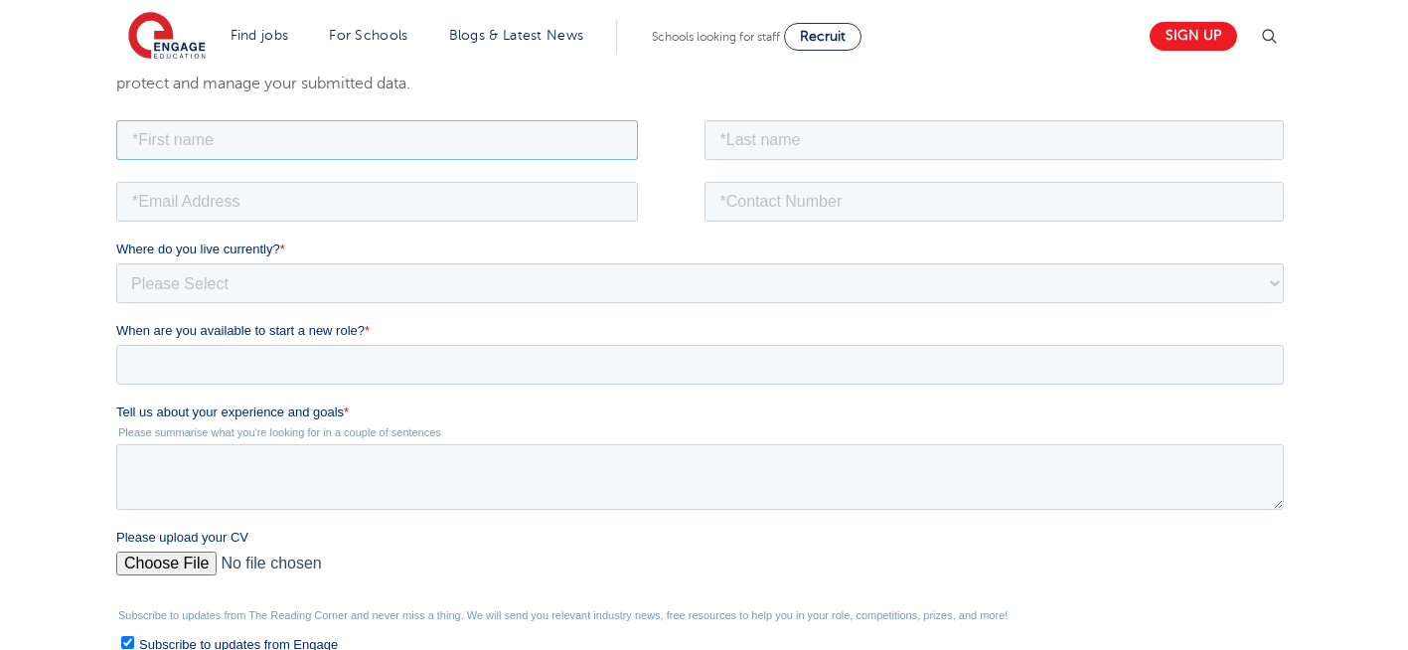
click at [289, 135] on input "text" at bounding box center [377, 139] width 522 height 40
type input "Negin"
click at [879, 129] on input "text" at bounding box center [994, 139] width 580 height 40
type input "[PERSON_NAME]"
click at [510, 201] on input "email" at bounding box center [377, 201] width 522 height 40
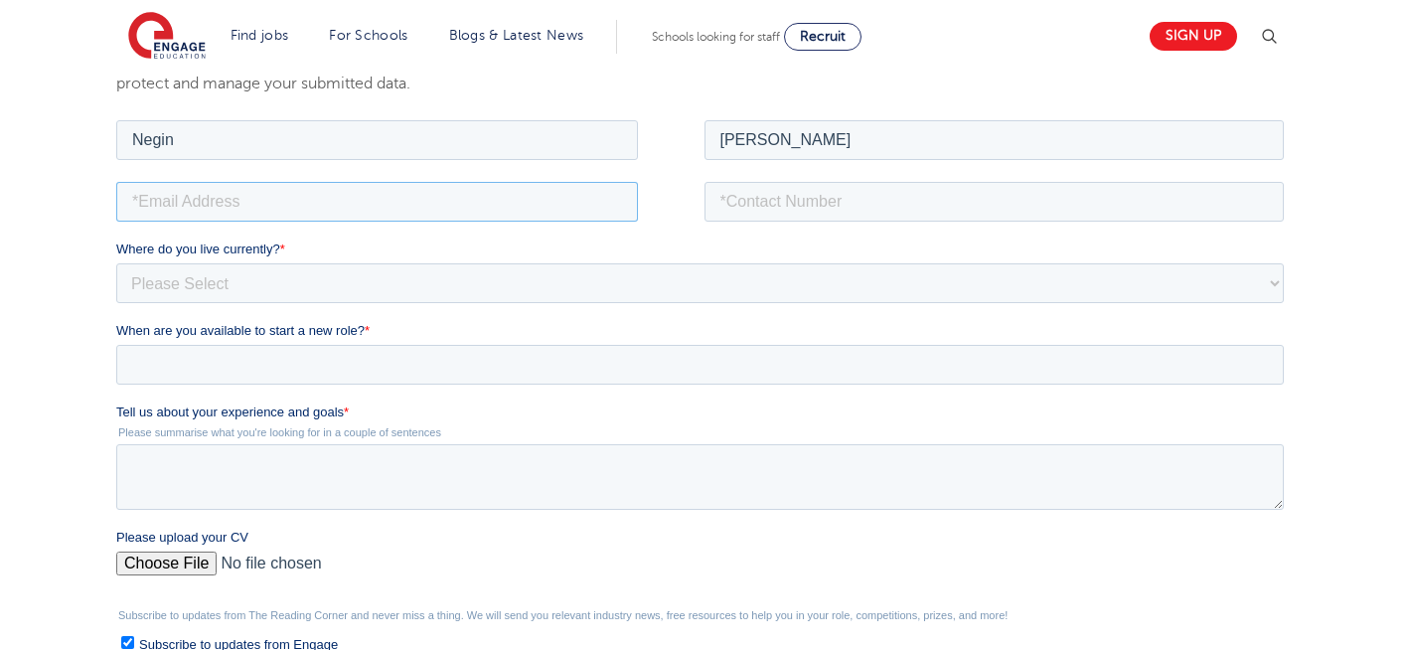
type input "[EMAIL_ADDRESS][DOMAIN_NAME]"
click at [872, 208] on input "tel" at bounding box center [994, 201] width 580 height 40
type input "+"
click at [868, 209] on input "tel" at bounding box center [994, 201] width 580 height 40
type input "[PHONE_NUMBER]"
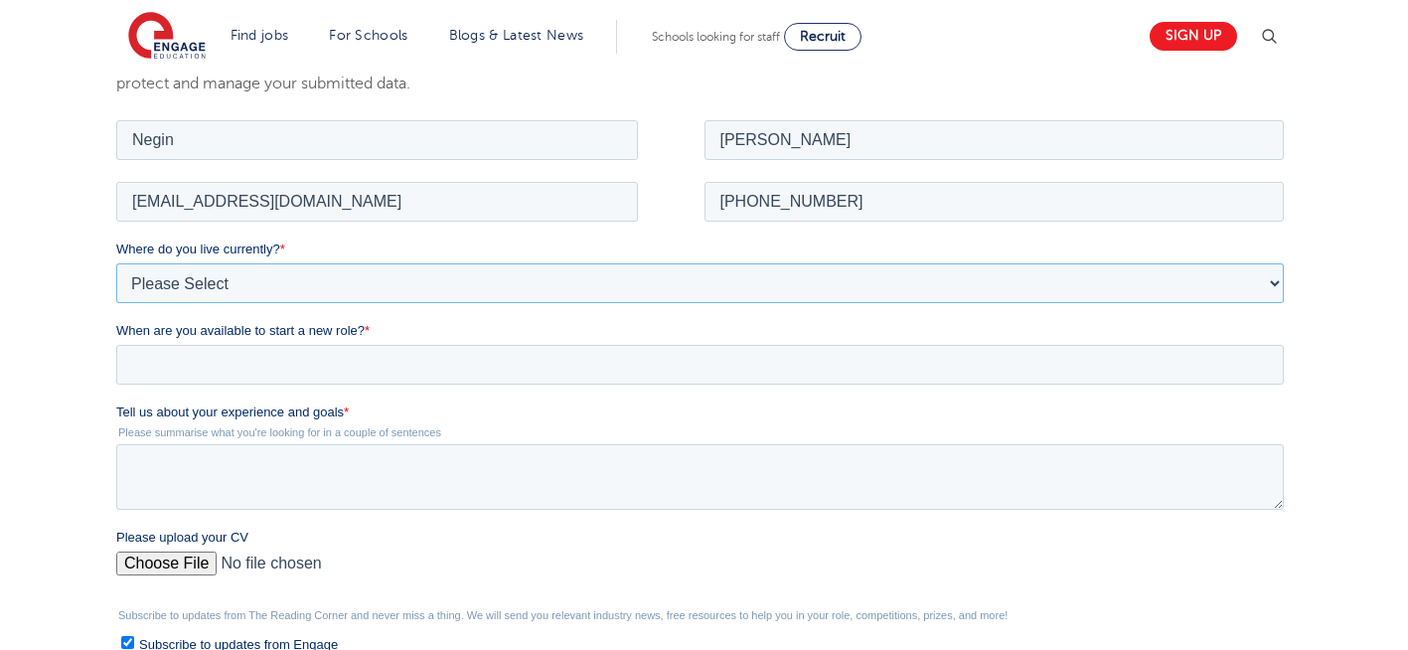
click at [353, 274] on select "Please Select UK Canada Ireland Australia New Zealand Europe USA South Africa J…" at bounding box center [699, 282] width 1167 height 40
select select "UK"
click at [116, 262] on select "Please Select UK Canada Ireland Australia New Zealand Europe USA South Africa J…" at bounding box center [699, 282] width 1167 height 40
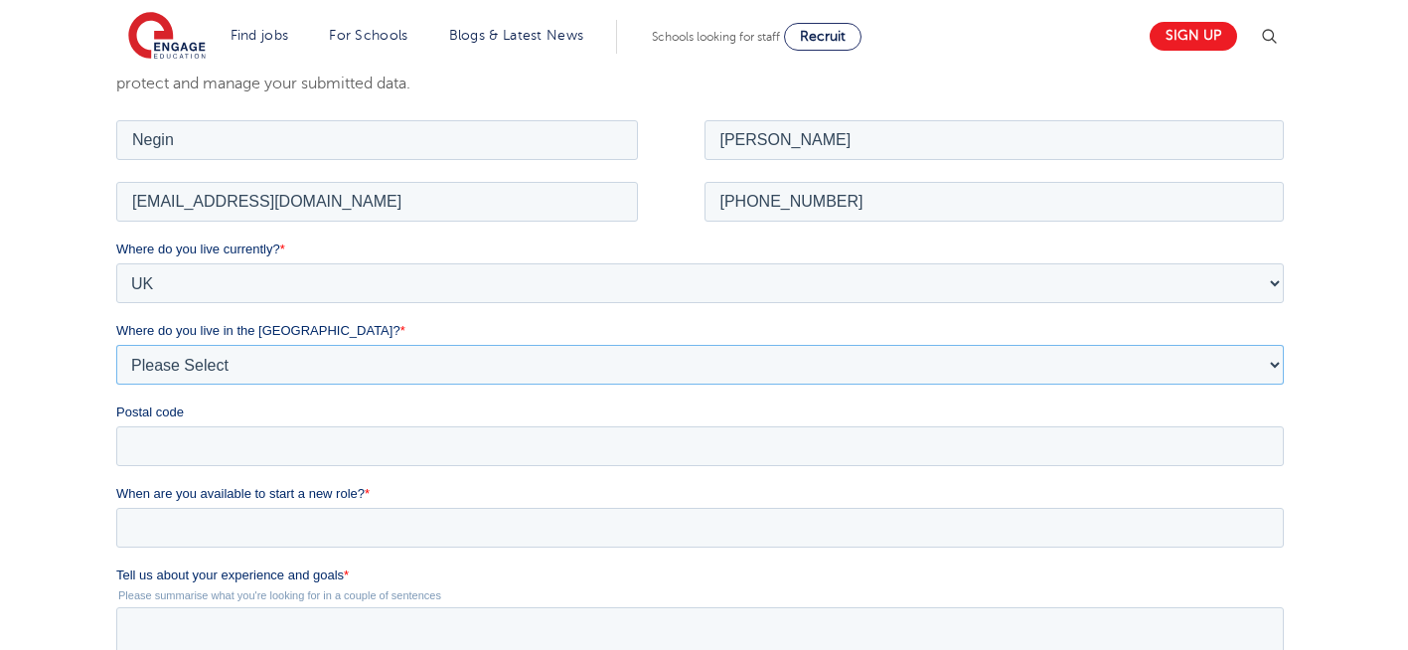
click at [277, 363] on select "Please Select Overseas Barnsley Bedfordshire Berkshire Bournemouth Bracknell Fo…" at bounding box center [699, 364] width 1167 height 40
select select "London"
click at [116, 344] on select "Please Select Overseas [GEOGRAPHIC_DATA] [GEOGRAPHIC_DATA] [GEOGRAPHIC_DATA] [G…" at bounding box center [699, 364] width 1167 height 40
click at [239, 433] on input "Postal code" at bounding box center [699, 445] width 1167 height 40
type input "N22 7RS"
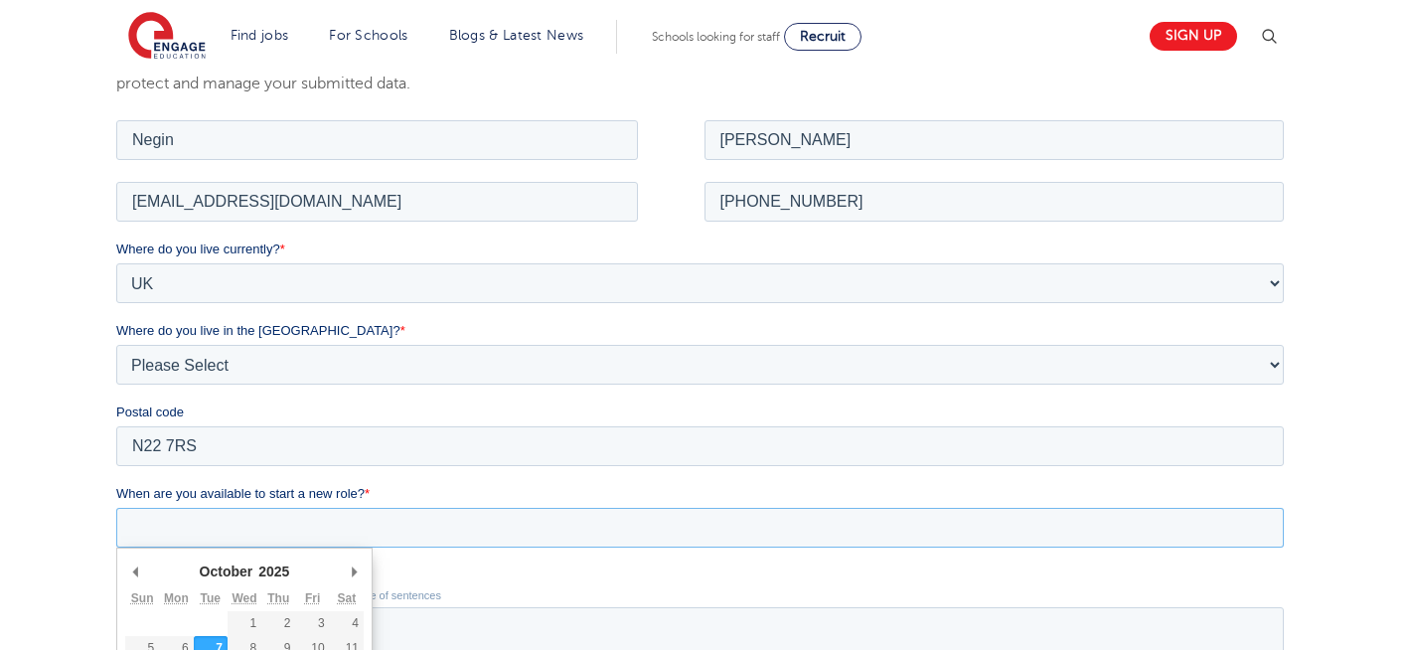
click at [259, 535] on input "When are you available to start a new role? *" at bounding box center [699, 527] width 1167 height 40
type div "2025-10-07"
type input "2025/10/07"
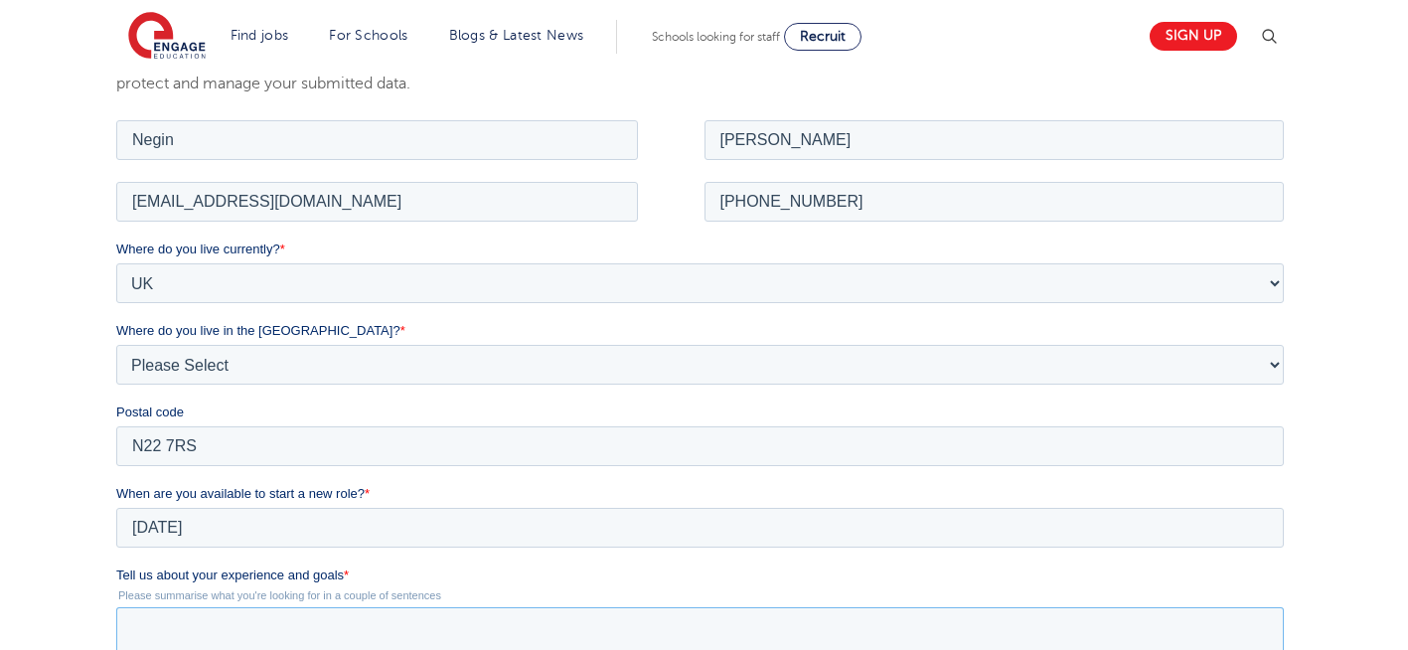
click at [299, 635] on textarea "Tell us about your experience and goals *" at bounding box center [699, 639] width 1167 height 66
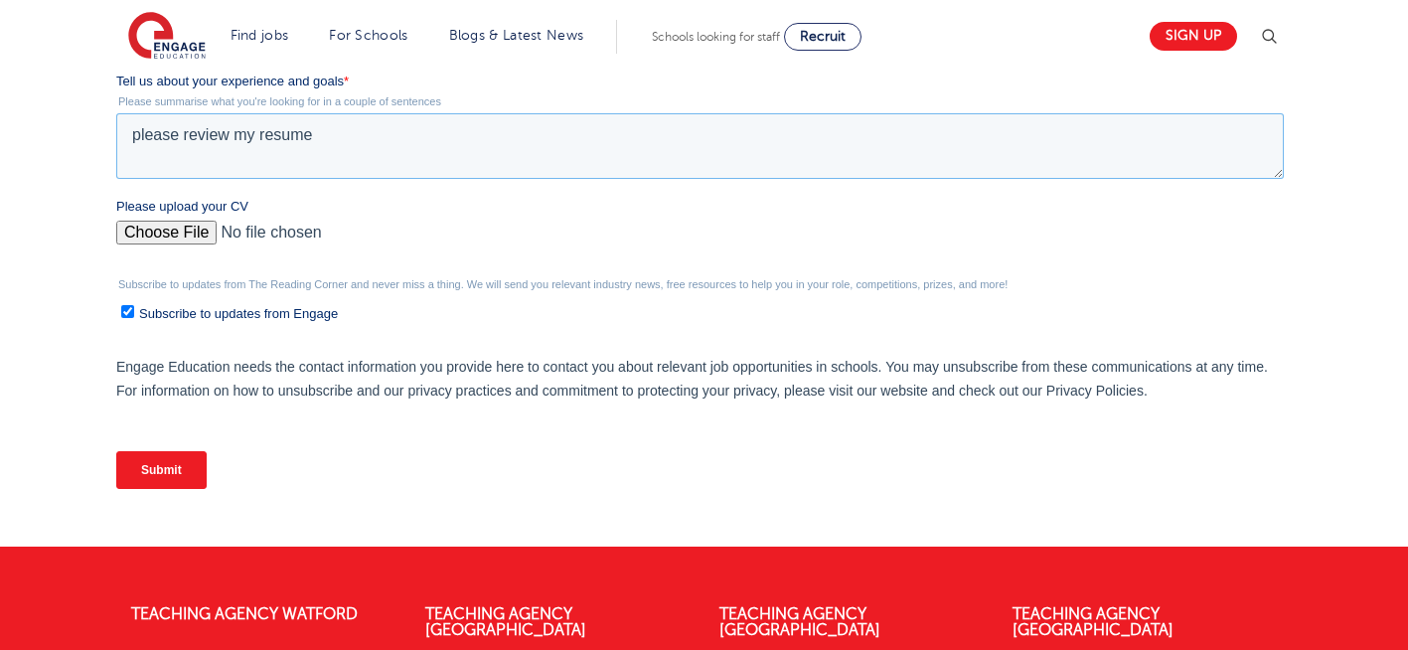
scroll to position [890, 0]
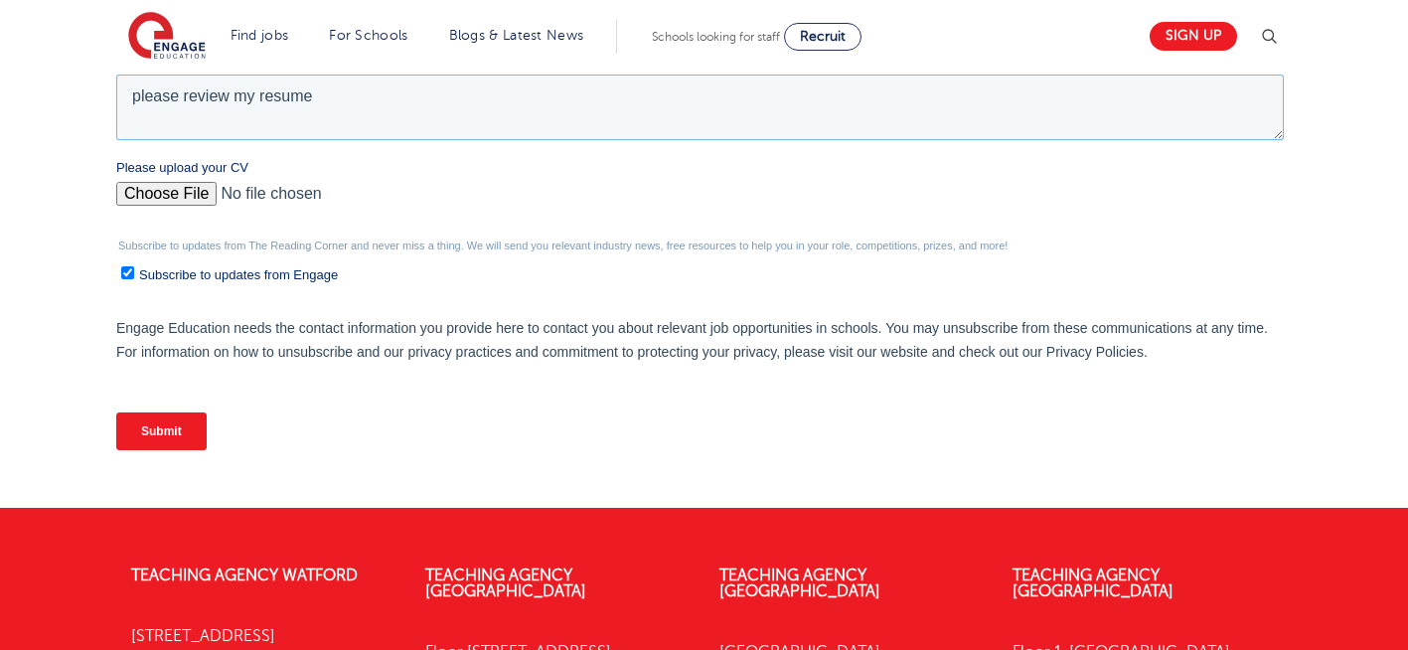
type textarea "please review my resume"
click at [178, 194] on input "Please upload your CV" at bounding box center [699, 202] width 1167 height 40
type input "C:\fakepath\Negin-s-CV-3 (3) 1 (1) 1 1.docx"
click at [157, 436] on input "Submit" at bounding box center [161, 431] width 90 height 38
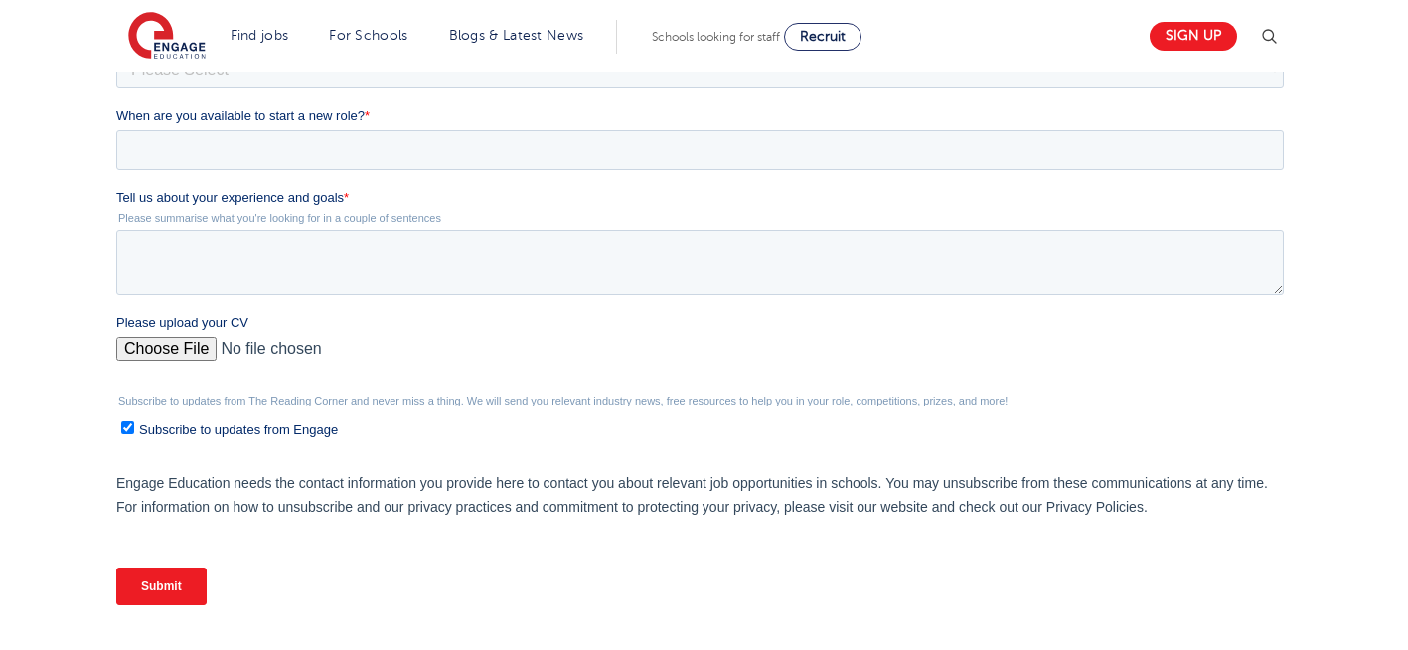
scroll to position [533, 0]
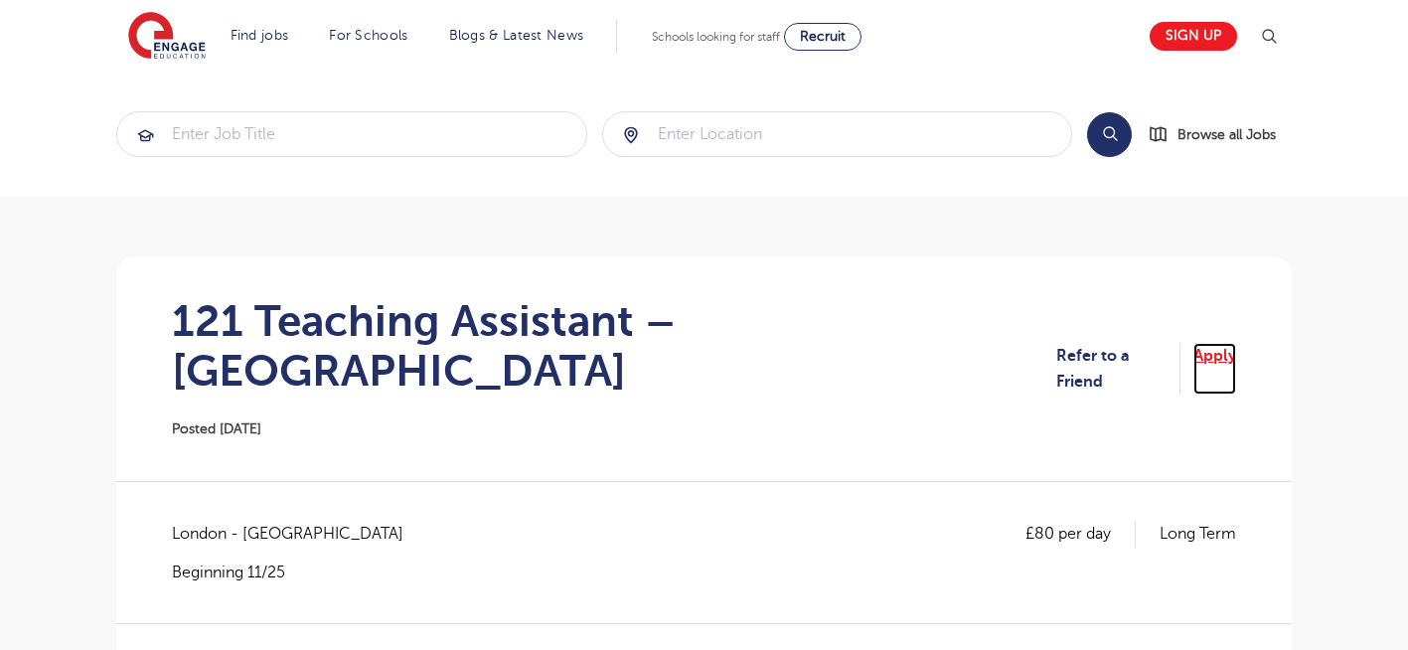
click at [1193, 347] on link "Apply" at bounding box center [1214, 369] width 43 height 53
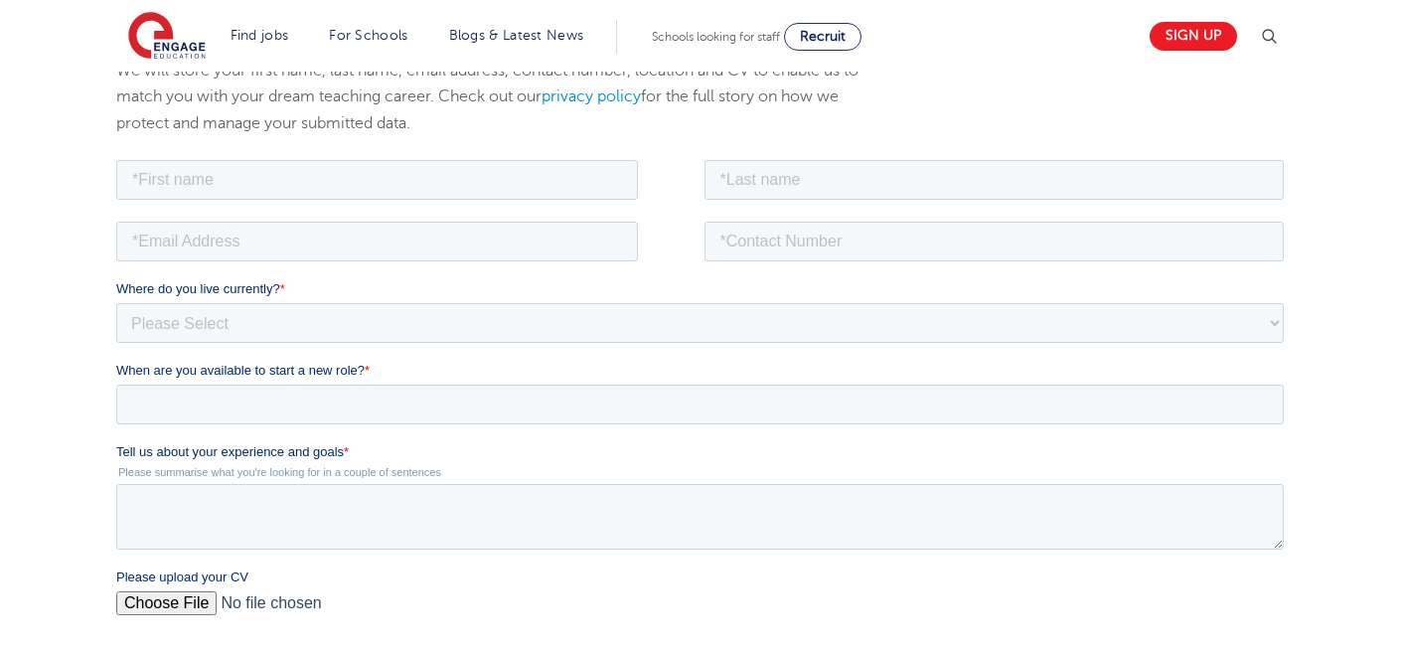
scroll to position [358, 0]
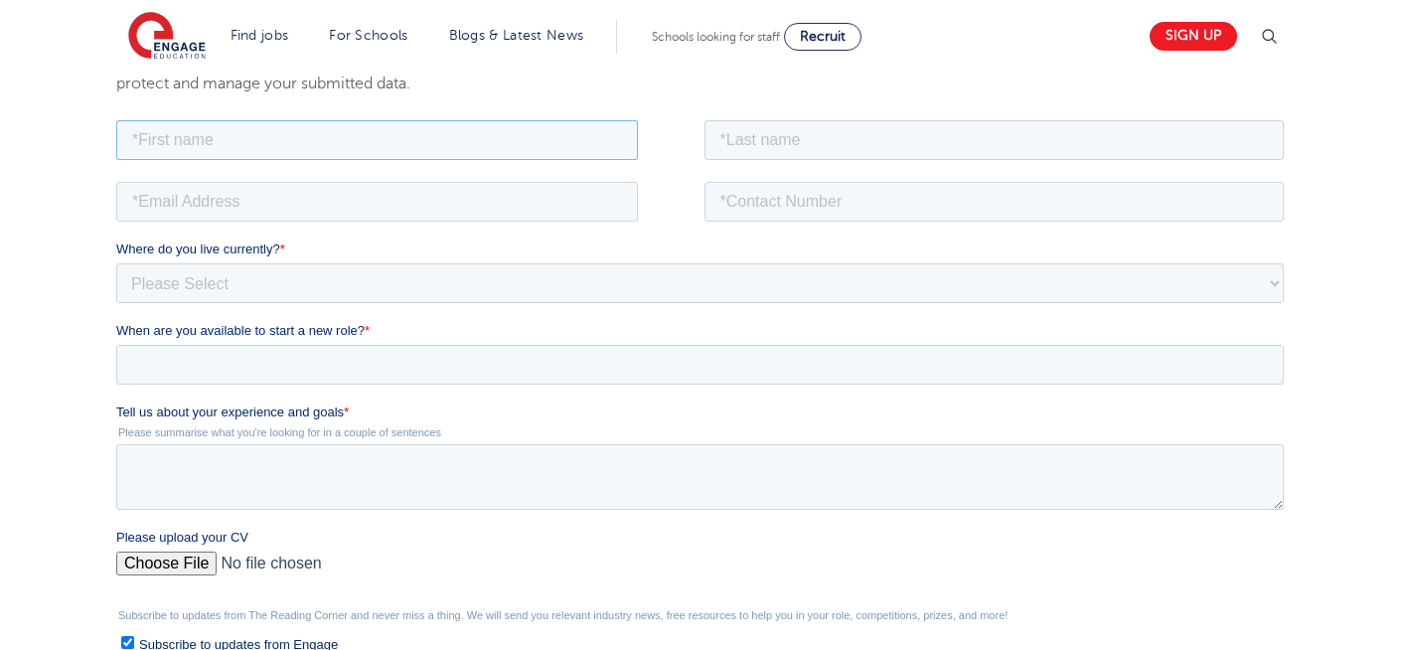
click at [361, 135] on input "text" at bounding box center [377, 139] width 522 height 40
type input "Negin"
click at [799, 148] on input "text" at bounding box center [994, 139] width 580 height 40
type input "Rajool Dezfooli"
click at [357, 206] on input "email" at bounding box center [377, 201] width 522 height 40
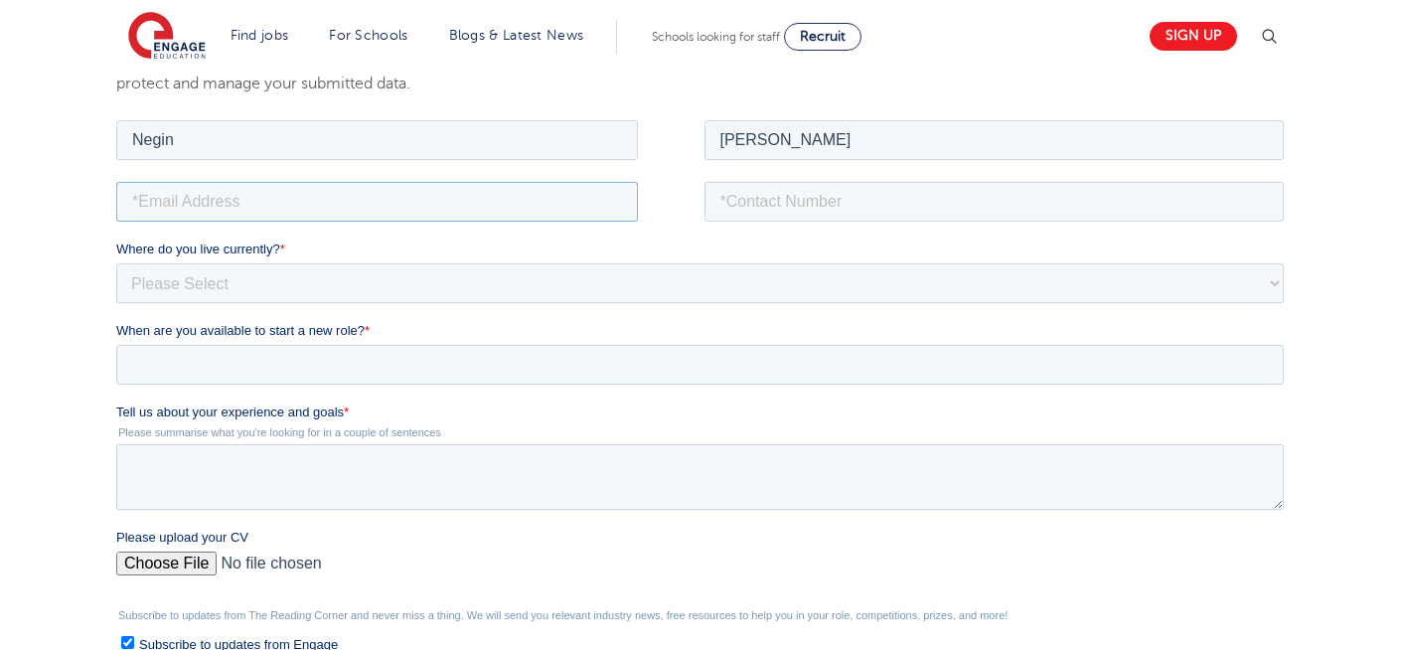
type input "n56375283@gmail.com"
drag, startPoint x: 891, startPoint y: 197, endPoint x: 815, endPoint y: 265, distance: 102.7
click at [815, 265] on form "Job Position Job Sector Job ID Job Number Job Owner Negin Rajool Dezfooli n5637…" at bounding box center [703, 475] width 1175 height 720
type input "+447930935556"
click at [465, 276] on select "Please Select UK Canada Ireland Australia New Zealand Europe USA South Africa J…" at bounding box center [699, 282] width 1167 height 40
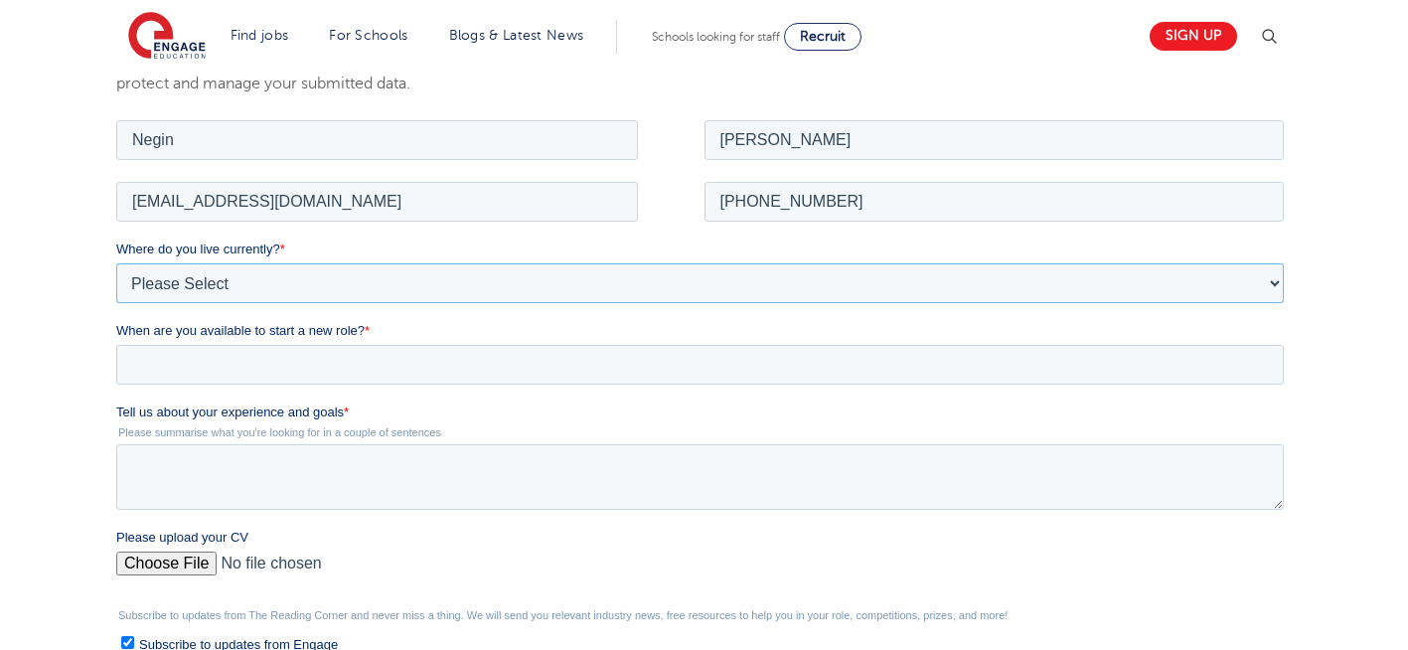
select select "UK"
click at [116, 262] on select "Please Select [GEOGRAPHIC_DATA] [GEOGRAPHIC_DATA] [GEOGRAPHIC_DATA] [GEOGRAPHIC…" at bounding box center [699, 282] width 1167 height 40
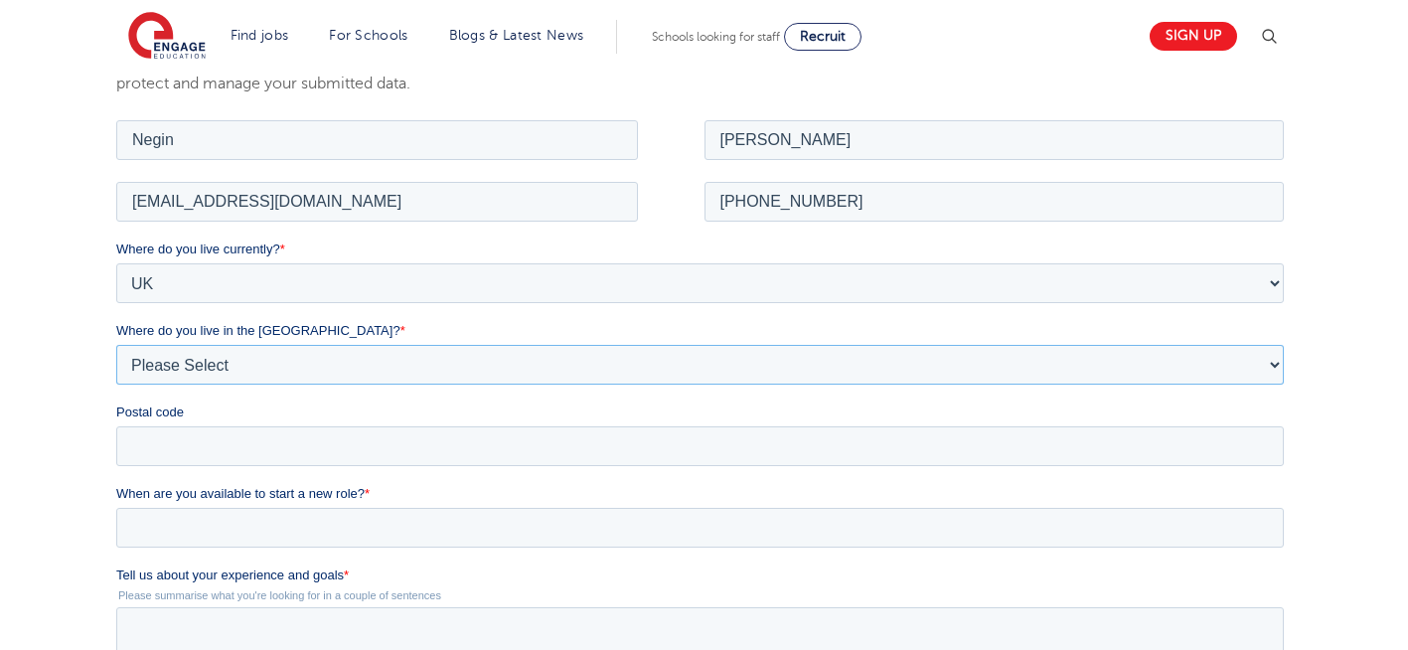
click at [257, 359] on select "Please Select Overseas [GEOGRAPHIC_DATA] [GEOGRAPHIC_DATA] [GEOGRAPHIC_DATA] [G…" at bounding box center [699, 364] width 1167 height 40
select select "[GEOGRAPHIC_DATA]"
click at [116, 344] on select "Please Select Overseas [GEOGRAPHIC_DATA] [GEOGRAPHIC_DATA] [GEOGRAPHIC_DATA] [G…" at bounding box center [699, 364] width 1167 height 40
click at [189, 447] on input "Postal code" at bounding box center [699, 445] width 1167 height 40
type input "N22 7RS"
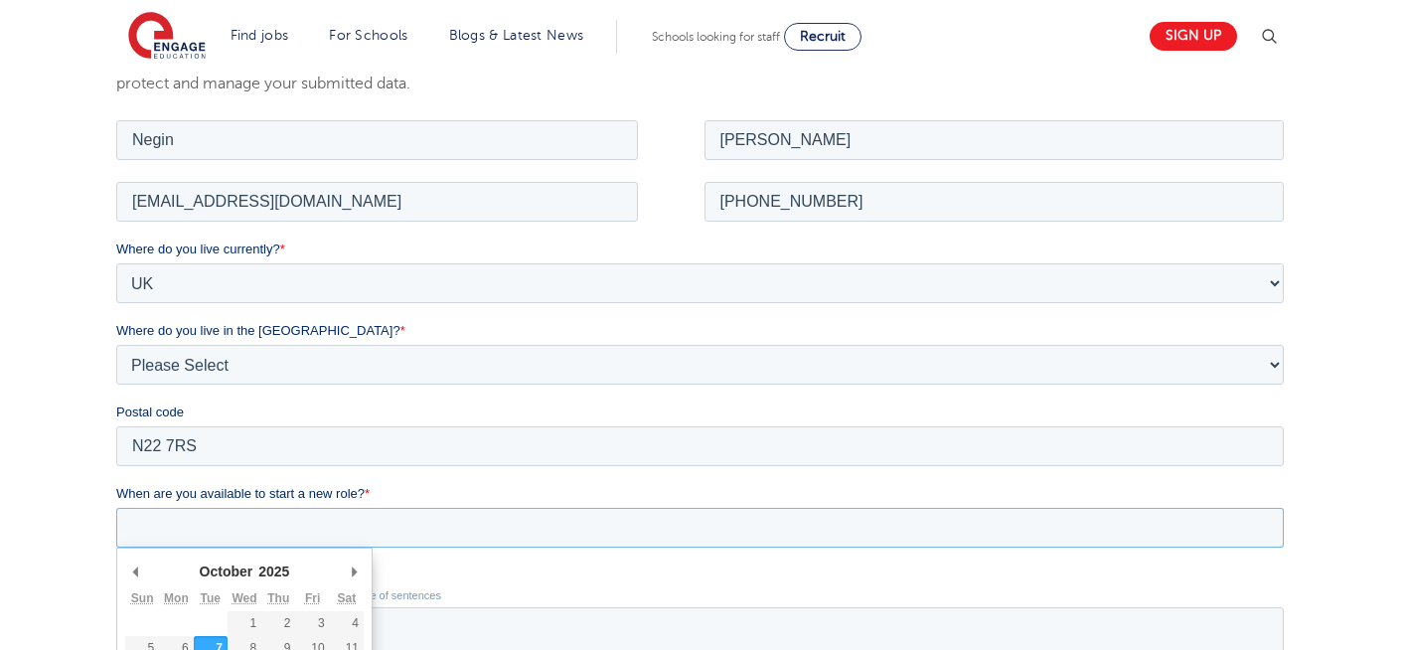
click at [250, 524] on input "When are you available to start a new role? *" at bounding box center [699, 527] width 1167 height 40
type div "[DATE]"
type input "[DATE]"
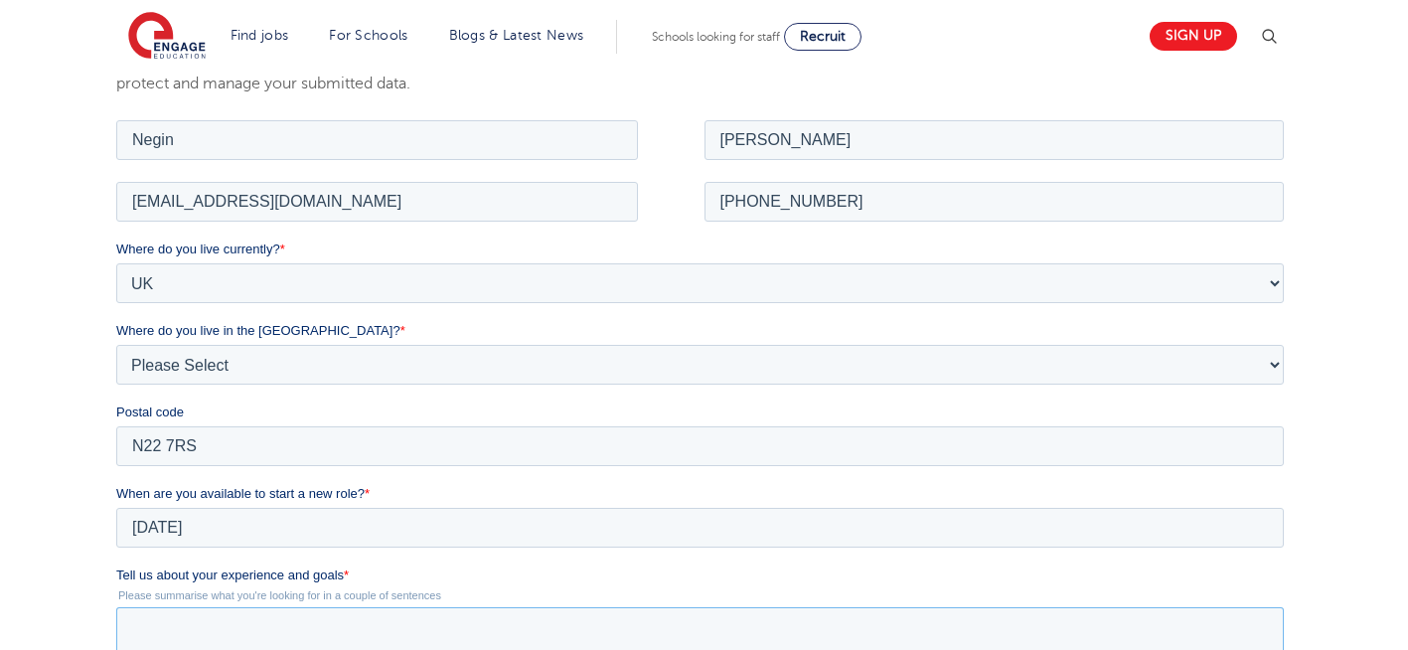
click at [218, 638] on textarea "Tell us about your experience and goals *" at bounding box center [699, 639] width 1167 height 66
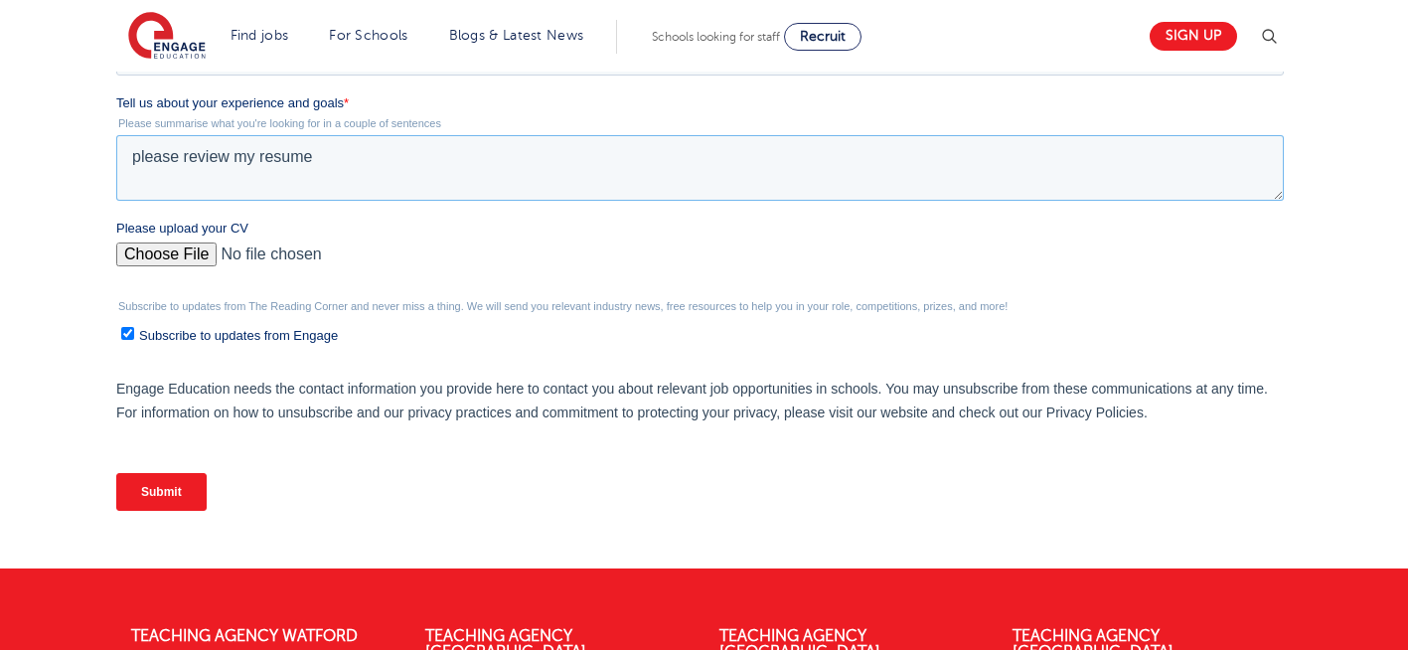
scroll to position [833, 0]
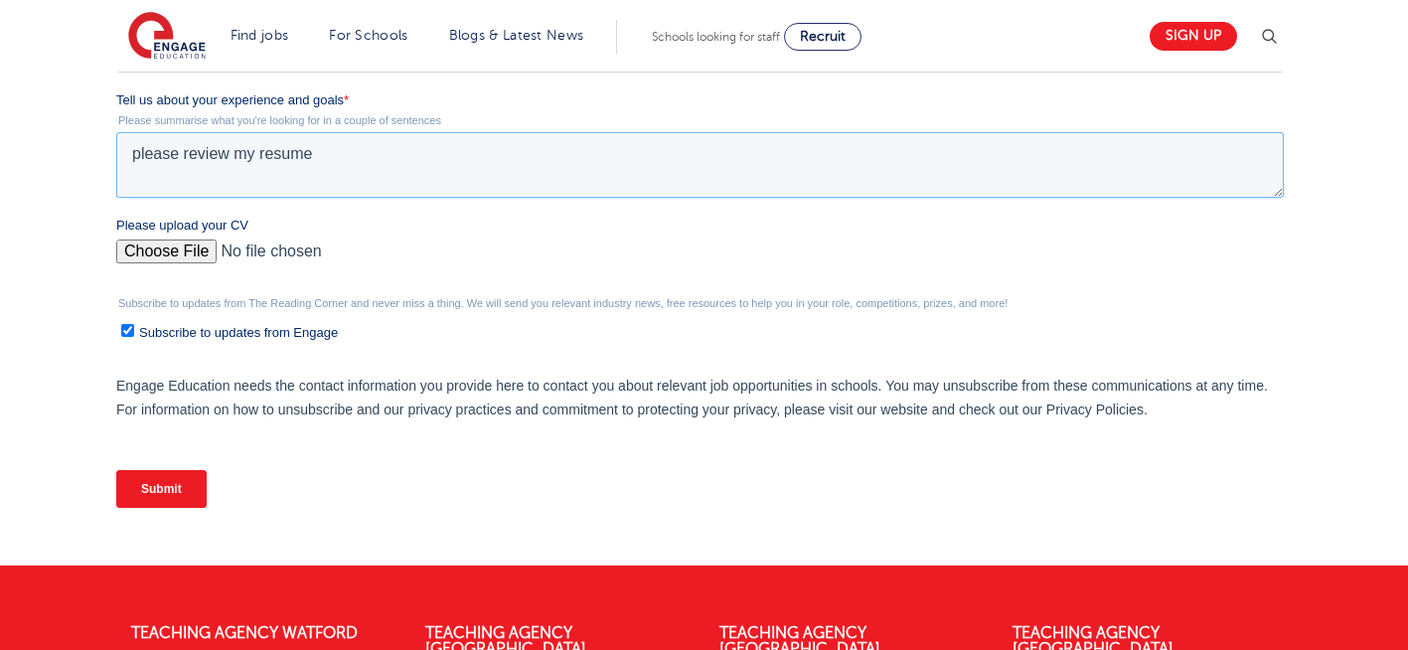
type textarea "please review my resume"
click at [170, 257] on input "Please upload your CV" at bounding box center [699, 259] width 1167 height 40
type input "C:\fakepath\Negin-s-CV-3 (3) 1 (1) 1 1.docx"
click at [172, 485] on input "Submit" at bounding box center [161, 489] width 90 height 38
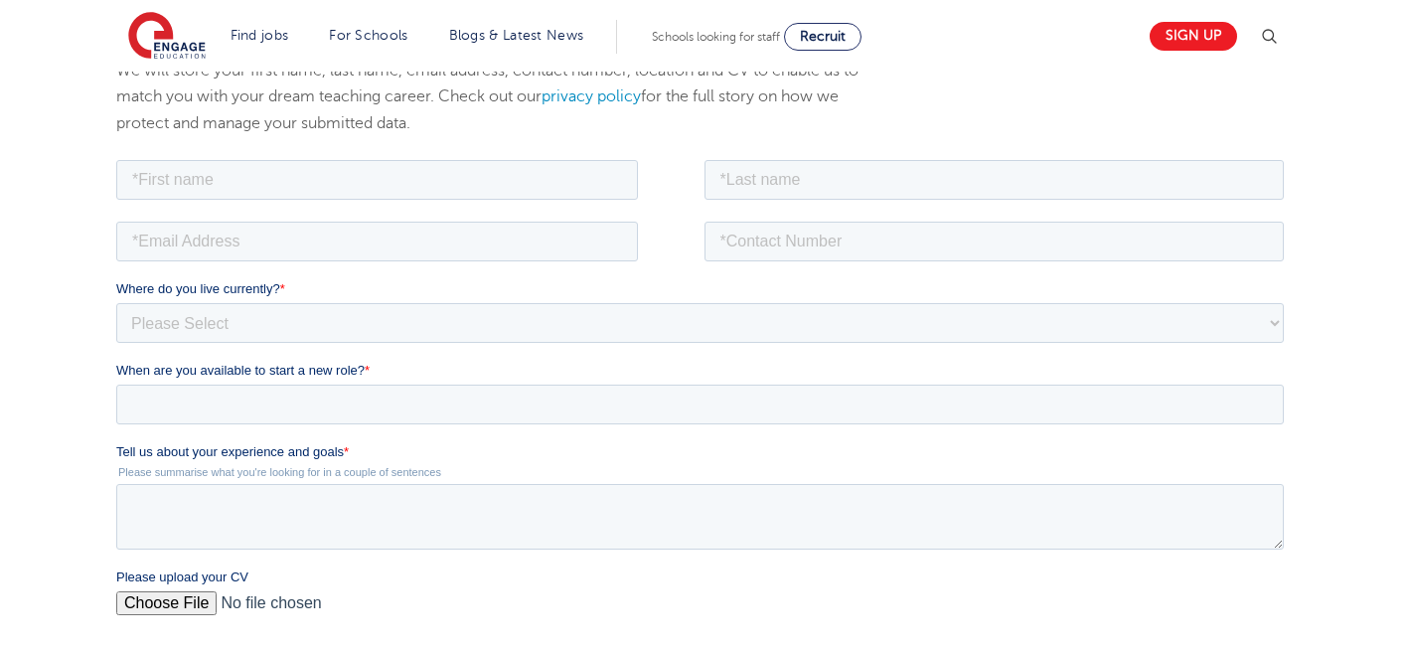
scroll to position [358, 0]
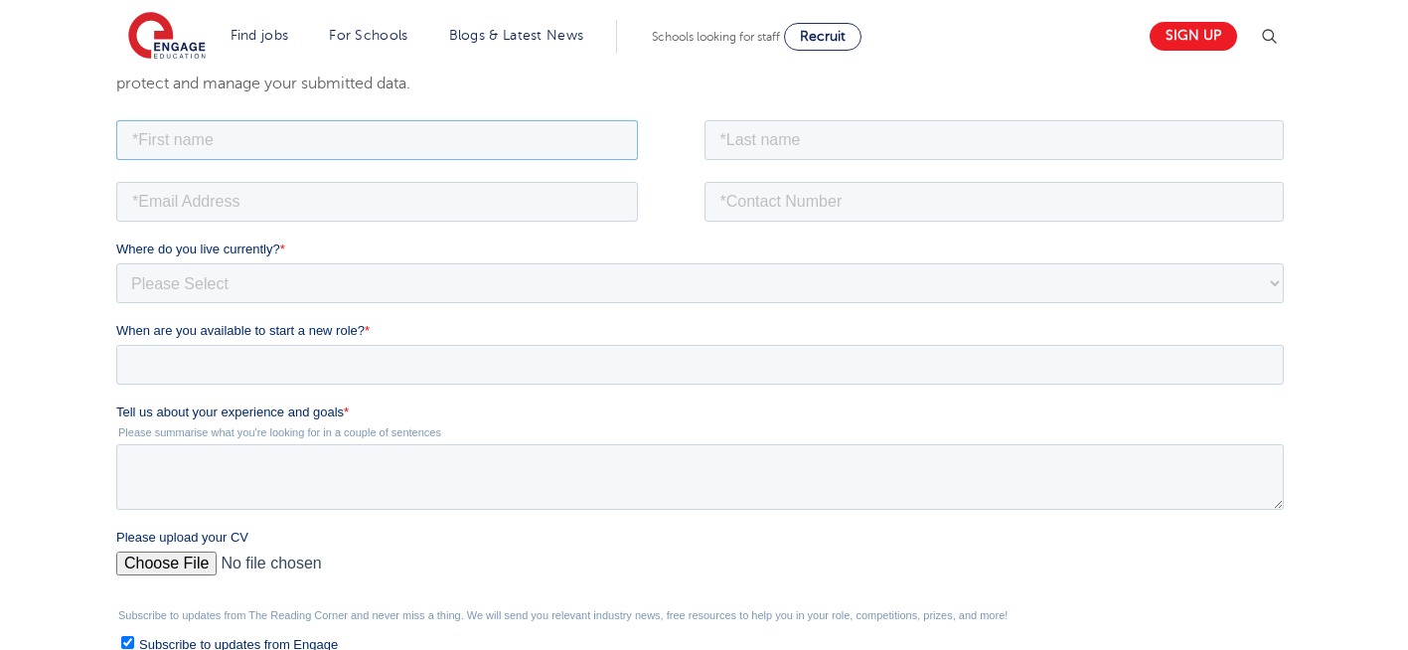
click at [336, 156] on input "text" at bounding box center [377, 139] width 522 height 40
type input "Negin"
click at [840, 150] on input "text" at bounding box center [994, 139] width 580 height 40
type input "[PERSON_NAME]"
click at [451, 197] on input "email" at bounding box center [377, 201] width 522 height 40
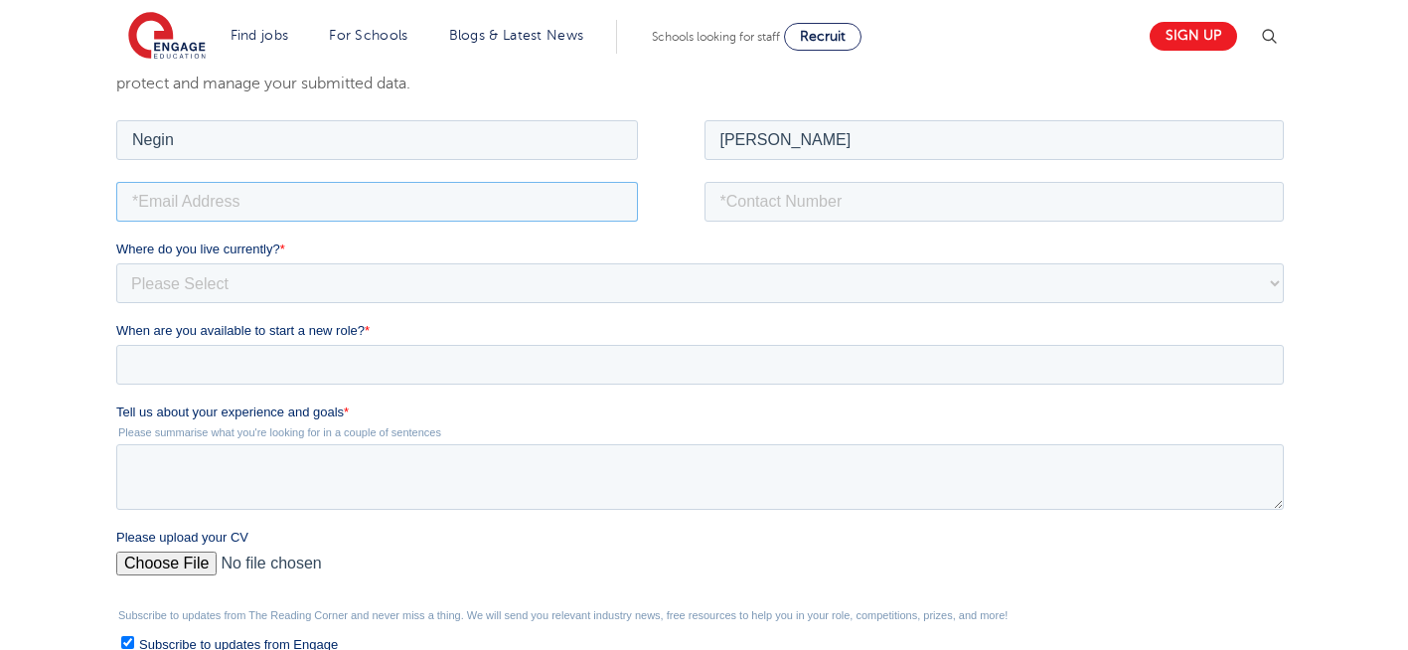
type input "[EMAIL_ADDRESS][DOMAIN_NAME]"
click at [859, 211] on input "tel" at bounding box center [994, 201] width 580 height 40
type input "[PHONE_NUMBER]"
click at [502, 273] on select "Please Select [GEOGRAPHIC_DATA] [GEOGRAPHIC_DATA] [GEOGRAPHIC_DATA] [GEOGRAPHIC…" at bounding box center [699, 282] width 1167 height 40
select select "UK"
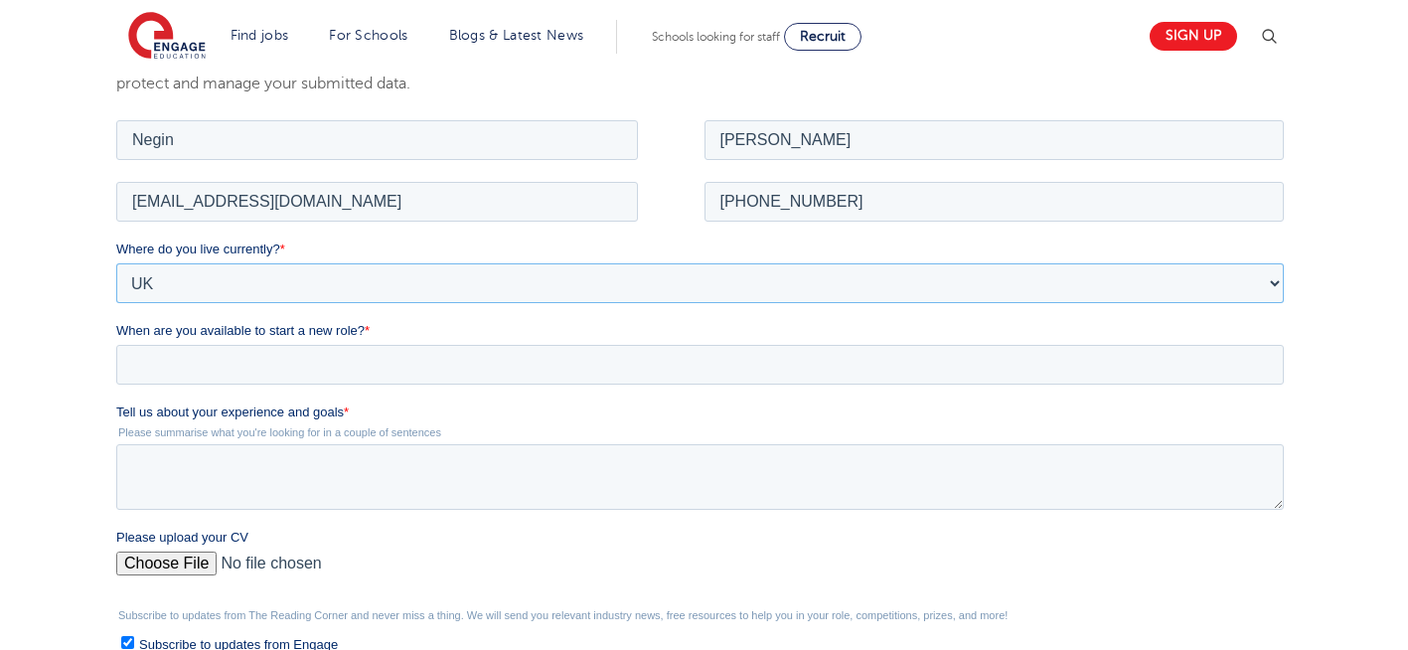
click at [116, 262] on select "Please Select [GEOGRAPHIC_DATA] [GEOGRAPHIC_DATA] [GEOGRAPHIC_DATA] [GEOGRAPHIC…" at bounding box center [699, 282] width 1167 height 40
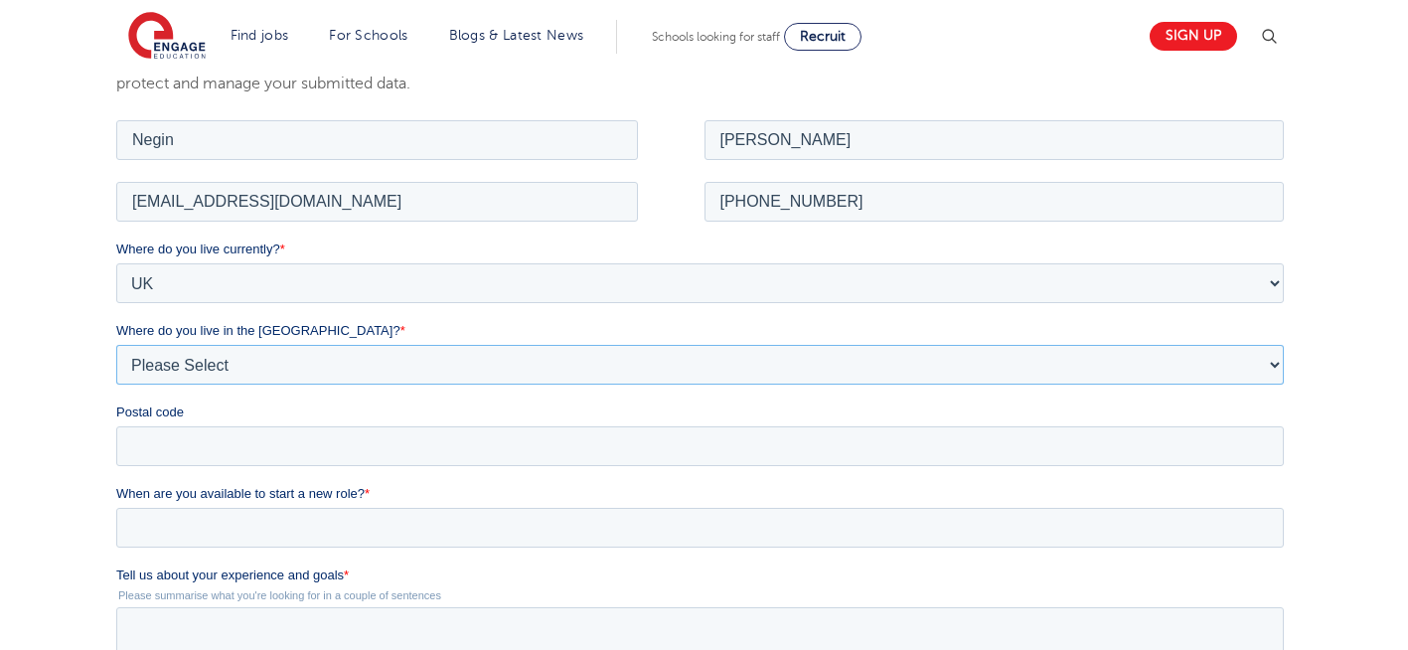
click at [256, 364] on select "Please Select Overseas [GEOGRAPHIC_DATA] [GEOGRAPHIC_DATA] [GEOGRAPHIC_DATA] [G…" at bounding box center [699, 364] width 1167 height 40
select select "[GEOGRAPHIC_DATA]"
click at [116, 344] on select "Please Select Overseas [GEOGRAPHIC_DATA] [GEOGRAPHIC_DATA] [GEOGRAPHIC_DATA] [G…" at bounding box center [699, 364] width 1167 height 40
click at [330, 461] on input "Postal code" at bounding box center [699, 445] width 1167 height 40
type input "N22 7RS"
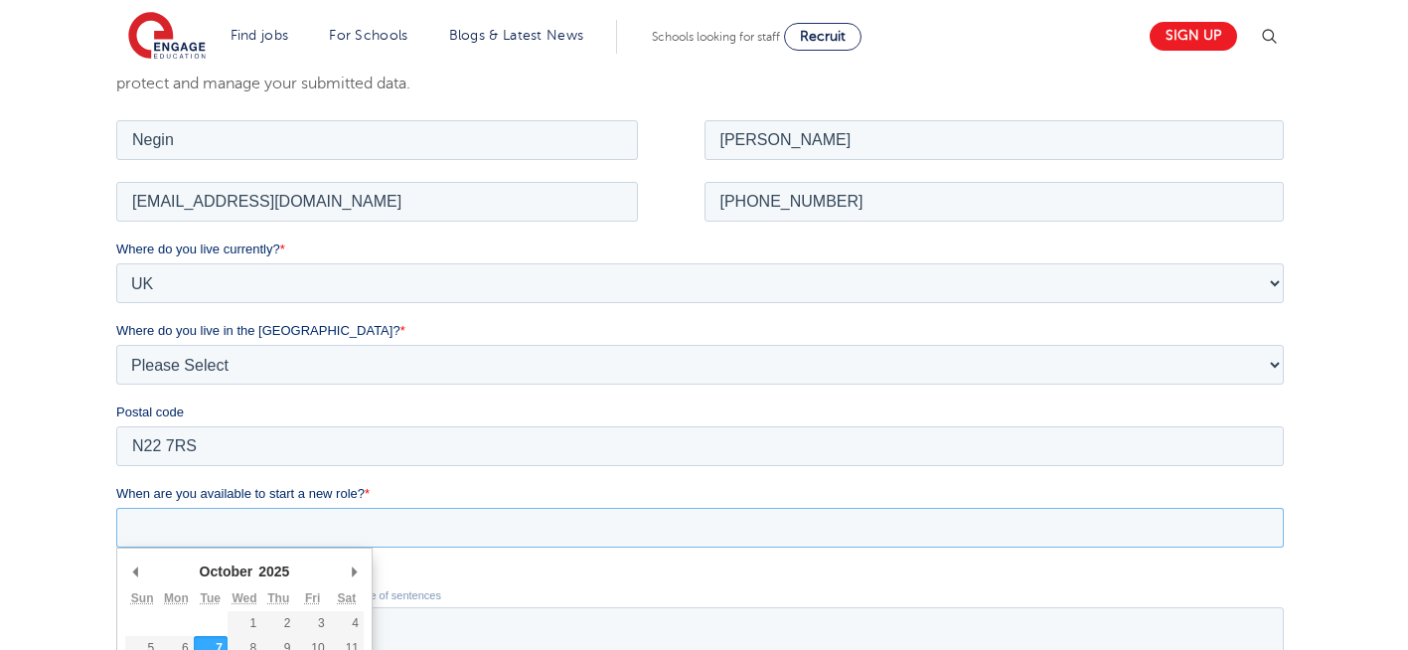
click at [330, 520] on input "When are you available to start a new role? *" at bounding box center [699, 527] width 1167 height 40
type div "[DATE]"
type input "[DATE]"
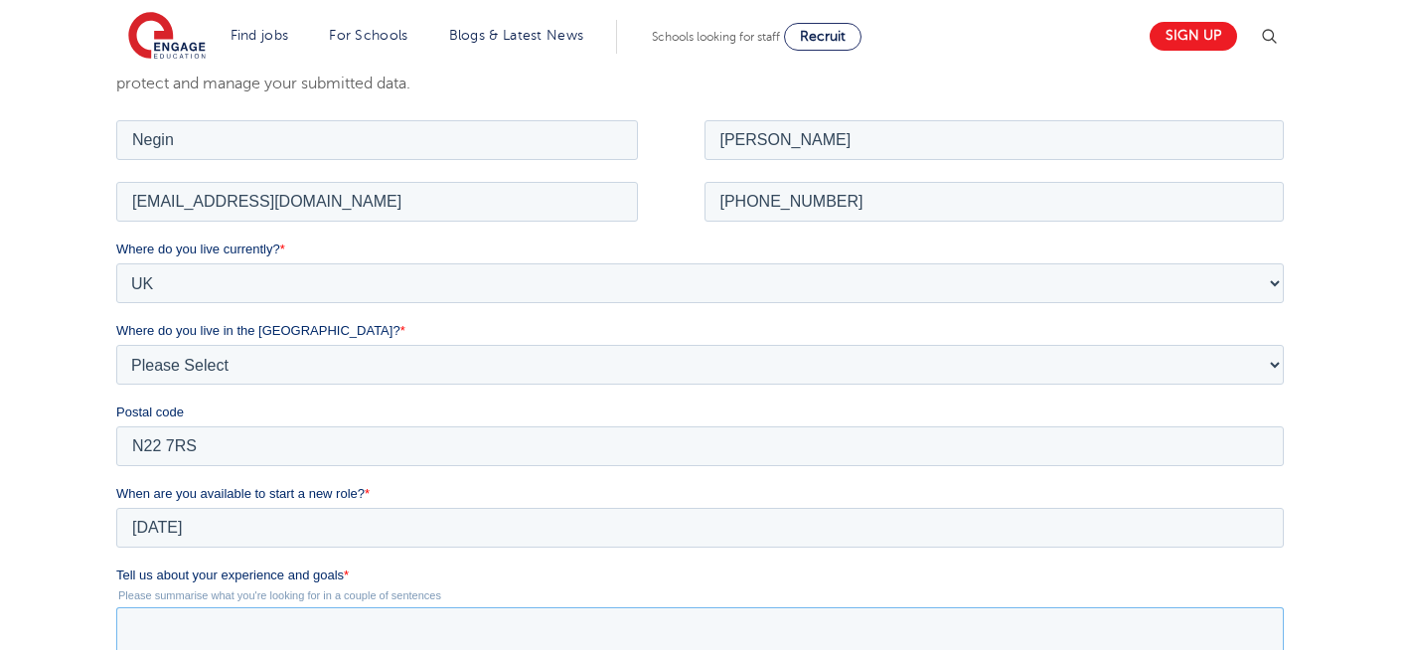
click at [331, 611] on textarea "Tell us about your experience and goals *" at bounding box center [699, 639] width 1167 height 66
type textarea "please review my resume"
drag, startPoint x: 1363, startPoint y: 492, endPoint x: 1413, endPoint y: 332, distance: 167.5
click at [1407, 332] on html "Find jobs All vacancies We have one of the UK's largest database. and with hund…" at bounding box center [704, 607] width 1408 height 1931
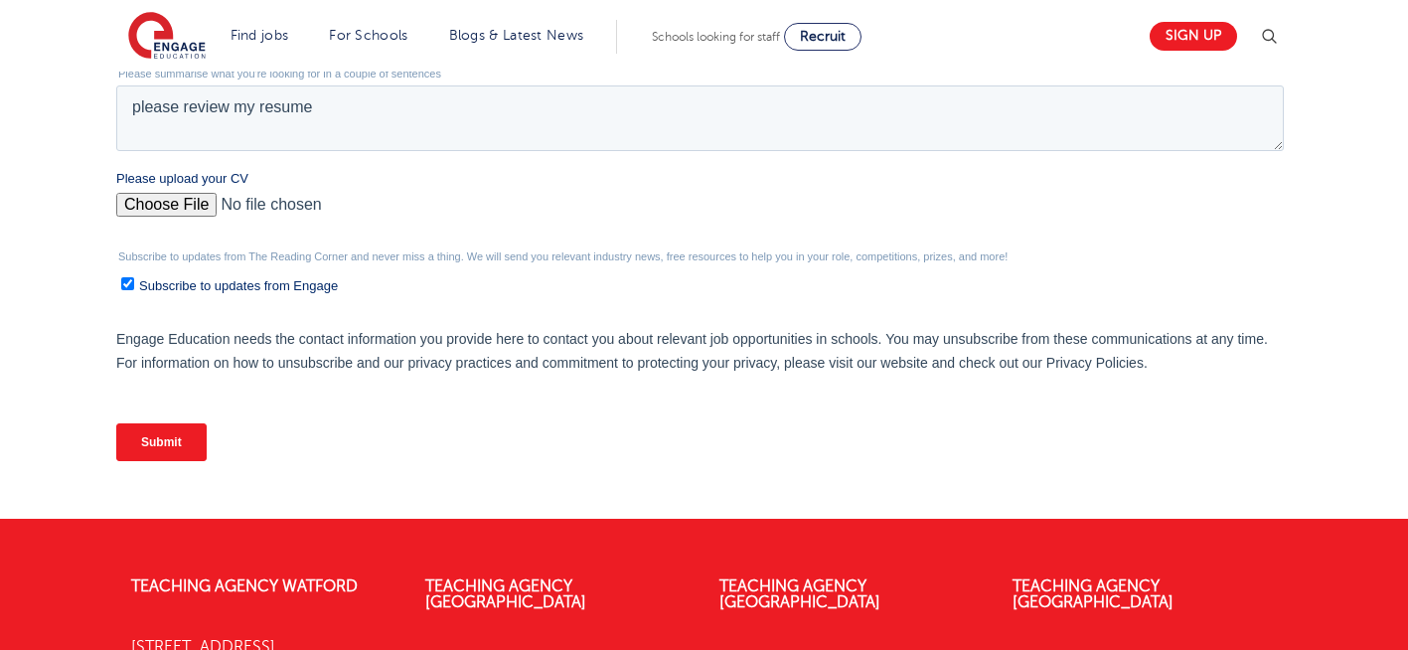
scroll to position [882, 0]
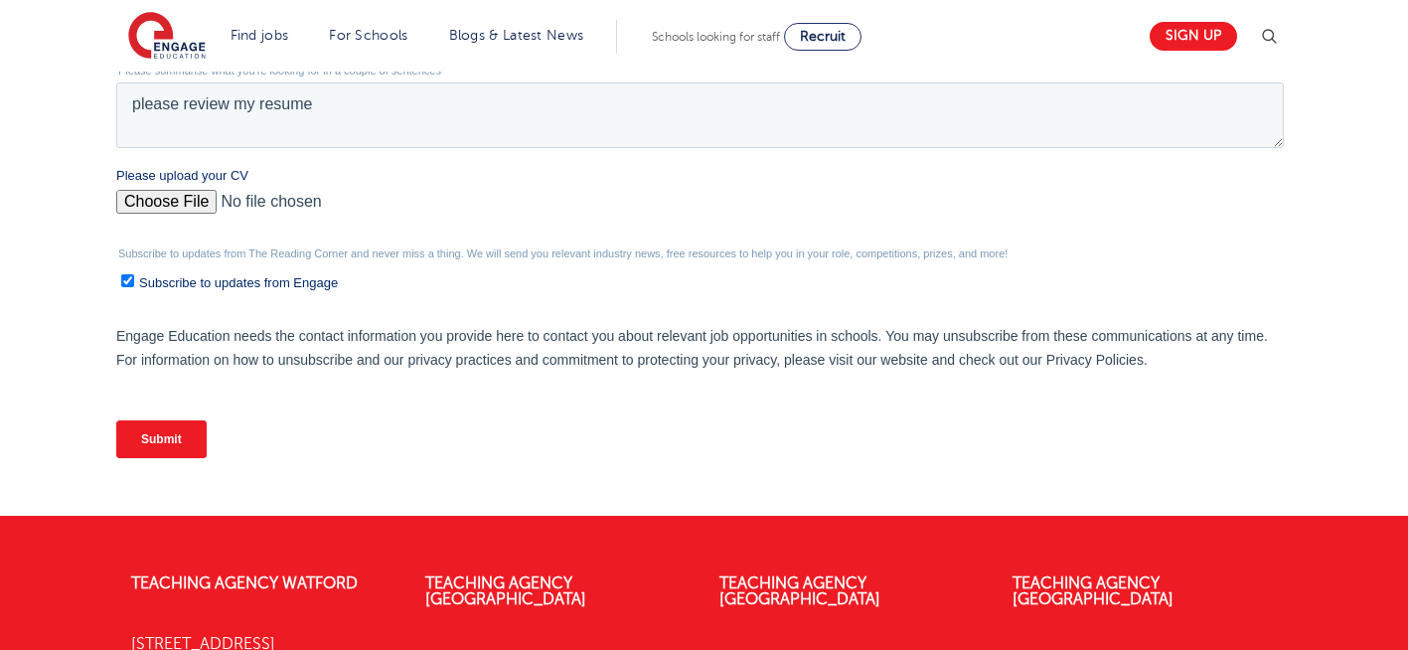
click at [142, 199] on input "Please upload your CV" at bounding box center [699, 210] width 1167 height 40
type input "C:\fakepath\Negin-s-CV-3 (3) 1 (1) 1 1.docx"
click at [173, 438] on input "Submit" at bounding box center [161, 439] width 90 height 38
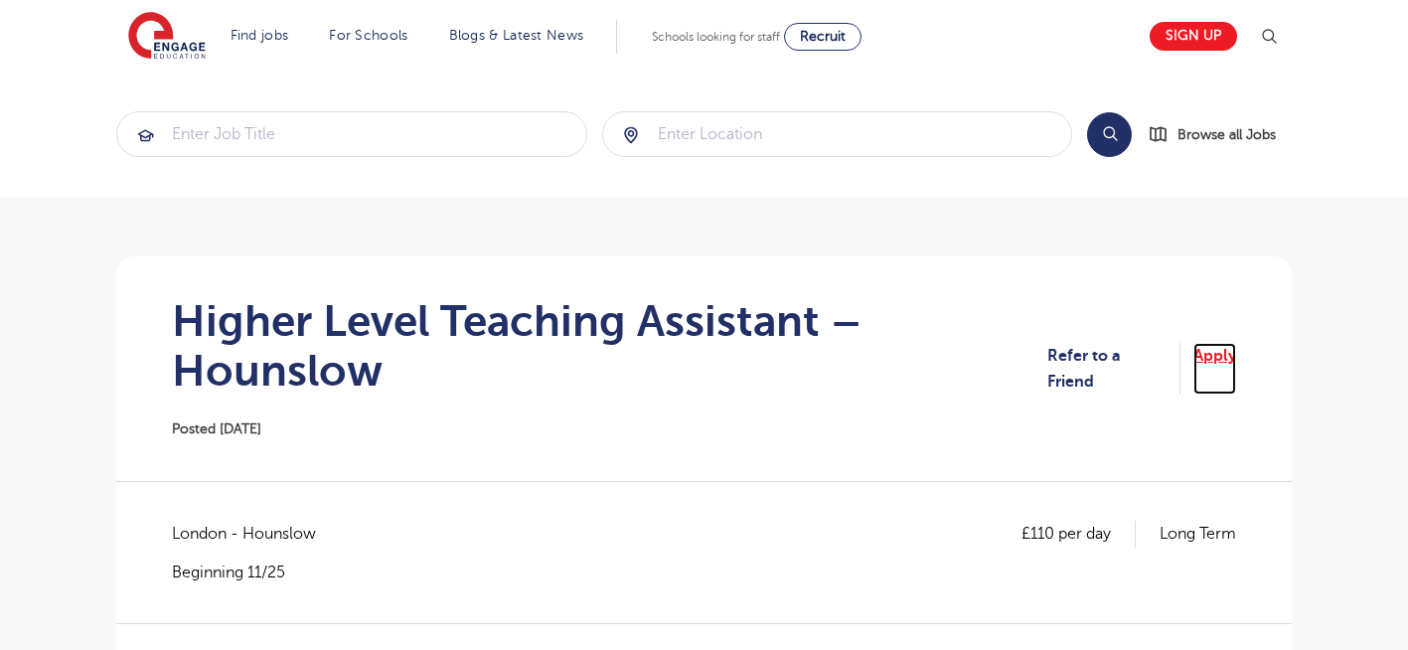
click at [1208, 352] on link "Apply" at bounding box center [1214, 369] width 43 height 53
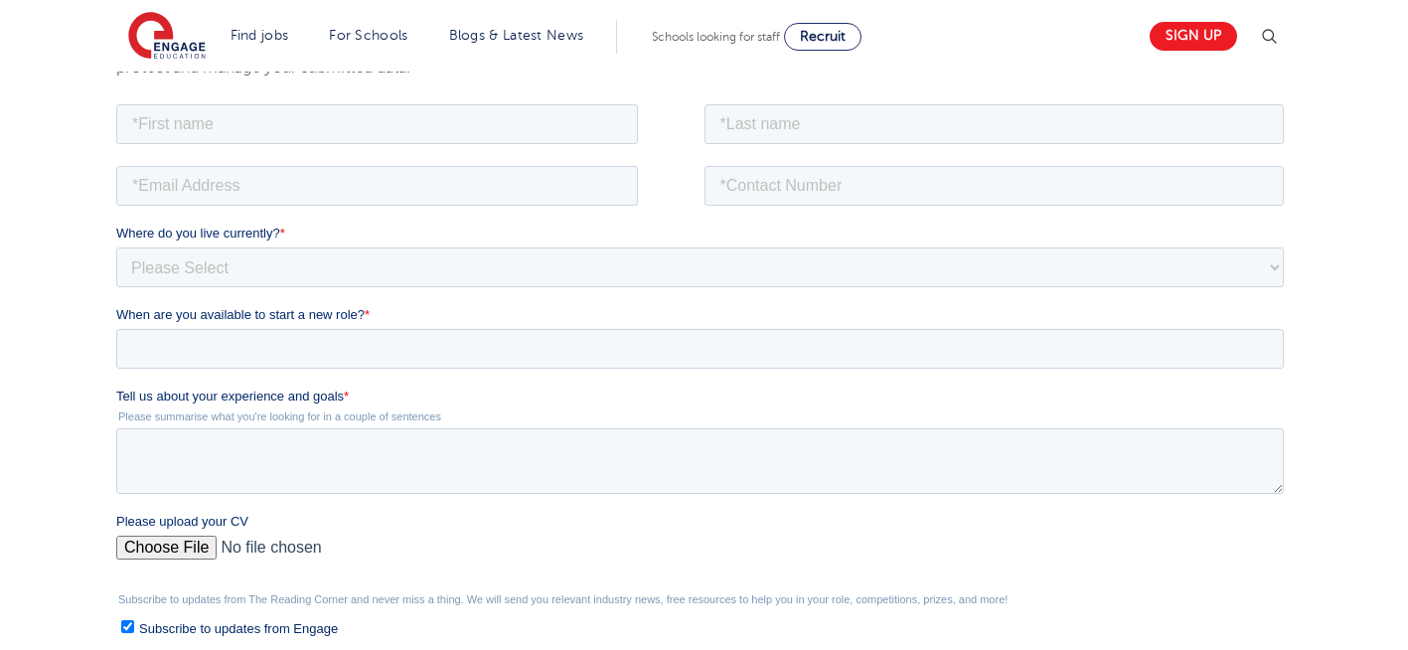
scroll to position [397, 0]
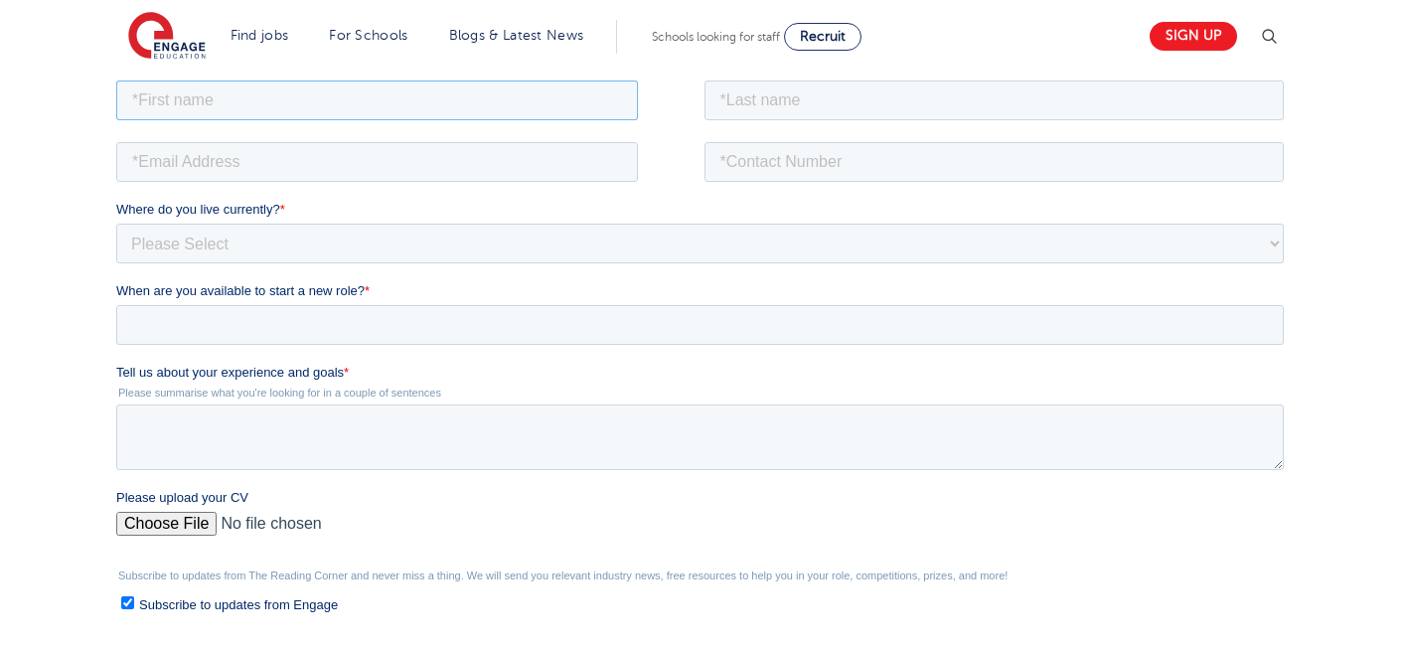
click at [323, 102] on input "text" at bounding box center [377, 99] width 522 height 40
type input "Negin"
click at [814, 103] on input "text" at bounding box center [994, 99] width 580 height 40
type input "[PERSON_NAME]"
click at [453, 161] on input "email" at bounding box center [377, 161] width 522 height 40
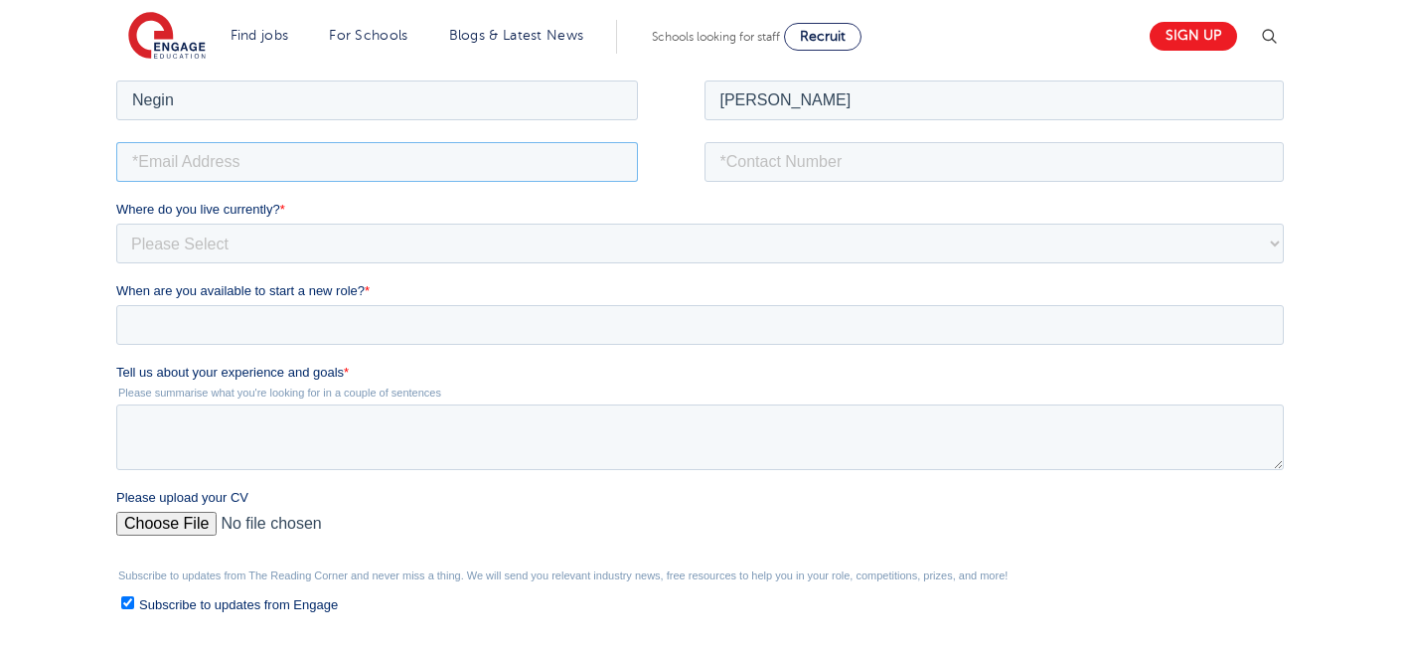
type input "[EMAIL_ADDRESS][DOMAIN_NAME]"
click at [881, 170] on input "tel" at bounding box center [994, 161] width 580 height 40
type input "[PHONE_NUMBER]"
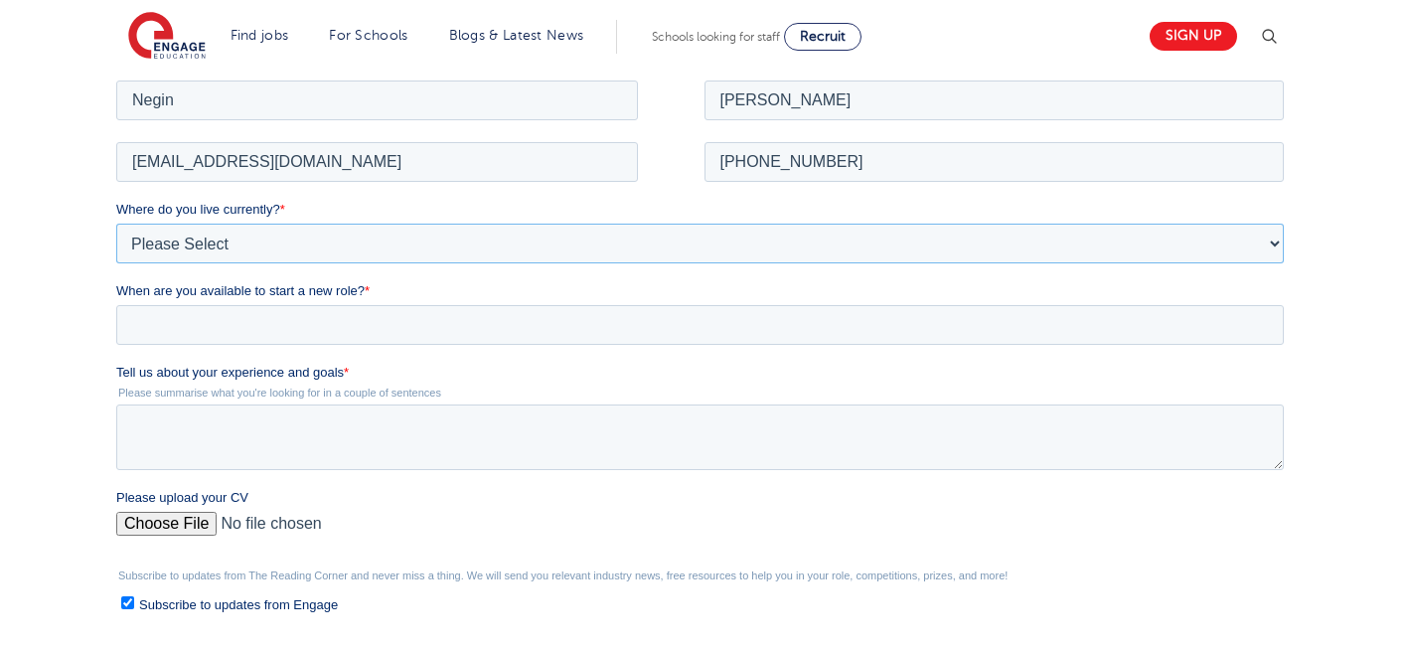
click at [392, 239] on select "Please Select [GEOGRAPHIC_DATA] [GEOGRAPHIC_DATA] [GEOGRAPHIC_DATA] [GEOGRAPHIC…" at bounding box center [699, 243] width 1167 height 40
select select "UK"
click at [116, 223] on select "Please Select [GEOGRAPHIC_DATA] [GEOGRAPHIC_DATA] [GEOGRAPHIC_DATA] [GEOGRAPHIC…" at bounding box center [699, 243] width 1167 height 40
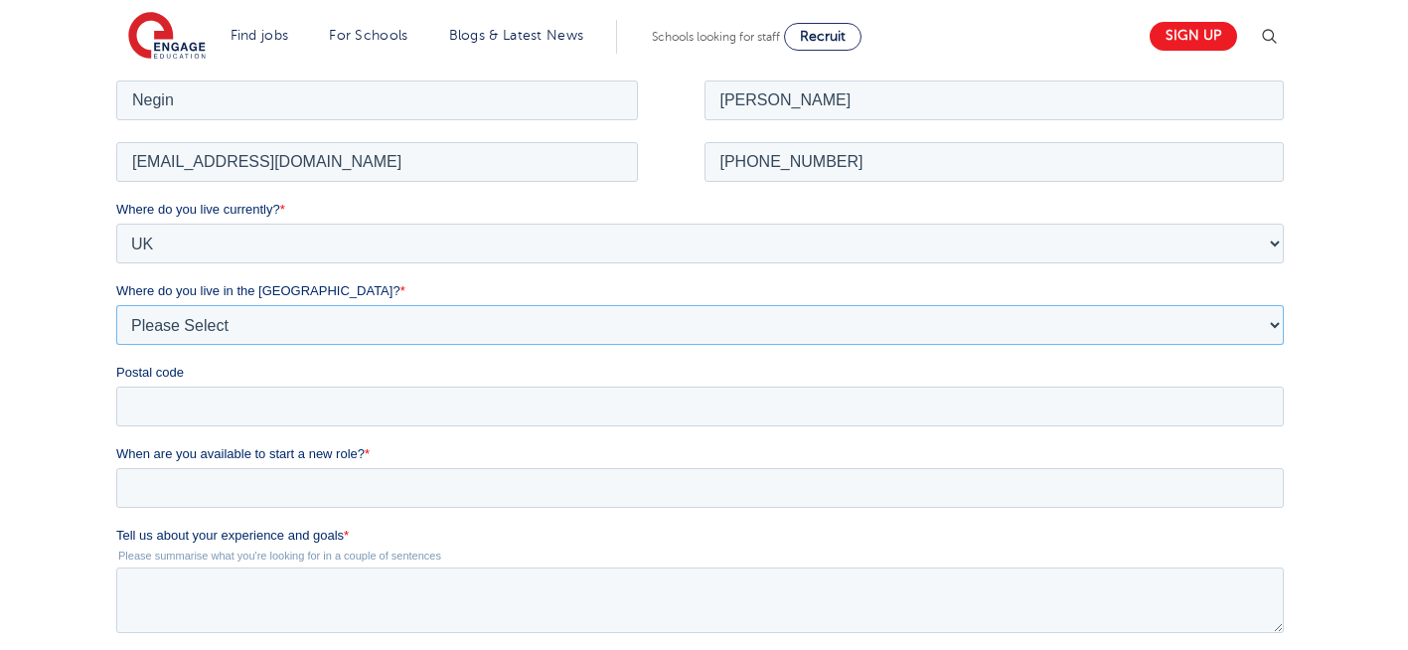
click at [272, 336] on select "Please Select Overseas [GEOGRAPHIC_DATA] [GEOGRAPHIC_DATA] [GEOGRAPHIC_DATA] [G…" at bounding box center [699, 324] width 1167 height 40
select select "[GEOGRAPHIC_DATA]"
click at [116, 304] on select "Please Select Overseas [GEOGRAPHIC_DATA] [GEOGRAPHIC_DATA] [GEOGRAPHIC_DATA] [G…" at bounding box center [699, 324] width 1167 height 40
click at [209, 387] on input "Postal code" at bounding box center [699, 405] width 1167 height 40
type input "N22 7RS"
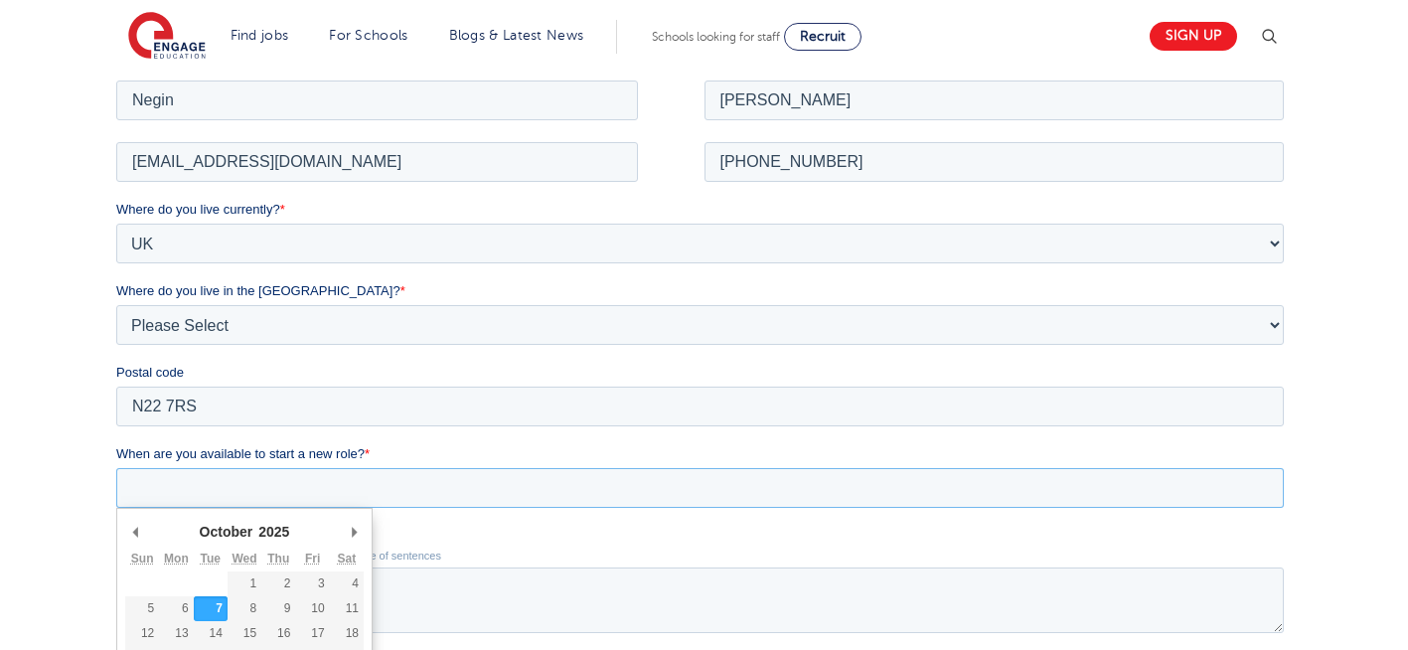
click at [287, 492] on input "When are you available to start a new role? *" at bounding box center [699, 487] width 1167 height 40
type div "2025-10-07"
type input "[DATE]"
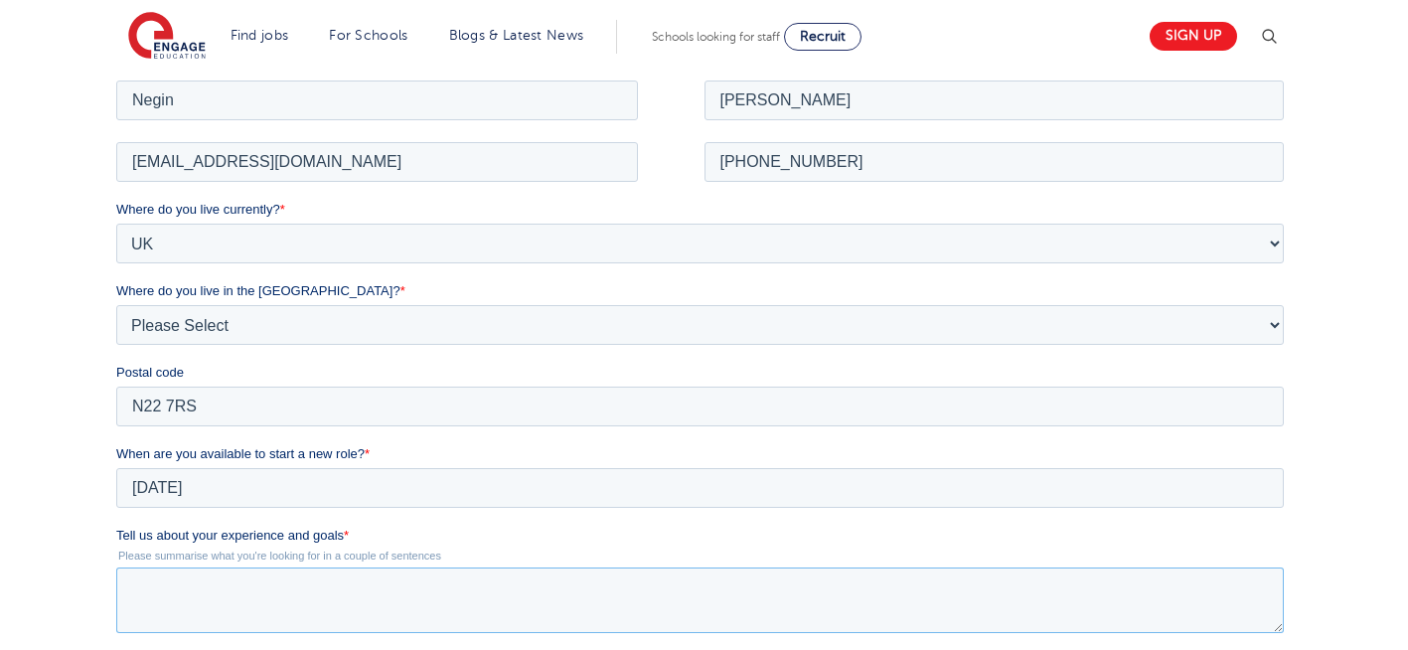
click at [338, 600] on textarea "Tell us about your experience and goals *" at bounding box center [699, 599] width 1167 height 66
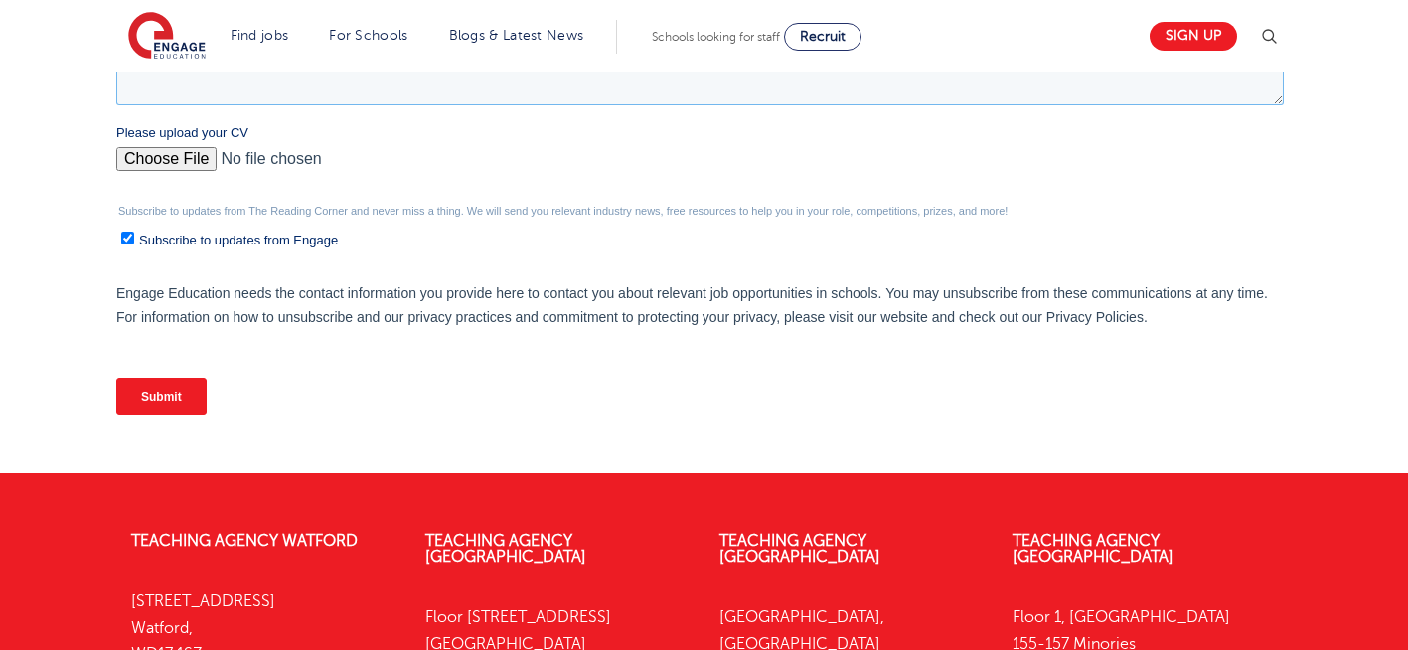
scroll to position [927, 0]
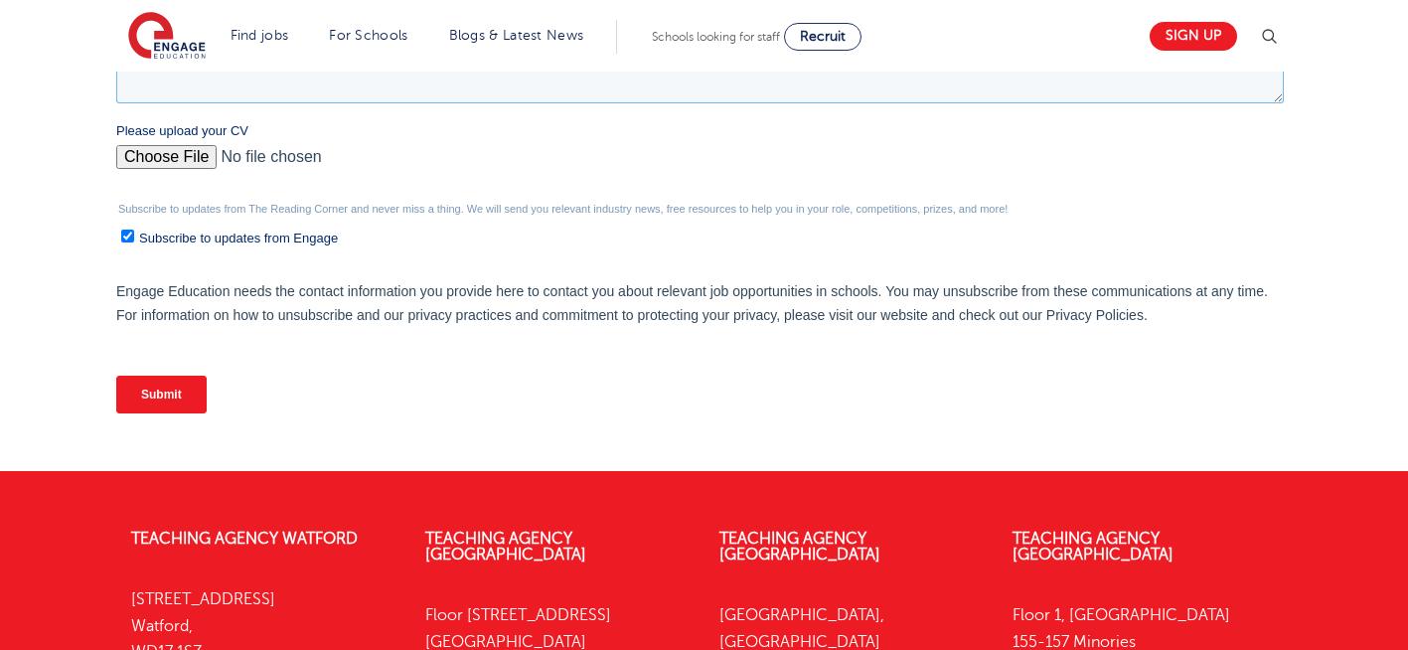
type textarea "please review my resume"
click at [151, 165] on input "Please upload your CV" at bounding box center [699, 165] width 1167 height 40
type input "C:\fakepath\Negin-s-CV-3 (3) 1 (1) 1 1.docx"
click at [173, 404] on input "Submit" at bounding box center [161, 395] width 90 height 38
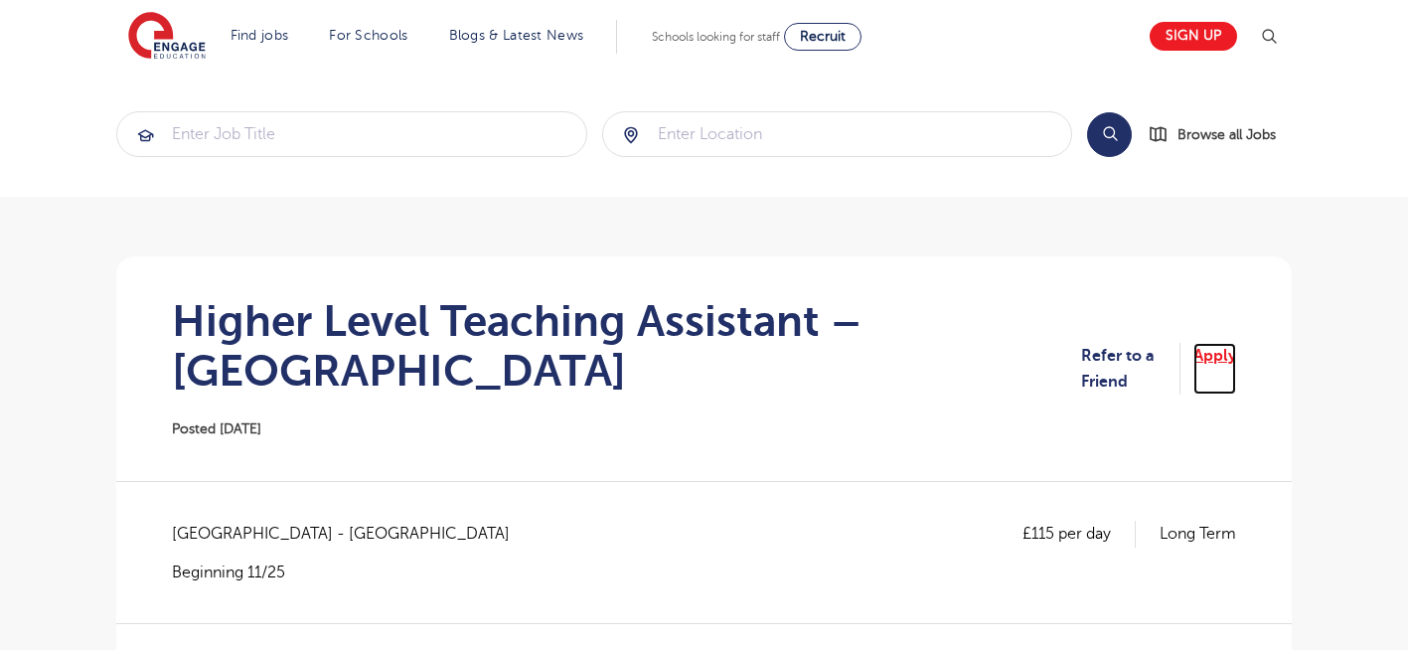
click at [1227, 349] on link "Apply" at bounding box center [1214, 369] width 43 height 53
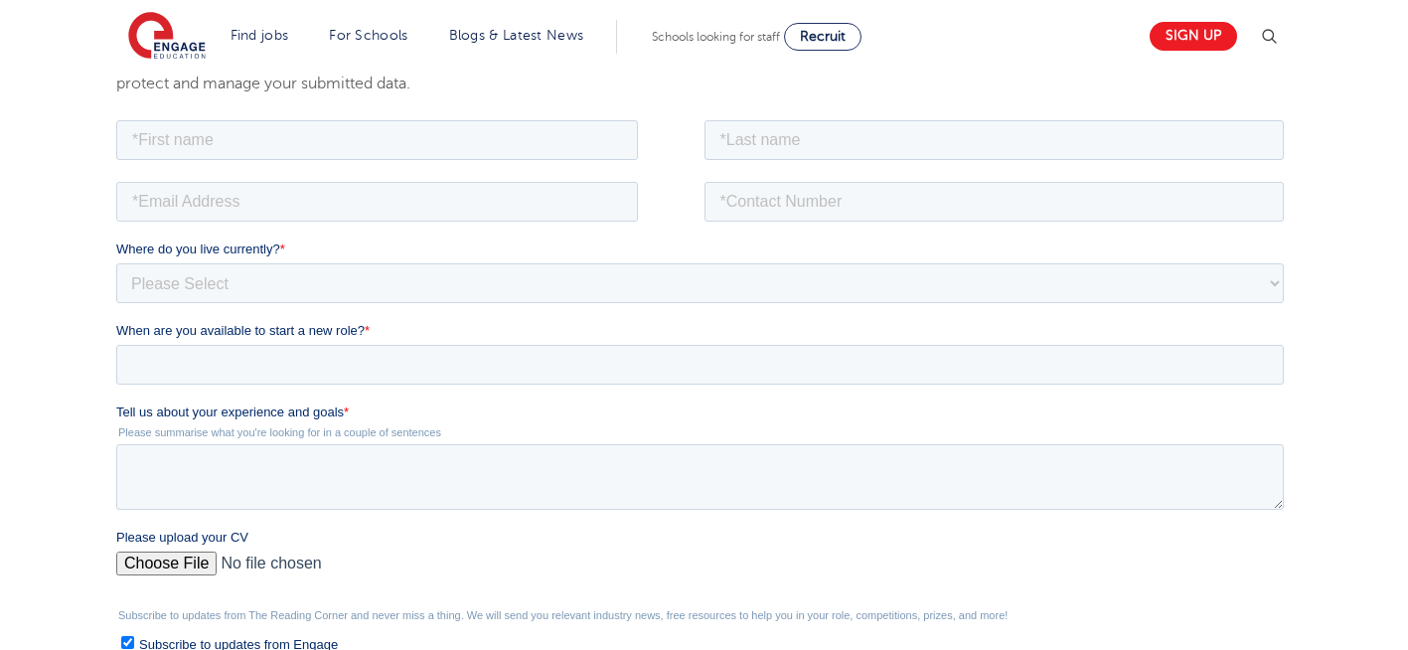
scroll to position [397, 0]
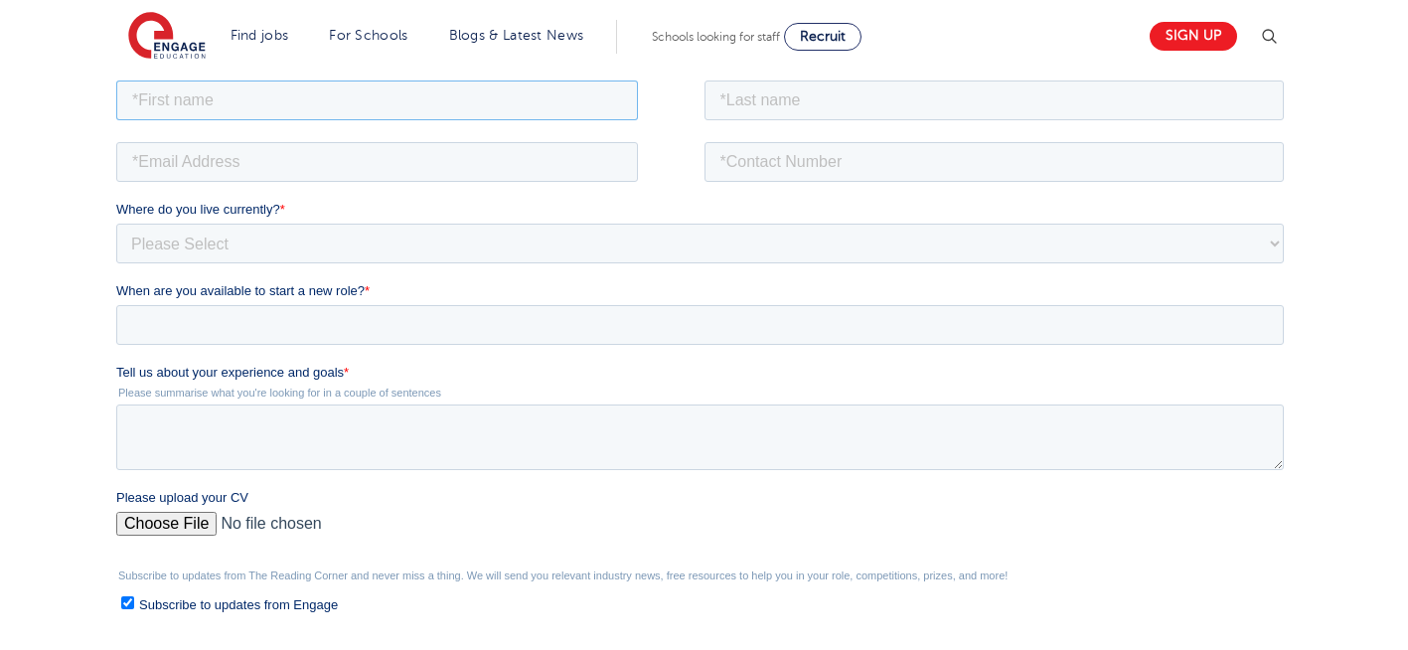
click at [323, 100] on input "text" at bounding box center [377, 99] width 522 height 40
type input "Negin"
click at [844, 97] on input "text" at bounding box center [994, 99] width 580 height 40
type input "[PERSON_NAME]"
click at [445, 161] on input "email" at bounding box center [377, 161] width 522 height 40
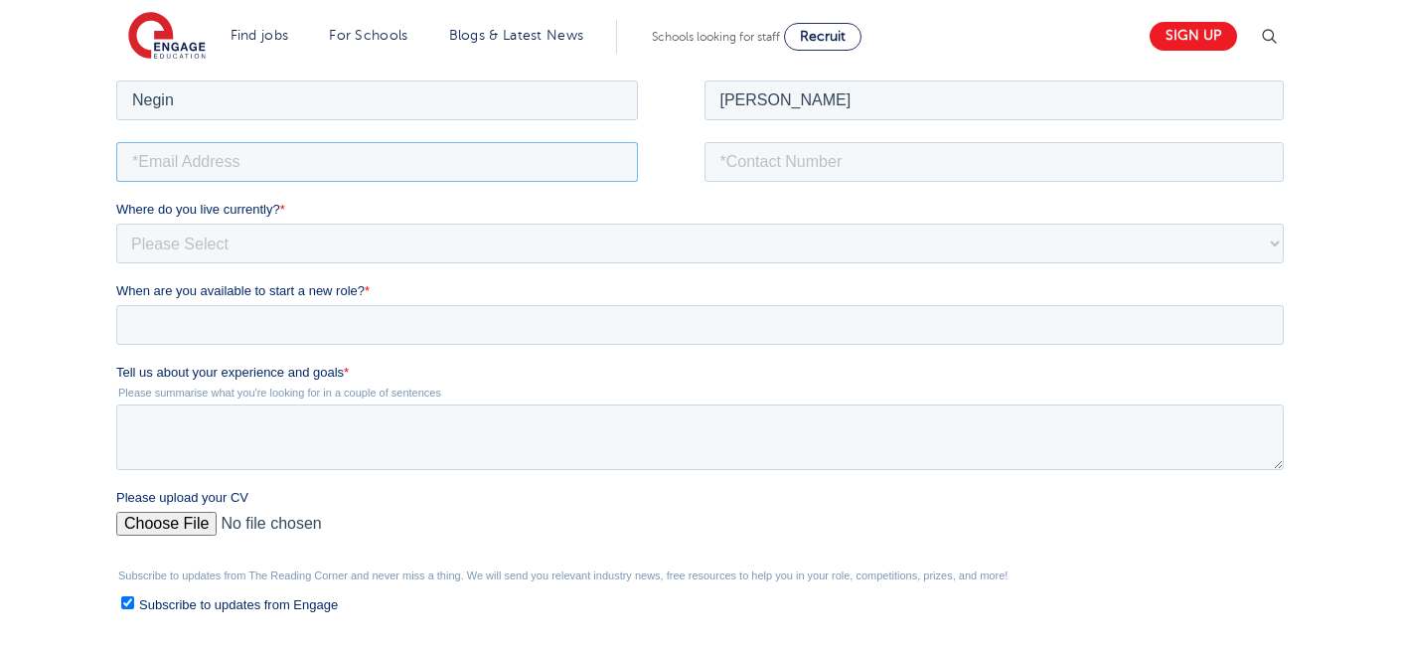
type input "[EMAIL_ADDRESS][DOMAIN_NAME]"
click at [905, 156] on input "tel" at bounding box center [994, 161] width 580 height 40
type input "[PHONE_NUMBER]"
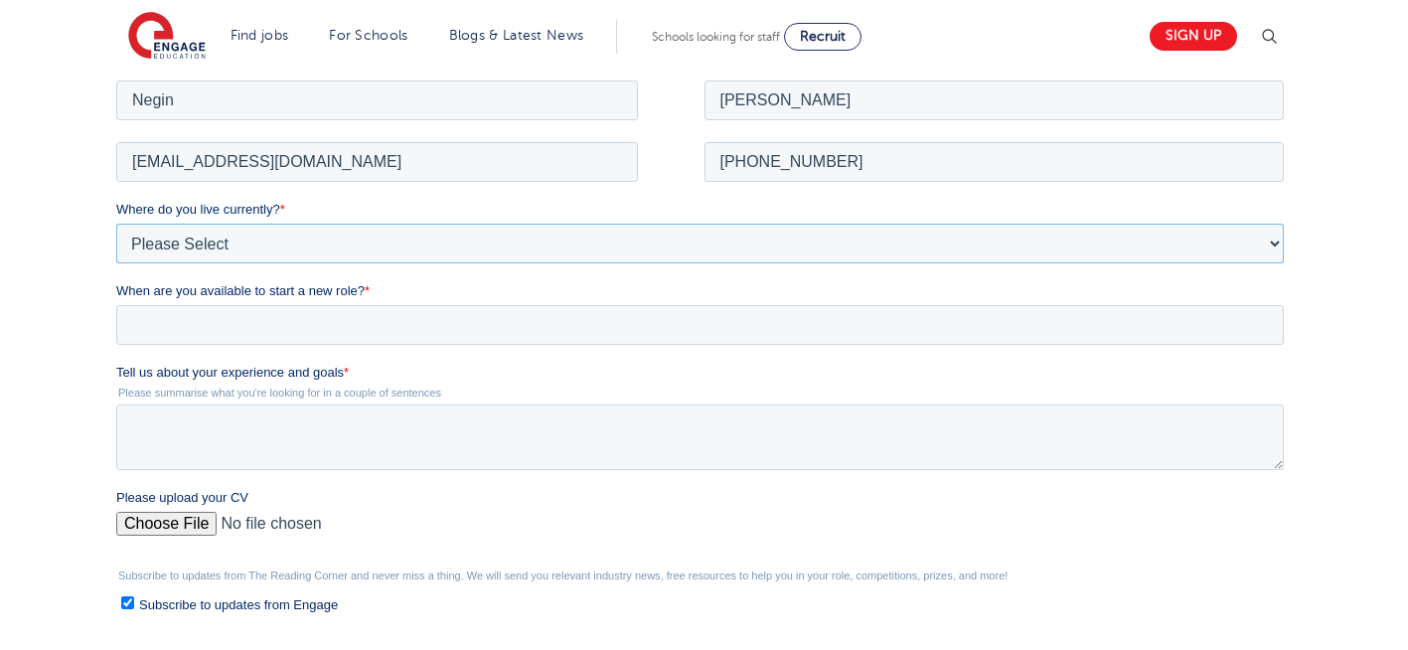
click at [498, 252] on select "Please Select [GEOGRAPHIC_DATA] [GEOGRAPHIC_DATA] [GEOGRAPHIC_DATA] [GEOGRAPHIC…" at bounding box center [699, 243] width 1167 height 40
select select "UK"
click at [116, 223] on select "Please Select [GEOGRAPHIC_DATA] [GEOGRAPHIC_DATA] [GEOGRAPHIC_DATA] [GEOGRAPHIC…" at bounding box center [699, 243] width 1167 height 40
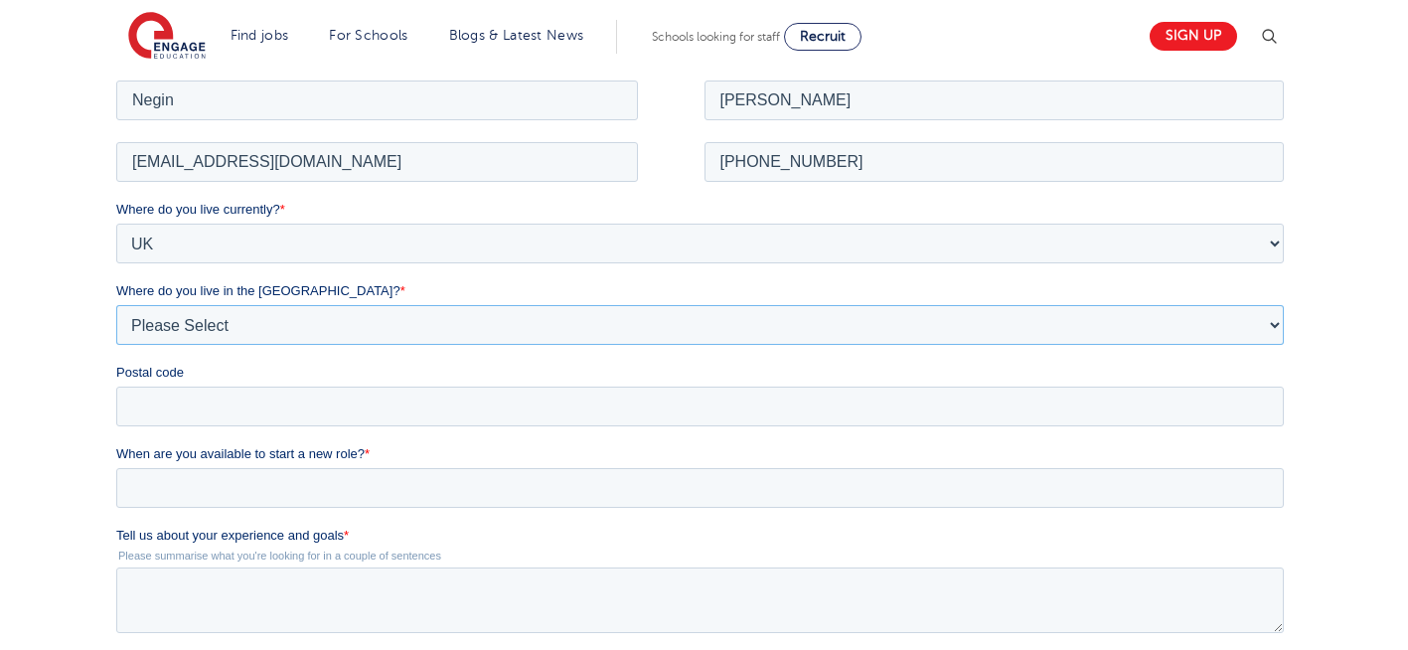
click at [212, 312] on select "Please Select Overseas [GEOGRAPHIC_DATA] [GEOGRAPHIC_DATA] [GEOGRAPHIC_DATA] [G…" at bounding box center [699, 324] width 1167 height 40
select select "[GEOGRAPHIC_DATA]"
click at [116, 304] on select "Please Select Overseas [GEOGRAPHIC_DATA] [GEOGRAPHIC_DATA] [GEOGRAPHIC_DATA] [G…" at bounding box center [699, 324] width 1167 height 40
click at [231, 408] on input "Postal code" at bounding box center [699, 405] width 1167 height 40
type input "N22 7RS"
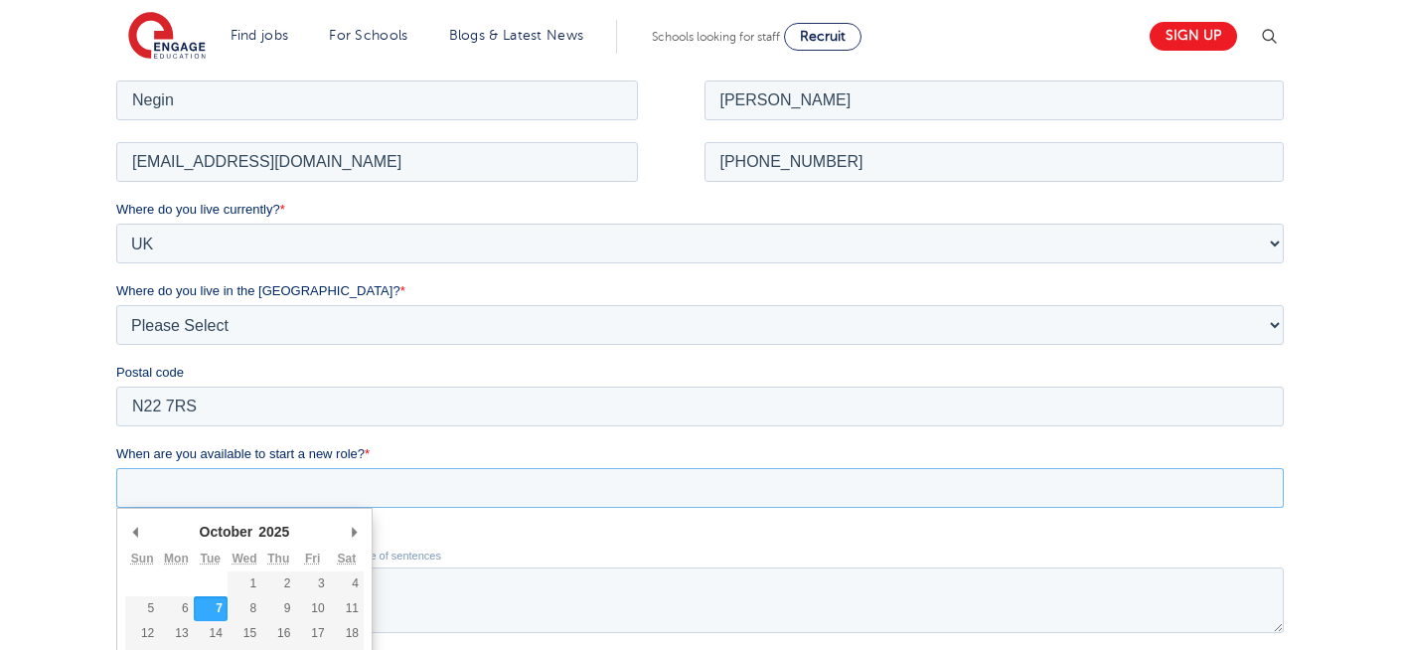
click at [275, 484] on input "When are you available to start a new role? *" at bounding box center [699, 487] width 1167 height 40
type div "[DATE]"
type input "[DATE]"
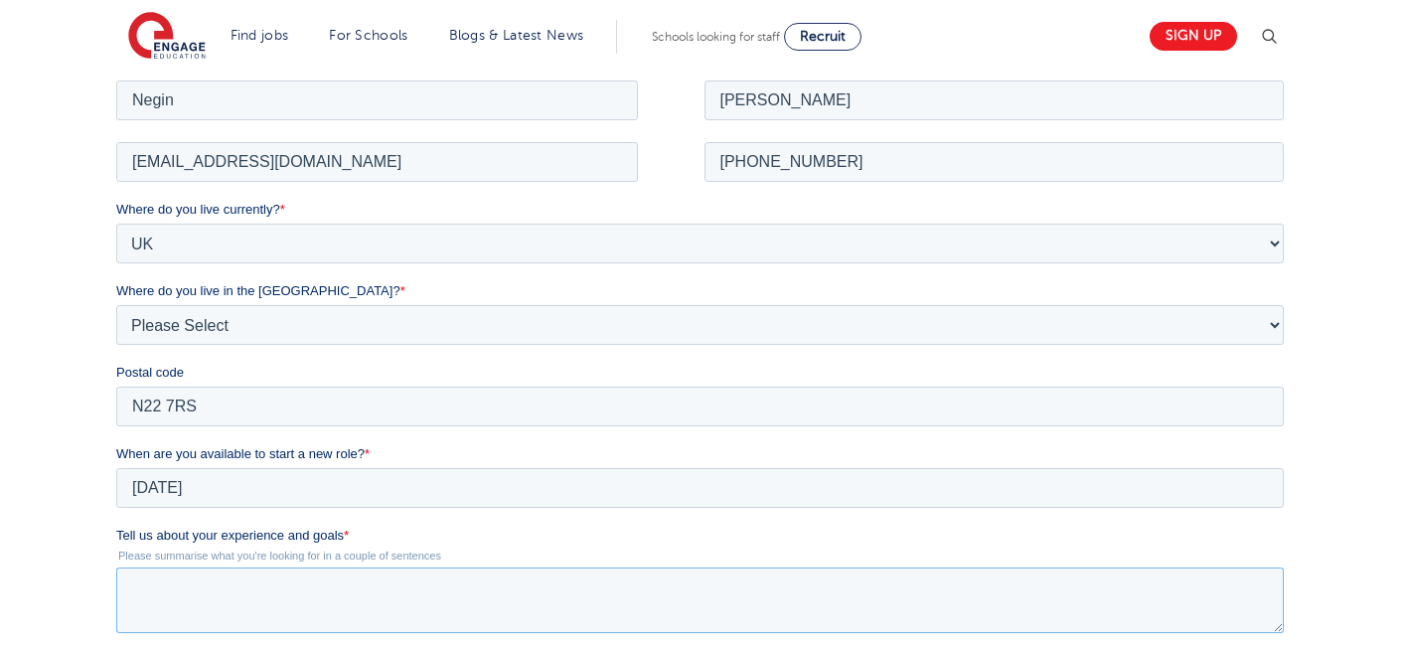
click at [329, 598] on textarea "Tell us about your experience and goals *" at bounding box center [699, 599] width 1167 height 66
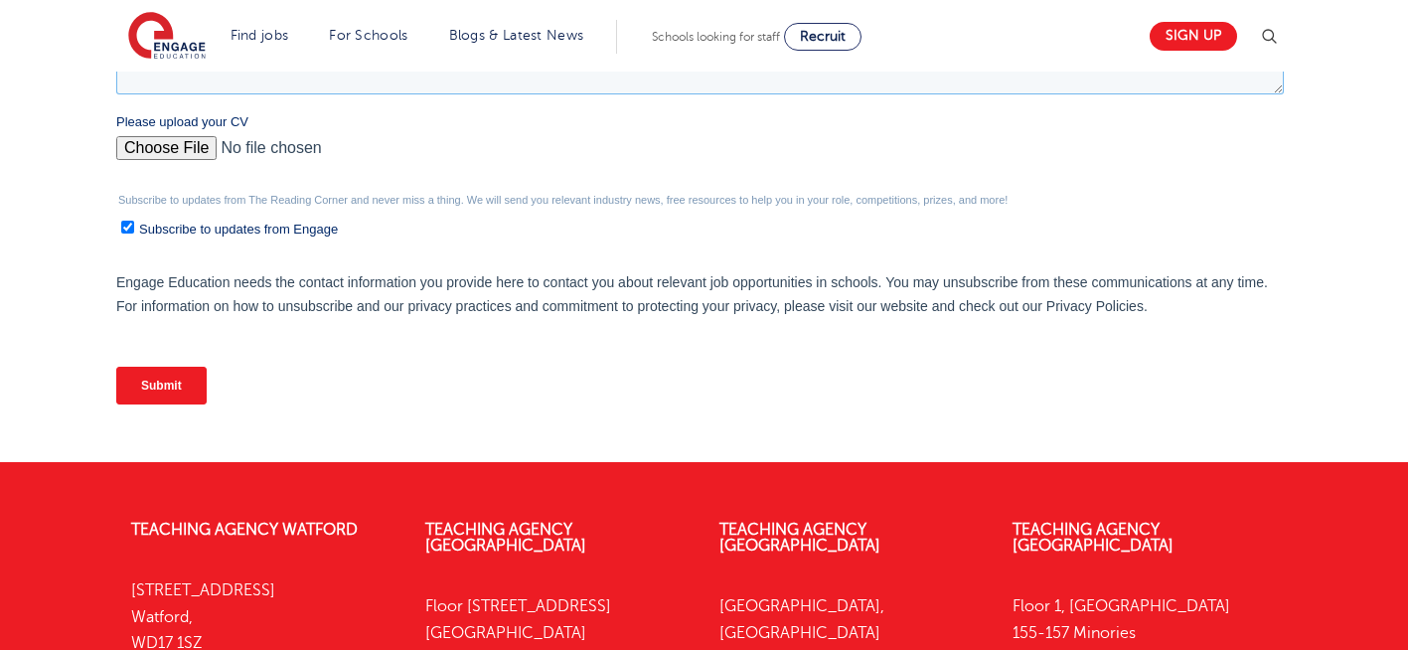
scroll to position [983, 0]
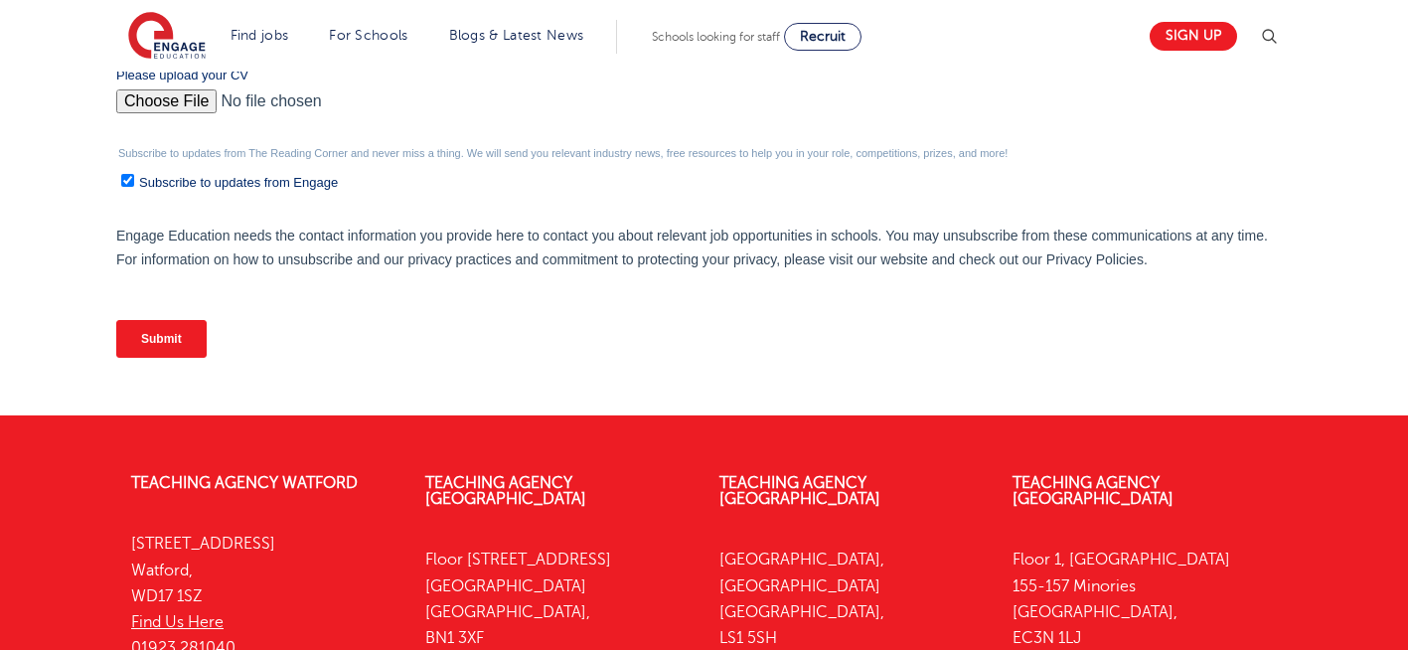
type textarea "please review my resume"
click at [164, 100] on input "Please upload your CV" at bounding box center [699, 109] width 1167 height 40
type input "C:\fakepath\Negin-s-CV-3 (3) 1 (1) 1 1.docx"
click at [154, 339] on input "Submit" at bounding box center [161, 339] width 90 height 38
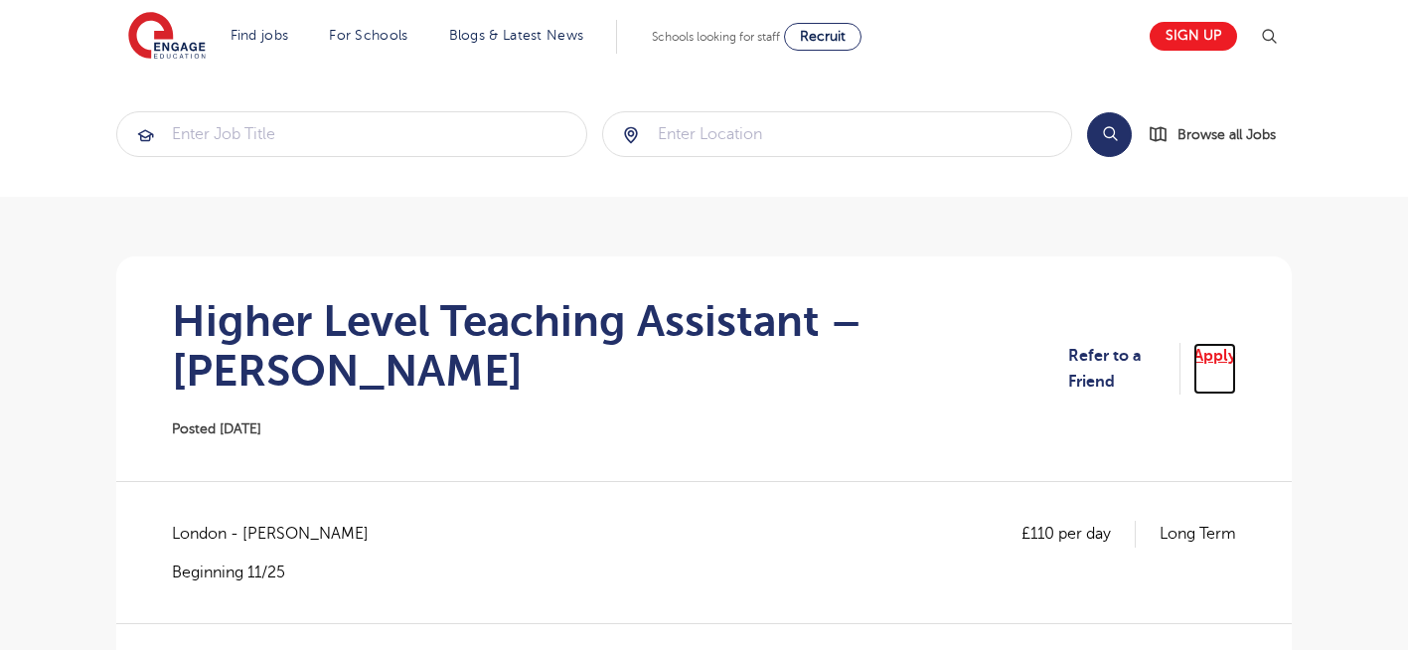
click at [1217, 345] on link "Apply" at bounding box center [1214, 369] width 43 height 53
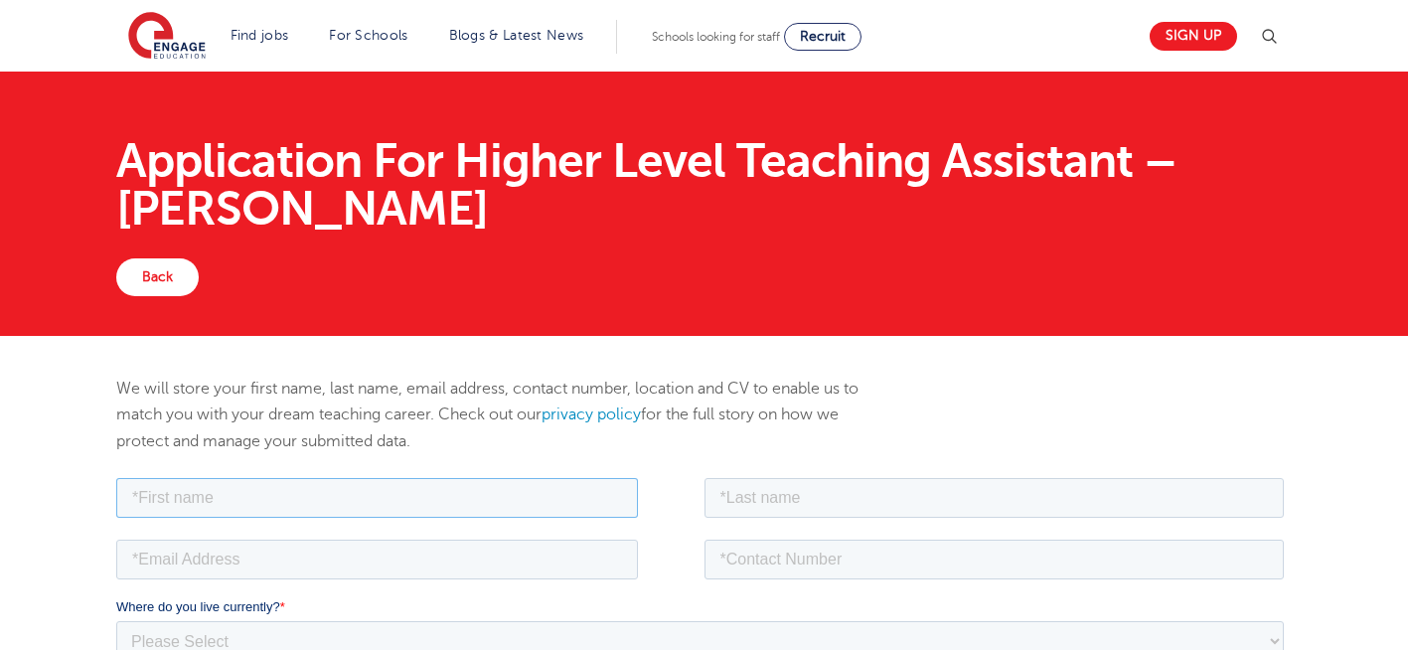
click at [466, 494] on input "text" at bounding box center [377, 497] width 522 height 40
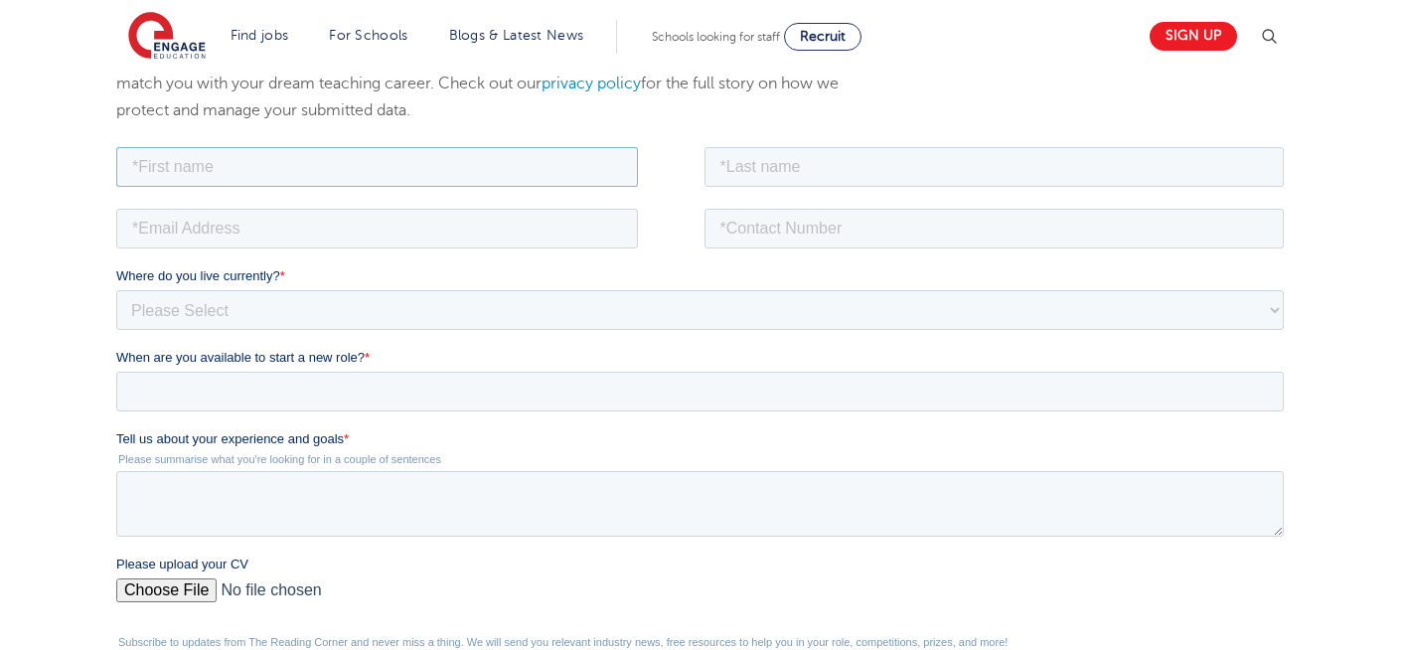
scroll to position [344, 0]
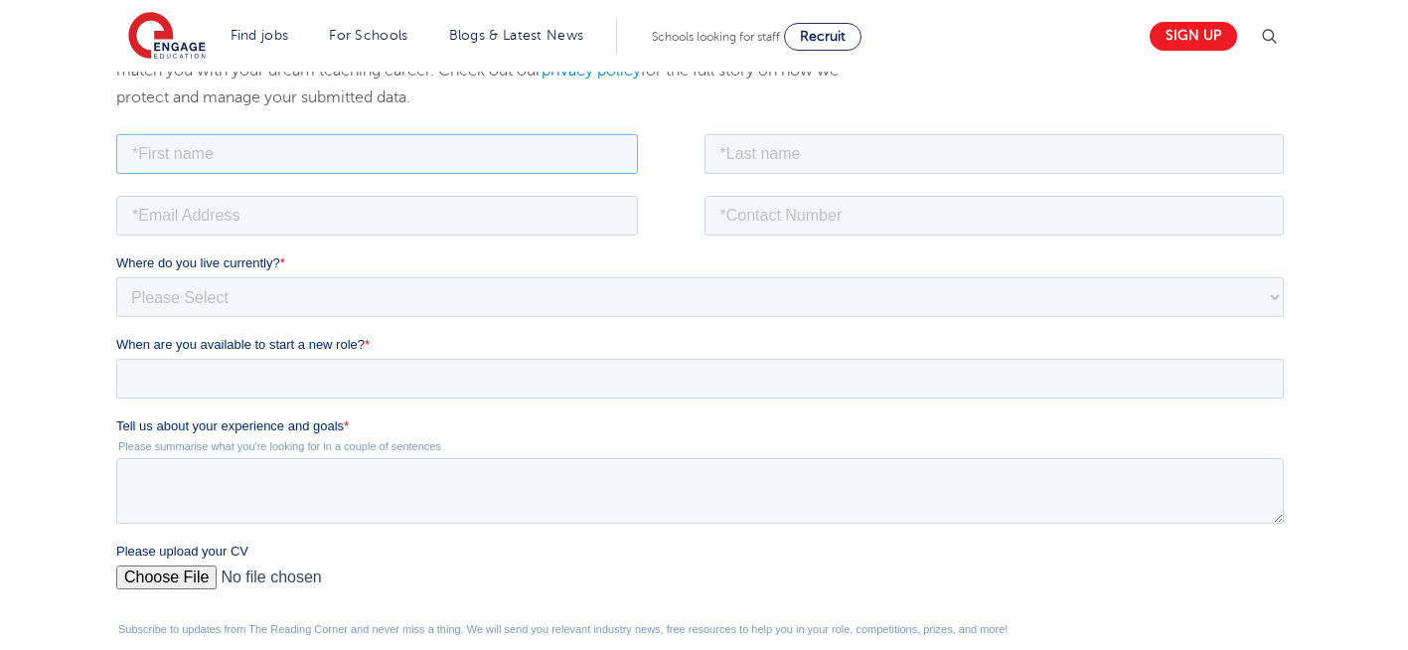
type input "Negin"
click at [908, 148] on input "text" at bounding box center [994, 153] width 580 height 40
type input "Rajool Dezfooli"
click at [353, 225] on input "email" at bounding box center [377, 215] width 522 height 40
type input "n56375283@gmail.com"
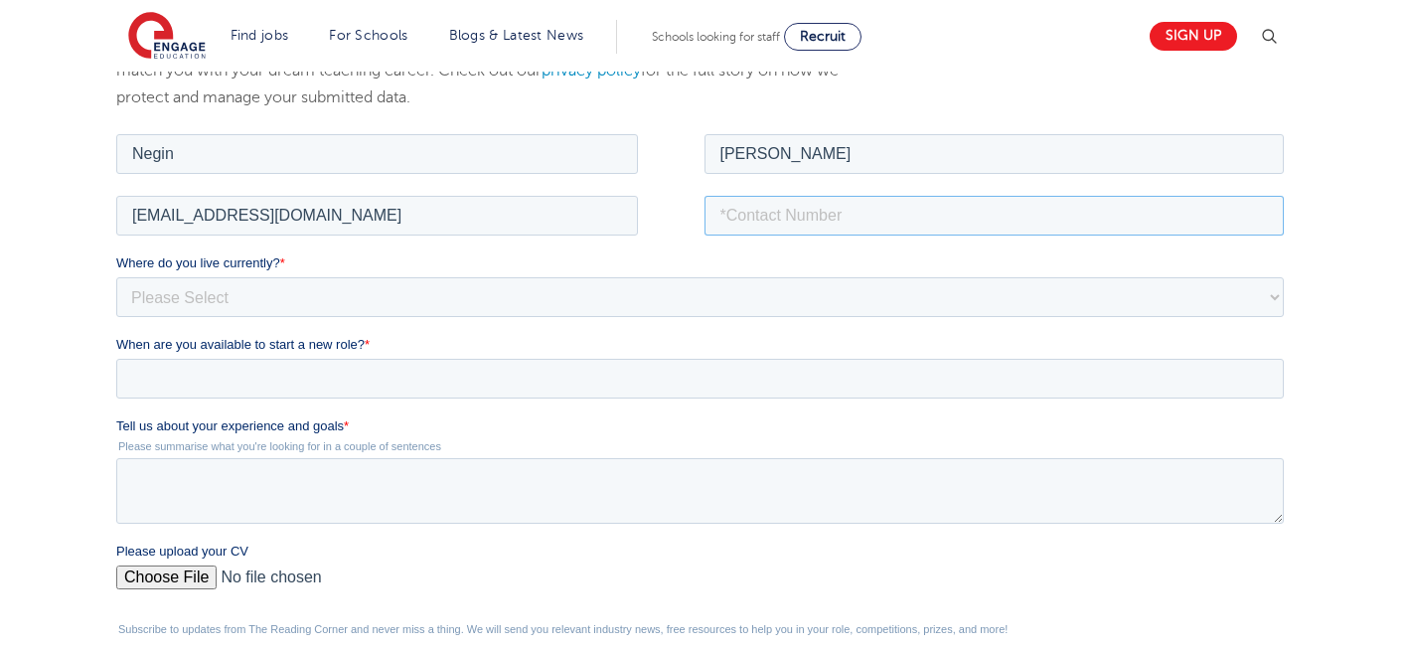
click at [905, 210] on input "tel" at bounding box center [994, 215] width 580 height 40
type input "+447544089245"
click at [494, 288] on select "Please Select [GEOGRAPHIC_DATA] [GEOGRAPHIC_DATA] [GEOGRAPHIC_DATA] [GEOGRAPHIC…" at bounding box center [699, 296] width 1167 height 40
select select "UK"
click at [116, 276] on select "Please Select [GEOGRAPHIC_DATA] [GEOGRAPHIC_DATA] [GEOGRAPHIC_DATA] [GEOGRAPHIC…" at bounding box center [699, 296] width 1167 height 40
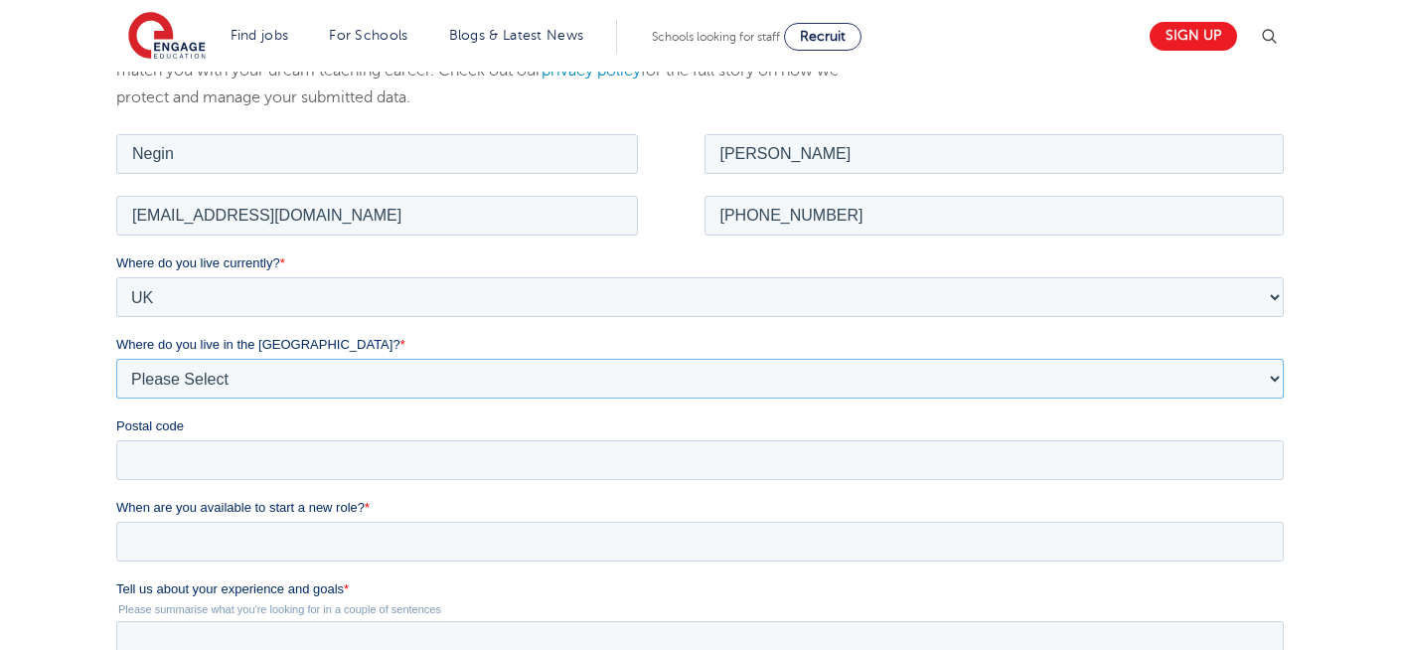
click at [261, 380] on select "Please Select Overseas [GEOGRAPHIC_DATA] [GEOGRAPHIC_DATA] [GEOGRAPHIC_DATA] [G…" at bounding box center [699, 378] width 1167 height 40
select select "[GEOGRAPHIC_DATA]"
click at [116, 358] on select "Please Select Overseas [GEOGRAPHIC_DATA] [GEOGRAPHIC_DATA] [GEOGRAPHIC_DATA] [G…" at bounding box center [699, 378] width 1167 height 40
click at [197, 459] on input "Postal code" at bounding box center [699, 459] width 1167 height 40
type input "N22 7RS"
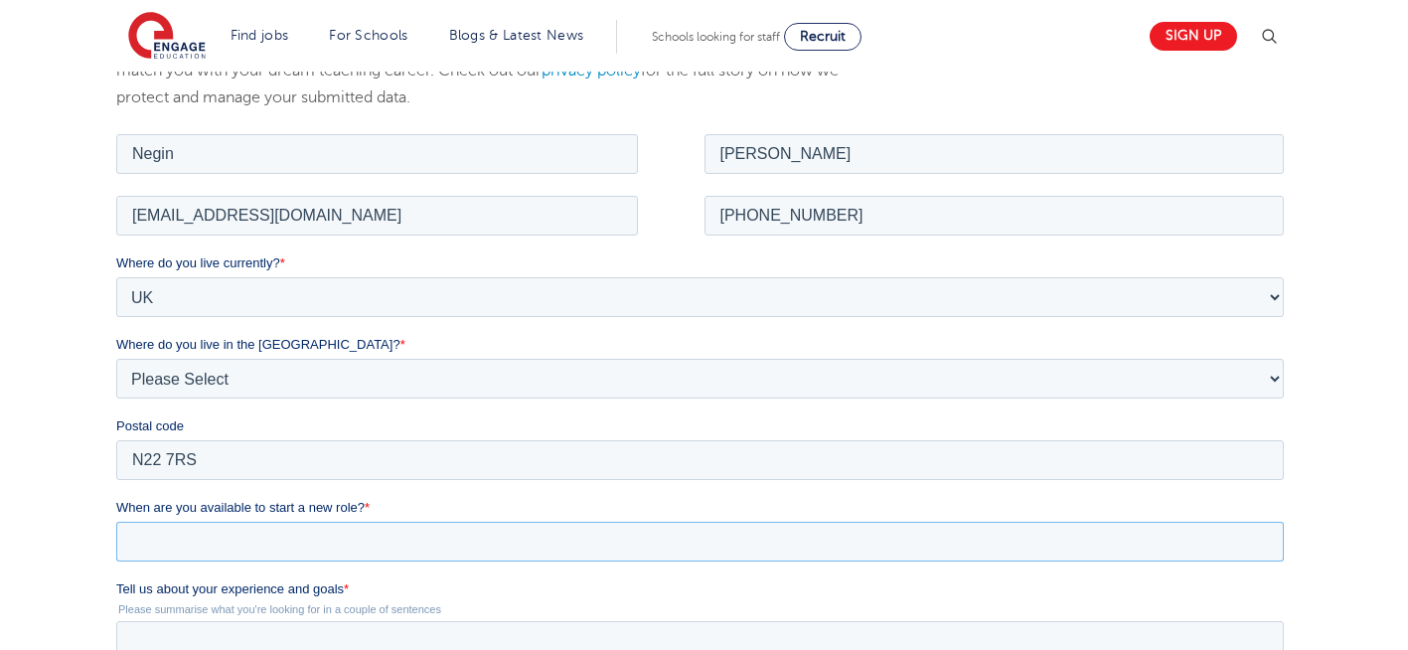
click at [230, 529] on input "When are you available to start a new role? *" at bounding box center [699, 541] width 1167 height 40
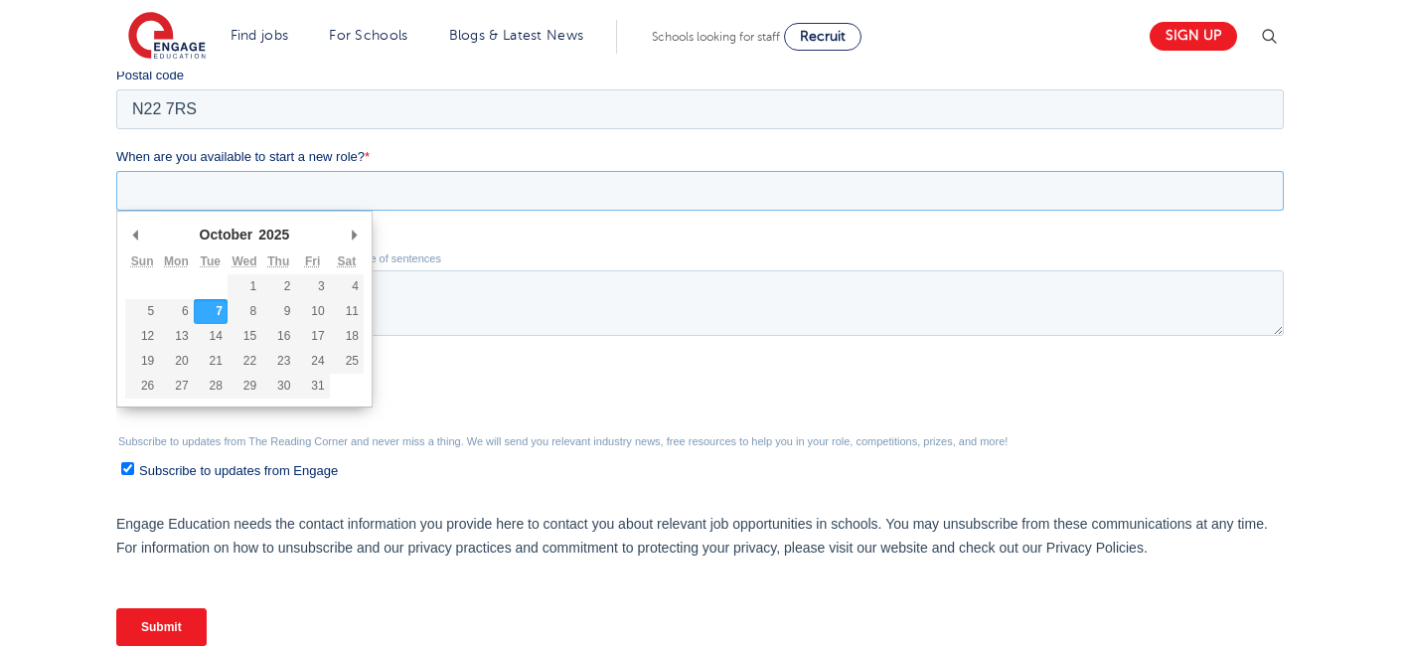
scroll to position [735, 0]
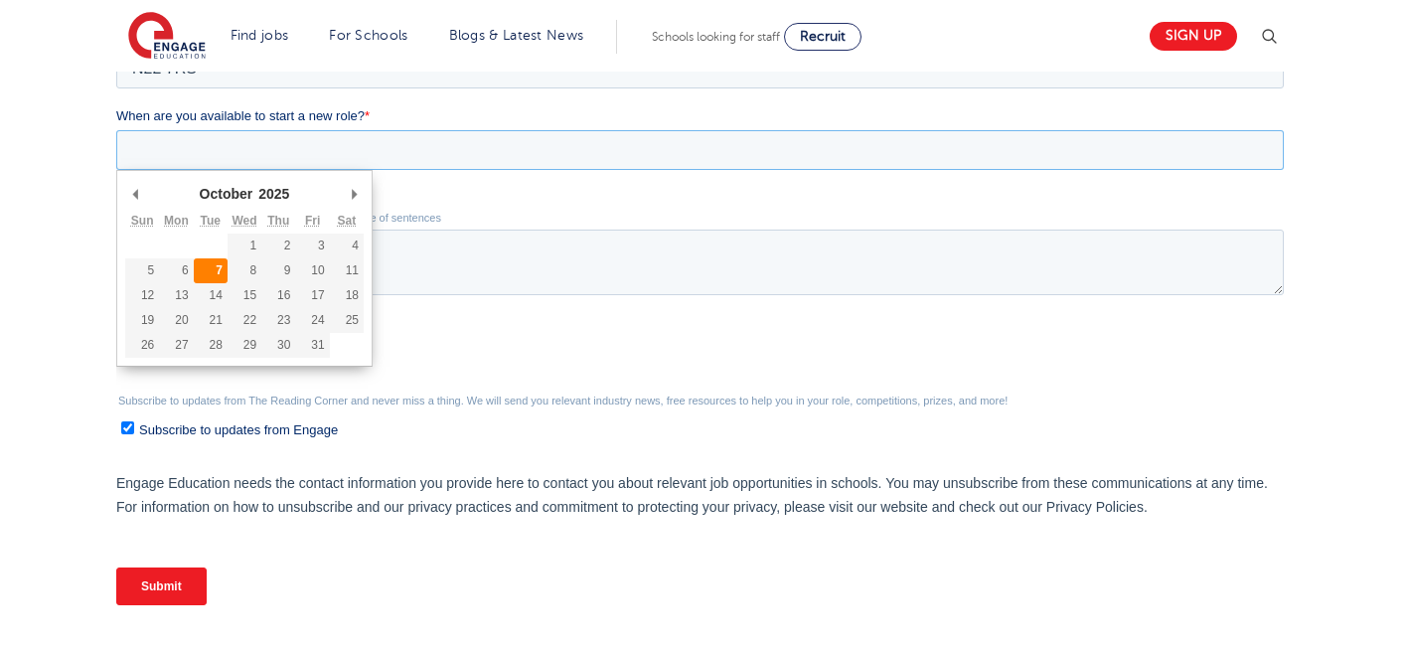
type div "[DATE]"
type input "[DATE]"
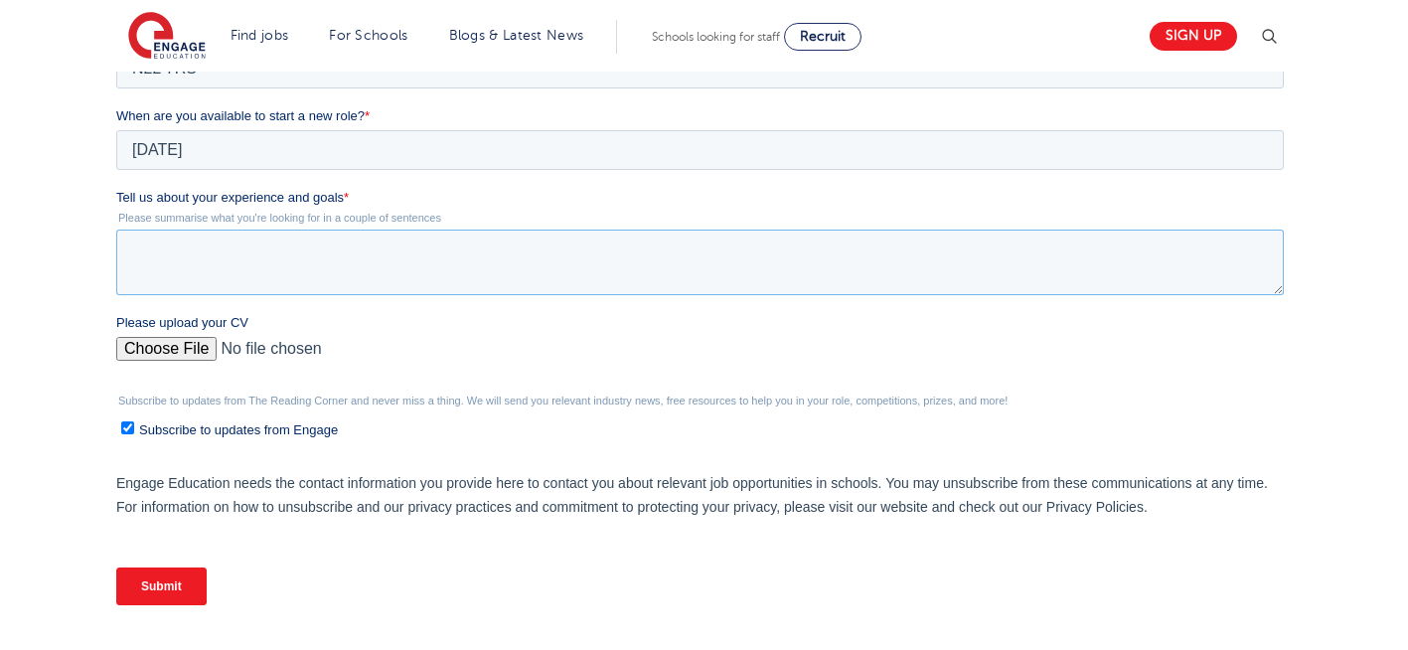
click at [294, 267] on textarea "Tell us about your experience and goals *" at bounding box center [699, 263] width 1167 height 66
type textarea "please review my resume"
click at [164, 357] on input "Please upload your CV" at bounding box center [699, 357] width 1167 height 40
type input "C:\fakepath\Negin-s-CV-3 (3) 1 (1) 1 1.docx"
click at [173, 582] on input "Submit" at bounding box center [161, 586] width 90 height 38
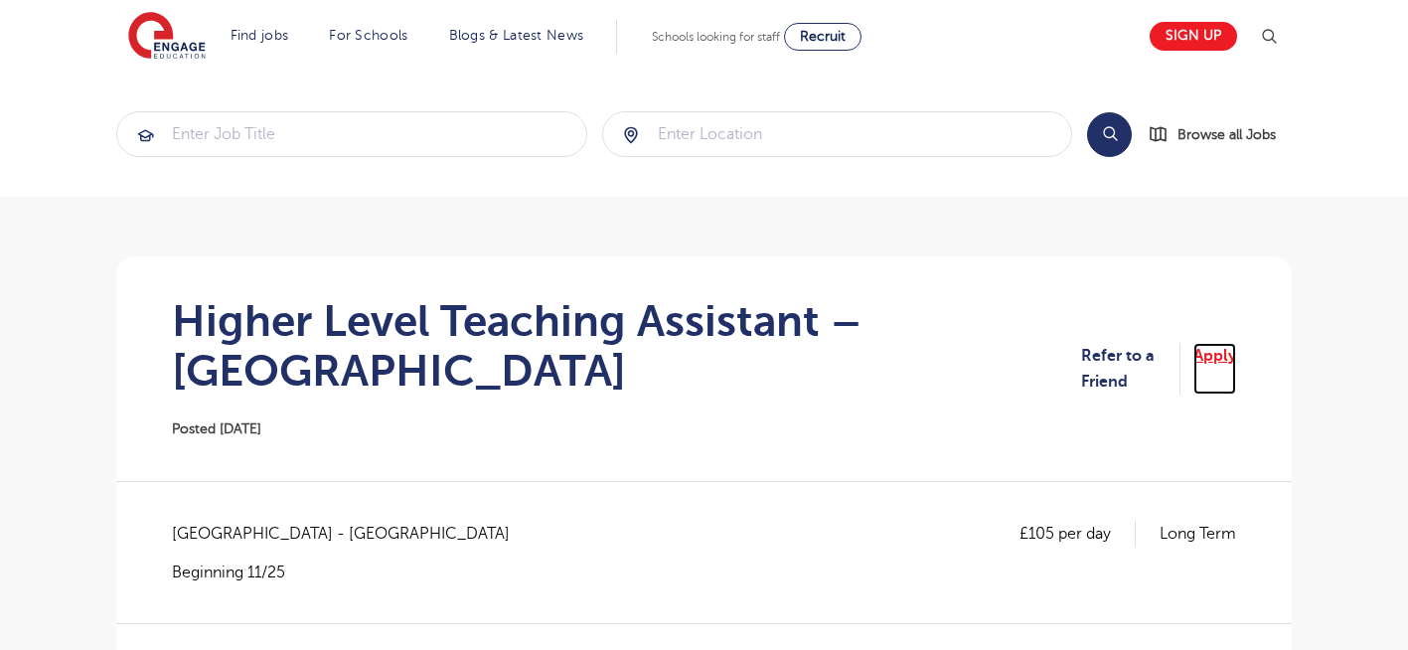
click at [1209, 361] on link "Apply" at bounding box center [1214, 369] width 43 height 53
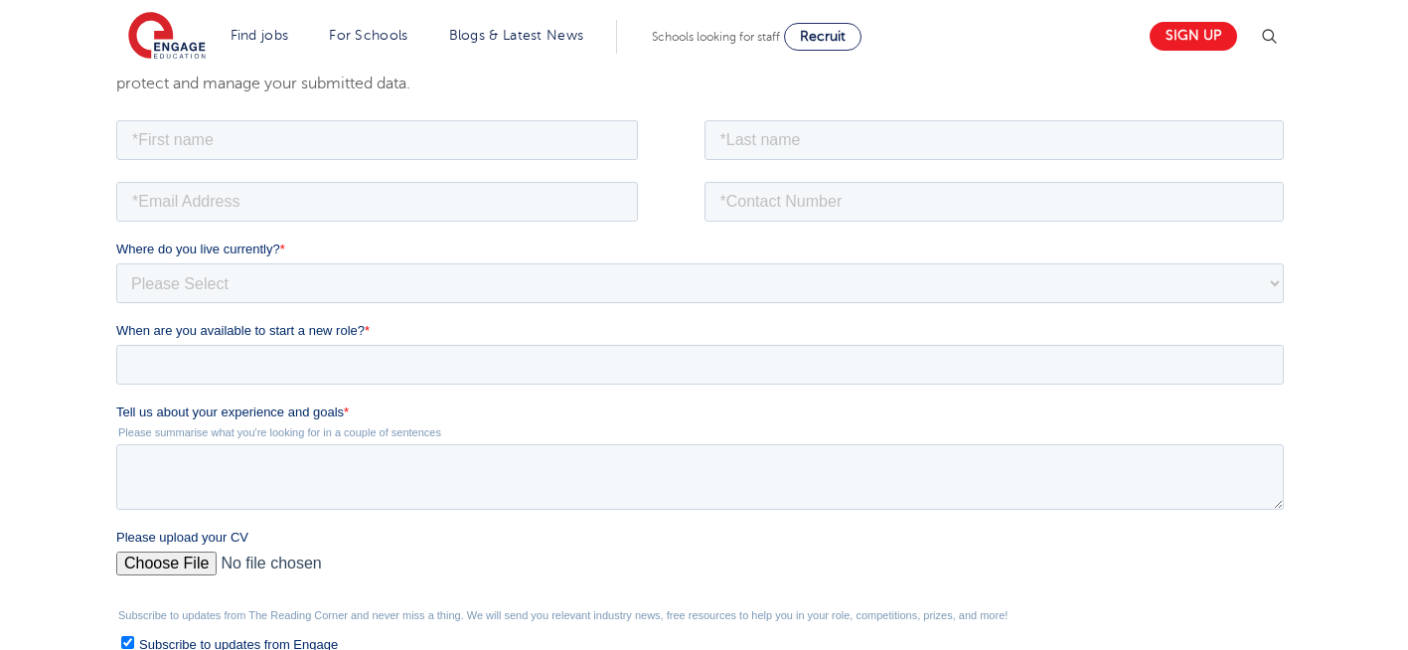
scroll to position [397, 0]
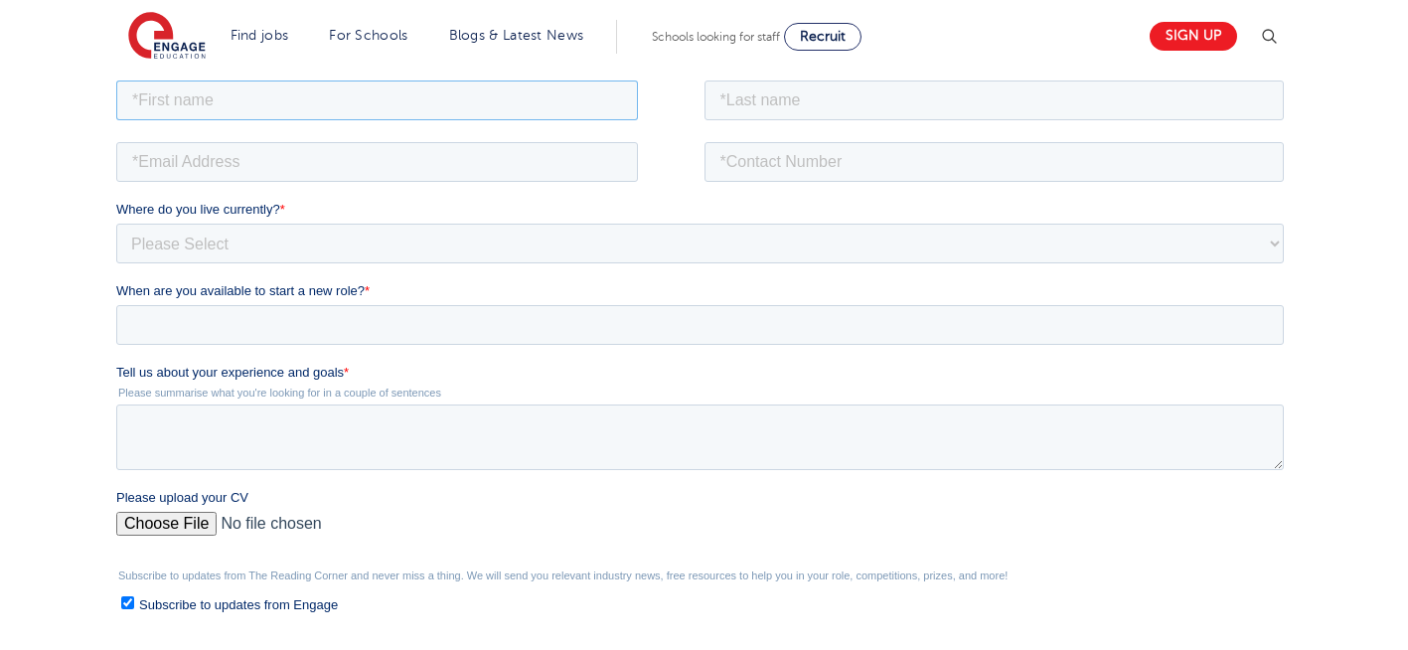
click at [429, 83] on input "text" at bounding box center [377, 99] width 522 height 40
type input "Negin"
click at [900, 101] on input "text" at bounding box center [994, 99] width 580 height 40
type input "[PERSON_NAME]"
click at [340, 171] on input "email" at bounding box center [377, 161] width 522 height 40
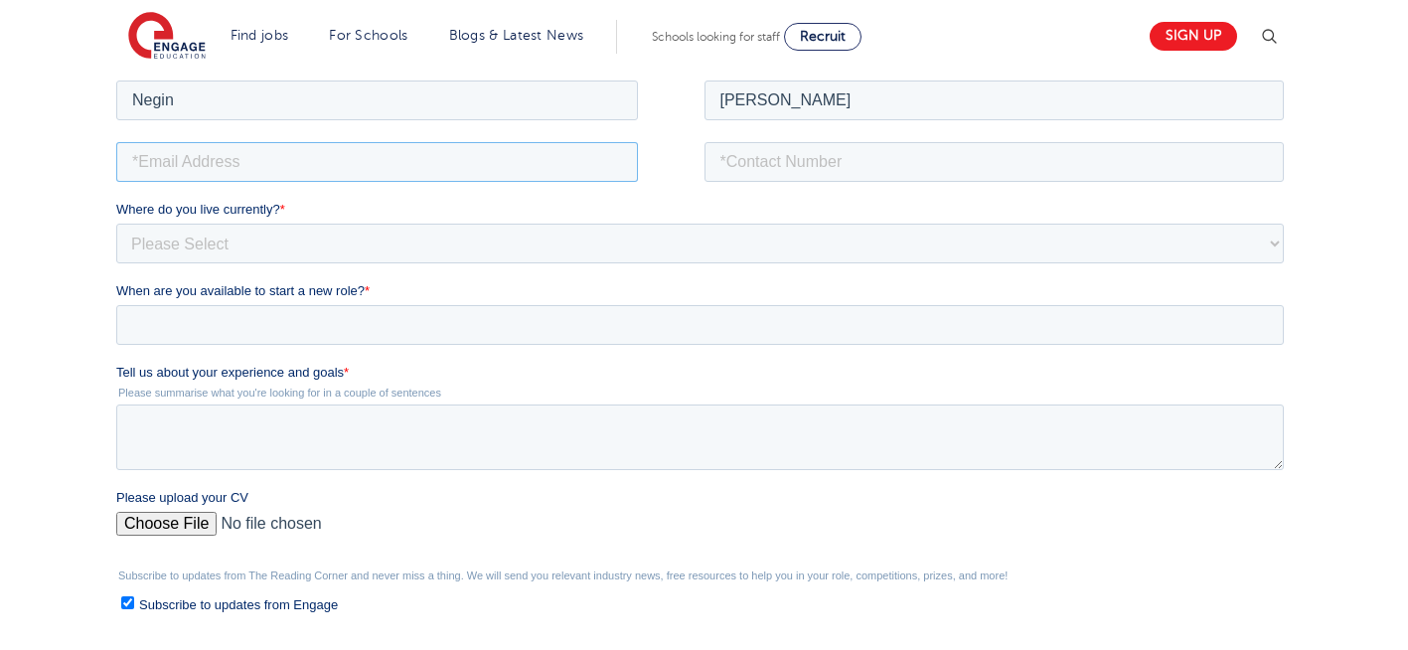
type input "[EMAIL_ADDRESS][DOMAIN_NAME]"
click at [848, 158] on input "tel" at bounding box center [994, 161] width 580 height 40
type input "[PHONE_NUMBER]"
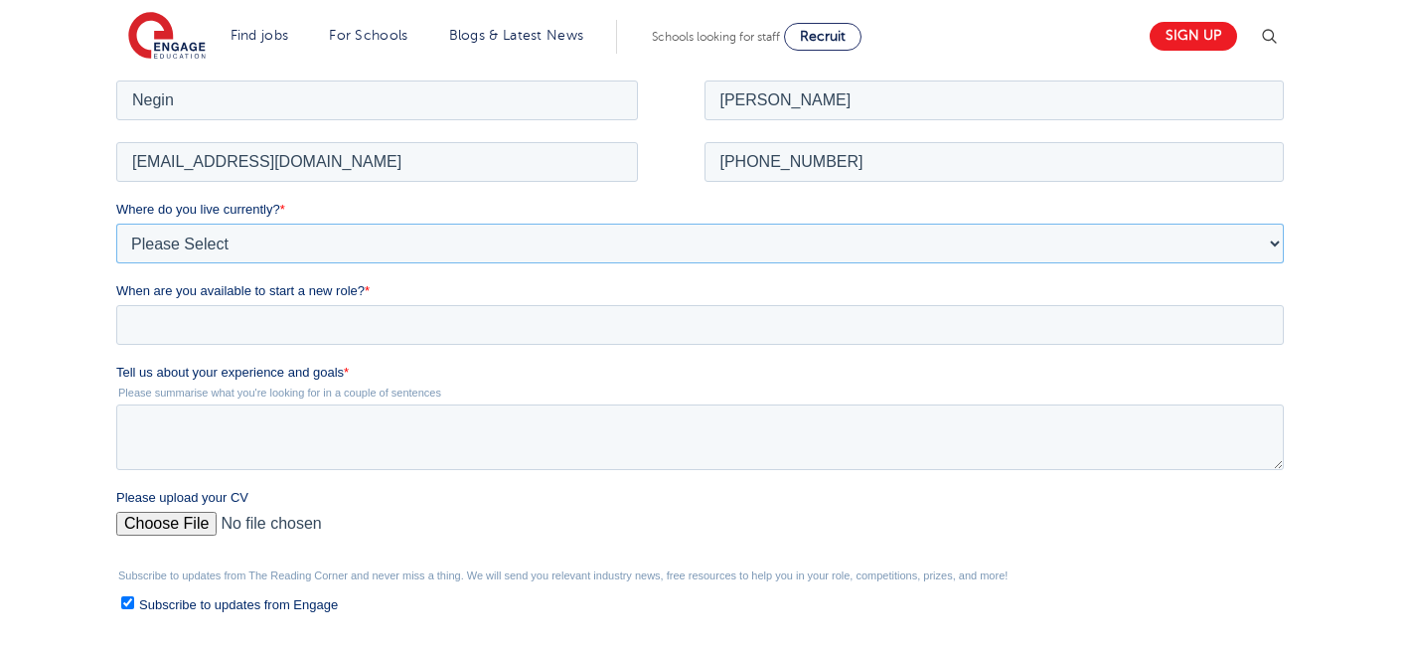
click at [517, 238] on select "Please Select [GEOGRAPHIC_DATA] [GEOGRAPHIC_DATA] [GEOGRAPHIC_DATA] [GEOGRAPHIC…" at bounding box center [699, 243] width 1167 height 40
select select "UK"
click at [116, 223] on select "Please Select [GEOGRAPHIC_DATA] [GEOGRAPHIC_DATA] [GEOGRAPHIC_DATA] [GEOGRAPHIC…" at bounding box center [699, 243] width 1167 height 40
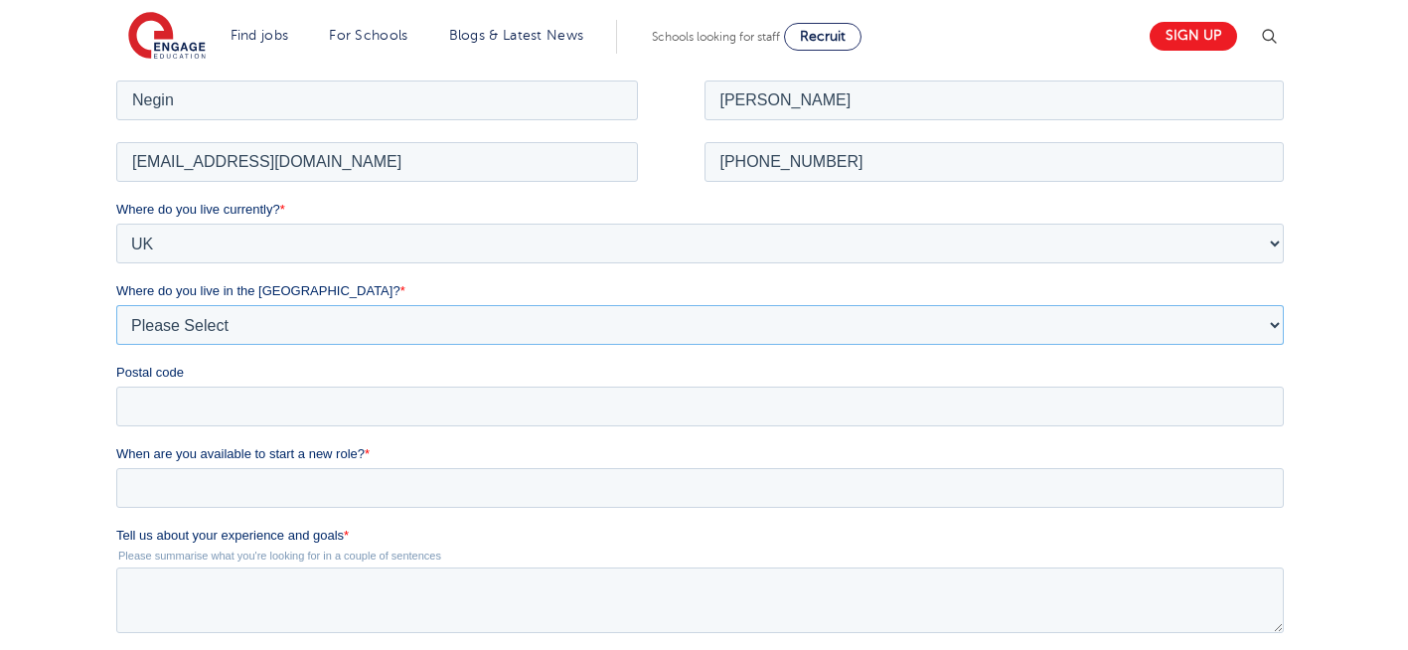
click at [281, 331] on select "Please Select Overseas [GEOGRAPHIC_DATA] [GEOGRAPHIC_DATA] [GEOGRAPHIC_DATA] [G…" at bounding box center [699, 324] width 1167 height 40
select select "[GEOGRAPHIC_DATA]"
click at [116, 304] on select "Please Select Overseas [GEOGRAPHIC_DATA] [GEOGRAPHIC_DATA] [GEOGRAPHIC_DATA] [G…" at bounding box center [699, 324] width 1167 height 40
click at [190, 407] on input "Postal code" at bounding box center [699, 405] width 1167 height 40
type input "N22 7RS"
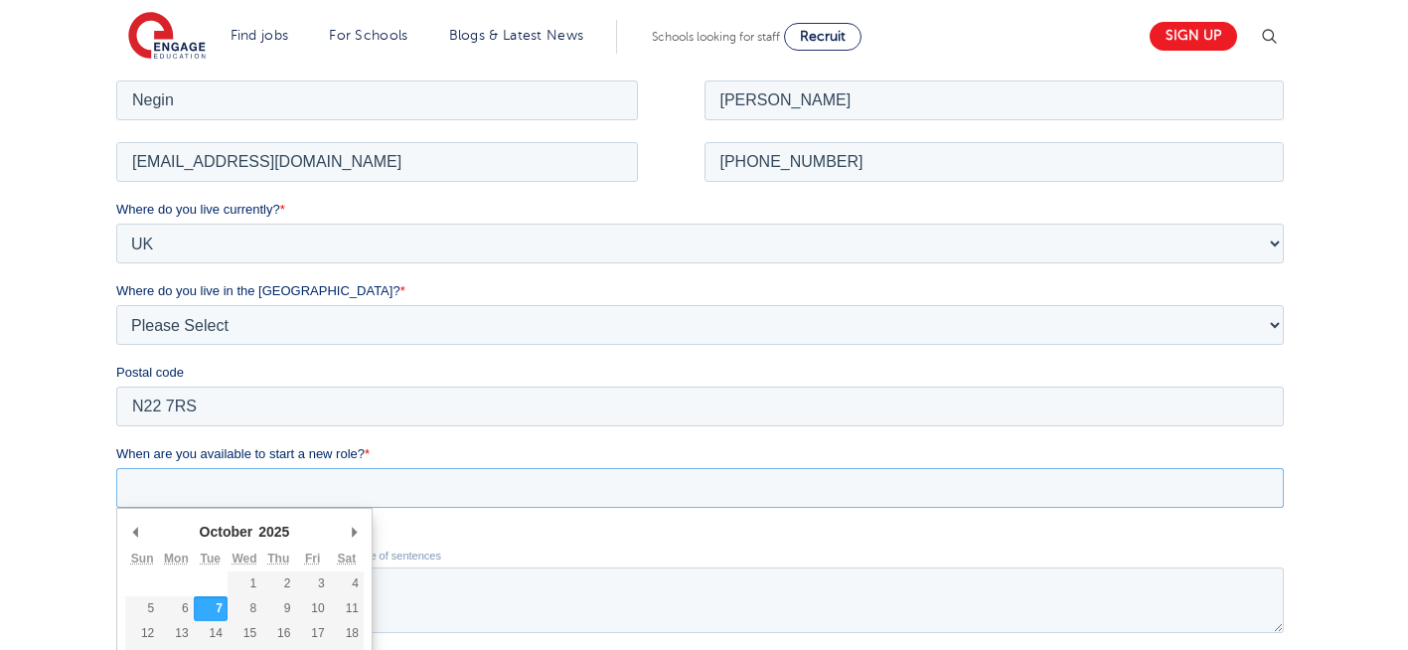
click at [322, 481] on input "When are you available to start a new role? *" at bounding box center [699, 487] width 1167 height 40
type div "[DATE]"
type input "[DATE]"
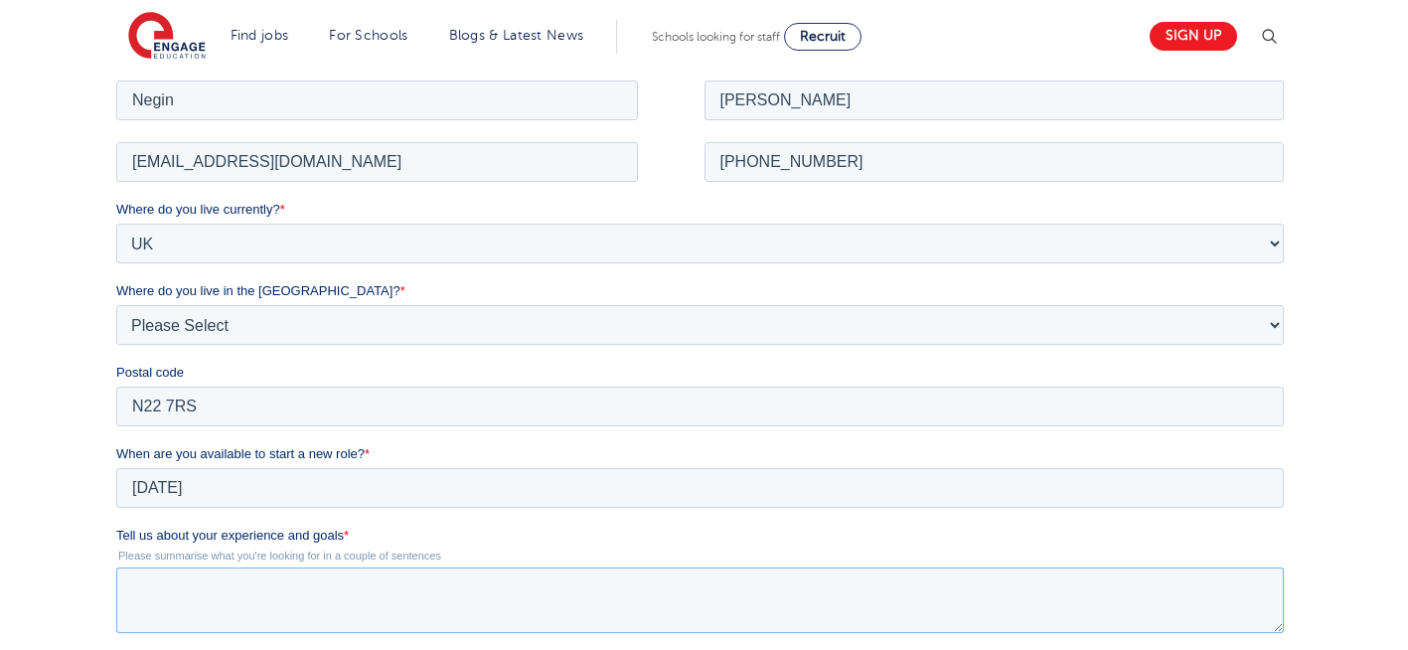
click at [313, 606] on textarea "Tell us about your experience and goals *" at bounding box center [699, 599] width 1167 height 66
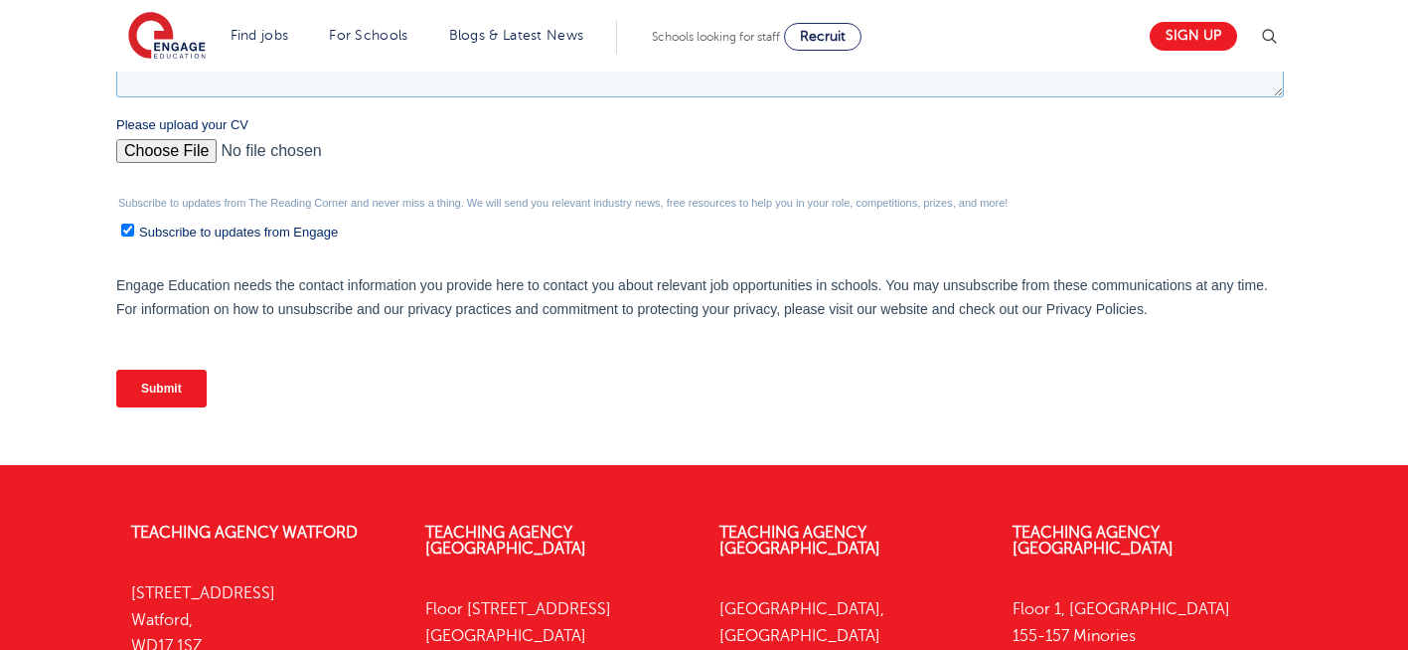
scroll to position [941, 0]
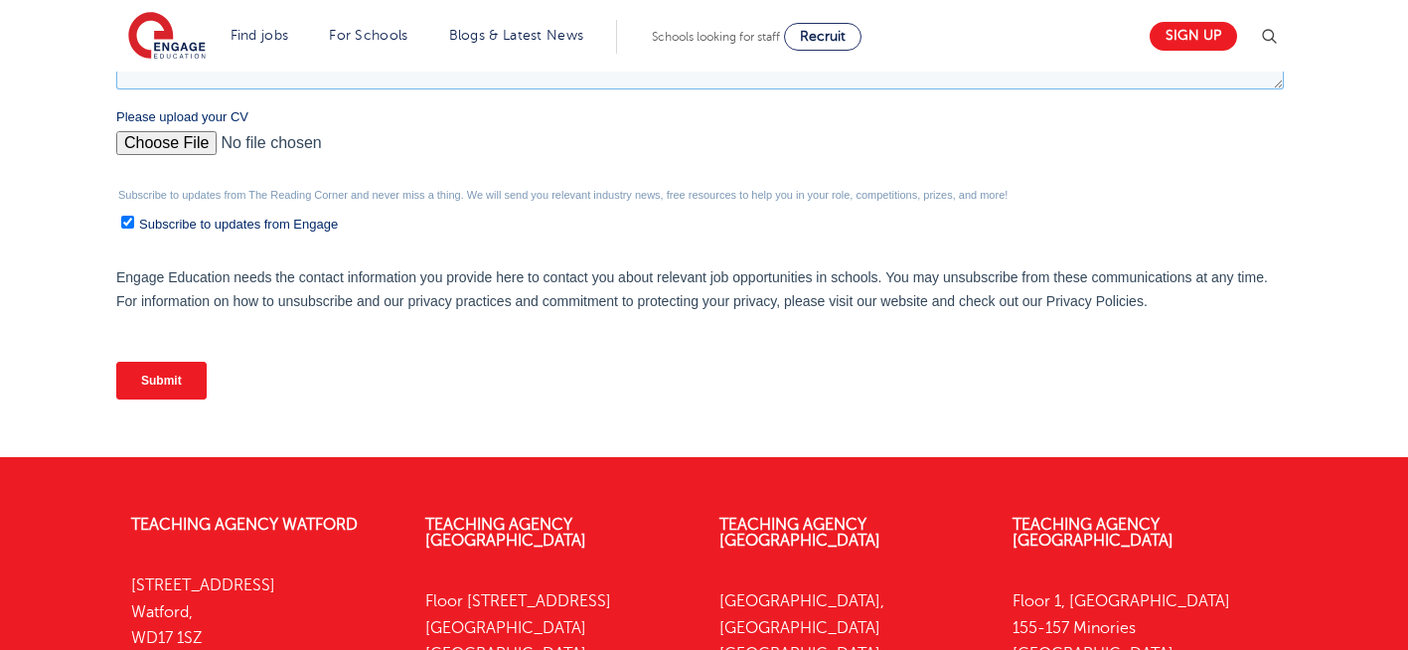
type textarea "please review my resume"
click at [164, 134] on input "Please upload your CV" at bounding box center [699, 151] width 1167 height 40
type input "C:\fakepath\Negin-s-CV-3 (3) 1 (1) 1 1.docx"
click at [146, 384] on input "Submit" at bounding box center [161, 381] width 90 height 38
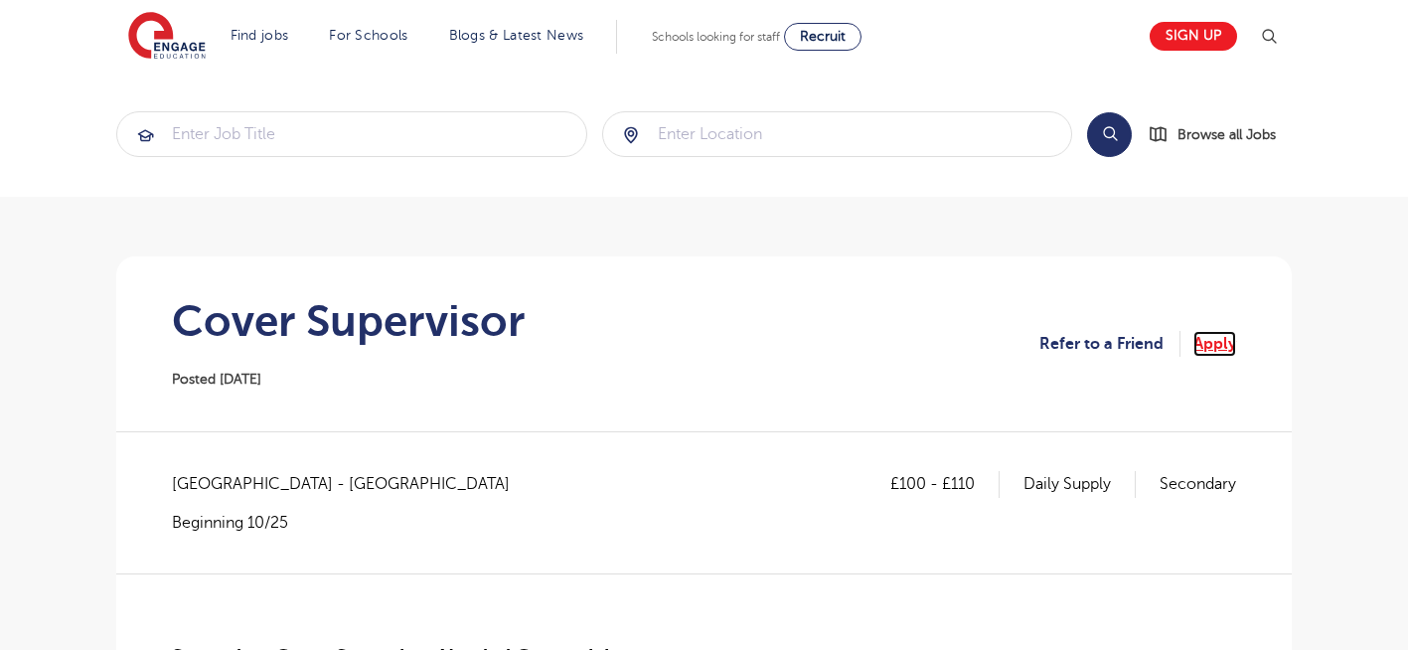
click at [1215, 353] on link "Apply" at bounding box center [1214, 344] width 43 height 26
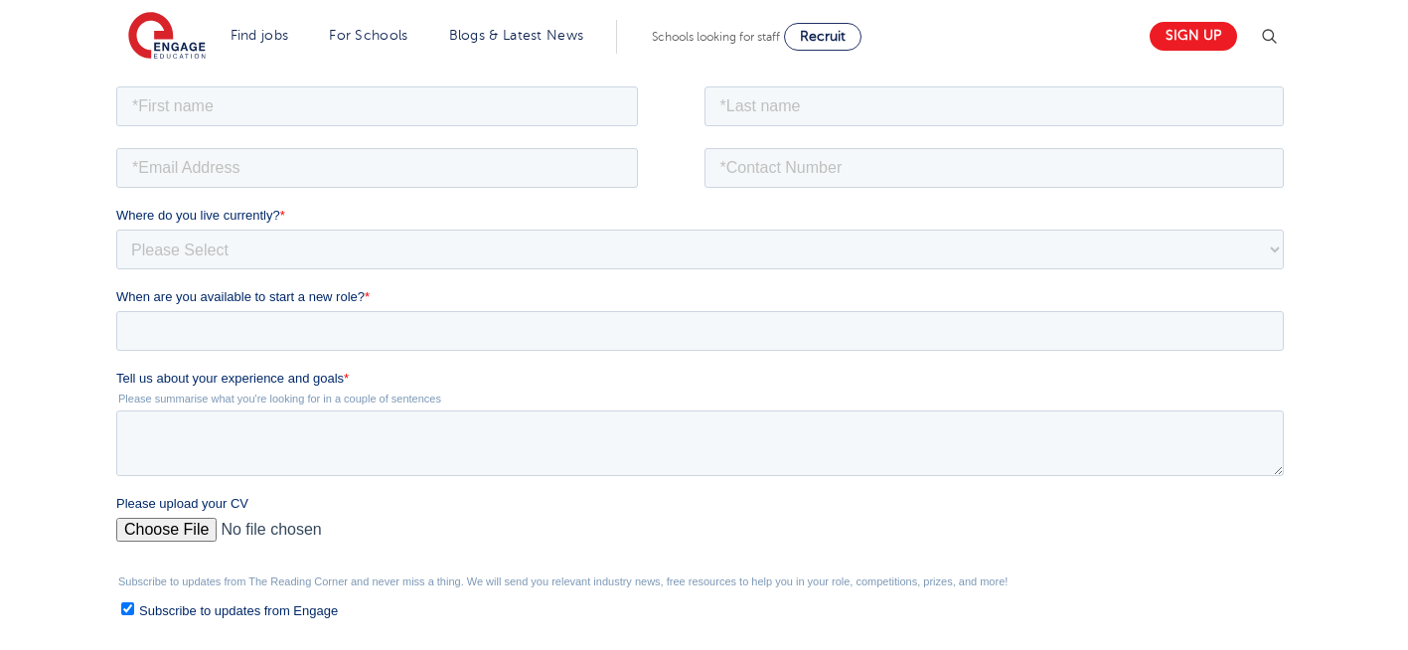
scroll to position [358, 0]
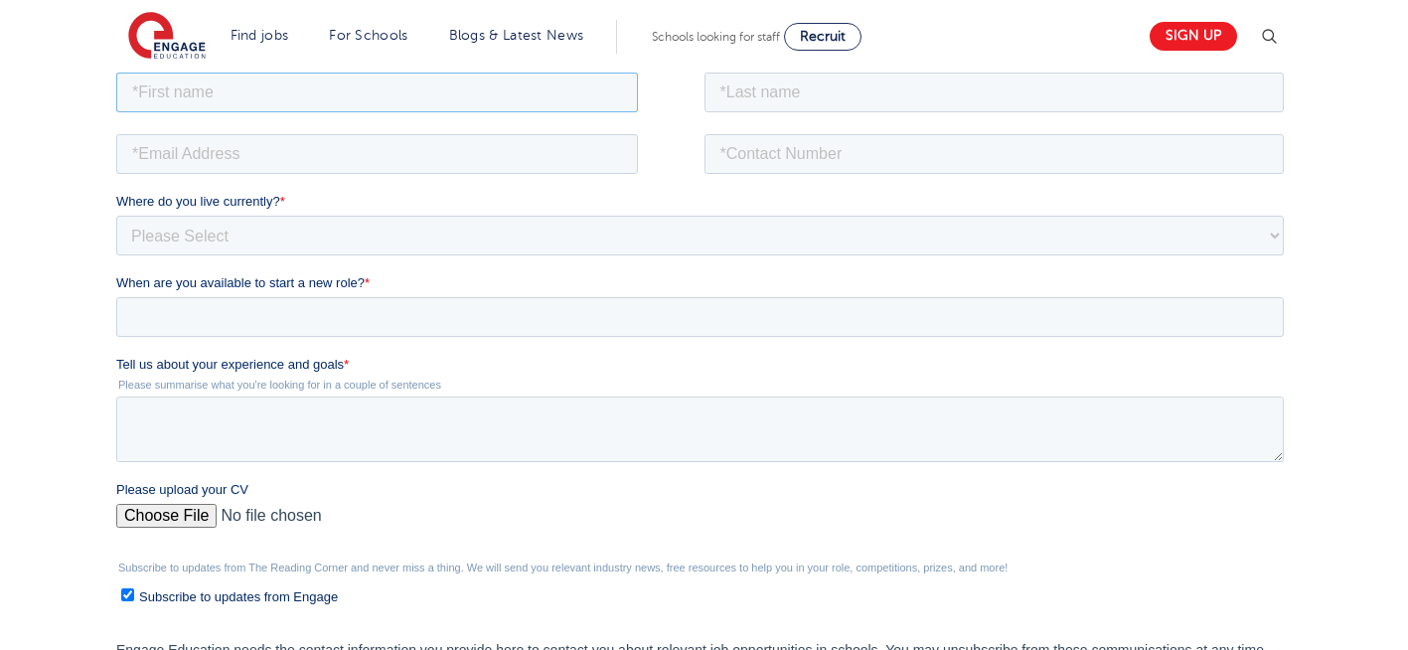
click at [275, 84] on input "text" at bounding box center [377, 92] width 522 height 40
type input "Negin"
click at [840, 80] on input "text" at bounding box center [994, 92] width 580 height 40
type input "[PERSON_NAME]"
click at [552, 153] on input "email" at bounding box center [377, 153] width 522 height 40
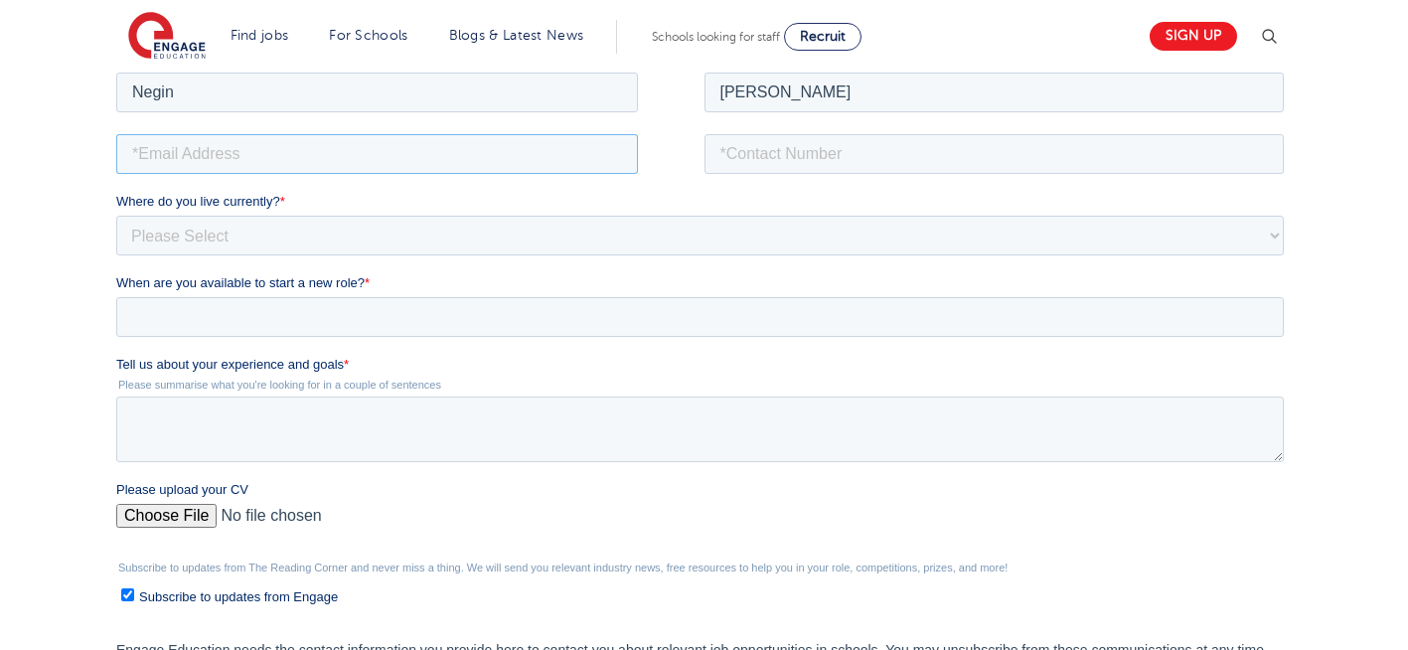
type input "[EMAIL_ADDRESS][DOMAIN_NAME]"
click at [869, 164] on input "tel" at bounding box center [994, 153] width 580 height 40
type input "[PHONE_NUMBER]"
click at [588, 236] on select "Please Select [GEOGRAPHIC_DATA] [GEOGRAPHIC_DATA] [GEOGRAPHIC_DATA] [GEOGRAPHIC…" at bounding box center [699, 235] width 1167 height 40
click at [116, 215] on select "Please Select [GEOGRAPHIC_DATA] [GEOGRAPHIC_DATA] [GEOGRAPHIC_DATA] [GEOGRAPHIC…" at bounding box center [699, 235] width 1167 height 40
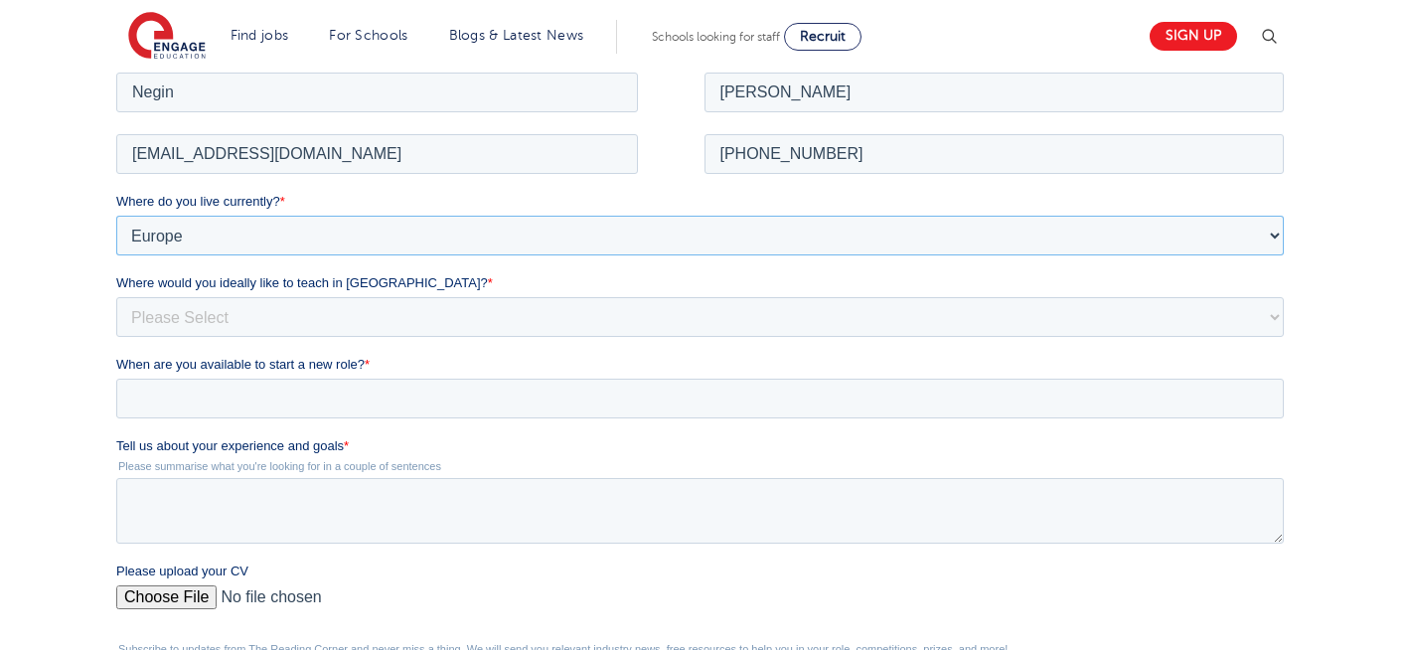
click at [192, 226] on select "Please Select UK Canada Ireland Australia New Zealand Europe USA South Africa J…" at bounding box center [699, 235] width 1167 height 40
select select "UK"
click at [116, 215] on select "Please Select UK Canada Ireland Australia New Zealand Europe USA South Africa J…" at bounding box center [699, 235] width 1167 height 40
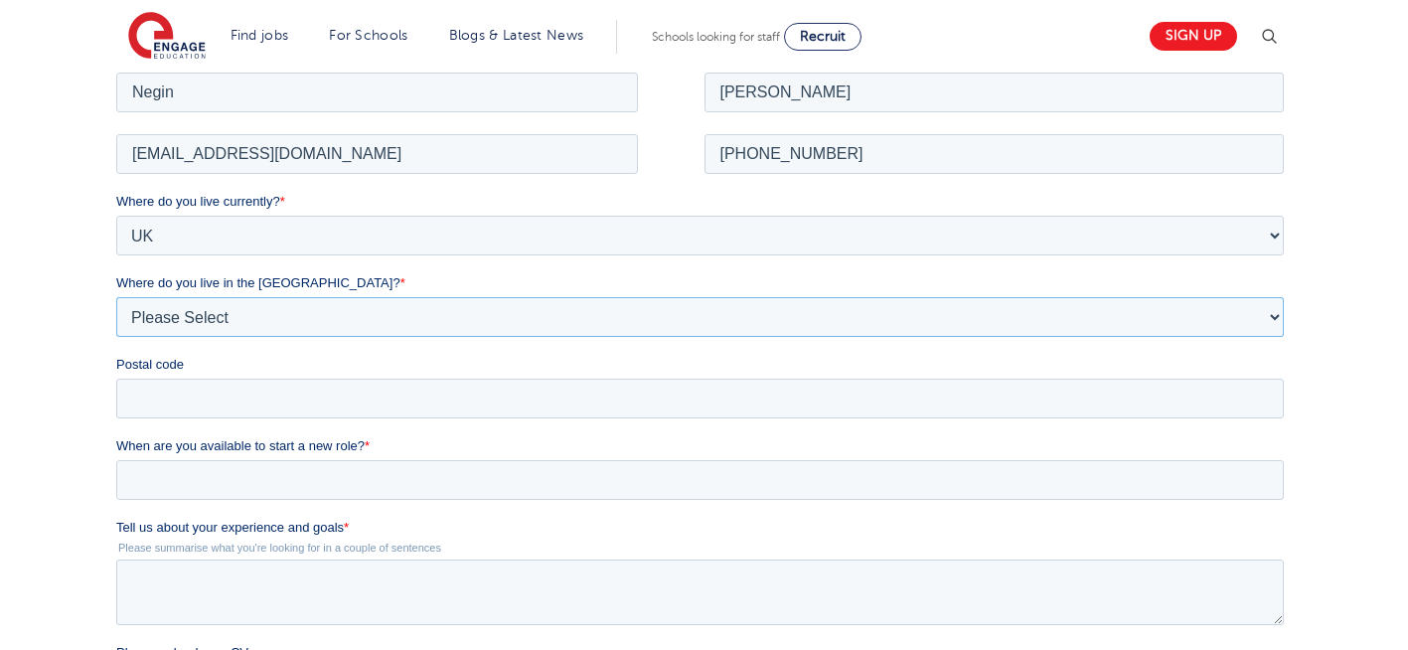
click at [207, 326] on select "Please Select Overseas Barnsley Bedfordshire Berkshire Bournemouth Bracknell Fo…" at bounding box center [699, 316] width 1167 height 40
select select "London"
click at [116, 296] on select "Please Select Overseas Barnsley Bedfordshire Berkshire Bournemouth Bracknell Fo…" at bounding box center [699, 316] width 1167 height 40
click at [185, 400] on input "Postal code" at bounding box center [699, 398] width 1167 height 40
type input "N22 7RS"
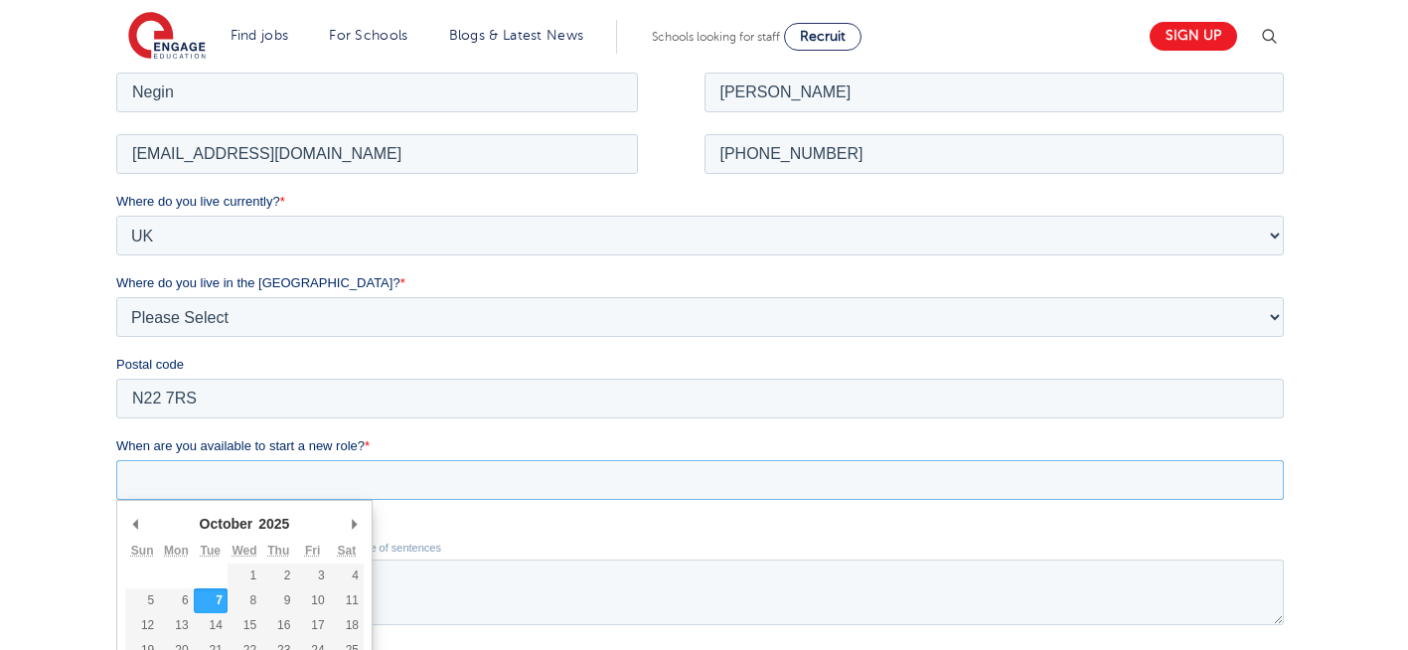
click at [221, 478] on input "When are you available to start a new role? *" at bounding box center [699, 479] width 1167 height 40
type div "2025-10-07"
type input "2025/10/07"
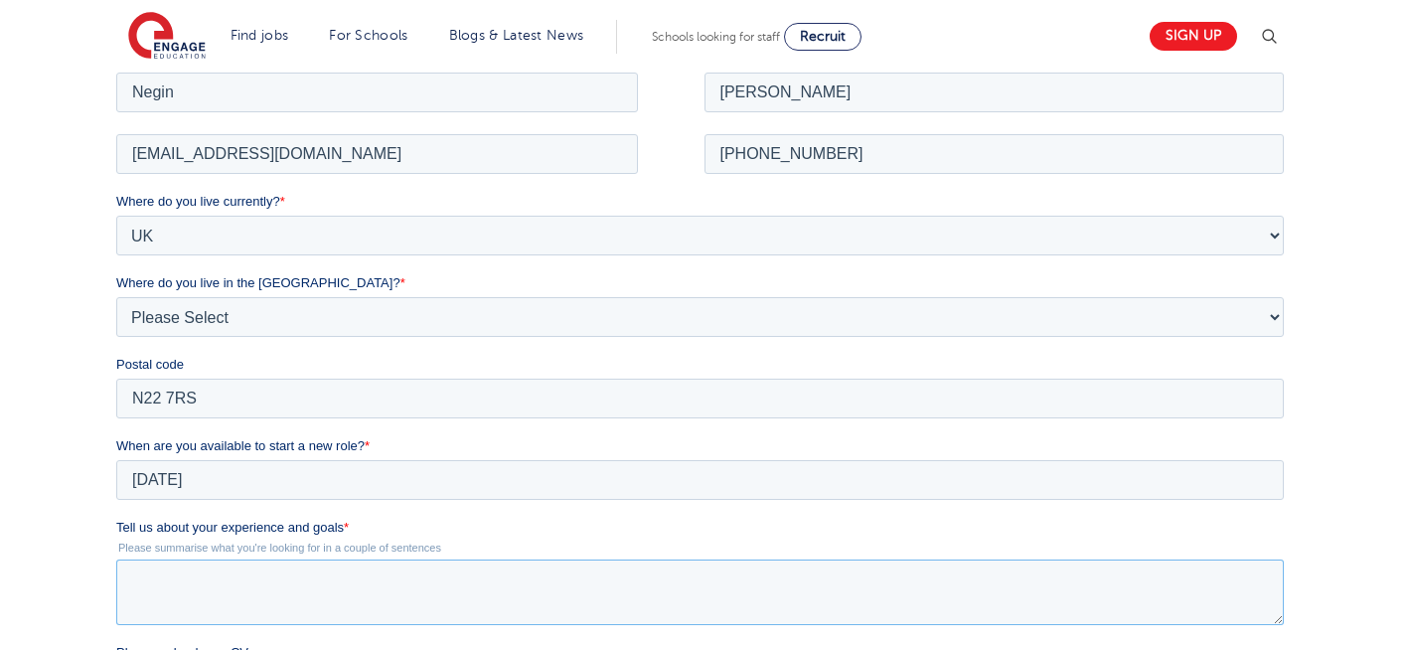
click at [268, 601] on textarea "Tell us about your experience and goals *" at bounding box center [699, 591] width 1167 height 66
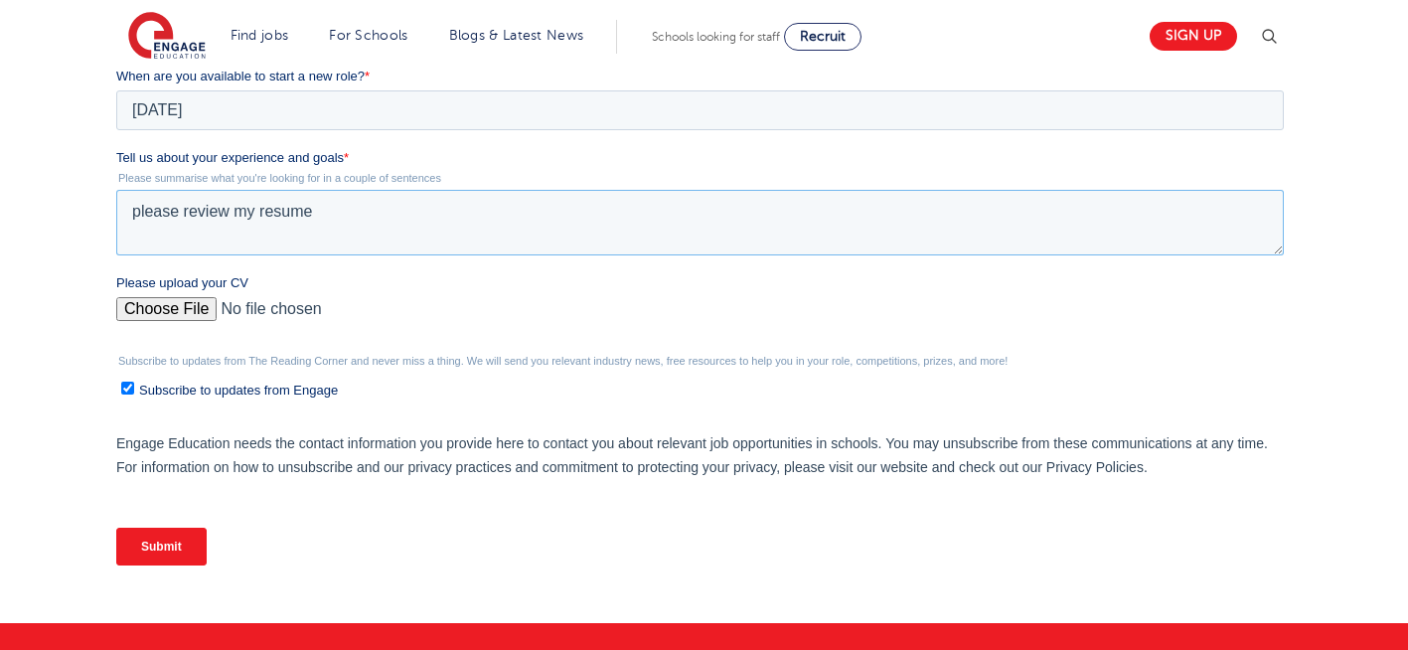
scroll to position [762, 0]
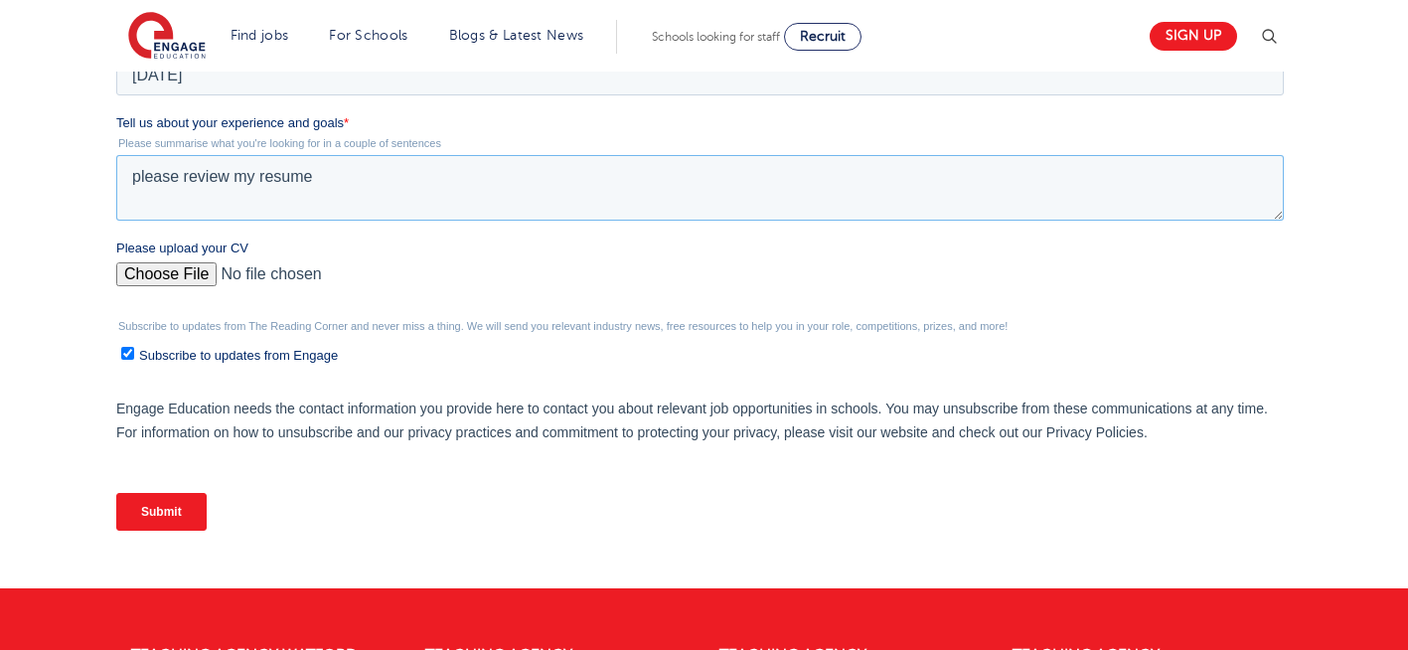
type textarea "please review my resume"
click at [170, 275] on input "Please upload your CV" at bounding box center [699, 282] width 1167 height 40
type input "C:\fakepath\Negin-s-CV-3 (3) 1 (1) 1 1.docx"
click at [177, 516] on input "Submit" at bounding box center [161, 512] width 90 height 38
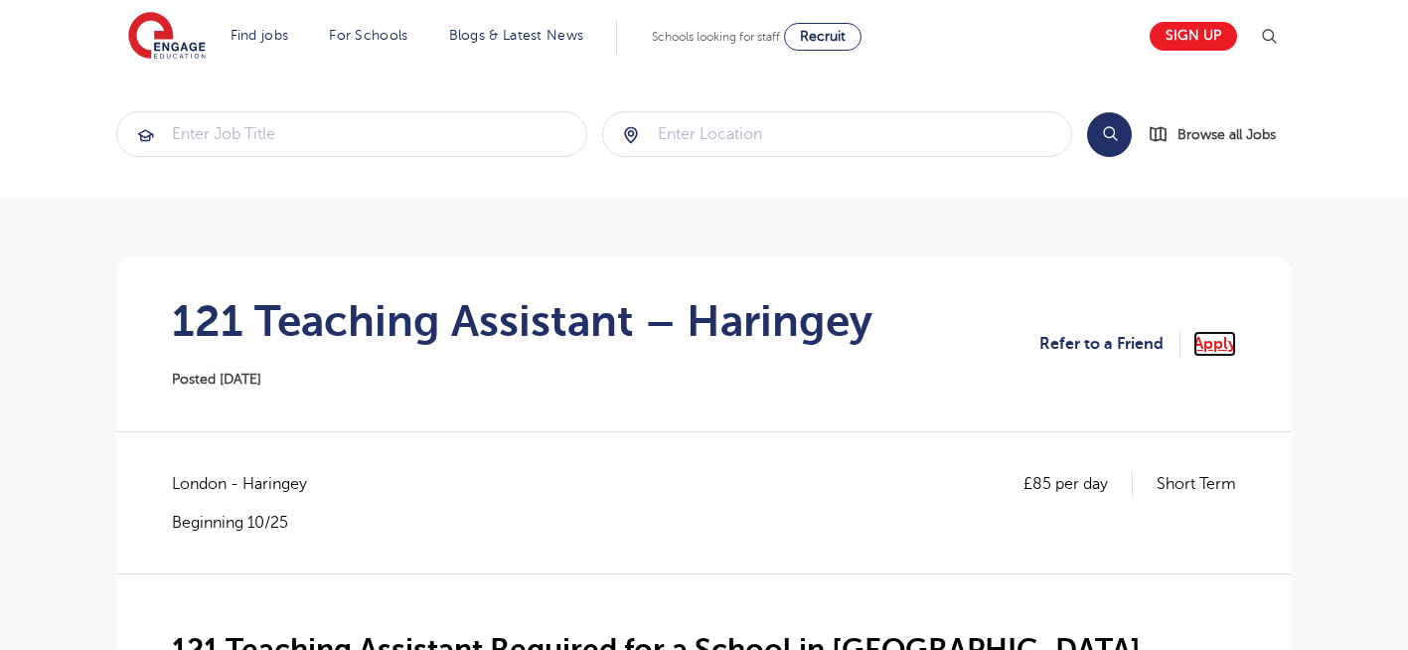
click at [1218, 350] on link "Apply" at bounding box center [1214, 344] width 43 height 26
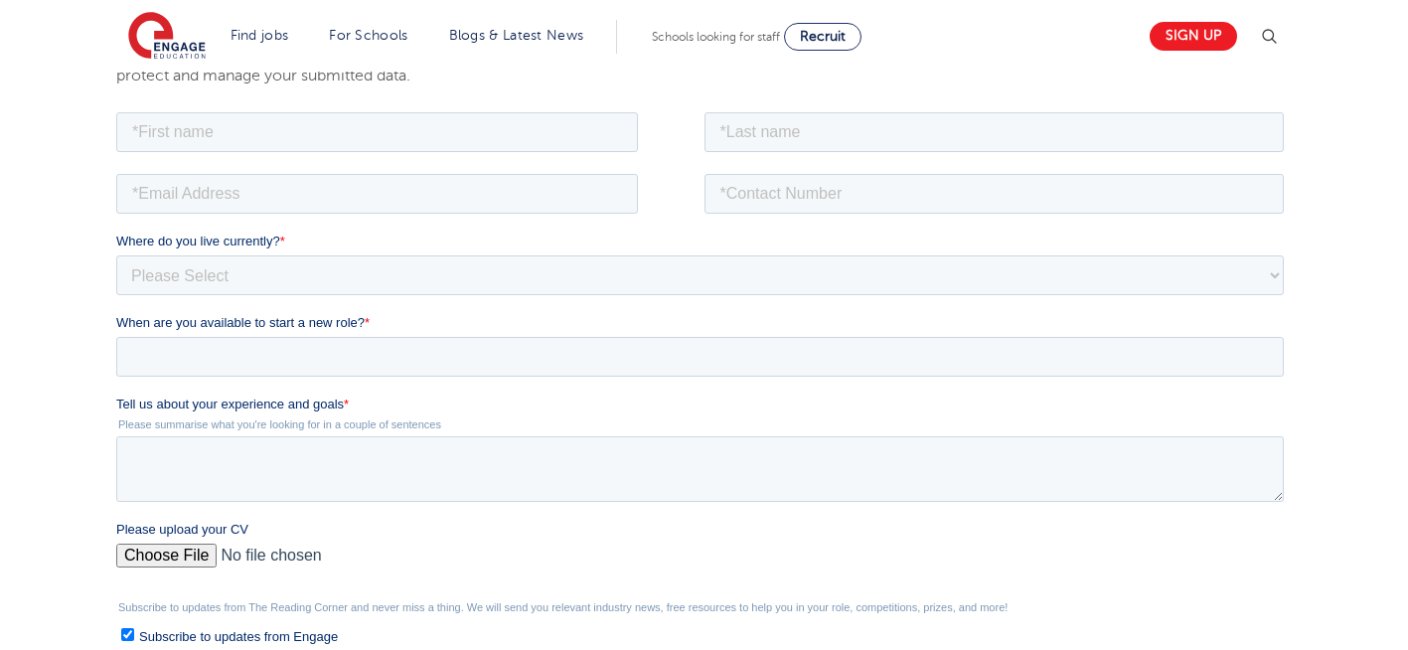
scroll to position [358, 0]
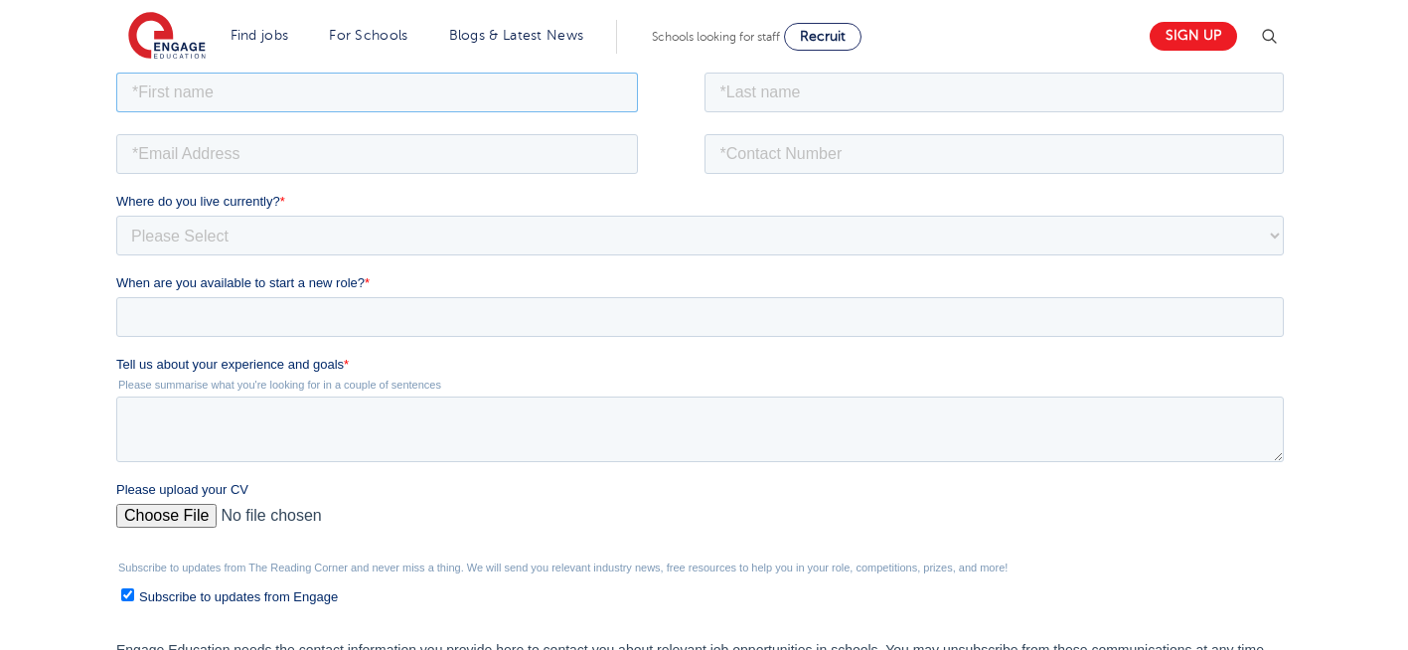
click at [306, 86] on input "text" at bounding box center [377, 92] width 522 height 40
type input "Negin"
click at [891, 83] on input "text" at bounding box center [994, 92] width 580 height 40
type input "Rajool Dezfooli"
click at [479, 144] on input "email" at bounding box center [377, 153] width 522 height 40
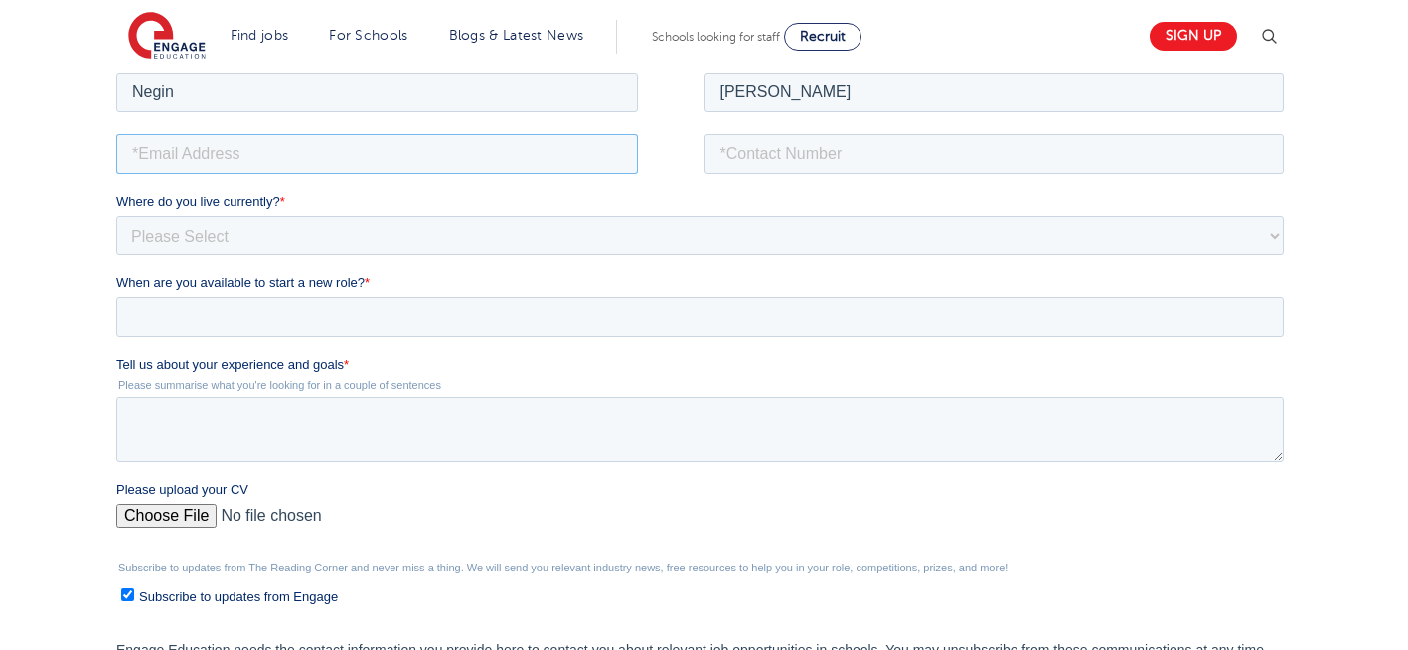
type input "n56375283@gmail.com"
click at [878, 166] on input "tel" at bounding box center [994, 153] width 580 height 40
type input "[PHONE_NUMBER]"
click at [434, 234] on select "Please Select [GEOGRAPHIC_DATA] [GEOGRAPHIC_DATA] [GEOGRAPHIC_DATA] [GEOGRAPHIC…" at bounding box center [699, 235] width 1167 height 40
select select "UK"
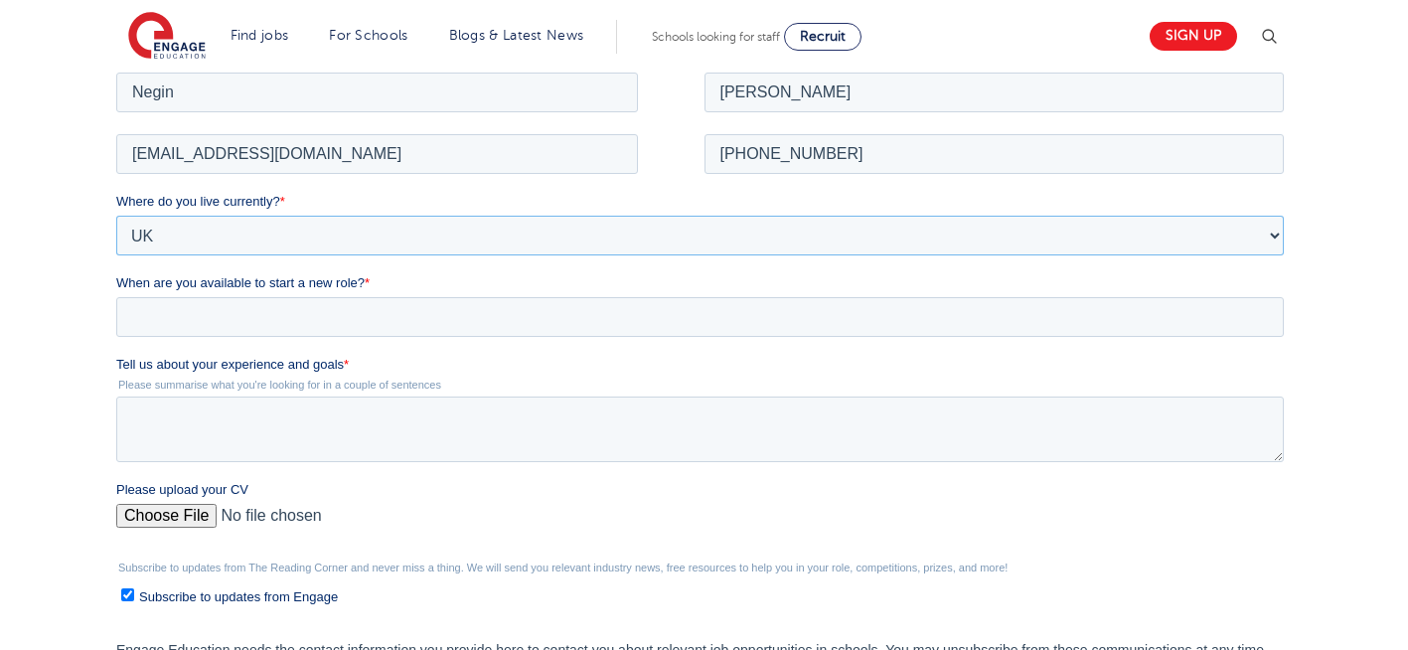
click at [116, 215] on select "Please Select [GEOGRAPHIC_DATA] [GEOGRAPHIC_DATA] [GEOGRAPHIC_DATA] [GEOGRAPHIC…" at bounding box center [699, 235] width 1167 height 40
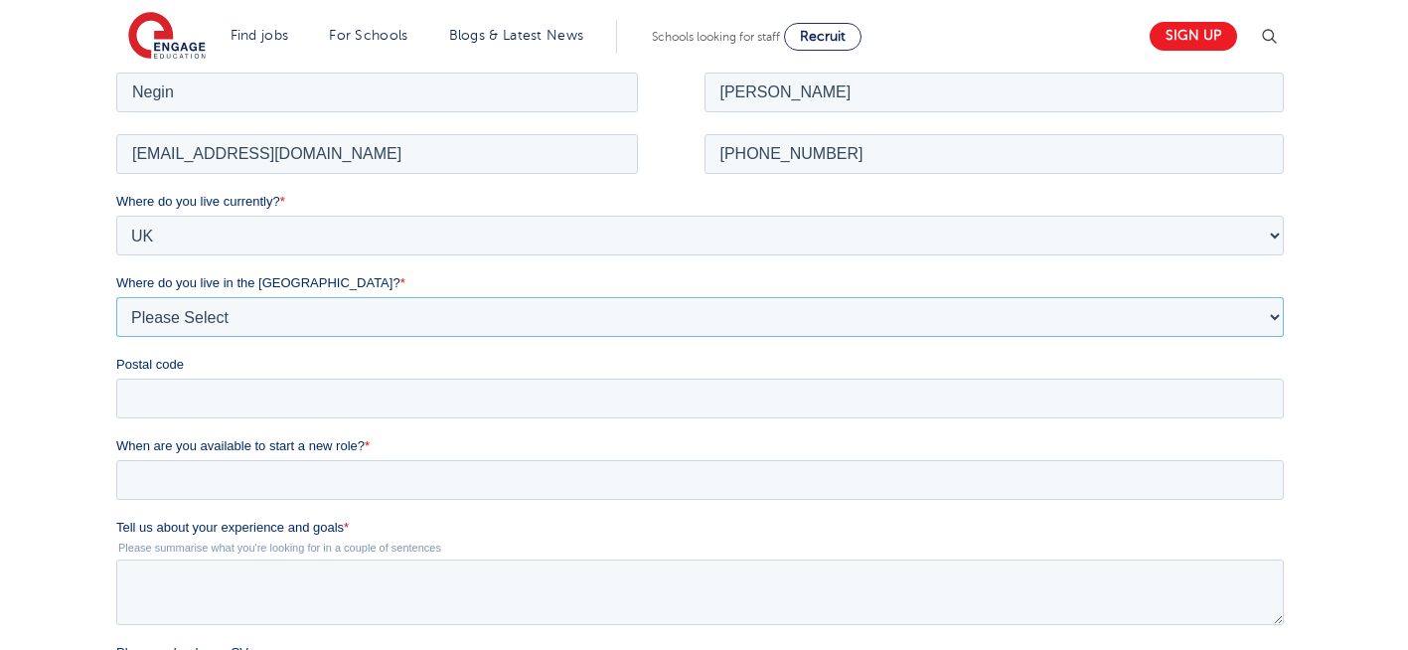
click at [247, 318] on select "Please Select Overseas [GEOGRAPHIC_DATA] [GEOGRAPHIC_DATA] [GEOGRAPHIC_DATA] [G…" at bounding box center [699, 316] width 1167 height 40
select select "[GEOGRAPHIC_DATA]"
click at [116, 296] on select "Please Select Overseas [GEOGRAPHIC_DATA] [GEOGRAPHIC_DATA] [GEOGRAPHIC_DATA] [G…" at bounding box center [699, 316] width 1167 height 40
click at [200, 409] on input "Postal code" at bounding box center [699, 398] width 1167 height 40
type input "N22 7RS"
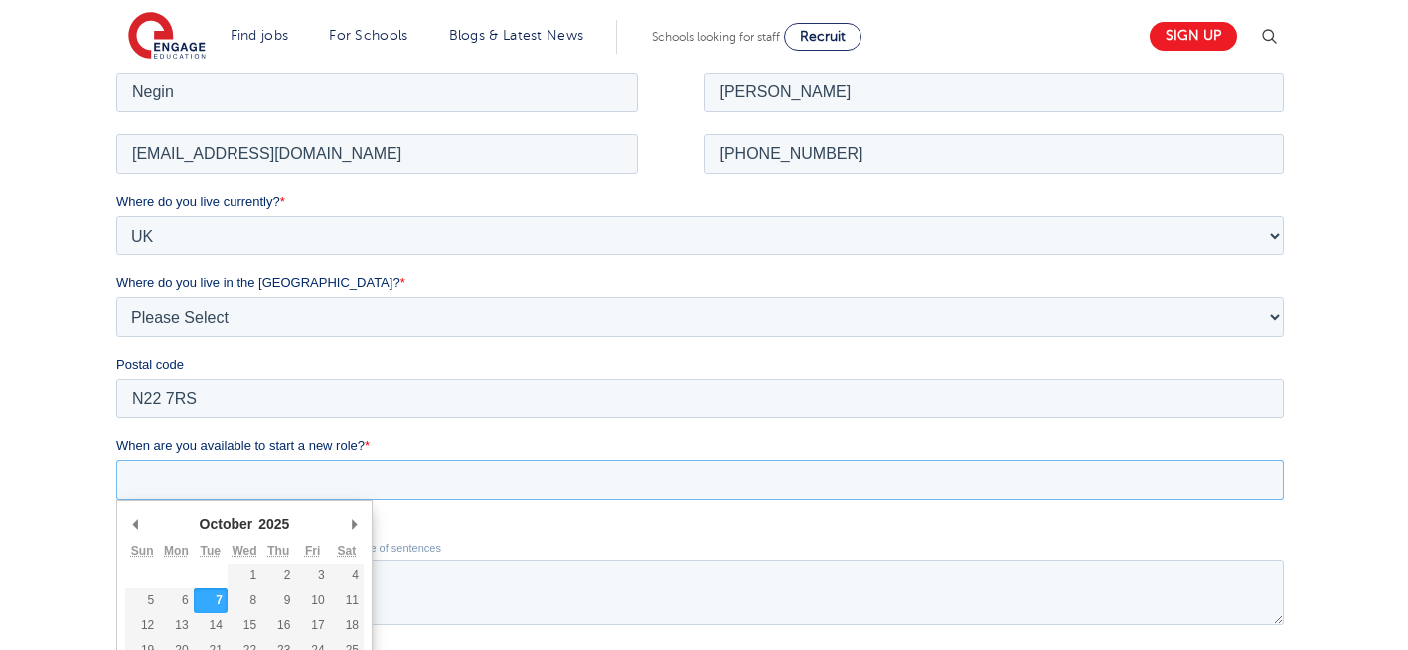
click at [219, 487] on input "When are you available to start a new role? *" at bounding box center [699, 479] width 1167 height 40
type div "2025-10-07"
type input "2025/10/07"
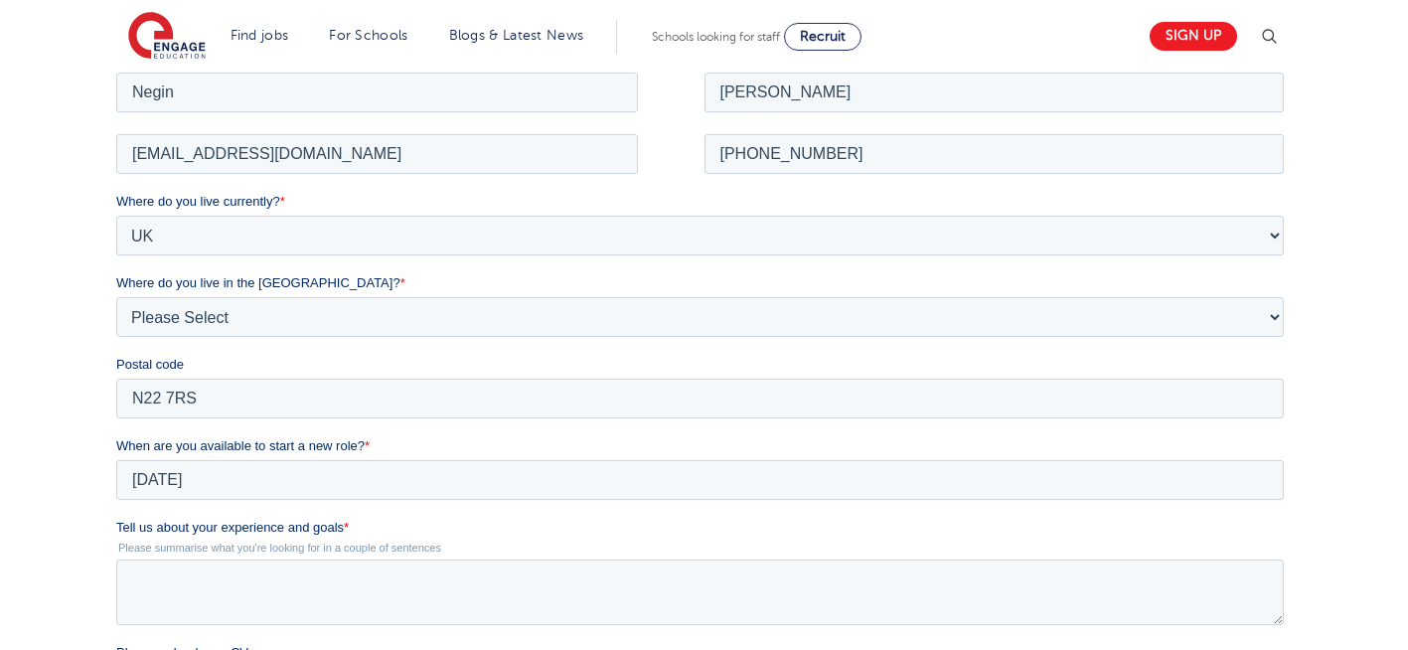
drag, startPoint x: 217, startPoint y: 592, endPoint x: 295, endPoint y: 602, distance: 79.1
click at [295, 602] on textarea "Tell us about your experience and goals *" at bounding box center [699, 591] width 1167 height 66
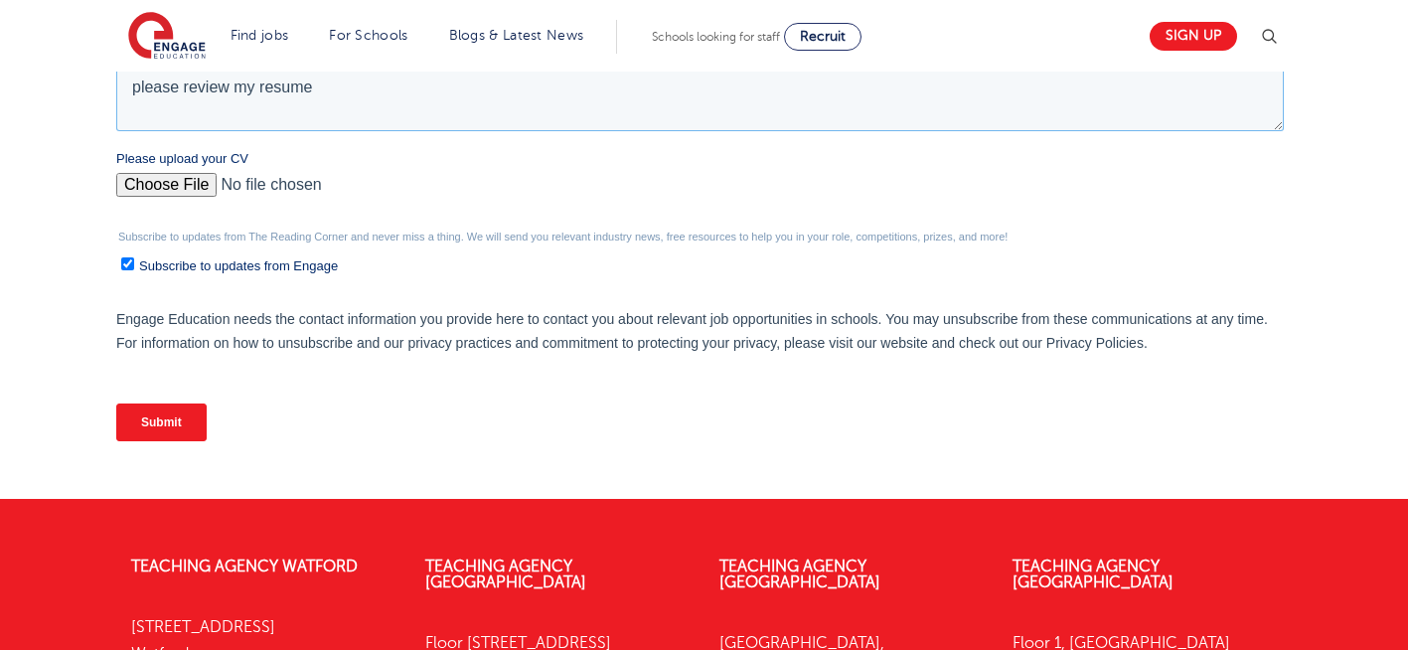
scroll to position [881, 0]
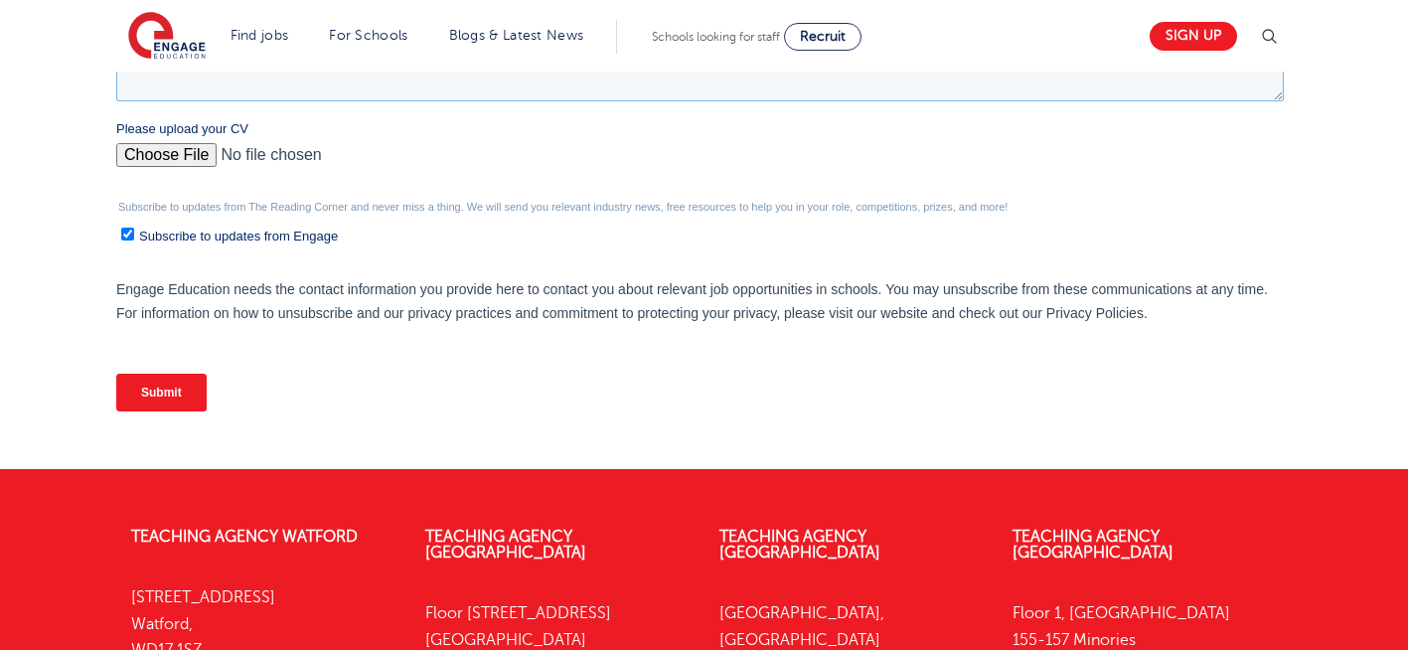
type textarea "please review my resume"
click at [168, 160] on input "Please upload your CV" at bounding box center [699, 163] width 1167 height 40
type input "C:\fakepath\Negin-s-CV-3 (3) 1 (1) 1 1.docx"
click at [142, 393] on input "Submit" at bounding box center [161, 393] width 90 height 38
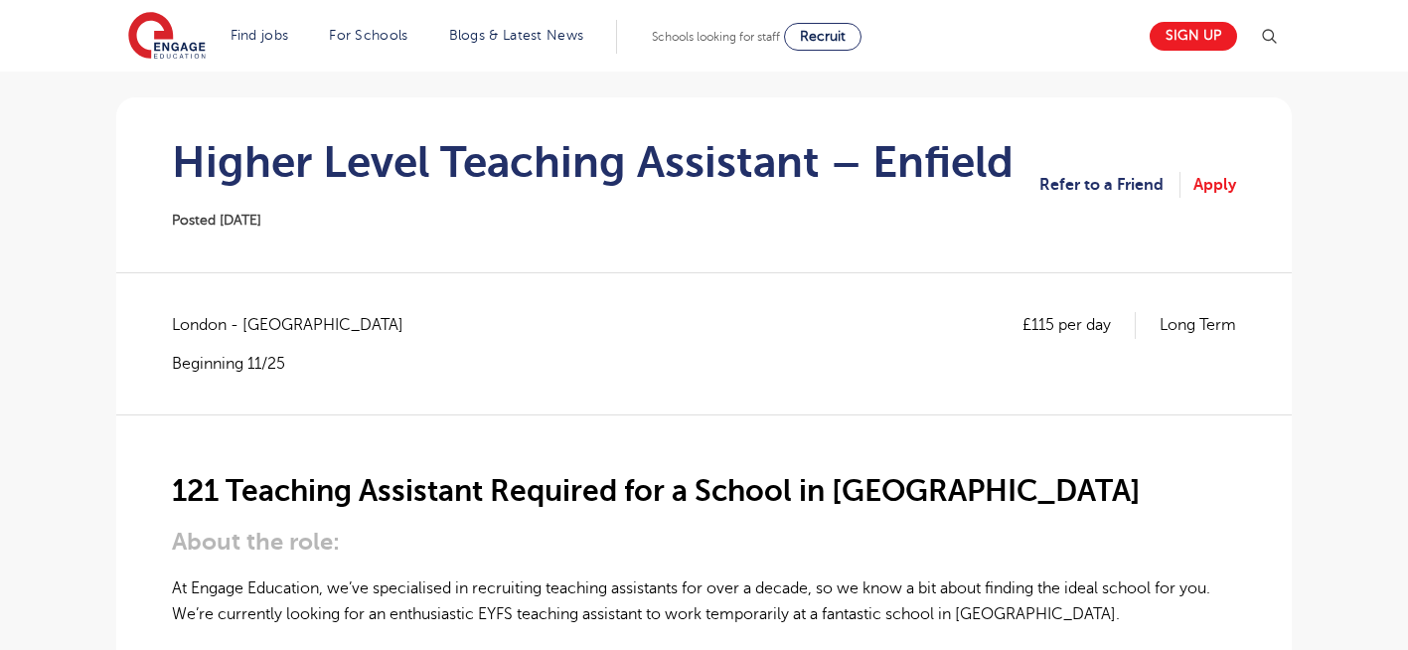
scroll to position [199, 0]
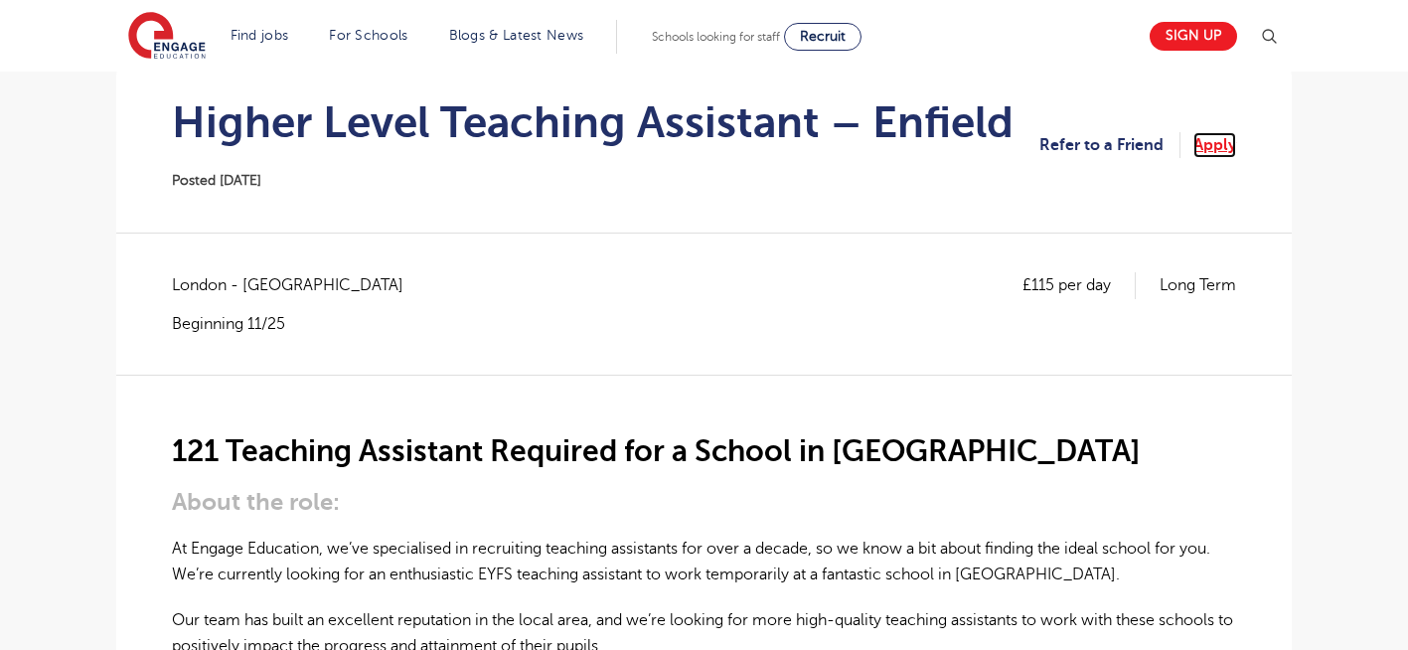
click at [1213, 147] on link "Apply" at bounding box center [1214, 145] width 43 height 26
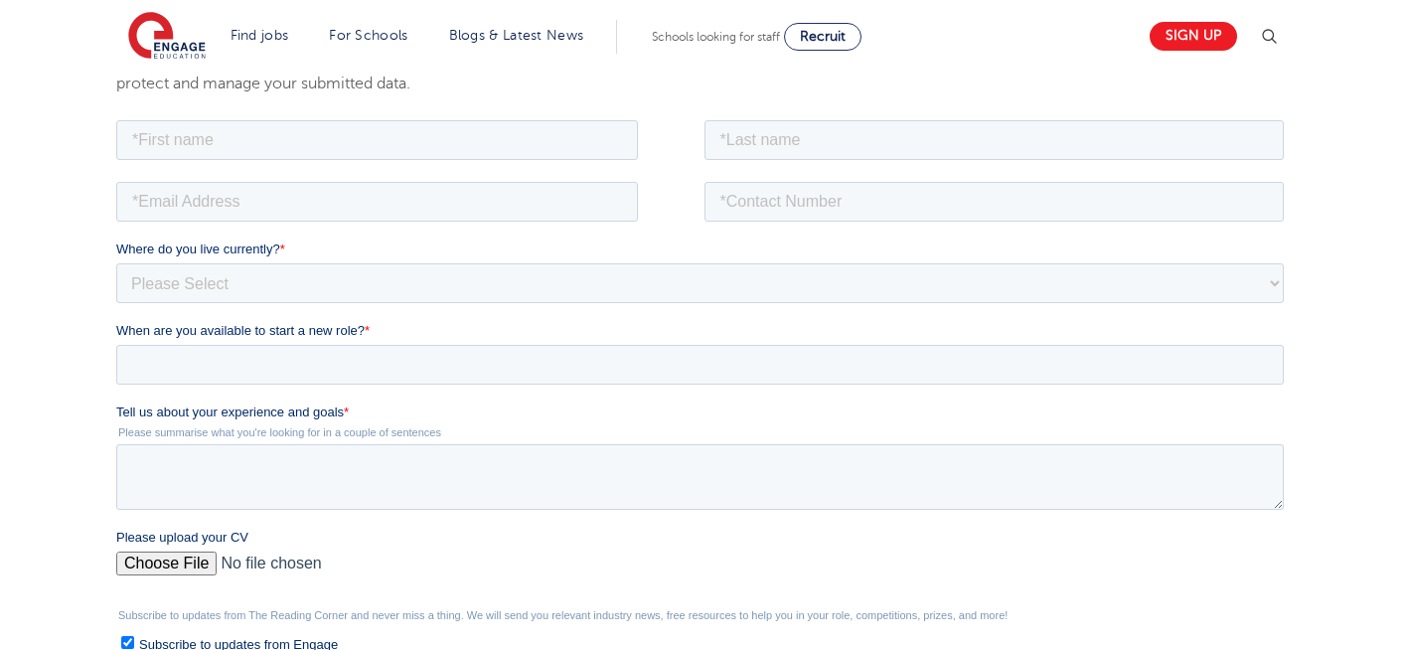
scroll to position [397, 0]
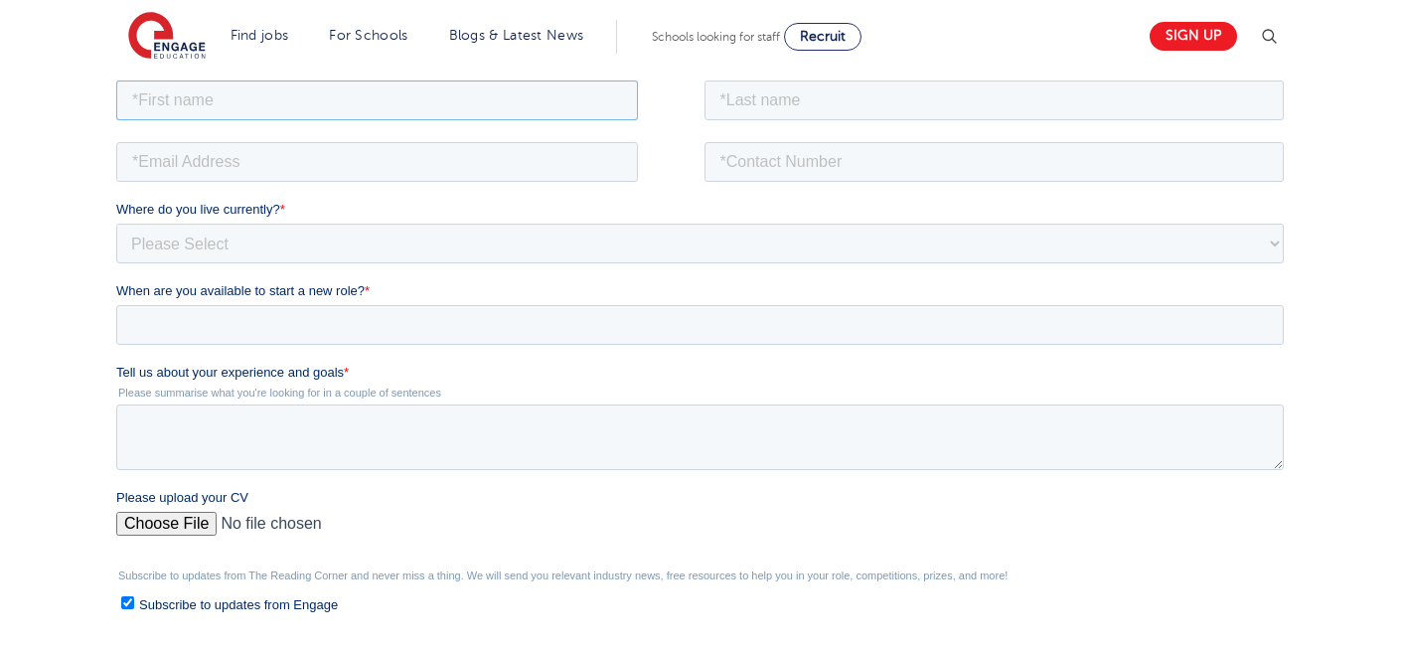
click at [325, 92] on input "text" at bounding box center [377, 99] width 522 height 40
type input "Negin"
drag, startPoint x: 775, startPoint y: 106, endPoint x: 779, endPoint y: 170, distance: 63.7
click at [779, 170] on form "Job Position Job Sector Job ID Job Number Job Owner Negin Where do you live cur…" at bounding box center [703, 436] width 1175 height 720
type input "[PERSON_NAME]"
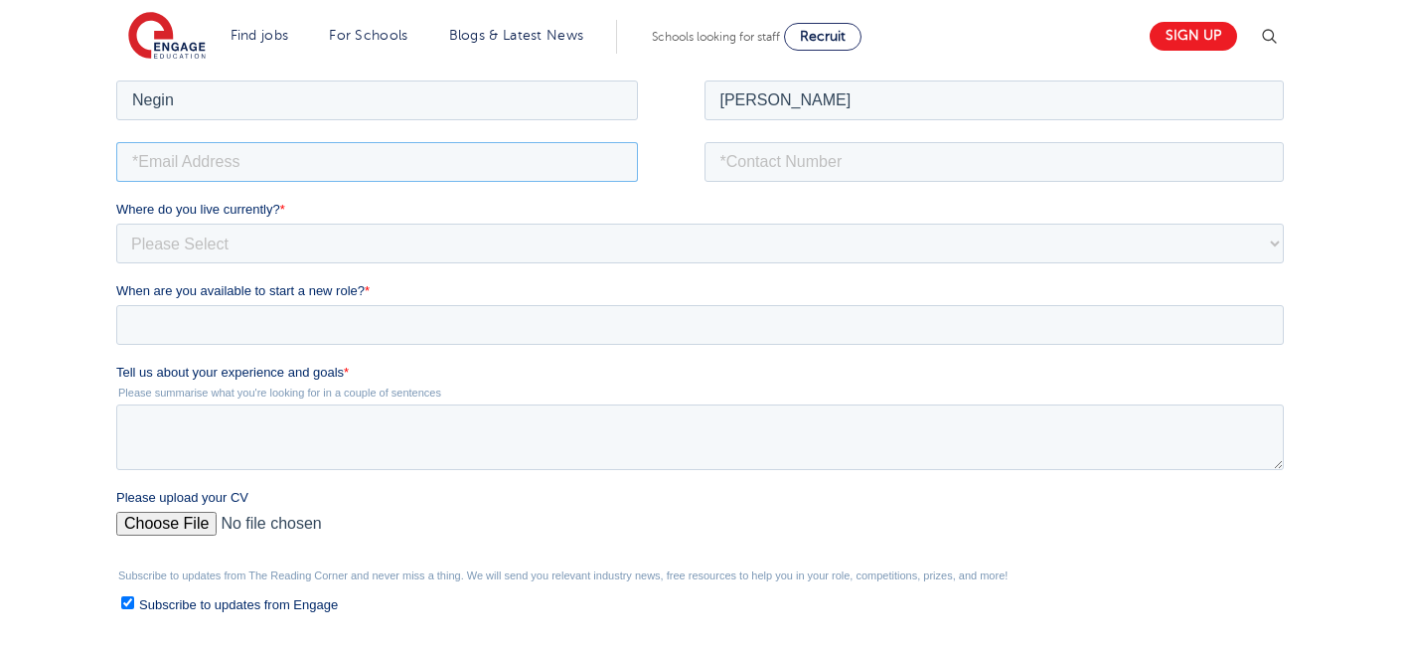
click at [354, 154] on input "email" at bounding box center [377, 161] width 522 height 40
type input "[EMAIL_ADDRESS][DOMAIN_NAME]"
drag, startPoint x: 866, startPoint y: 170, endPoint x: 839, endPoint y: 261, distance: 95.5
click at [839, 261] on form "Job Position Job Sector Job ID Job Number Job Owner [PERSON_NAME] [EMAIL_ADDRES…" at bounding box center [703, 436] width 1175 height 720
type input "[PHONE_NUMBER]"
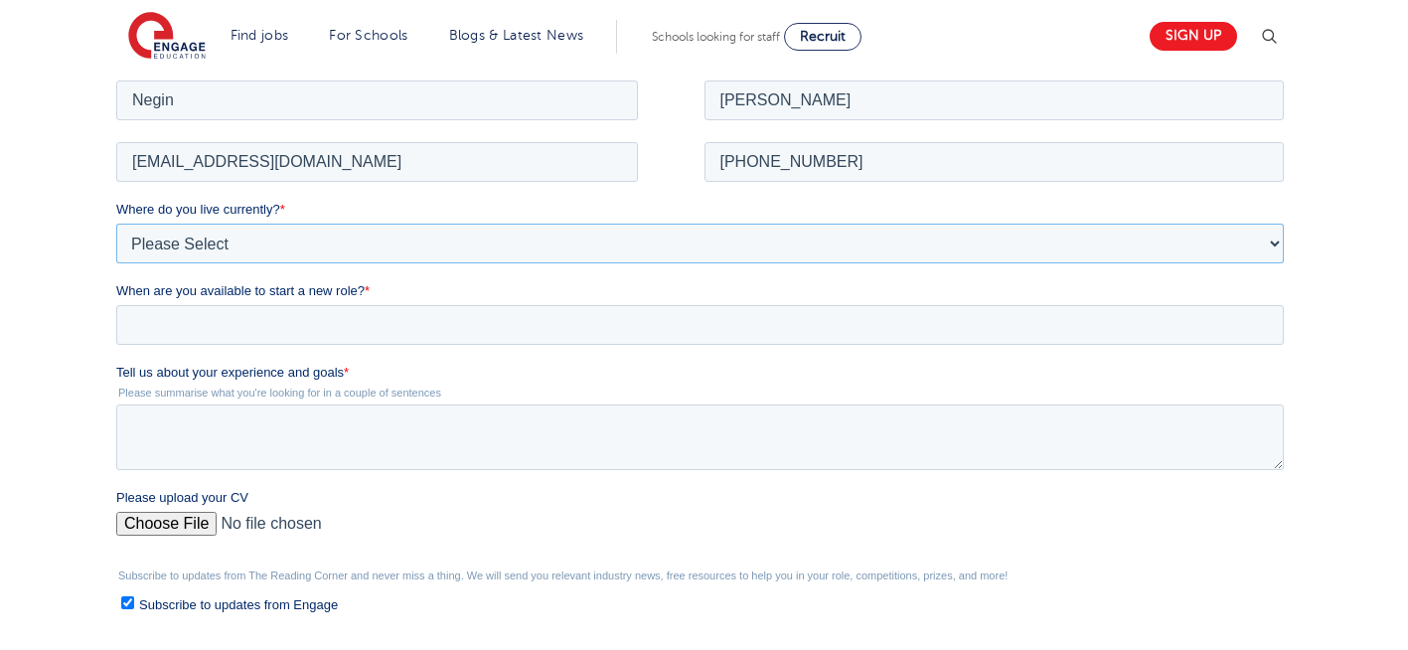
click at [482, 236] on select "Please Select [GEOGRAPHIC_DATA] [GEOGRAPHIC_DATA] [GEOGRAPHIC_DATA] [GEOGRAPHIC…" at bounding box center [699, 243] width 1167 height 40
select select "UK"
click at [116, 223] on select "Please Select [GEOGRAPHIC_DATA] [GEOGRAPHIC_DATA] [GEOGRAPHIC_DATA] [GEOGRAPHIC…" at bounding box center [699, 243] width 1167 height 40
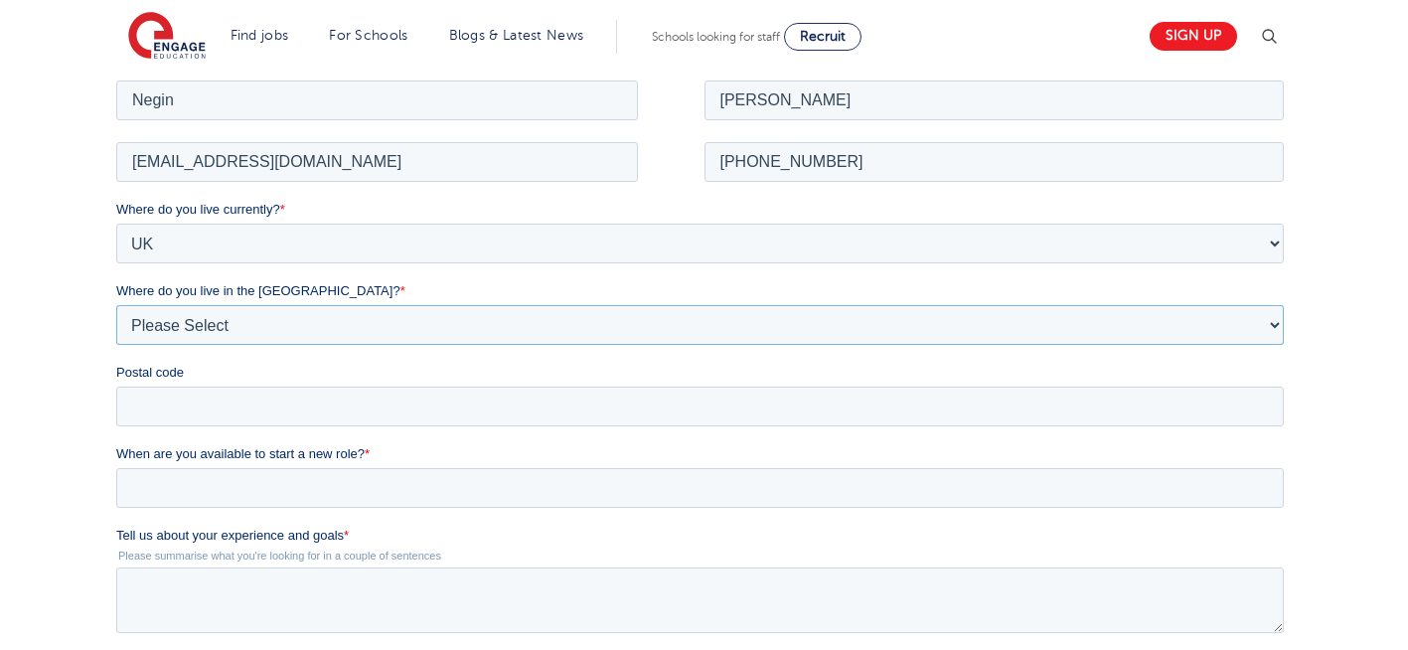
click at [249, 323] on select "Please Select Overseas [GEOGRAPHIC_DATA] [GEOGRAPHIC_DATA] [GEOGRAPHIC_DATA] [G…" at bounding box center [699, 324] width 1167 height 40
select select "[GEOGRAPHIC_DATA]"
click at [116, 304] on select "Please Select Overseas [GEOGRAPHIC_DATA] [GEOGRAPHIC_DATA] [GEOGRAPHIC_DATA] [G…" at bounding box center [699, 324] width 1167 height 40
click at [164, 417] on input "Postal code" at bounding box center [699, 405] width 1167 height 40
type input "N22 7RS"
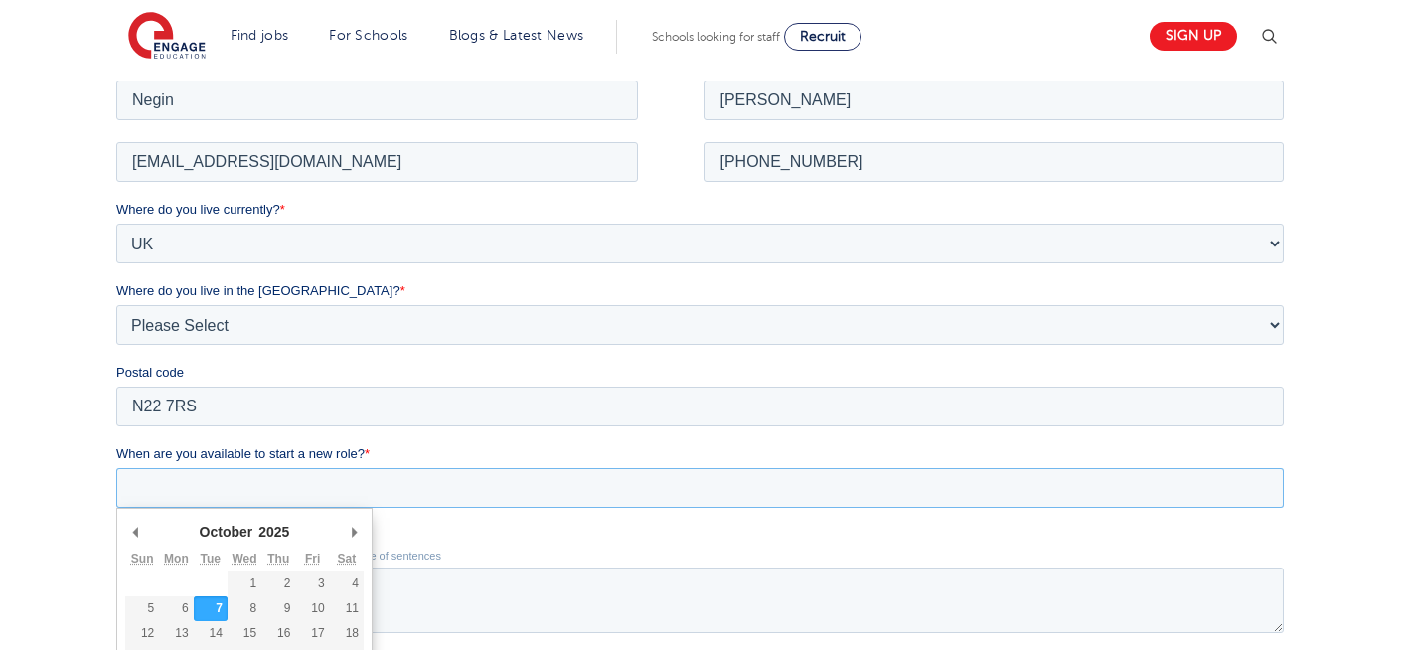
click at [317, 502] on input "When are you available to start a new role? *" at bounding box center [699, 487] width 1167 height 40
type div "[DATE]"
type input "[DATE]"
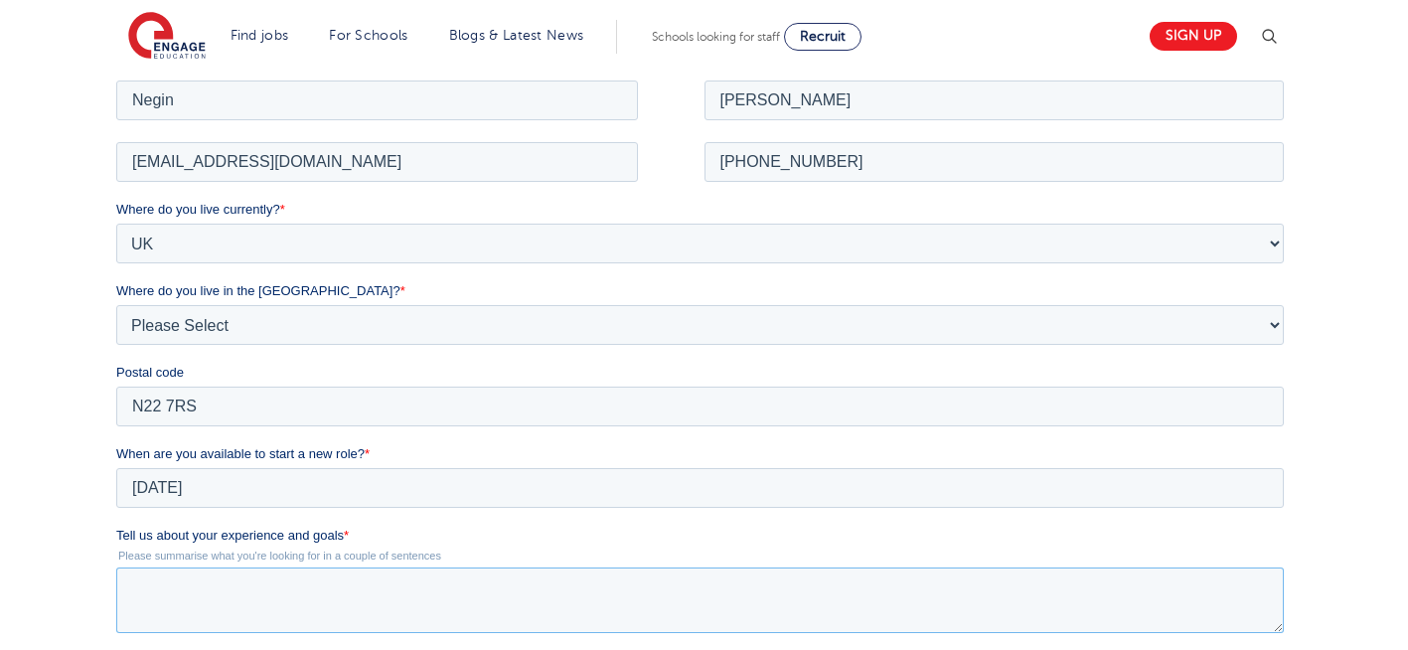
click at [273, 615] on textarea "Tell us about your experience and goals *" at bounding box center [699, 599] width 1167 height 66
type textarea "please review my resume"
click at [1352, 505] on div "We will store your first name, last name, email address, contact number, locati…" at bounding box center [704, 469] width 1408 height 1062
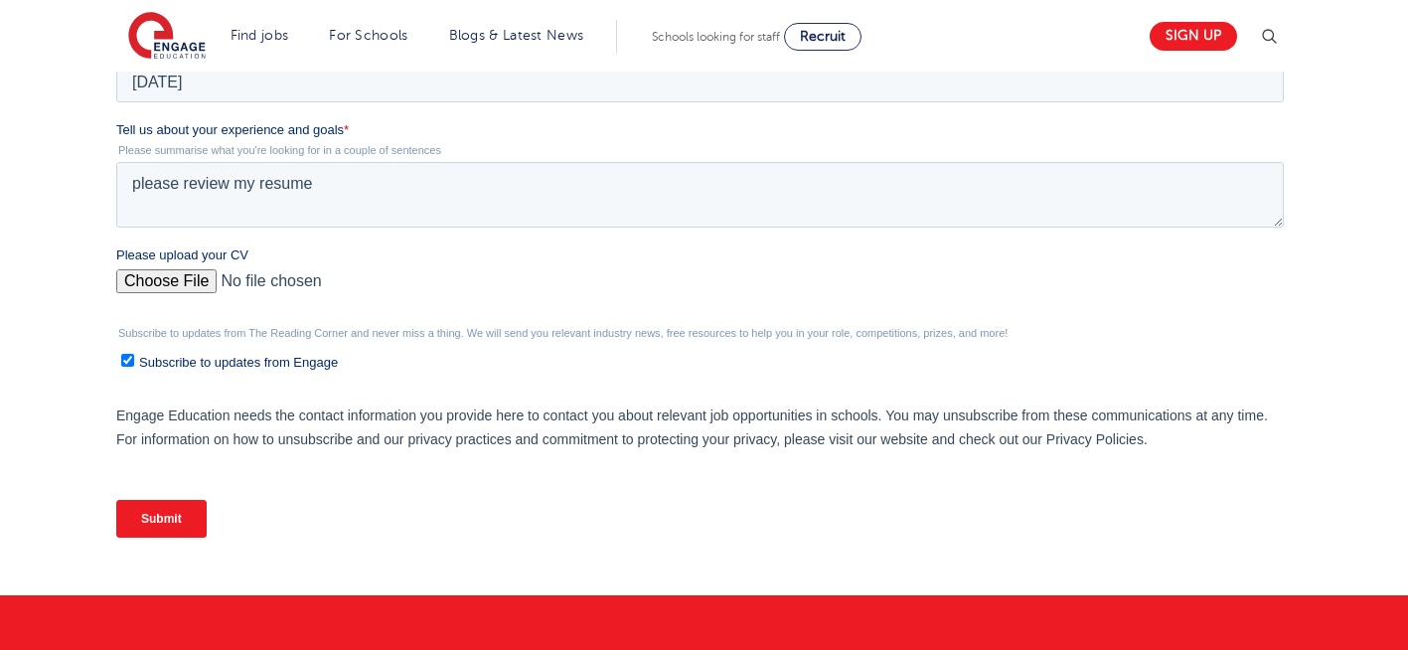
scroll to position [809, 0]
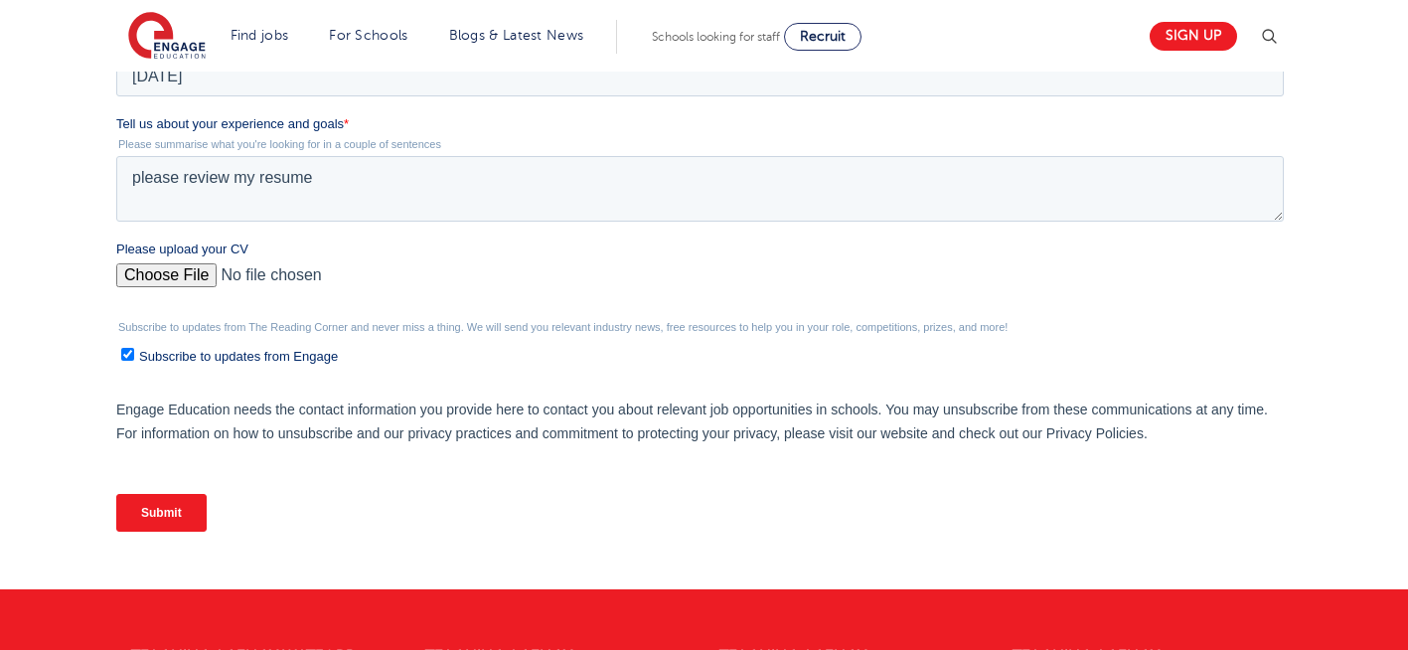
click at [138, 269] on input "Please upload your CV" at bounding box center [699, 283] width 1167 height 40
type input "C:\fakepath\Negin-s-CV-3 (3) 1 (1) 1 1.docx"
click at [157, 528] on input "Submit" at bounding box center [161, 513] width 90 height 38
